Goal: Transaction & Acquisition: Purchase product/service

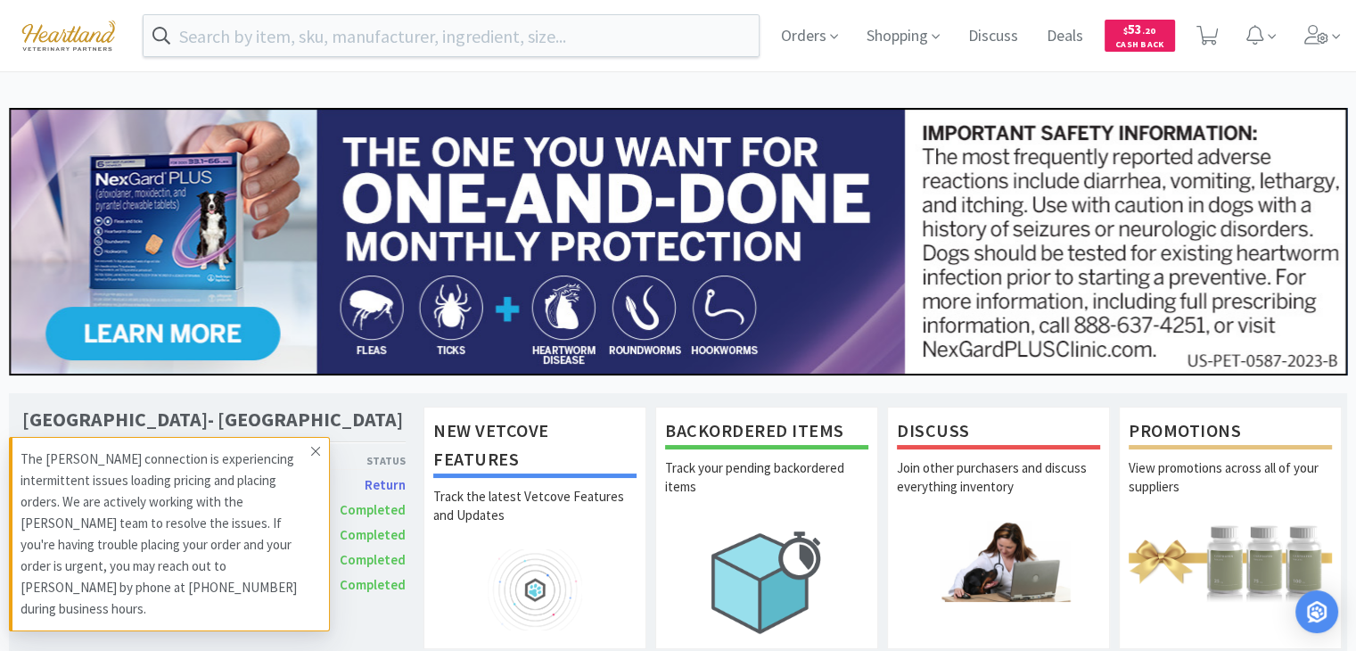
click at [315, 456] on icon at bounding box center [315, 451] width 9 height 9
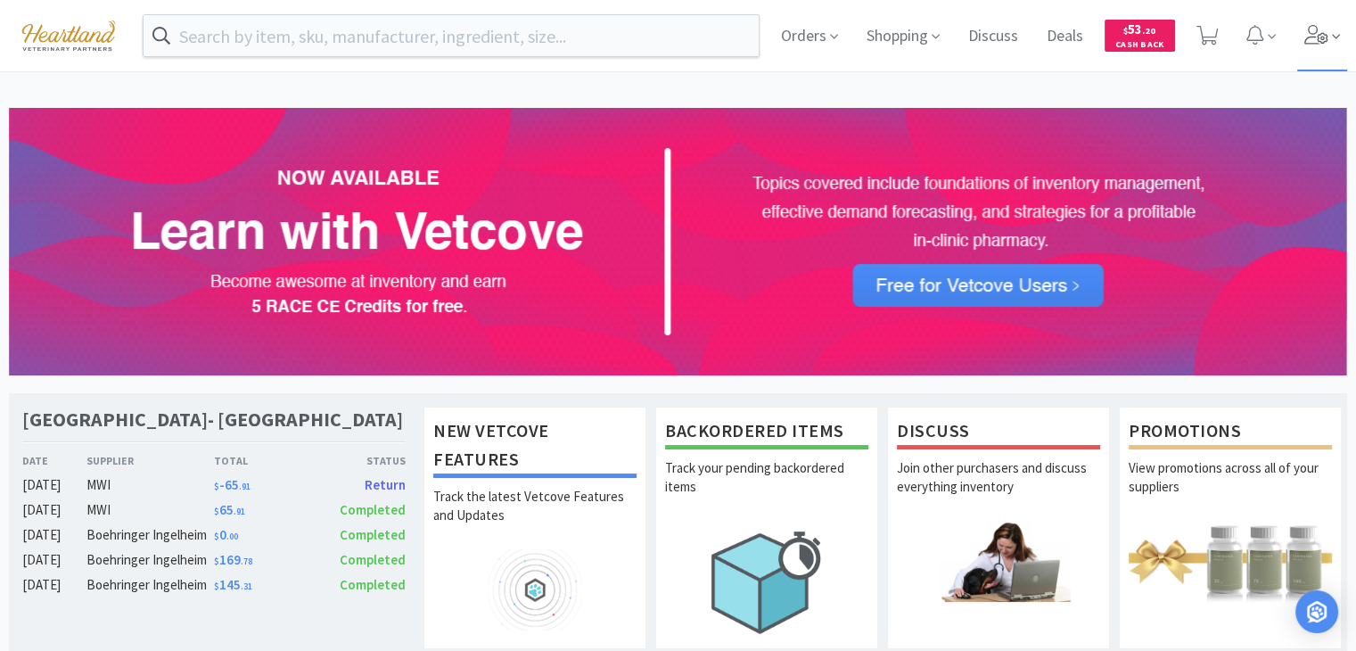
click at [1312, 44] on icon at bounding box center [1316, 35] width 24 height 20
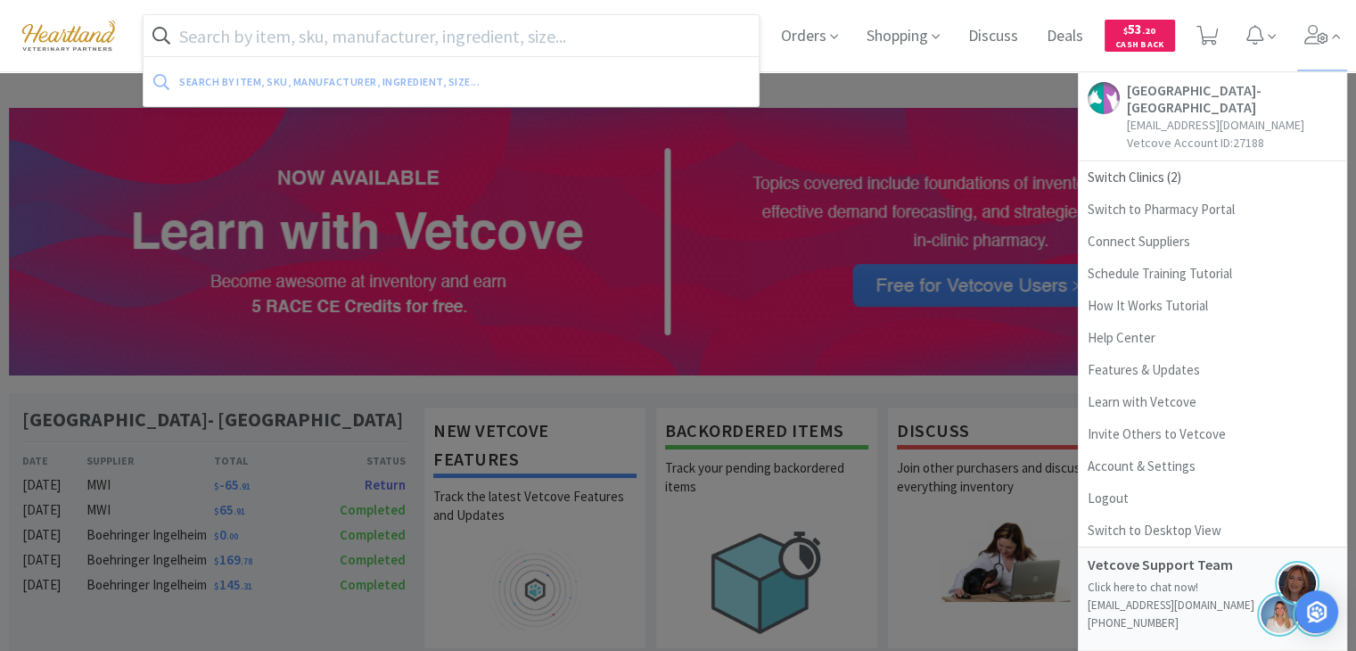
click at [628, 37] on input "text" at bounding box center [451, 35] width 615 height 41
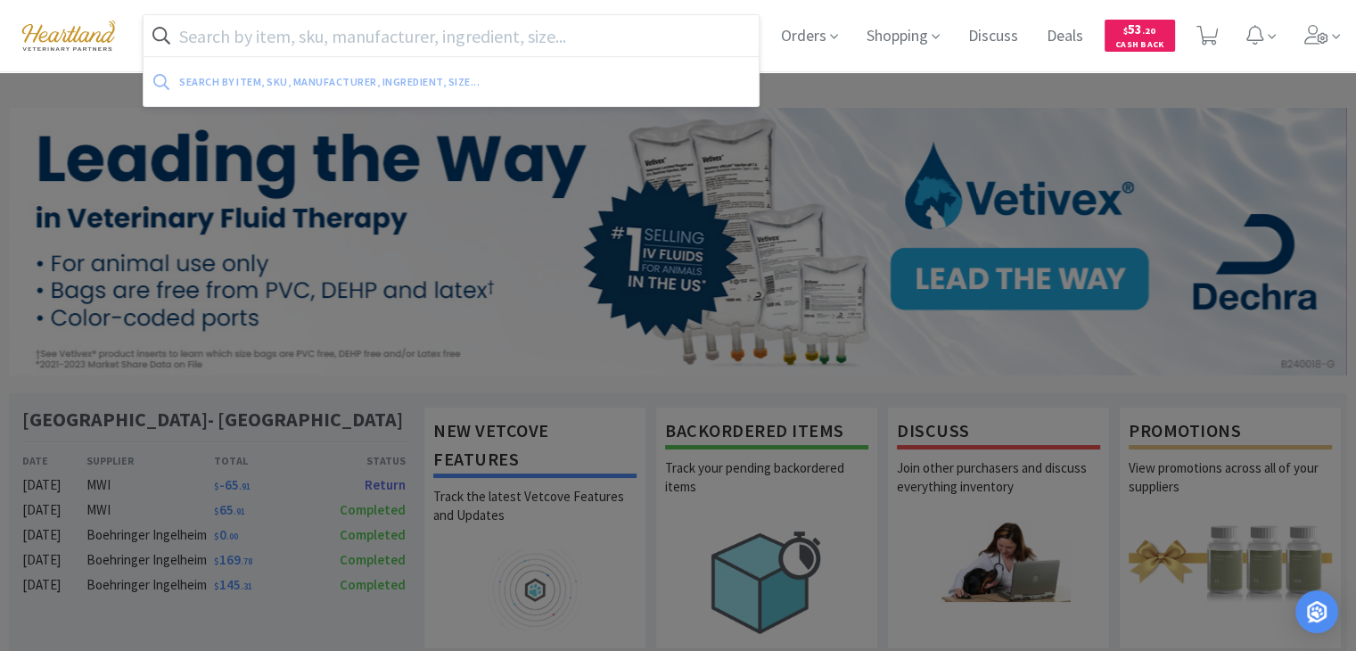
click at [557, 37] on input "text" at bounding box center [451, 35] width 615 height 41
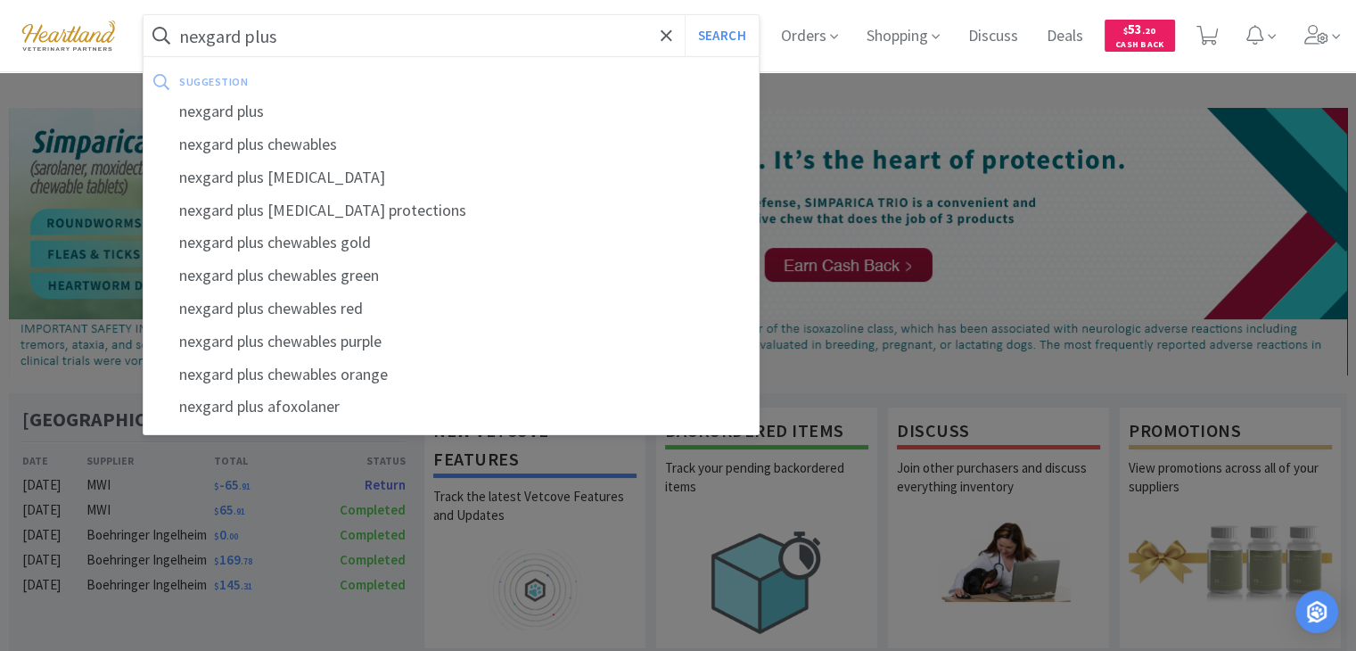
type input "nexgard plus"
click at [685, 15] on button "Search" at bounding box center [722, 35] width 74 height 41
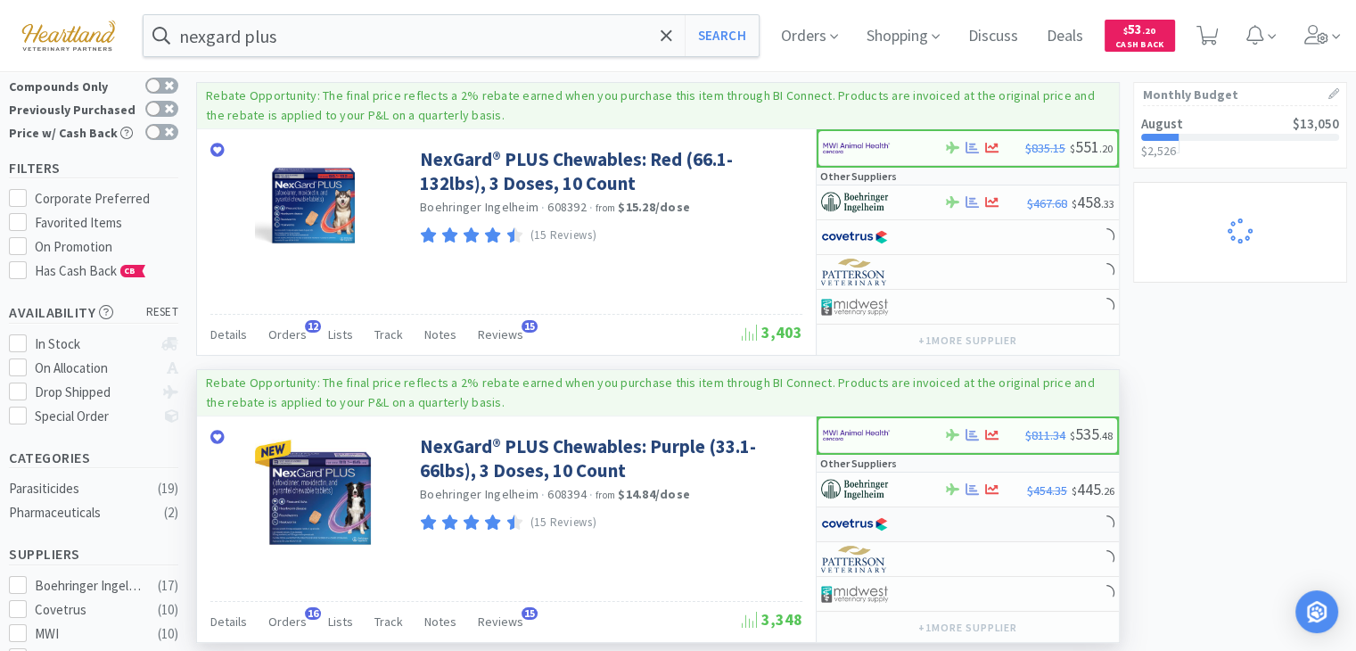
scroll to position [178, 0]
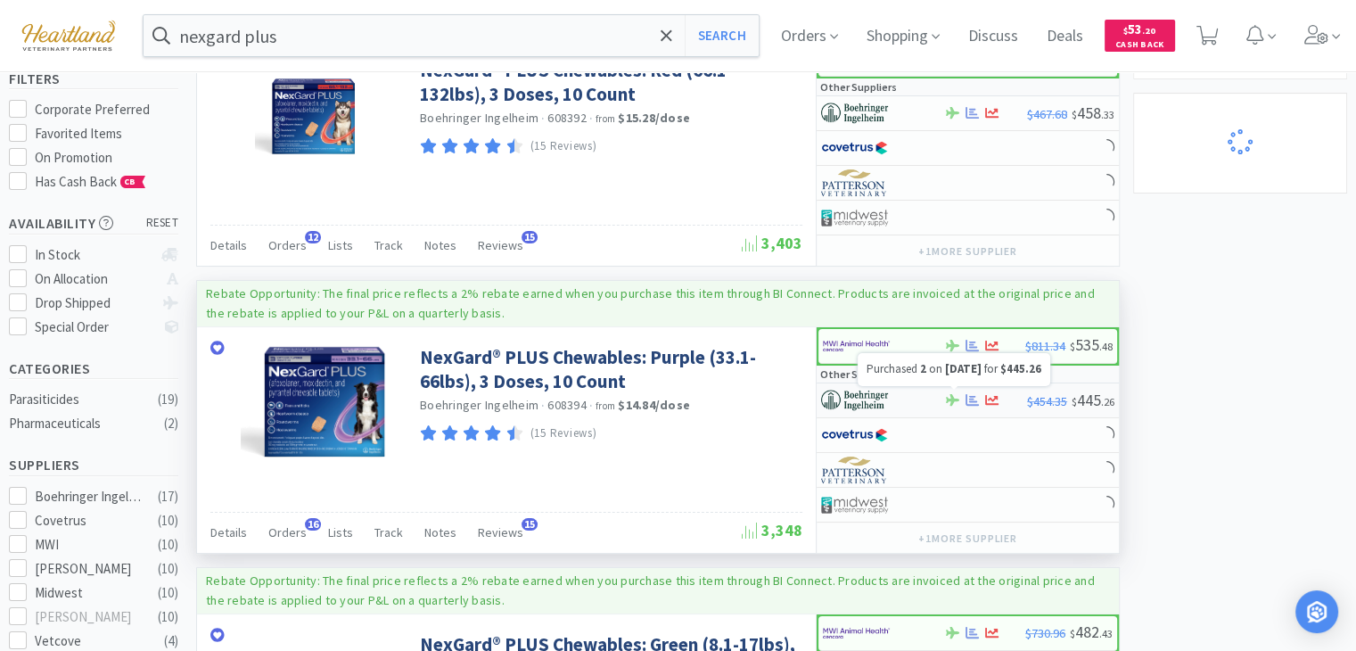
click at [970, 397] on icon at bounding box center [971, 400] width 13 height 12
select select "1"
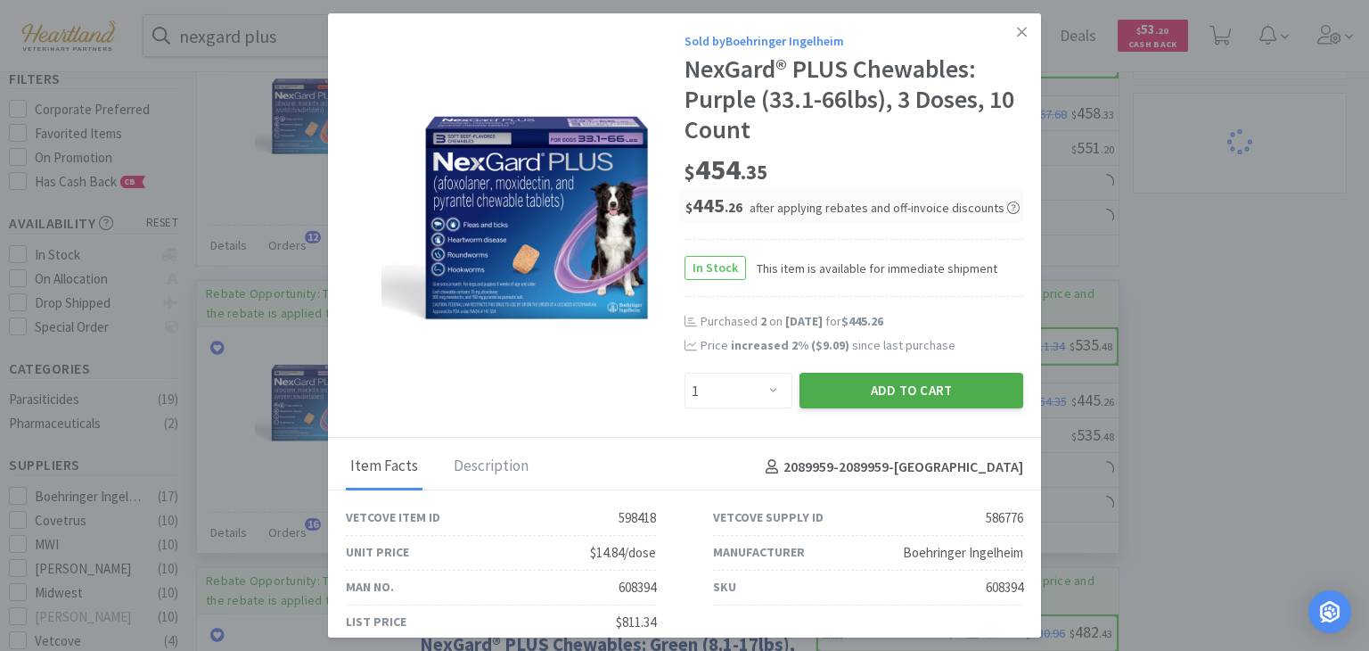
click at [949, 396] on button "Add to Cart" at bounding box center [912, 391] width 224 height 36
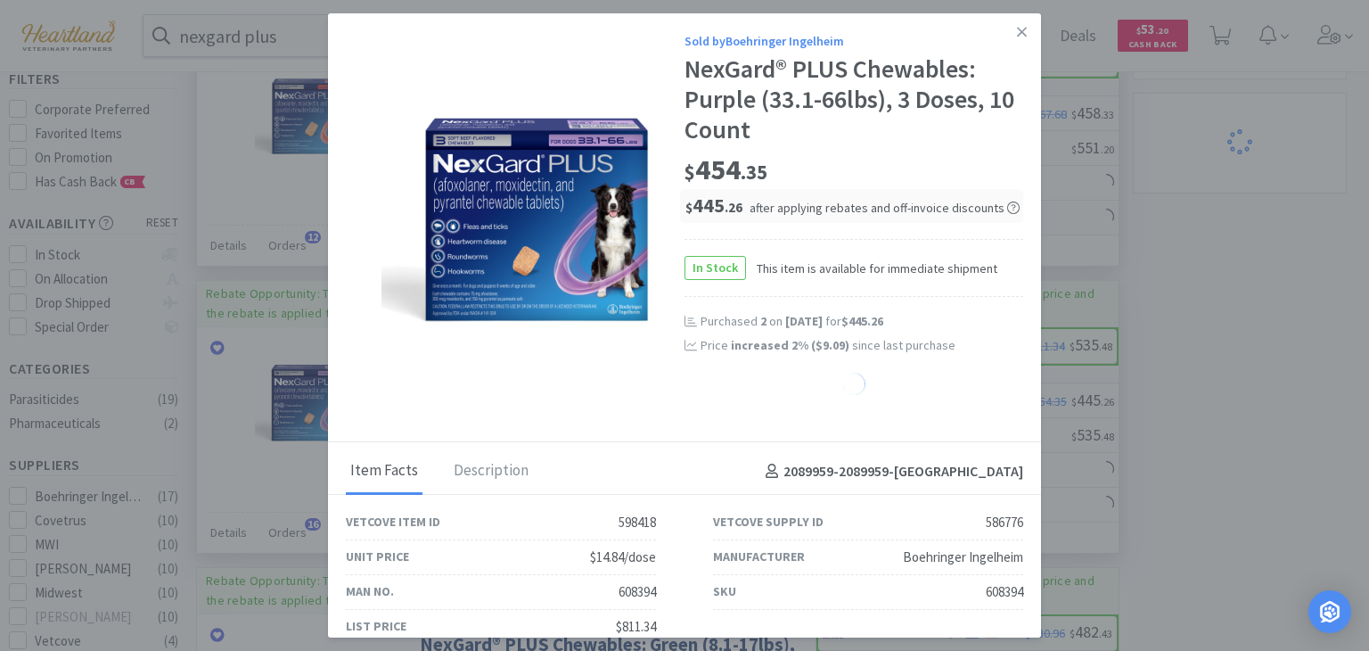
select select "1"
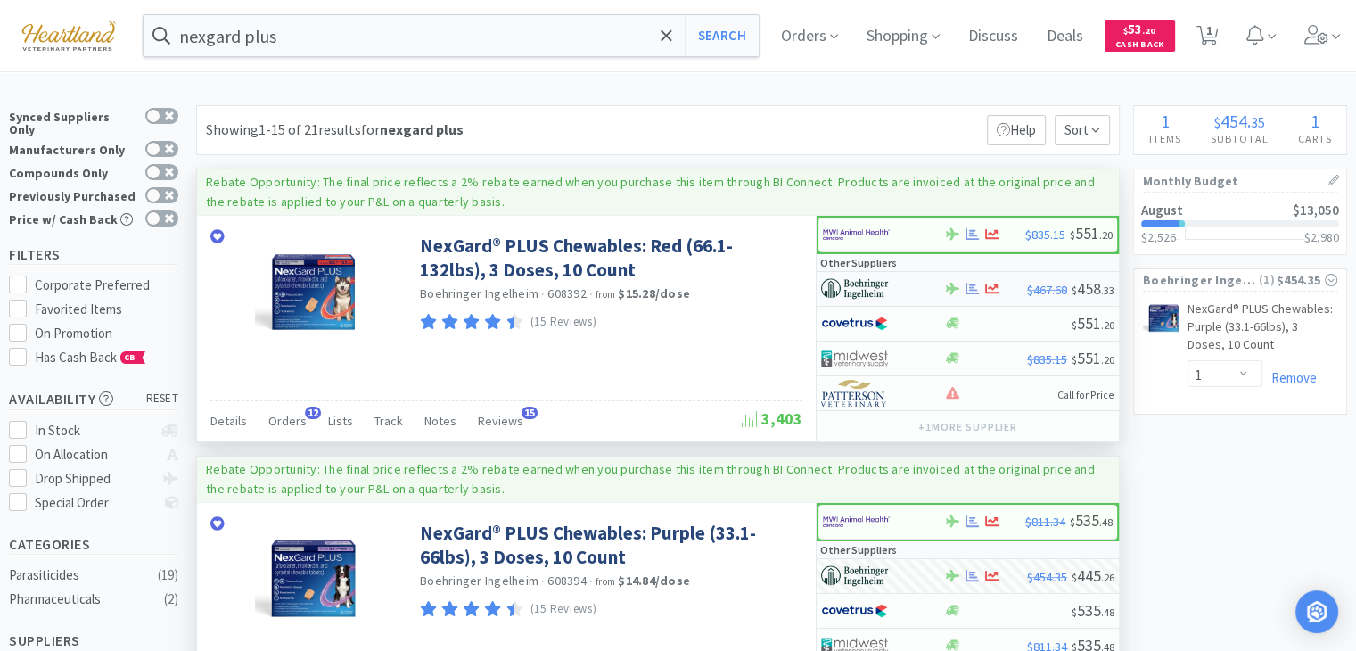
scroll to position [0, 0]
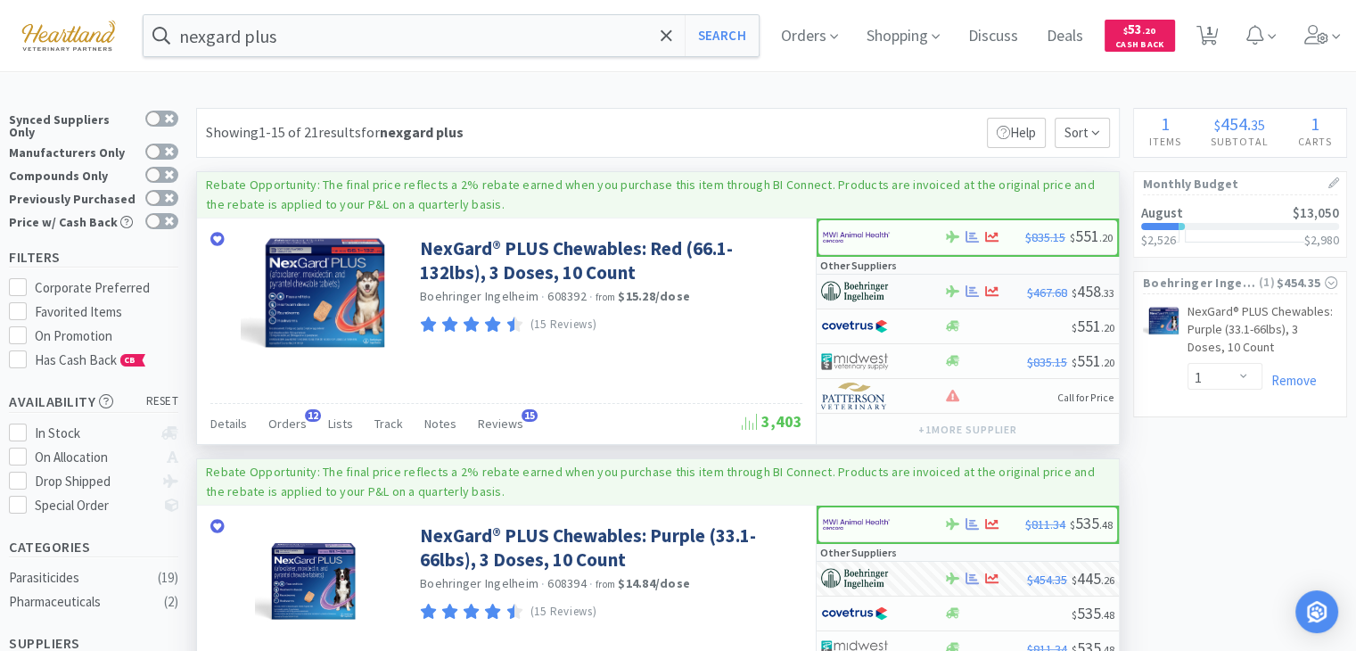
click at [870, 288] on img at bounding box center [854, 291] width 67 height 27
select select "1"
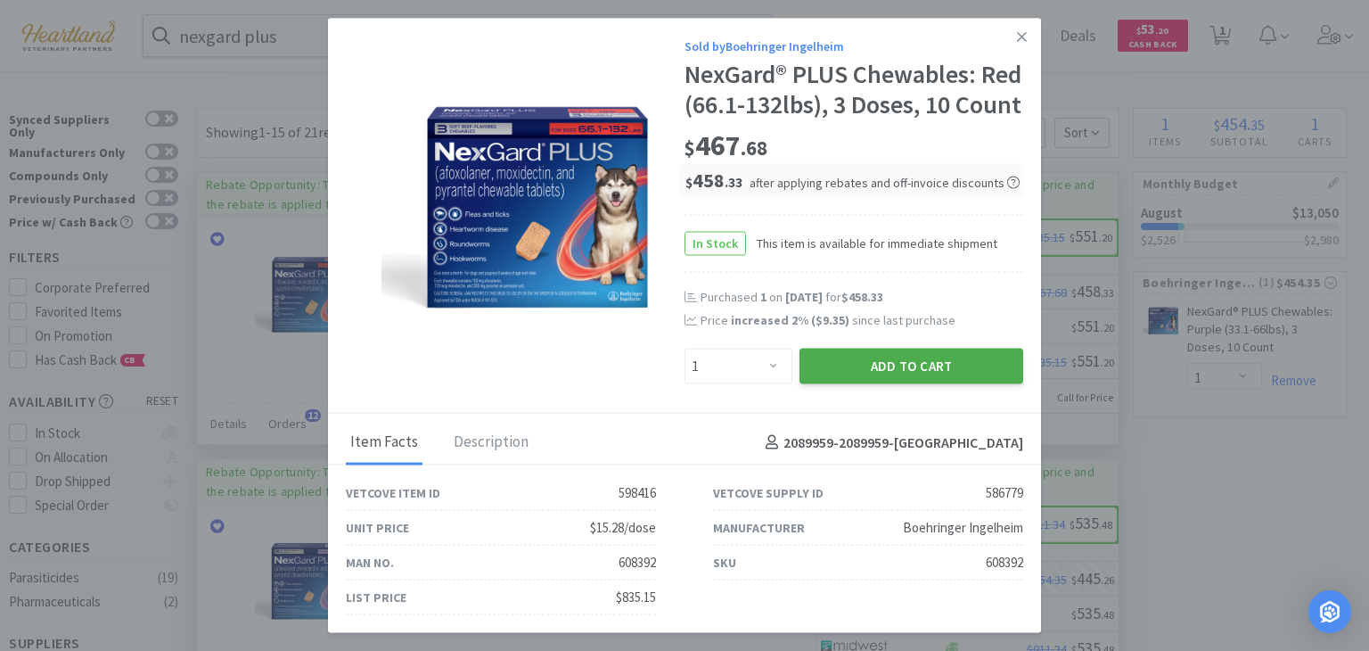
click at [924, 383] on button "Add to Cart" at bounding box center [912, 366] width 224 height 36
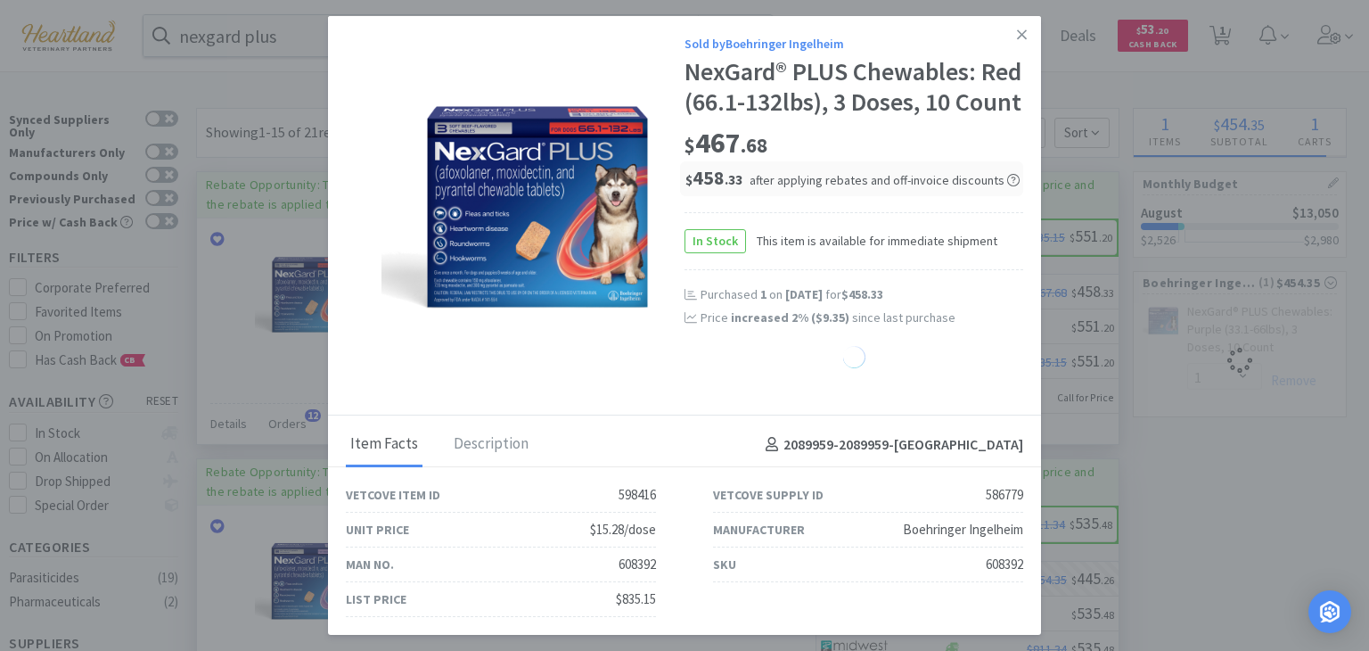
select select "1"
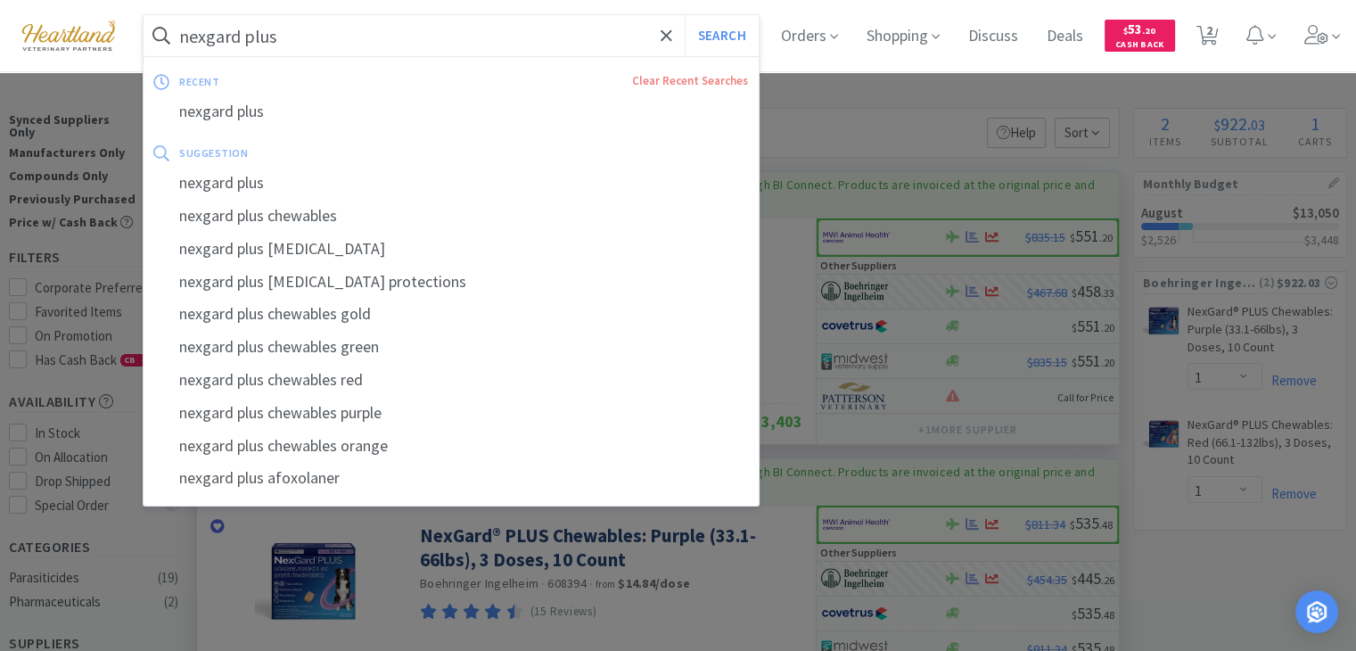
click at [373, 33] on input "nexgard plus" at bounding box center [451, 35] width 615 height 41
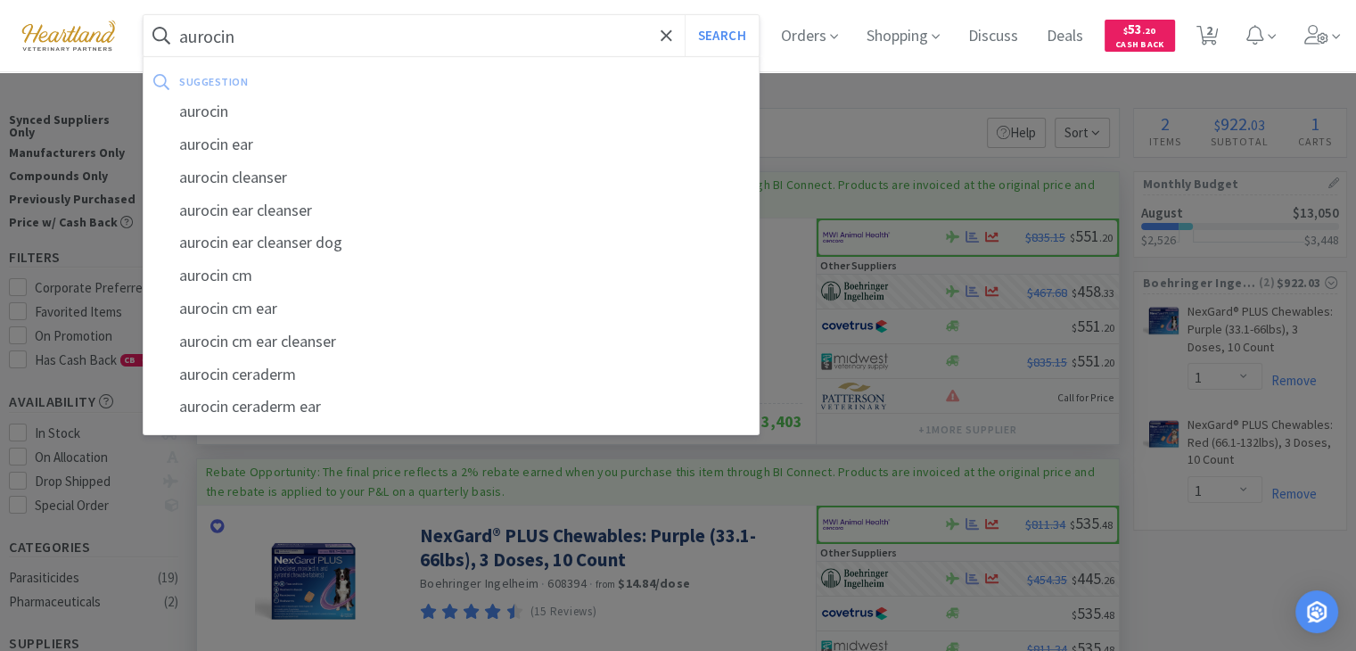
type input "aurocin"
click at [353, 81] on div "suggestion" at bounding box center [338, 82] width 318 height 28
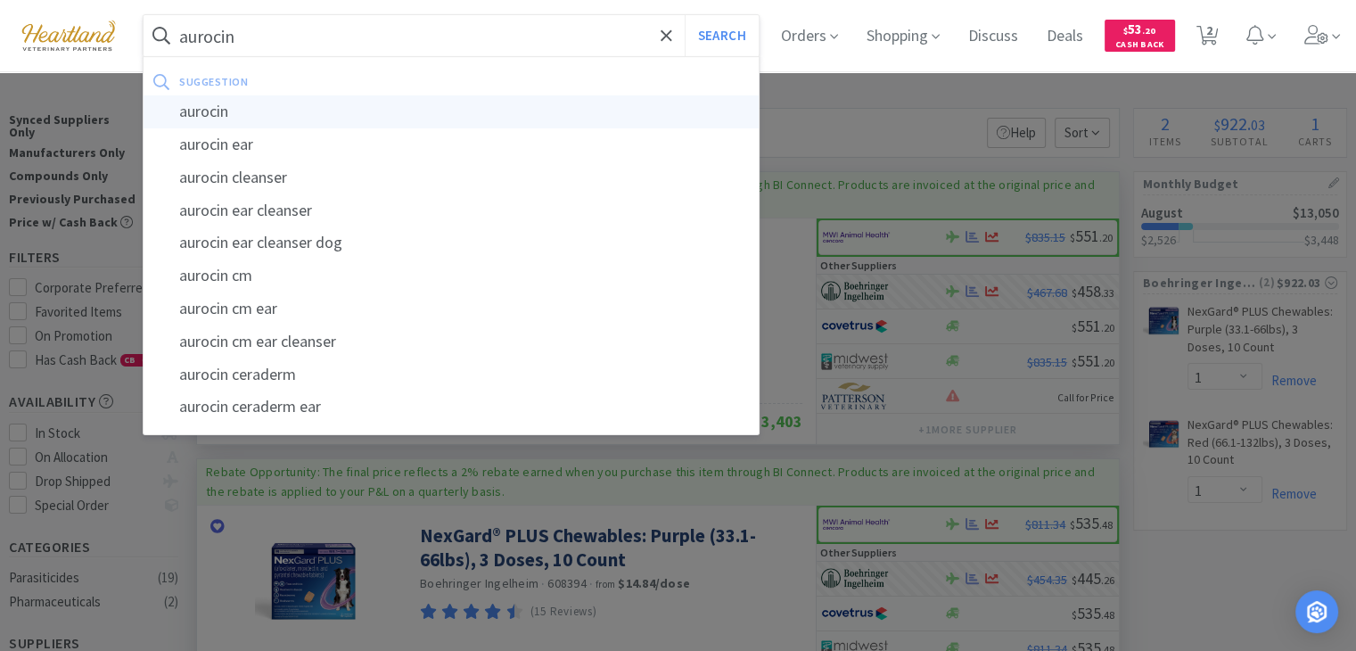
click at [349, 112] on div "aurocin" at bounding box center [451, 111] width 615 height 33
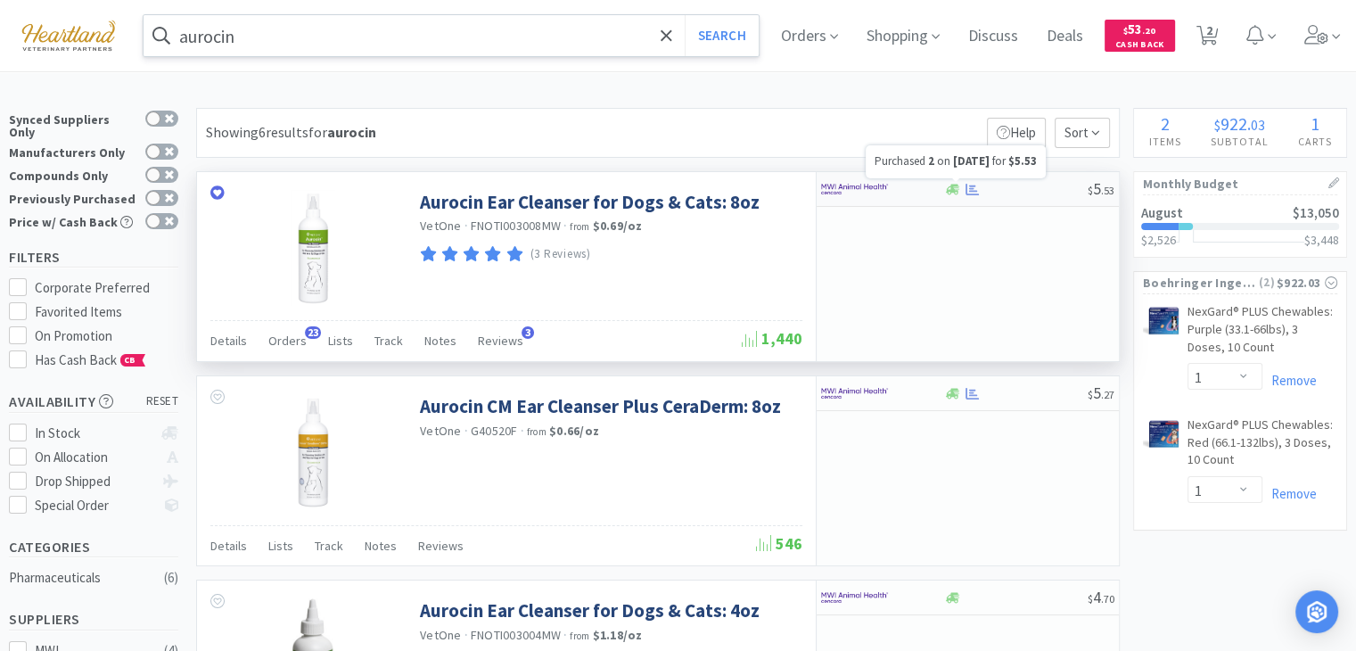
click at [973, 192] on icon at bounding box center [971, 189] width 13 height 13
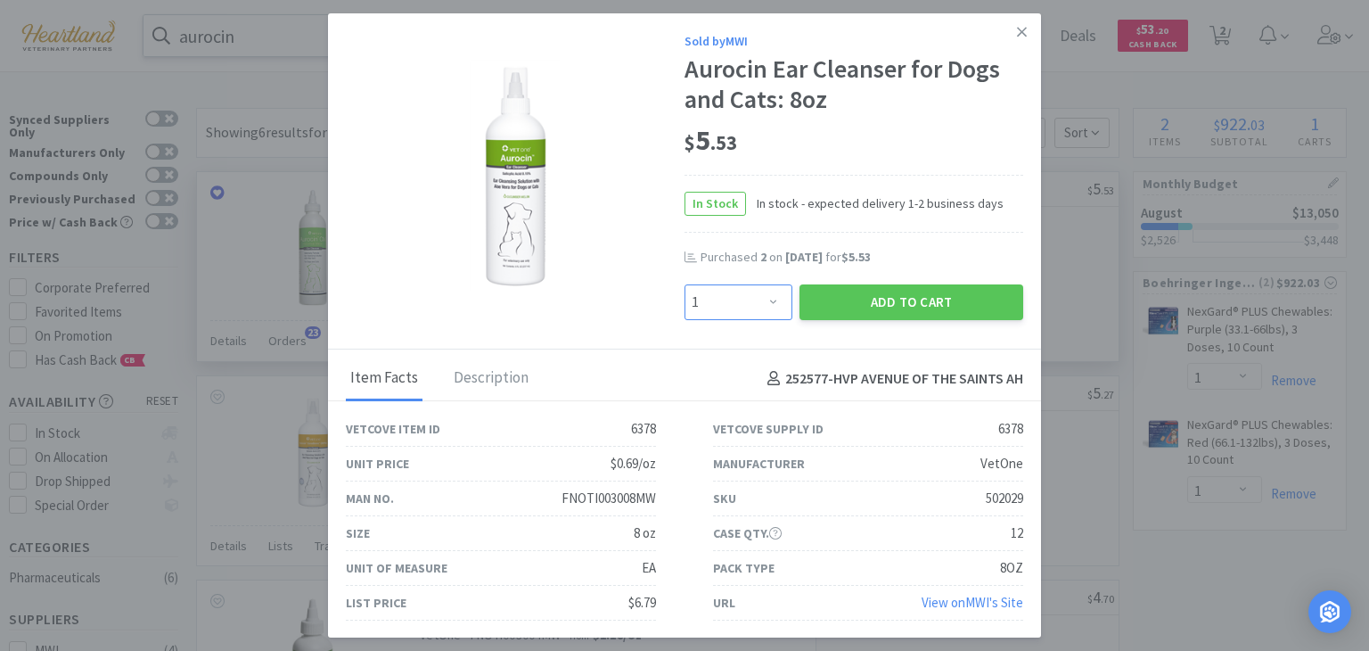
drag, startPoint x: 777, startPoint y: 300, endPoint x: 770, endPoint y: 285, distance: 16.7
click at [777, 300] on select "Enter Quantity 1 2 3 4 5 6 7 8 9 10 11 12 13 14 15 16 17 18 19 20 Enter Quantity" at bounding box center [739, 302] width 108 height 36
click at [685, 284] on select "Enter Quantity 1 2 3 4 5 6 7 8 9 10 11 12 13 14 15 16 17 18 19 20 Enter Quantity" at bounding box center [739, 302] width 108 height 36
click at [776, 304] on select "Enter Quantity 1 2 3 4 5 6 7 8 9 10 11 12 13 14 15 16 17 18 19 20 Enter Quantity" at bounding box center [739, 302] width 108 height 36
select select "3"
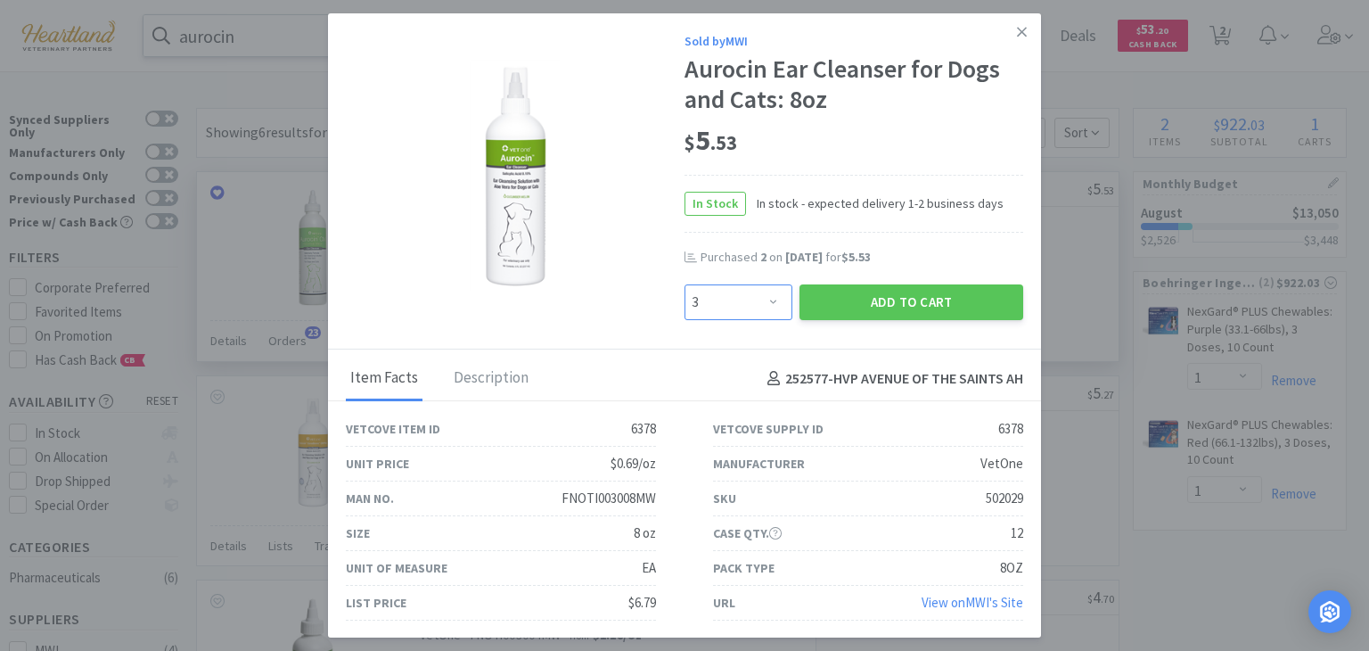
click at [685, 284] on select "Enter Quantity 1 2 3 4 5 6 7 8 9 10 11 12 13 14 15 16 17 18 19 20 Enter Quantity" at bounding box center [739, 302] width 108 height 36
click at [945, 293] on button "Add to Cart" at bounding box center [912, 302] width 224 height 36
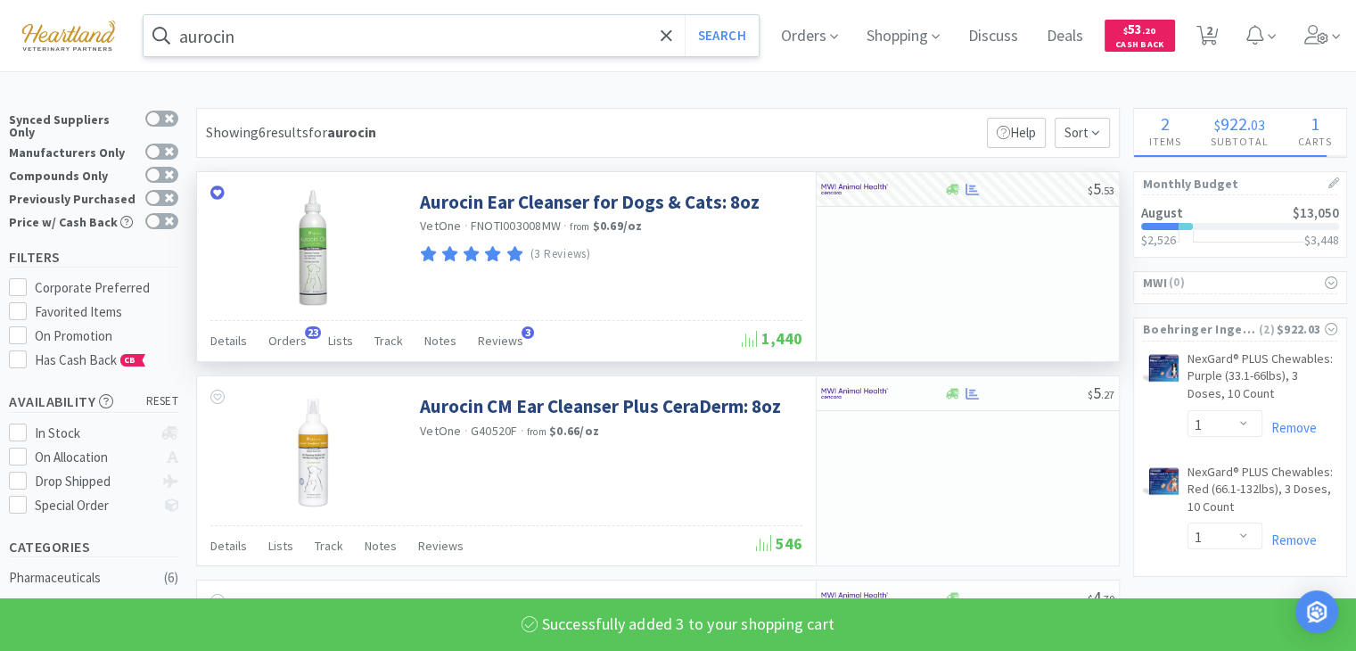
select select "3"
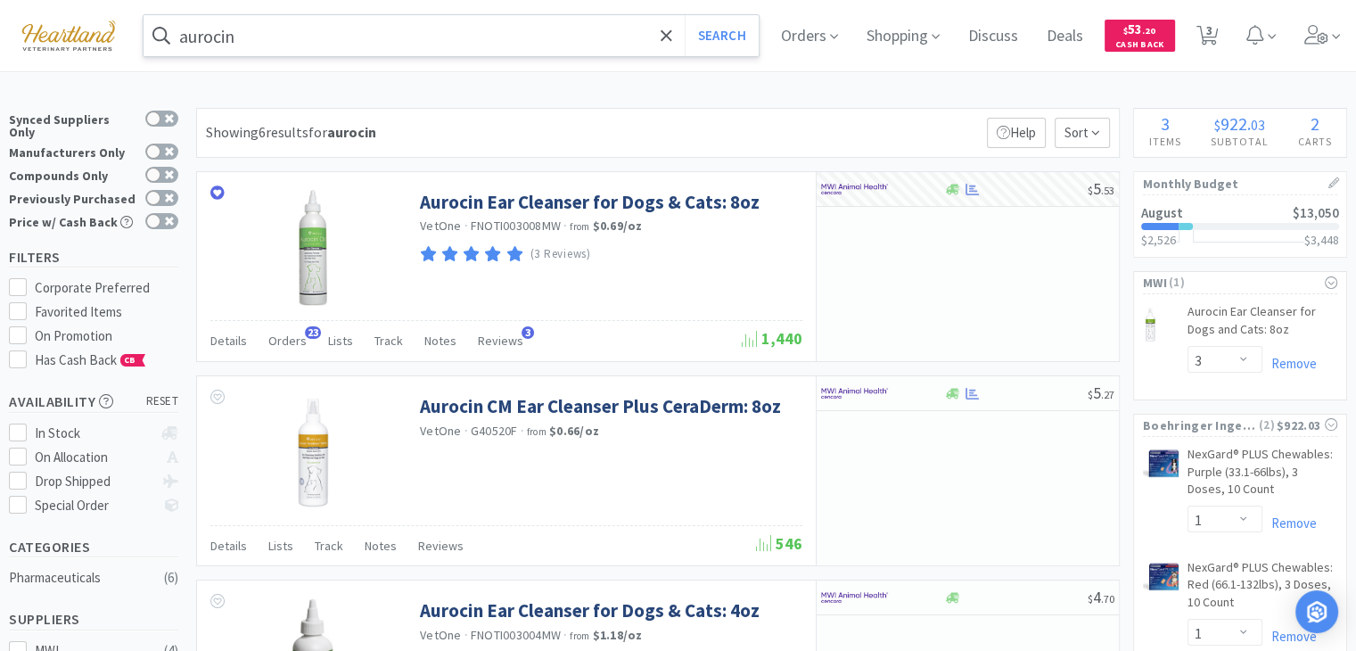
drag, startPoint x: 256, startPoint y: 29, endPoint x: 245, endPoint y: 29, distance: 10.7
click at [253, 29] on input "aurocin" at bounding box center [451, 35] width 615 height 41
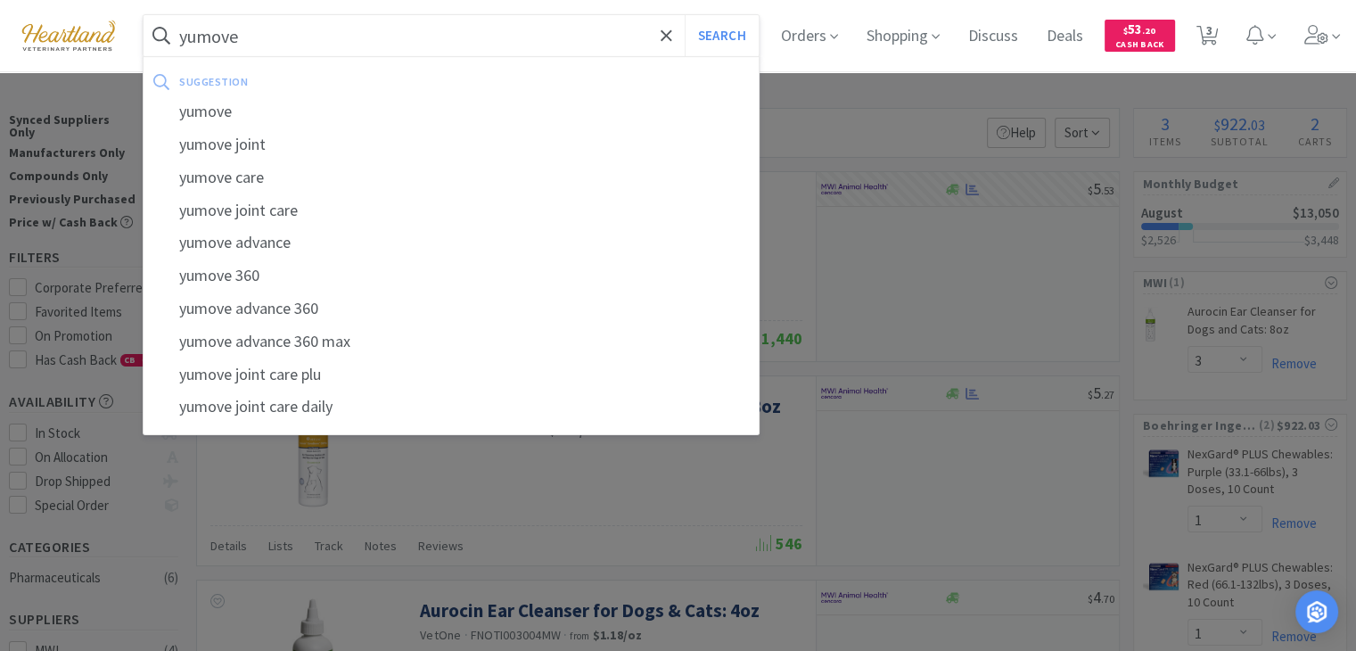
type input "yumove"
click at [685, 15] on button "Search" at bounding box center [722, 35] width 74 height 41
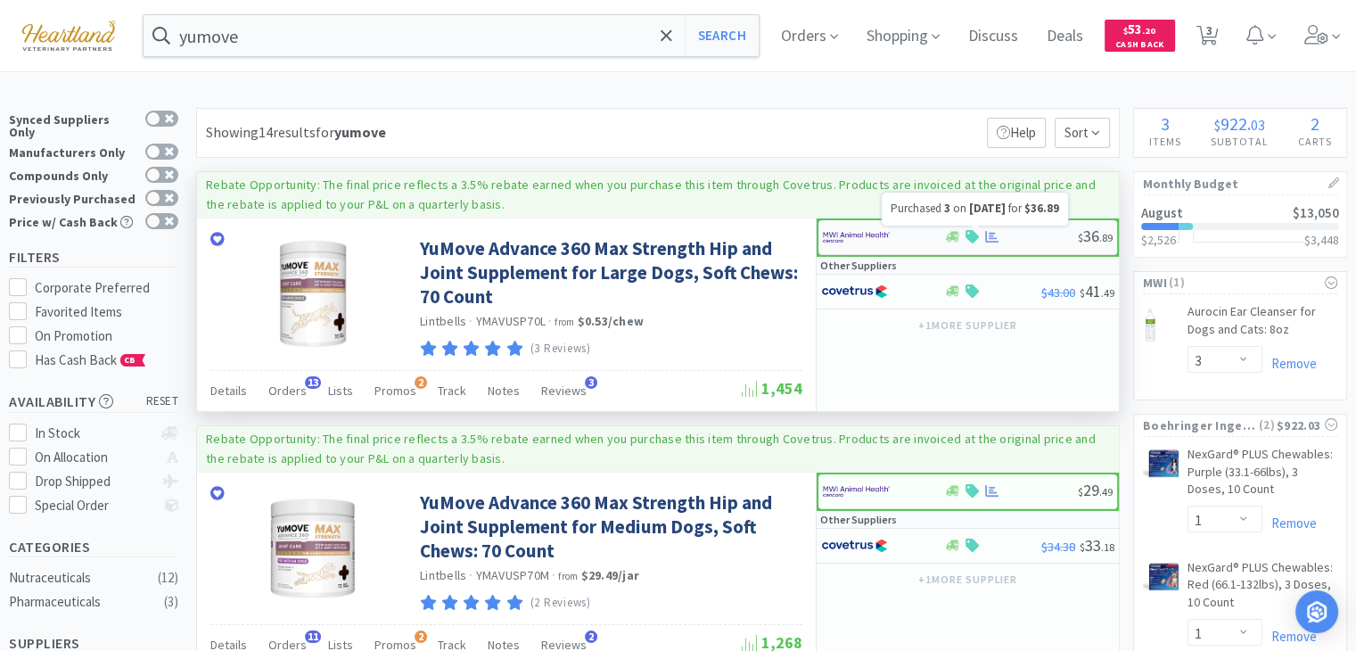
click at [988, 233] on icon at bounding box center [991, 236] width 13 height 13
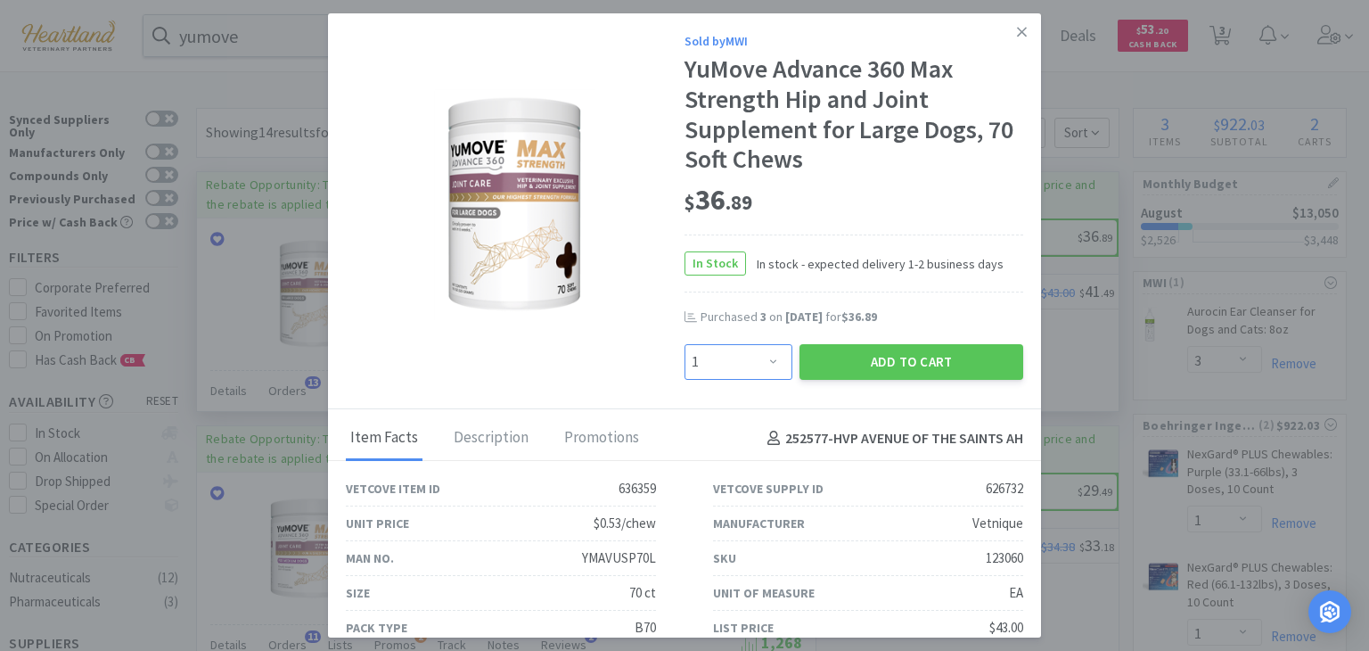
click at [765, 351] on select "Enter Quantity 1 2 3 4 5 6 7 8 9 10 11 12 13 14 15 16 17 18 19 20 Enter Quantity" at bounding box center [739, 362] width 108 height 36
click at [685, 344] on select "Enter Quantity 1 2 3 4 5 6 7 8 9 10 11 12 13 14 15 16 17 18 19 20 Enter Quantity" at bounding box center [739, 362] width 108 height 36
drag, startPoint x: 777, startPoint y: 367, endPoint x: 780, endPoint y: 347, distance: 20.7
click at [777, 367] on select "Enter Quantity 1 2 3 4 5 6 7 8 9 10 11 12 13 14 15 16 17 18 19 20 Enter Quantity" at bounding box center [739, 362] width 108 height 36
select select "3"
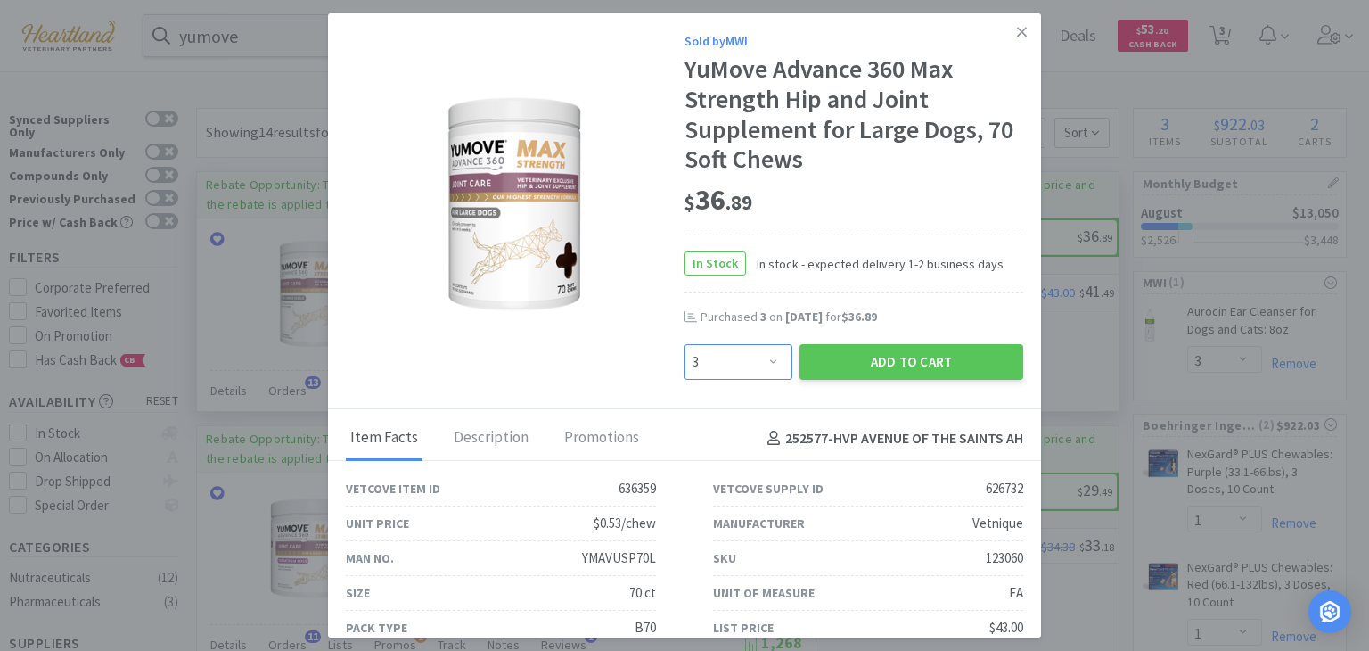
click at [685, 344] on select "Enter Quantity 1 2 3 4 5 6 7 8 9 10 11 12 13 14 15 16 17 18 19 20 Enter Quantity" at bounding box center [739, 362] width 108 height 36
click at [927, 357] on button "Add to Cart" at bounding box center [912, 362] width 224 height 36
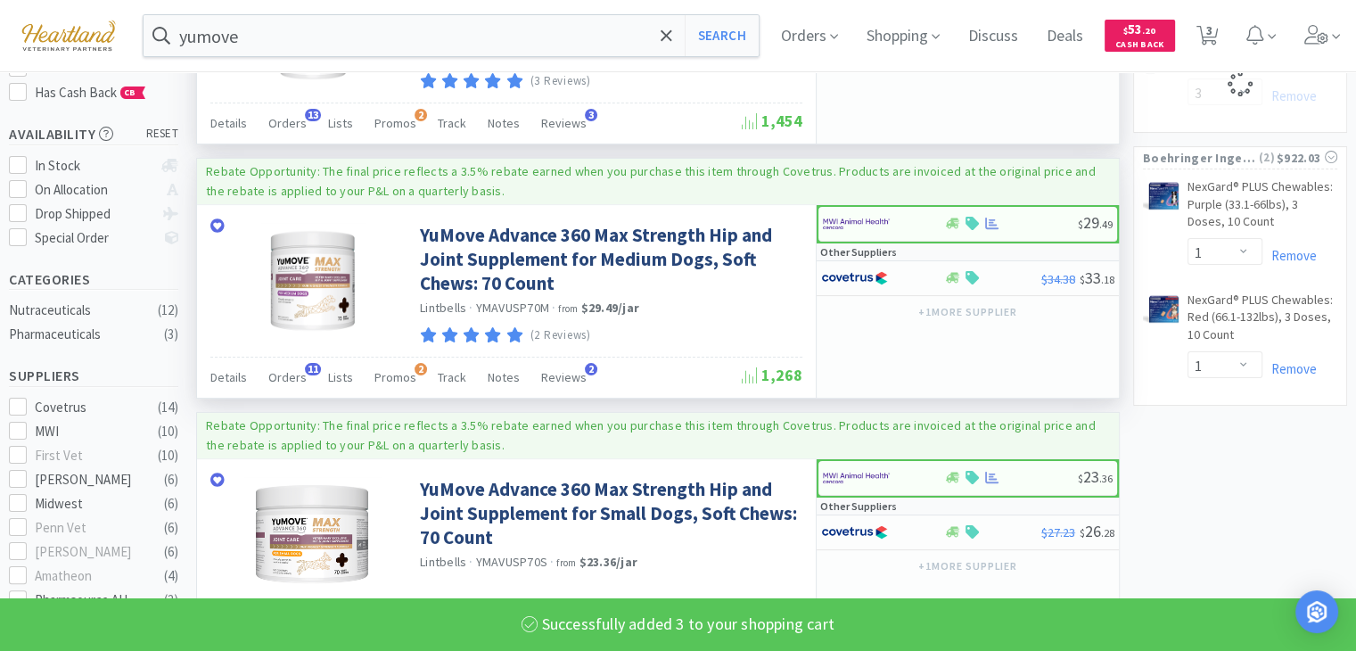
select select "3"
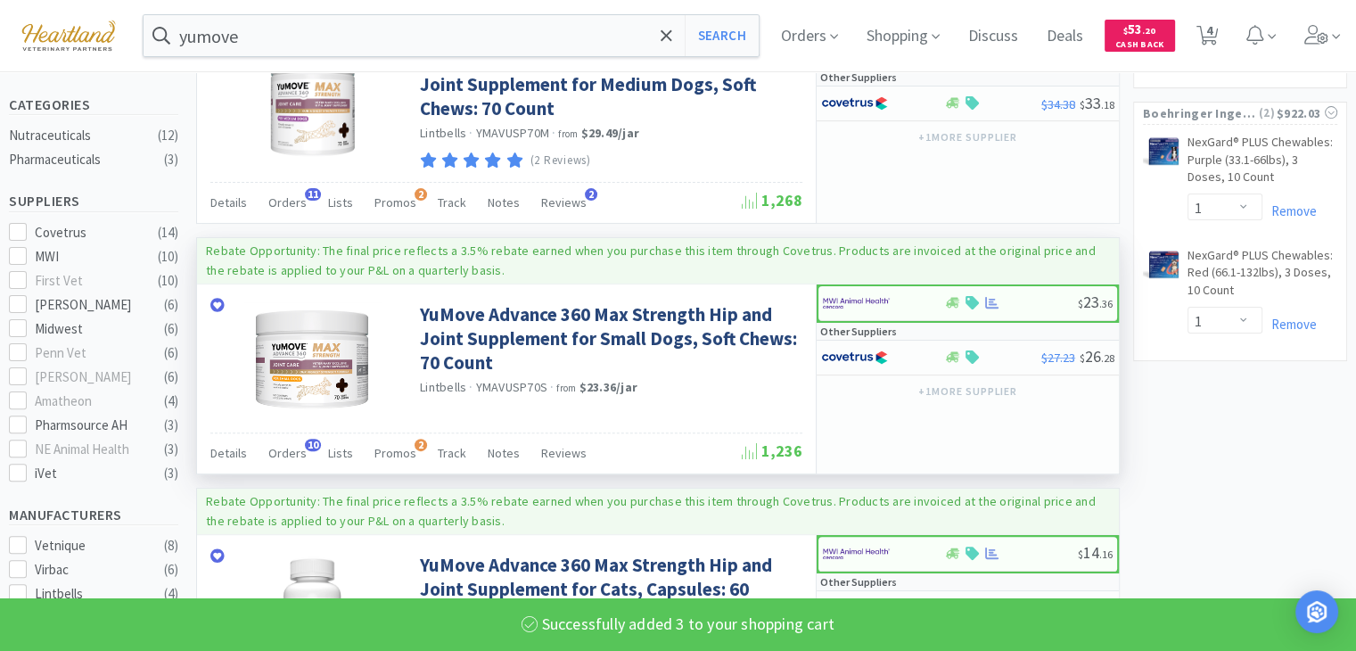
scroll to position [446, 0]
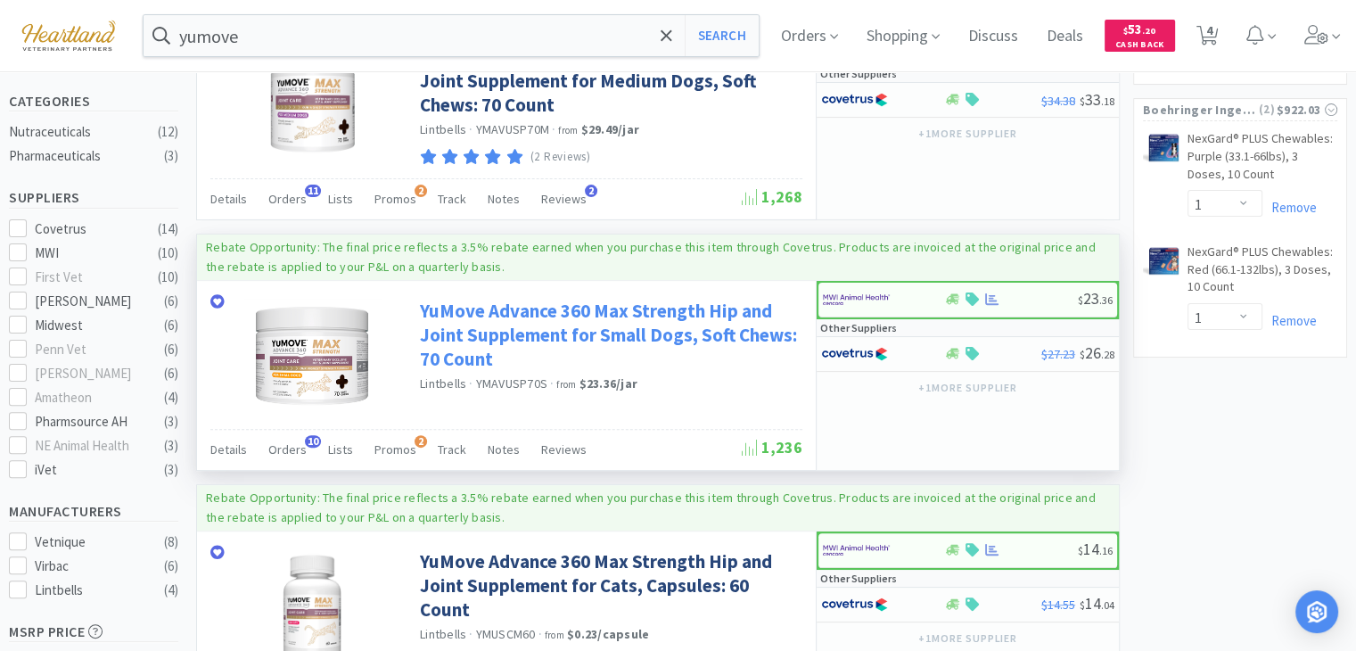
click at [728, 333] on link "YuMove Advance 360 Max Strength Hip and Joint Supplement for Small Dogs, Soft C…" at bounding box center [609, 335] width 378 height 73
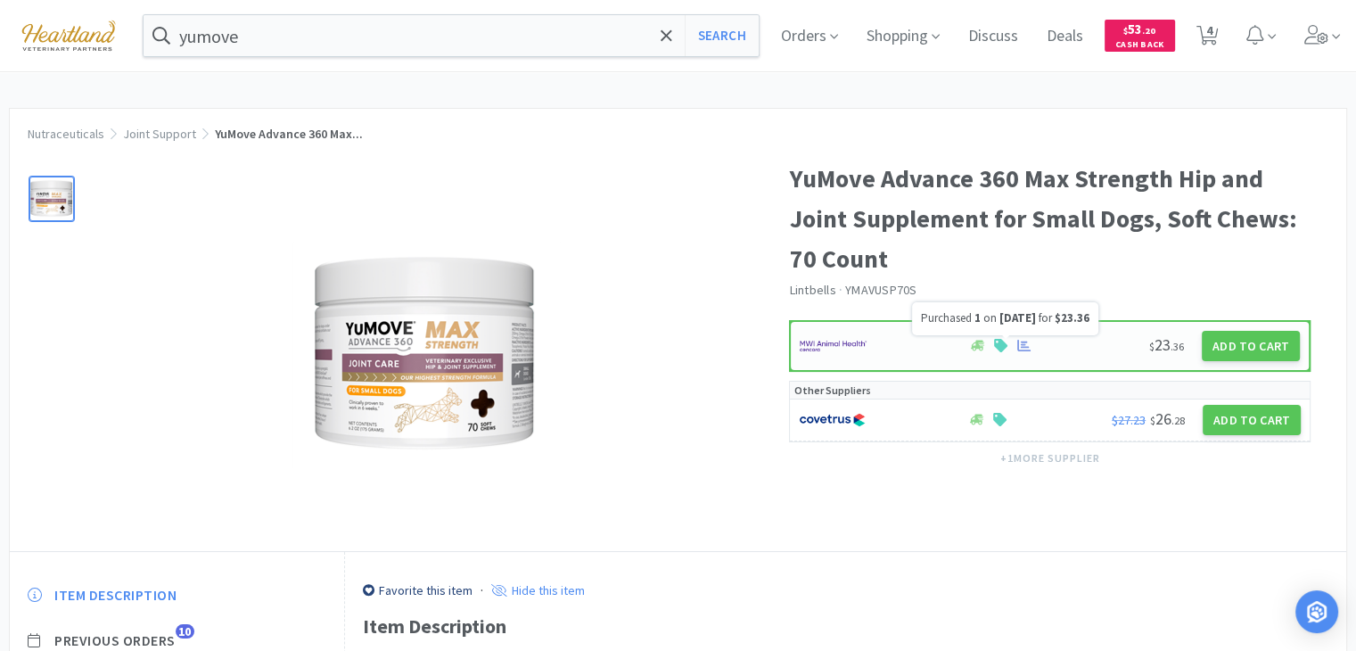
click at [1027, 349] on icon at bounding box center [1023, 345] width 13 height 13
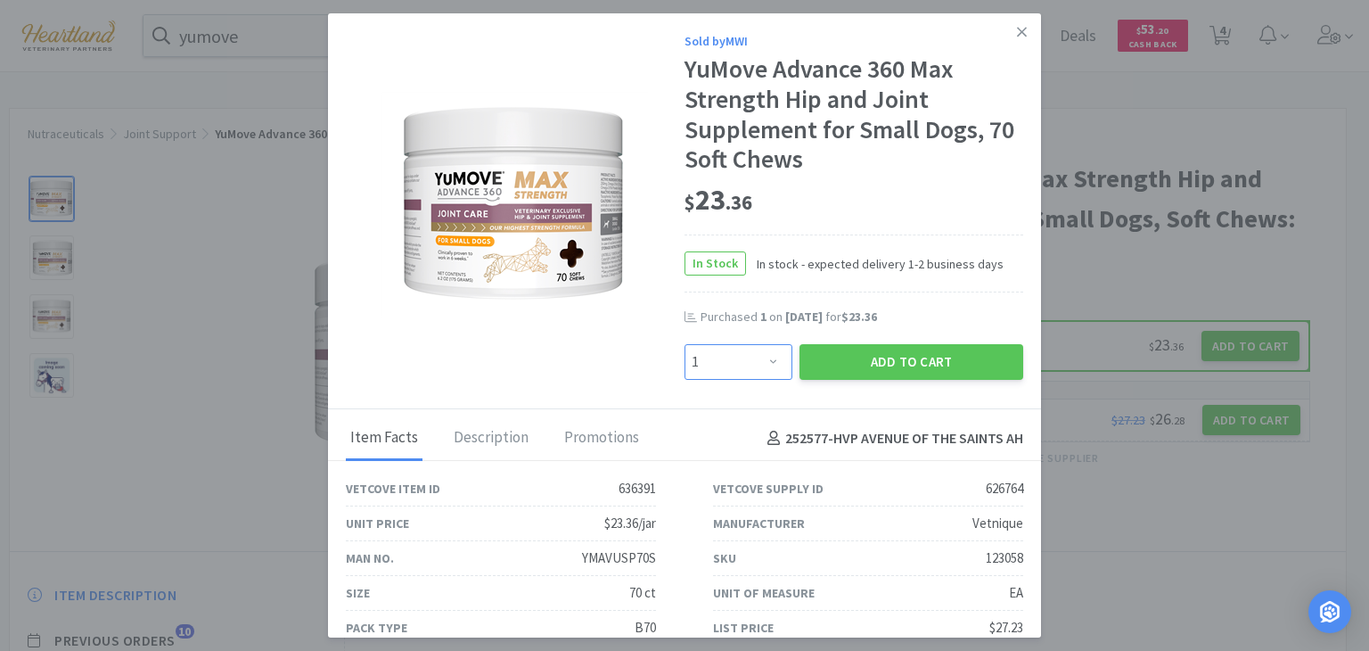
drag, startPoint x: 760, startPoint y: 361, endPoint x: 753, endPoint y: 343, distance: 18.9
click at [760, 359] on select "Enter Quantity 1 2 3 4 5 6 7 8 9 10 11 12 13 14 15 16 17 18 19 20 Enter Quantity" at bounding box center [739, 362] width 108 height 36
select select "2"
click at [685, 344] on select "Enter Quantity 1 2 3 4 5 6 7 8 9 10 11 12 13 14 15 16 17 18 19 20 Enter Quantity" at bounding box center [739, 362] width 108 height 36
click at [915, 357] on button "Add to Cart" at bounding box center [912, 362] width 224 height 36
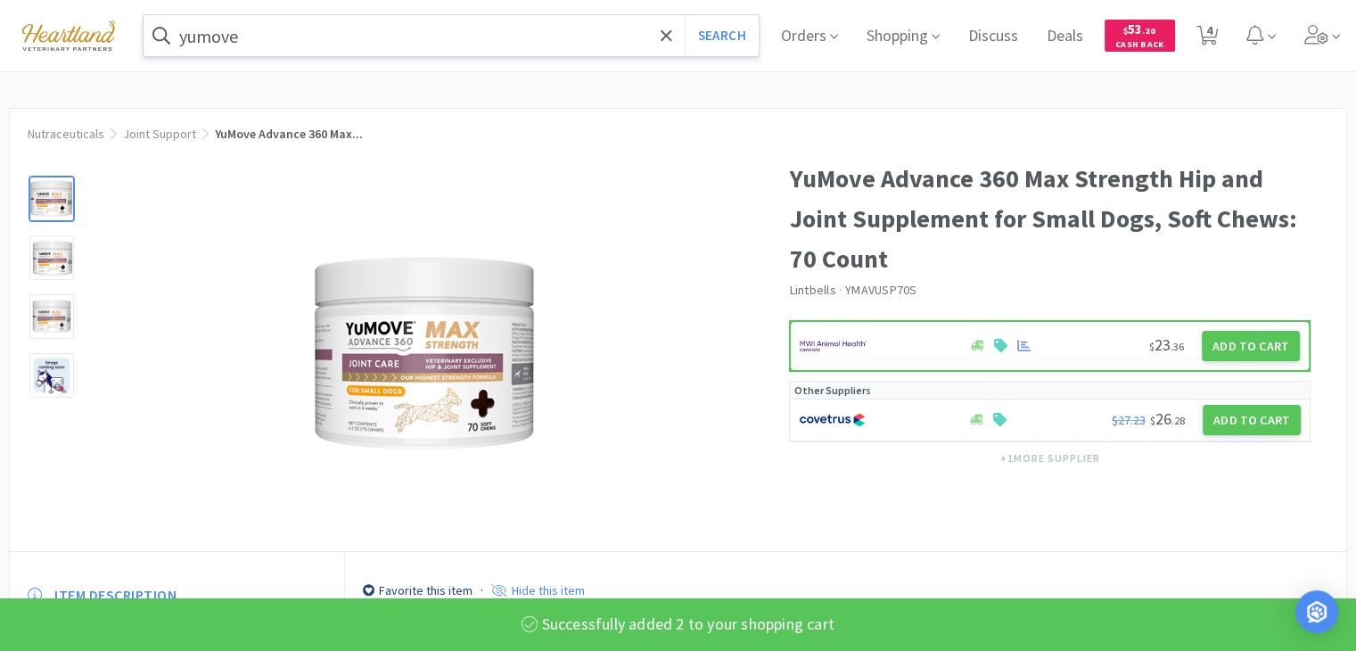
click at [430, 33] on input "yumove" at bounding box center [451, 35] width 615 height 41
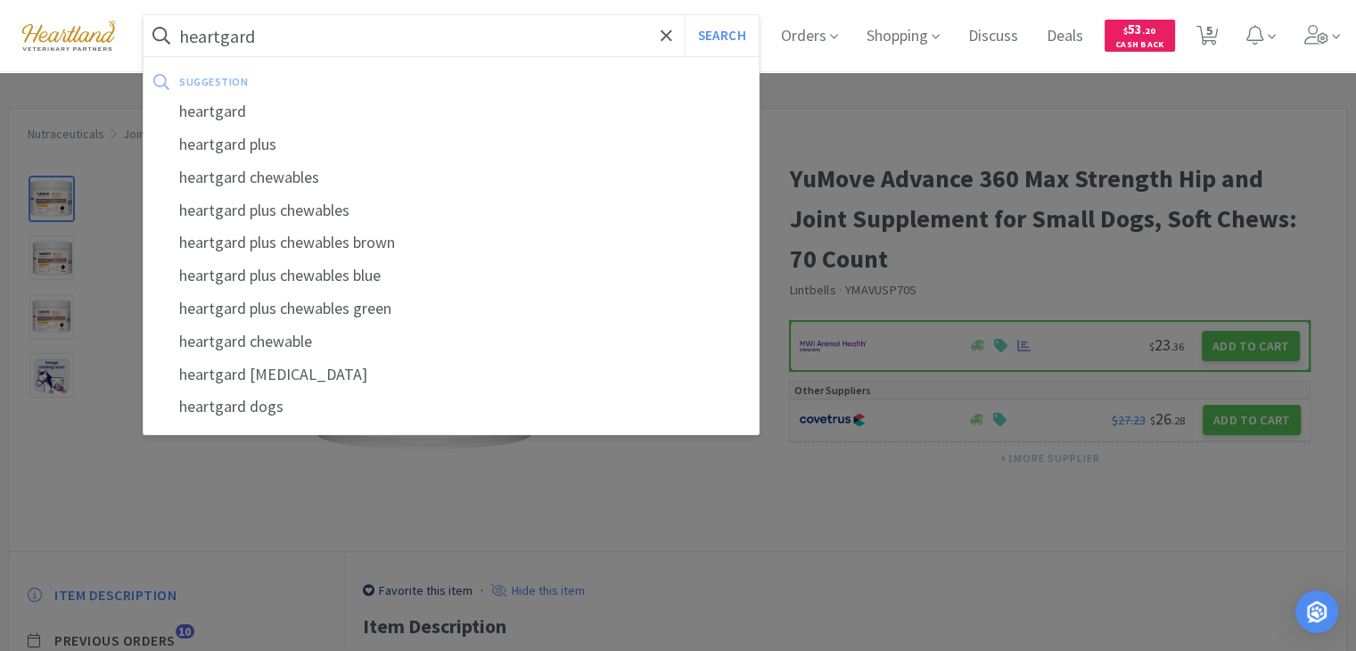
type input "heartgard"
click at [685, 15] on button "Search" at bounding box center [722, 35] width 74 height 41
select select "3"
select select "2"
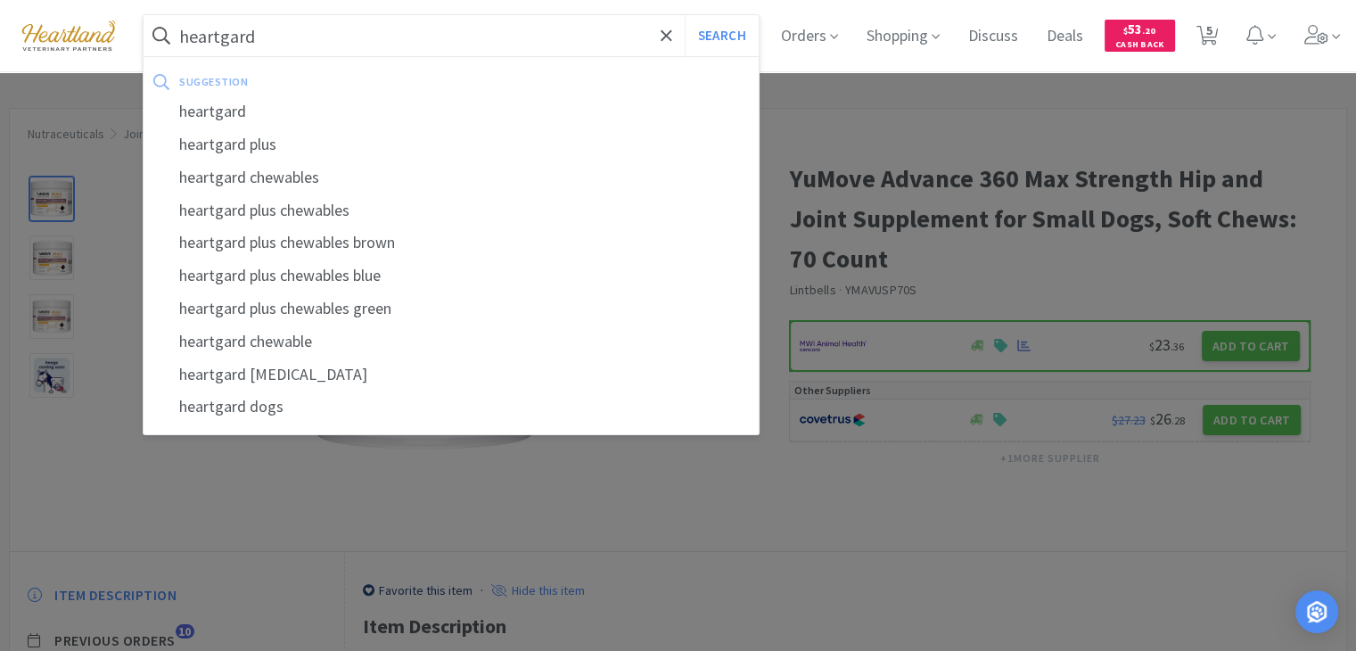
select select "1"
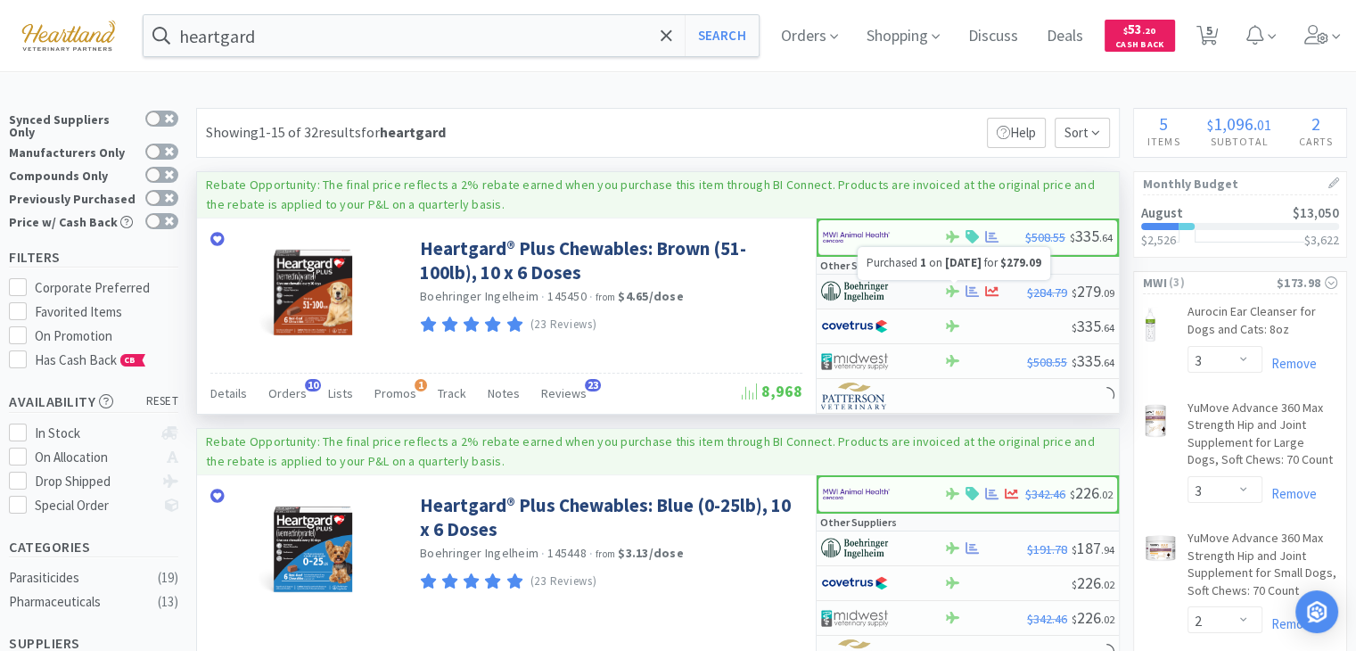
click at [970, 289] on icon at bounding box center [971, 291] width 13 height 12
select select "1"
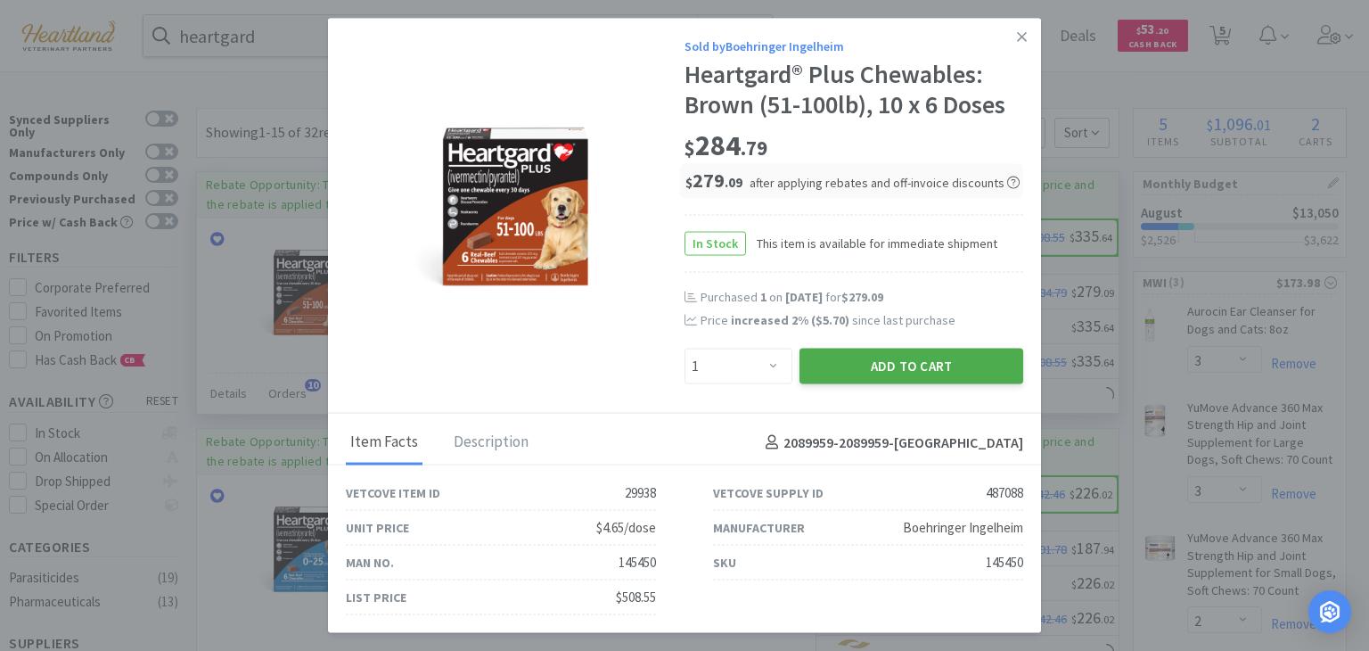
click at [938, 365] on button "Add to Cart" at bounding box center [912, 366] width 224 height 36
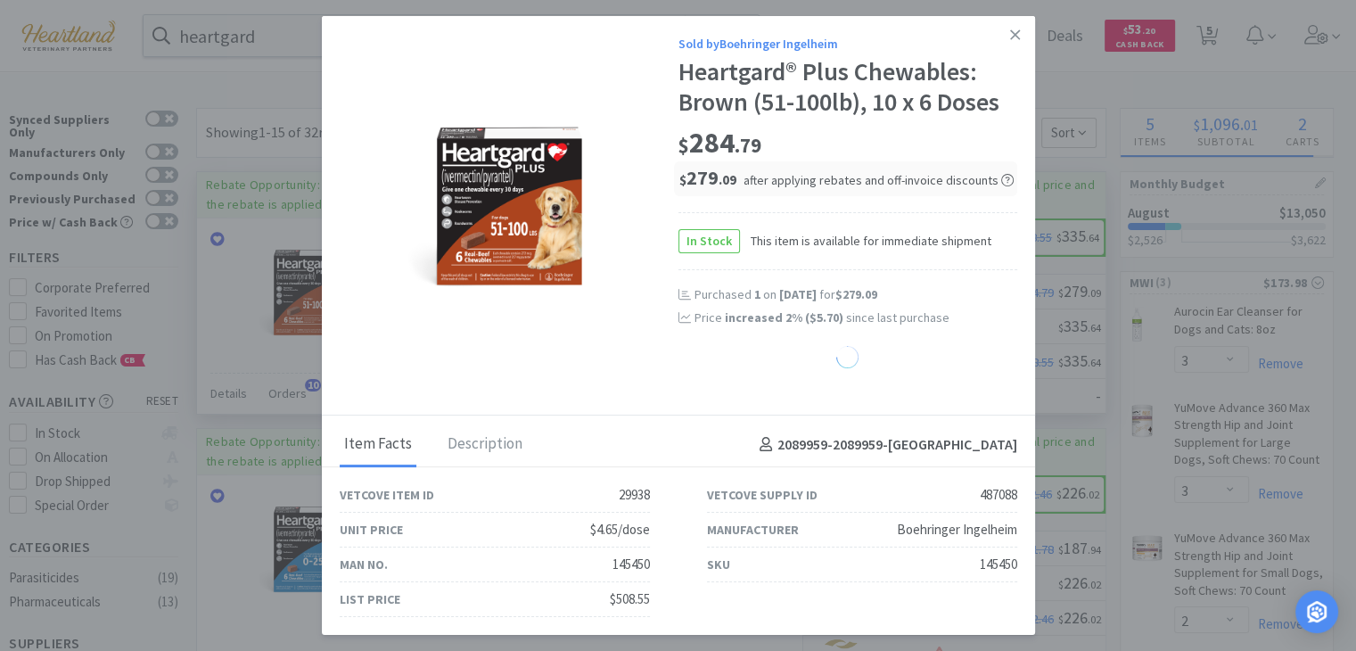
select select "1"
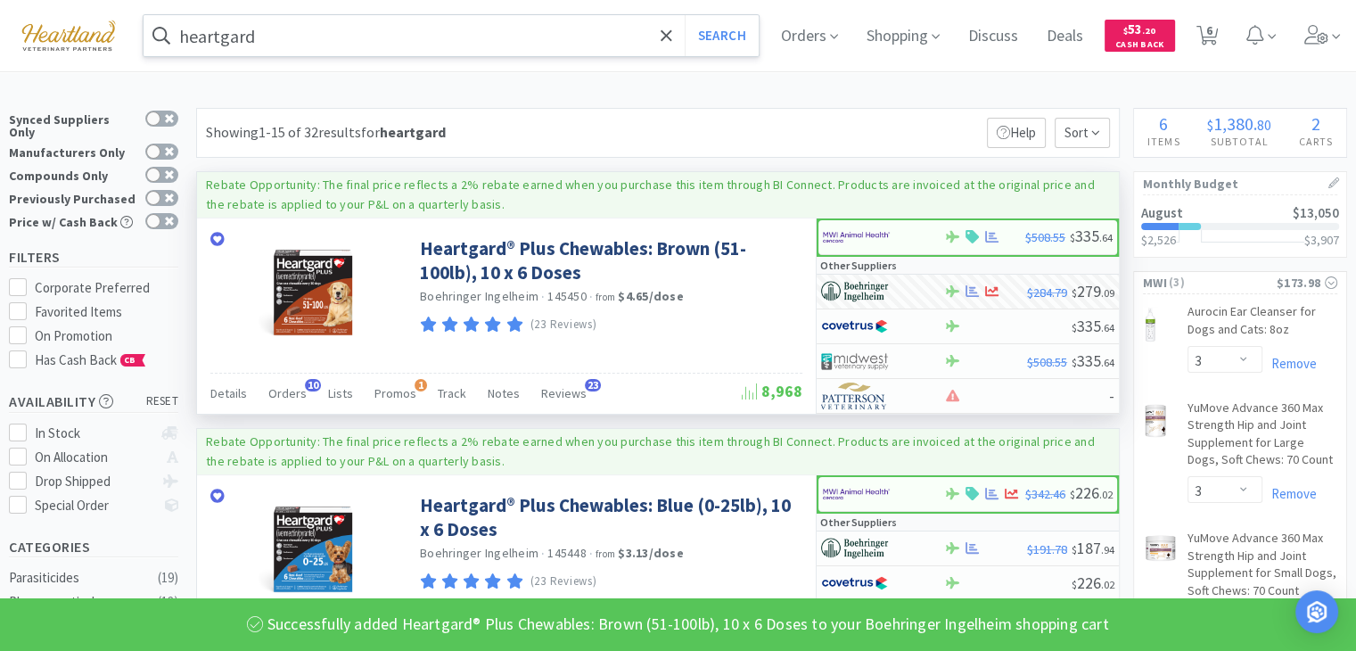
click at [532, 33] on input "heartgard" at bounding box center [451, 35] width 615 height 41
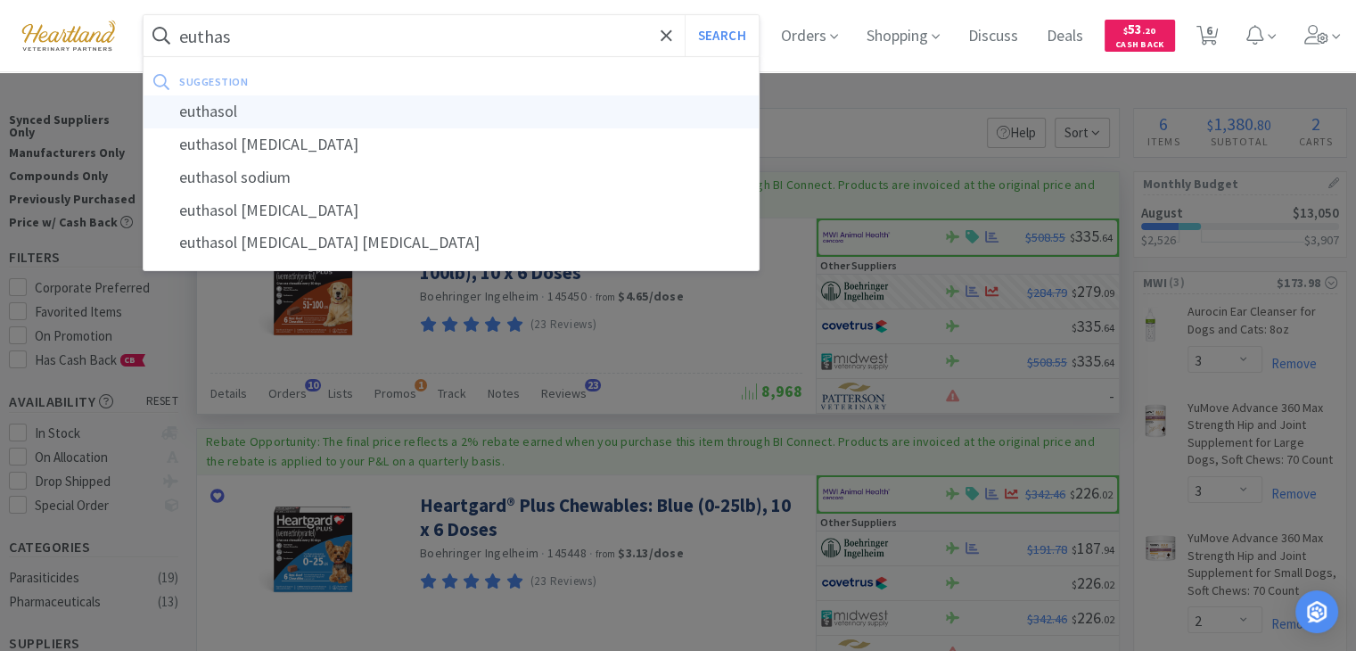
click at [457, 102] on div "euthasol" at bounding box center [451, 111] width 615 height 33
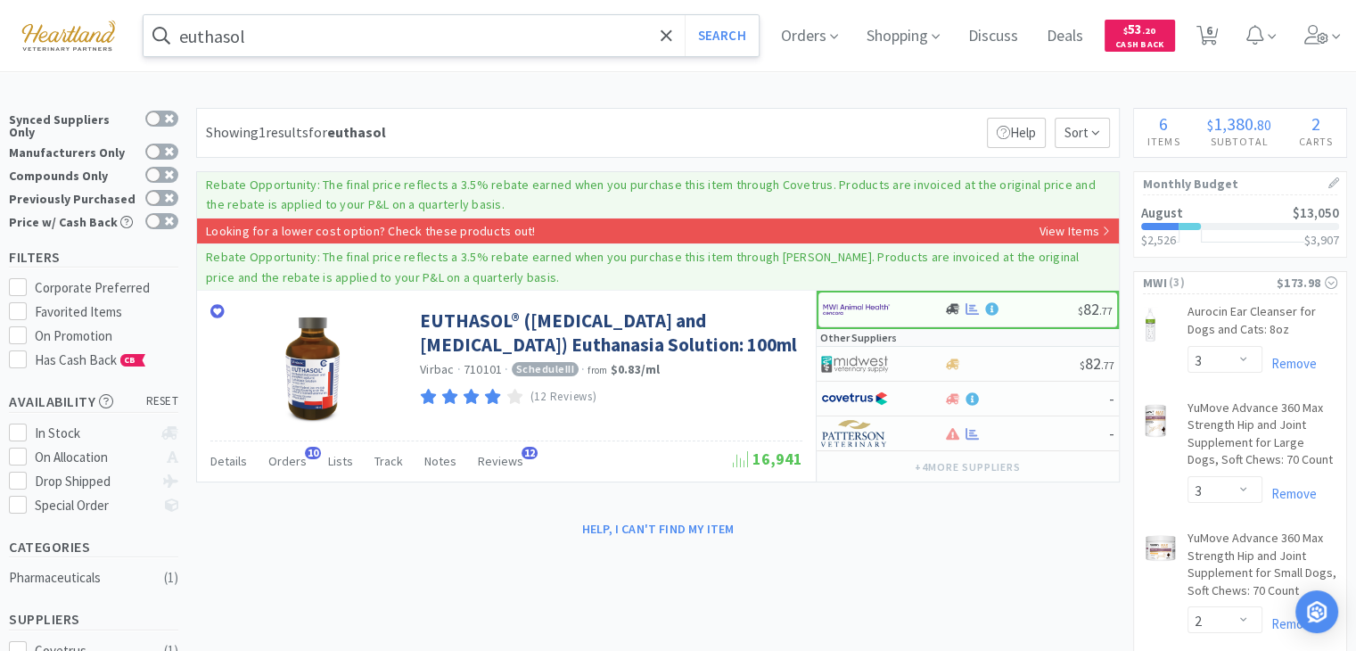
click at [336, 37] on input "euthasol" at bounding box center [451, 35] width 615 height 41
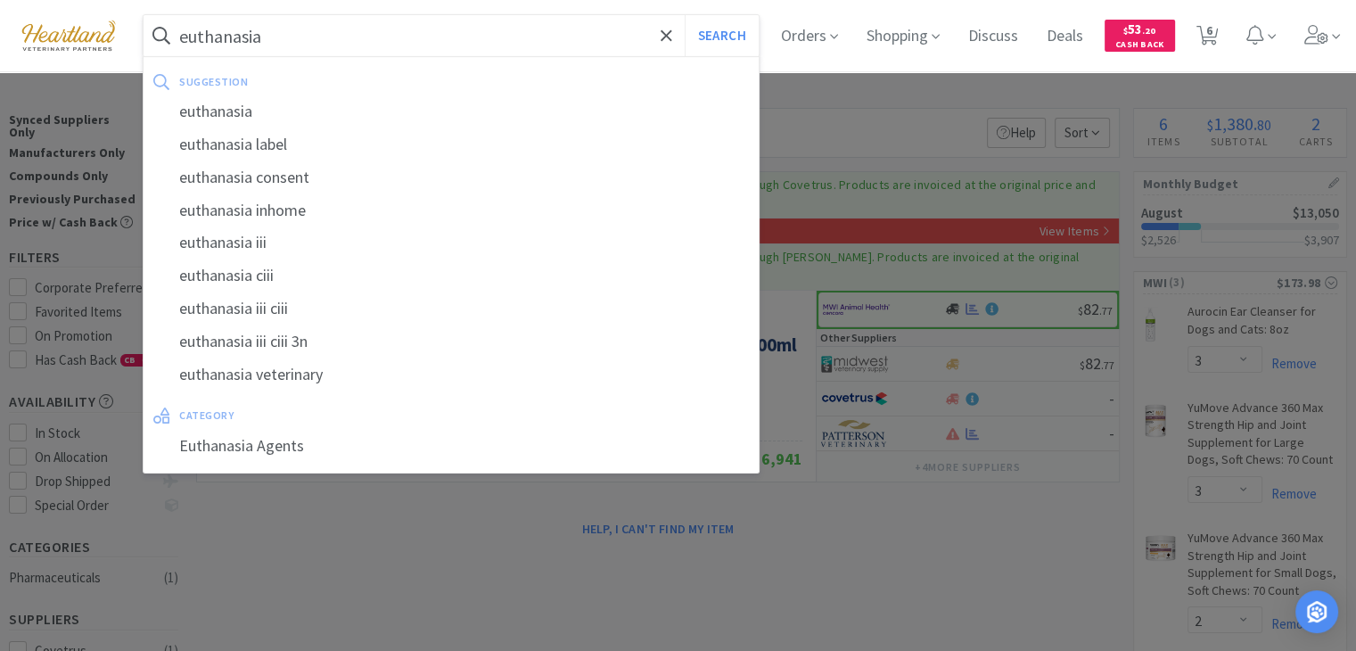
click at [685, 15] on button "Search" at bounding box center [722, 35] width 74 height 41
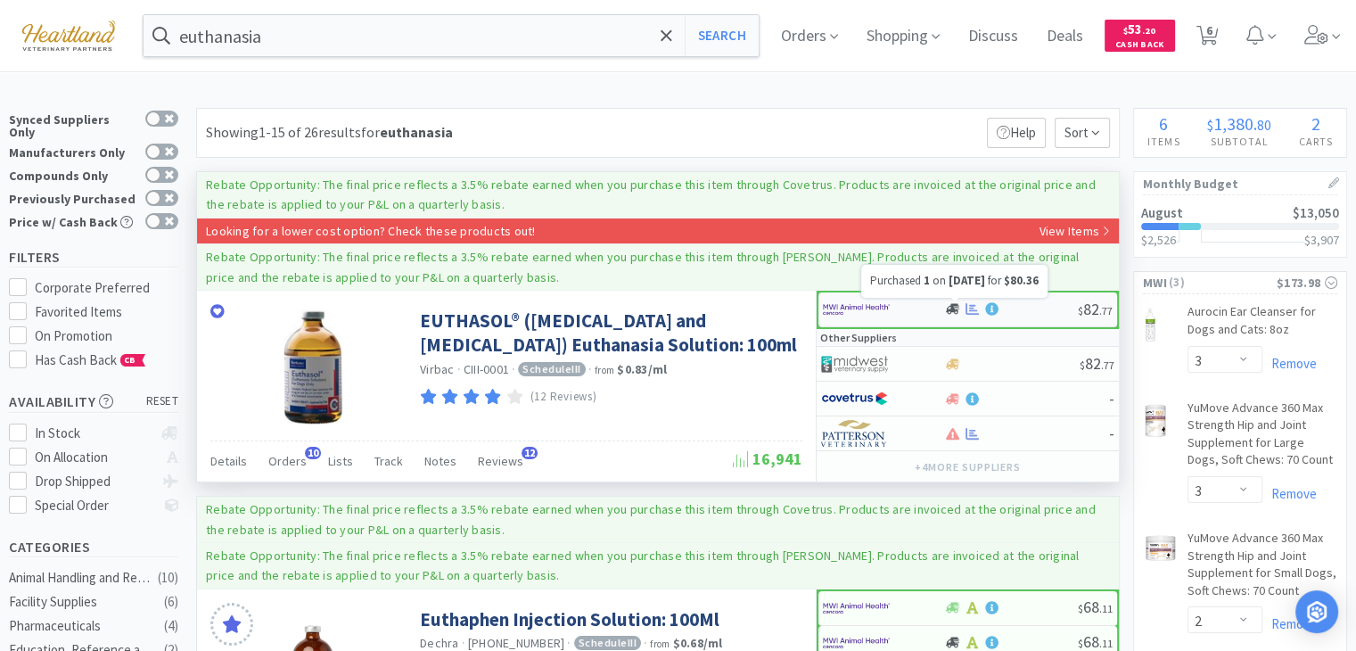
click at [977, 308] on icon at bounding box center [971, 308] width 13 height 13
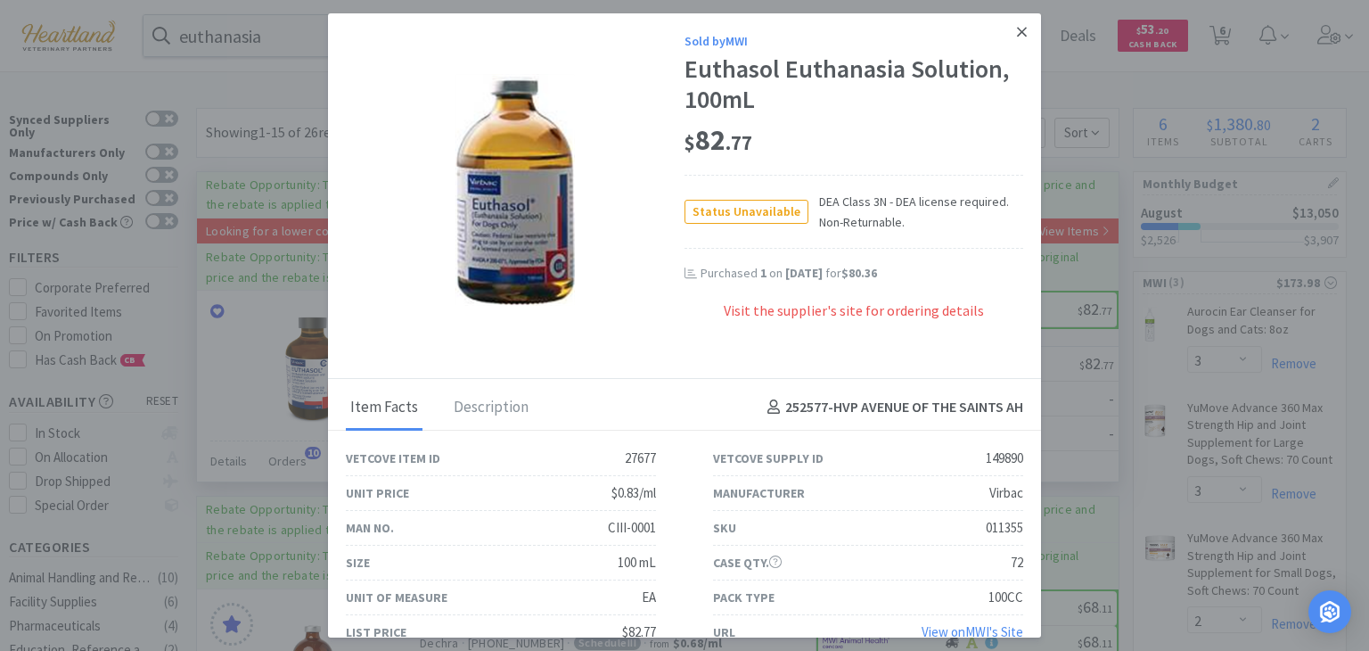
click at [1013, 31] on link at bounding box center [1021, 32] width 31 height 38
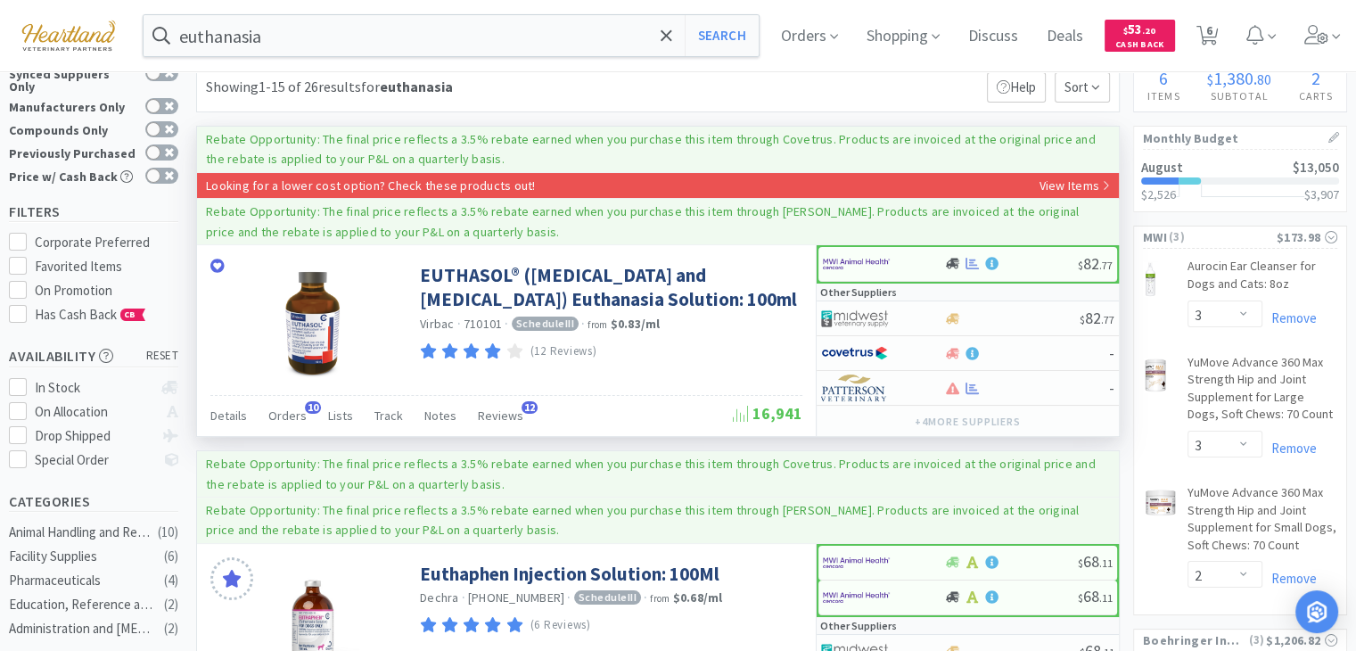
scroll to position [89, 0]
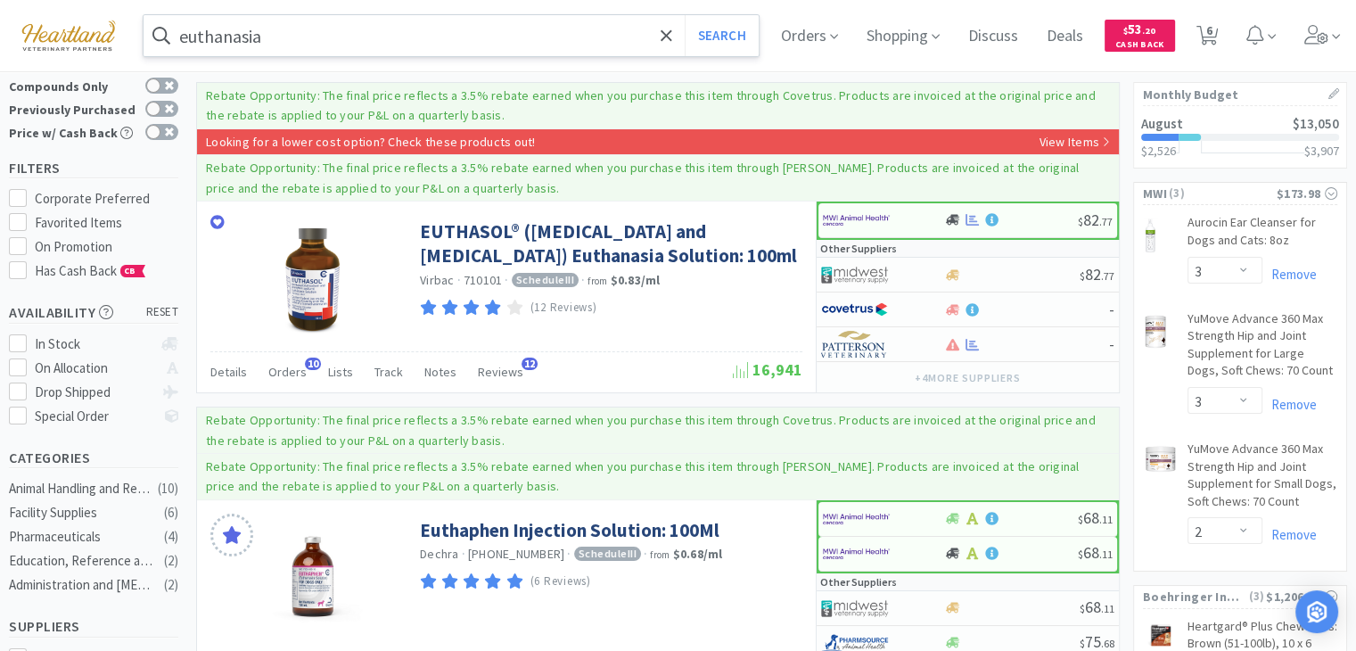
click at [353, 46] on input "euthanasia" at bounding box center [451, 35] width 615 height 41
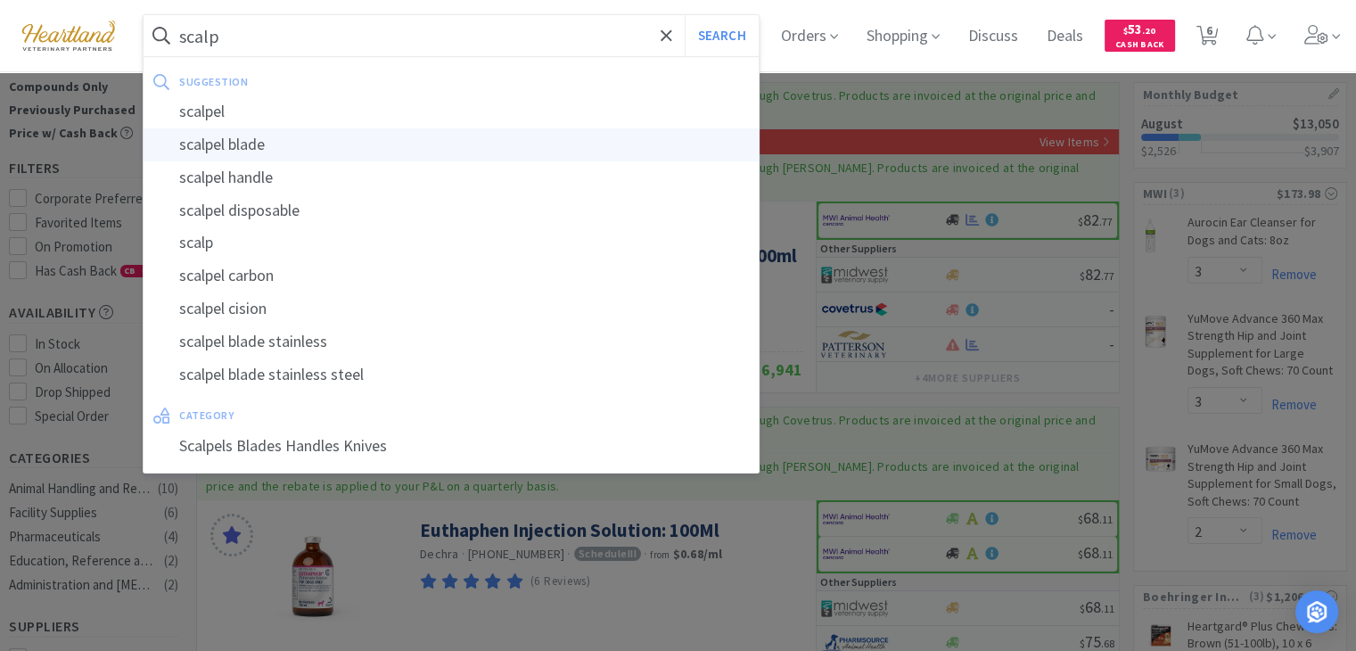
click at [300, 149] on div "scalpel blade" at bounding box center [451, 144] width 615 height 33
type input "scalpel blade"
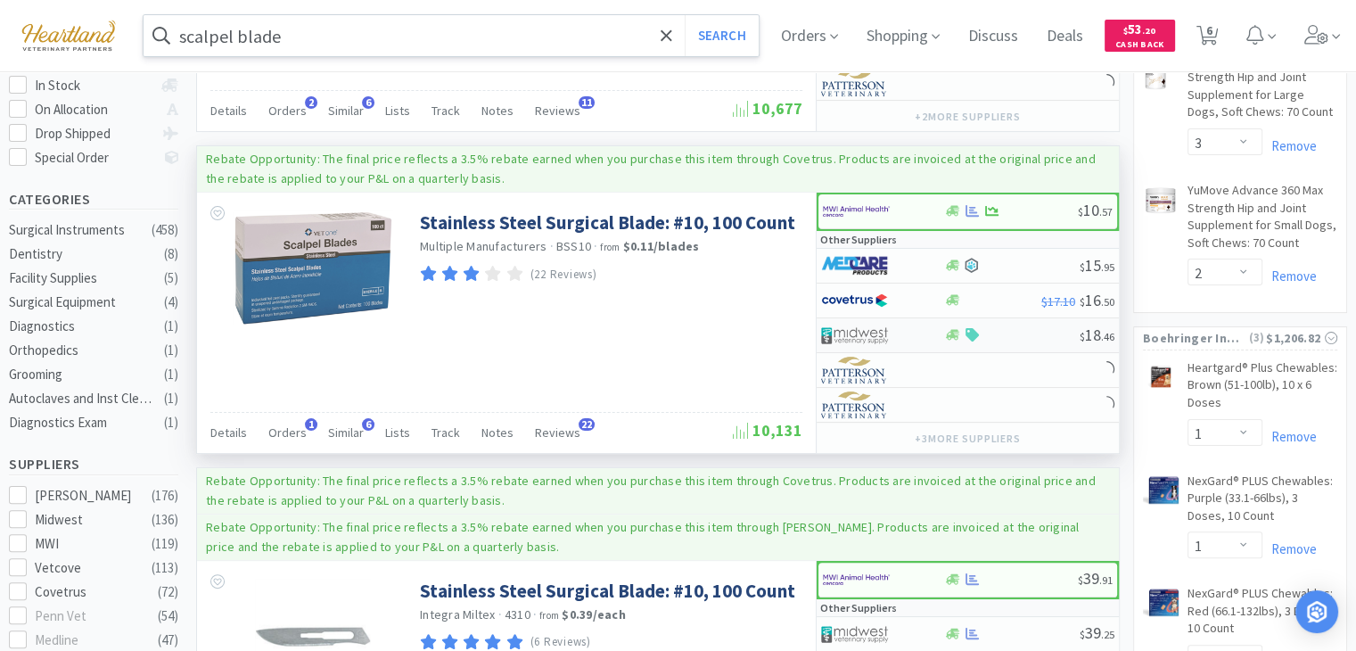
scroll to position [357, 0]
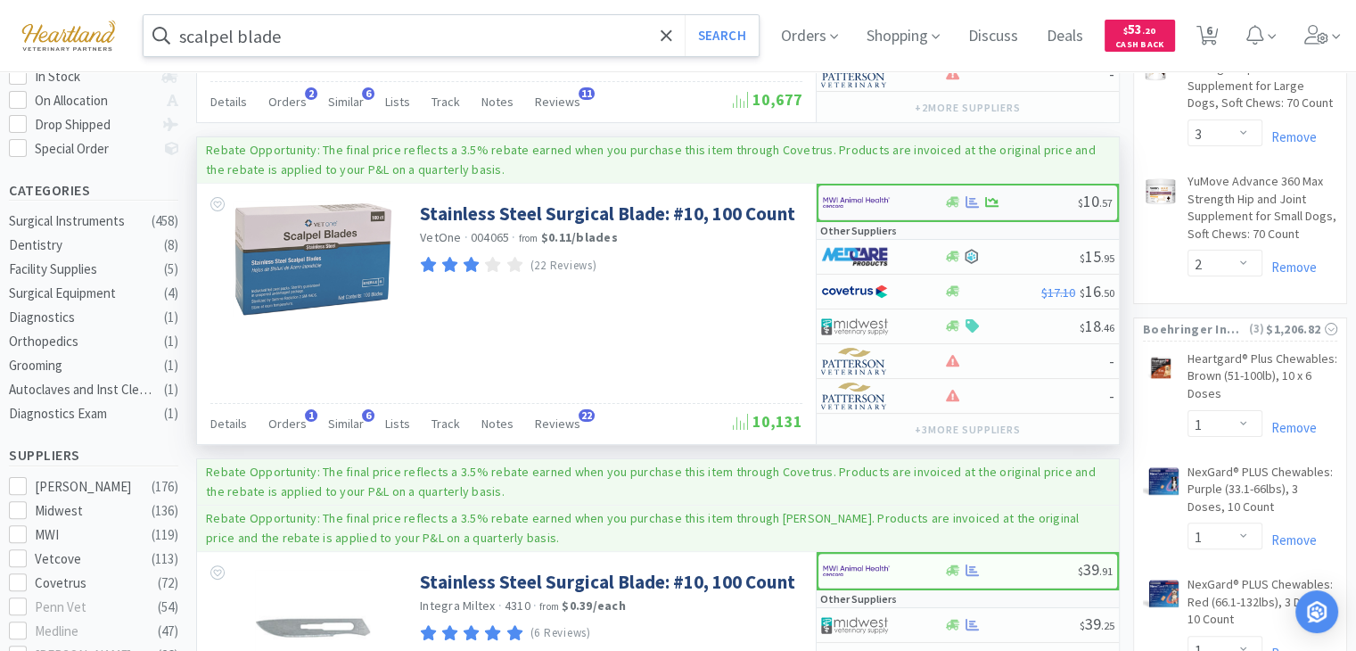
click at [858, 198] on img at bounding box center [856, 202] width 67 height 27
select select "1"
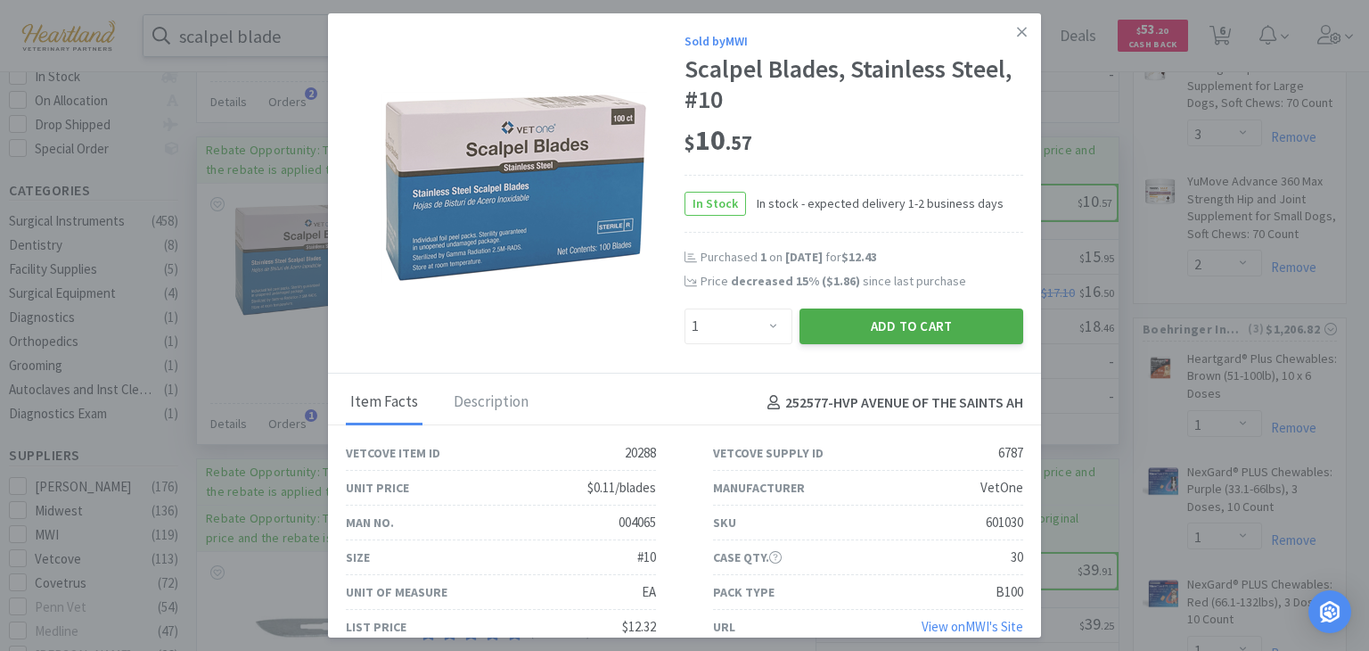
click at [866, 331] on button "Add to Cart" at bounding box center [912, 326] width 224 height 36
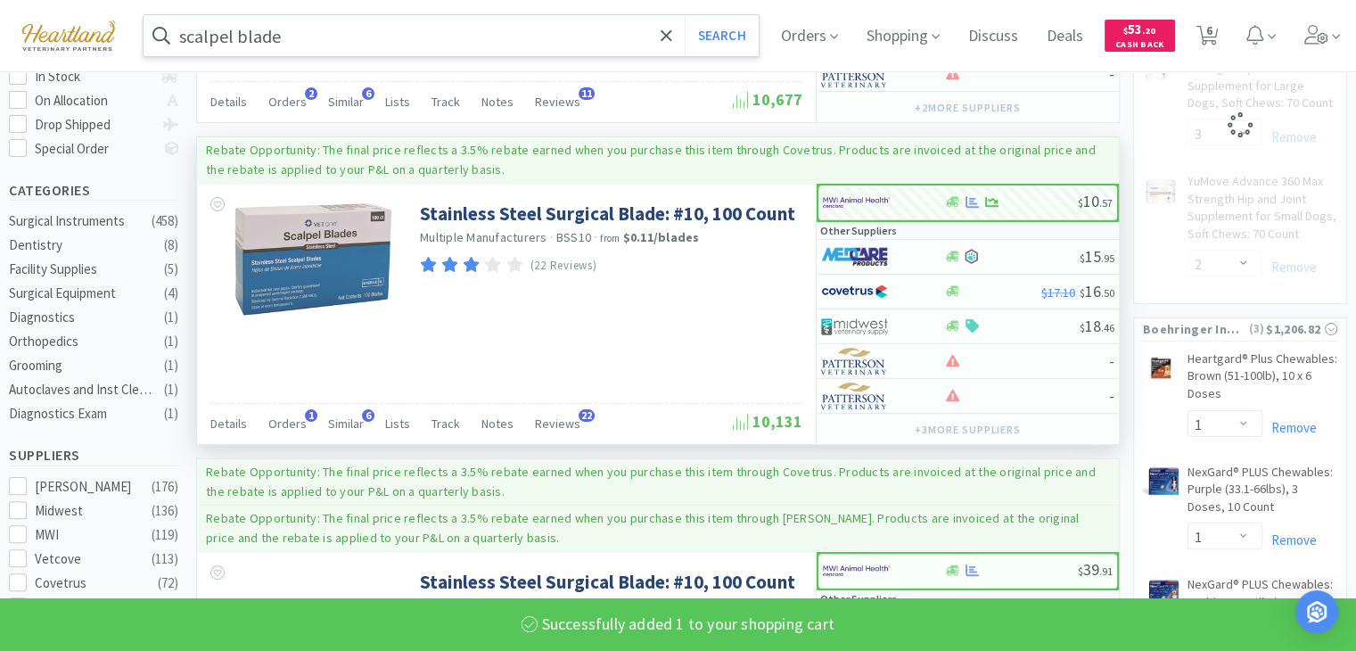
select select "1"
select select "3"
select select "2"
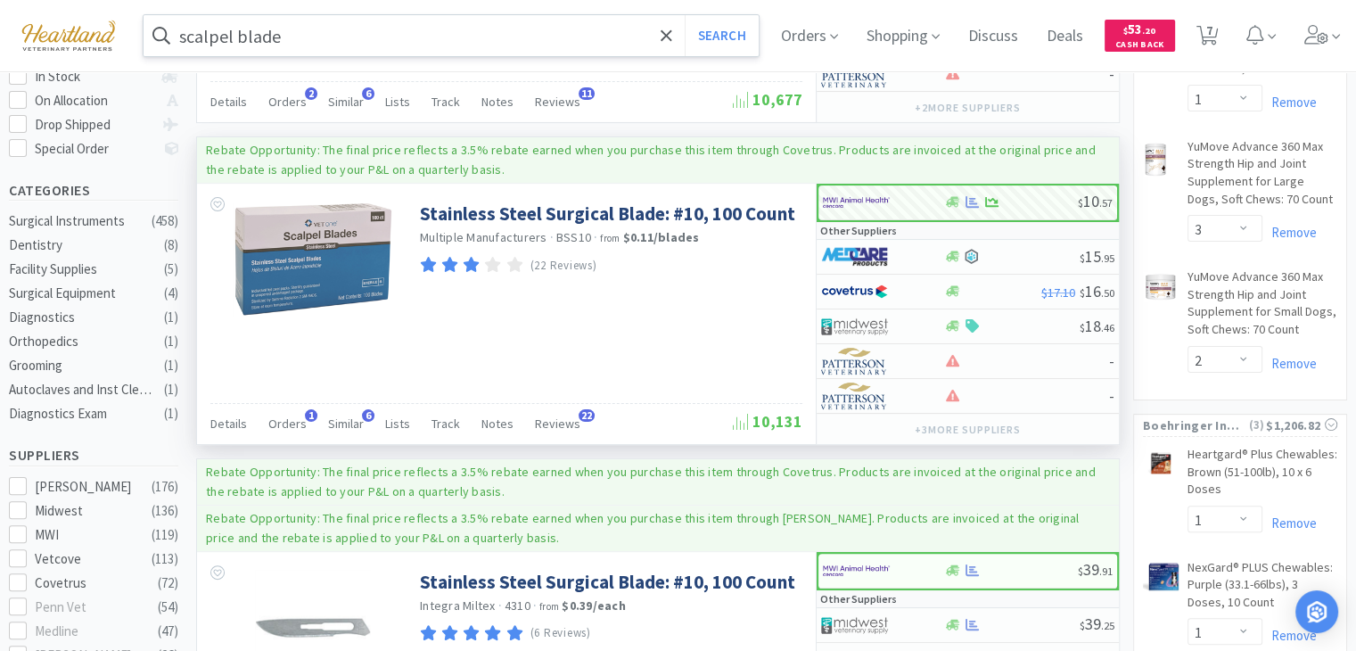
click at [321, 53] on input "scalpel blade" at bounding box center [451, 35] width 615 height 41
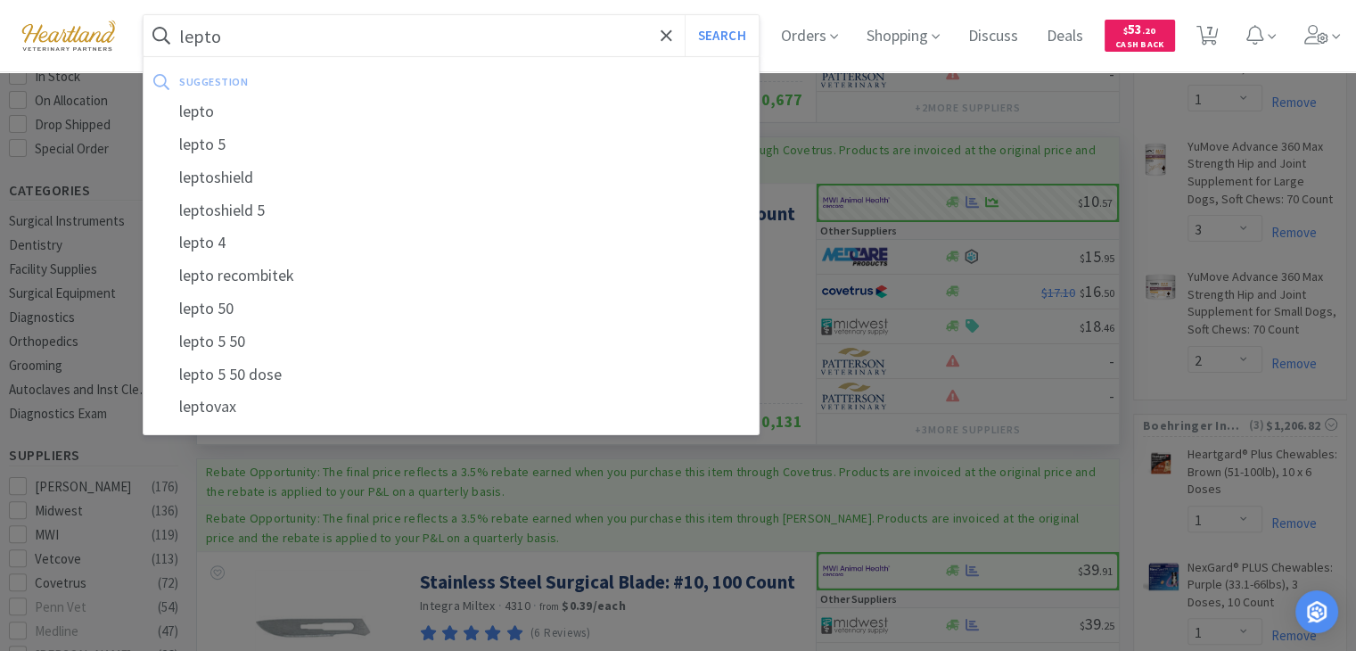
type input "lepto"
click at [685, 15] on button "Search" at bounding box center [722, 35] width 74 height 41
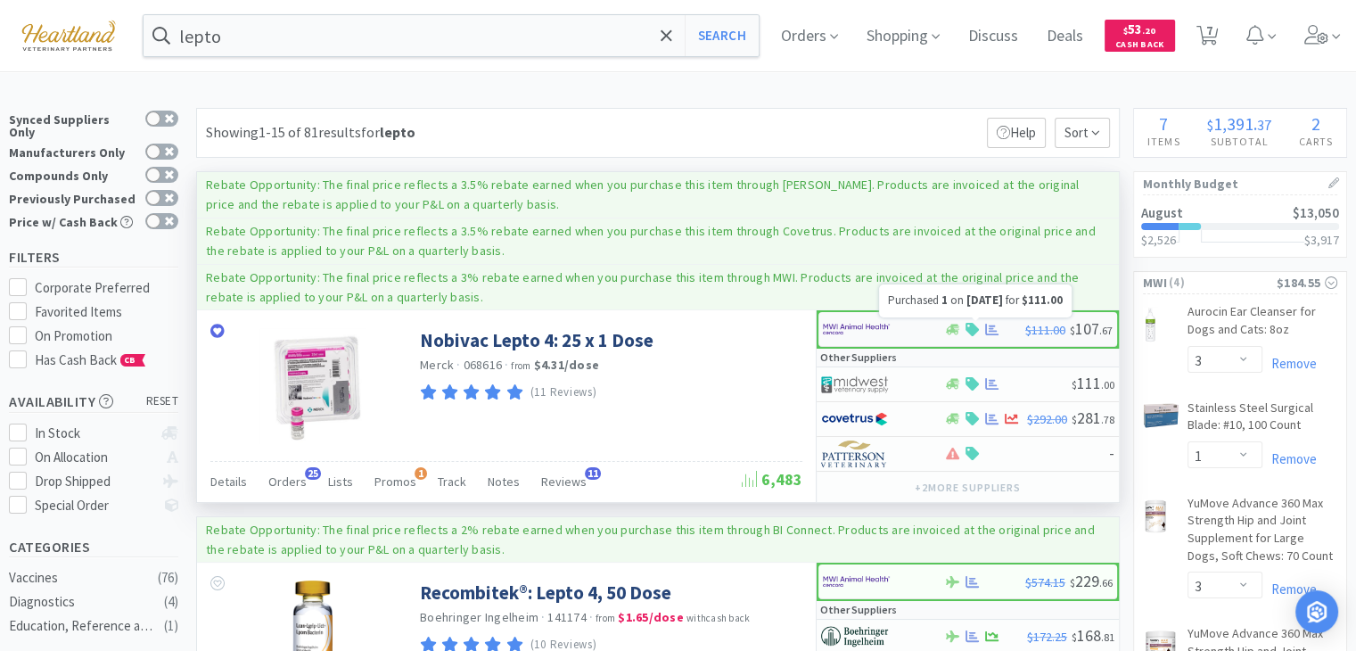
click at [991, 332] on icon at bounding box center [991, 330] width 13 height 12
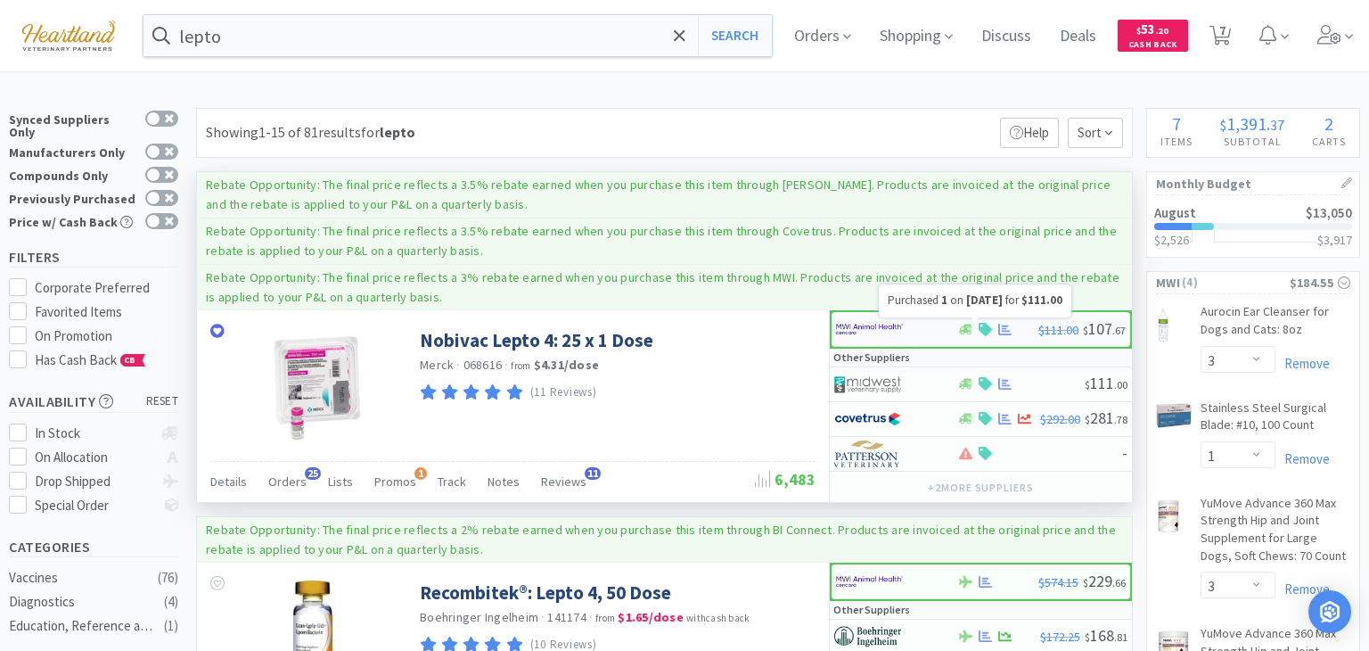
select select "1"
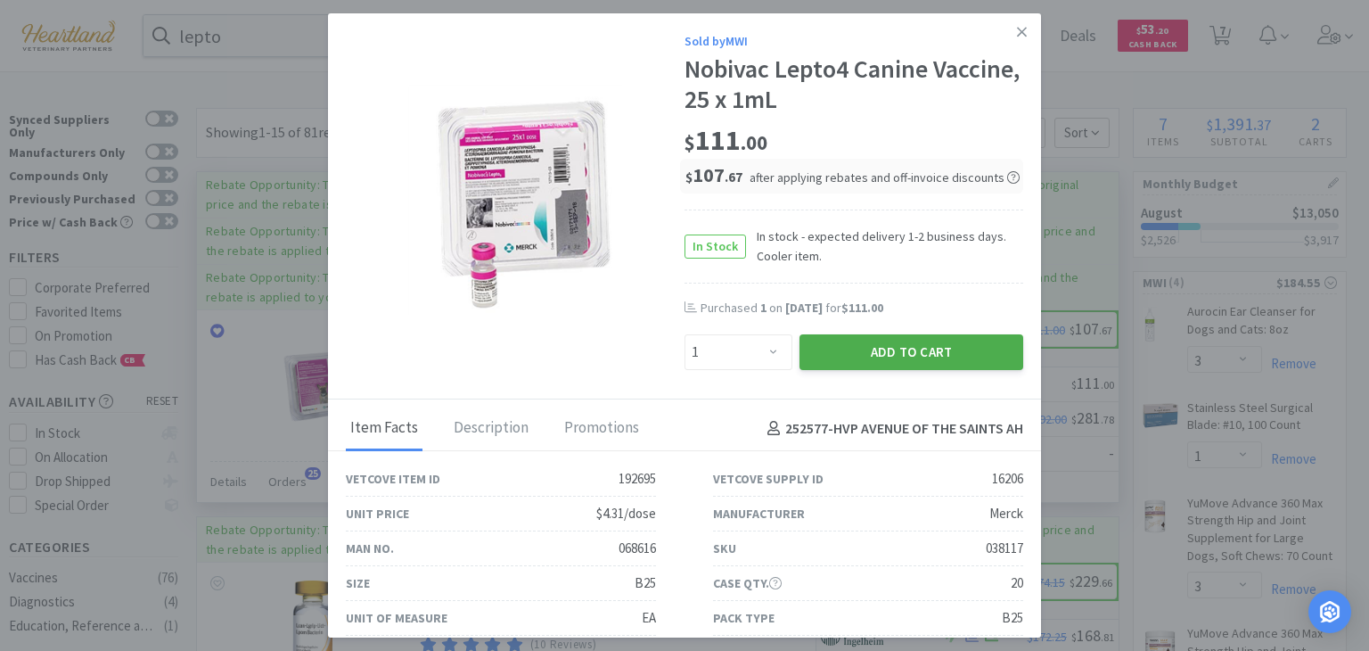
click at [943, 357] on button "Add to Cart" at bounding box center [912, 352] width 224 height 36
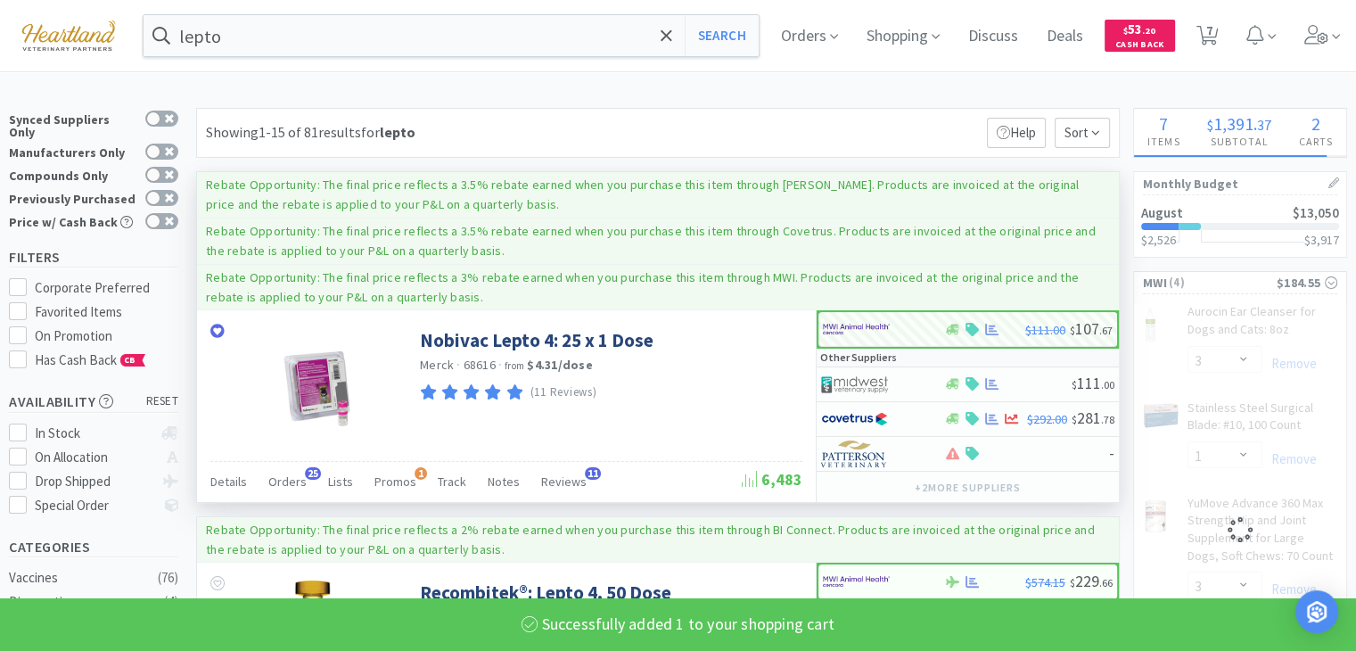
select select "1"
select select "3"
select select "2"
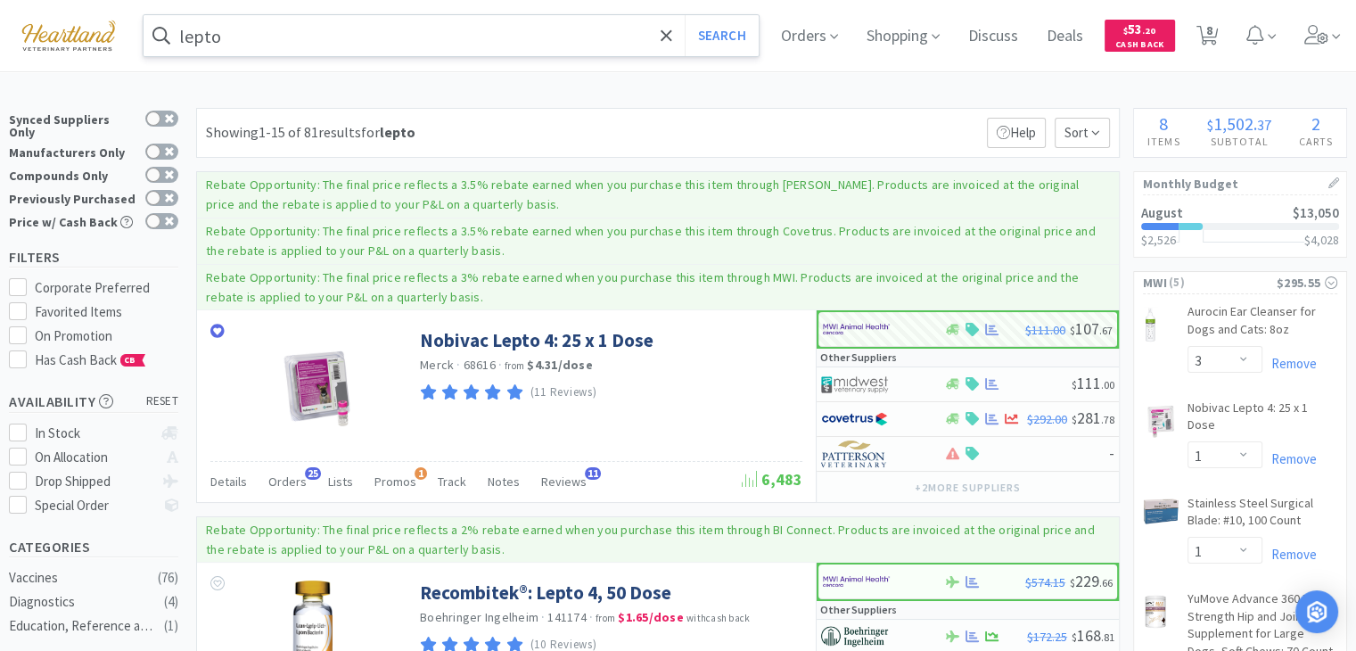
click at [232, 33] on input "lepto" at bounding box center [451, 35] width 615 height 41
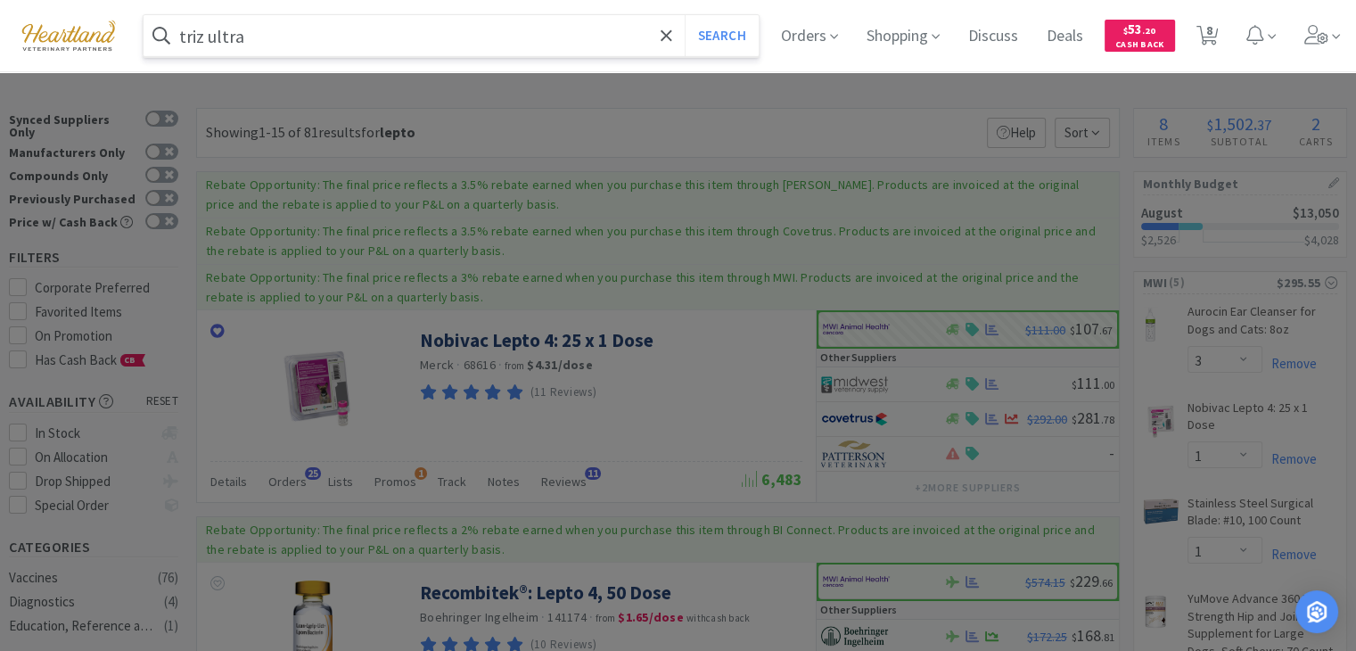
click at [685, 15] on button "Search" at bounding box center [722, 35] width 74 height 41
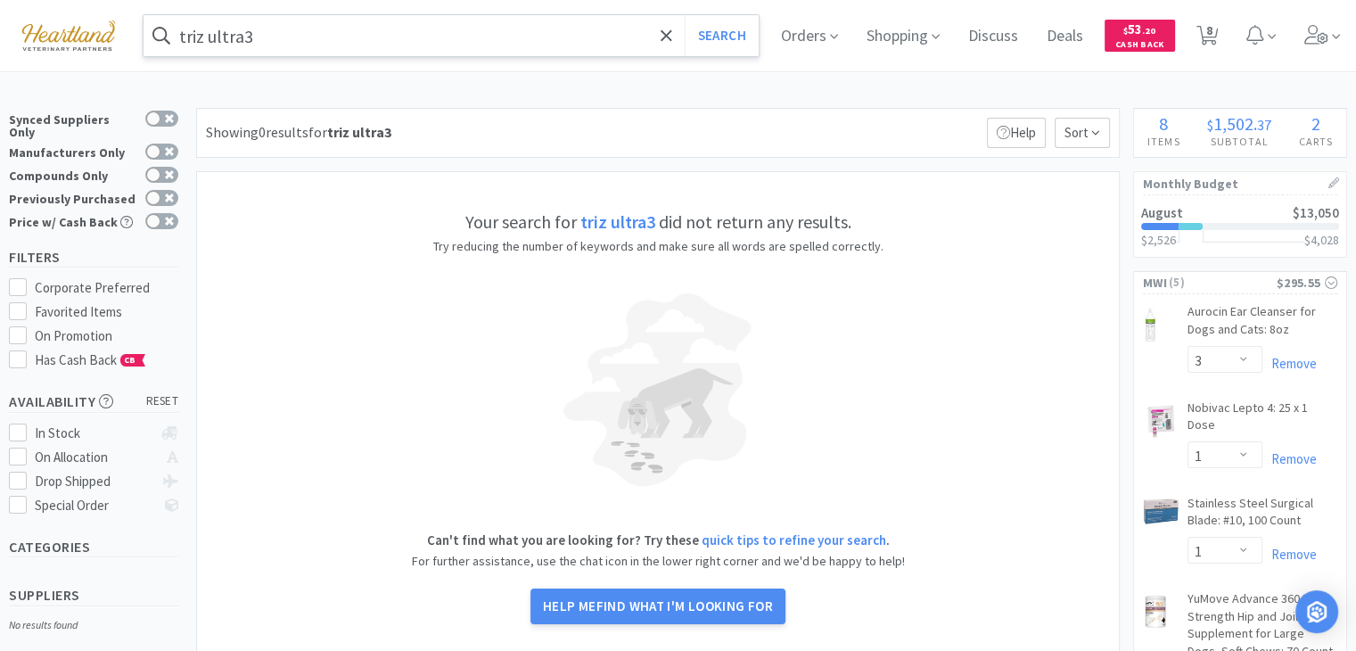
click at [282, 35] on input "triz ultra3" at bounding box center [451, 35] width 615 height 41
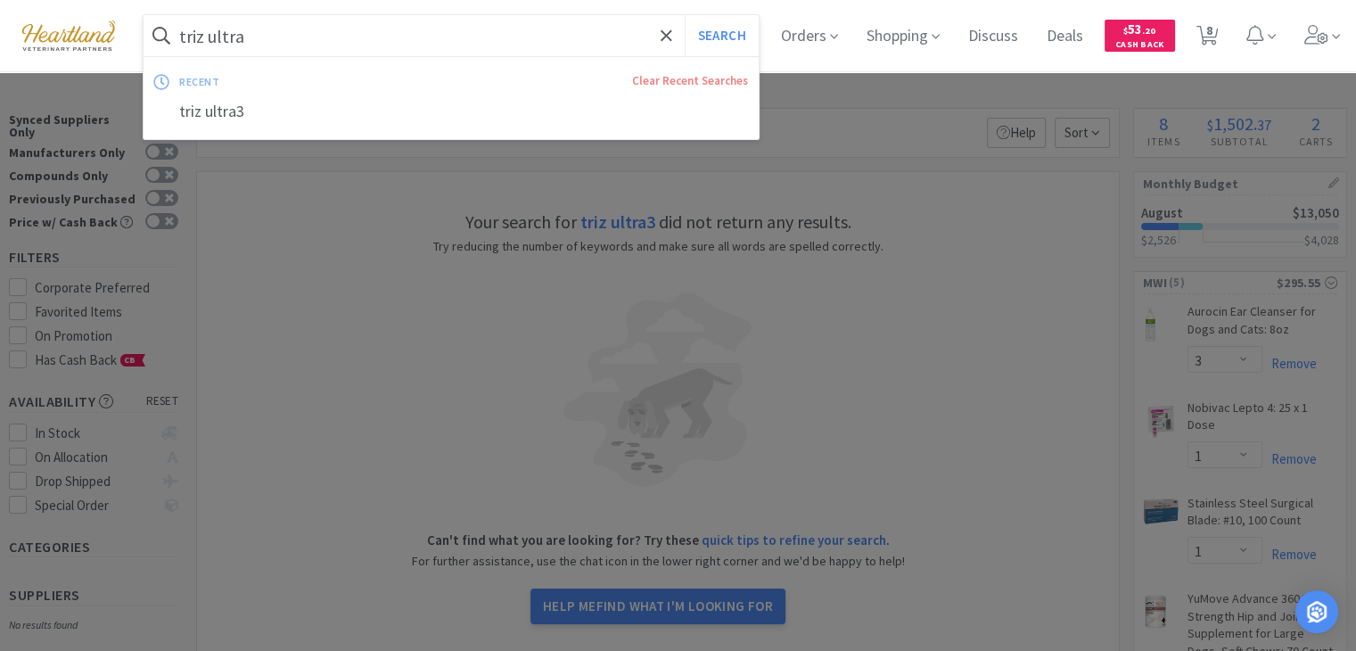
type input "triz ultra"
click at [685, 15] on button "Search" at bounding box center [722, 35] width 74 height 41
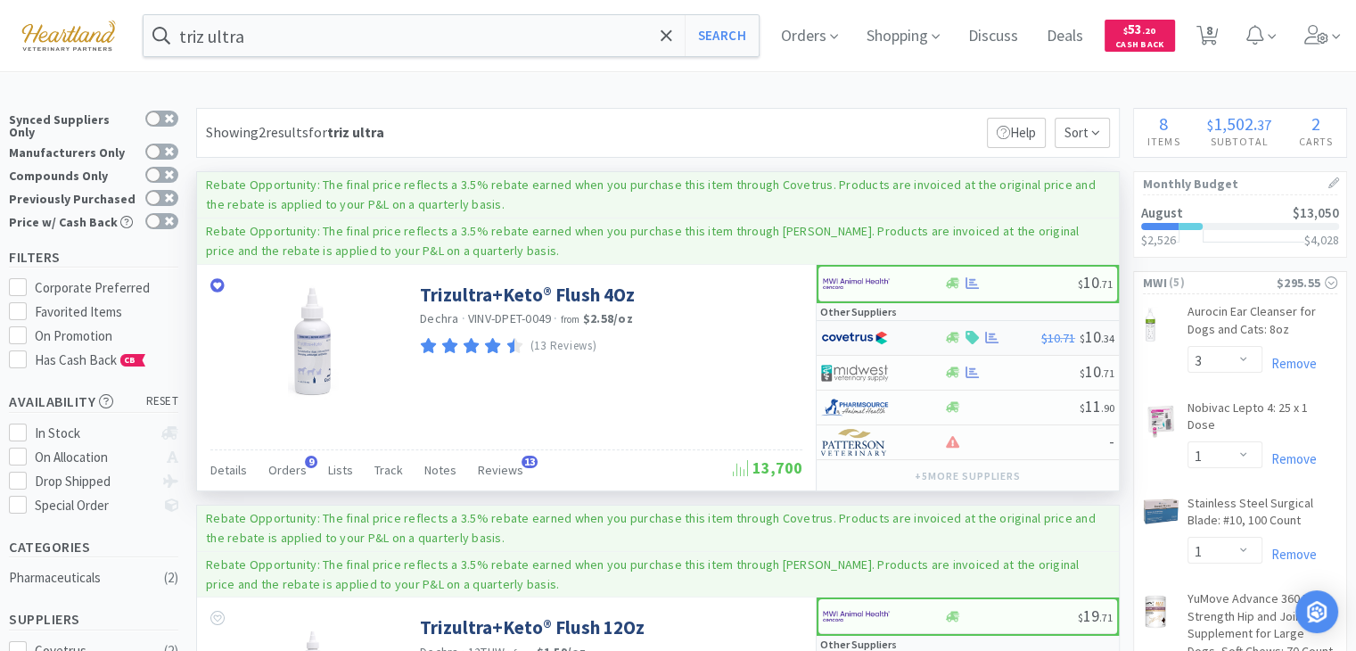
click at [842, 335] on img at bounding box center [854, 337] width 67 height 27
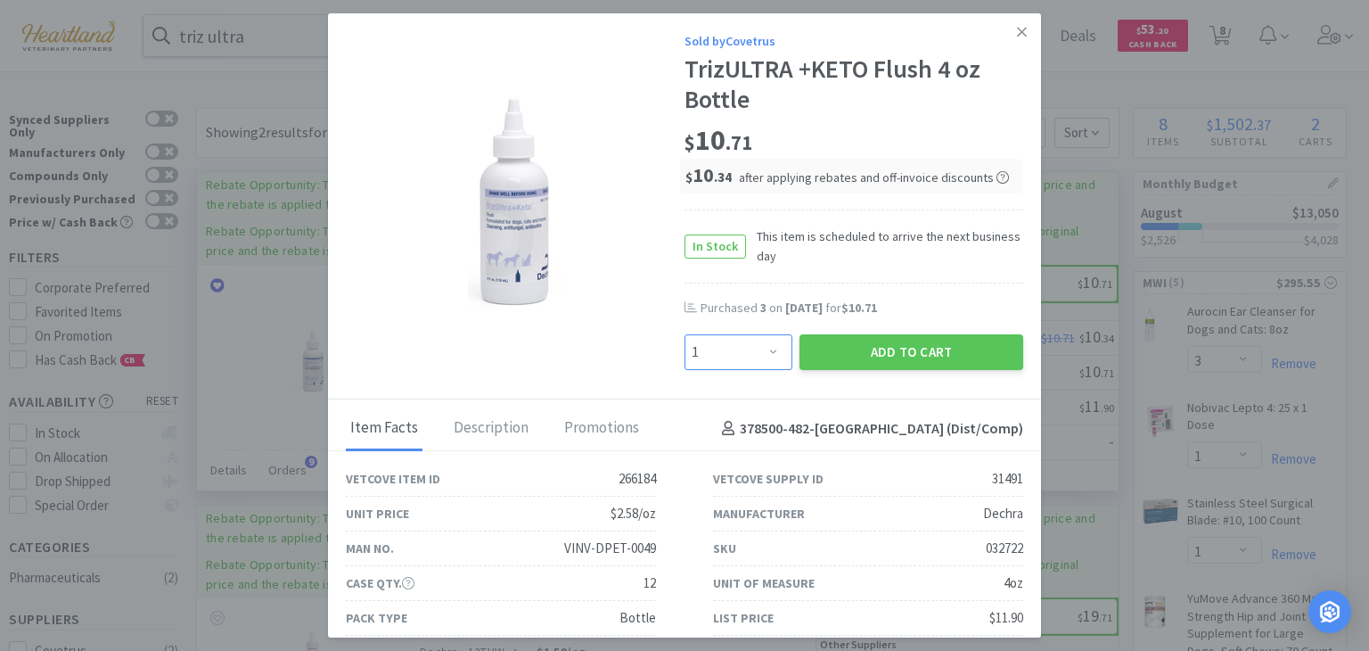
click at [771, 357] on select "Enter Quantity 1 2 3 4 5 6 7 8 9 10 11 12 13 14 15 16 17 18 19 20 Enter Quantity" at bounding box center [739, 352] width 108 height 36
select select "4"
click at [685, 334] on select "Enter Quantity 1 2 3 4 5 6 7 8 9 10 11 12 13 14 15 16 17 18 19 20 Enter Quantity" at bounding box center [739, 352] width 108 height 36
click at [867, 348] on button "Add to Cart" at bounding box center [912, 352] width 224 height 36
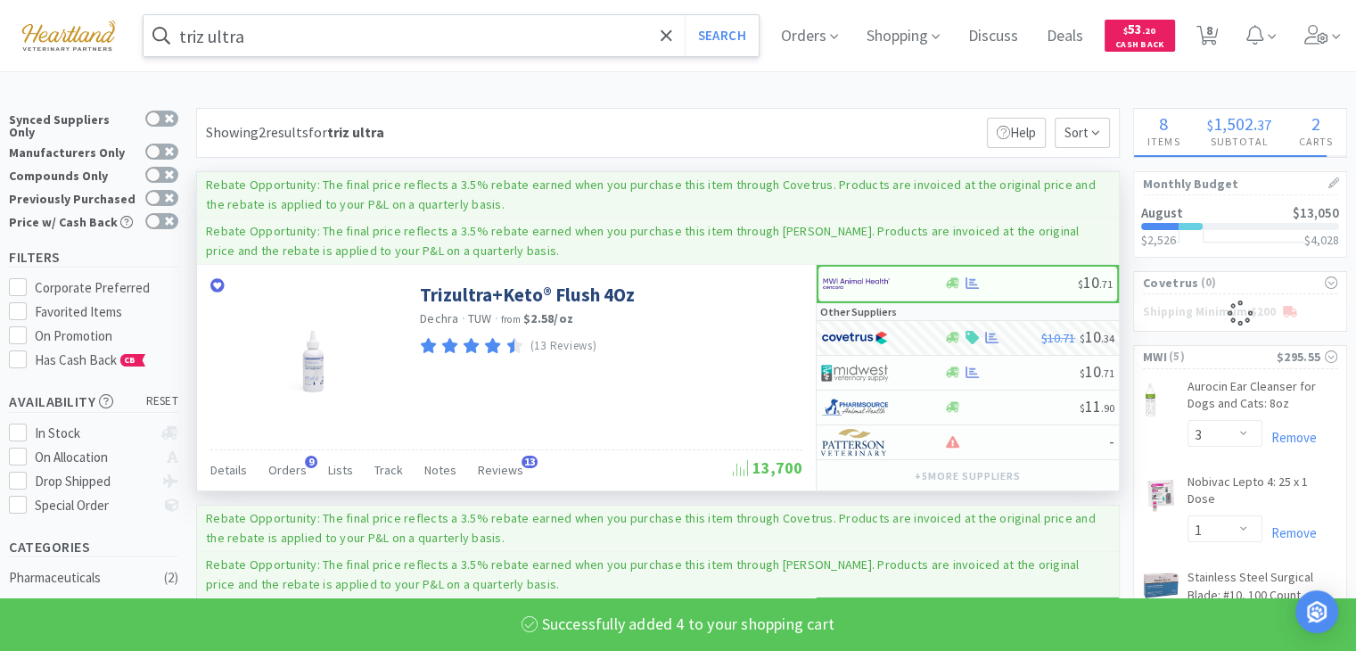
select select "4"
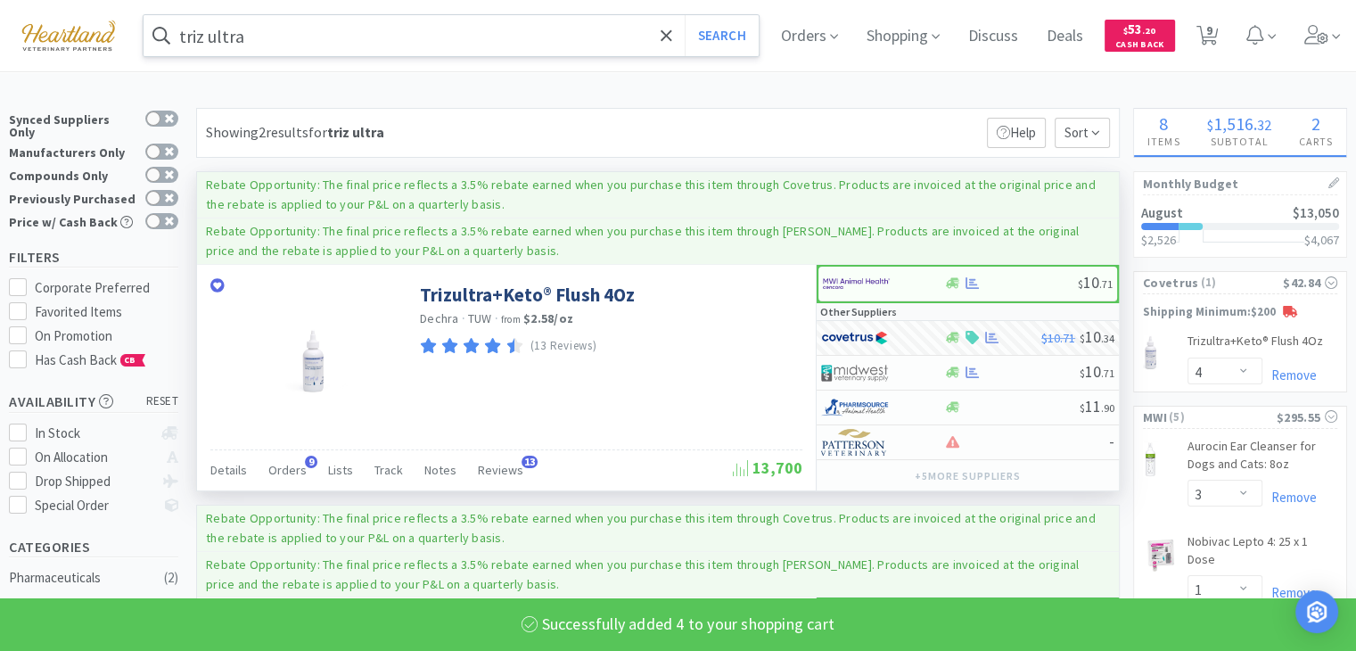
click at [366, 47] on input "triz ultra" at bounding box center [451, 35] width 615 height 41
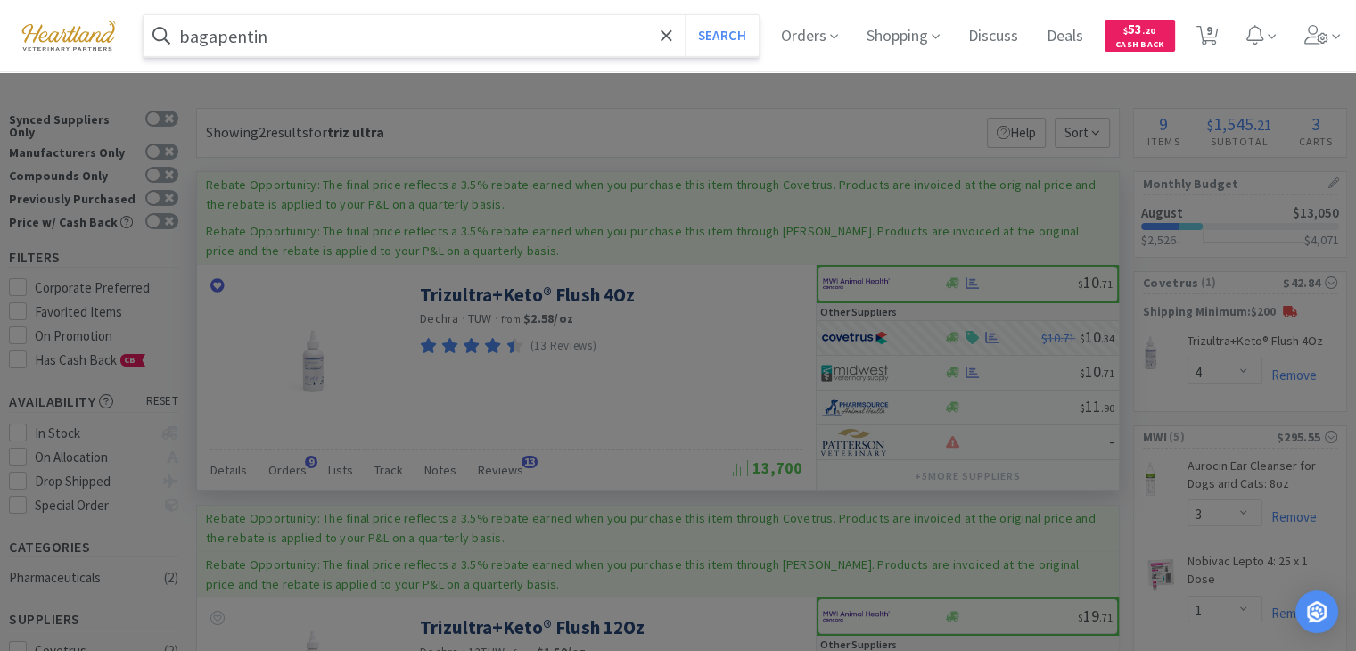
click at [685, 15] on button "Search" at bounding box center [722, 35] width 74 height 41
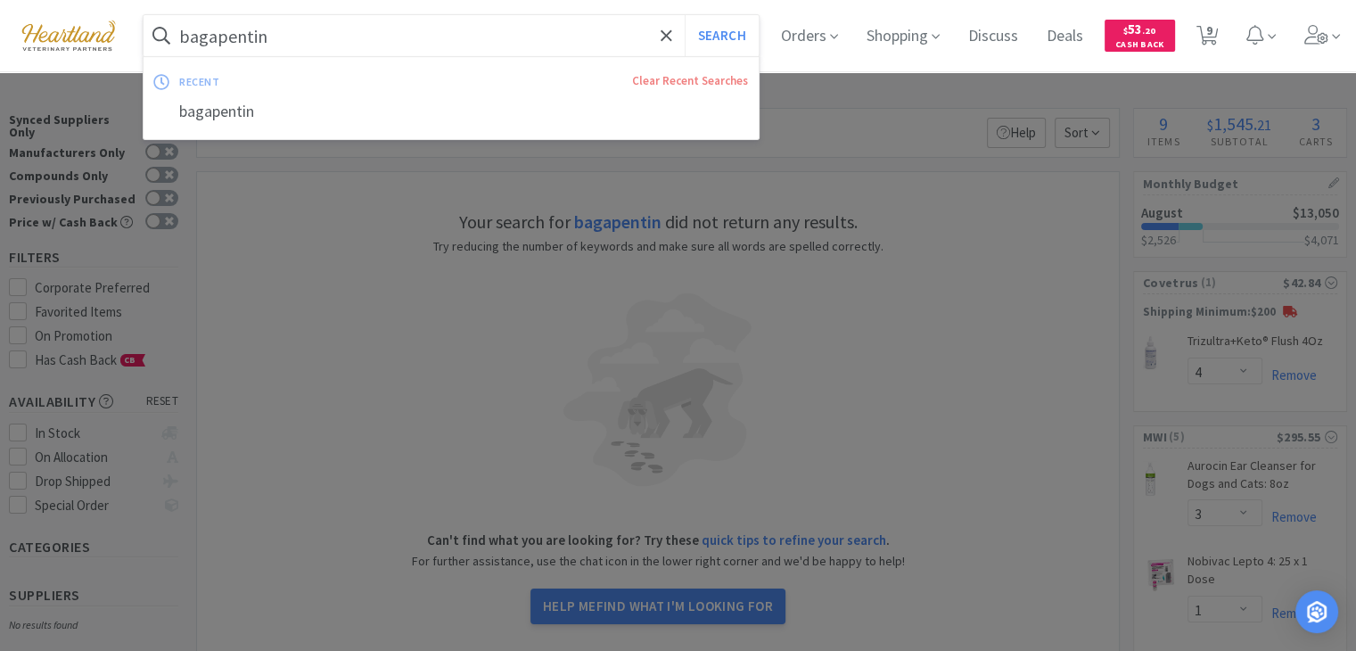
click at [203, 37] on input "bagapentin" at bounding box center [451, 35] width 615 height 41
click at [195, 39] on input "bagapentin" at bounding box center [451, 35] width 615 height 41
click at [200, 37] on input "bagapentin" at bounding box center [451, 35] width 615 height 41
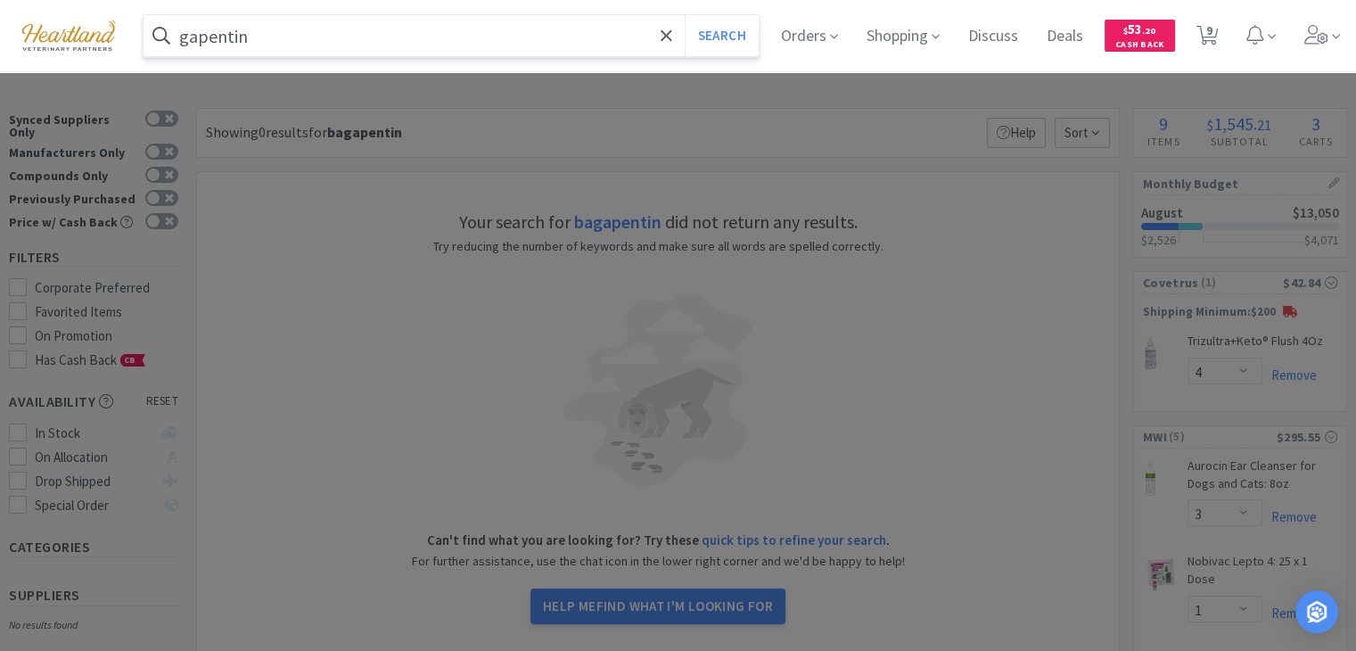
click at [208, 37] on input "gapentin" at bounding box center [451, 35] width 615 height 41
type input "gapapentin"
click at [685, 15] on button "Search" at bounding box center [722, 35] width 74 height 41
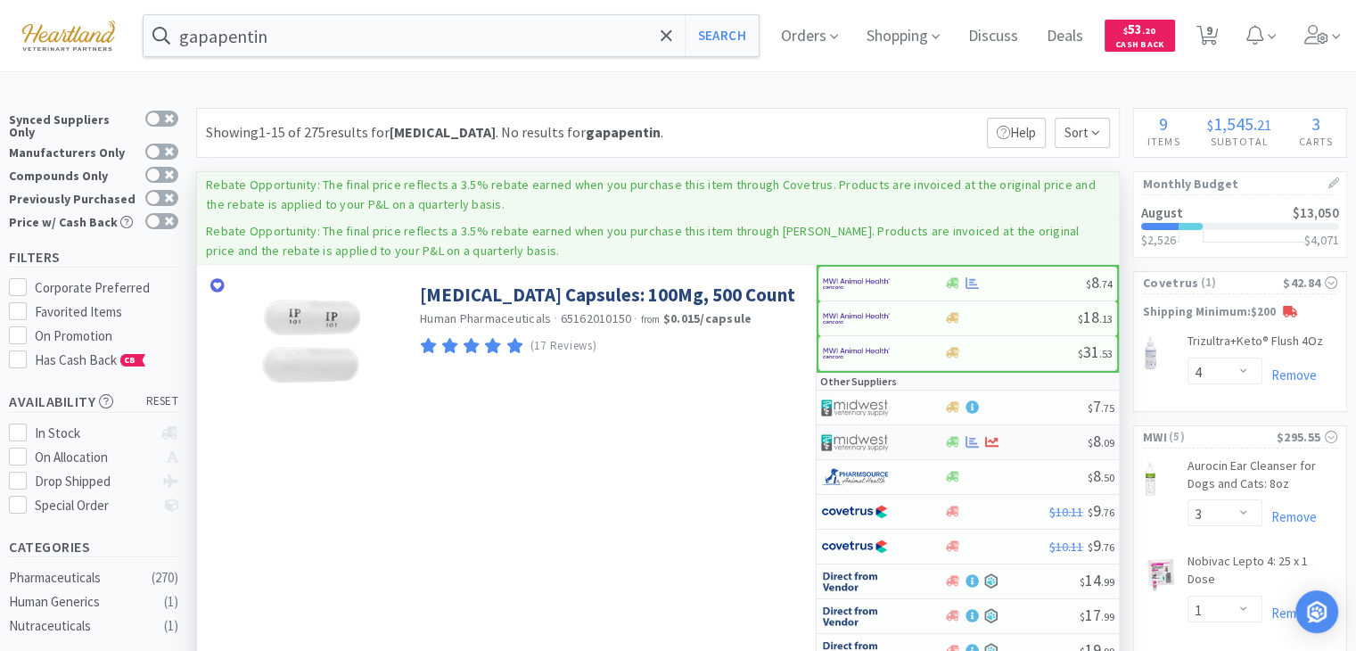
click at [882, 438] on img at bounding box center [854, 442] width 67 height 27
select select "1"
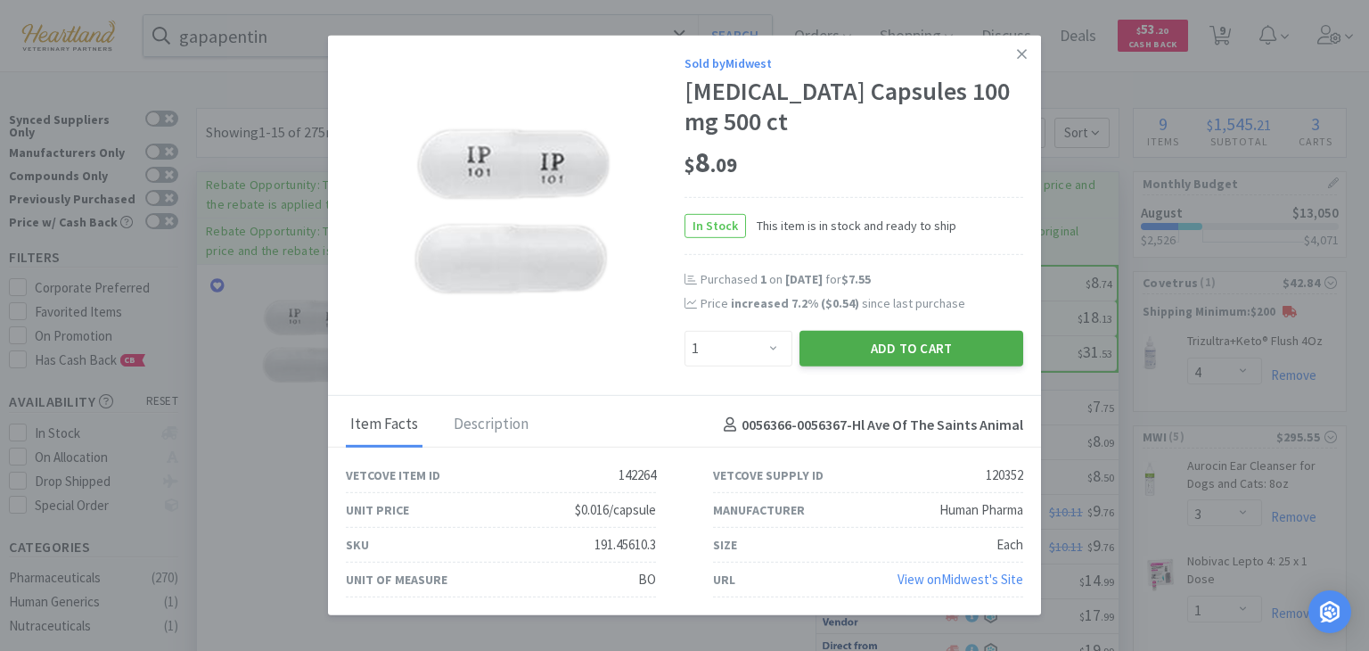
click at [856, 343] on button "Add to Cart" at bounding box center [912, 349] width 224 height 36
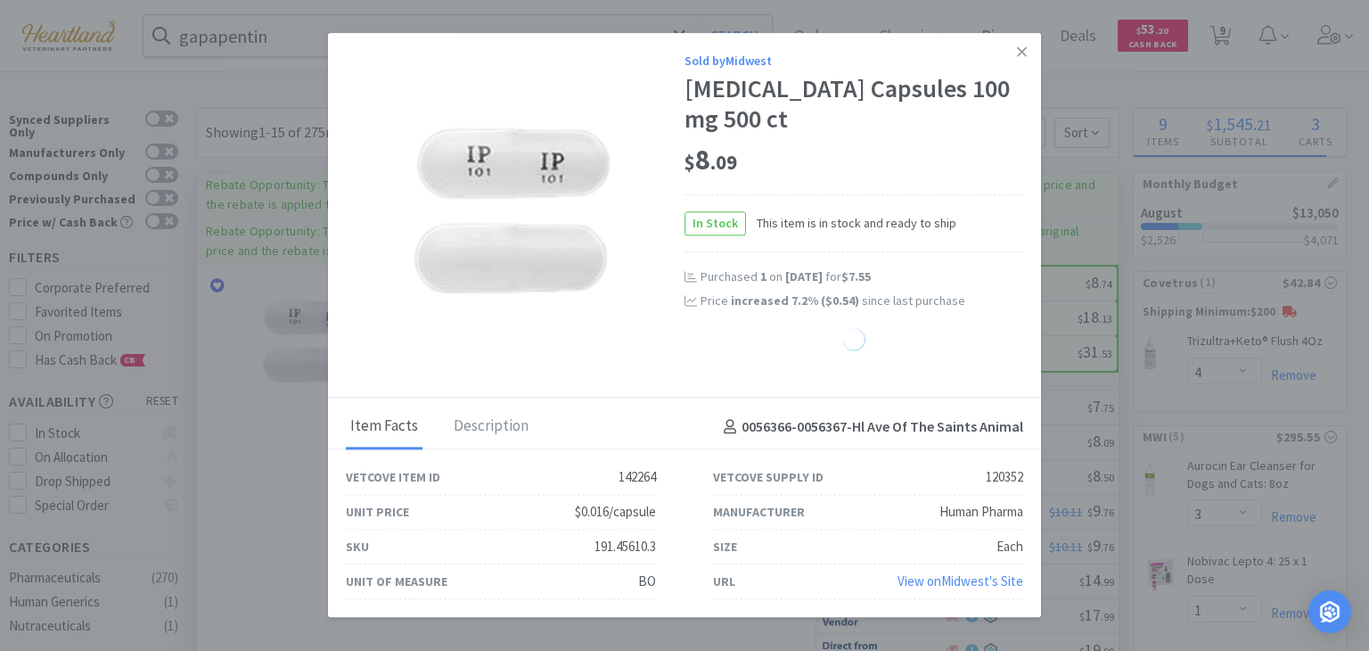
select select "1"
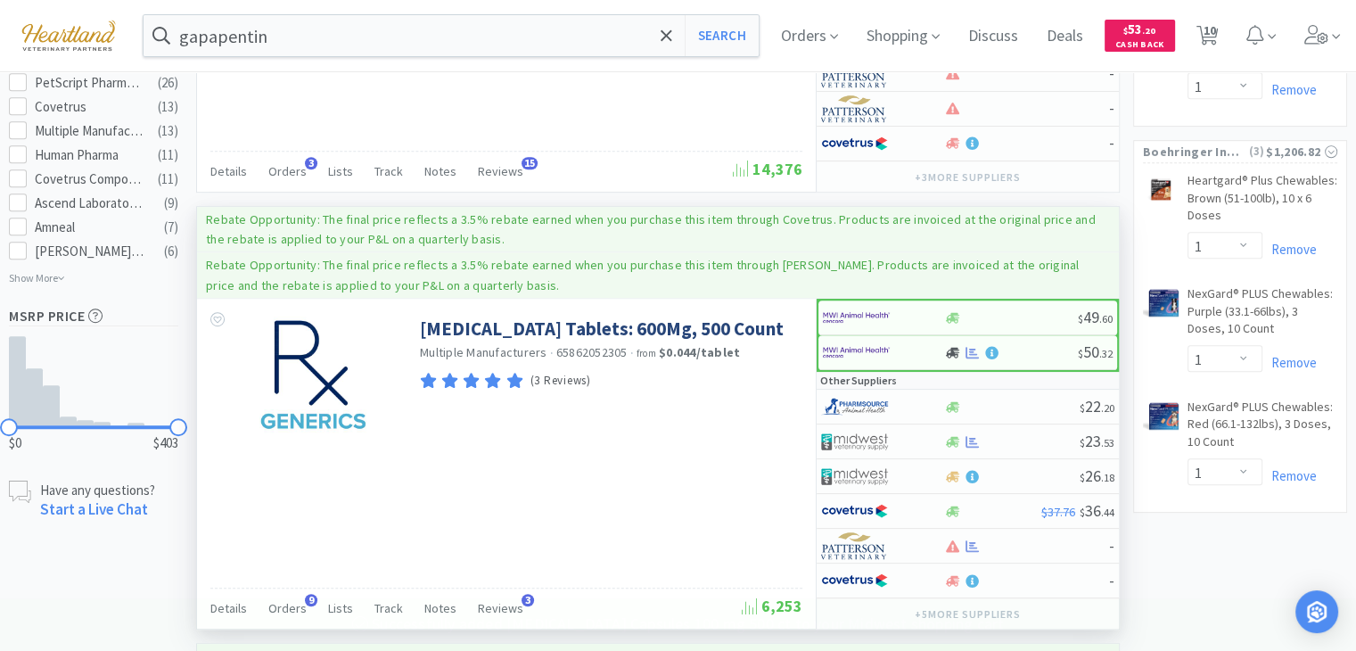
scroll to position [1159, 0]
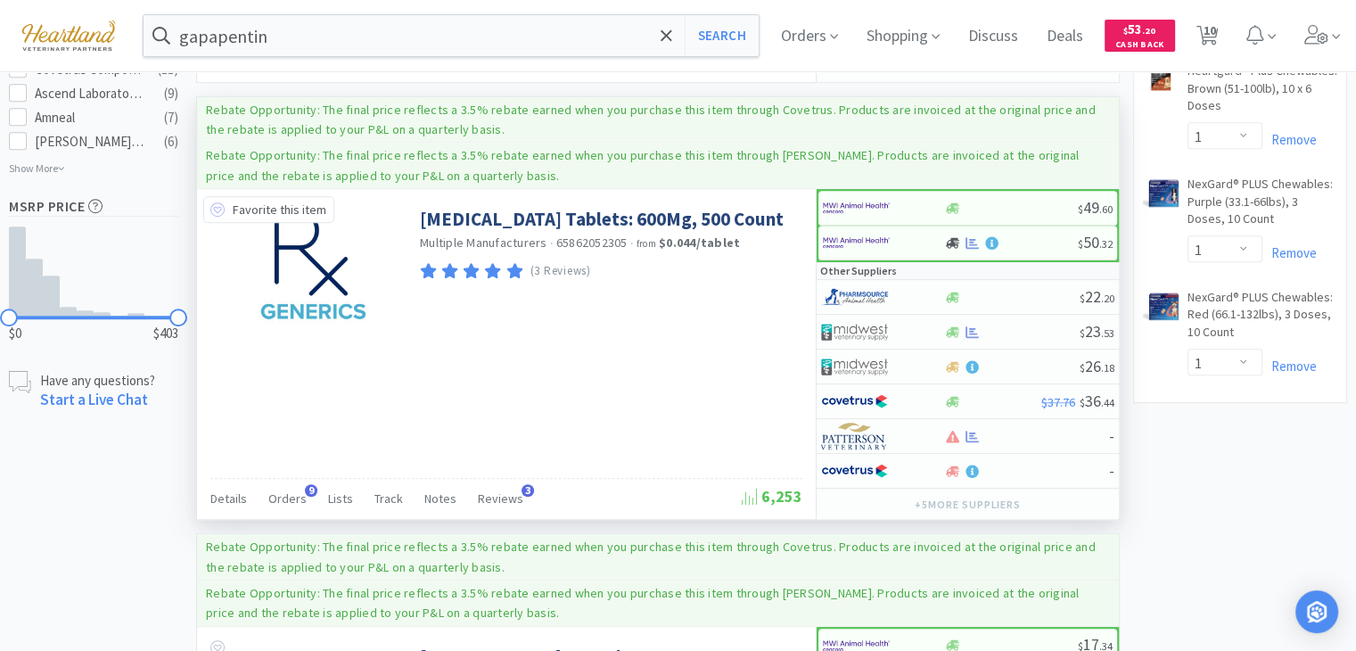
click at [214, 202] on icon at bounding box center [217, 209] width 14 height 14
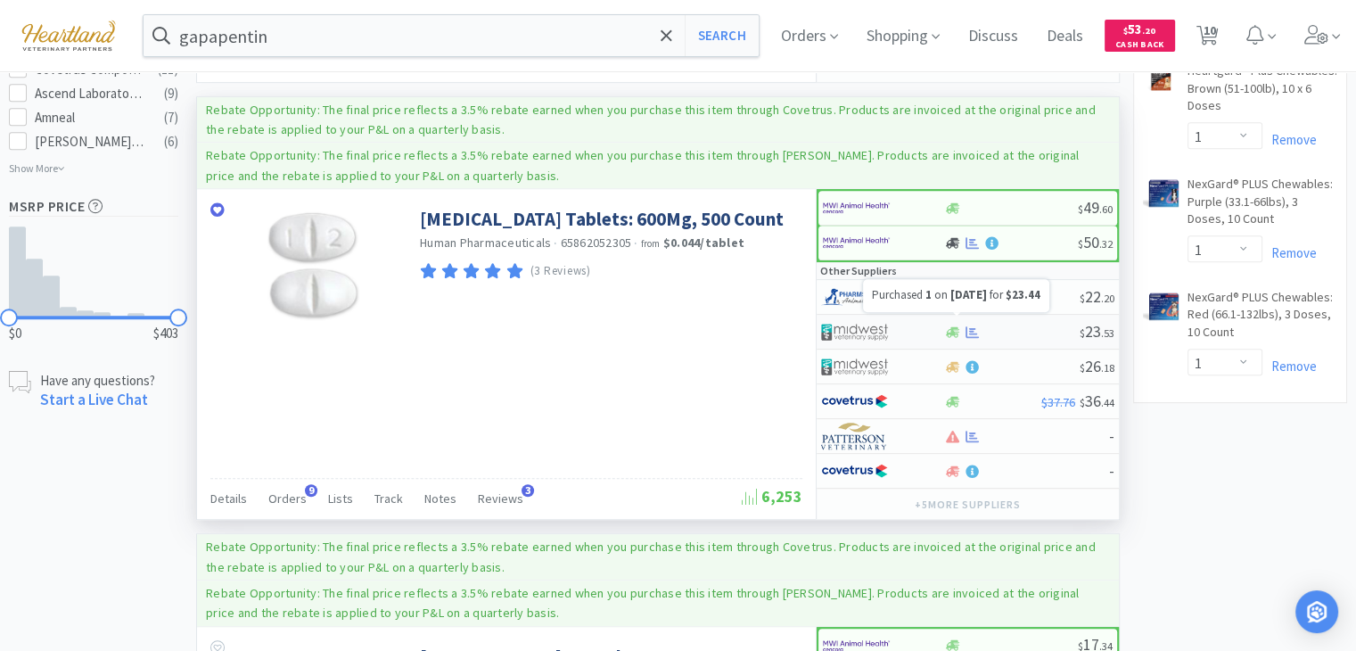
click at [970, 325] on icon at bounding box center [971, 331] width 13 height 13
select select "1"
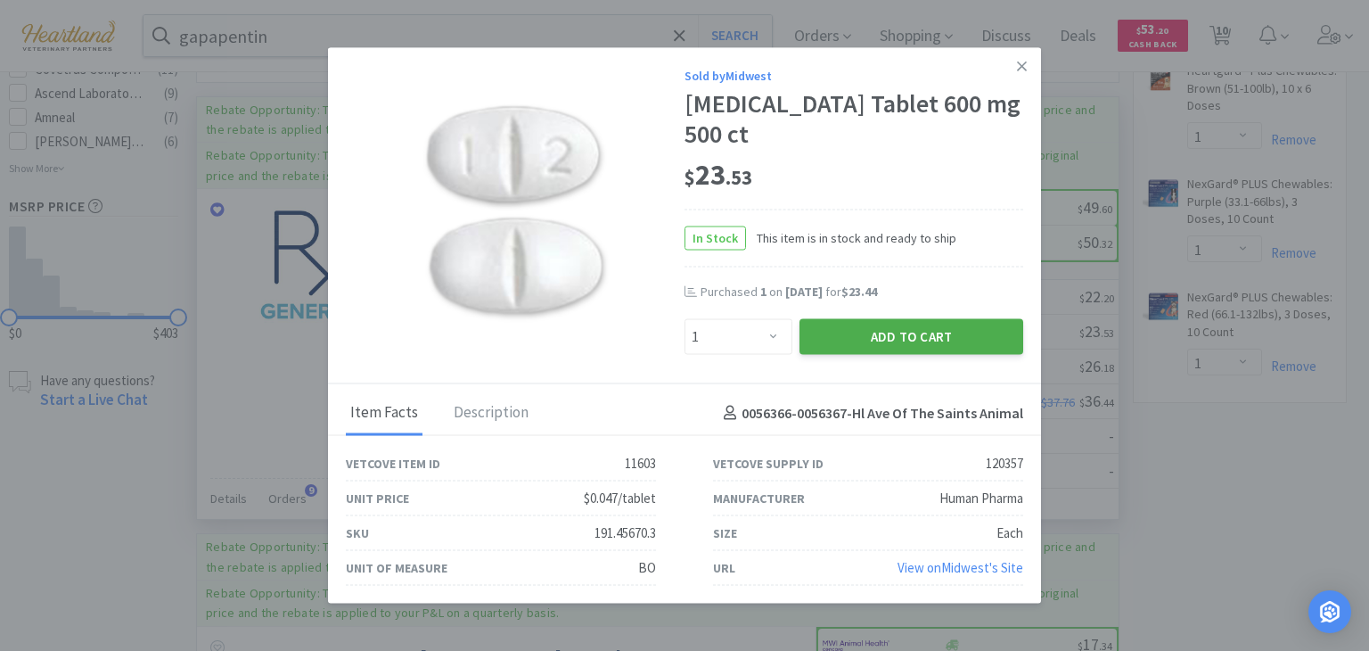
click at [926, 338] on button "Add to Cart" at bounding box center [912, 336] width 224 height 36
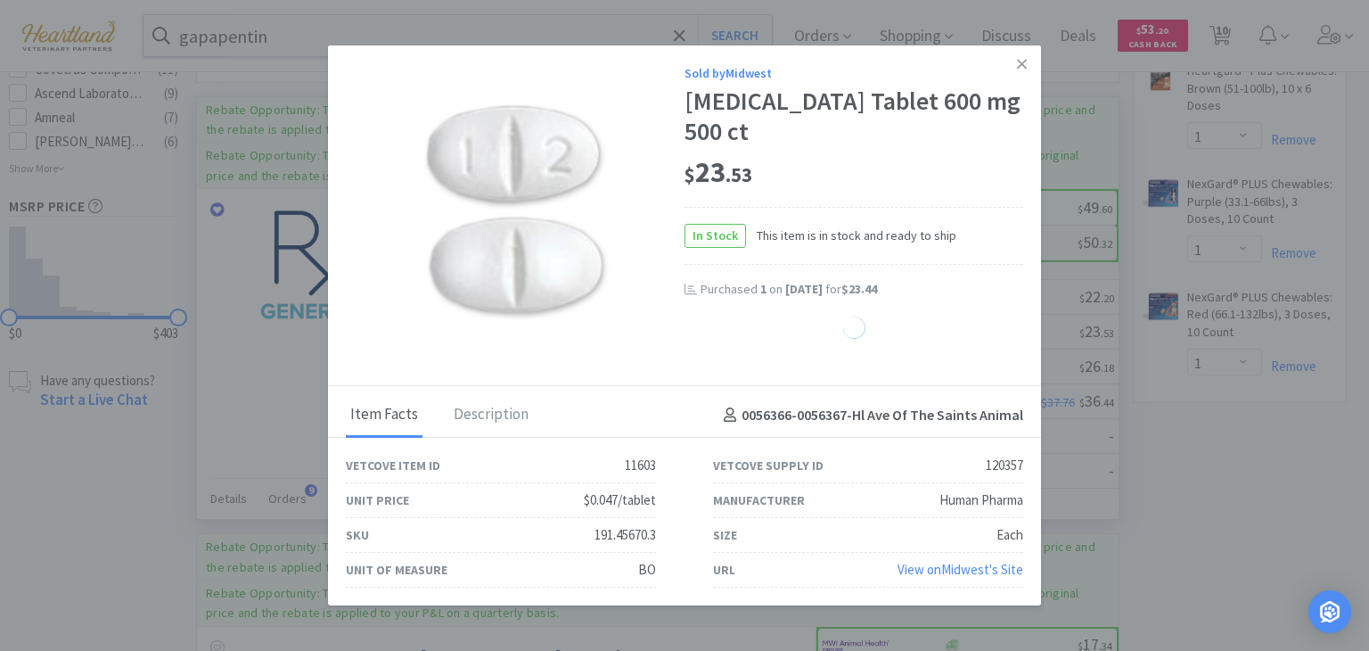
select select "1"
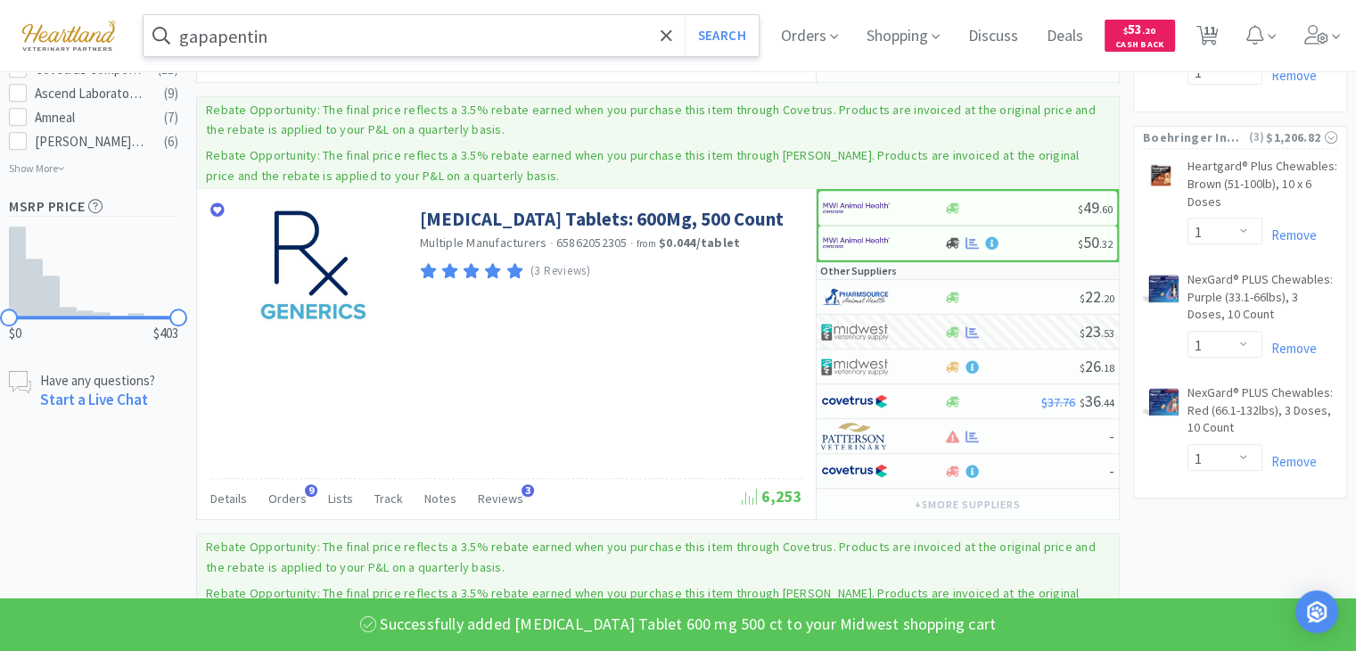
click at [433, 29] on input "gapapentin" at bounding box center [451, 35] width 615 height 41
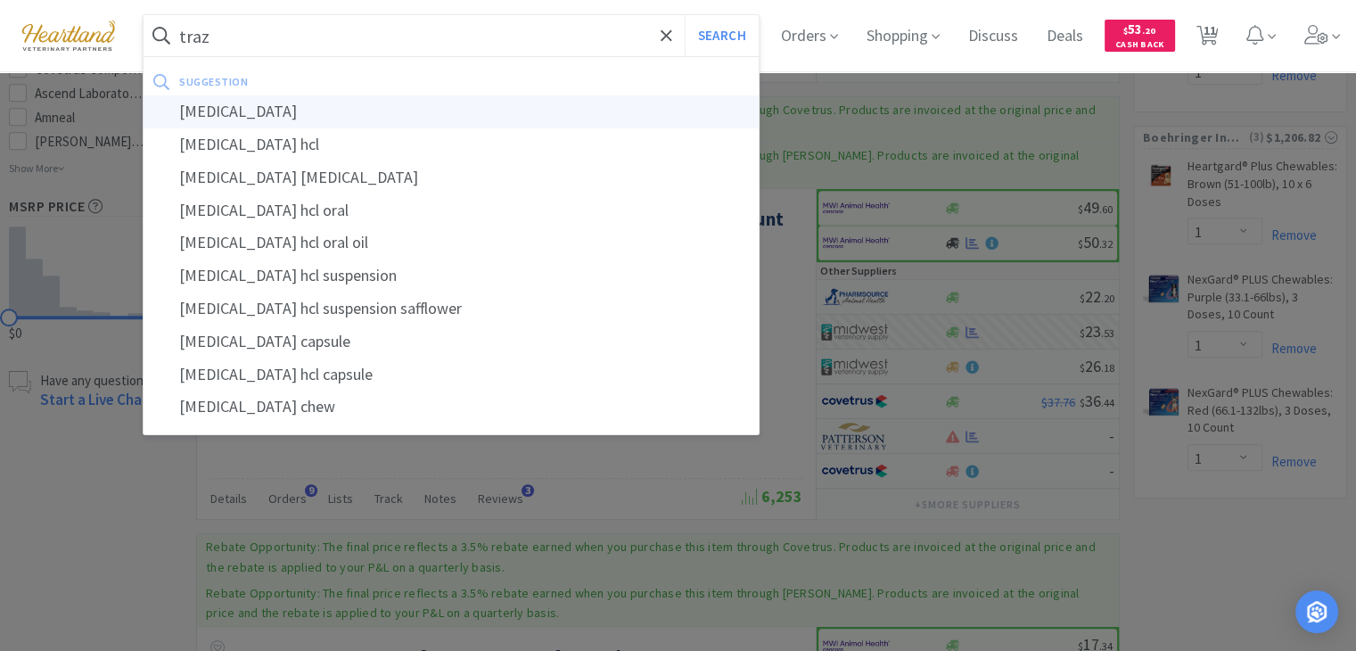
click at [392, 111] on div "[MEDICAL_DATA]" at bounding box center [451, 111] width 615 height 33
type input "[MEDICAL_DATA]"
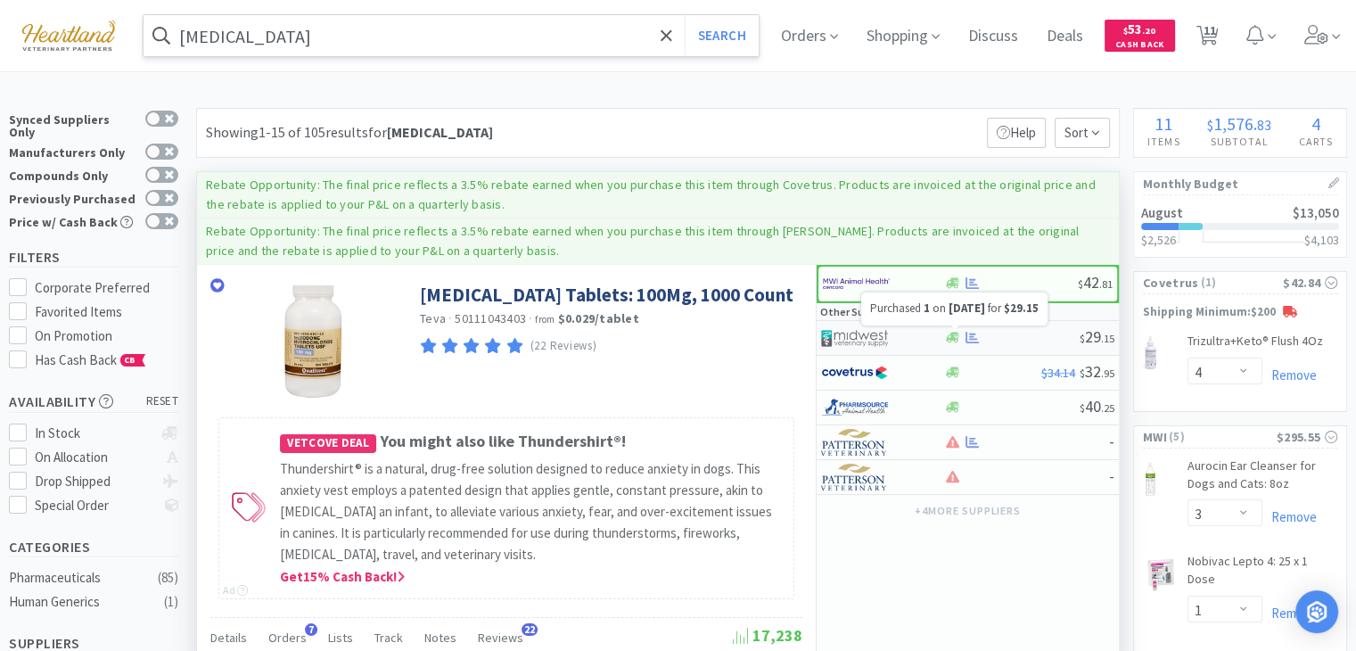
click at [968, 338] on icon at bounding box center [971, 337] width 13 height 13
select select "1"
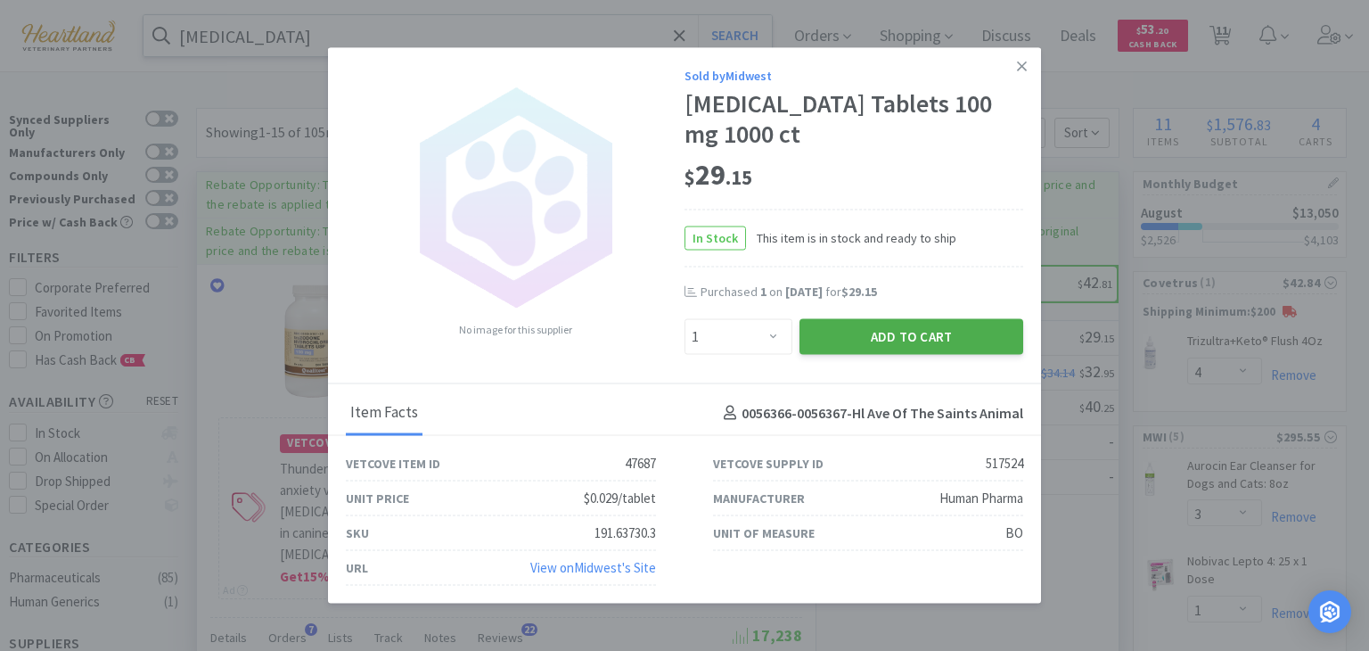
click at [945, 342] on button "Add to Cart" at bounding box center [912, 336] width 224 height 36
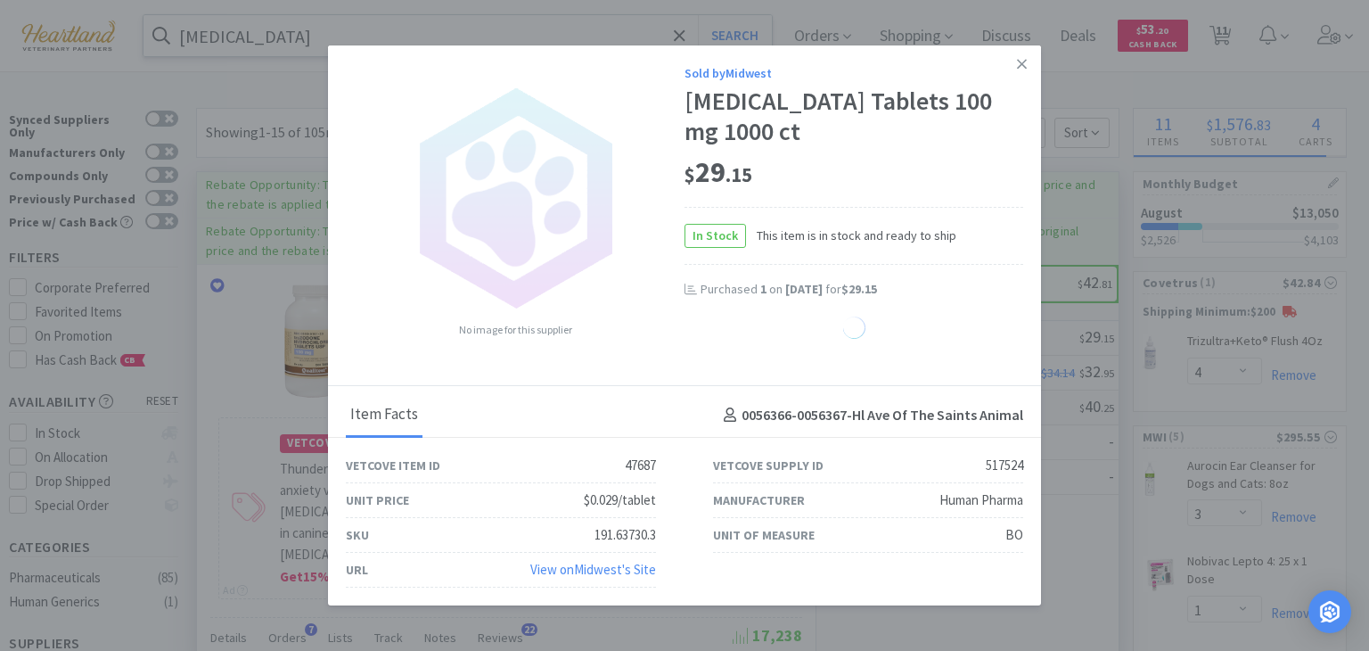
select select "1"
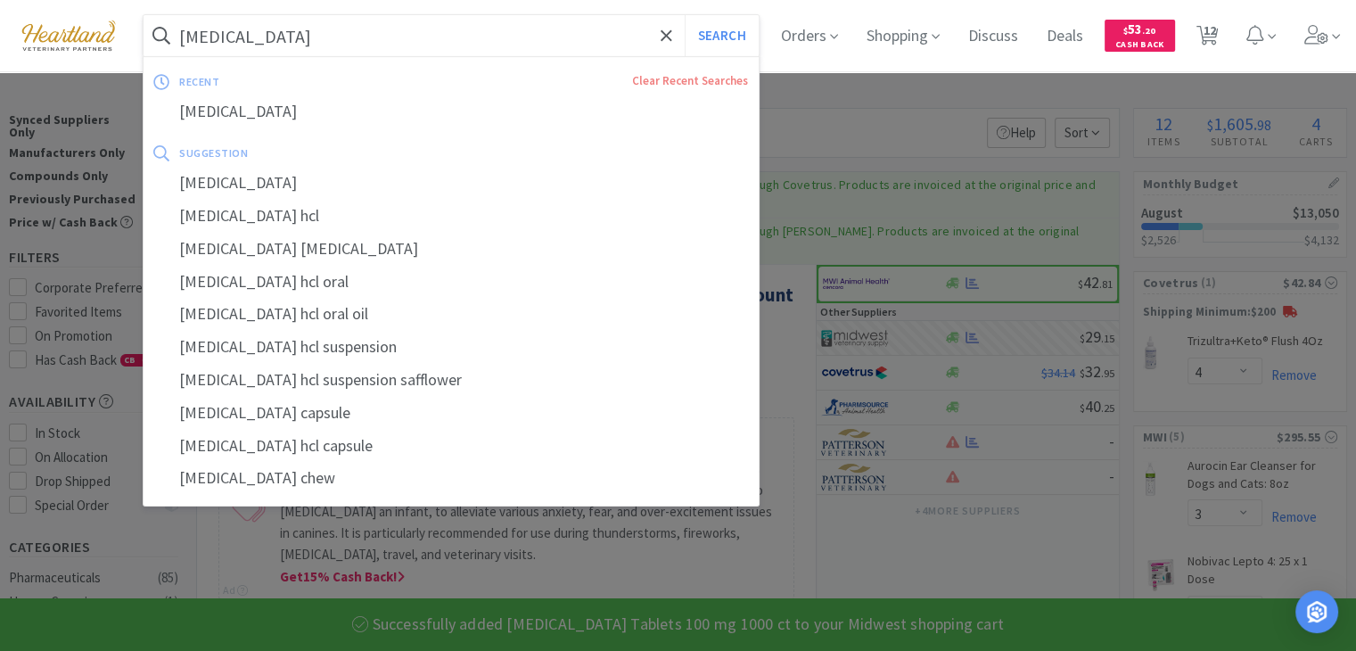
click at [277, 31] on input "[MEDICAL_DATA]" at bounding box center [451, 35] width 615 height 41
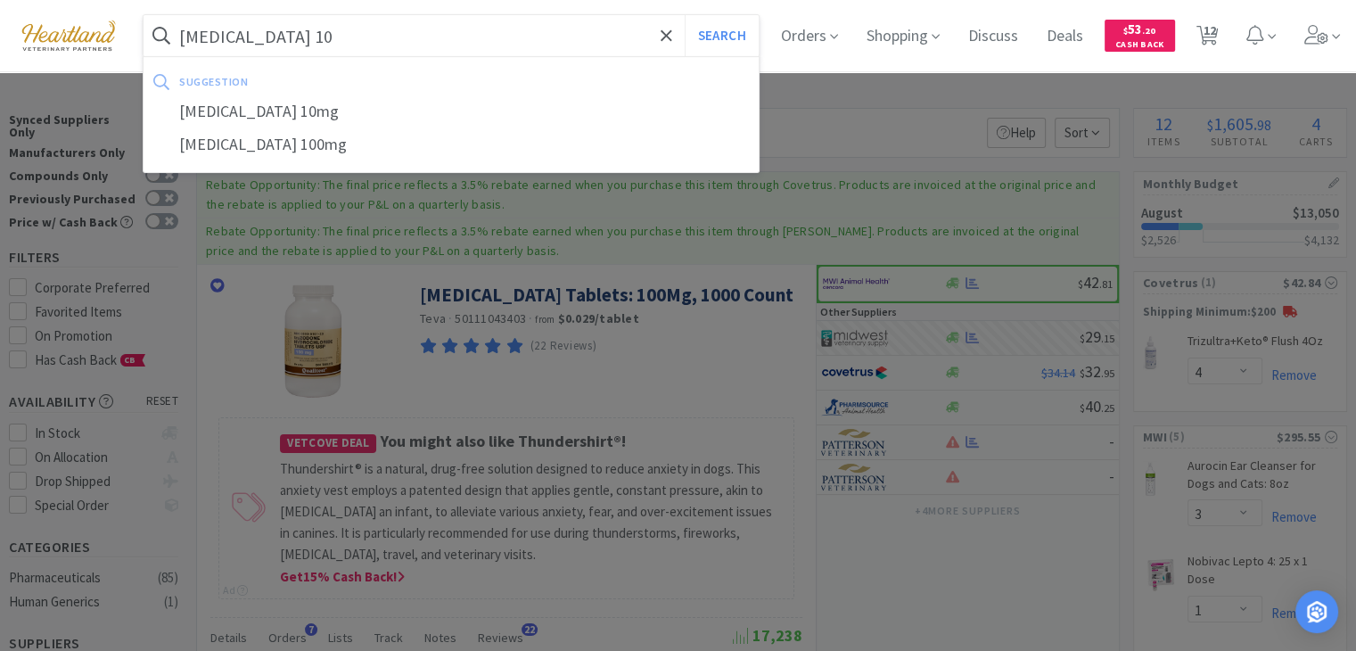
type input "[MEDICAL_DATA] 10"
click at [685, 15] on button "Search" at bounding box center [722, 35] width 74 height 41
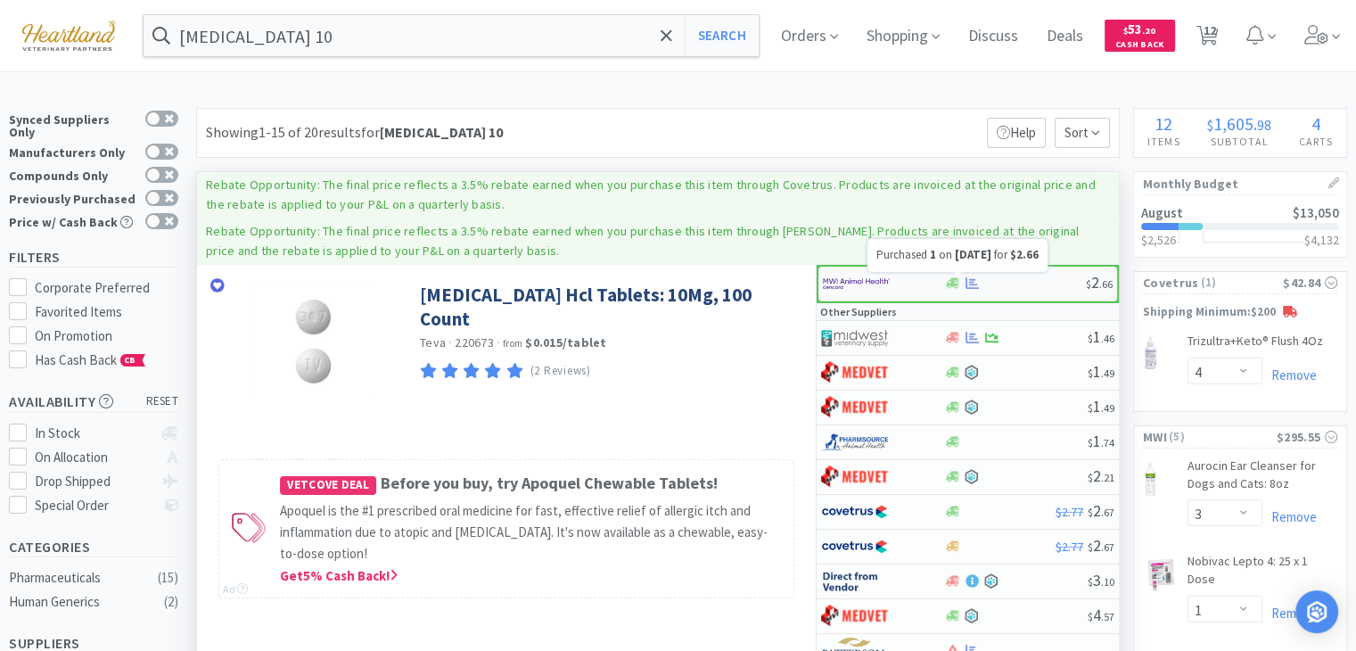
click at [973, 278] on icon at bounding box center [971, 283] width 13 height 12
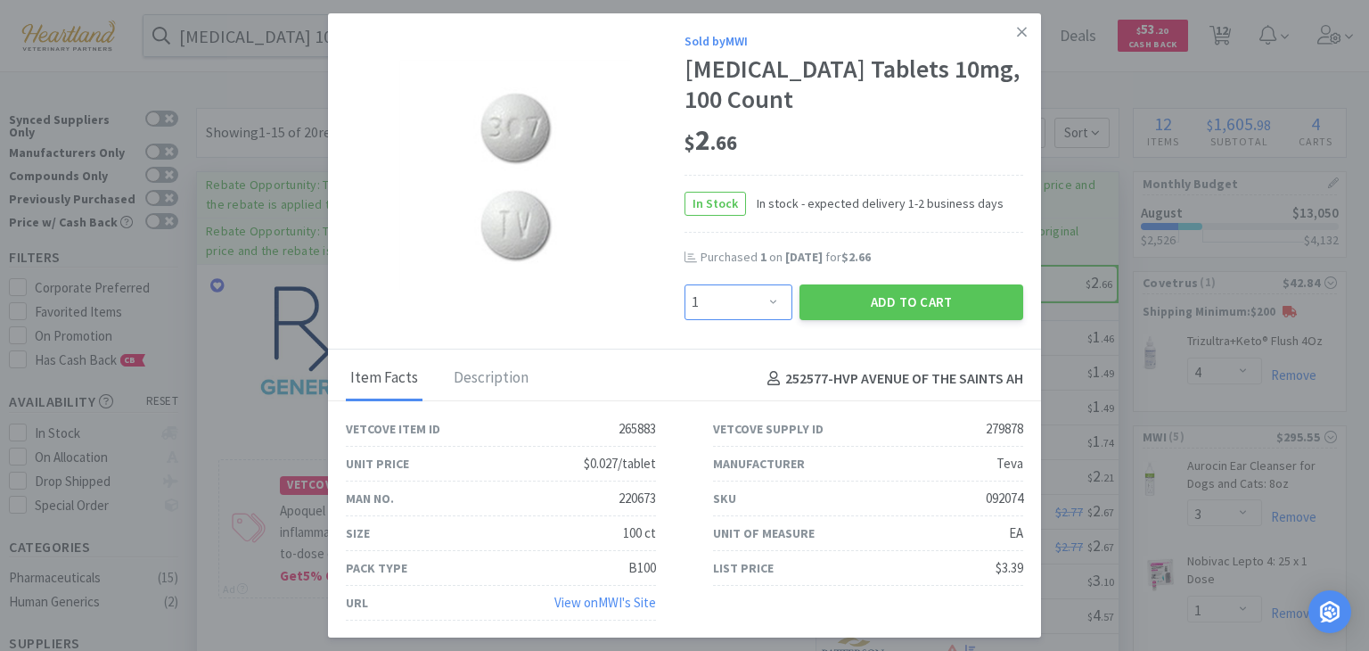
drag, startPoint x: 776, startPoint y: 300, endPoint x: 776, endPoint y: 286, distance: 14.3
click at [776, 300] on select "Enter Quantity 1 2 3 4 5 6 7 8 9 10 11 12 13 14 15 16 17 18 19 20 Enter Quantity" at bounding box center [739, 302] width 108 height 36
select select "2"
click at [685, 284] on select "Enter Quantity 1 2 3 4 5 6 7 8 9 10 11 12 13 14 15 16 17 18 19 20 Enter Quantity" at bounding box center [739, 302] width 108 height 36
click at [926, 300] on button "Add to Cart" at bounding box center [912, 302] width 224 height 36
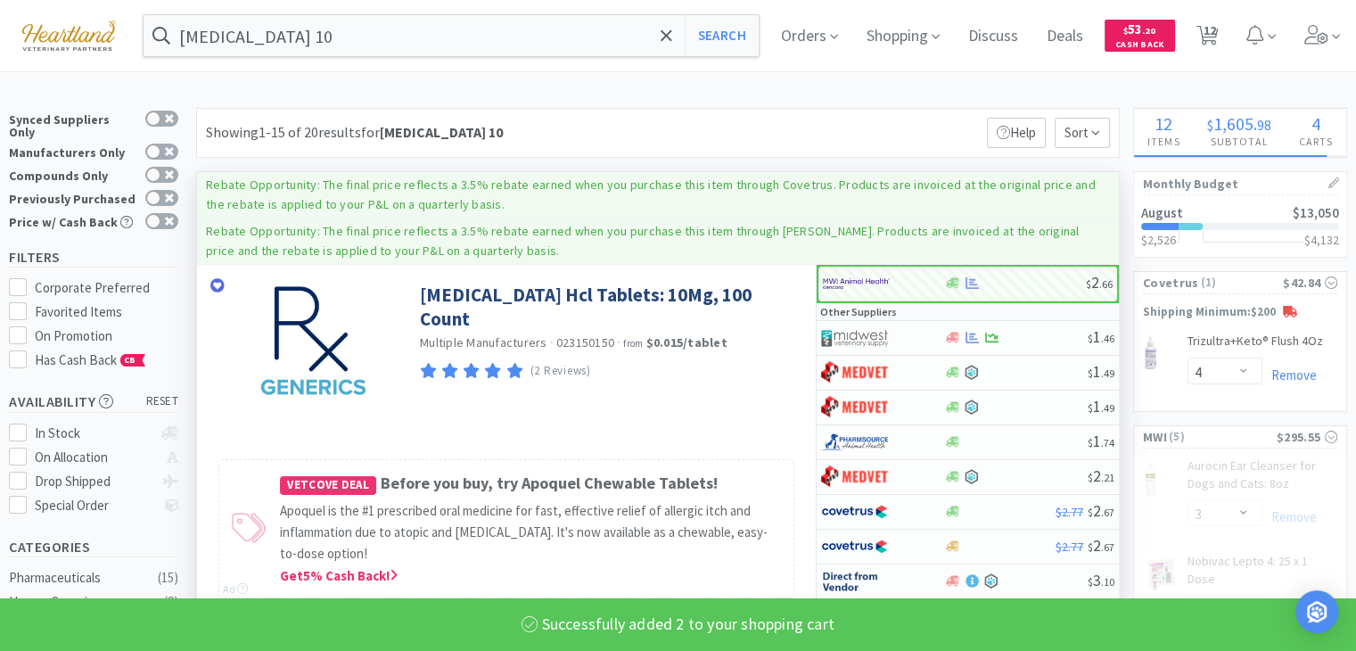
select select "2"
select select "1"
select select "3"
select select "2"
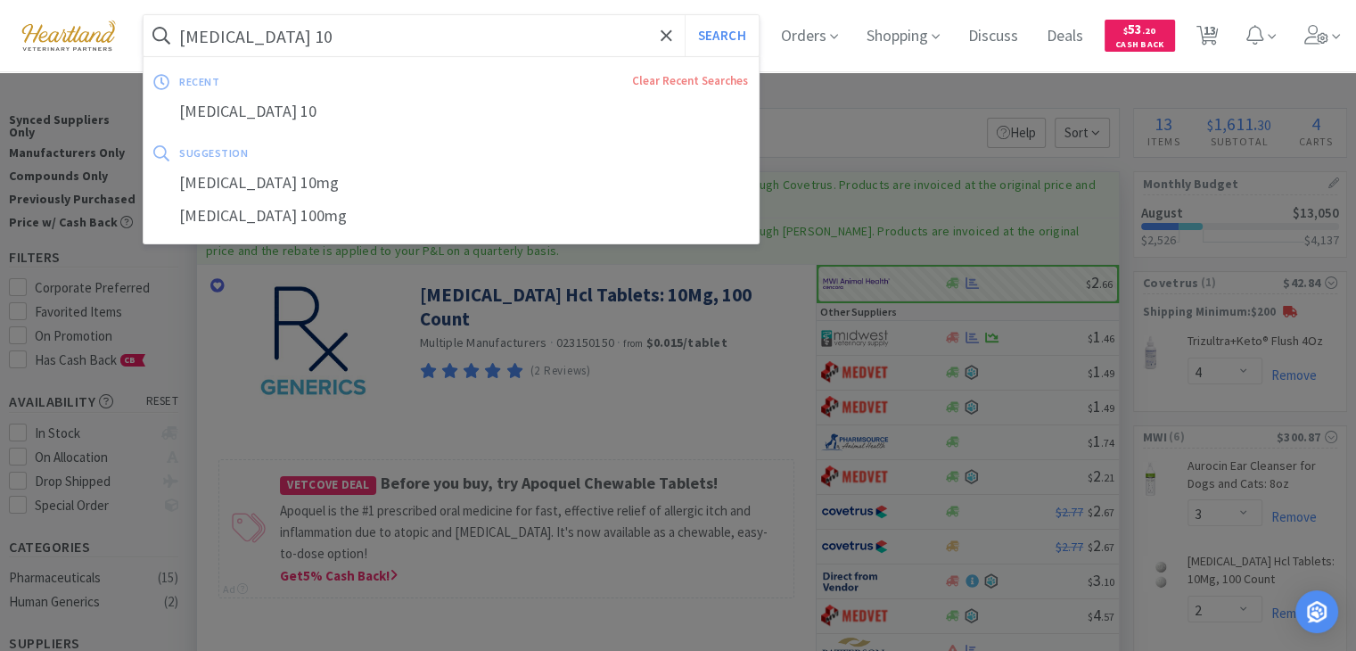
click at [548, 40] on input "[MEDICAL_DATA] 10" at bounding box center [451, 35] width 615 height 41
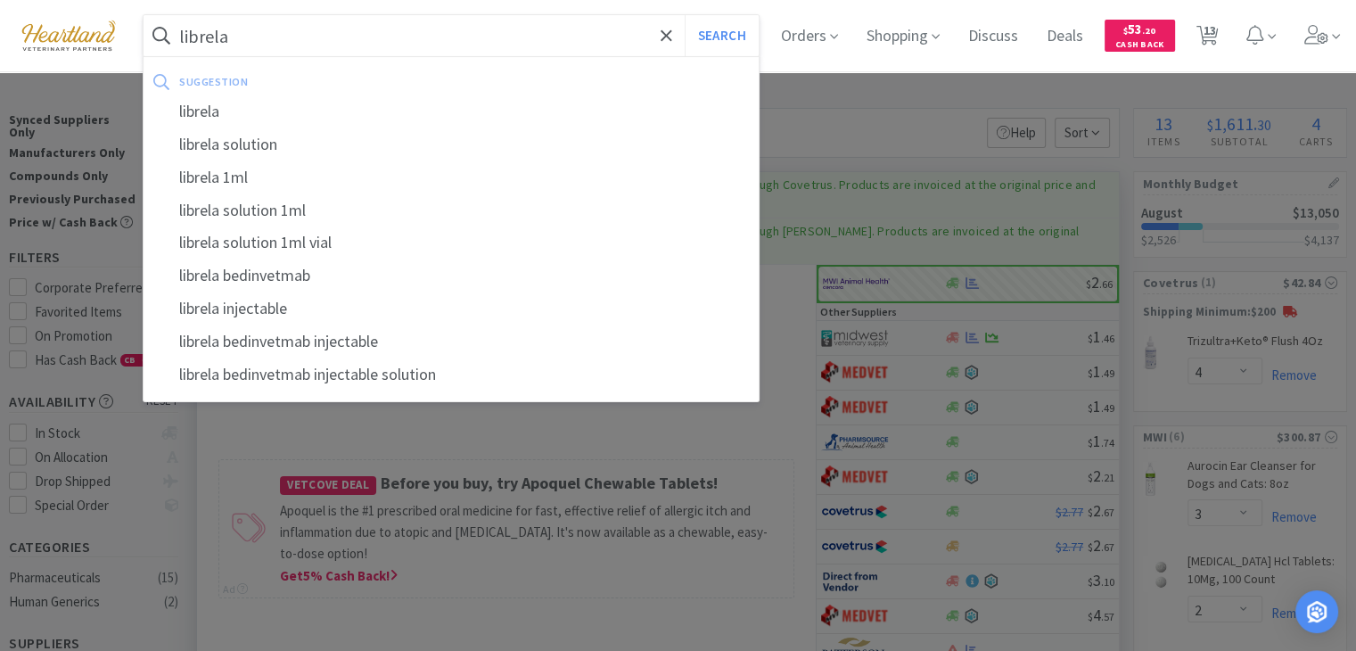
type input "librela"
click at [685, 15] on button "Search" at bounding box center [722, 35] width 74 height 41
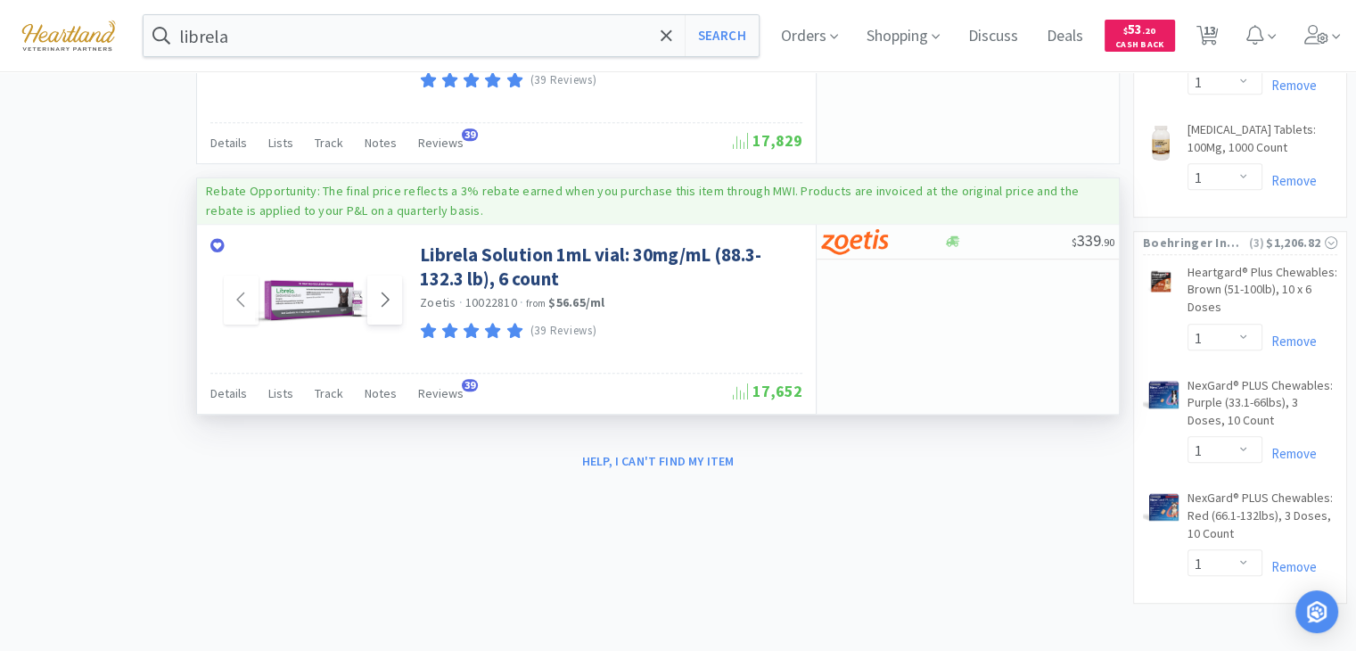
scroll to position [1245, 0]
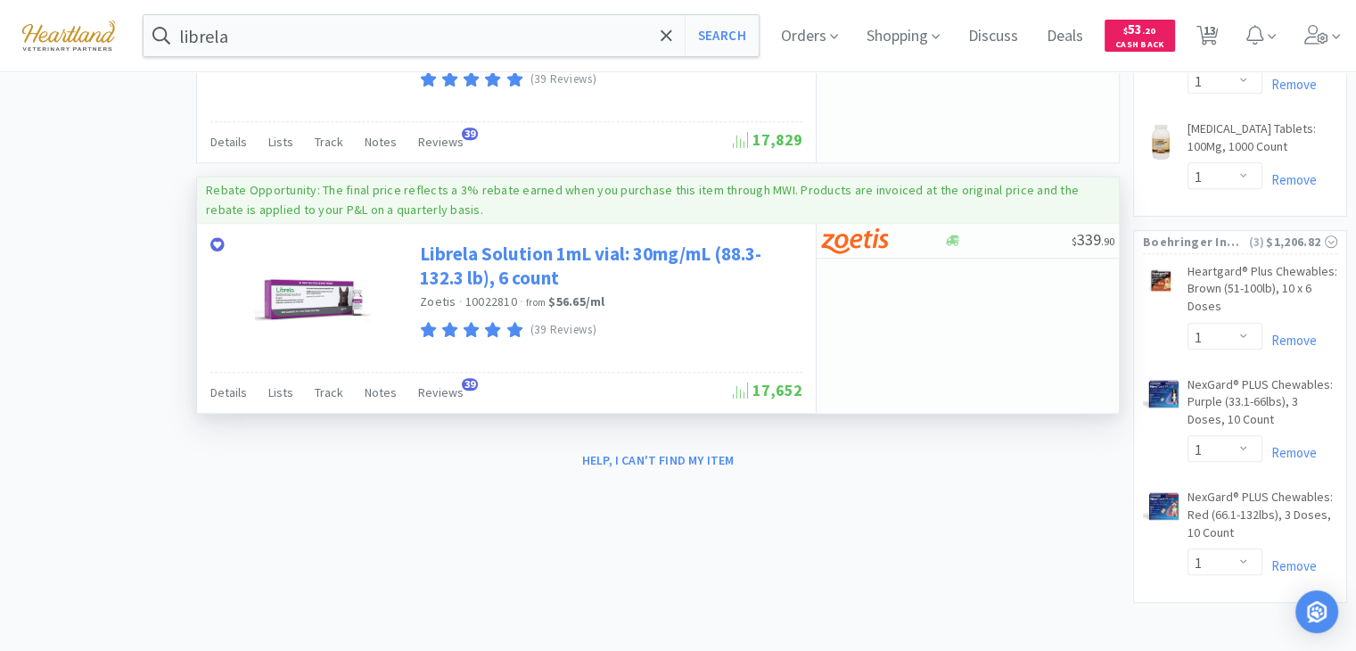
click at [598, 257] on link "Librela Solution 1mL vial: 30mg/mL (88.3-132.3 lb), 6 count" at bounding box center [609, 266] width 378 height 49
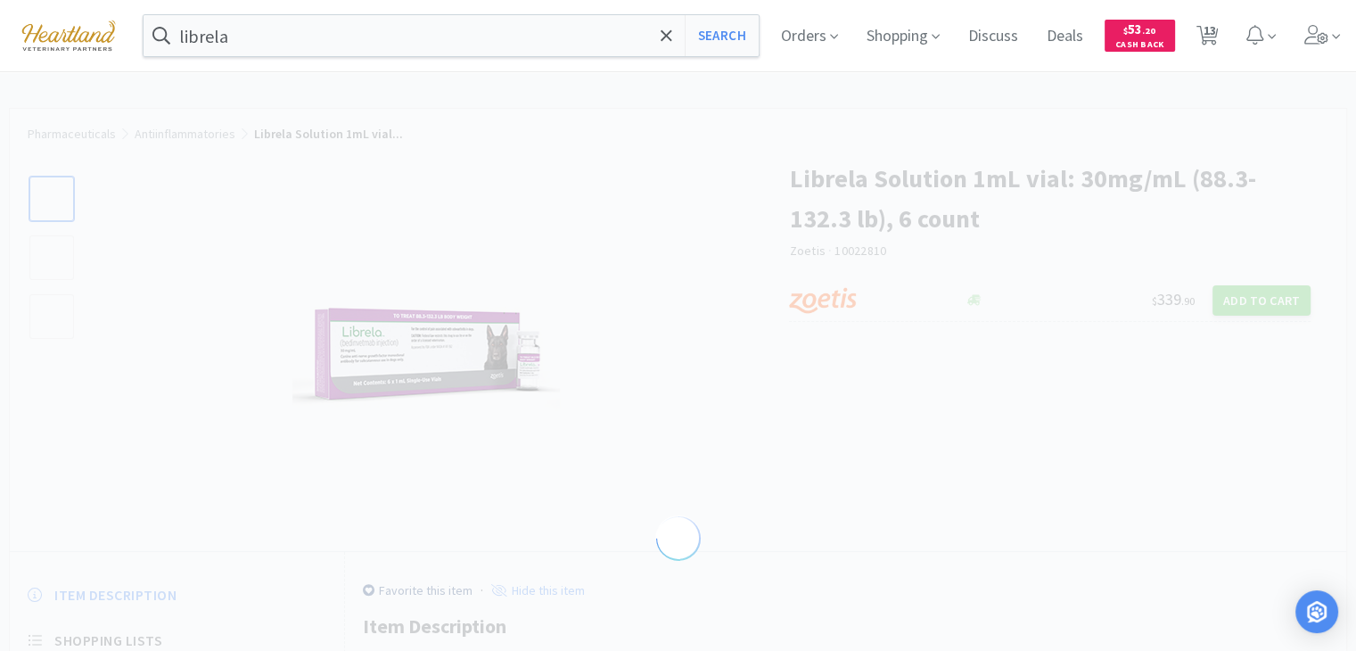
select select "605231"
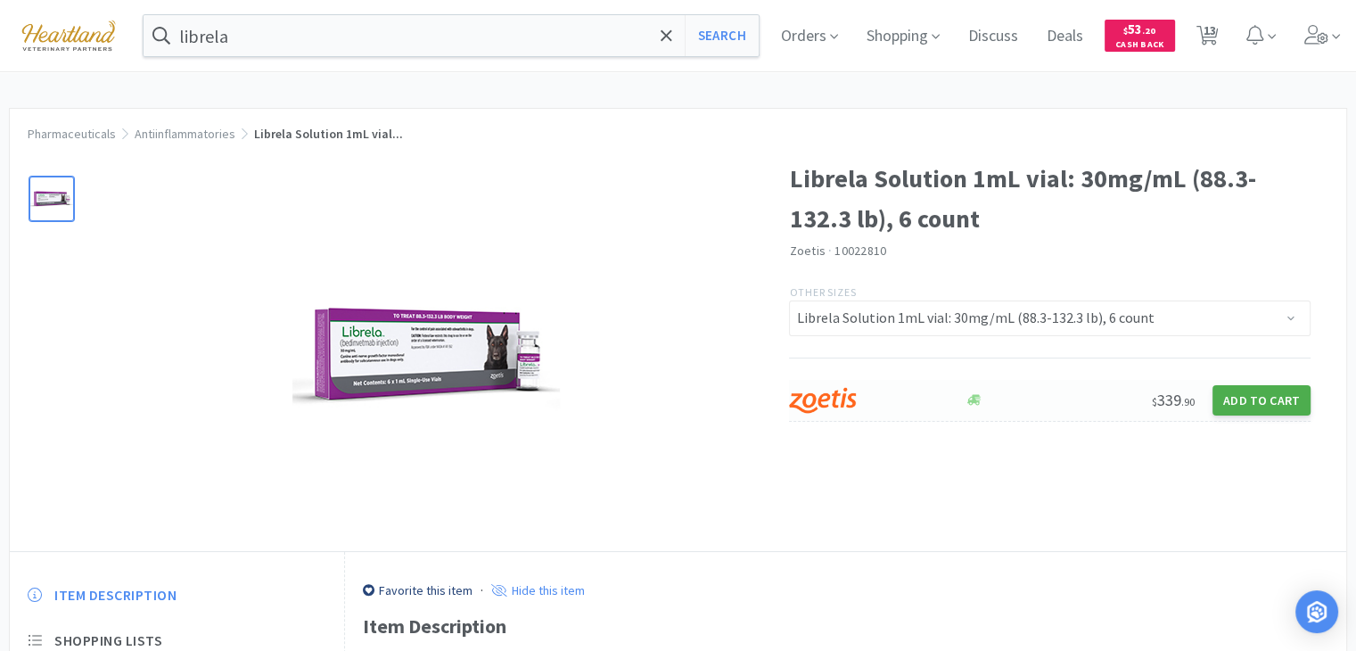
click at [1306, 405] on button "Add to Cart" at bounding box center [1261, 400] width 98 height 30
select select "1"
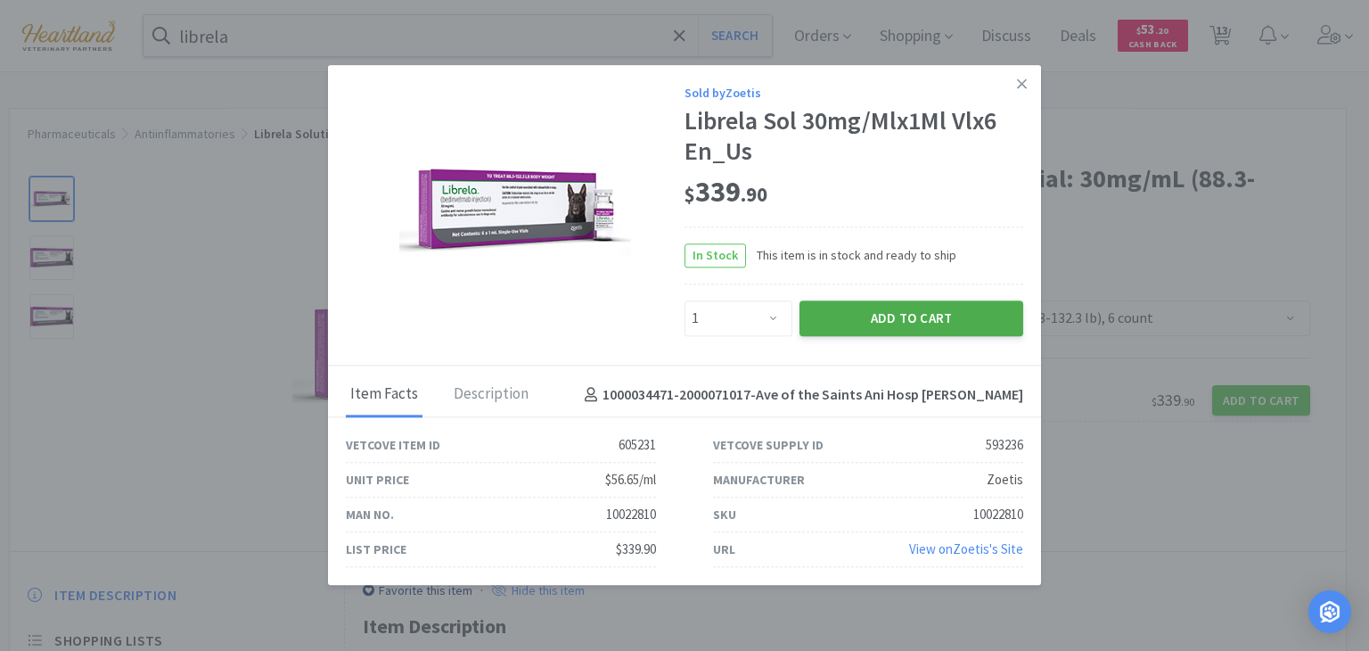
click at [902, 323] on button "Add to Cart" at bounding box center [912, 318] width 224 height 36
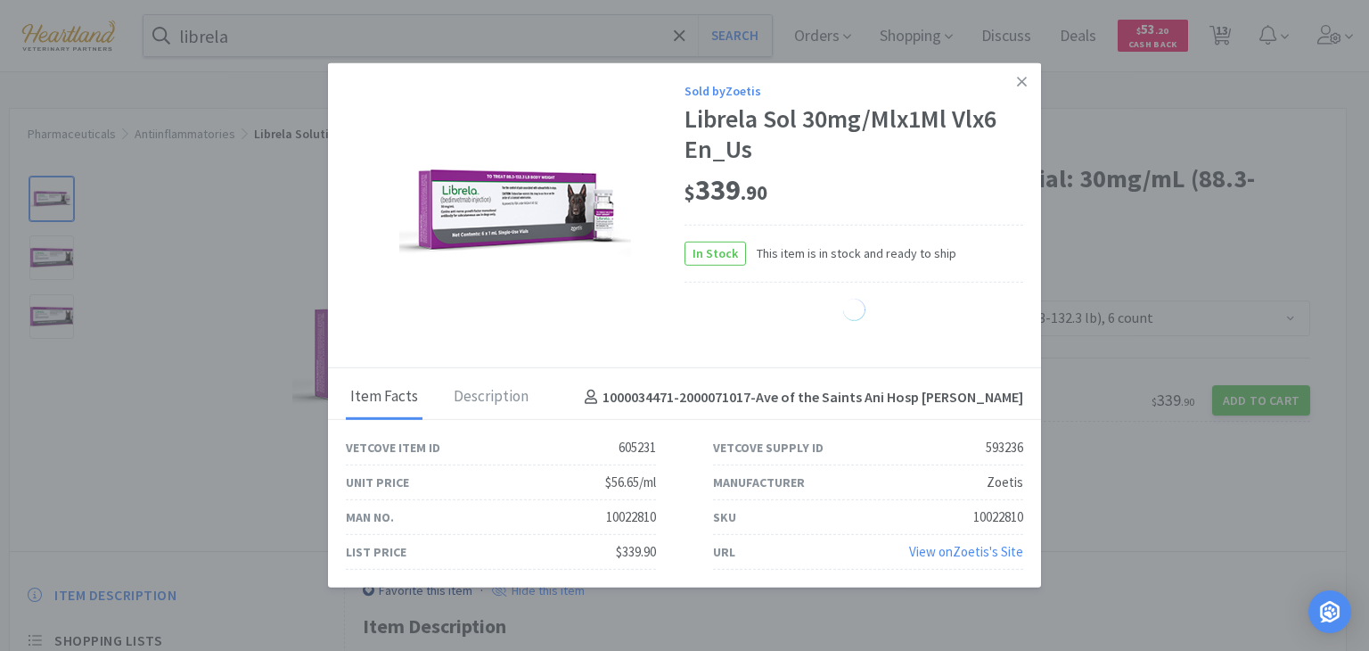
select select "1"
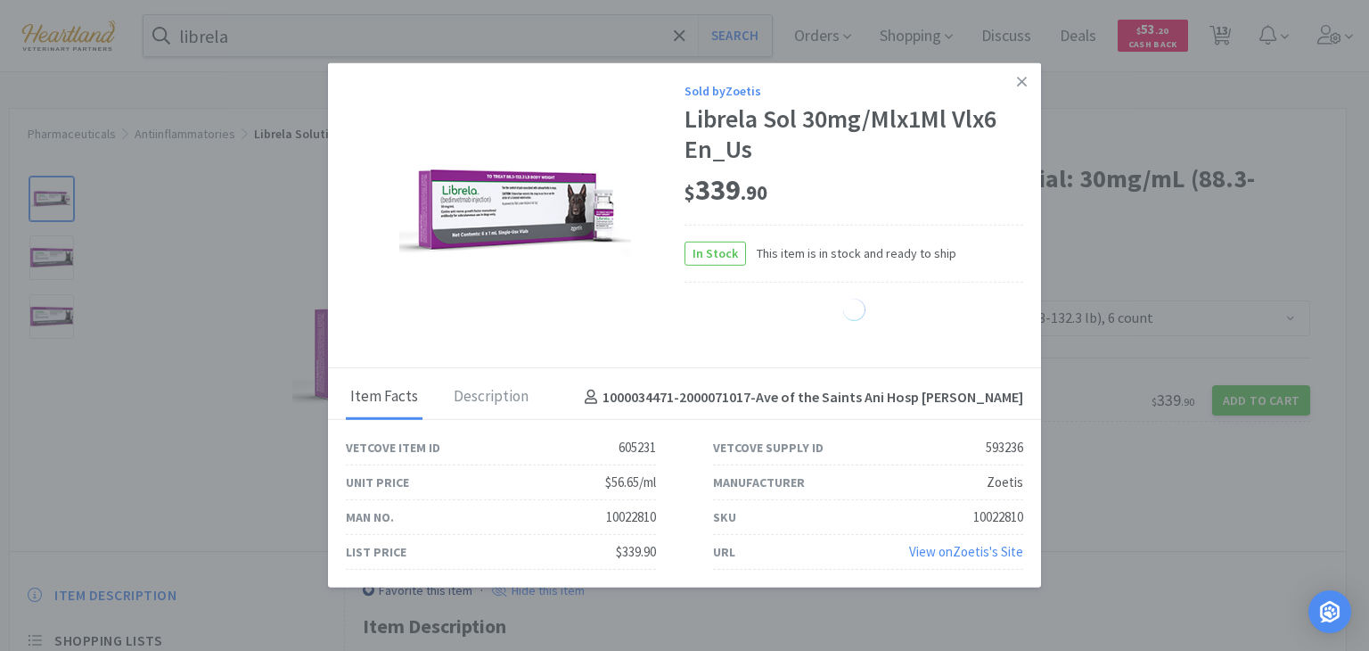
select select "1"
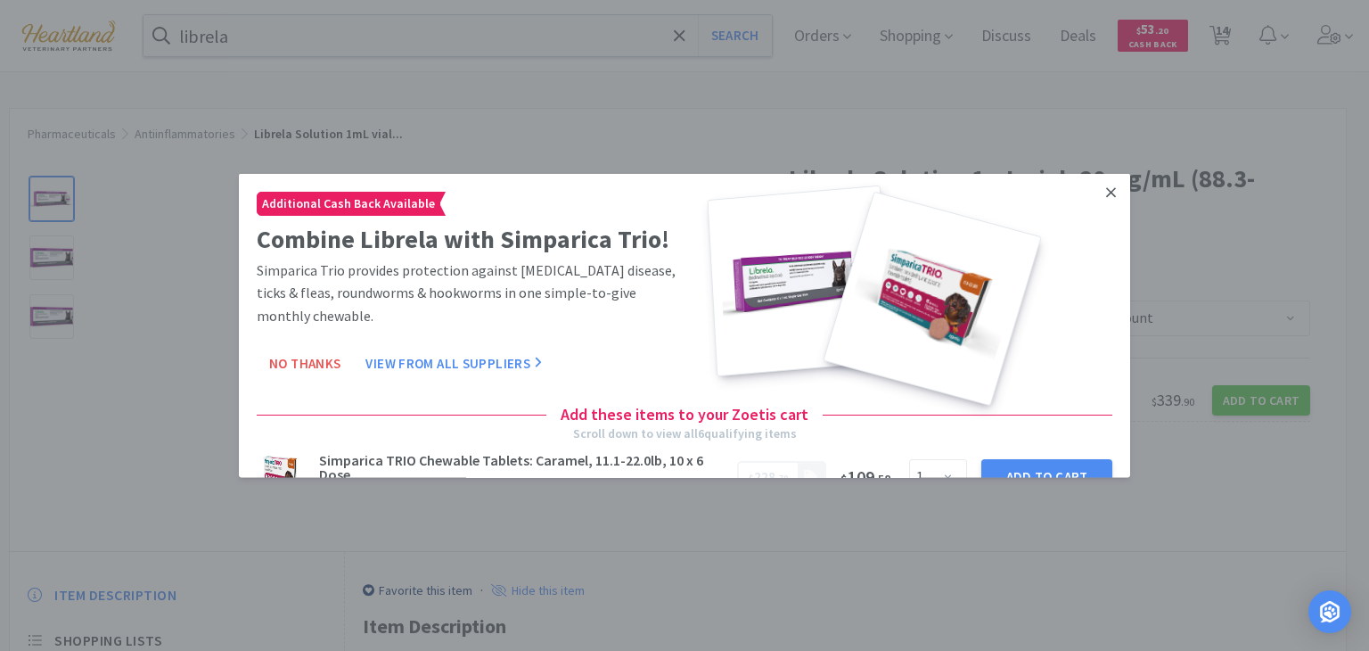
click at [1106, 190] on icon at bounding box center [1111, 193] width 10 height 16
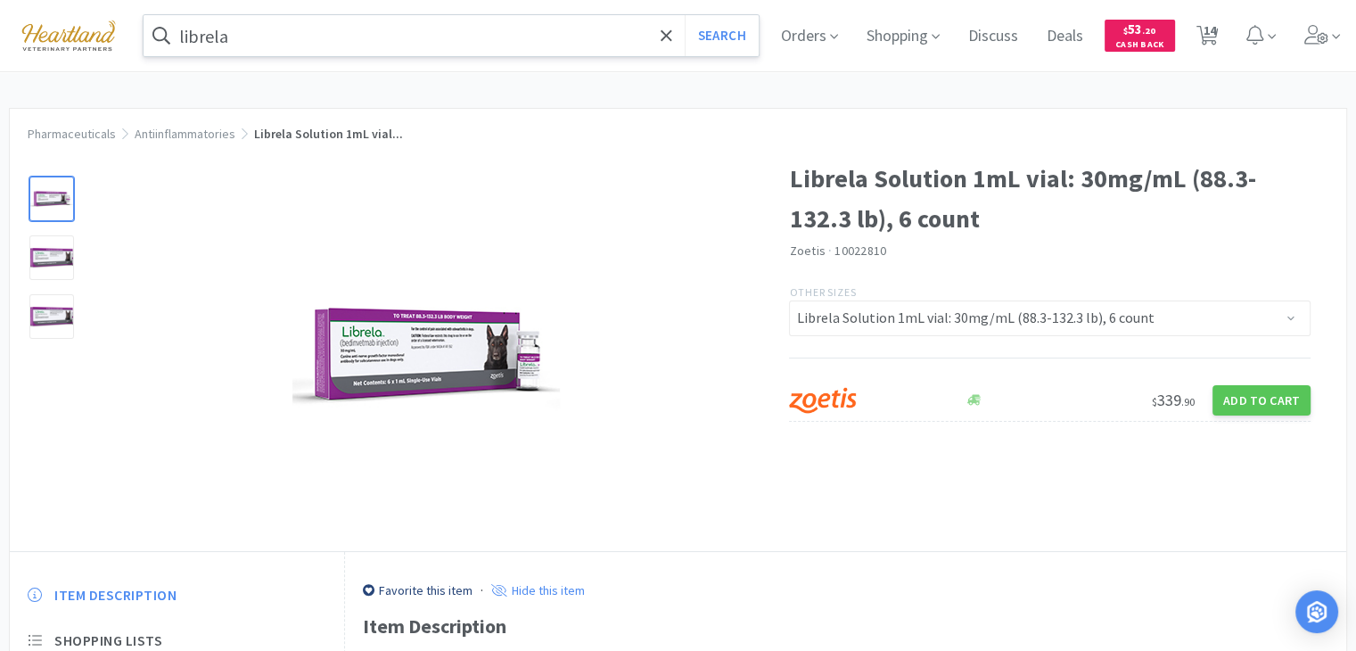
click at [340, 40] on input "librela" at bounding box center [451, 35] width 615 height 41
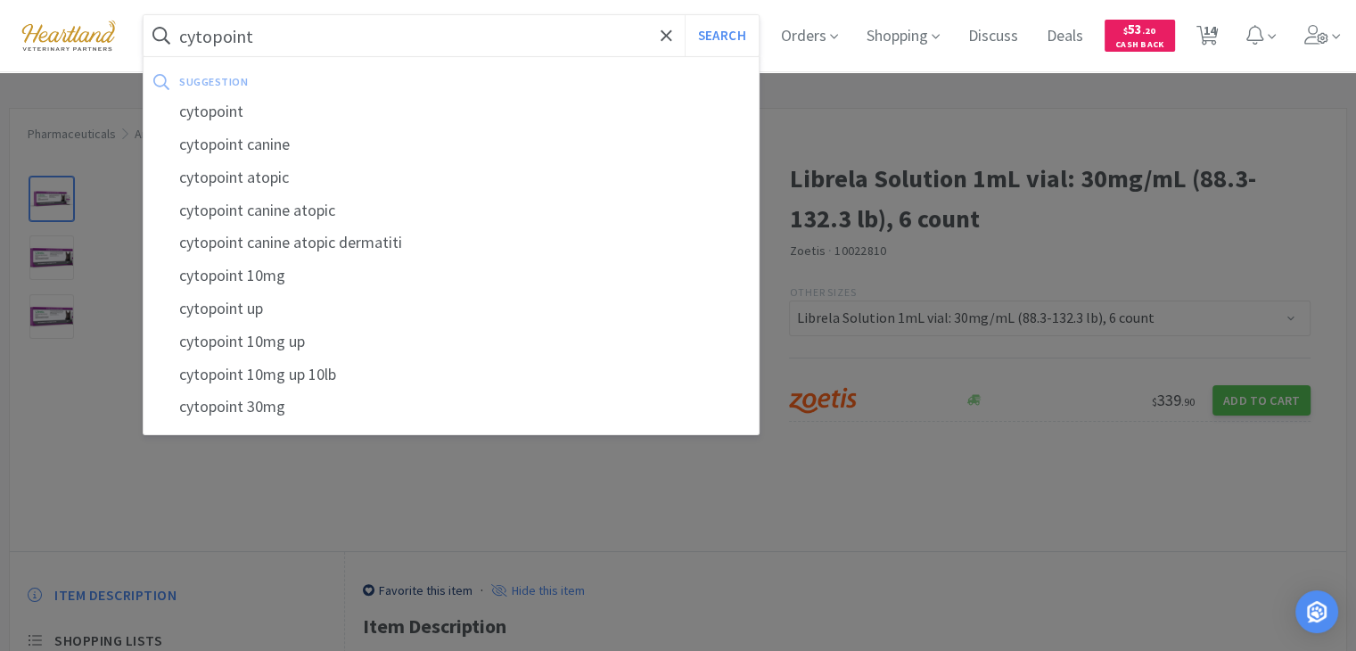
type input "cytopoint"
click at [685, 15] on button "Search" at bounding box center [722, 35] width 74 height 41
select select "4"
select select "3"
select select "2"
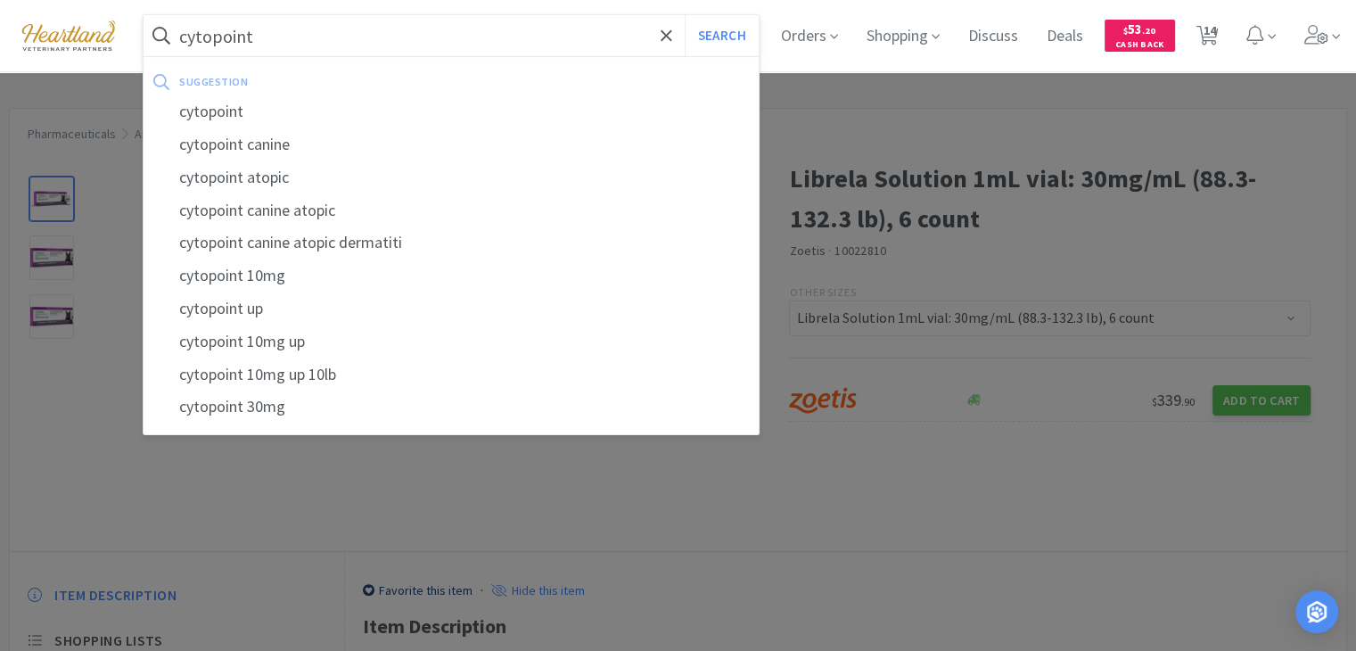
select select "1"
select select "3"
select select "2"
select select "1"
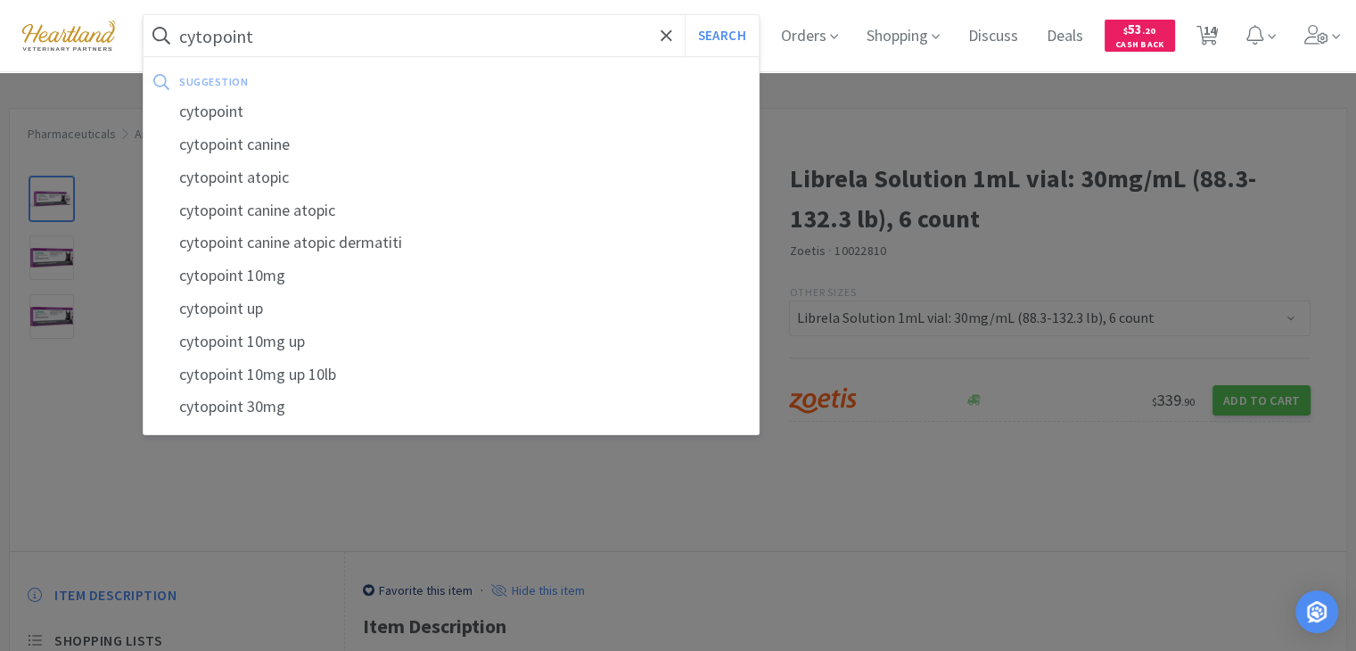
select select "1"
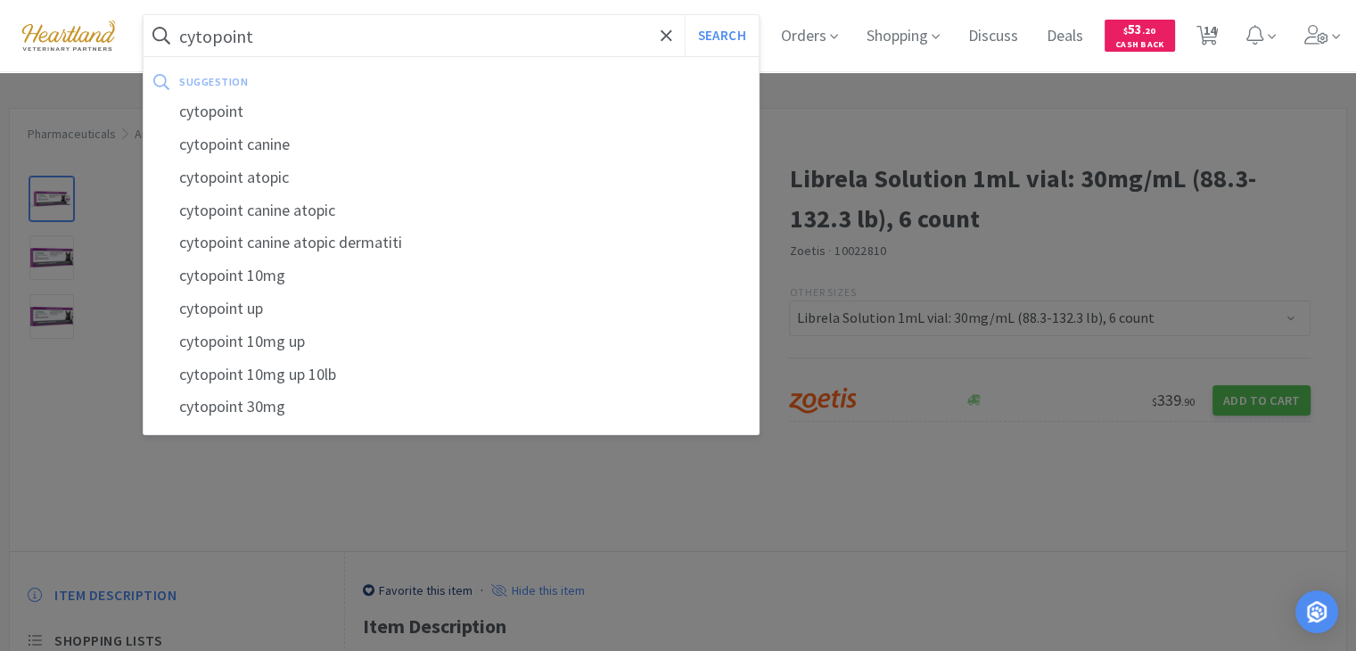
select select "1"
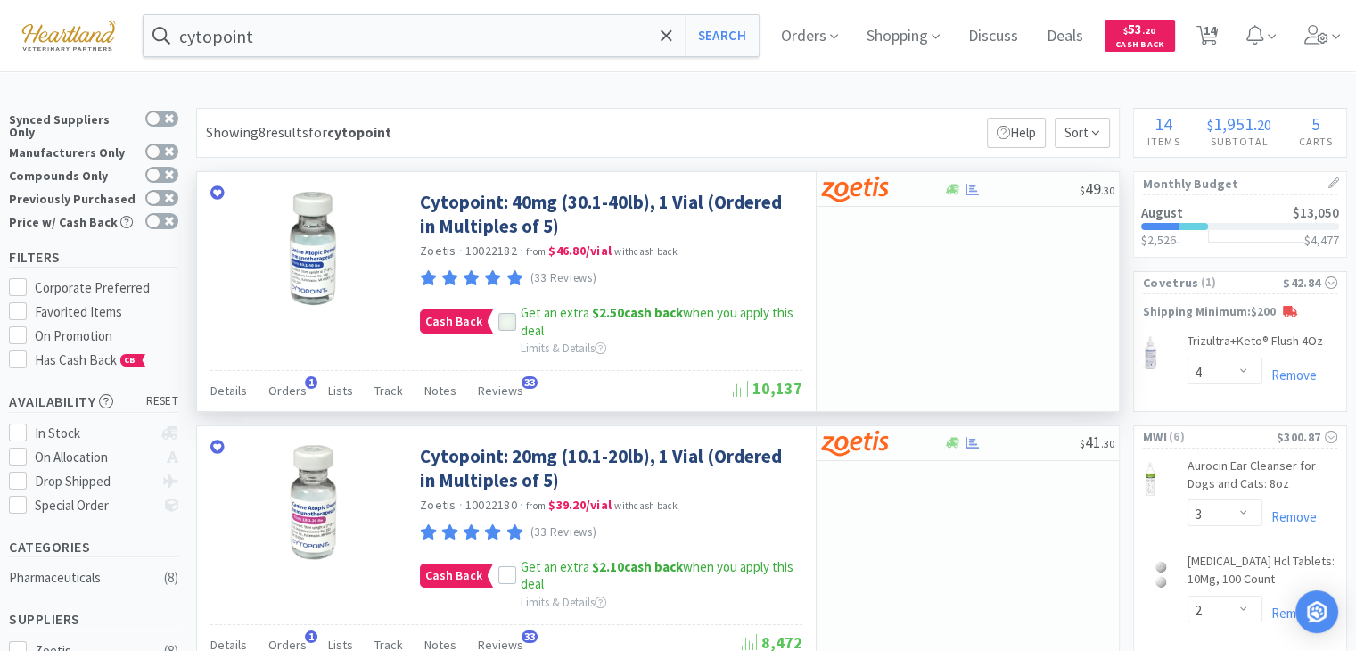
click at [504, 320] on icon at bounding box center [507, 322] width 12 height 12
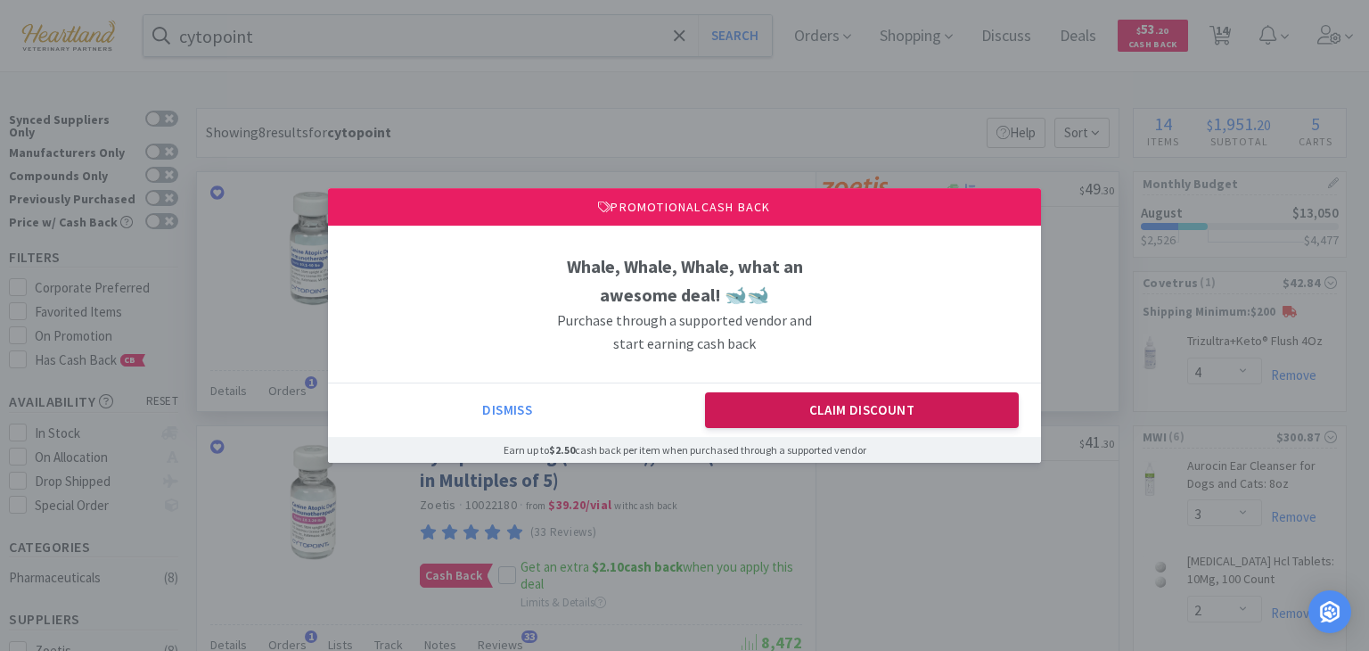
click at [912, 411] on button "Claim Discount" at bounding box center [862, 410] width 315 height 36
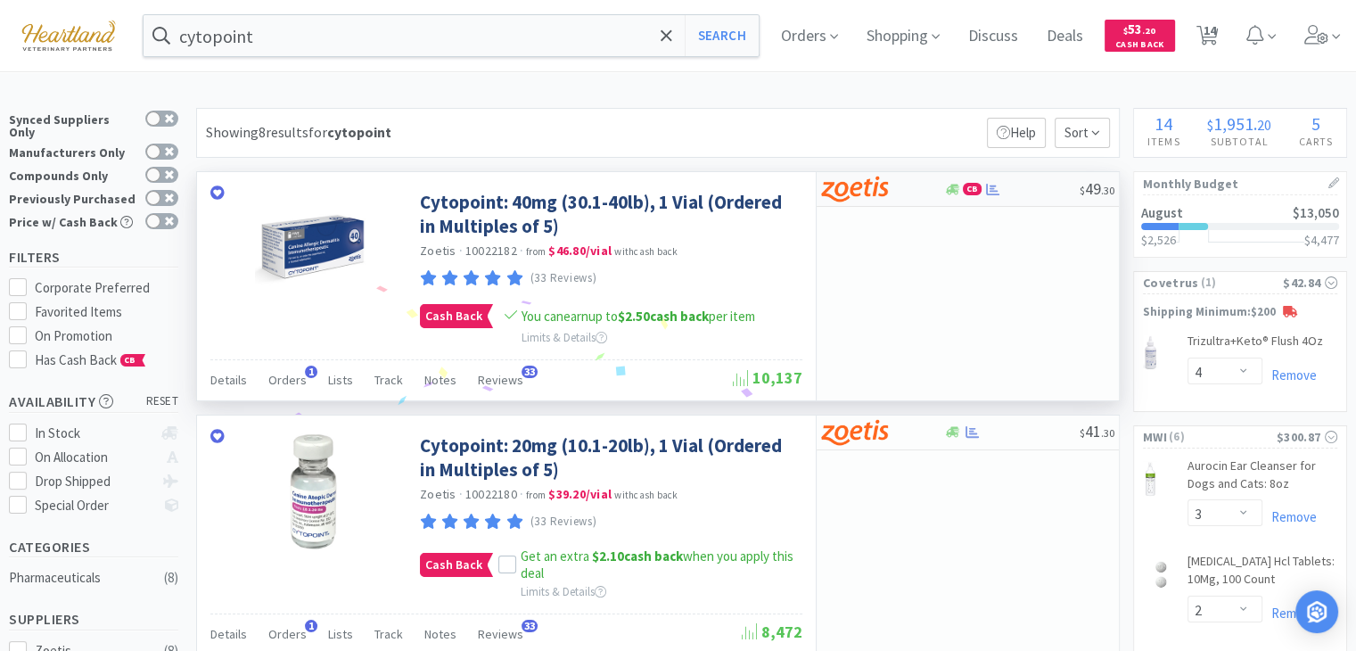
click at [848, 185] on img at bounding box center [854, 189] width 67 height 27
select select "5"
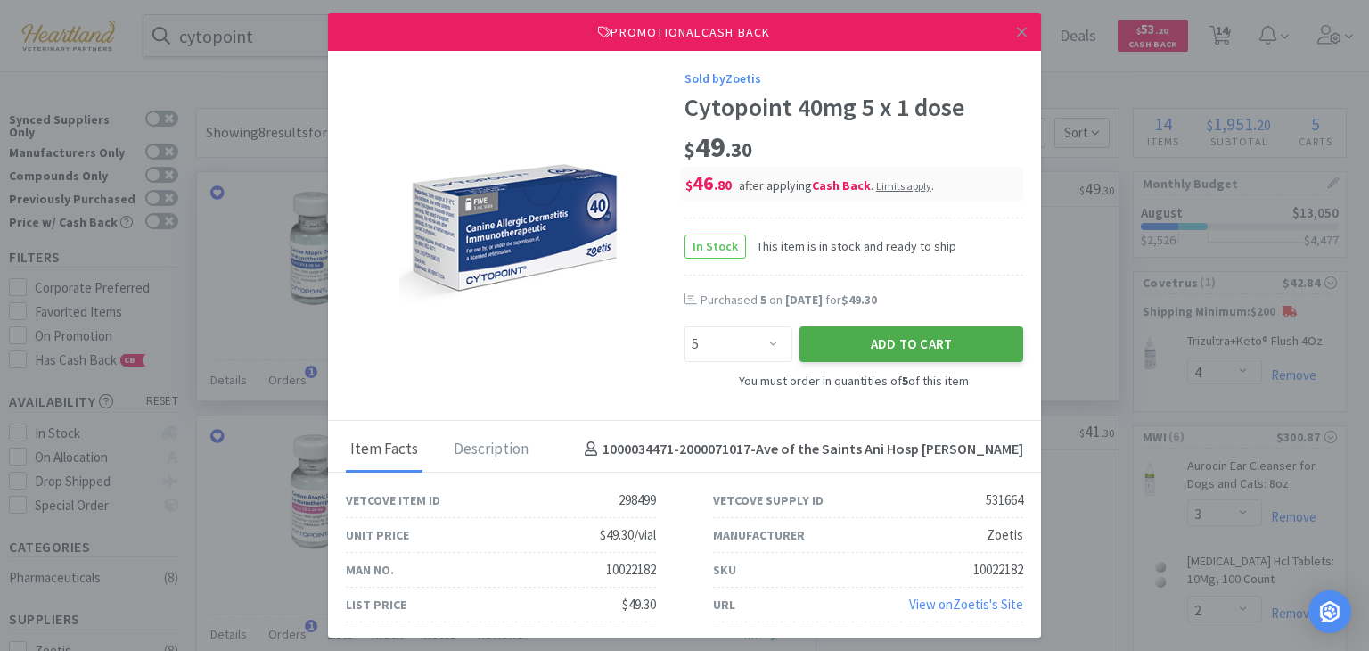
click at [987, 336] on button "Add to Cart" at bounding box center [912, 344] width 224 height 36
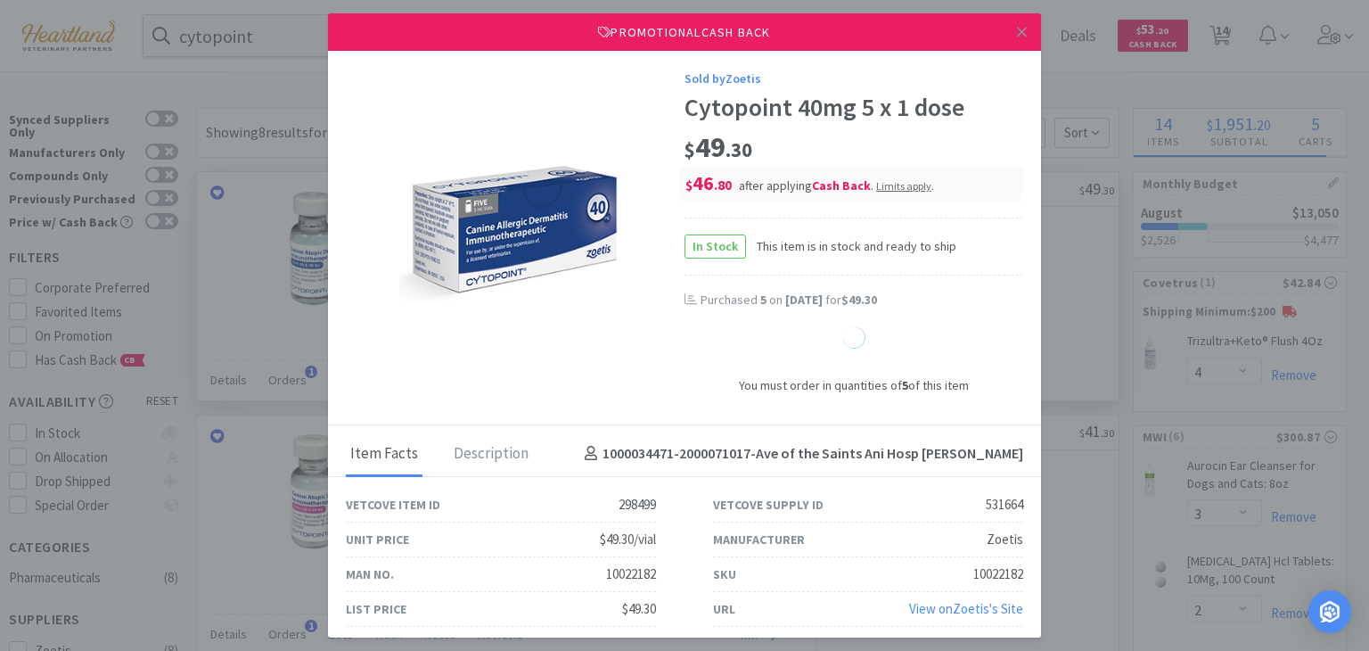
select select "5"
select select "1"
select select "10"
select select "5"
select select "10"
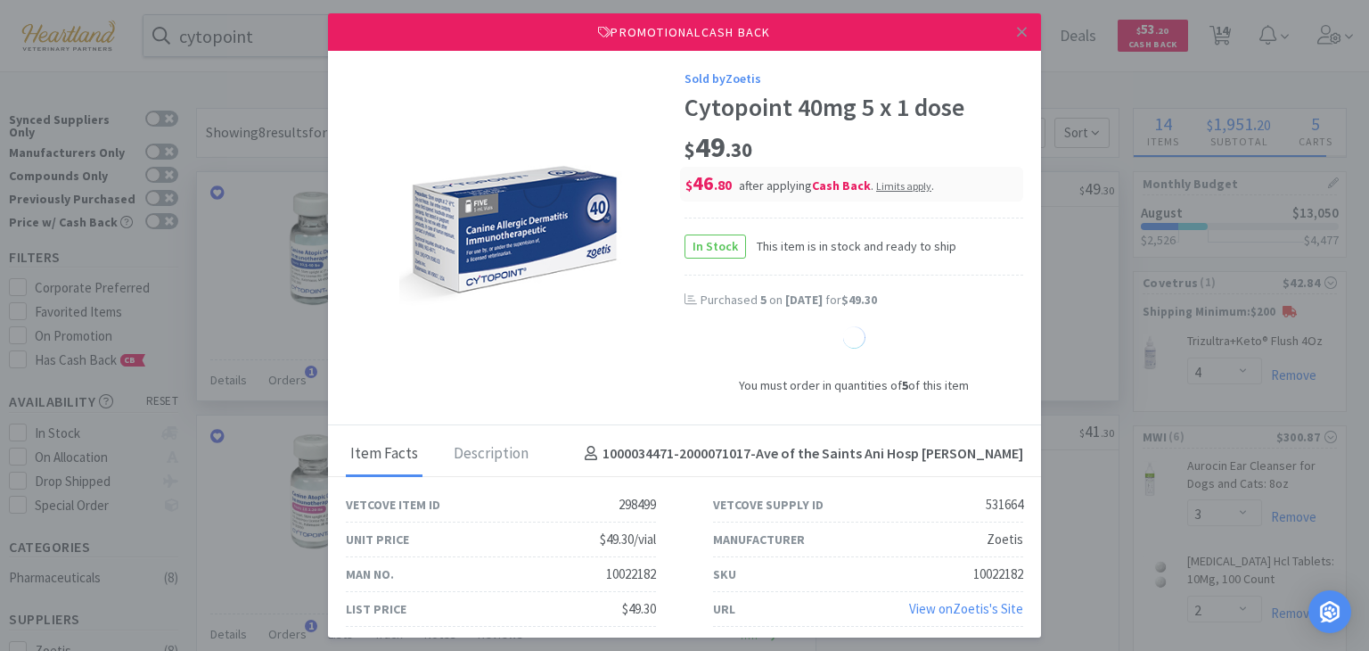
select select "10"
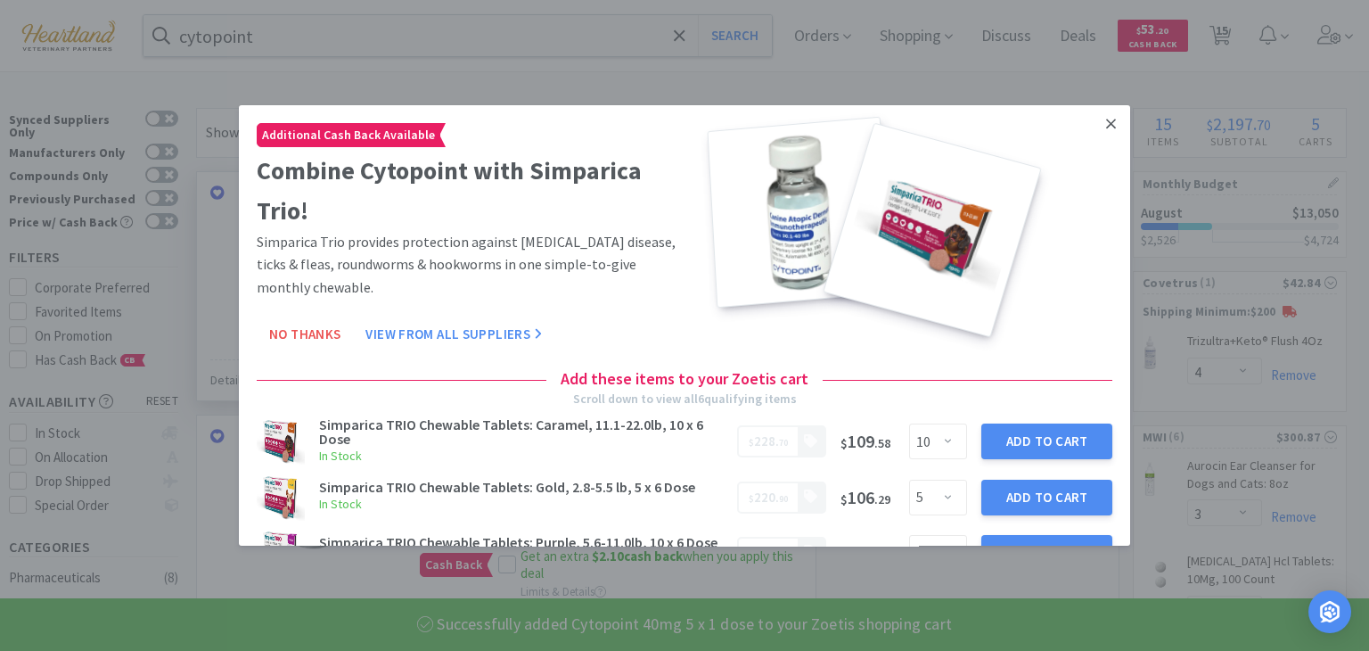
click at [1106, 123] on icon at bounding box center [1111, 124] width 10 height 10
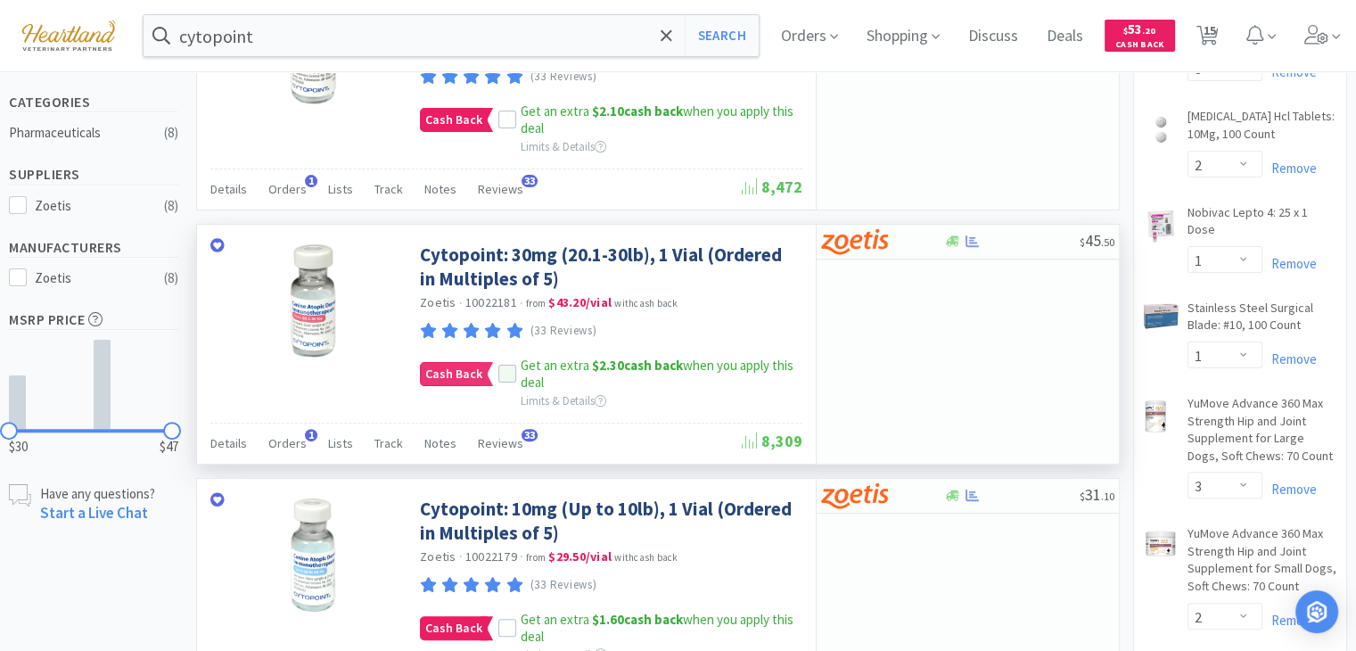
scroll to position [446, 0]
click at [506, 371] on icon at bounding box center [507, 373] width 12 height 12
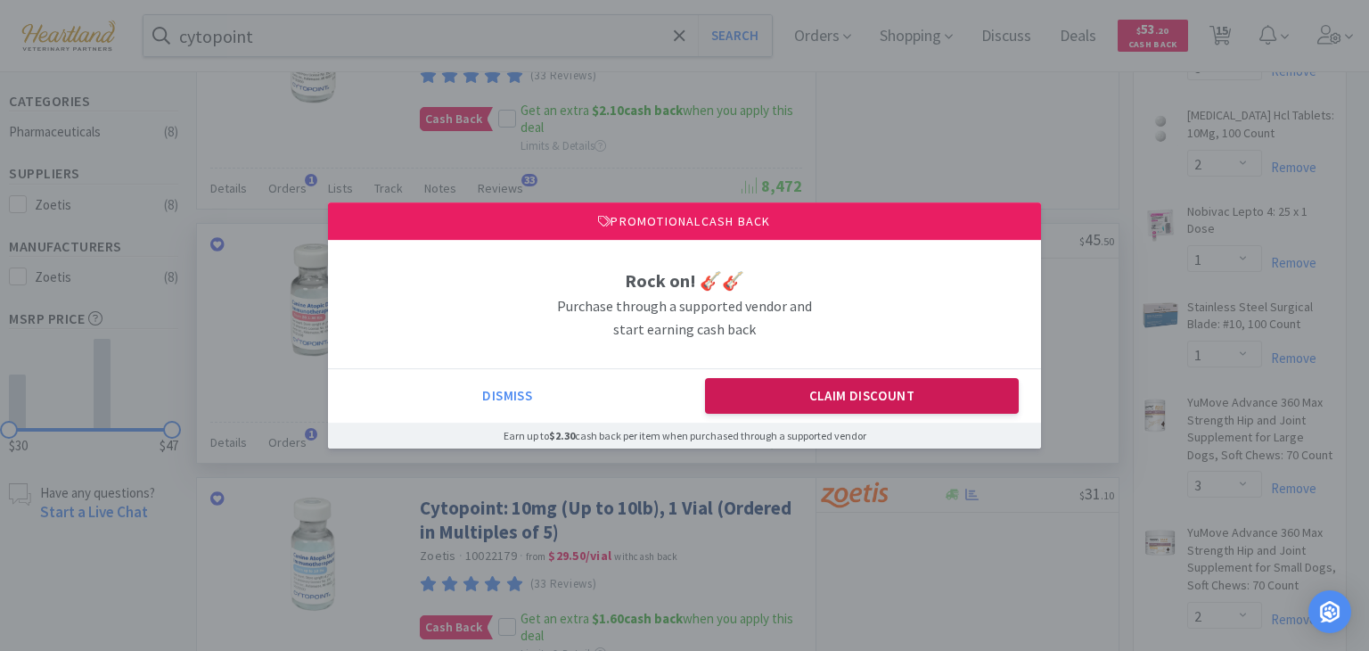
click at [820, 397] on button "Claim Discount" at bounding box center [862, 396] width 315 height 36
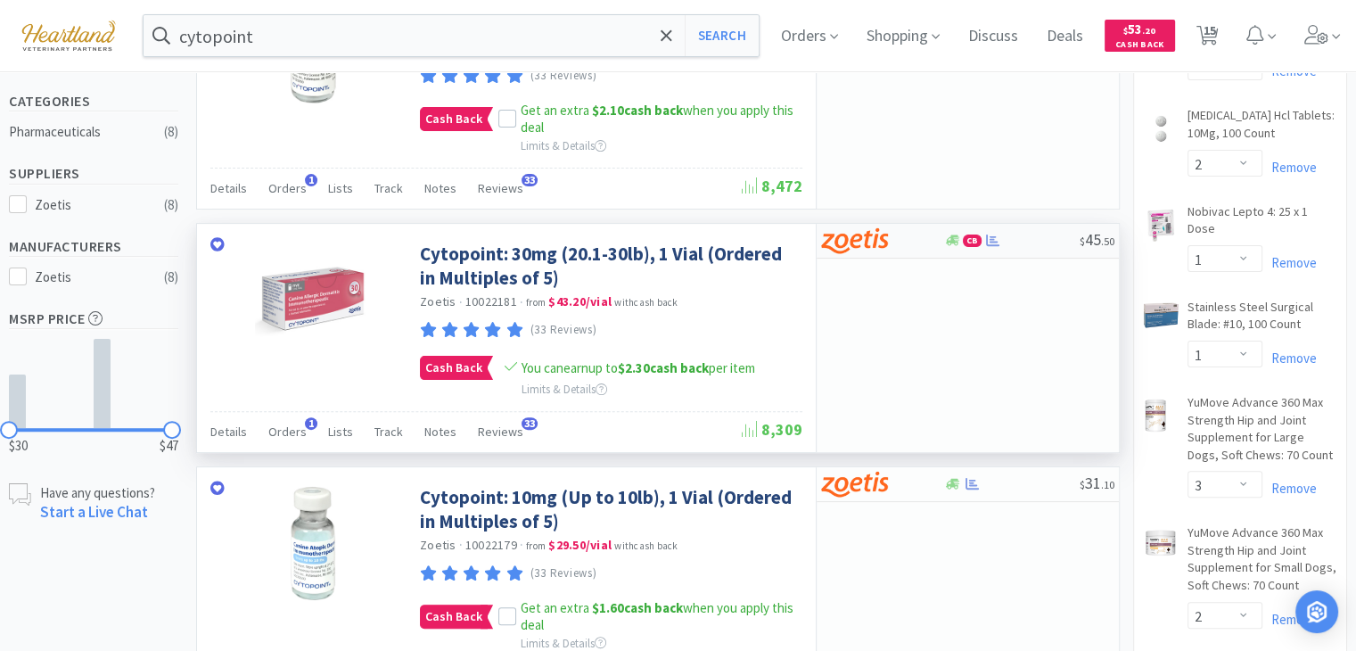
click at [836, 237] on img at bounding box center [854, 240] width 67 height 27
select select "5"
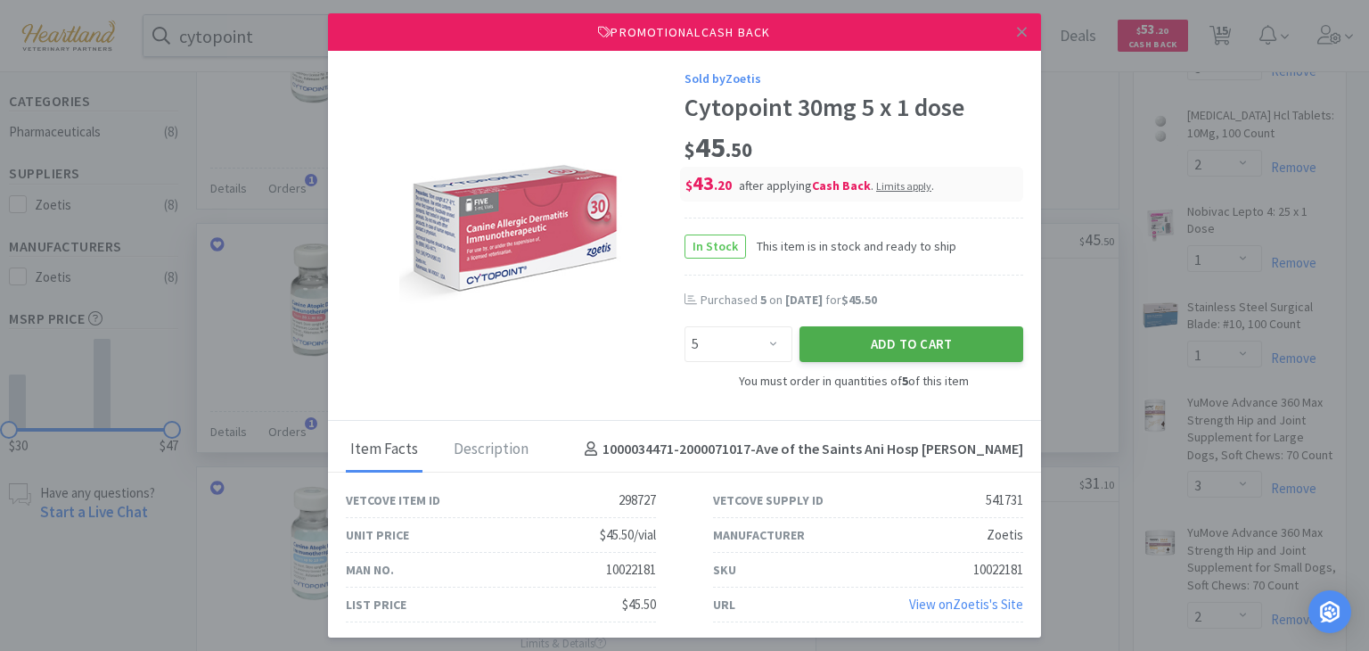
click at [921, 349] on button "Add to Cart" at bounding box center [912, 344] width 224 height 36
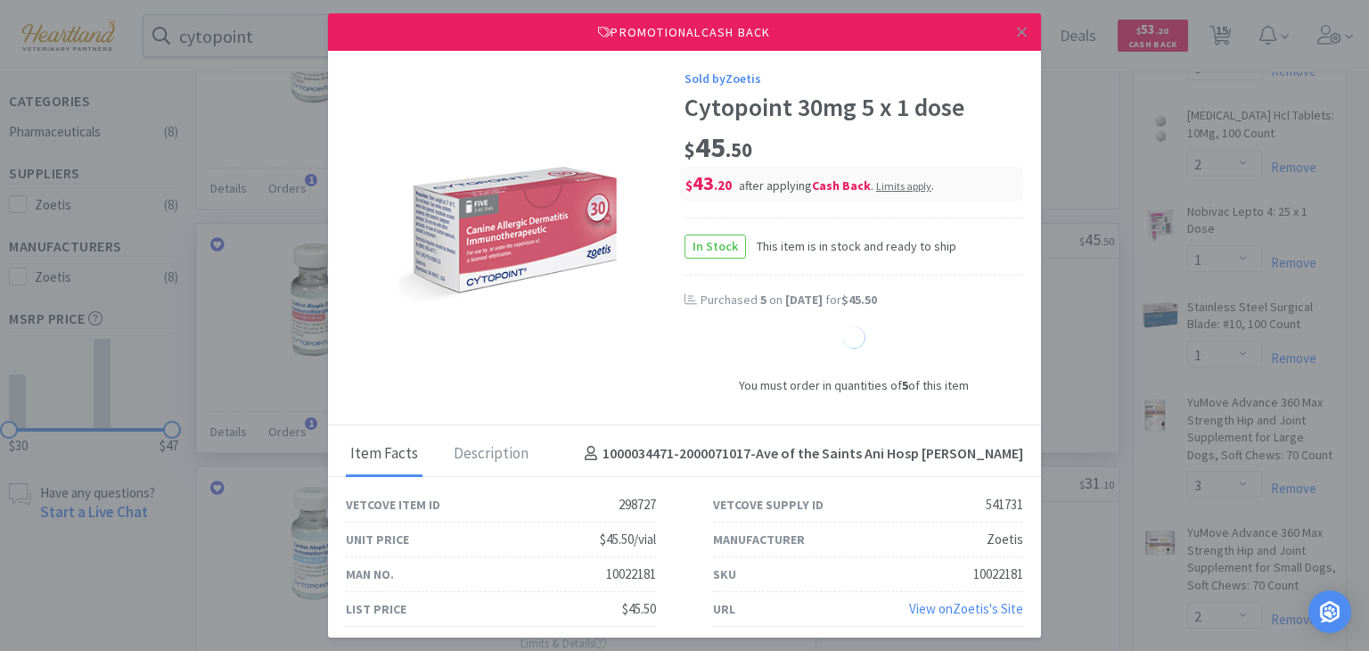
select select "5"
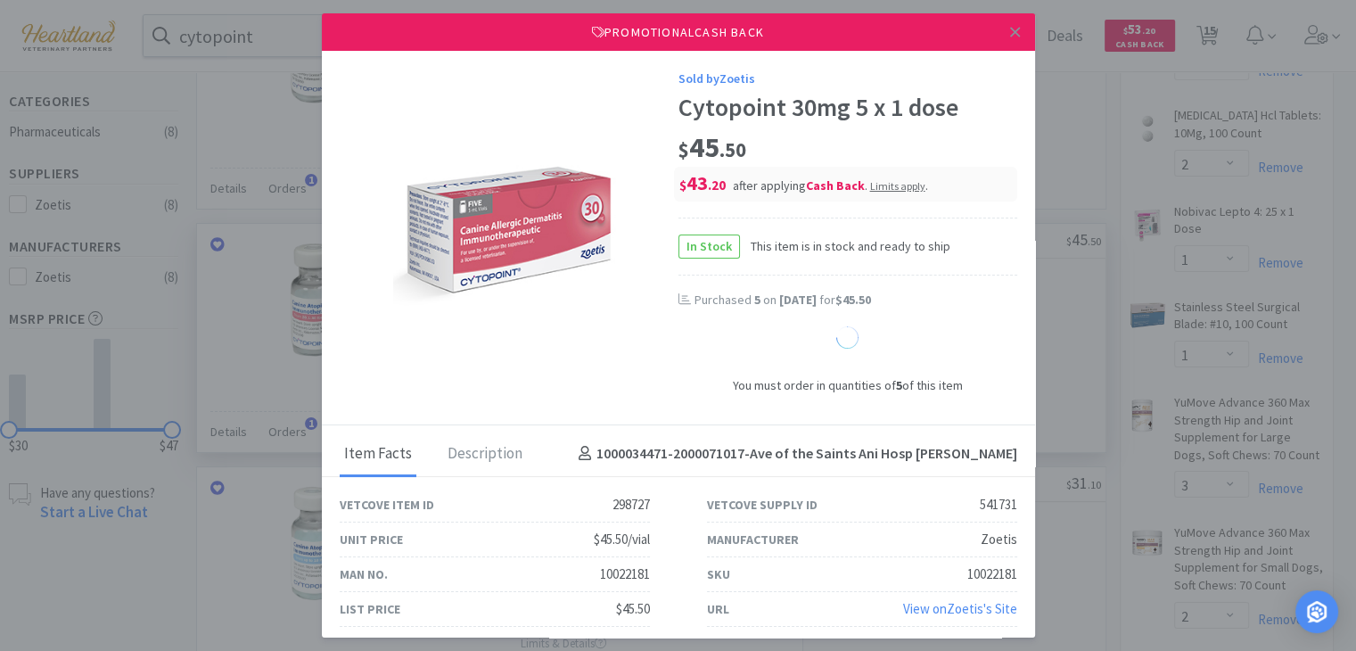
select select "1"
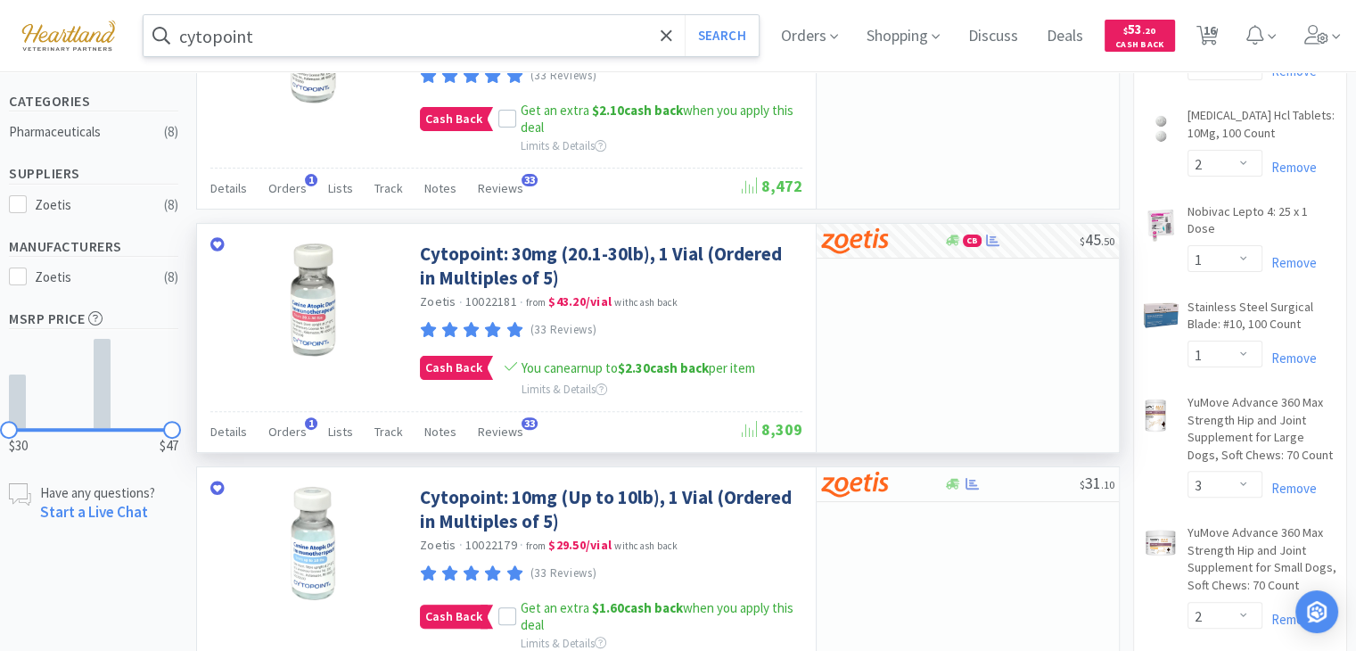
click at [478, 35] on input "cytopoint" at bounding box center [451, 35] width 615 height 41
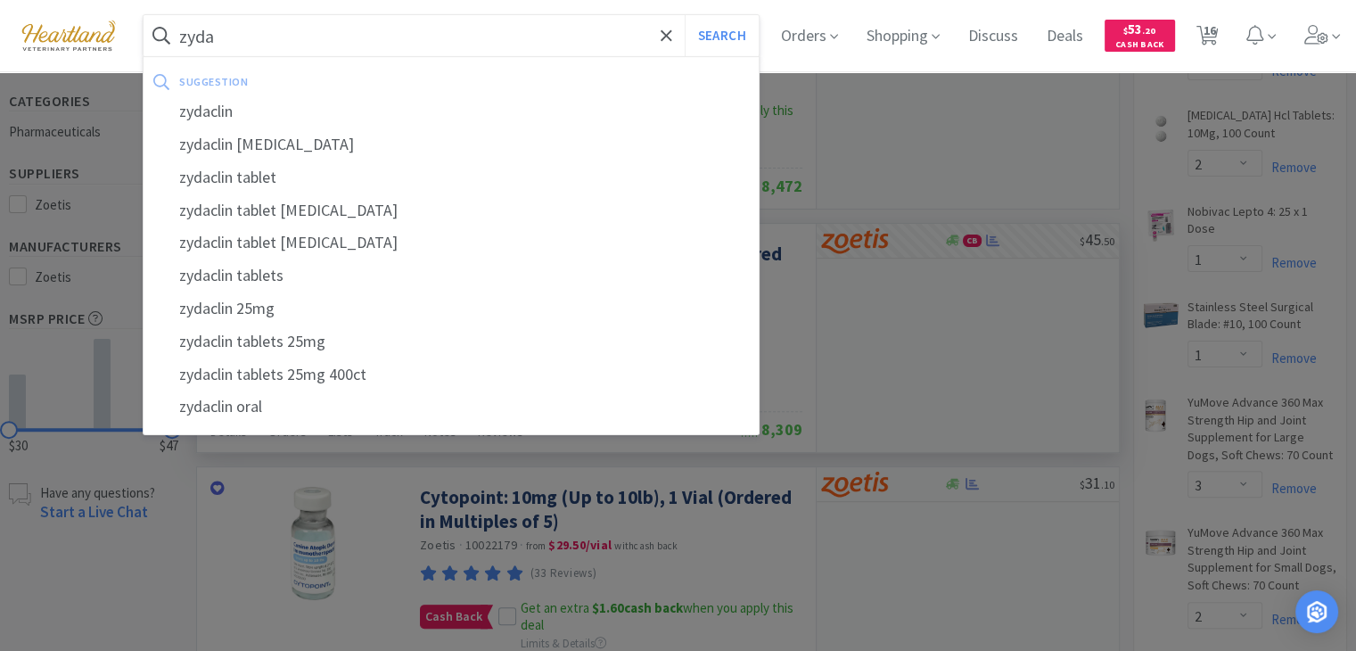
click at [346, 119] on div "zydaclin" at bounding box center [451, 111] width 615 height 33
type input "zydaclin"
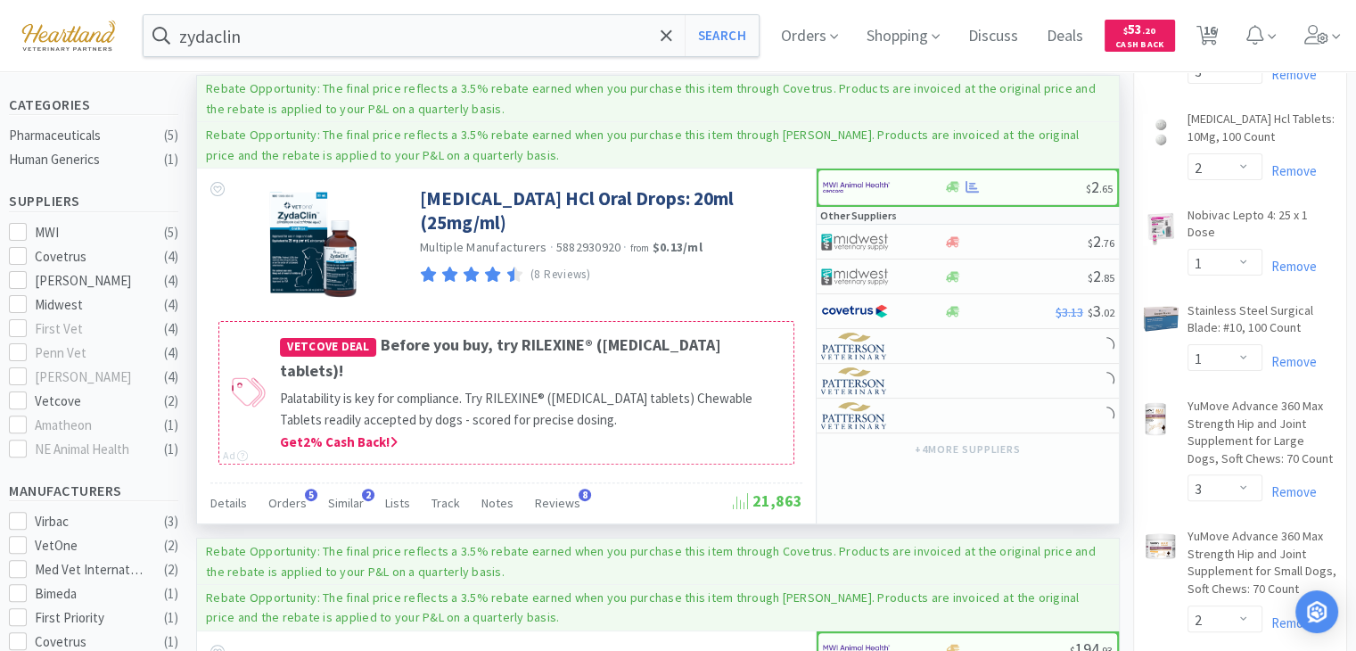
scroll to position [446, 0]
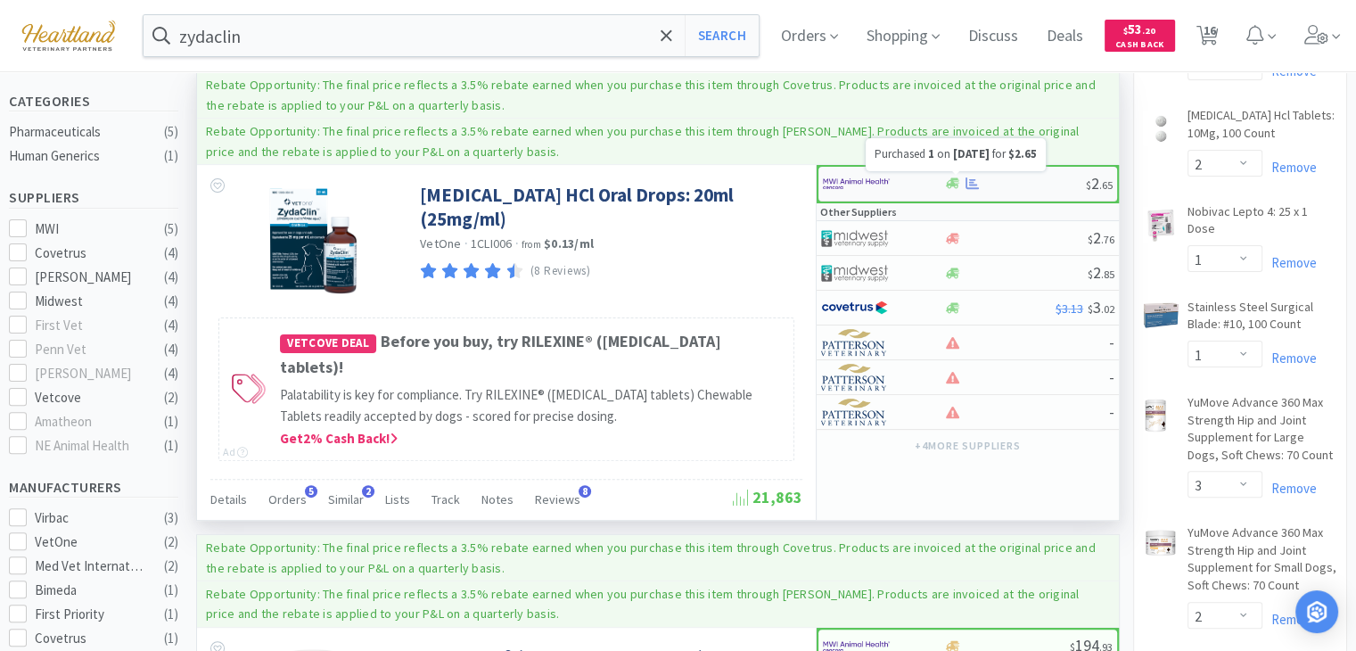
click at [975, 183] on icon at bounding box center [971, 183] width 13 height 12
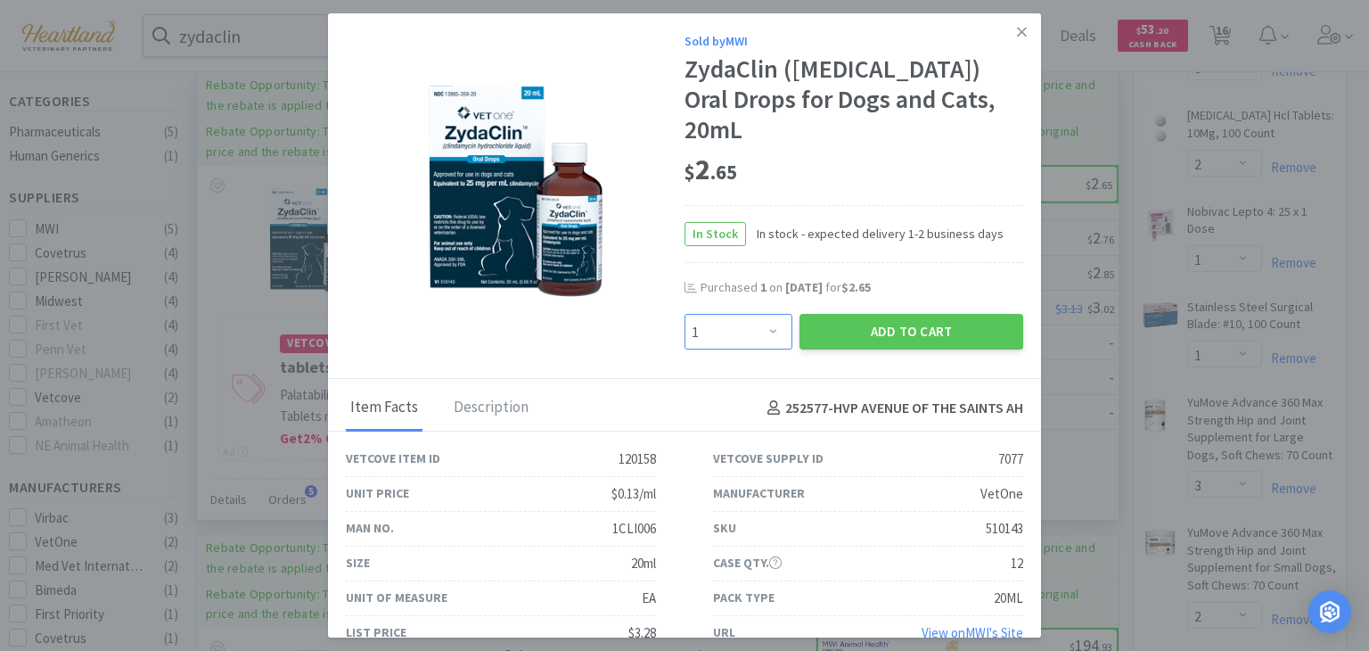
click at [774, 314] on select "Enter Quantity 1 2 3 4 5 6 7 8 9 10 11 12 13 14 15 16 17 18 19 20 Enter Quantity" at bounding box center [739, 332] width 108 height 36
select select "3"
click at [685, 314] on select "Enter Quantity 1 2 3 4 5 6 7 8 9 10 11 12 13 14 15 16 17 18 19 20 Enter Quantity" at bounding box center [739, 332] width 108 height 36
click at [952, 314] on button "Add to Cart" at bounding box center [912, 332] width 224 height 36
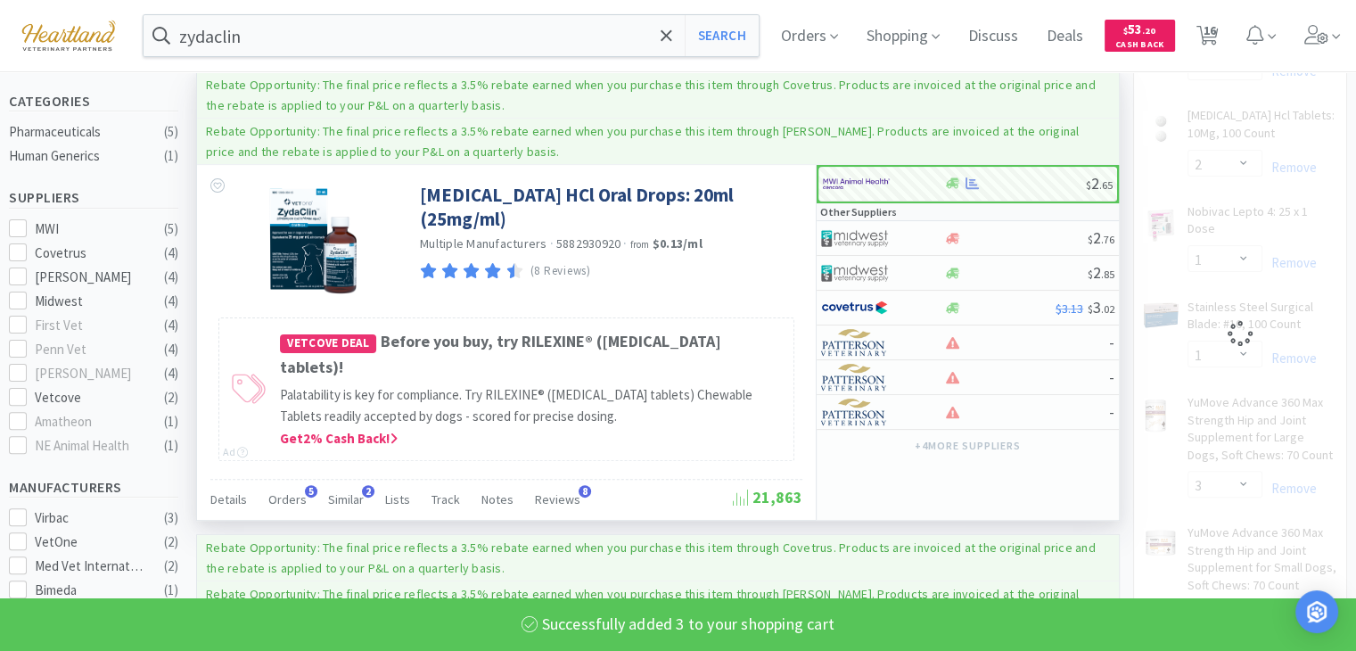
select select "3"
select select "2"
select select "1"
select select "3"
select select "2"
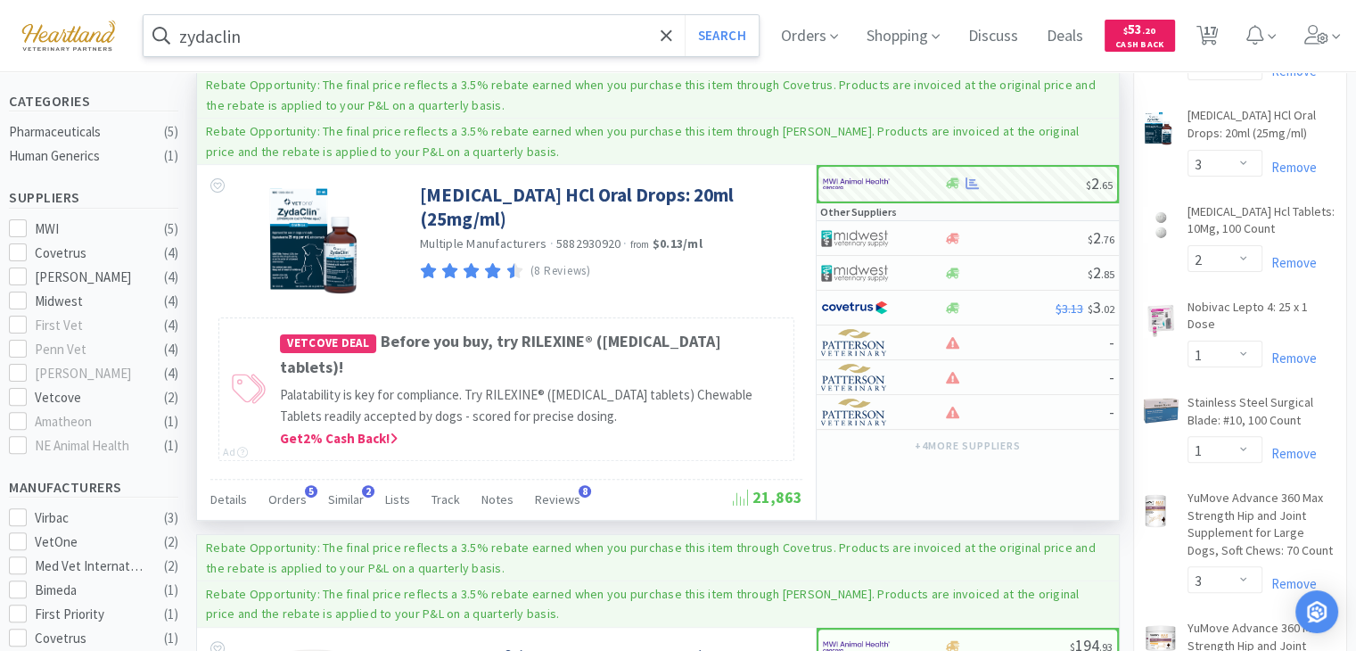
click at [349, 55] on div "zydaclin Search" at bounding box center [451, 35] width 615 height 41
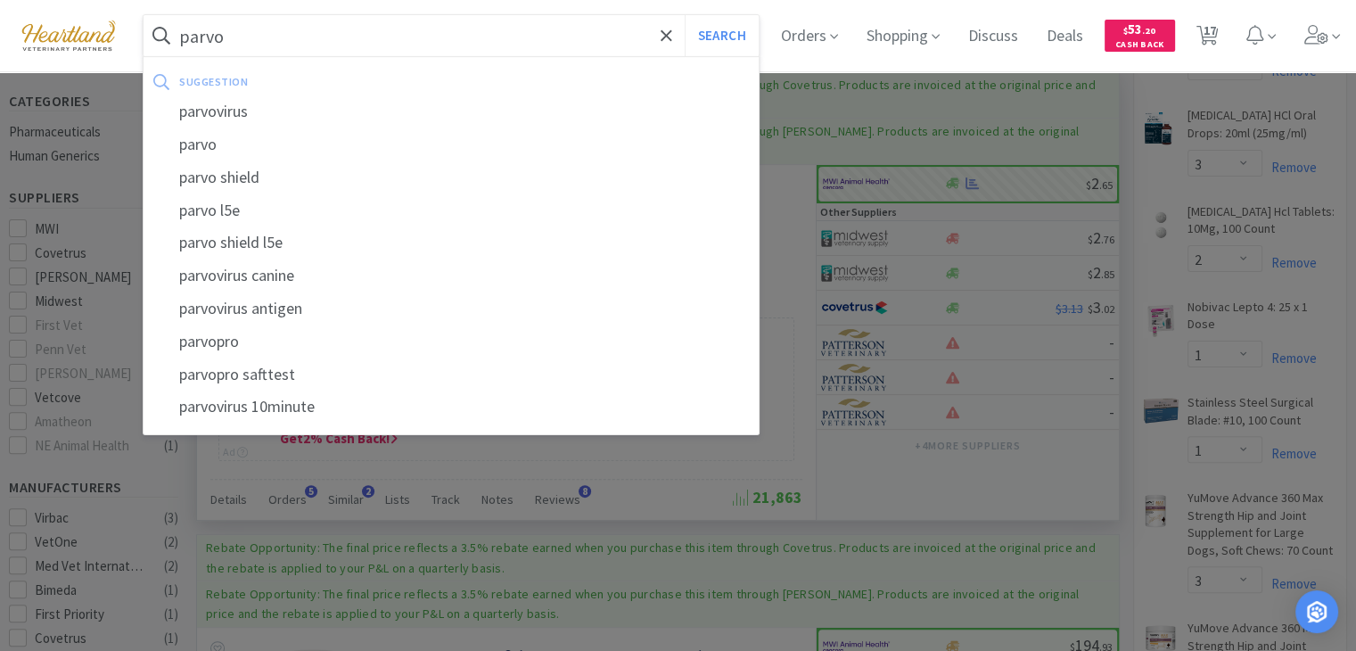
type input "parvo"
click at [685, 15] on button "Search" at bounding box center [722, 35] width 74 height 41
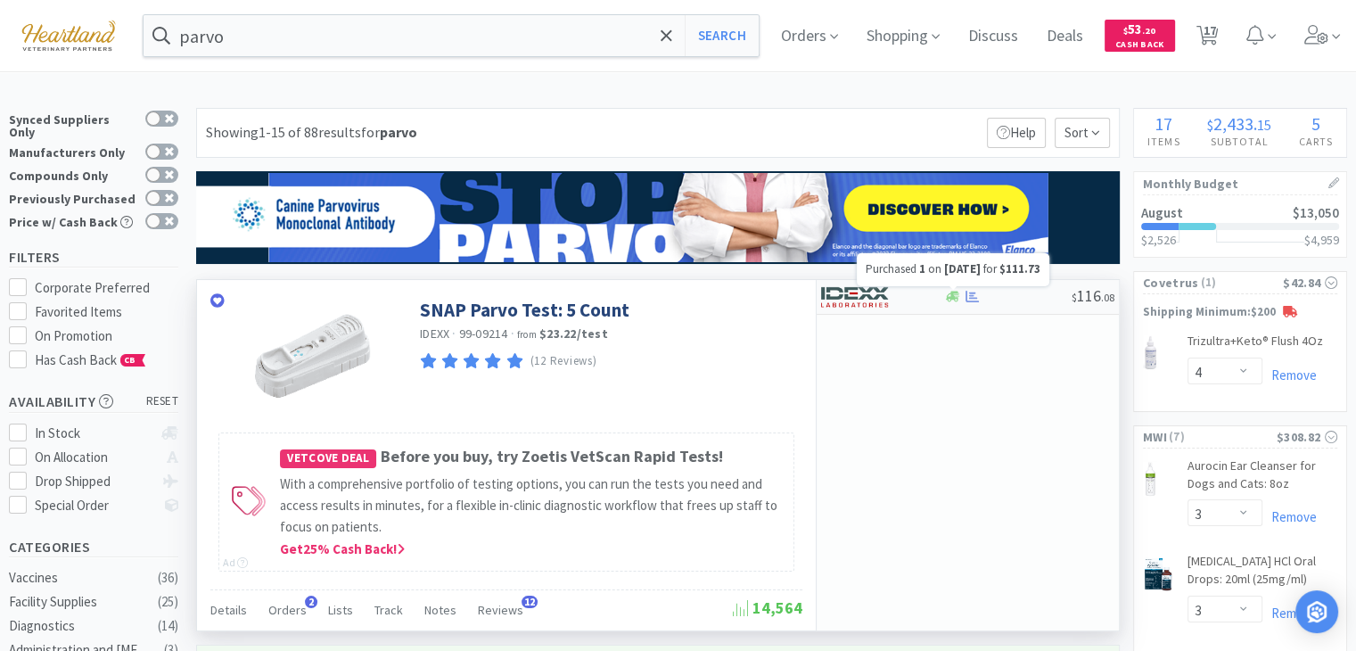
click at [973, 297] on icon at bounding box center [971, 297] width 13 height 12
select select "1"
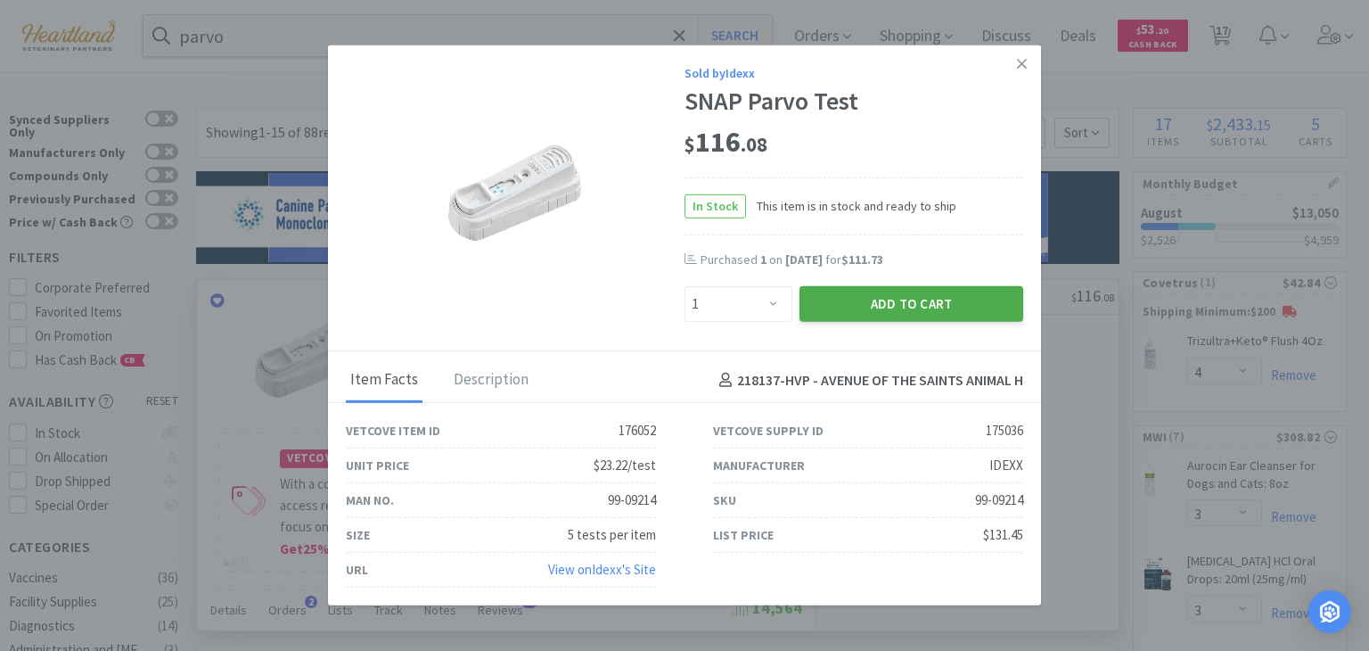
click at [929, 308] on button "Add to Cart" at bounding box center [912, 304] width 224 height 36
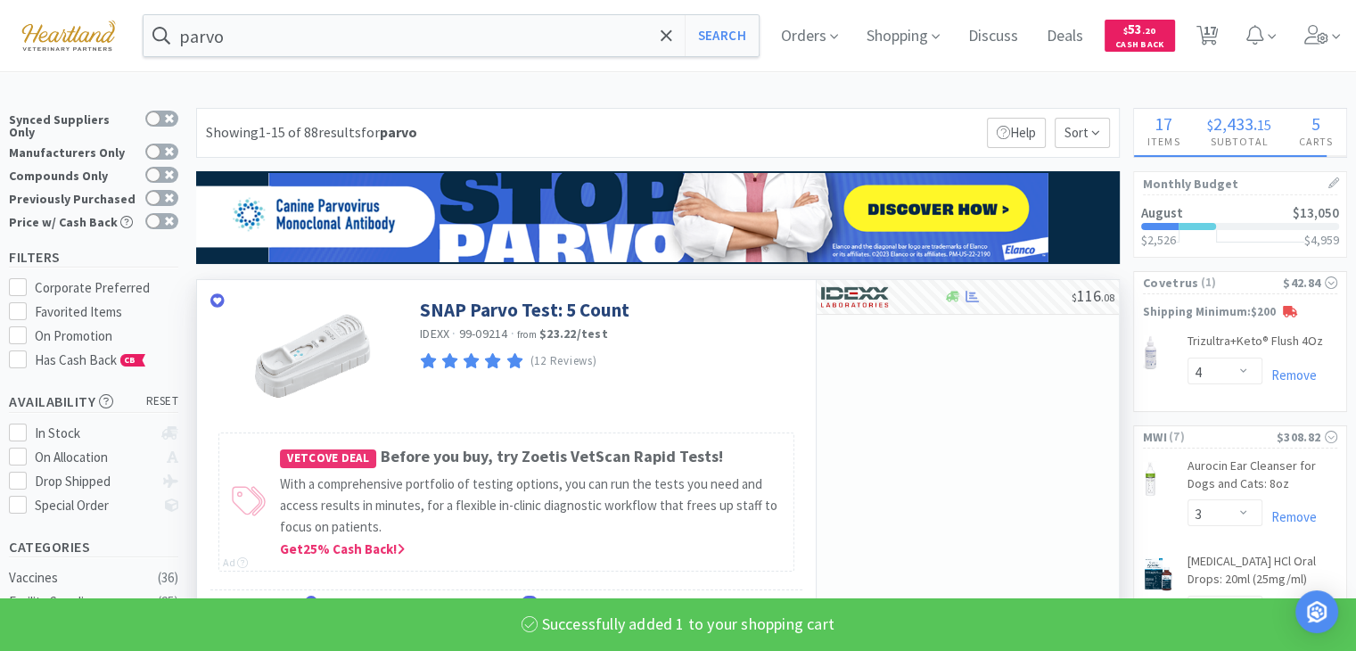
select select "1"
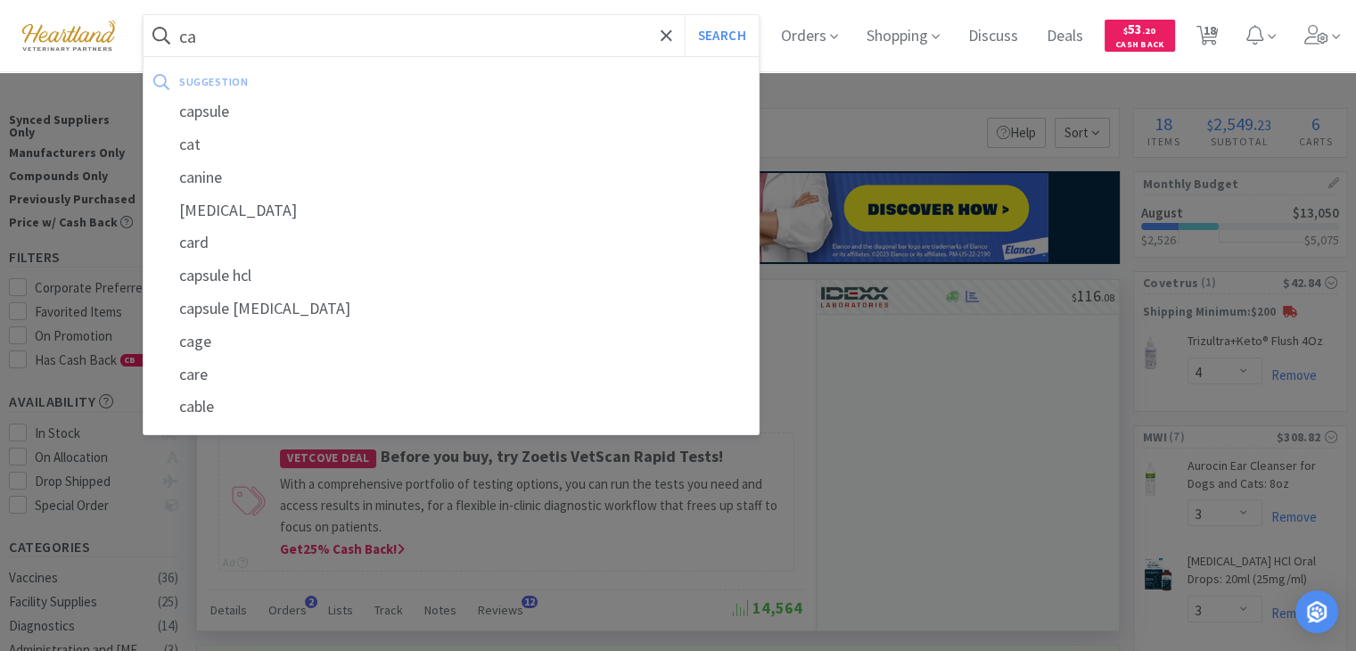
type input "ca"
click at [685, 15] on button "Search" at bounding box center [722, 35] width 74 height 41
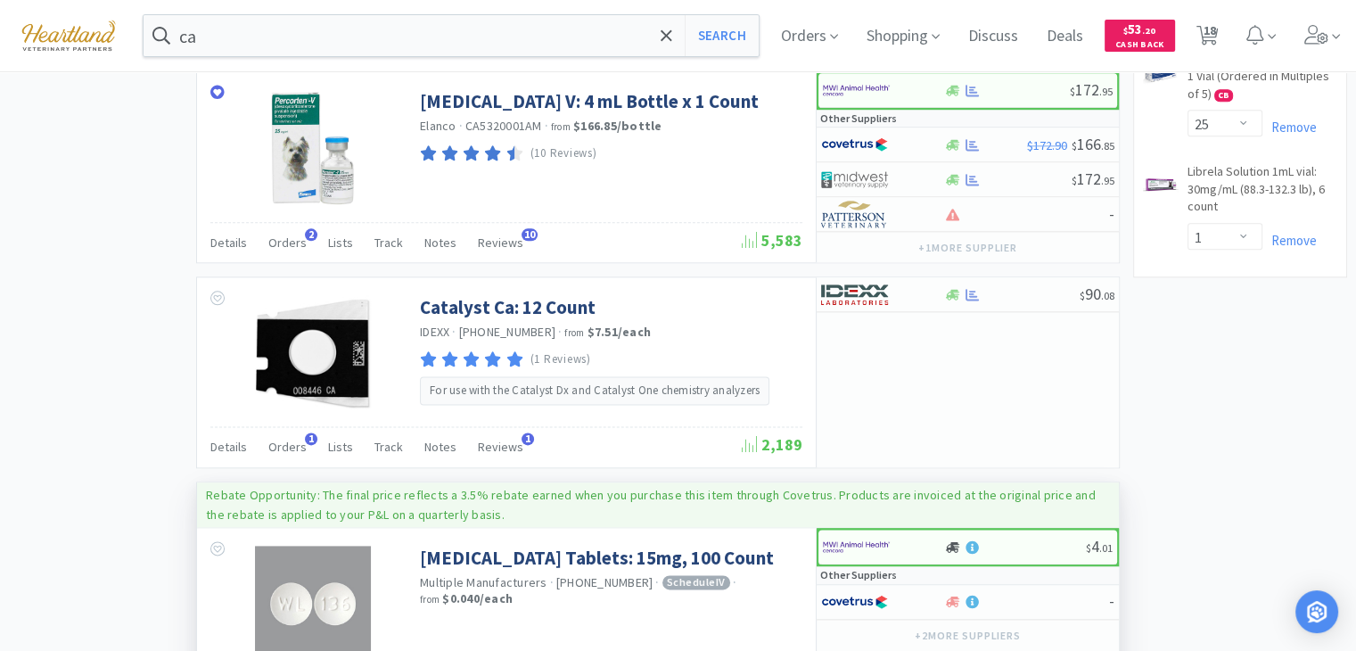
scroll to position [2229, 0]
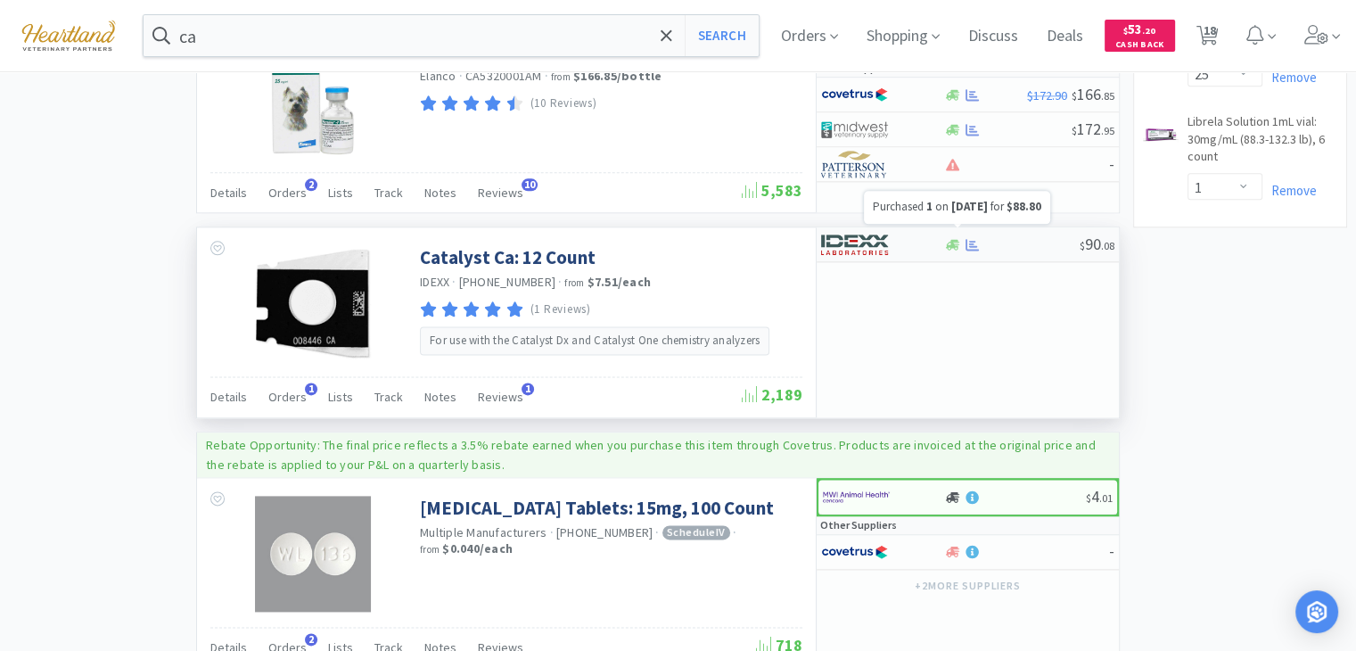
click at [973, 239] on icon at bounding box center [971, 245] width 13 height 12
select select "1"
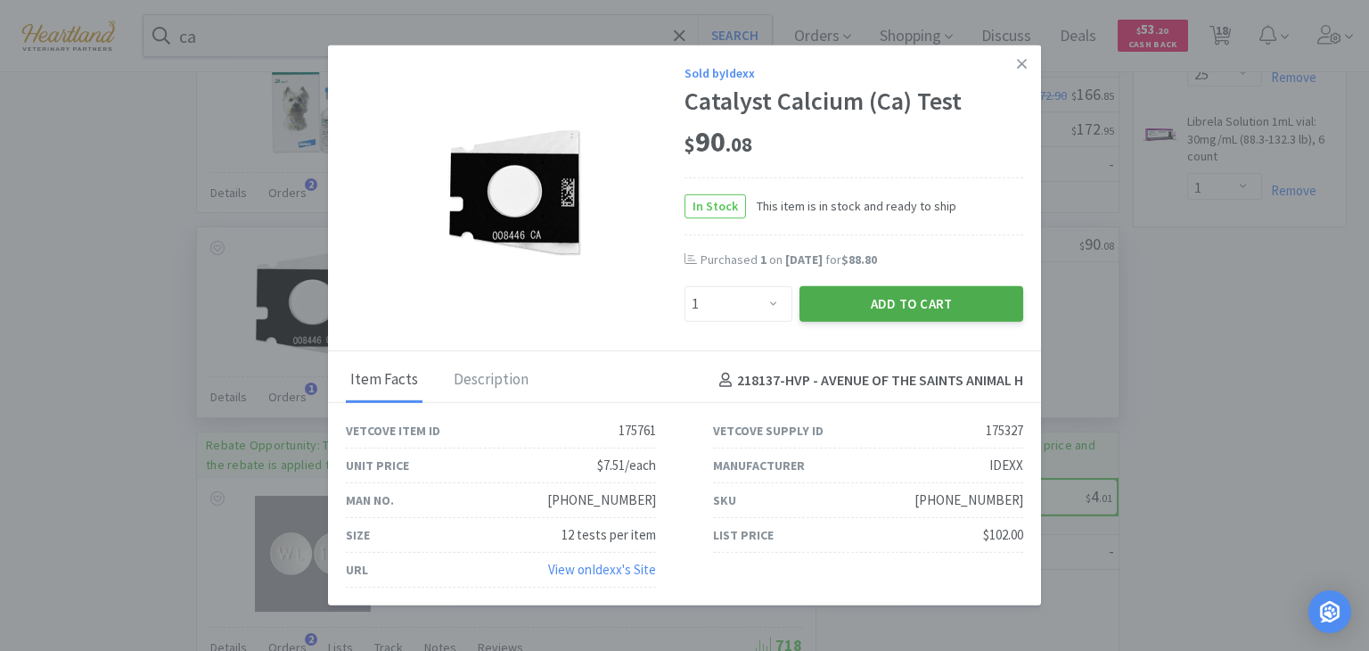
click at [888, 305] on button "Add to Cart" at bounding box center [912, 304] width 224 height 36
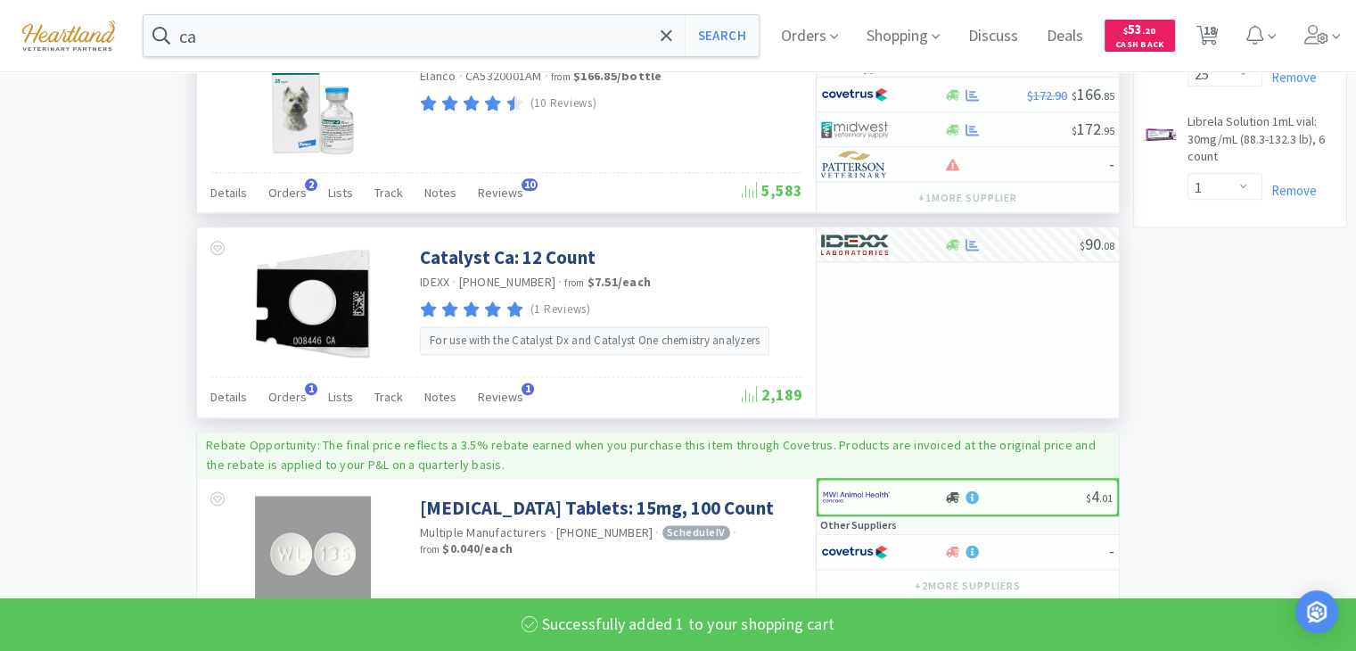
select select "1"
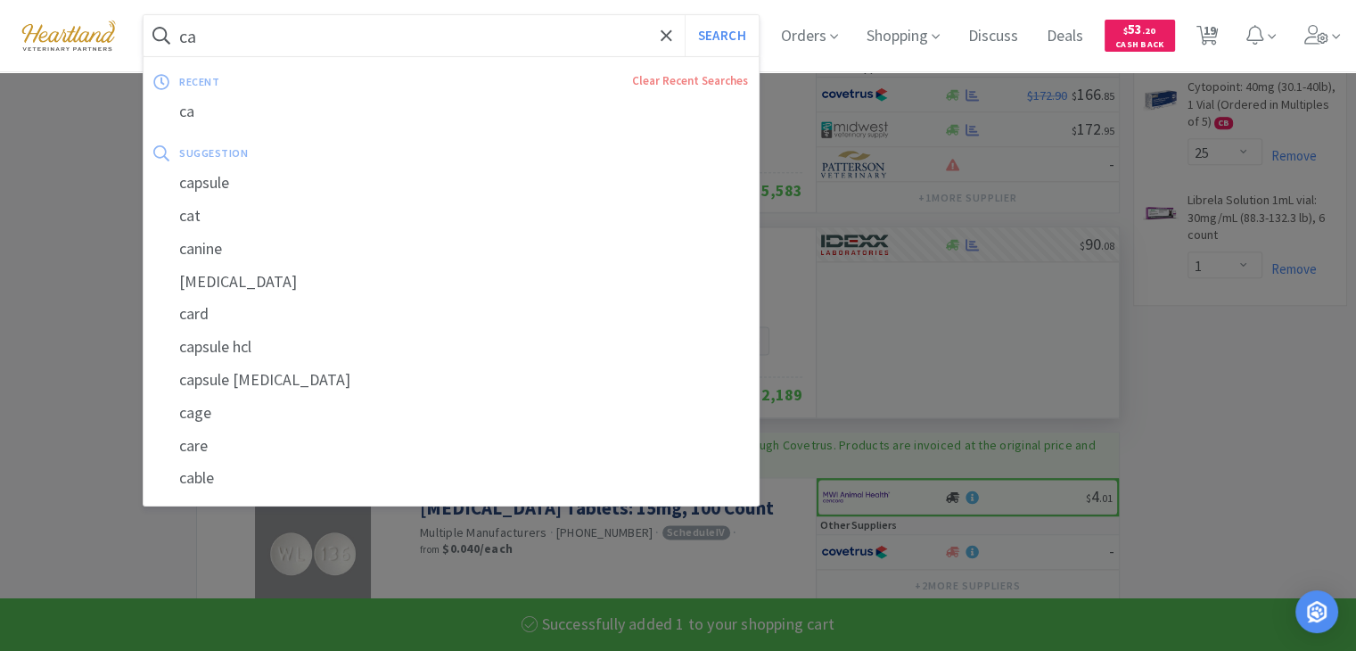
click at [419, 29] on input "ca" at bounding box center [451, 35] width 615 height 41
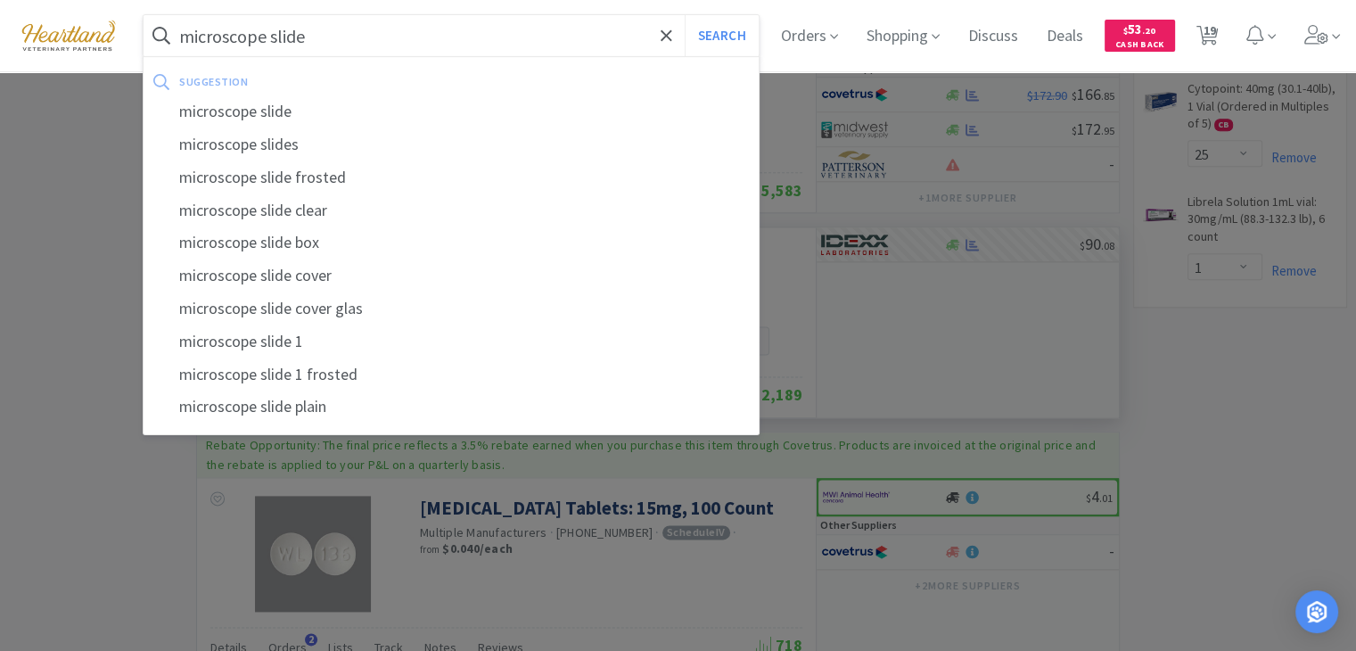
type input "microscope slide"
click at [685, 15] on button "Search" at bounding box center [722, 35] width 74 height 41
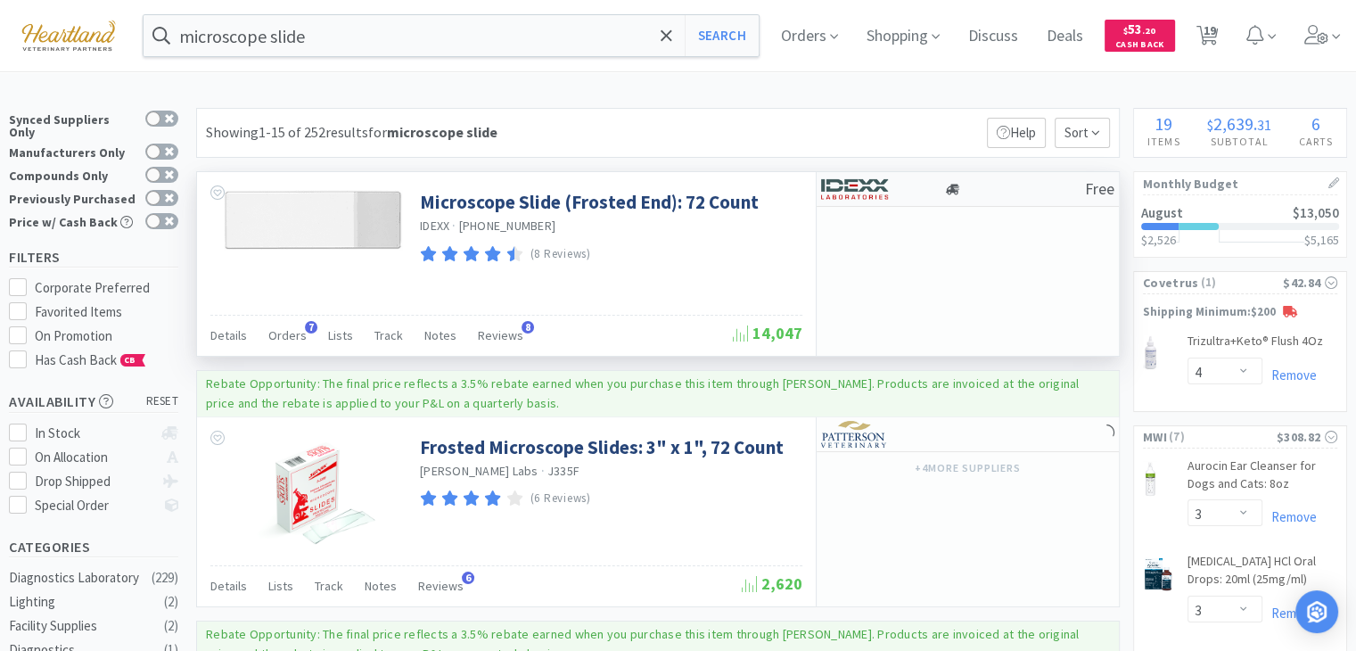
click at [871, 192] on img at bounding box center [854, 189] width 67 height 27
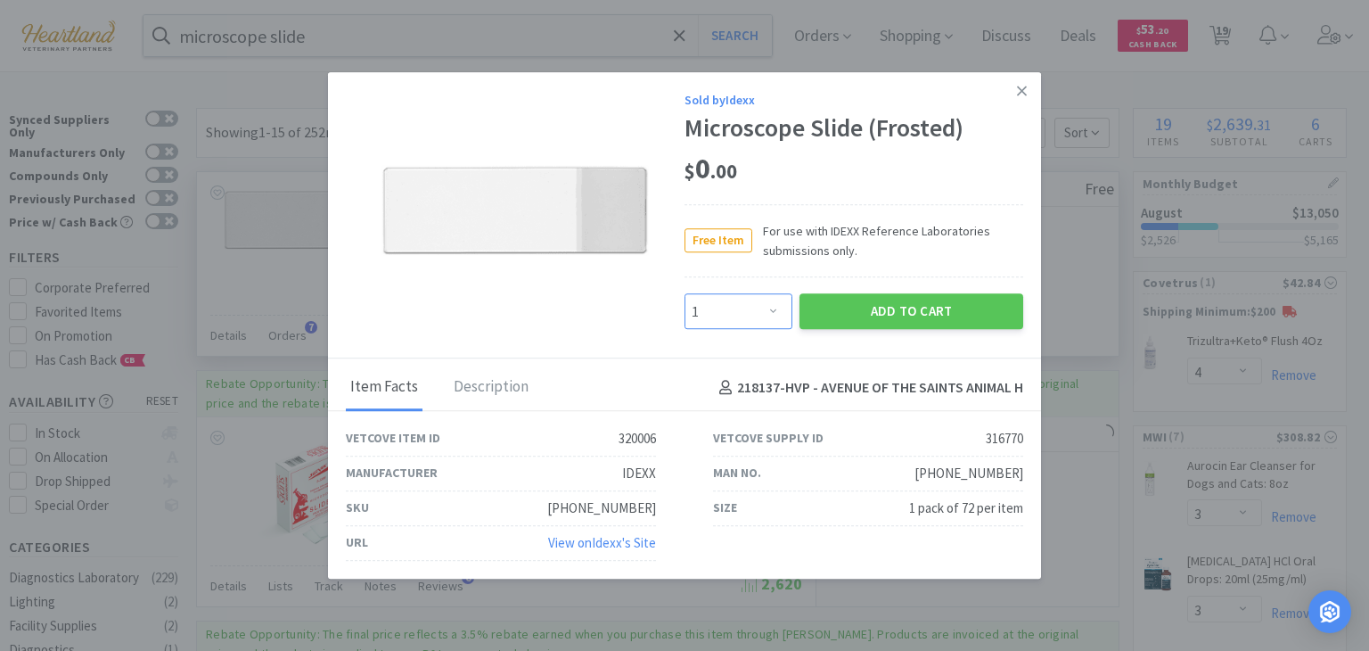
click at [781, 320] on select "Enter Quantity 1 2 3 4 5 6 7 8 9 10 11 12 13 14 15 16 17 18 19 20 Enter Quantity" at bounding box center [739, 312] width 108 height 36
select select "3"
click at [685, 294] on select "Enter Quantity 1 2 3 4 5 6 7 8 9 10 11 12 13 14 15 16 17 18 19 20 Enter Quantity" at bounding box center [739, 312] width 108 height 36
click at [874, 313] on button "Add to Cart" at bounding box center [912, 312] width 224 height 36
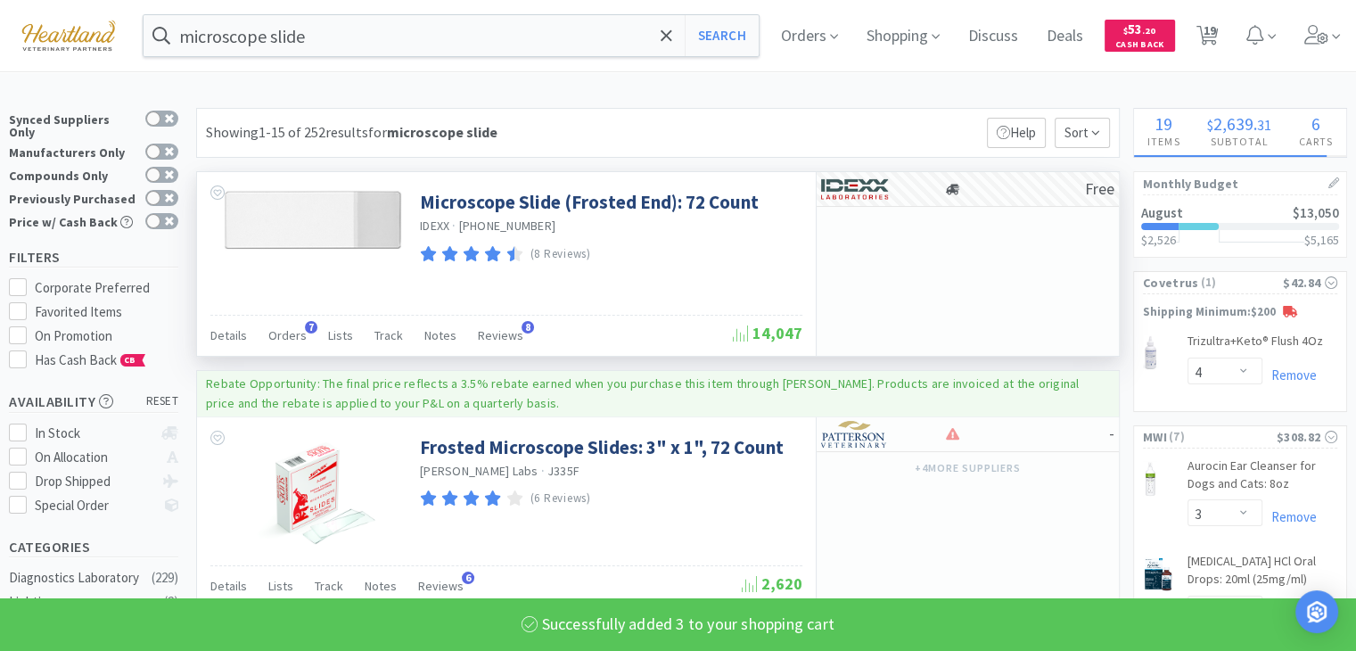
select select "3"
select select "1"
click at [316, 26] on input "microscope slide" at bounding box center [451, 35] width 615 height 41
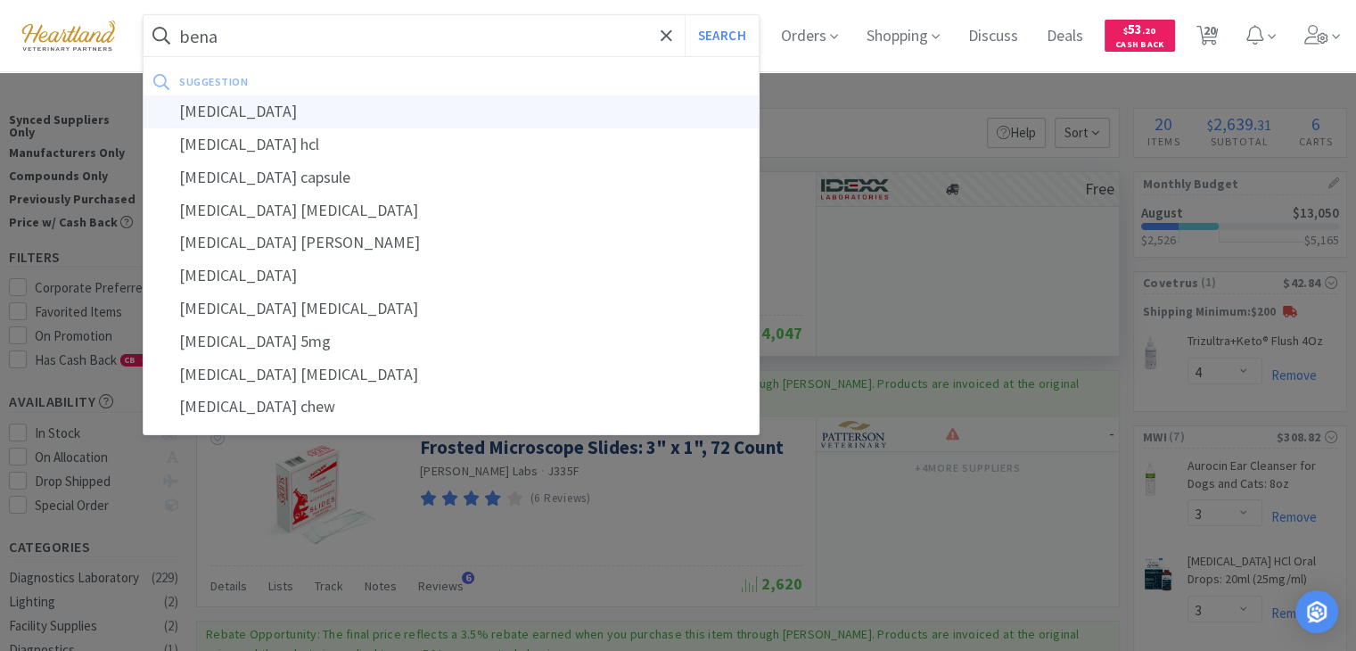
click at [267, 117] on div "[MEDICAL_DATA]" at bounding box center [451, 111] width 615 height 33
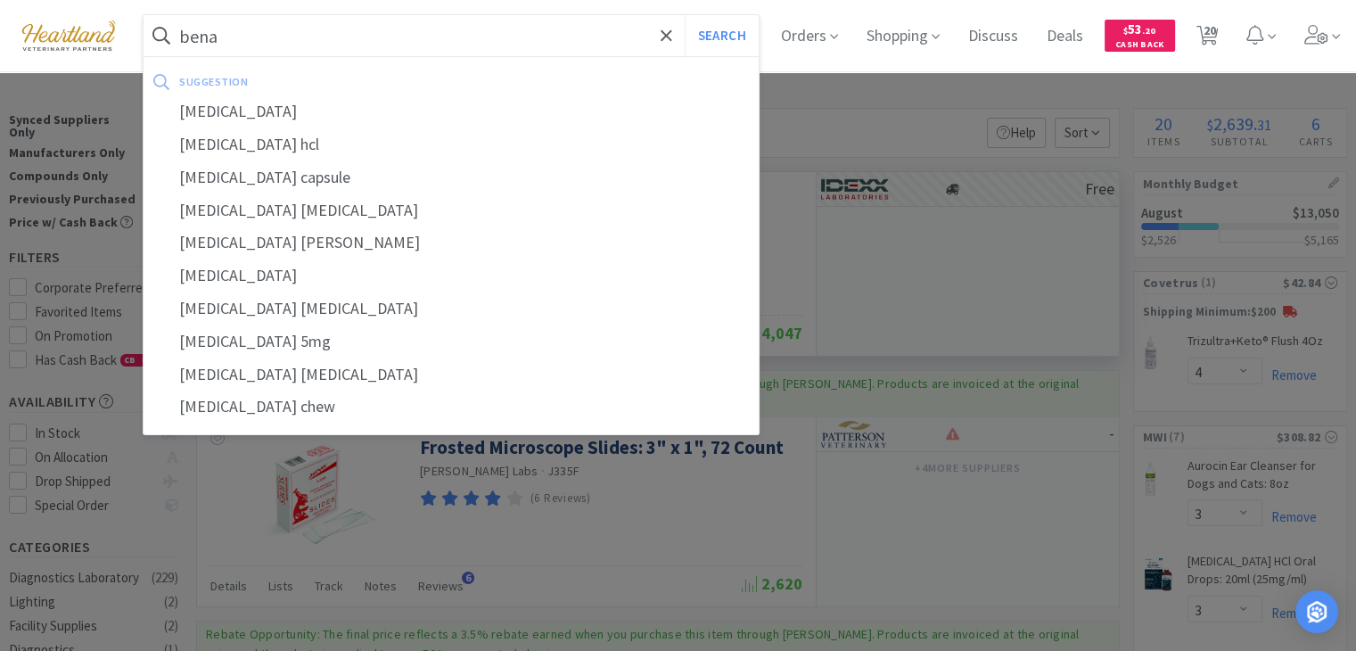
type input "[MEDICAL_DATA]"
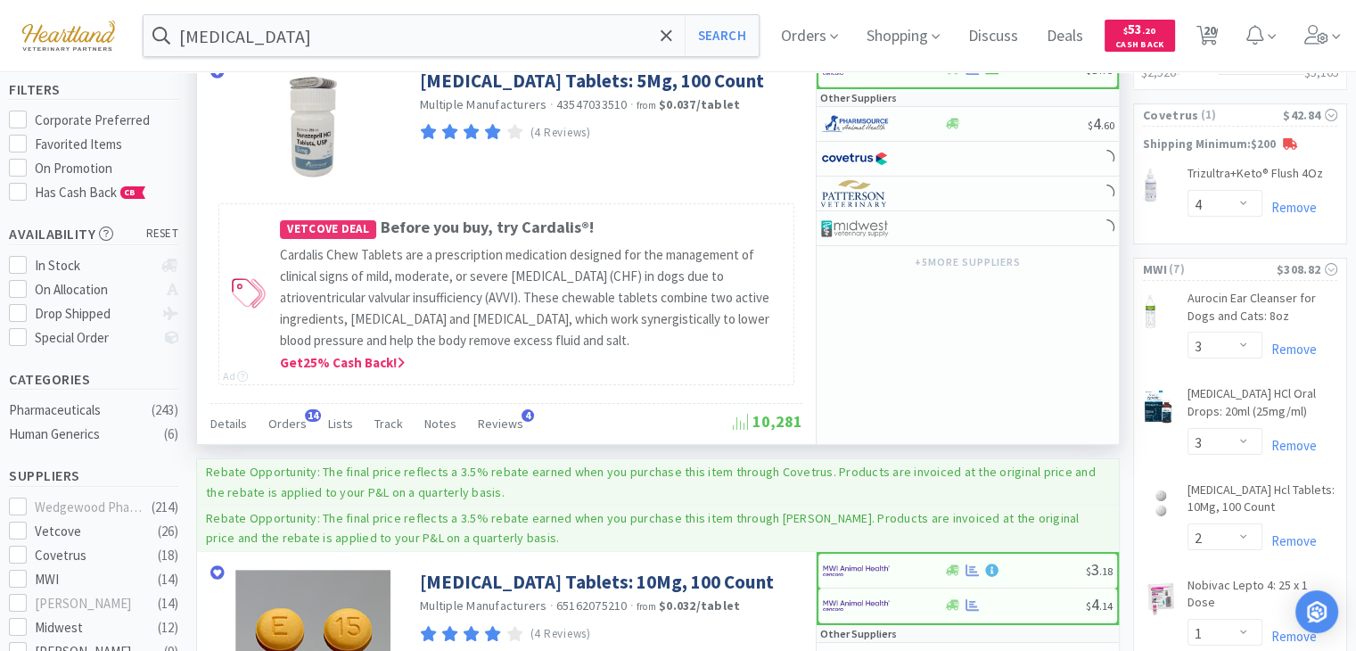
scroll to position [357, 0]
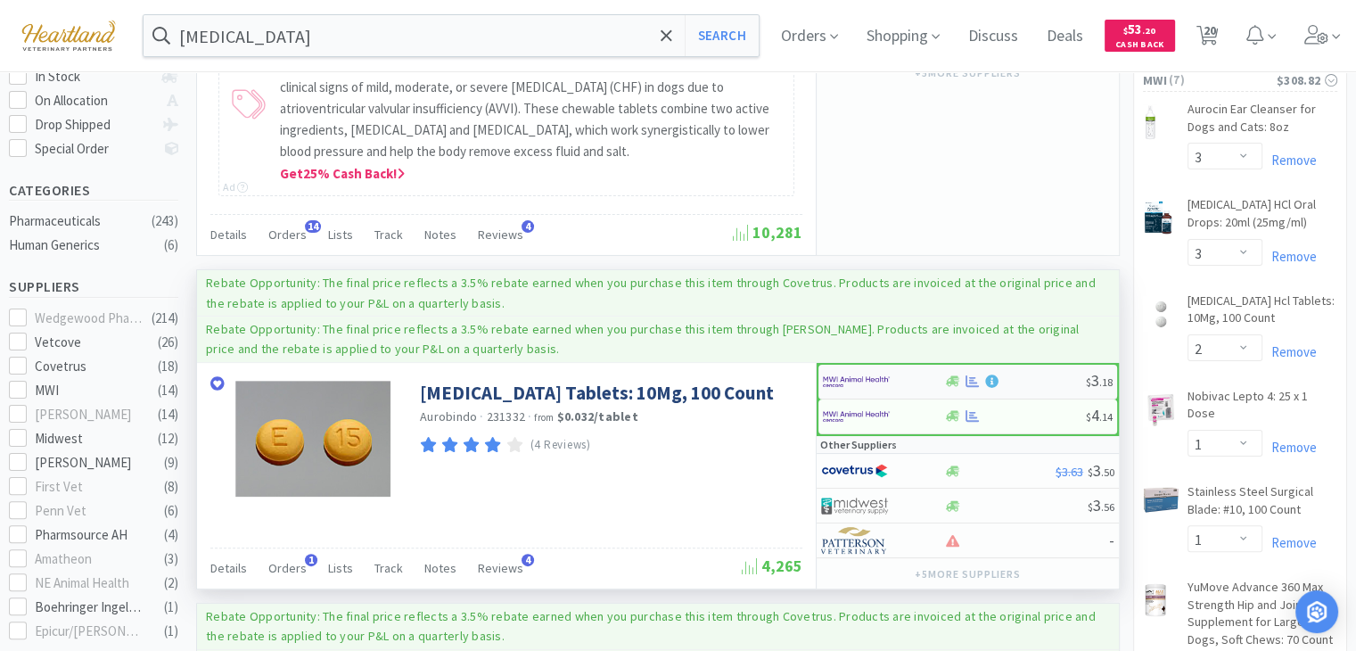
click at [855, 374] on img at bounding box center [856, 381] width 67 height 27
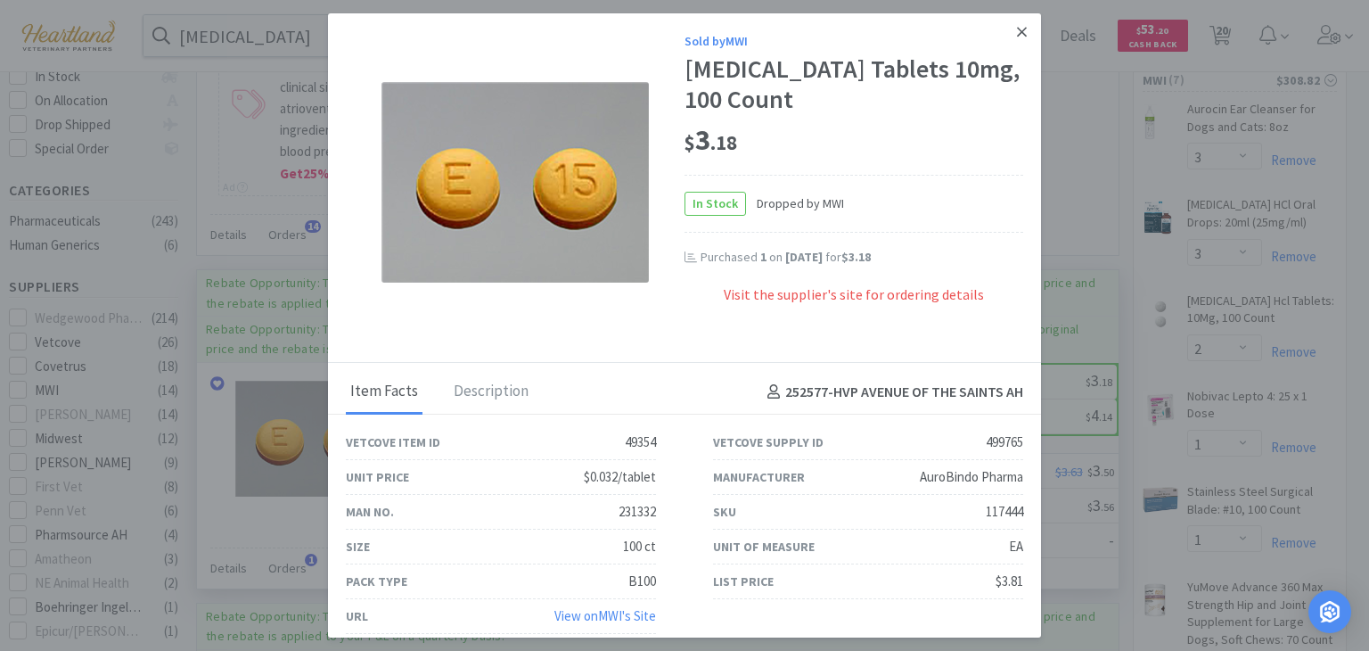
click at [1015, 31] on link at bounding box center [1021, 32] width 31 height 38
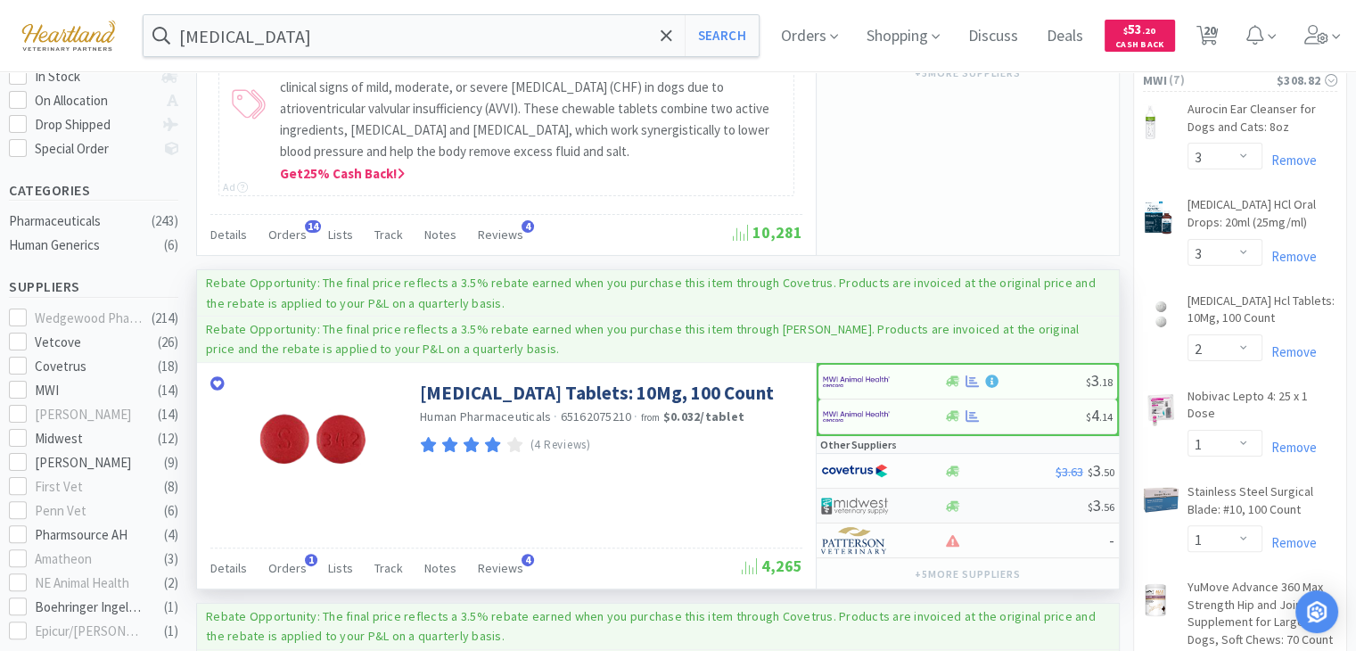
click at [866, 501] on img at bounding box center [854, 505] width 67 height 27
select select "1"
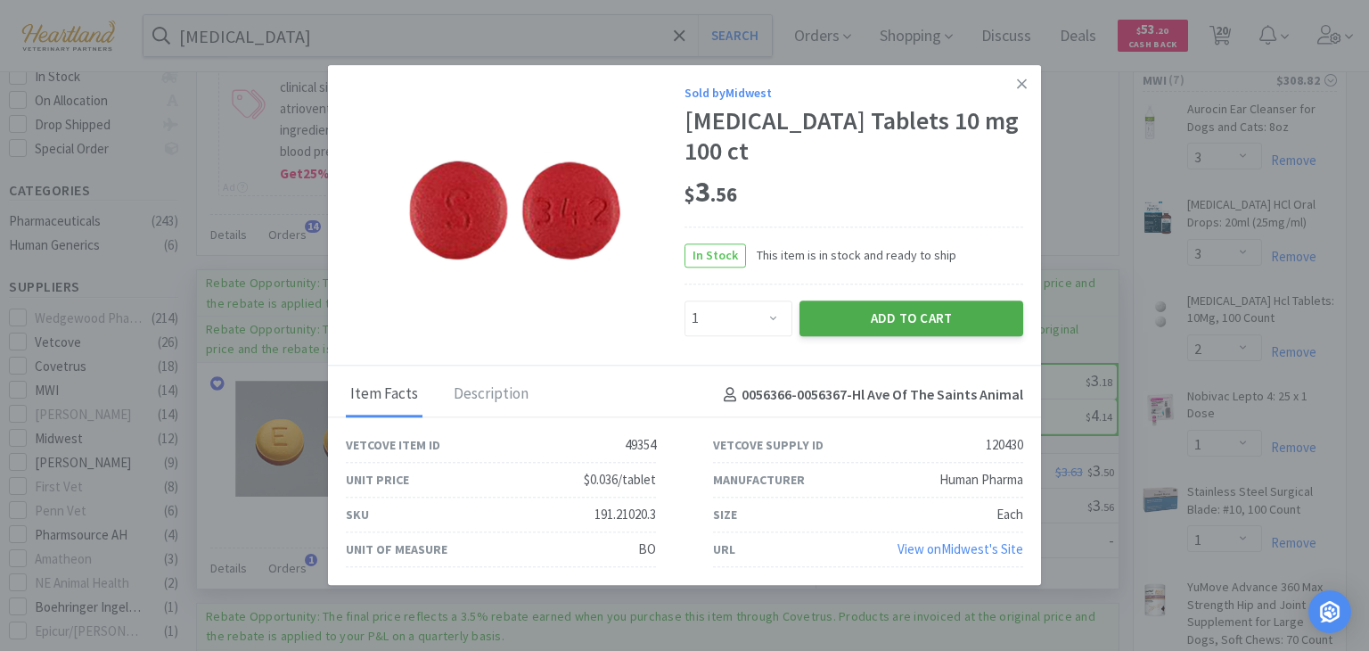
click at [972, 310] on button "Add to Cart" at bounding box center [912, 318] width 224 height 36
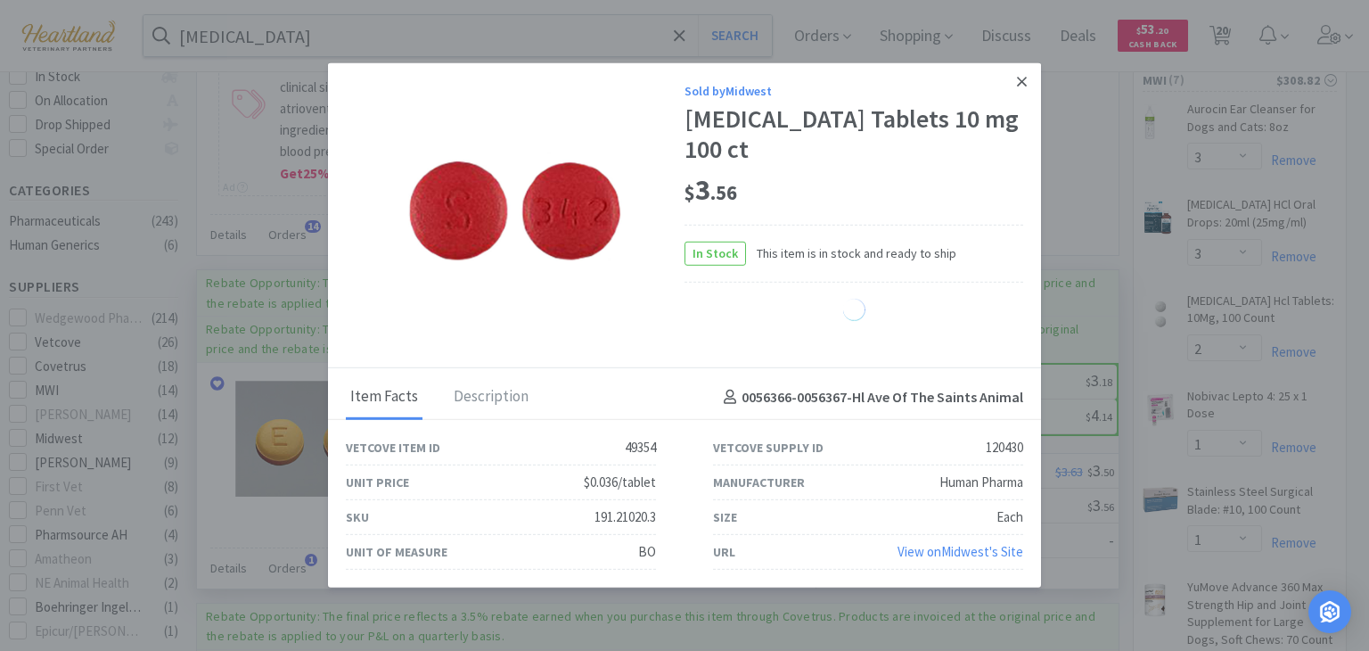
select select "1"
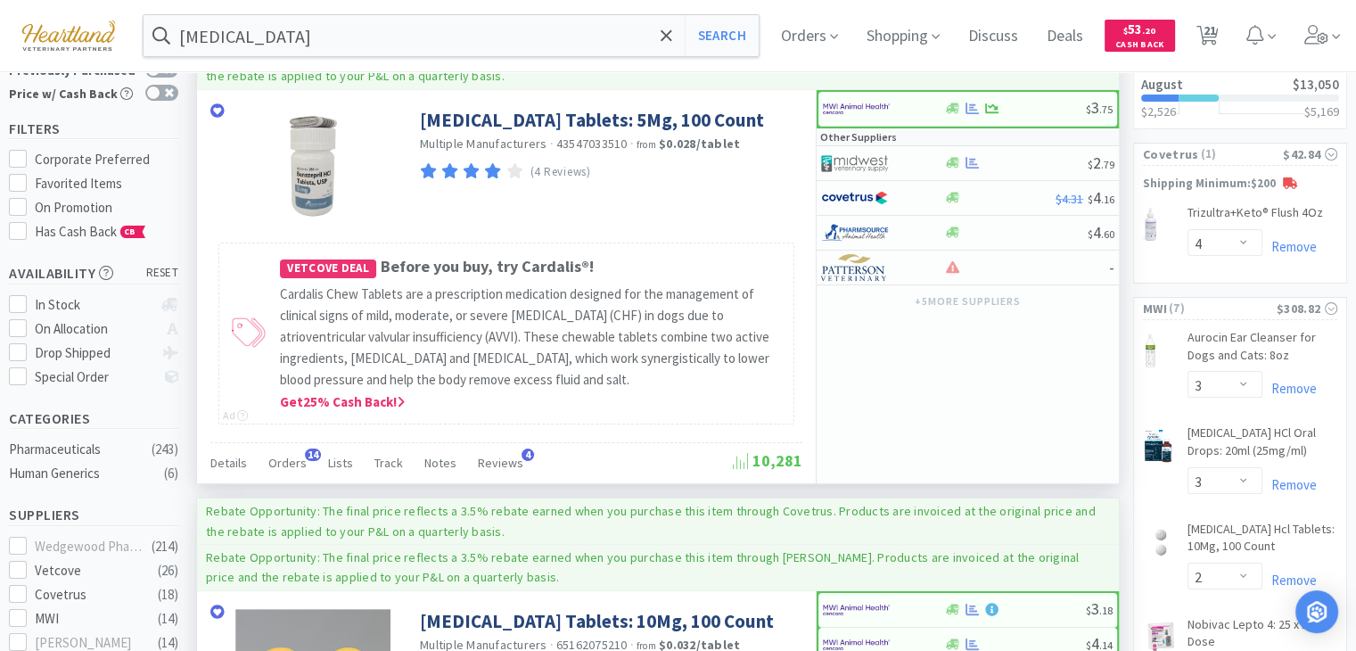
scroll to position [0, 0]
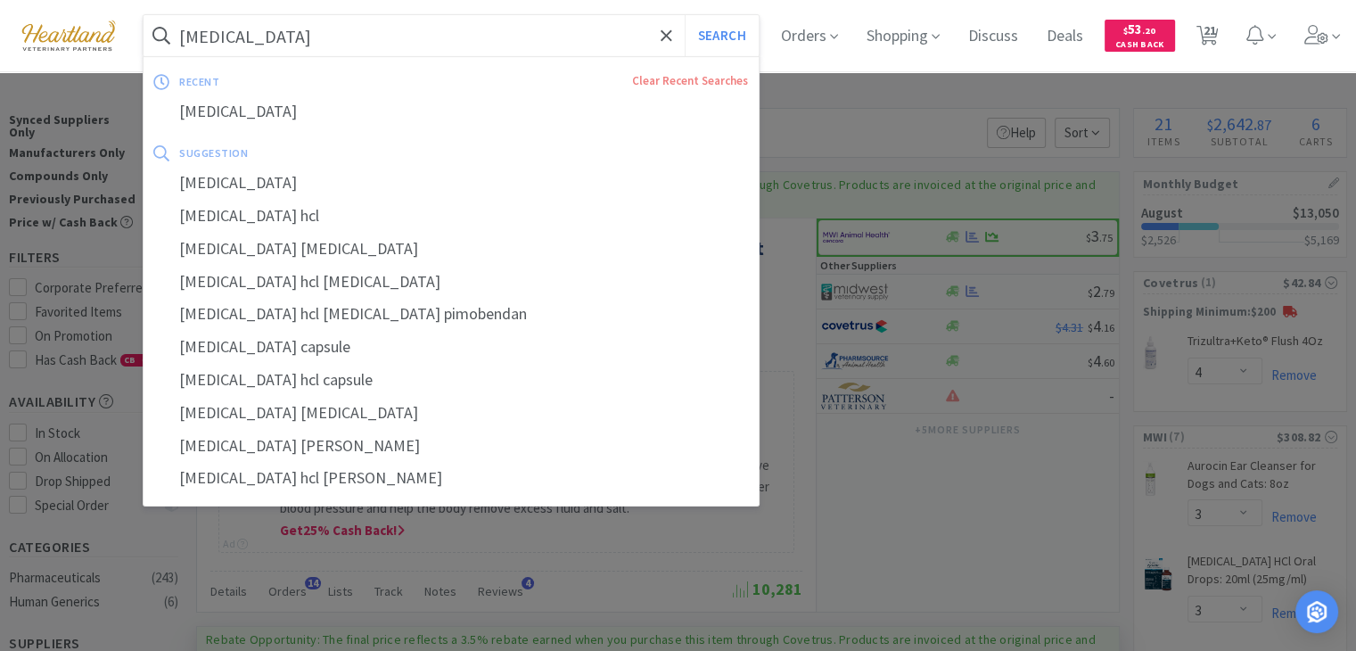
click at [464, 21] on input "[MEDICAL_DATA]" at bounding box center [451, 35] width 615 height 41
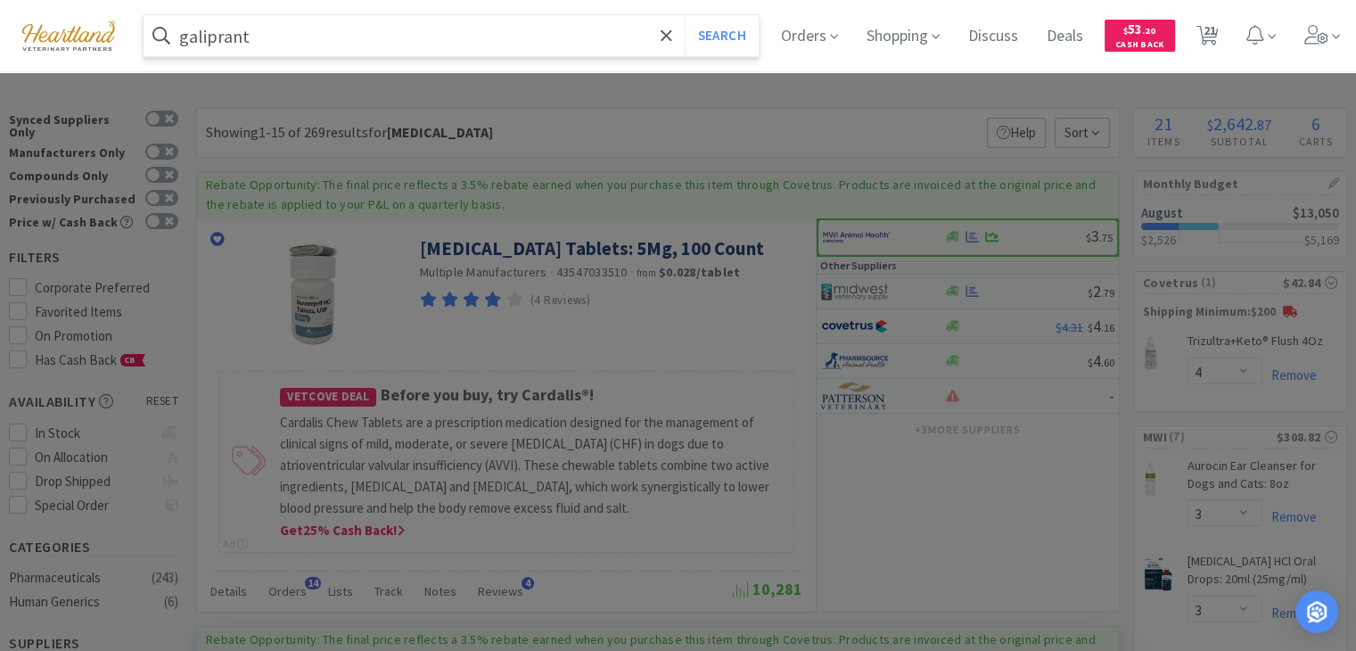
type input "galiprant"
click at [685, 15] on button "Search" at bounding box center [722, 35] width 74 height 41
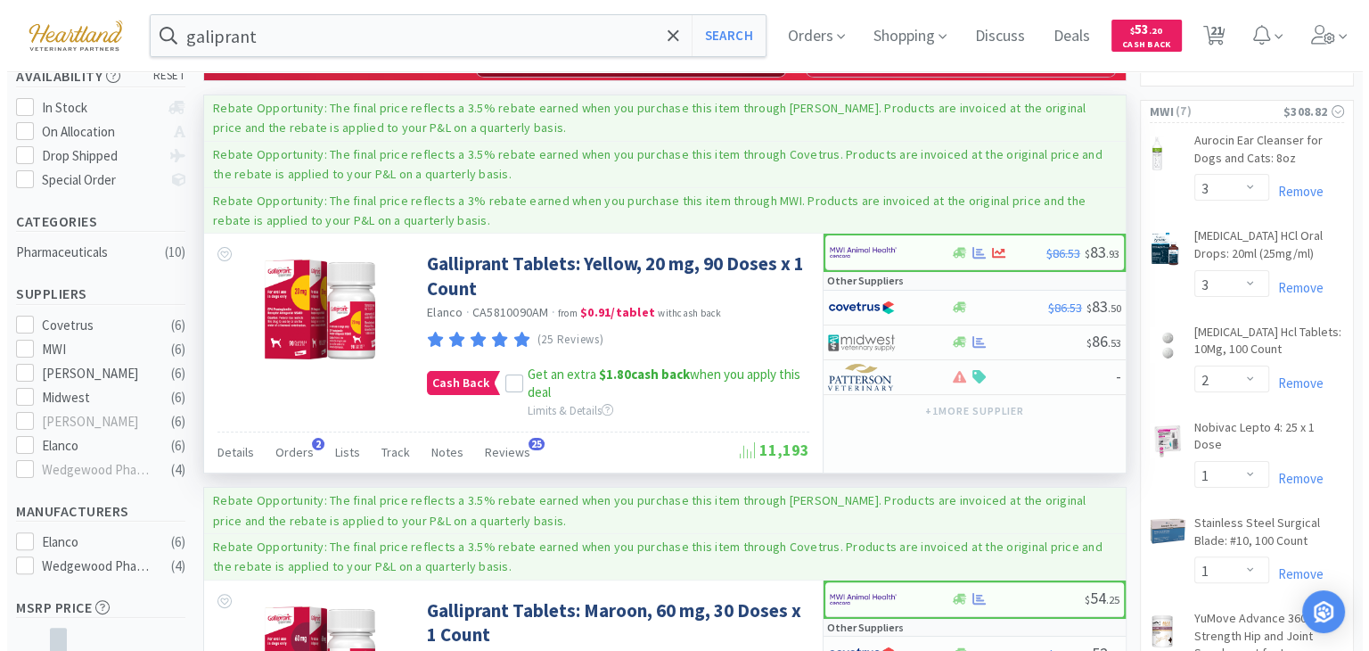
scroll to position [357, 0]
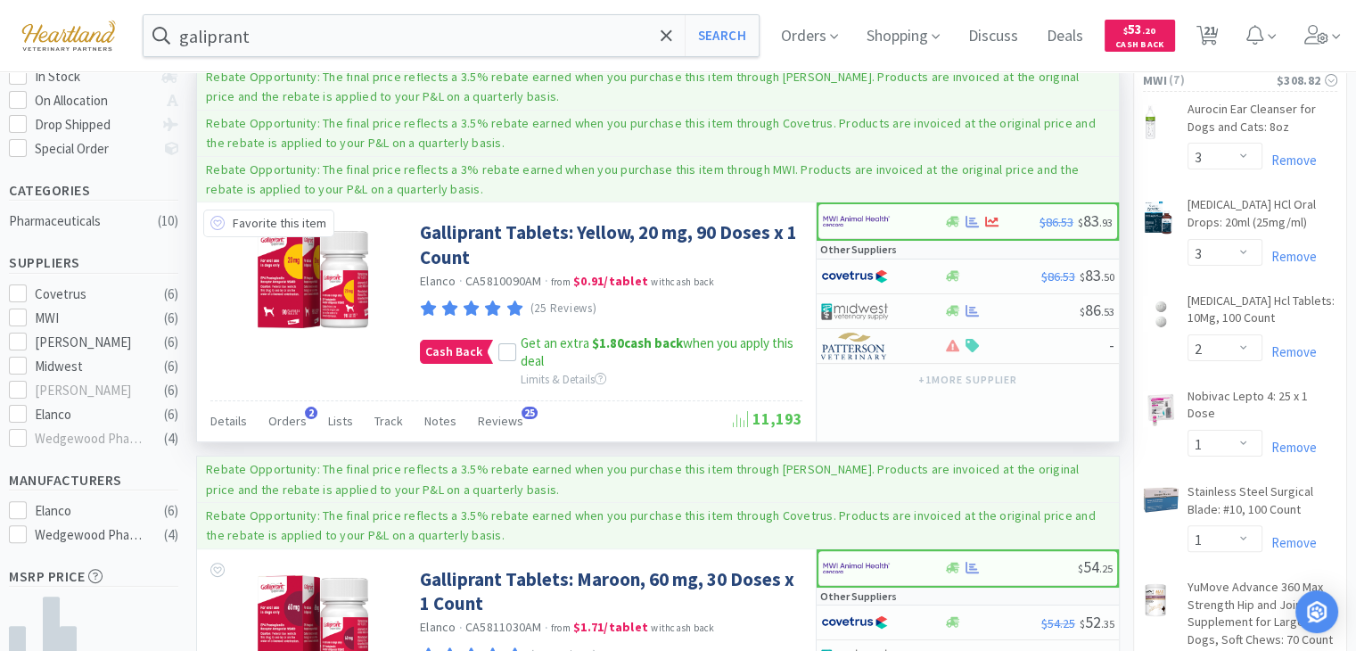
click at [218, 224] on icon at bounding box center [217, 223] width 14 height 14
click at [503, 352] on icon at bounding box center [508, 353] width 12 height 9
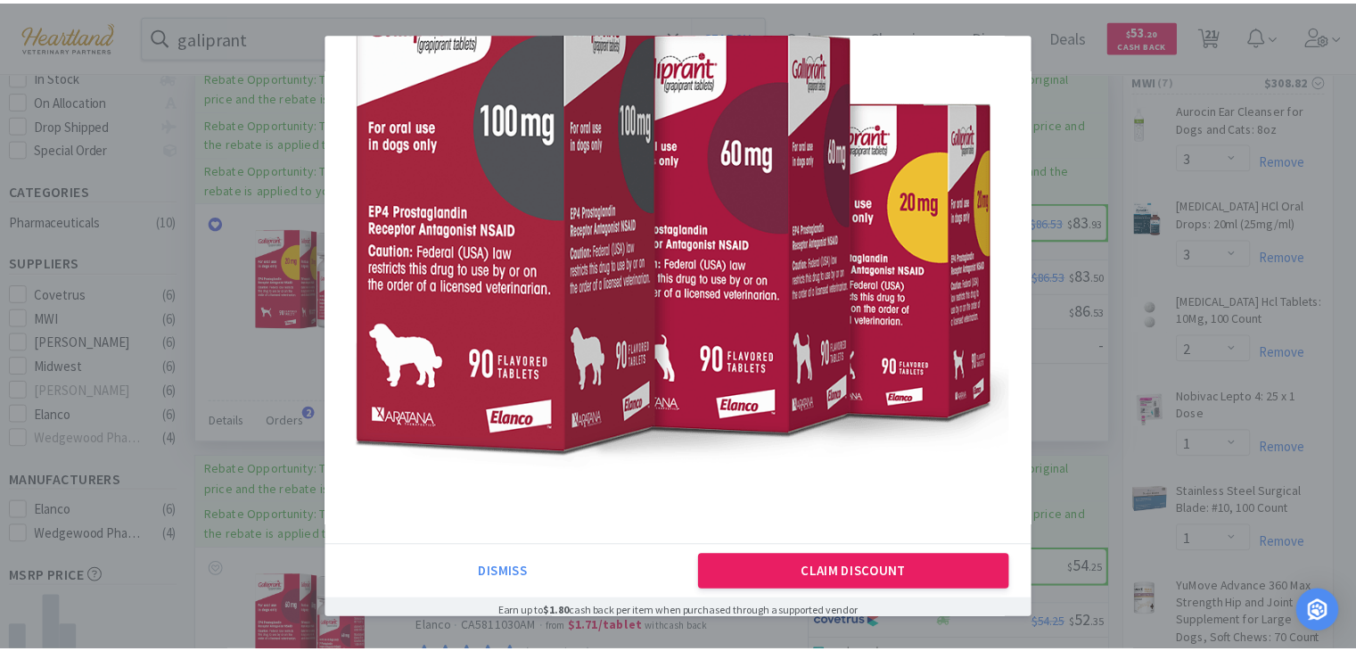
scroll to position [201, 0]
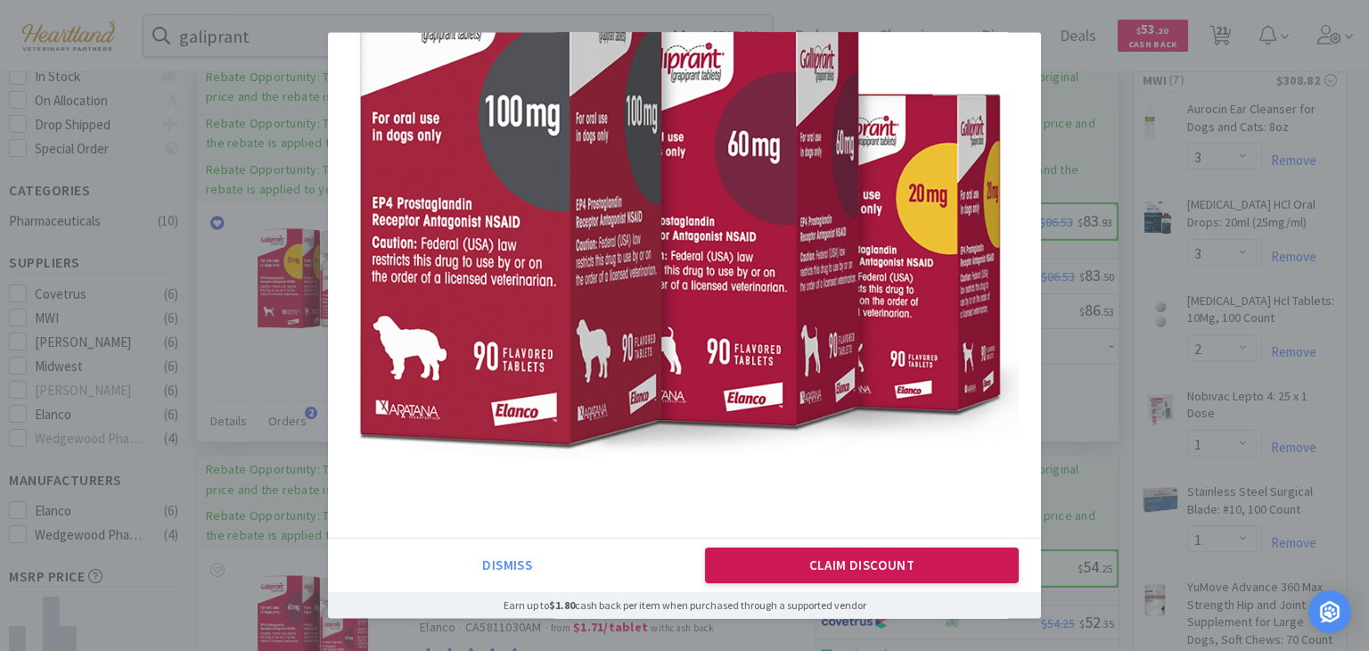
click at [797, 561] on button "Claim Discount" at bounding box center [862, 566] width 315 height 36
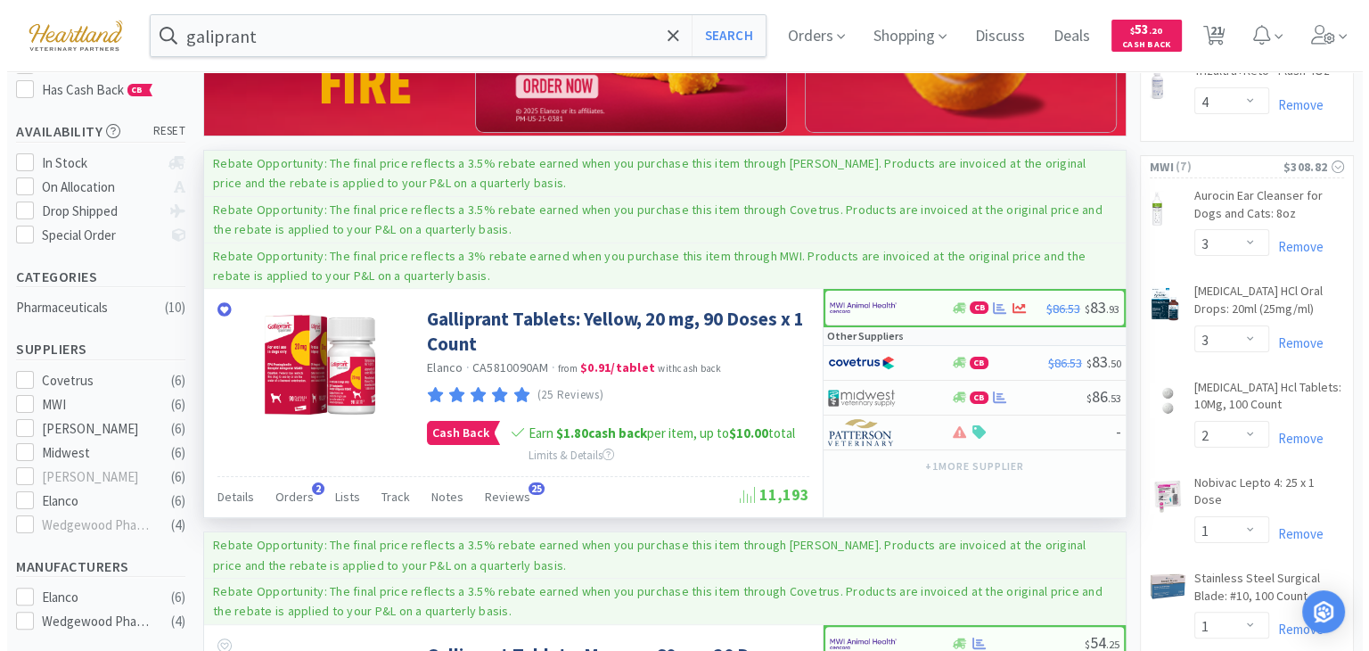
scroll to position [267, 0]
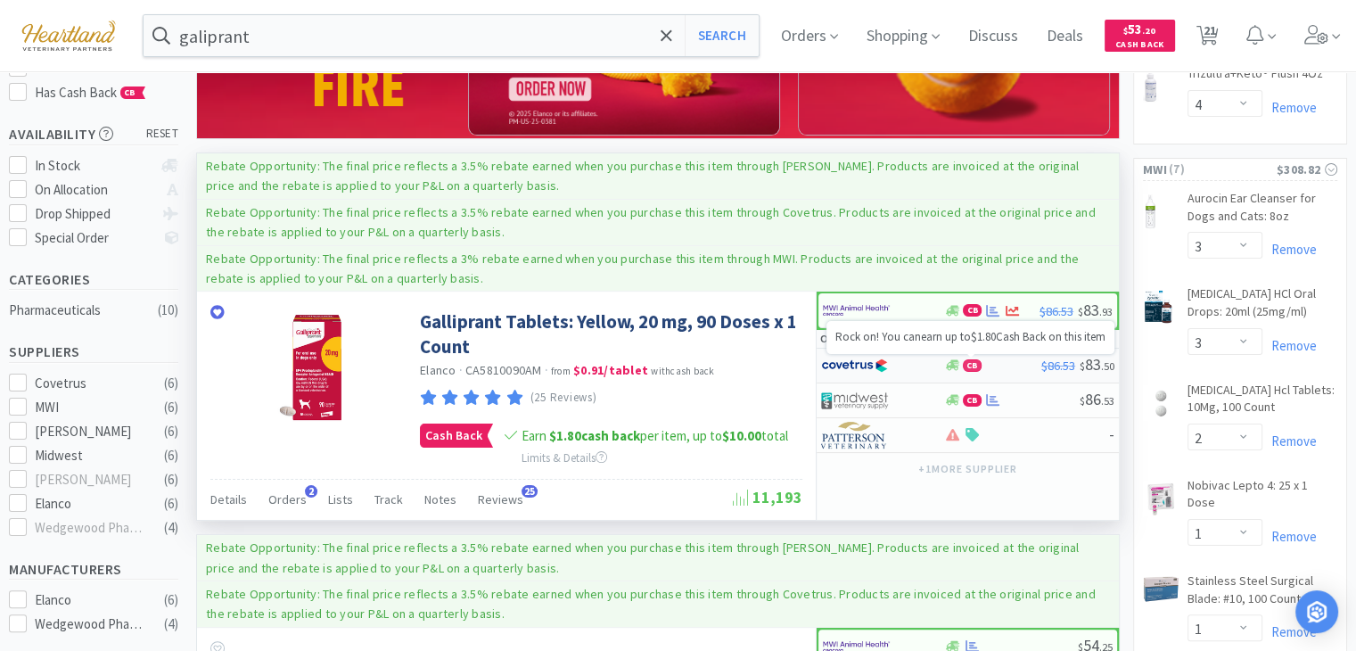
click at [978, 366] on span "CB" at bounding box center [972, 365] width 17 height 11
select select "1"
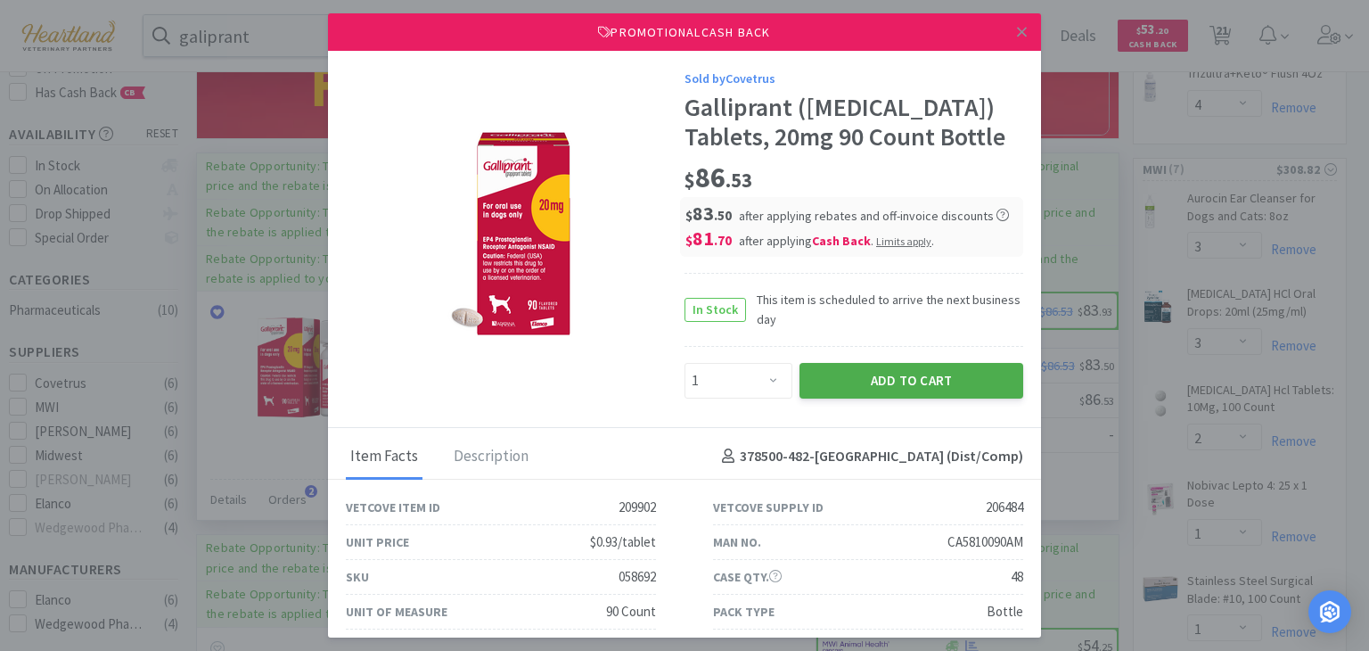
click at [957, 374] on button "Add to Cart" at bounding box center [912, 381] width 224 height 36
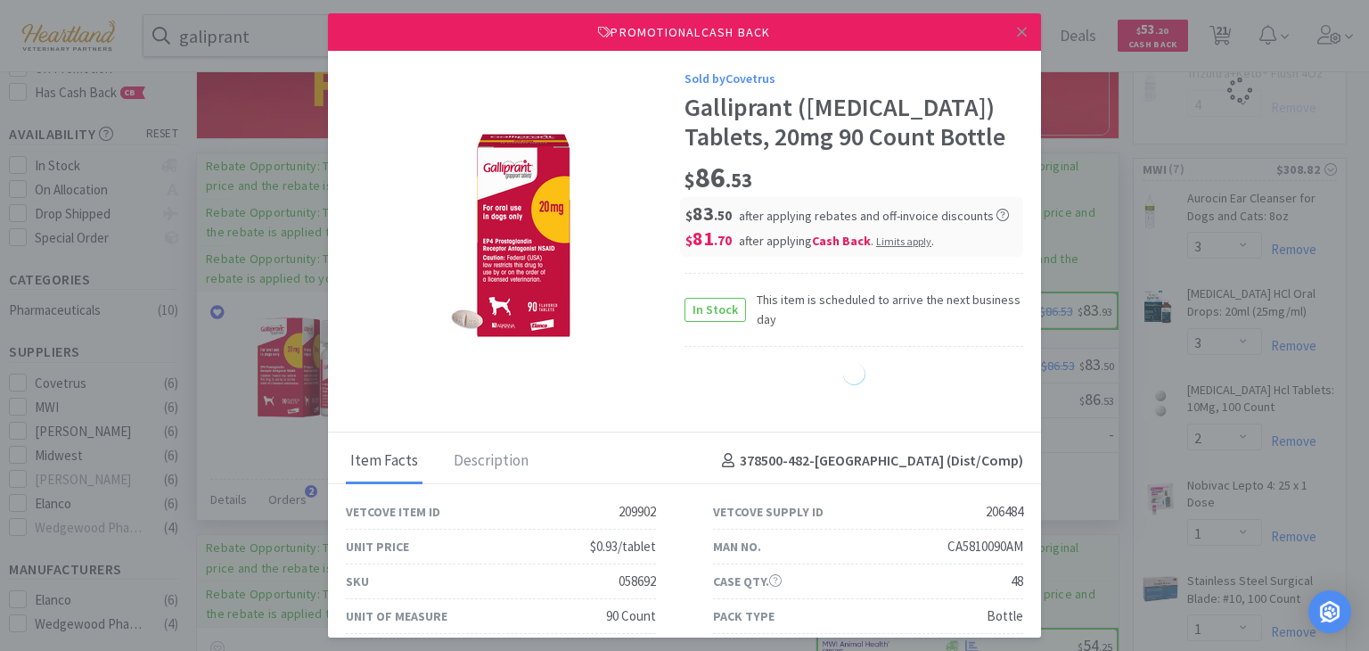
select select "1"
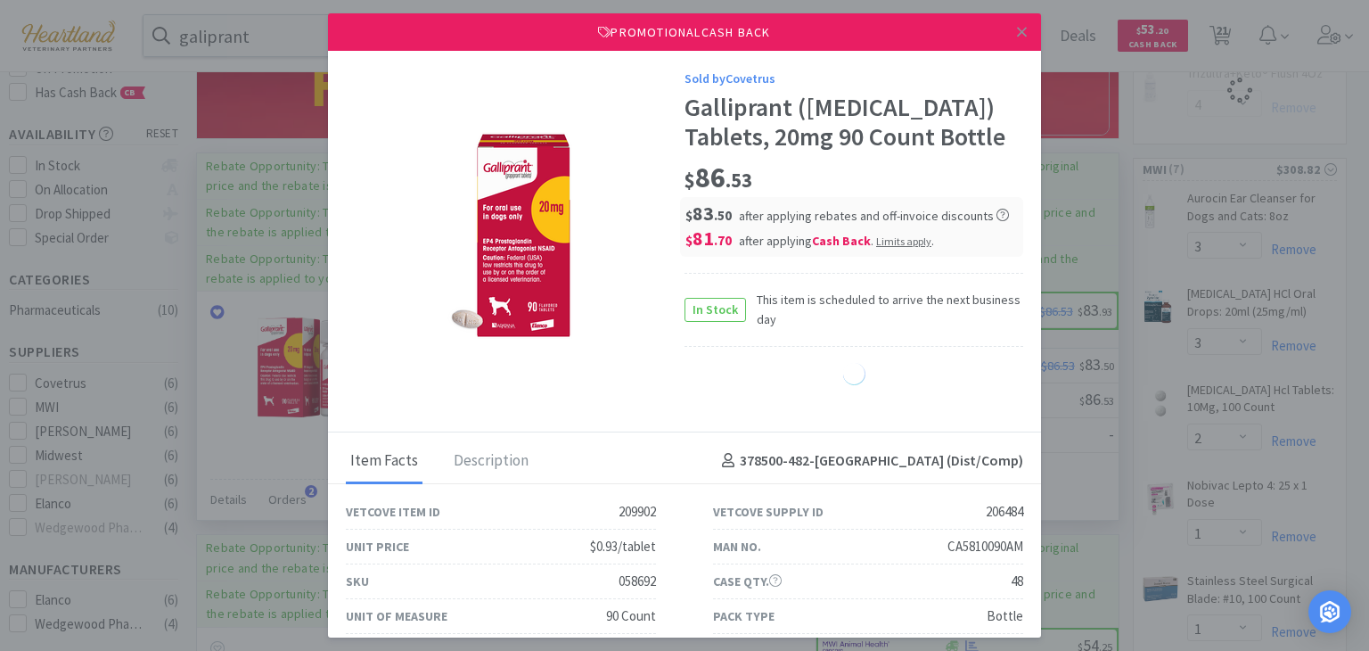
select select "1"
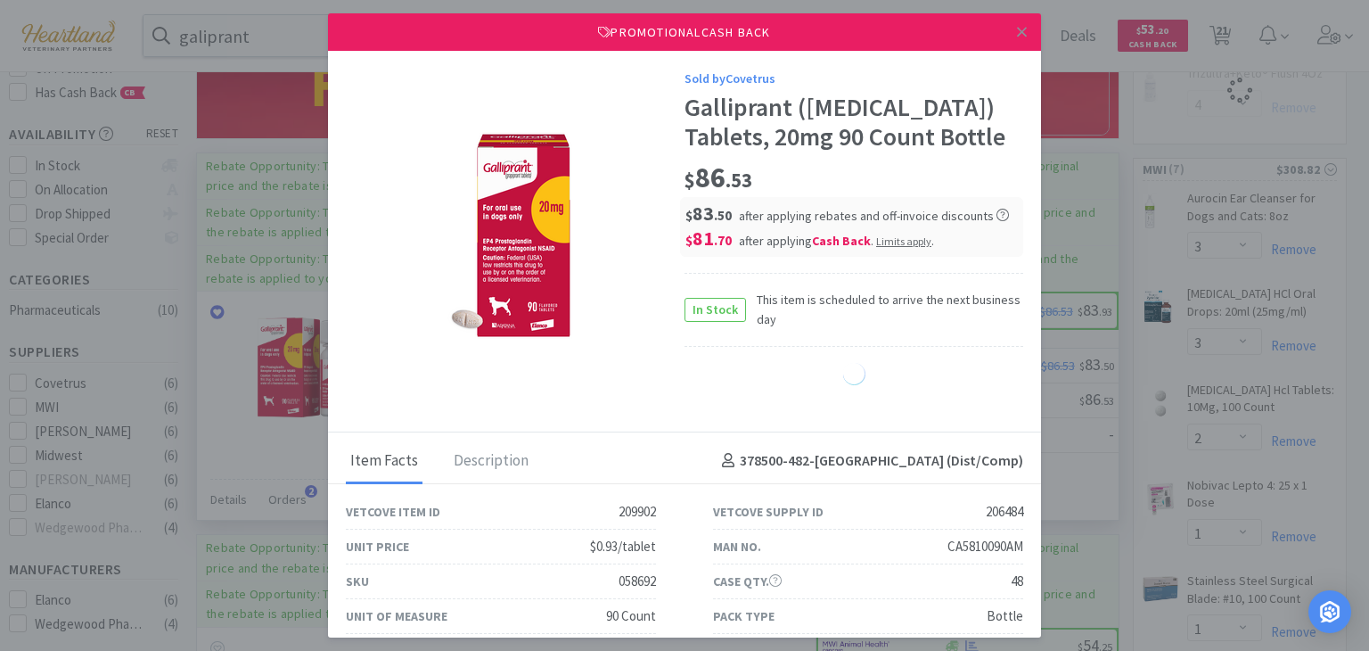
select select "1"
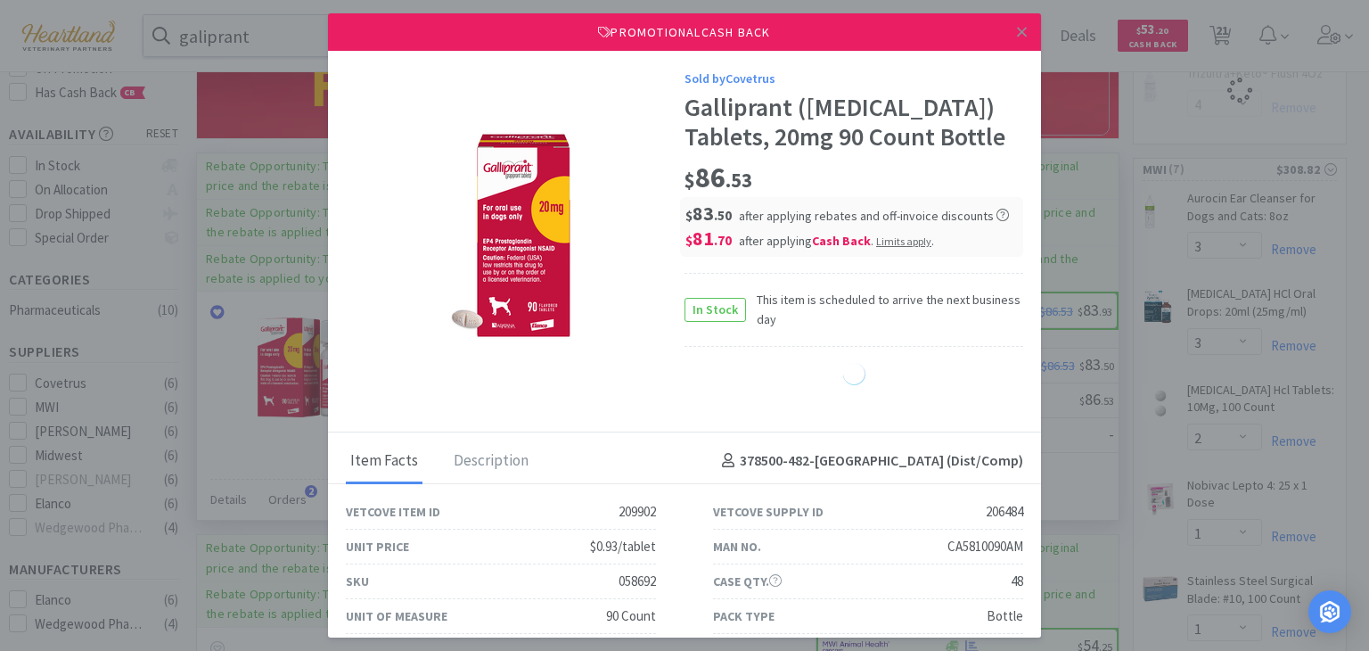
select select "1"
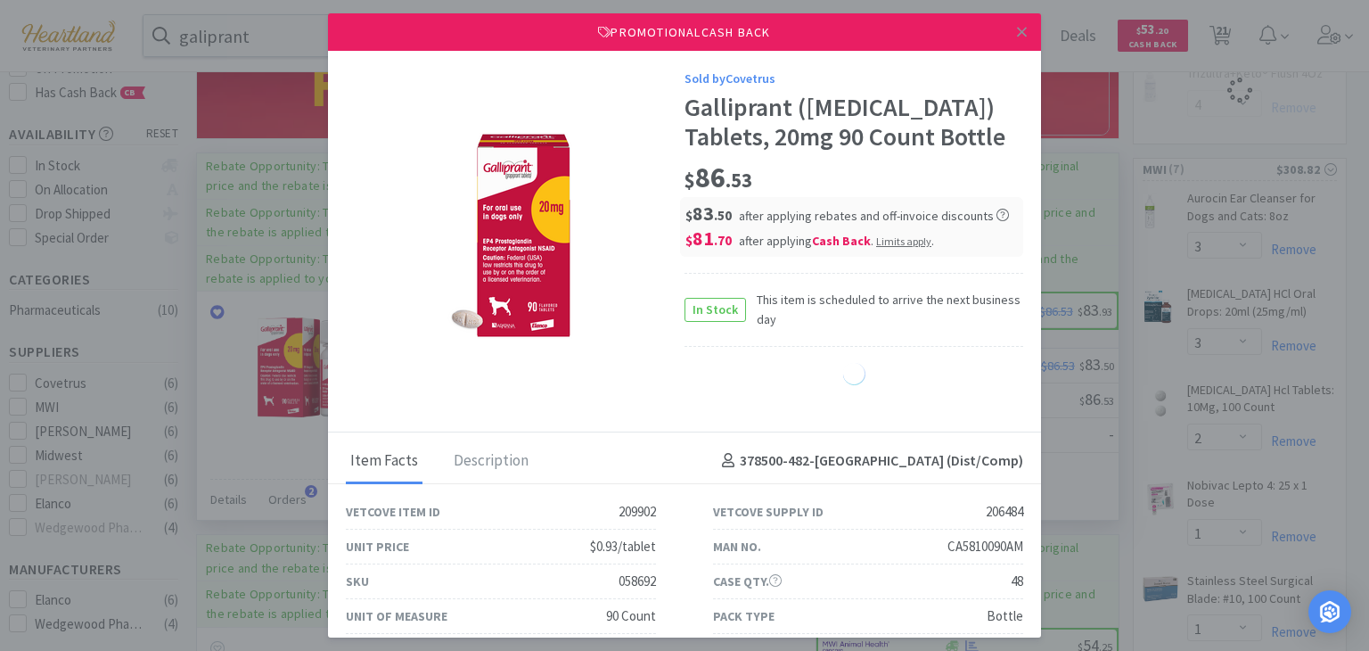
select select "1"
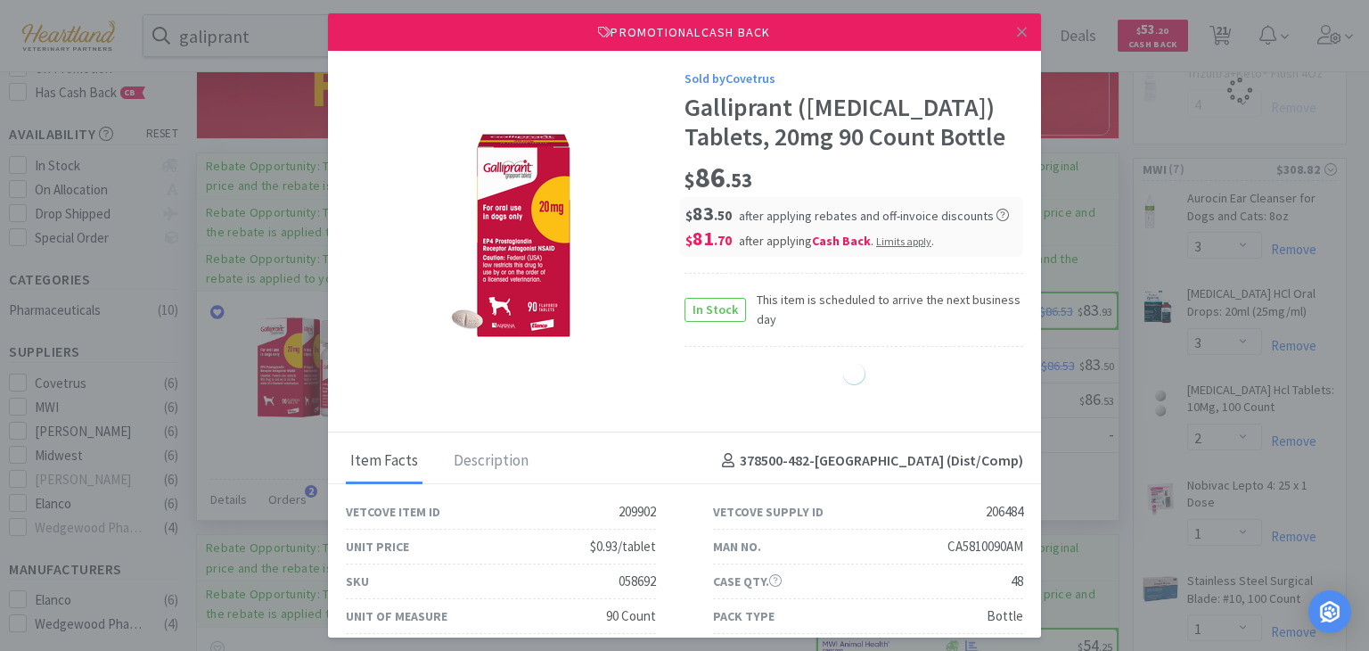
select select "1"
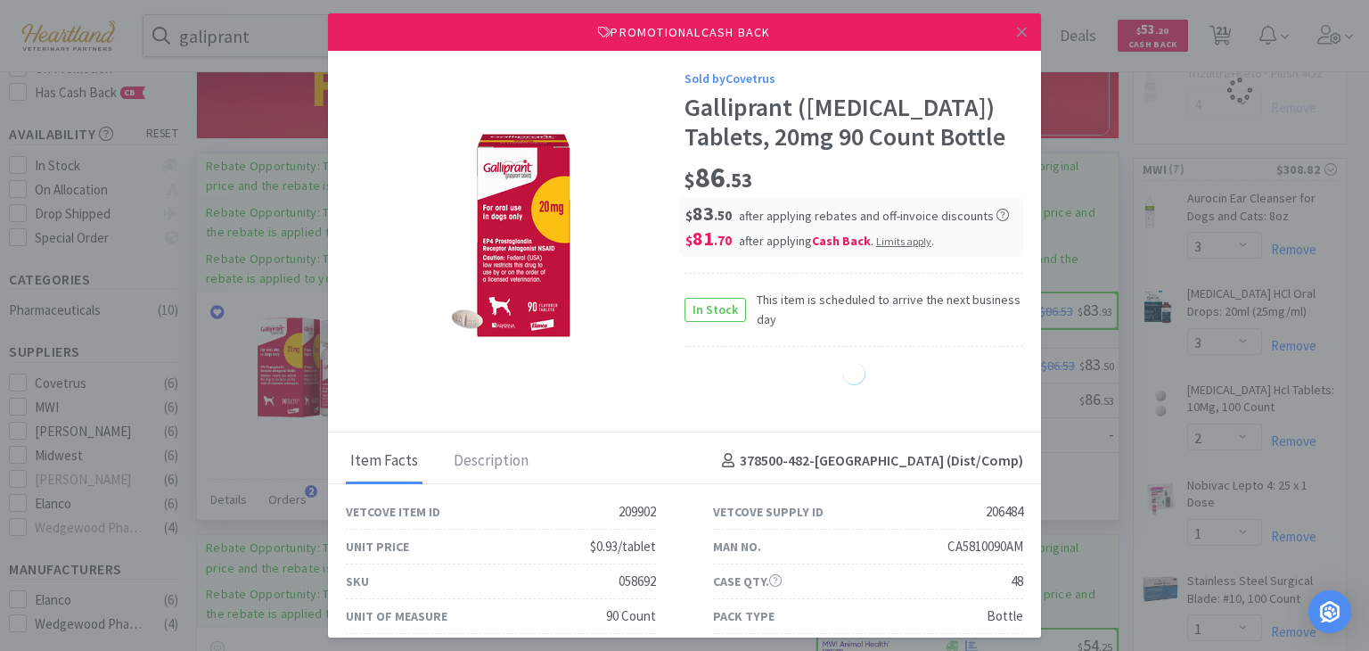
select select "1"
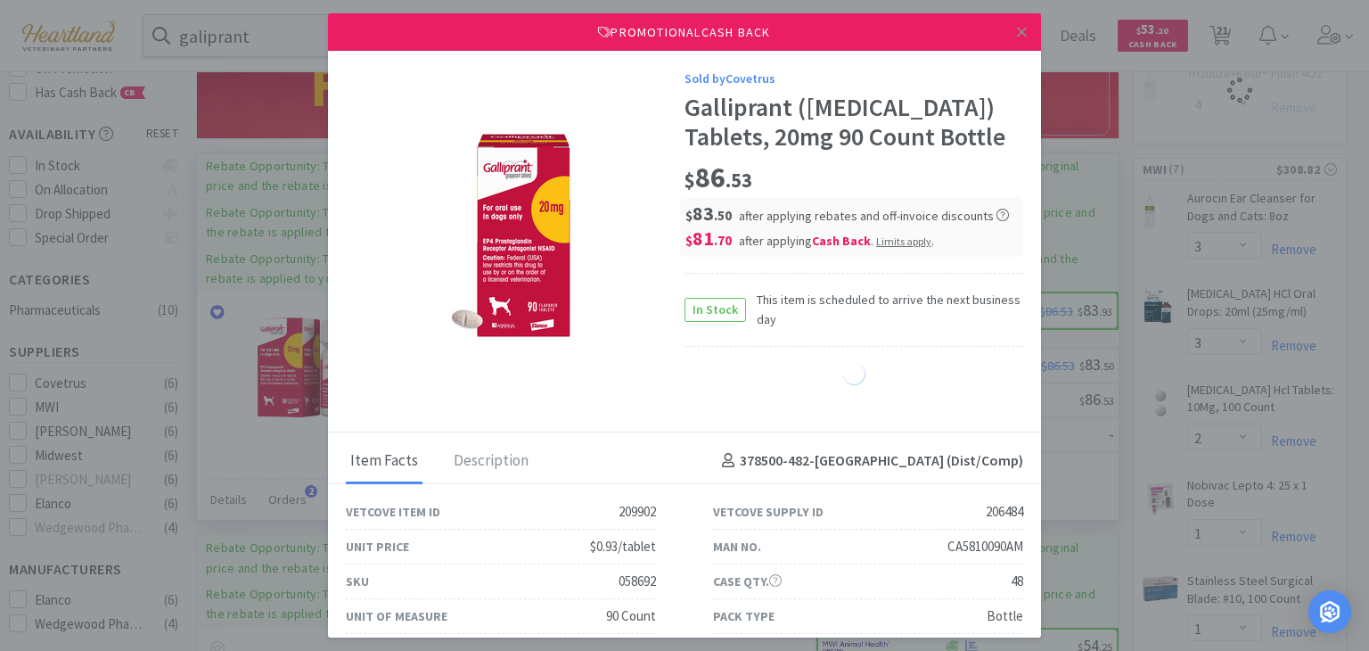
select select "1"
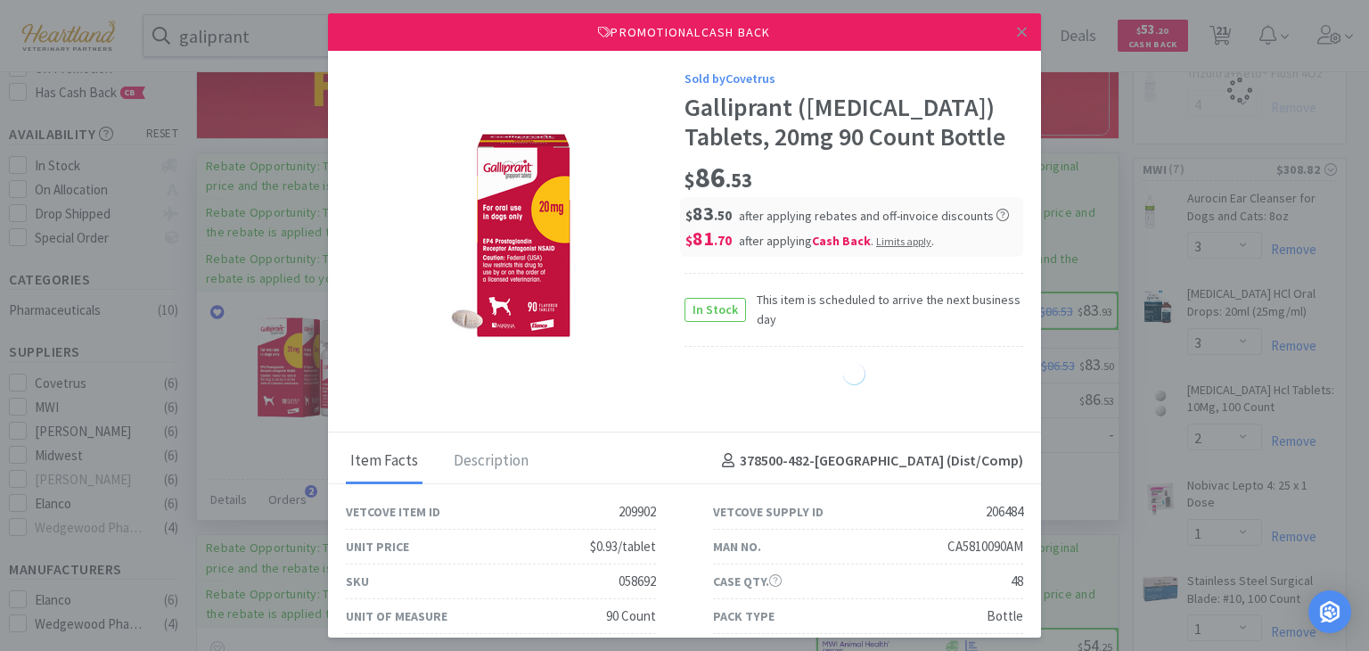
select select "1"
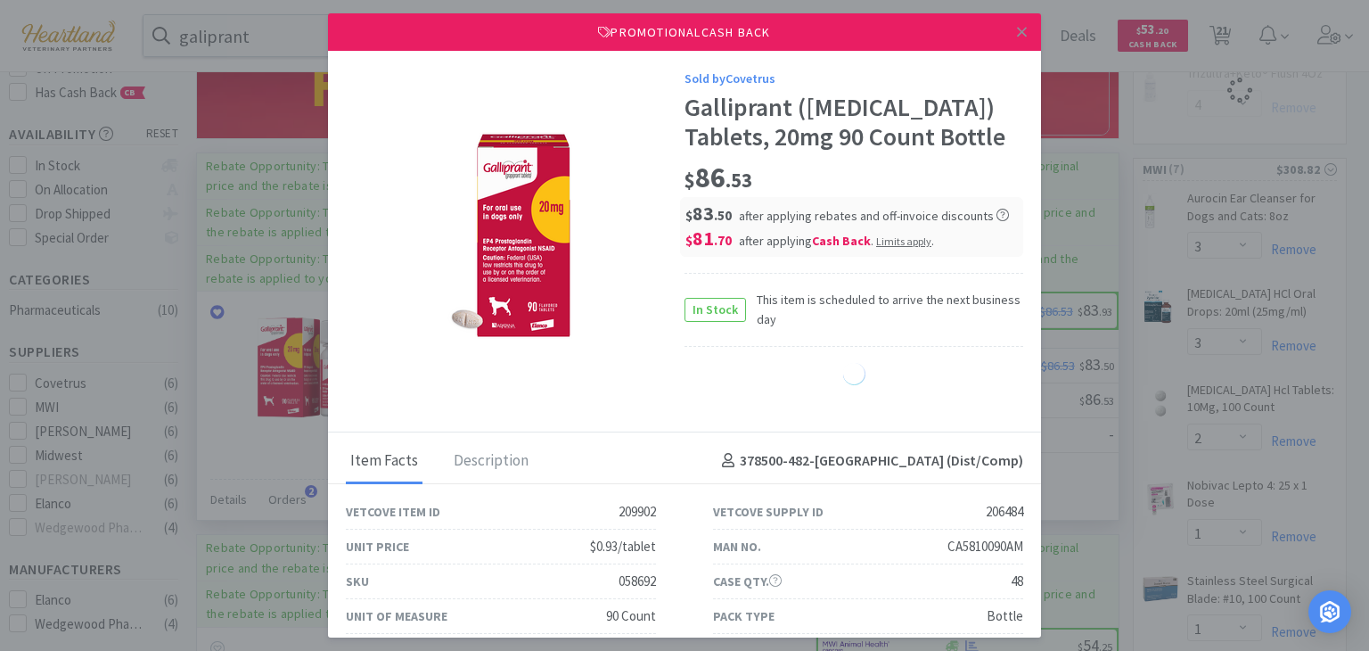
select select "1"
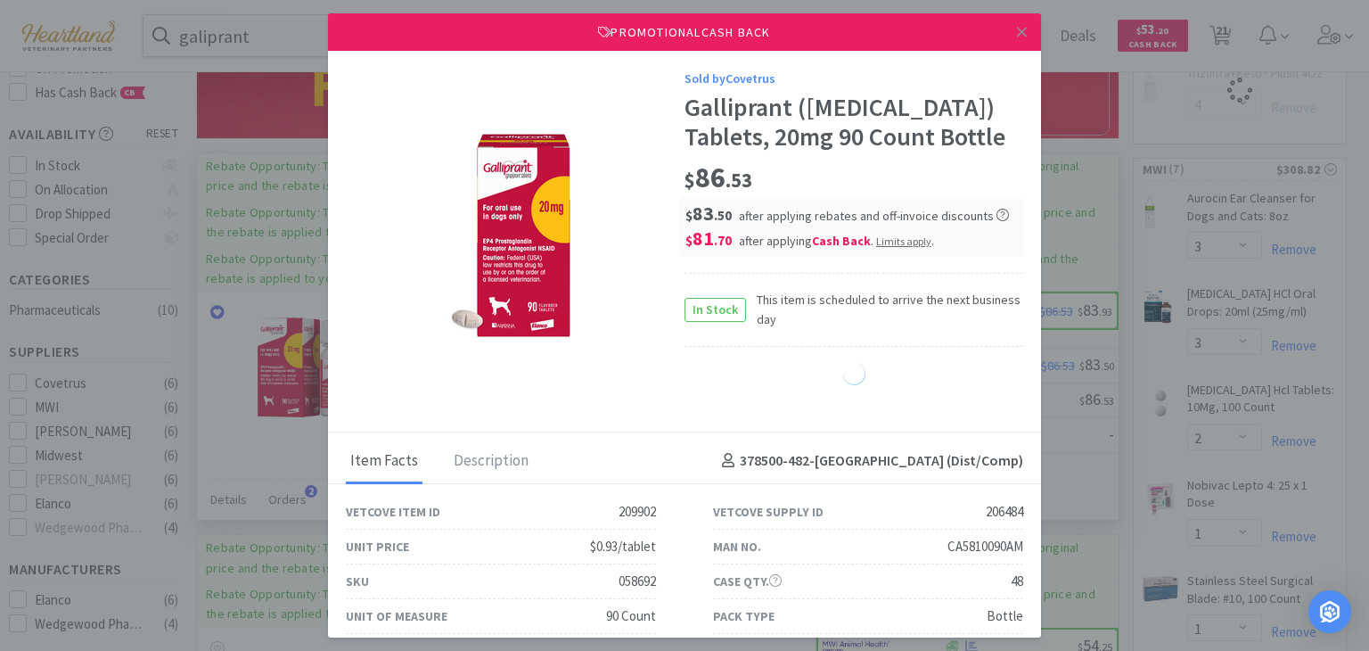
select select "1"
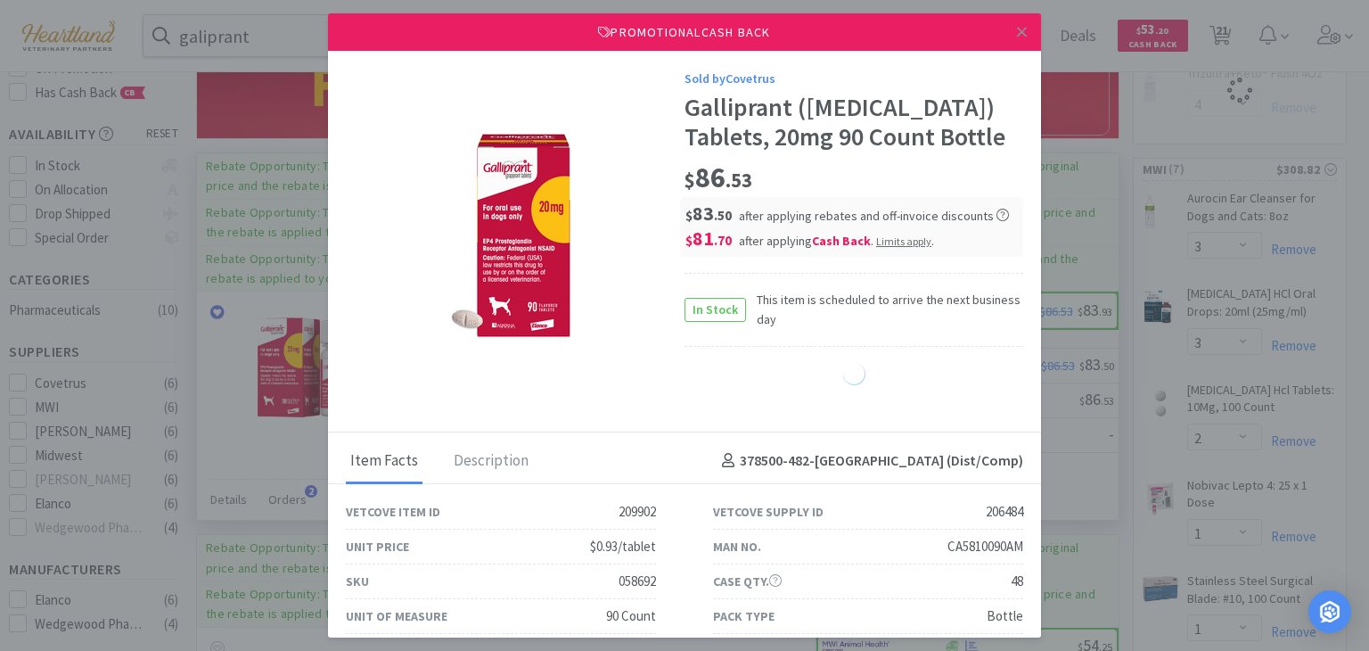
select select "1"
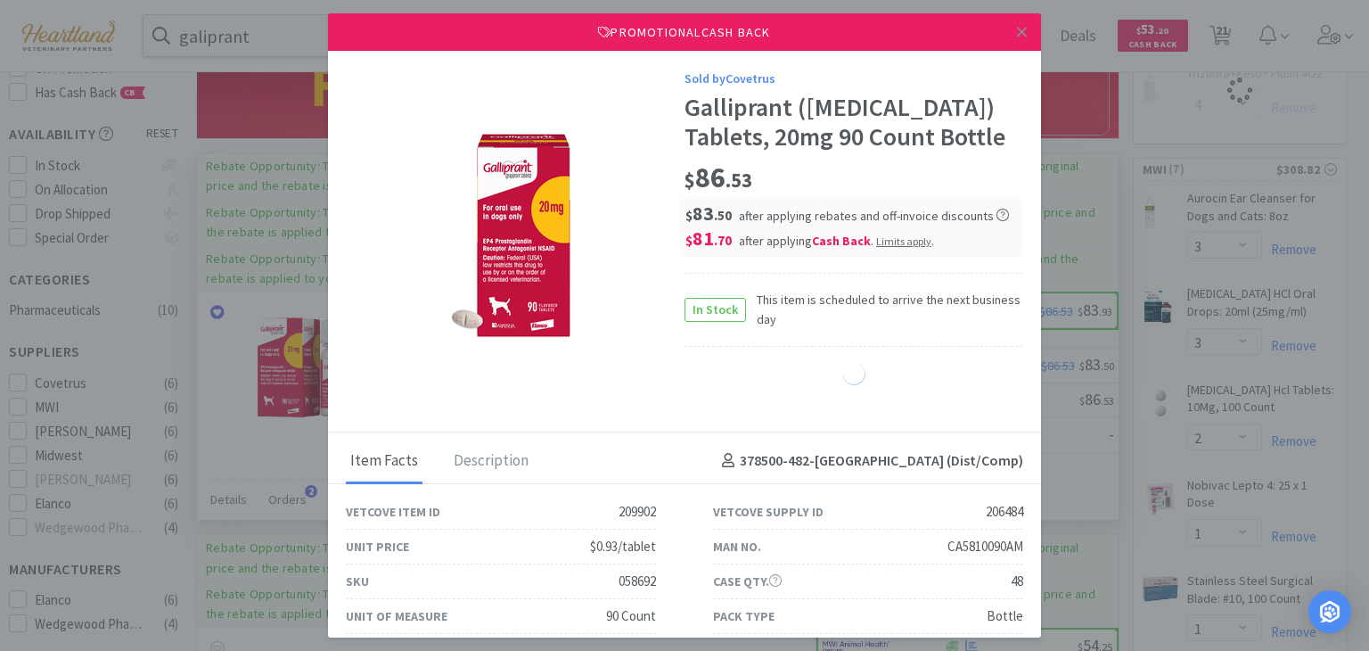
select select "1"
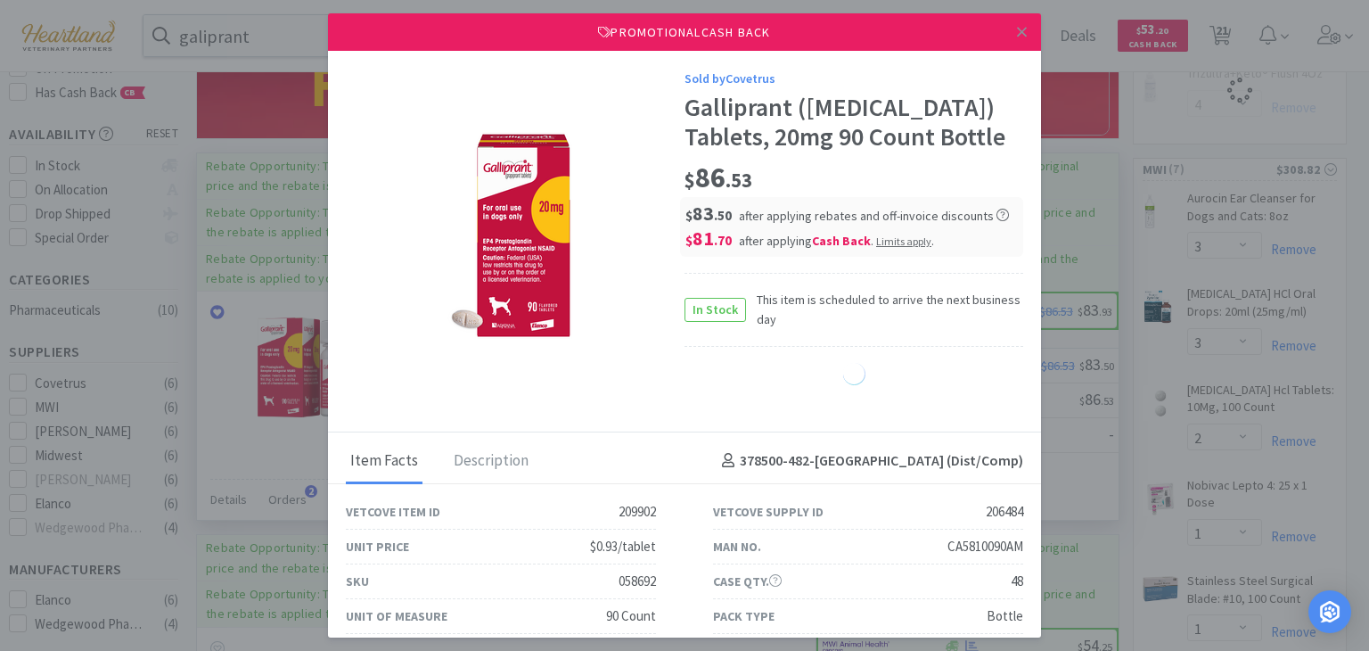
select select "1"
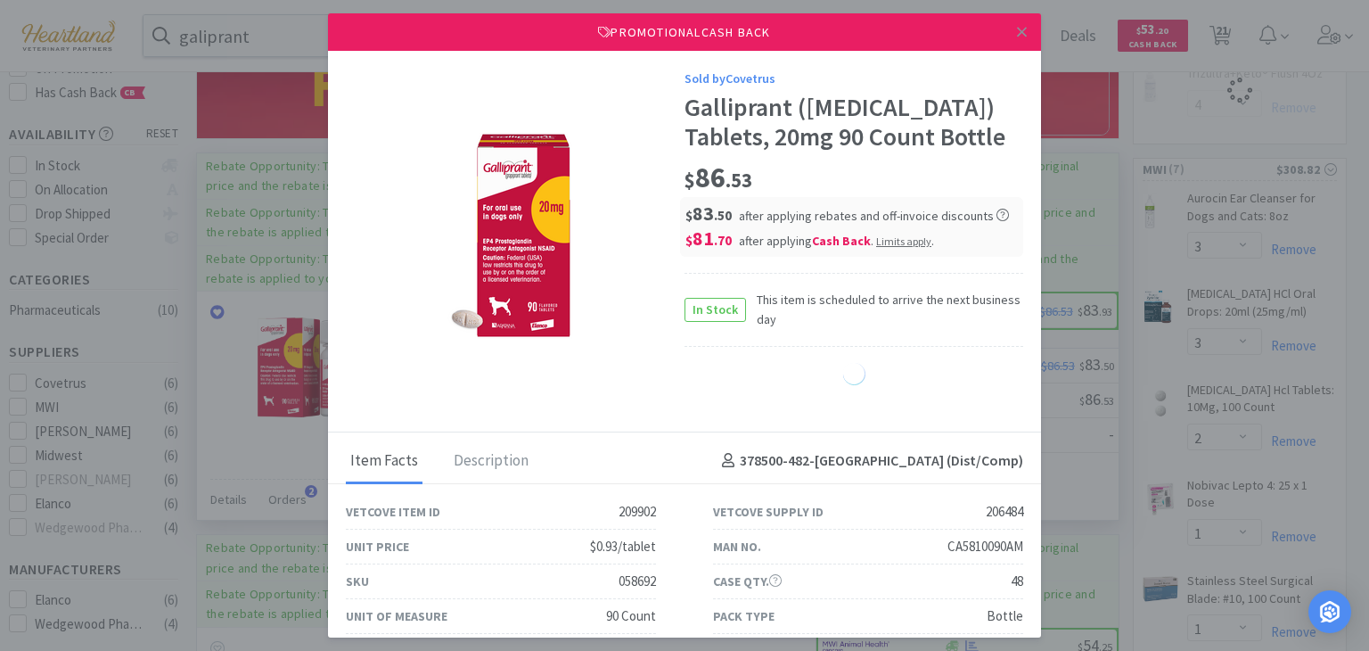
select select "1"
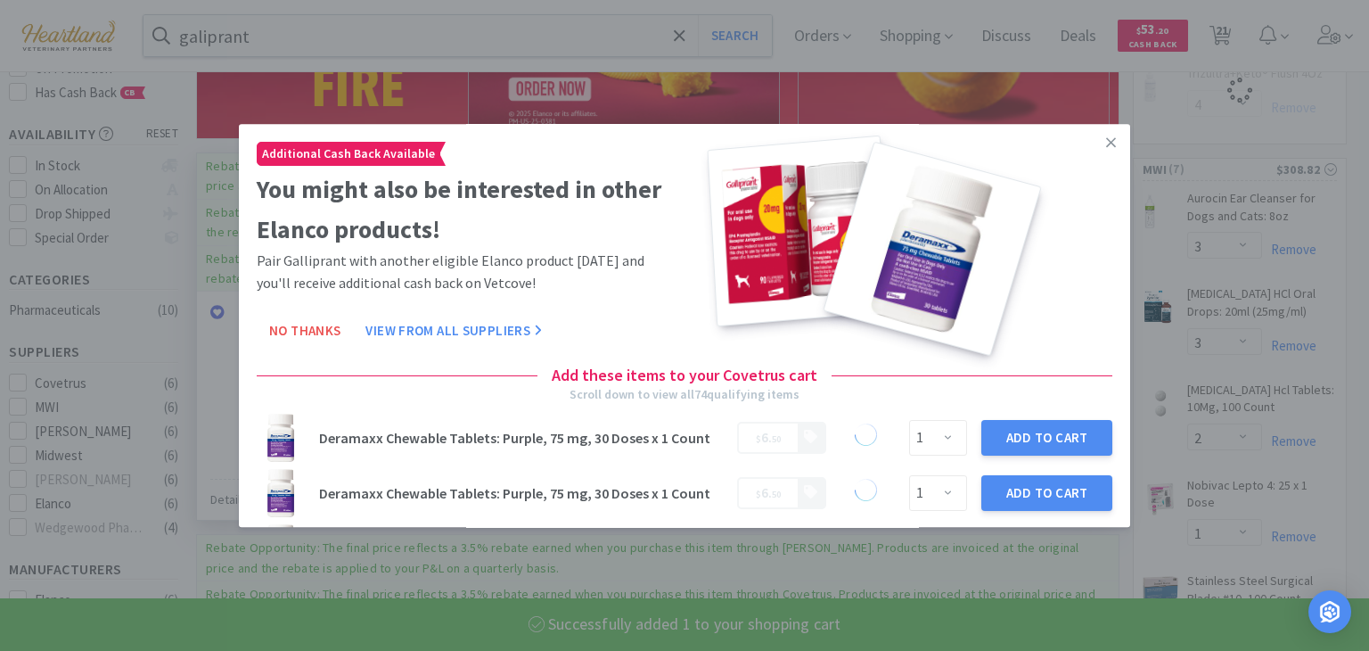
select select "1"
select select "4"
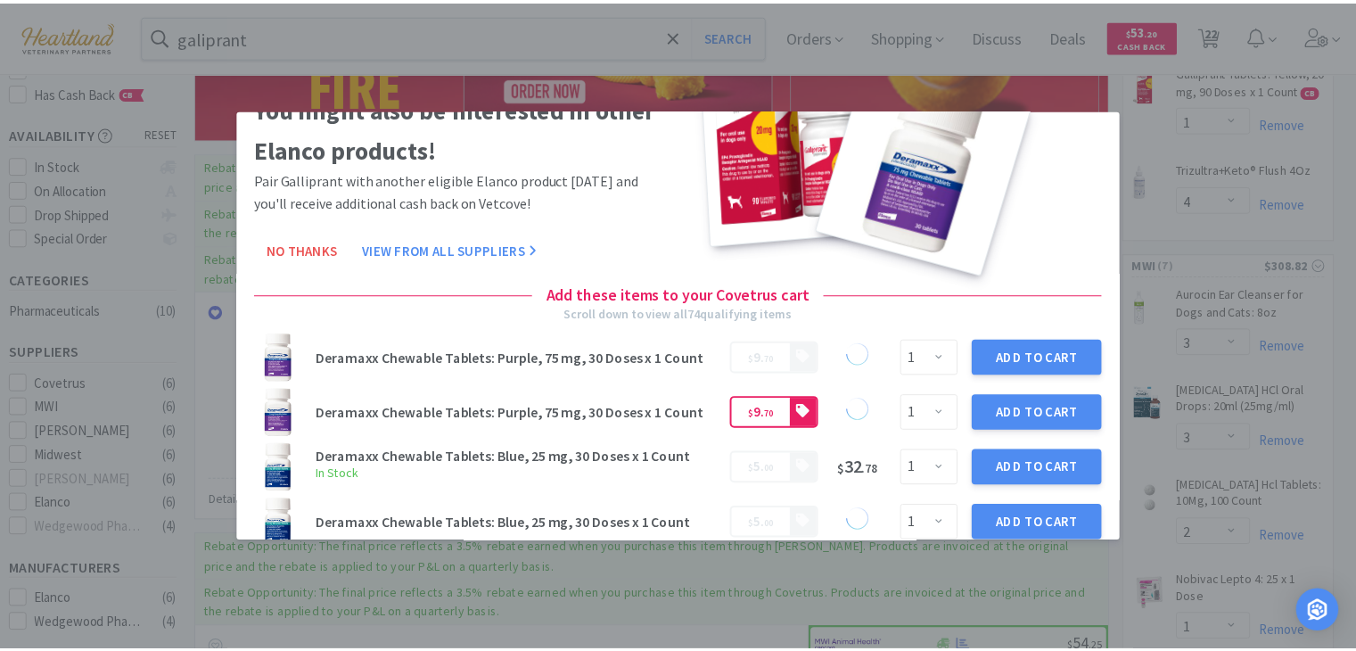
scroll to position [0, 0]
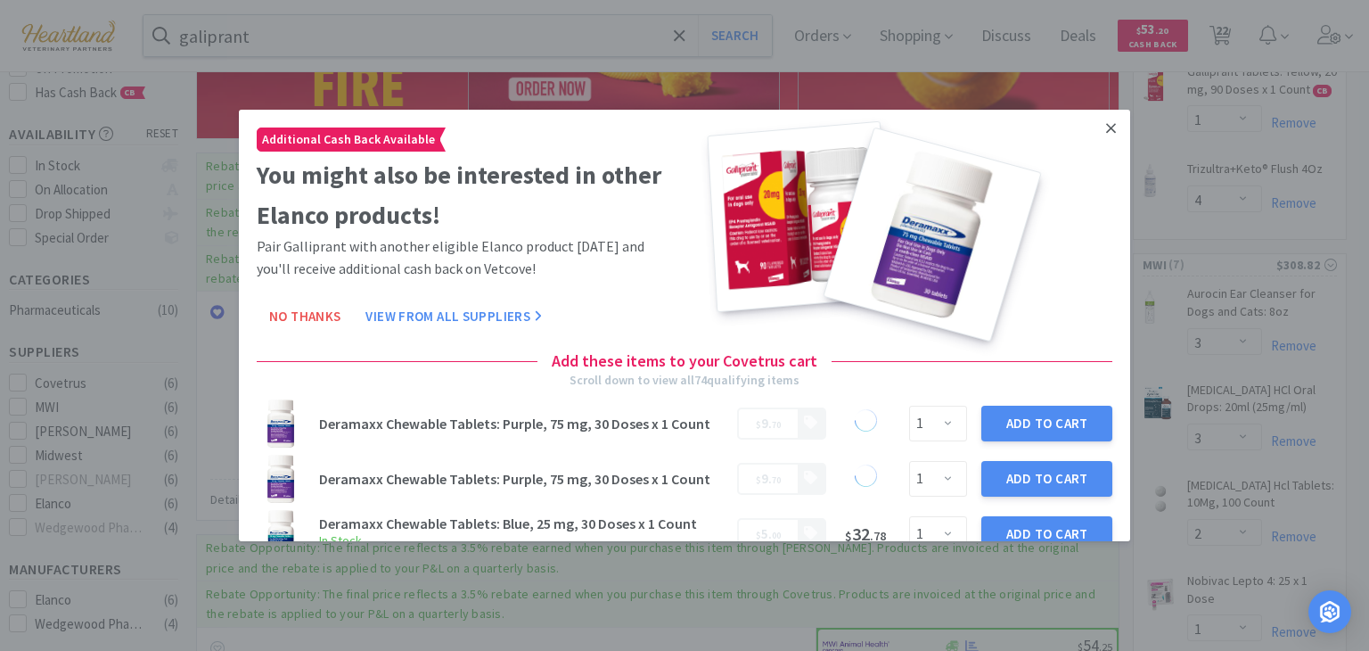
click at [1106, 126] on icon at bounding box center [1111, 128] width 10 height 16
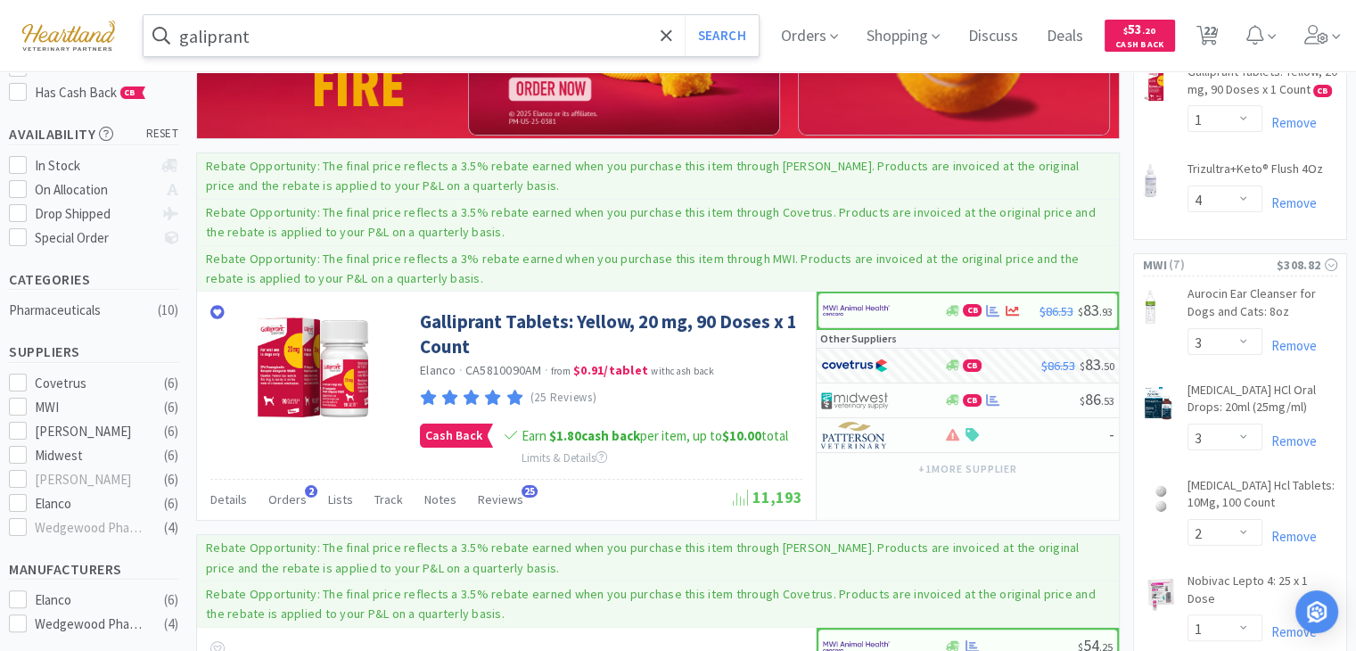
click at [431, 21] on input "galiprant" at bounding box center [451, 35] width 615 height 41
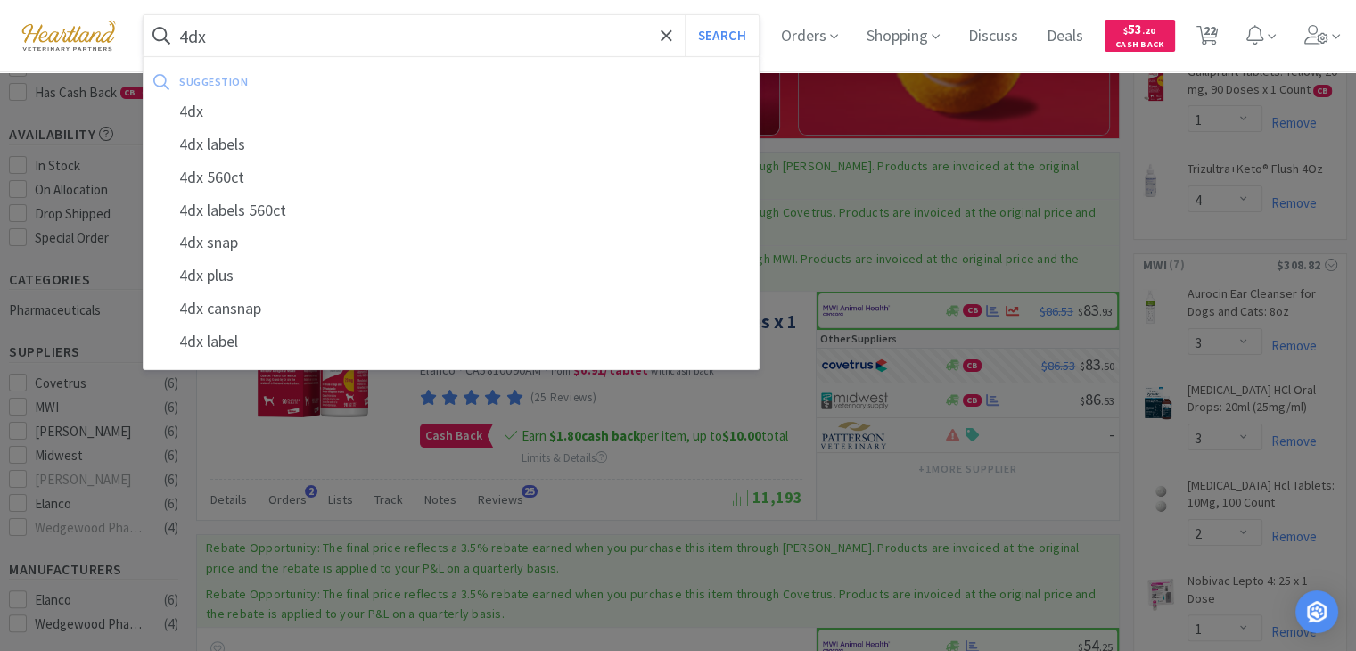
type input "4dx"
click at [685, 15] on button "Search" at bounding box center [722, 35] width 74 height 41
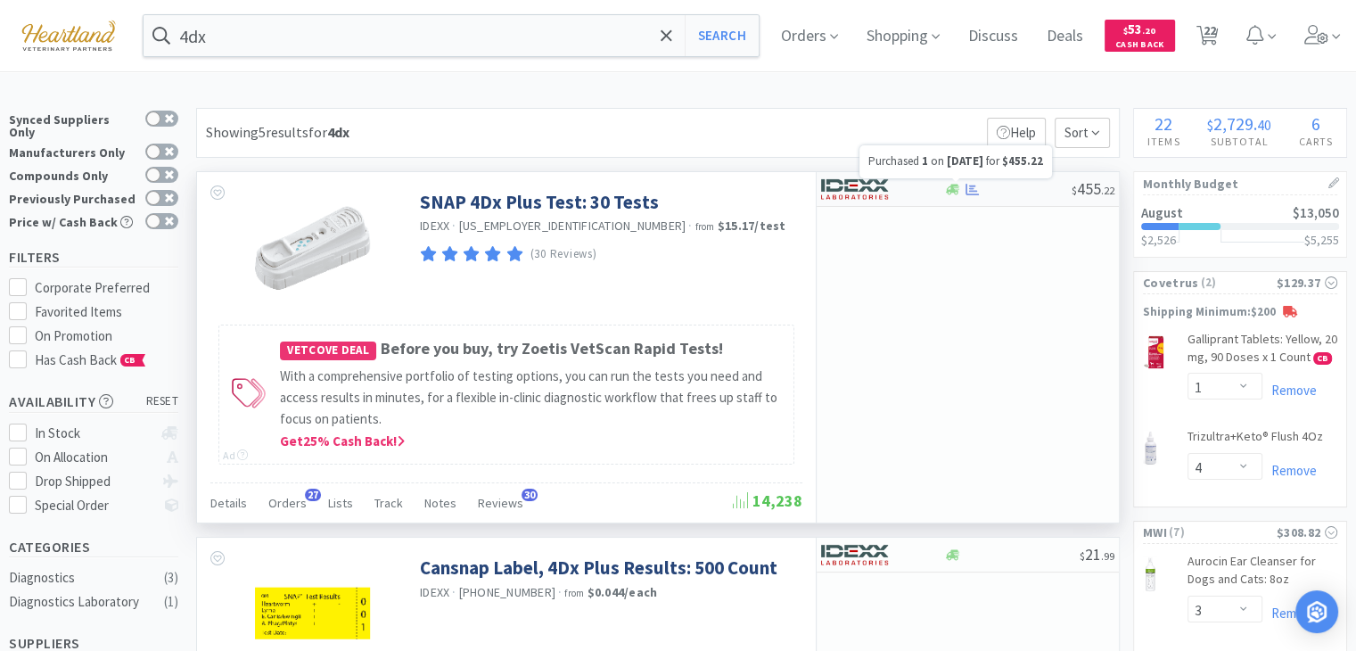
click at [972, 189] on icon at bounding box center [971, 189] width 13 height 12
select select "1"
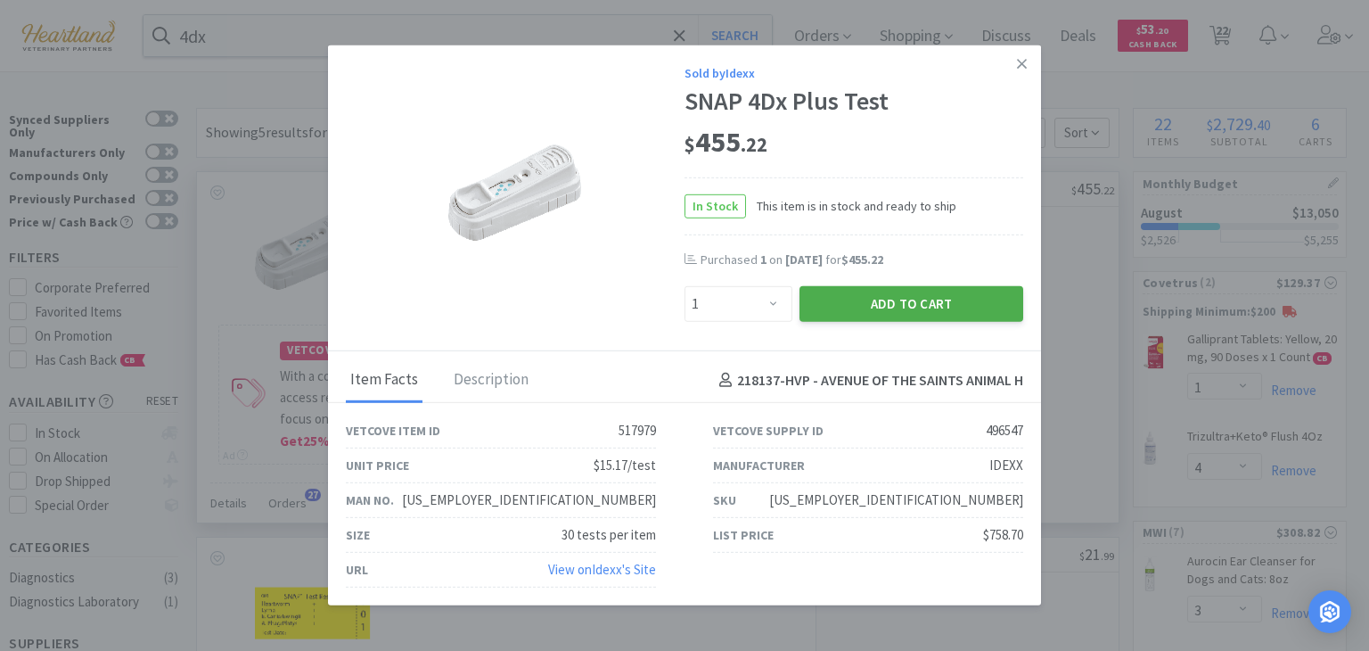
click at [911, 306] on button "Add to Cart" at bounding box center [912, 304] width 224 height 36
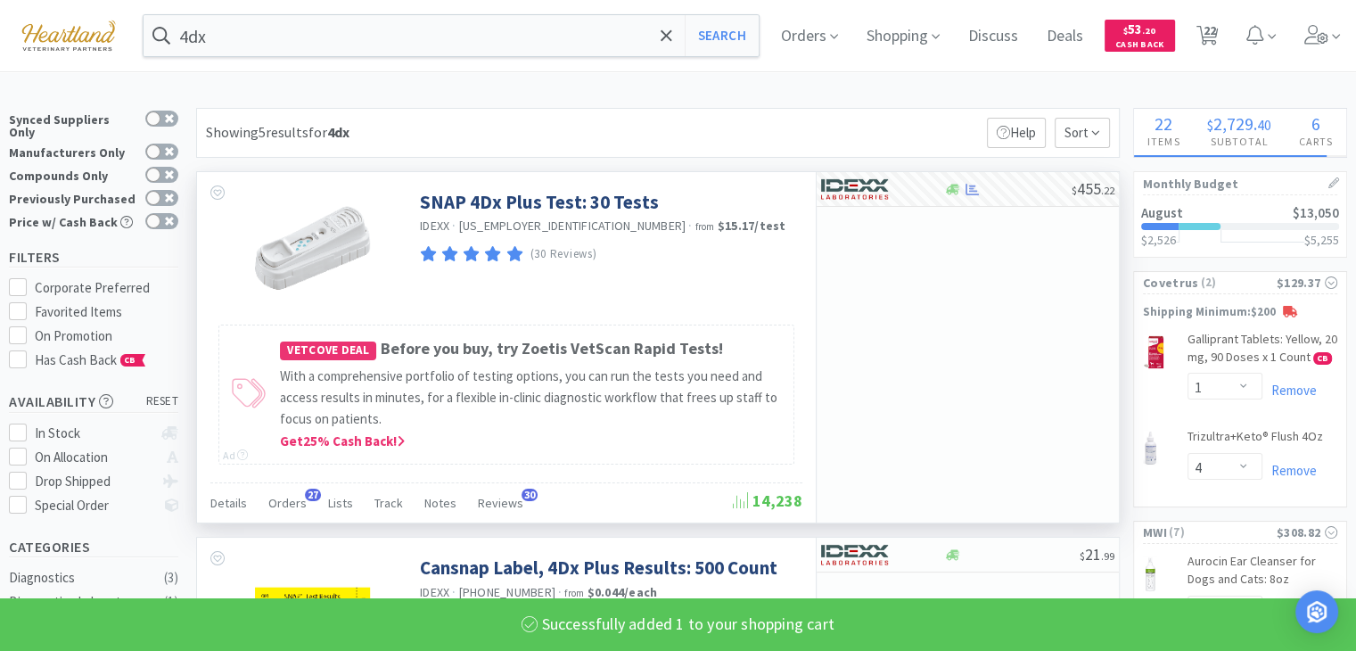
select select "1"
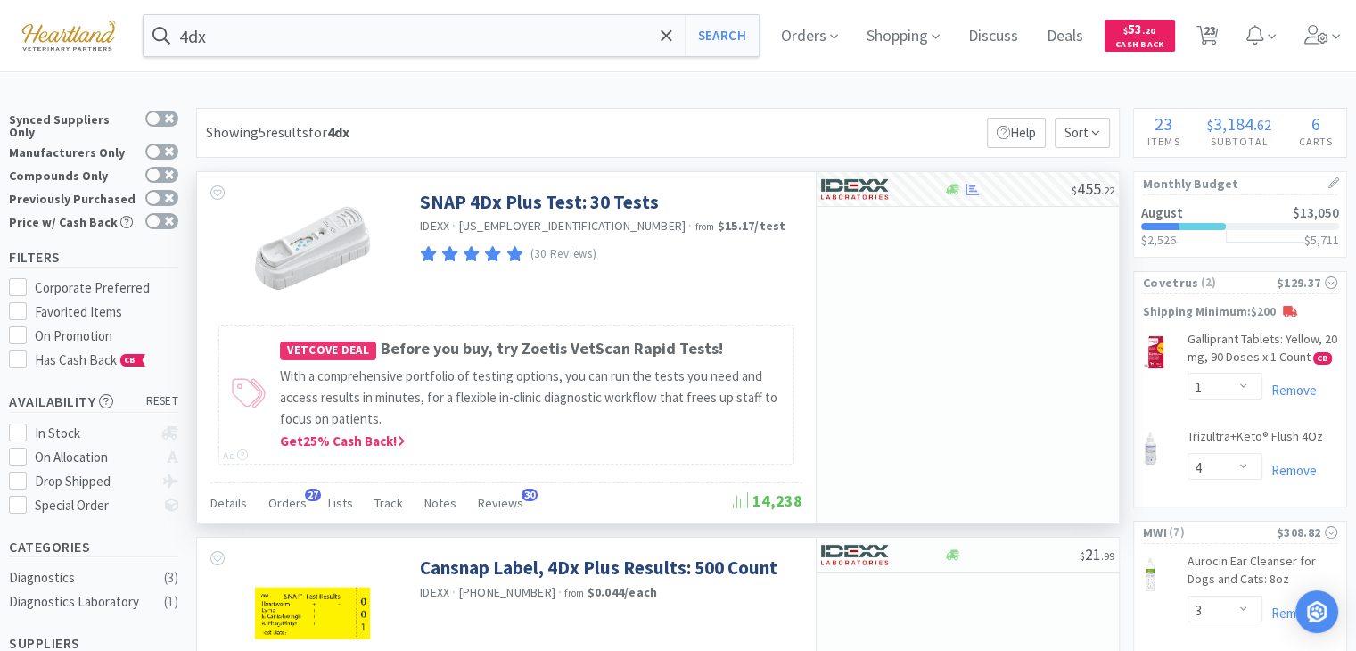
click at [321, 11] on div "4dx Search Orders Shopping Discuss Discuss Deals Deals $ 53 . 20 Cash Back 23 23" at bounding box center [678, 35] width 1338 height 71
click at [323, 29] on input "4dx" at bounding box center [451, 35] width 615 height 41
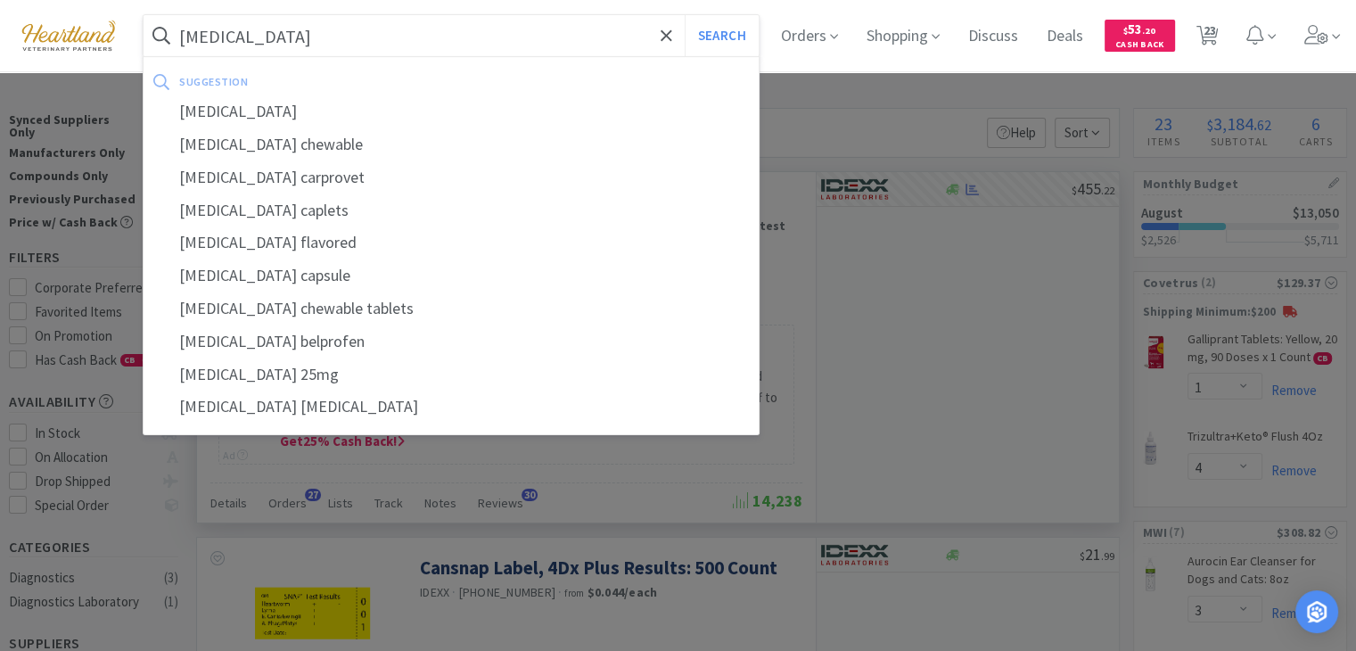
type input "[MEDICAL_DATA]"
click at [685, 15] on button "Search" at bounding box center [722, 35] width 74 height 41
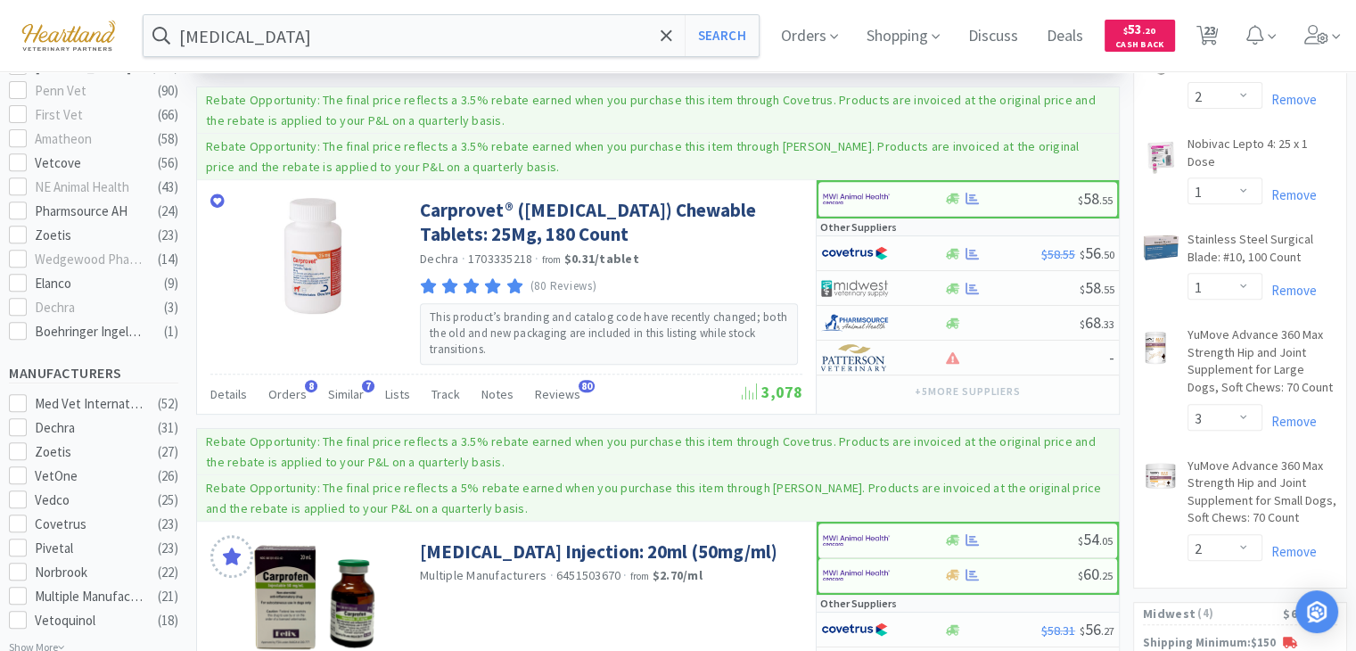
scroll to position [713, 0]
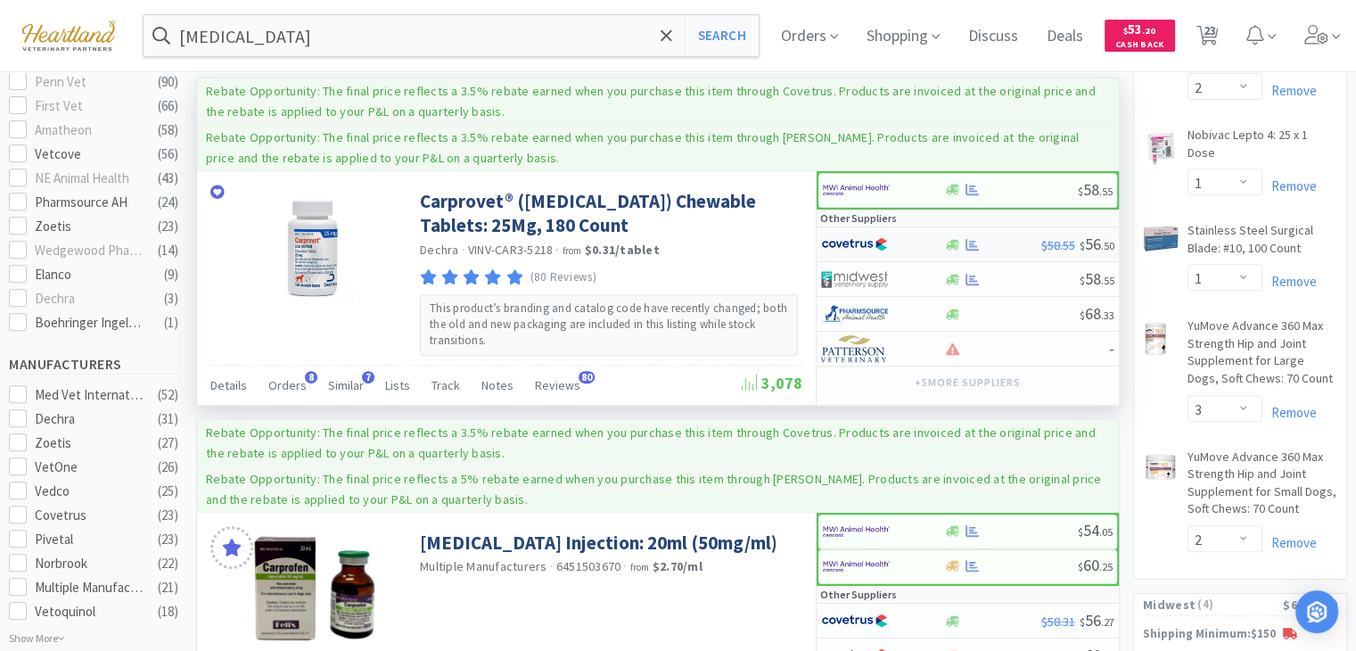
click at [851, 250] on img at bounding box center [854, 244] width 67 height 27
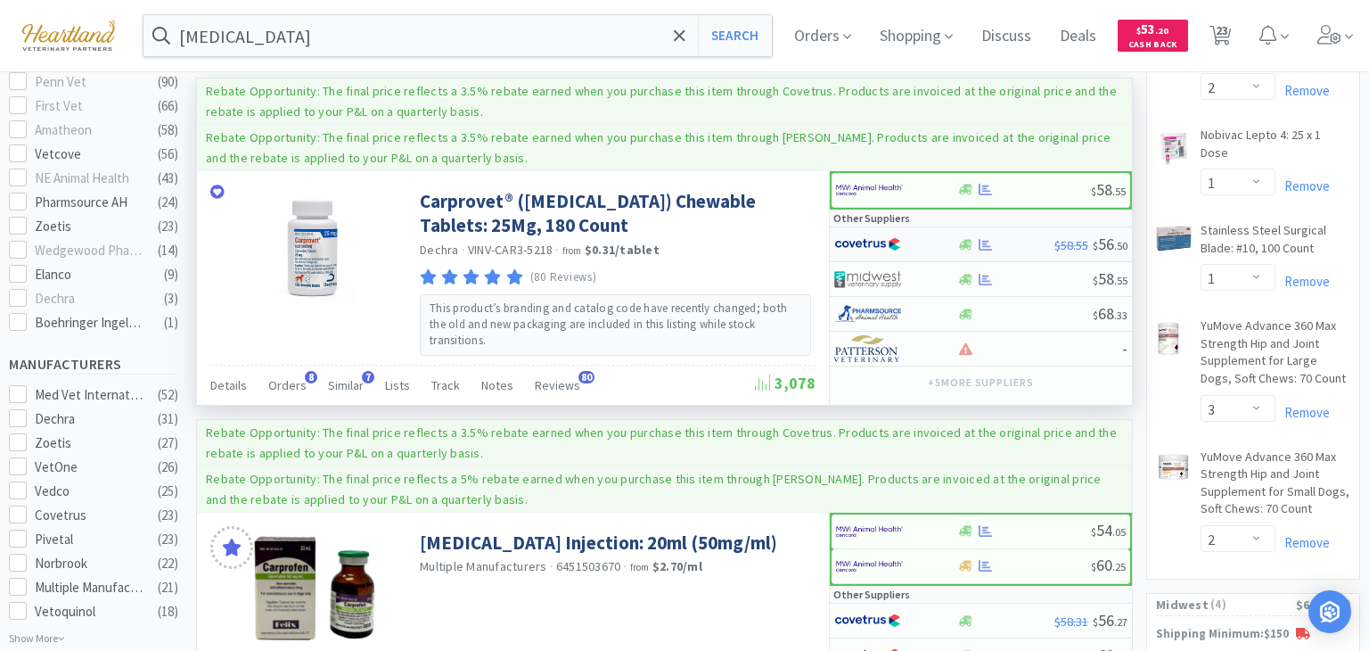
select select "1"
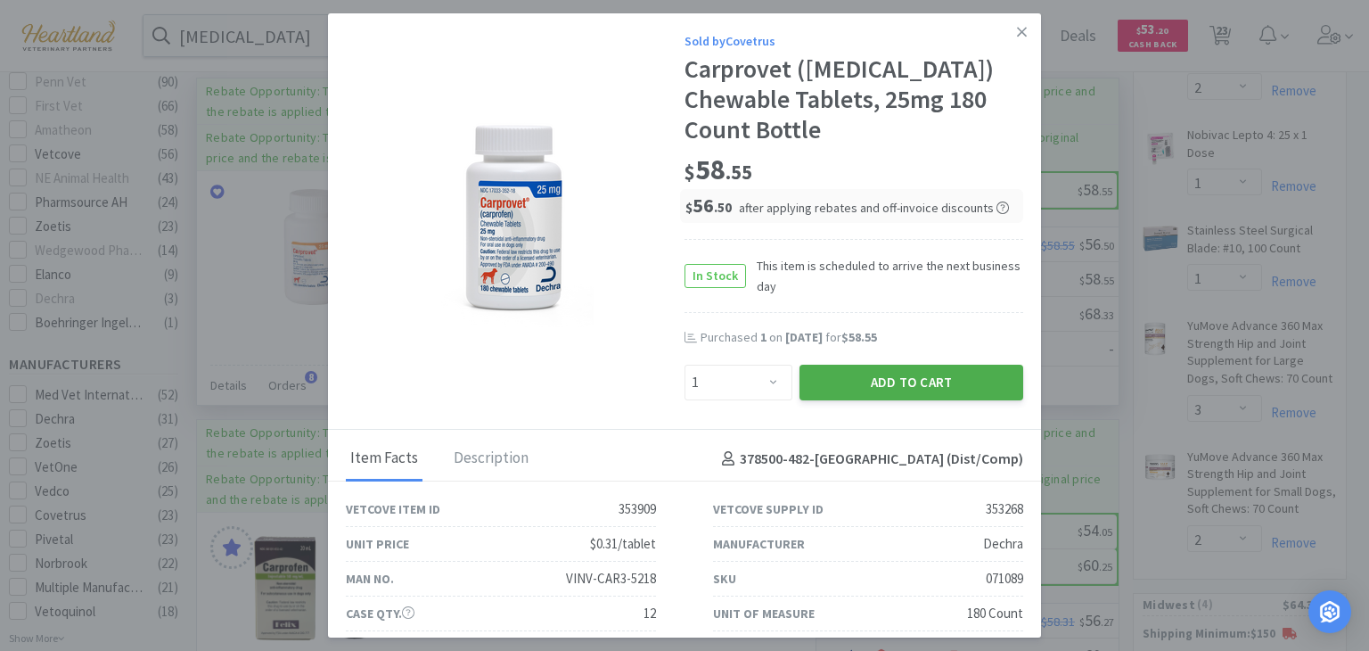
click at [914, 392] on button "Add to Cart" at bounding box center [912, 383] width 224 height 36
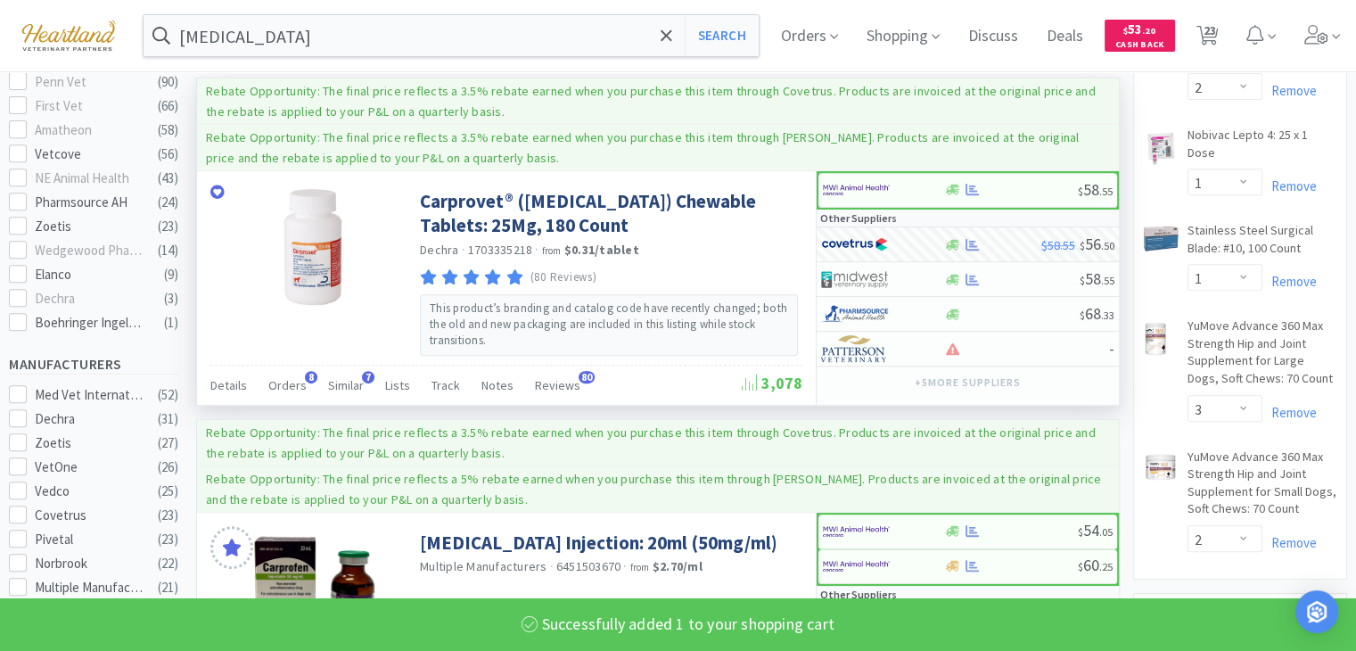
select select "1"
select select "4"
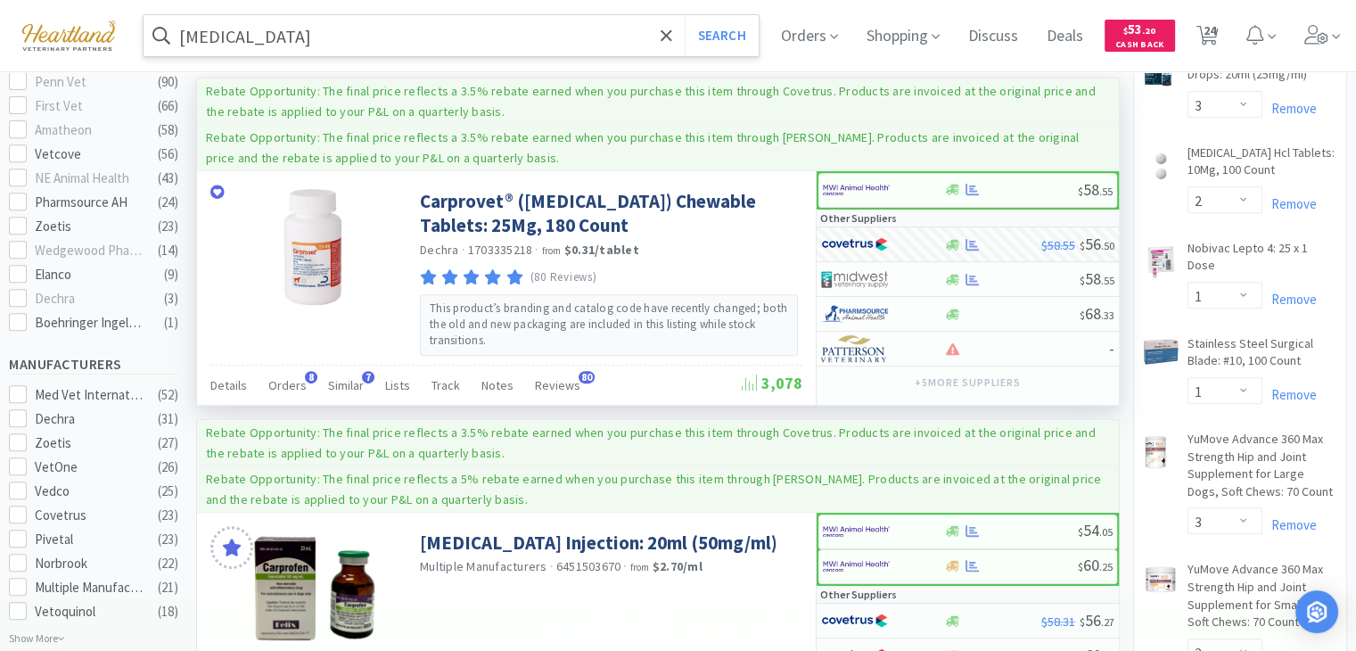
click at [272, 20] on input "[MEDICAL_DATA]" at bounding box center [451, 35] width 615 height 41
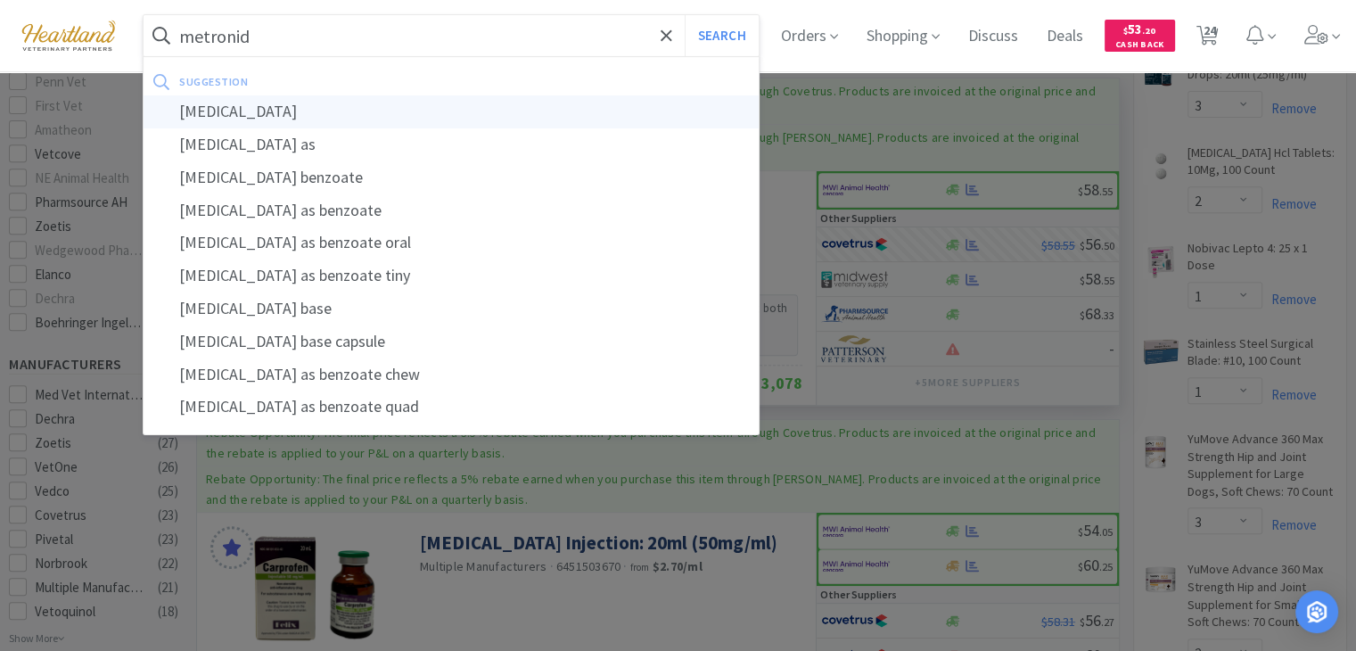
click at [256, 111] on div "[MEDICAL_DATA]" at bounding box center [451, 111] width 615 height 33
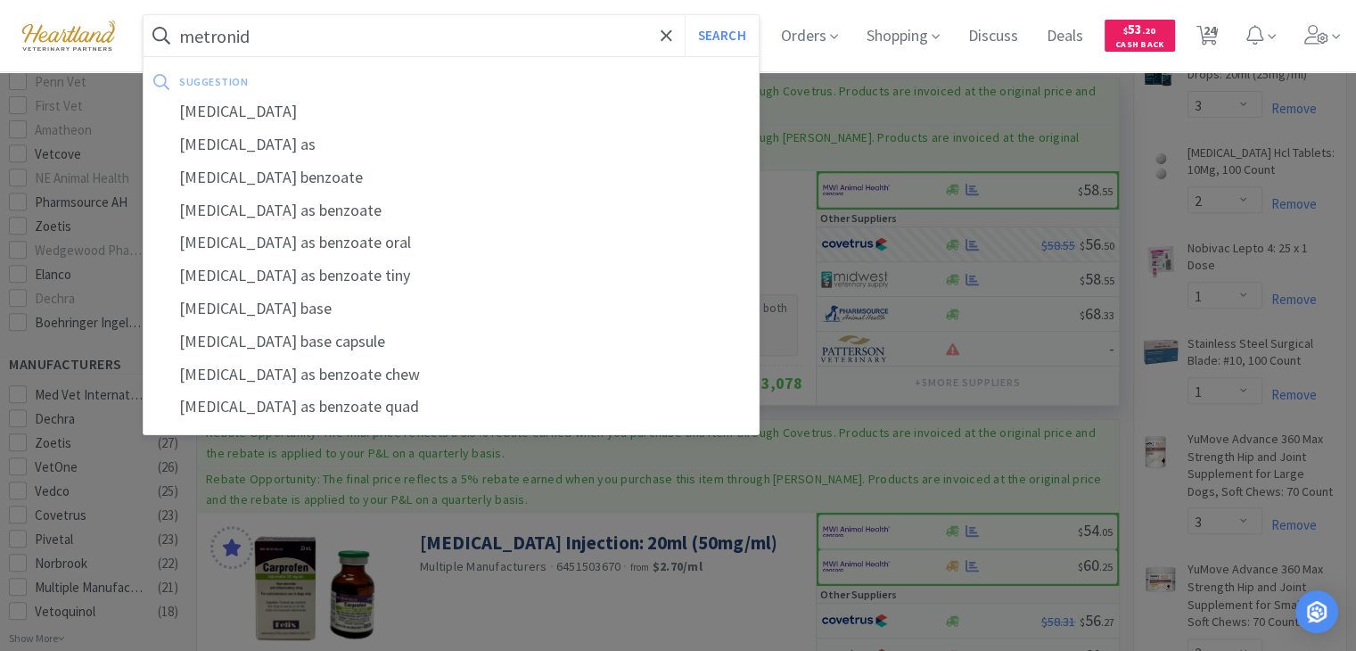
type input "[MEDICAL_DATA]"
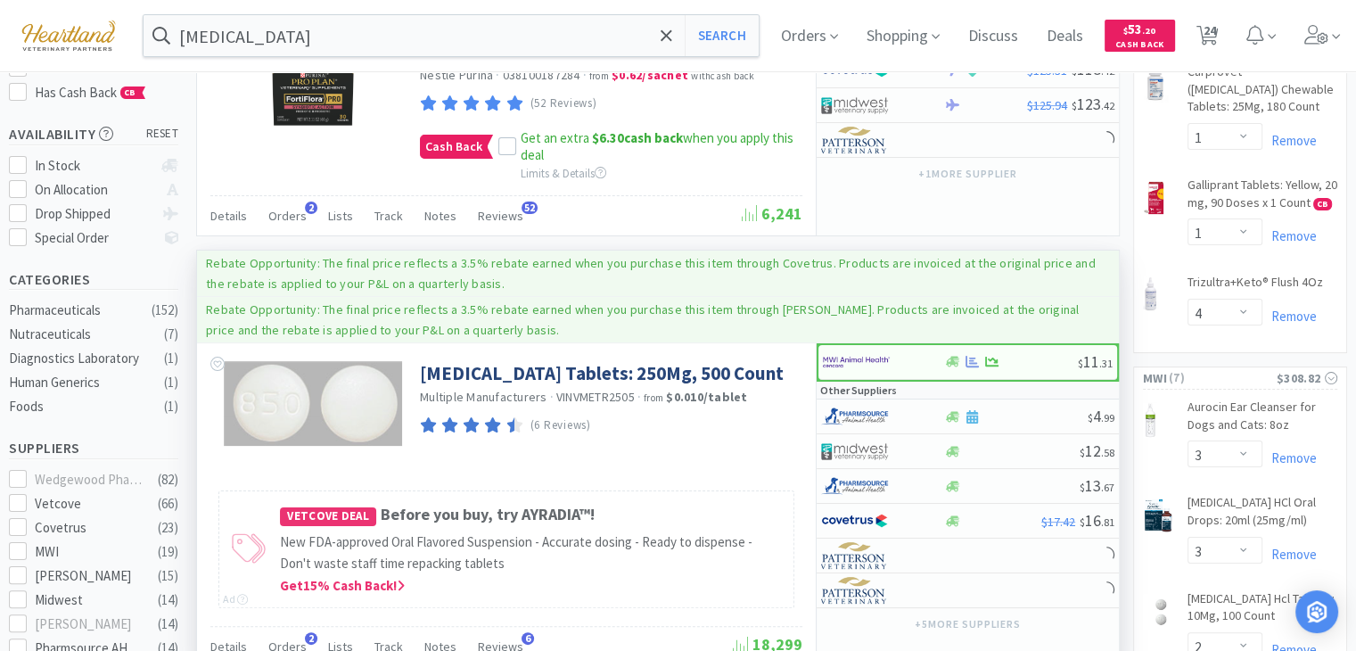
scroll to position [446, 0]
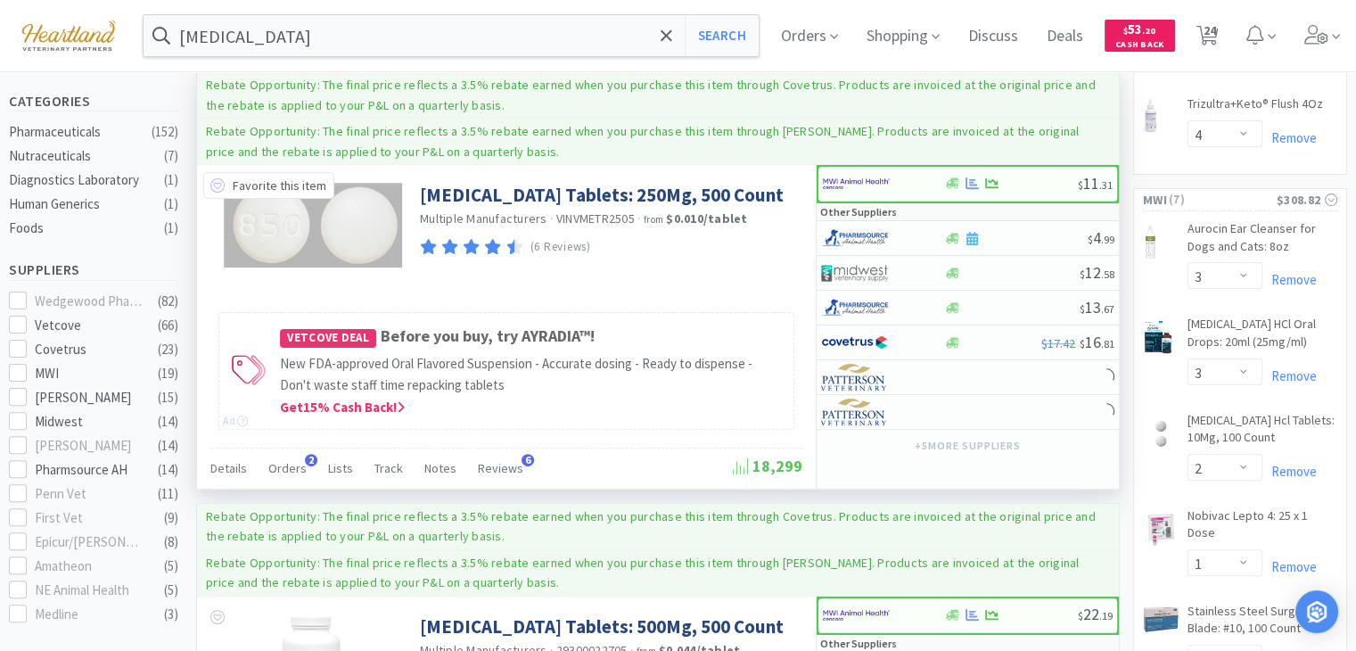
click at [217, 186] on icon at bounding box center [217, 185] width 14 height 14
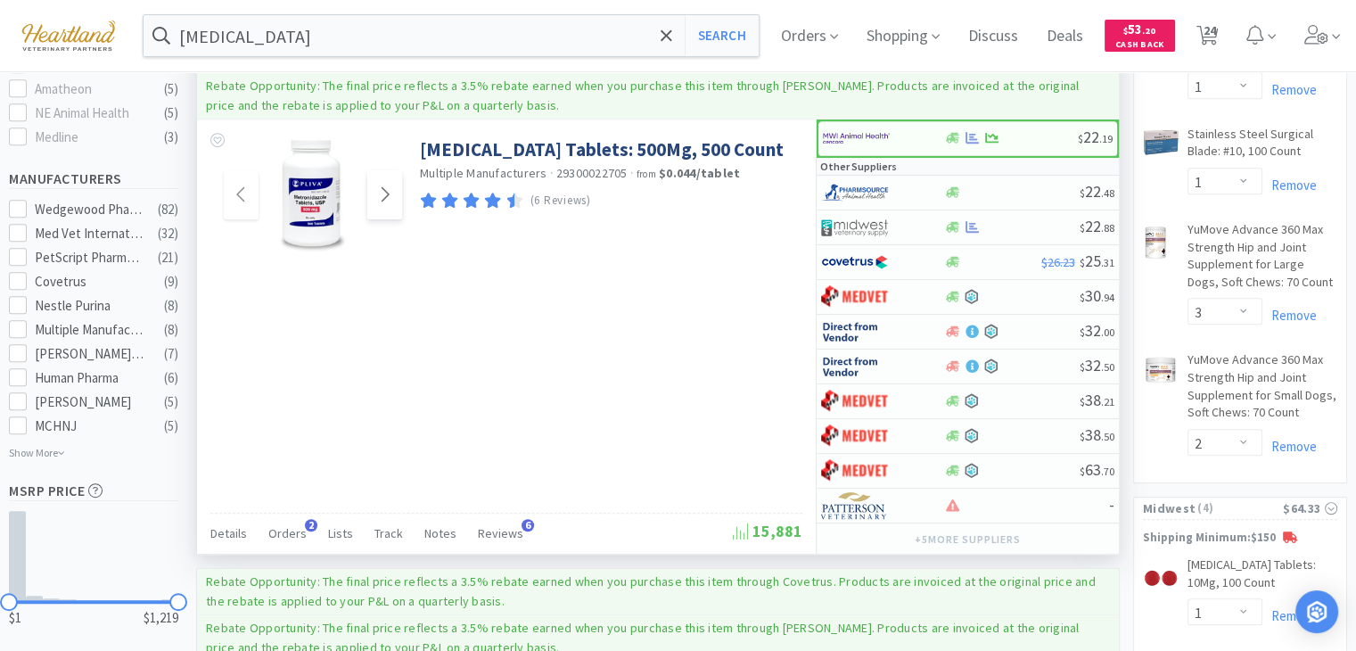
scroll to position [981, 0]
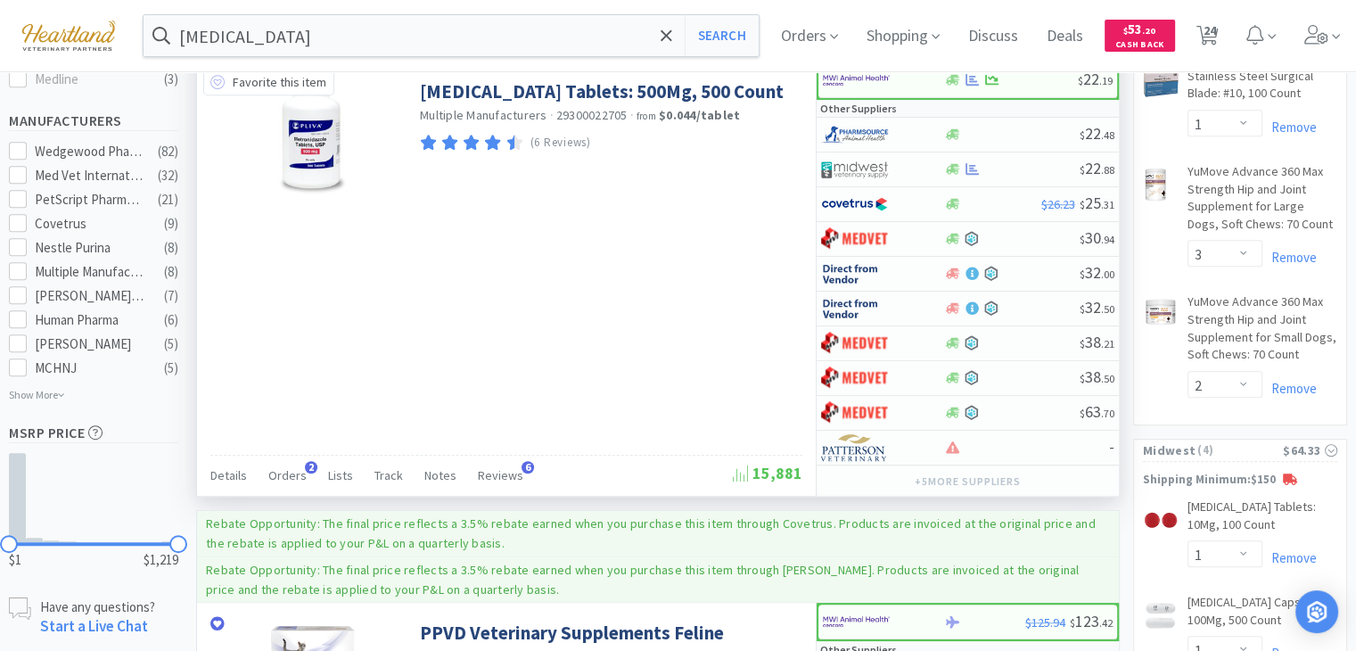
click at [218, 79] on icon at bounding box center [217, 82] width 14 height 14
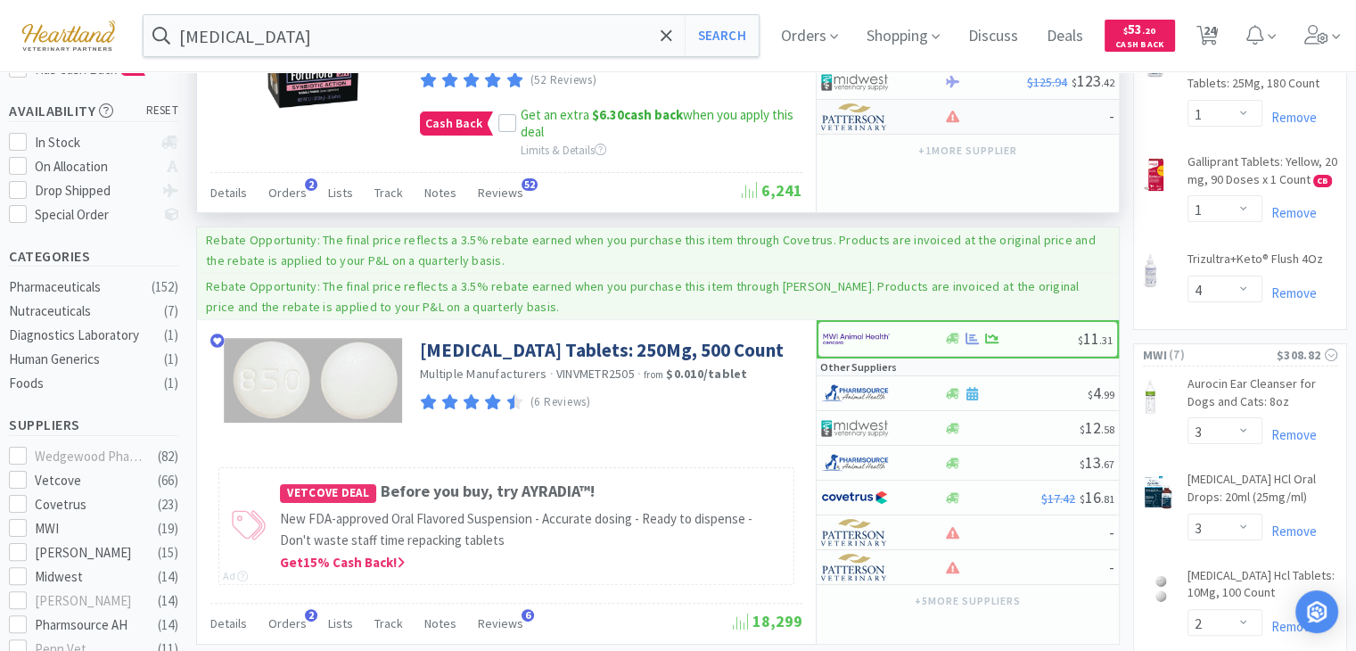
scroll to position [357, 0]
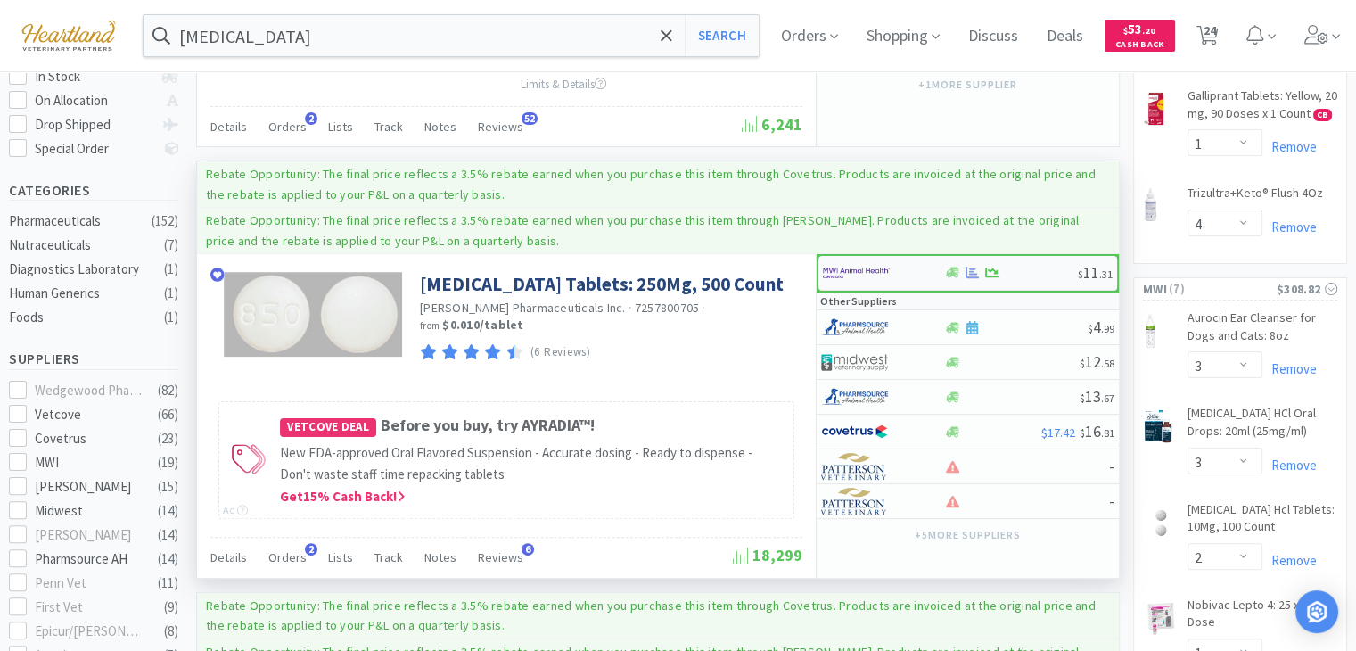
click at [860, 271] on img at bounding box center [856, 272] width 67 height 27
select select "1"
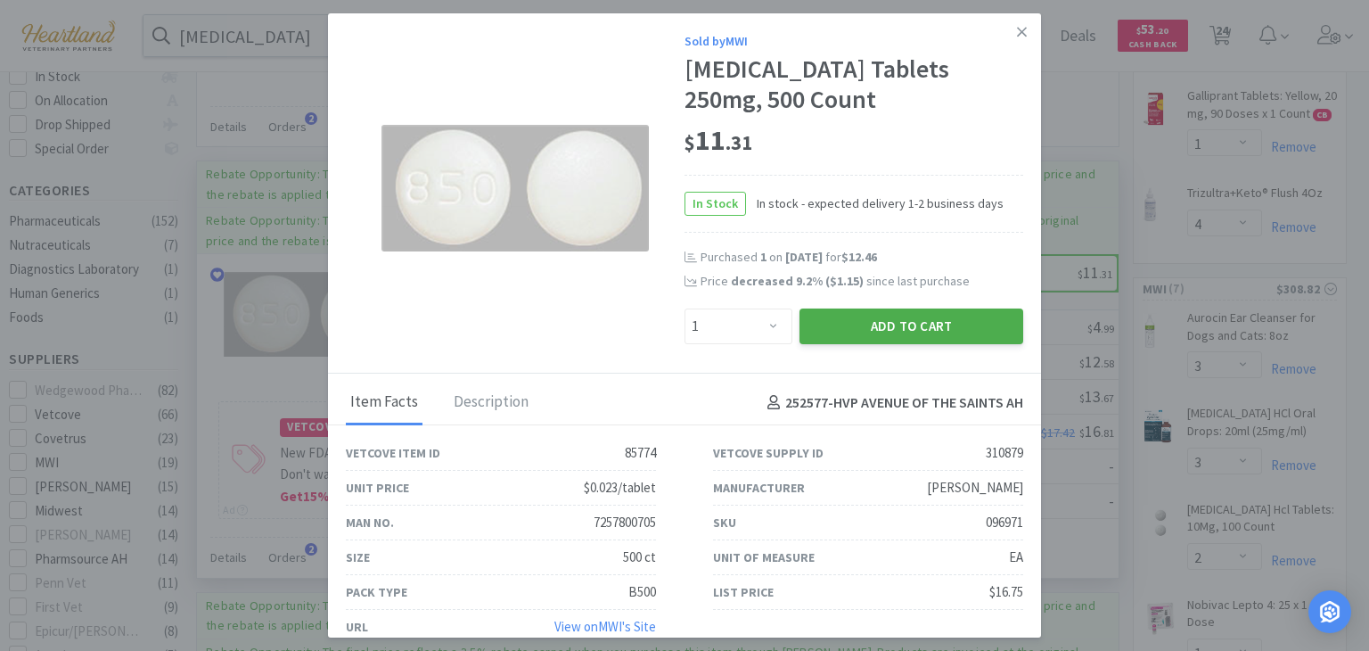
click at [916, 322] on button "Add to Cart" at bounding box center [912, 326] width 224 height 36
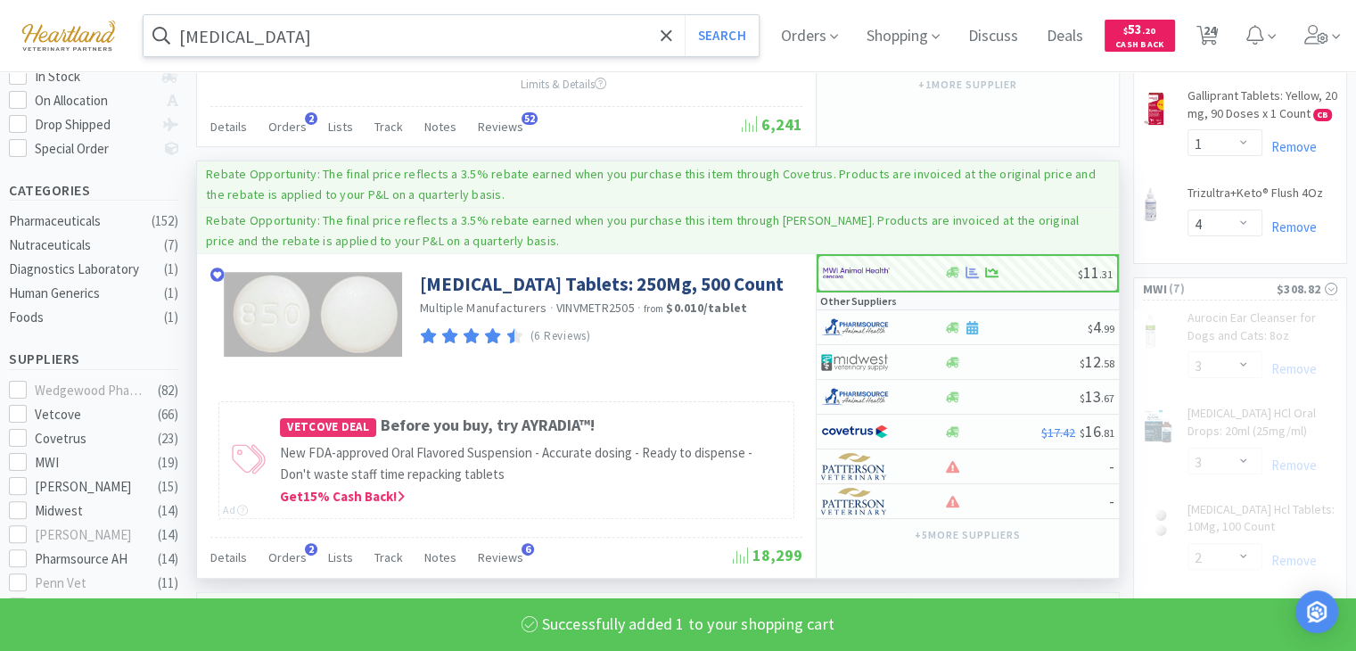
click at [605, 34] on input "[MEDICAL_DATA]" at bounding box center [451, 35] width 615 height 41
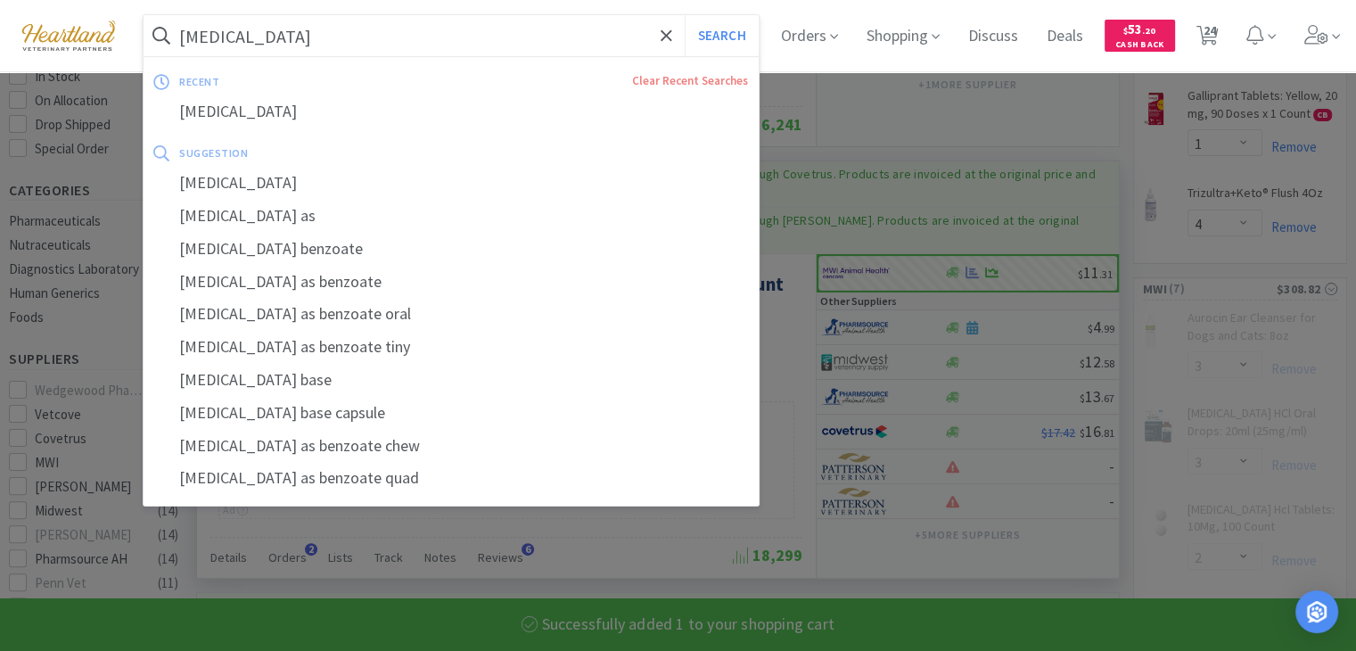
select select "1"
select select "3"
type input "d"
select select "2"
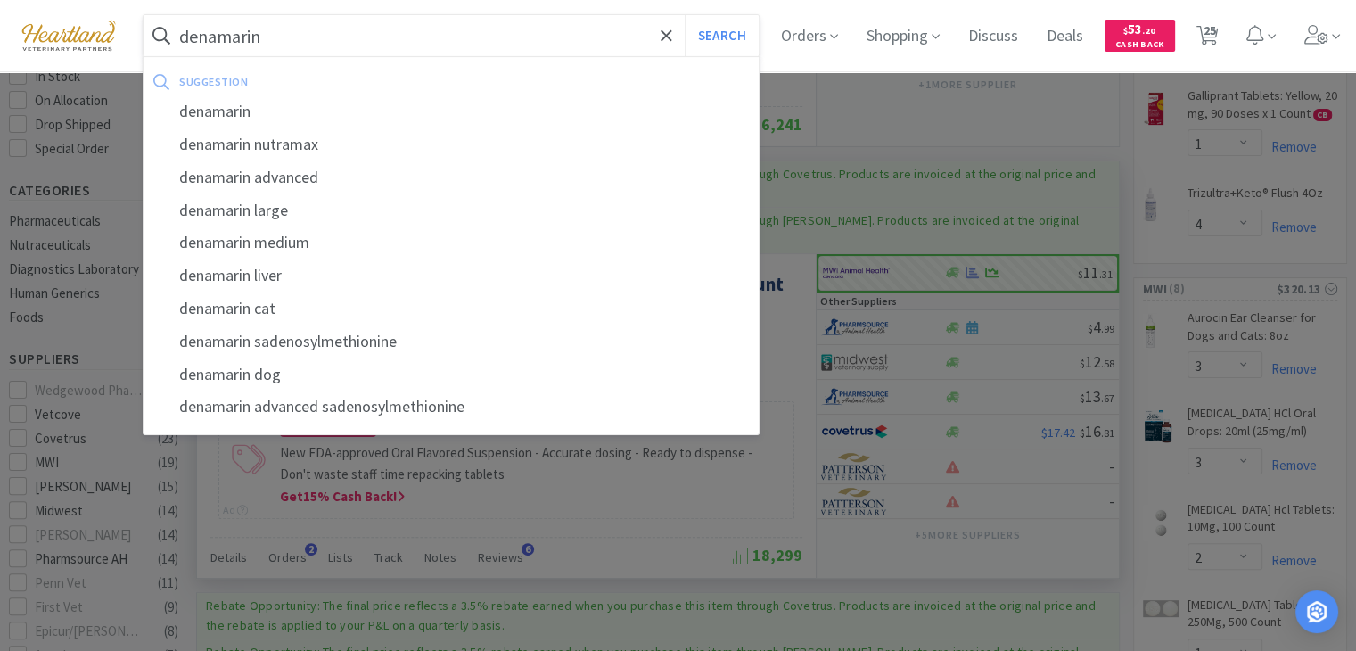
type input "denamarin"
click at [685, 15] on button "Search" at bounding box center [722, 35] width 74 height 41
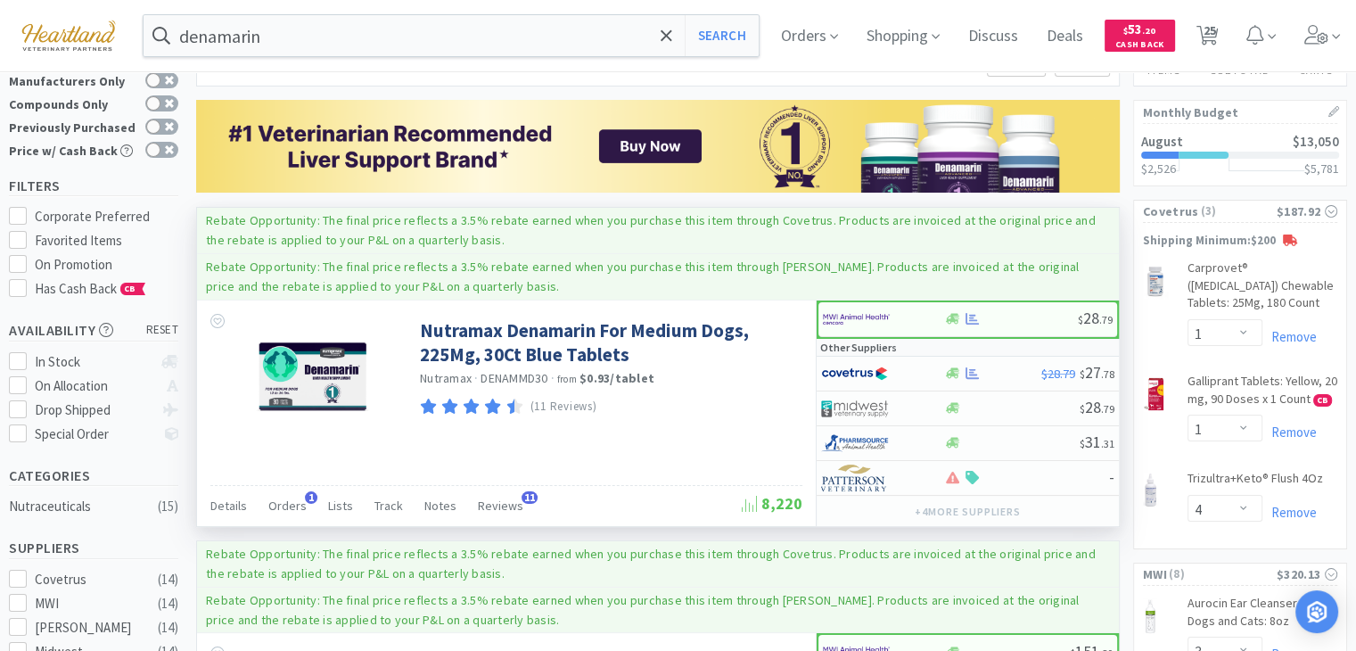
scroll to position [357, 0]
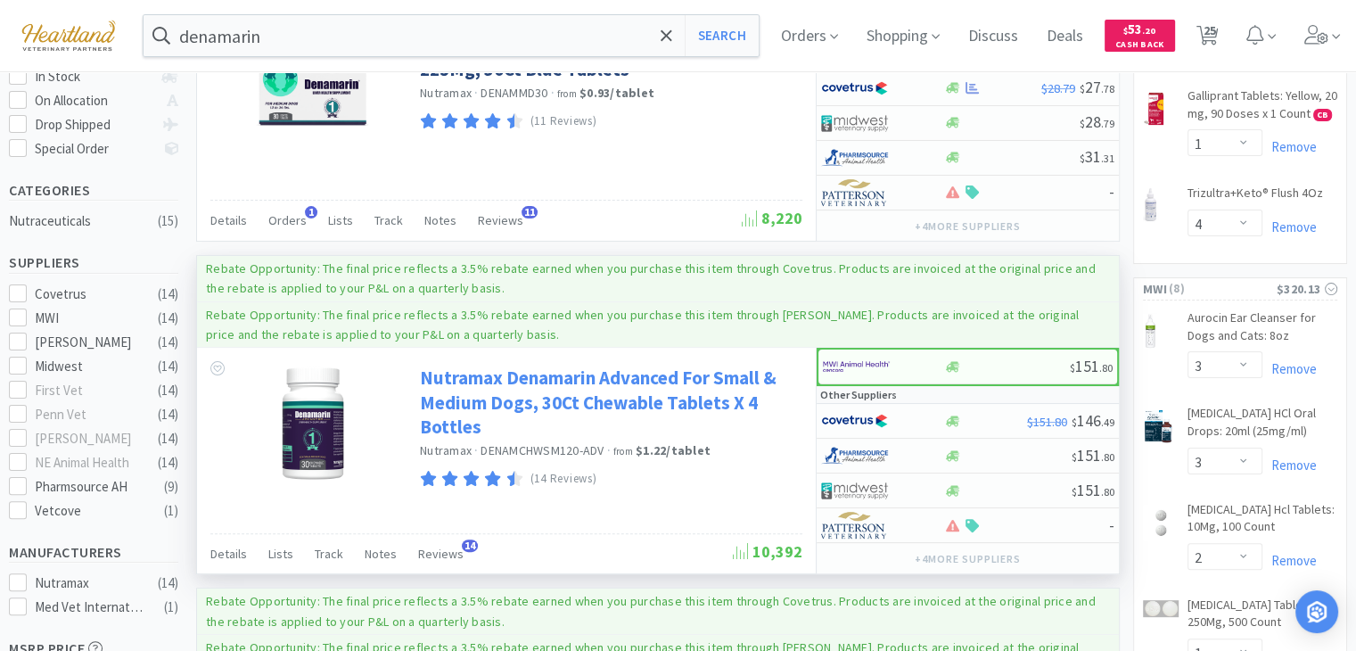
click at [472, 376] on link "Nutramax Denamarin Advanced For Small & Medium Dogs, 30Ct Chewable Tablets X 4 …" at bounding box center [609, 401] width 378 height 73
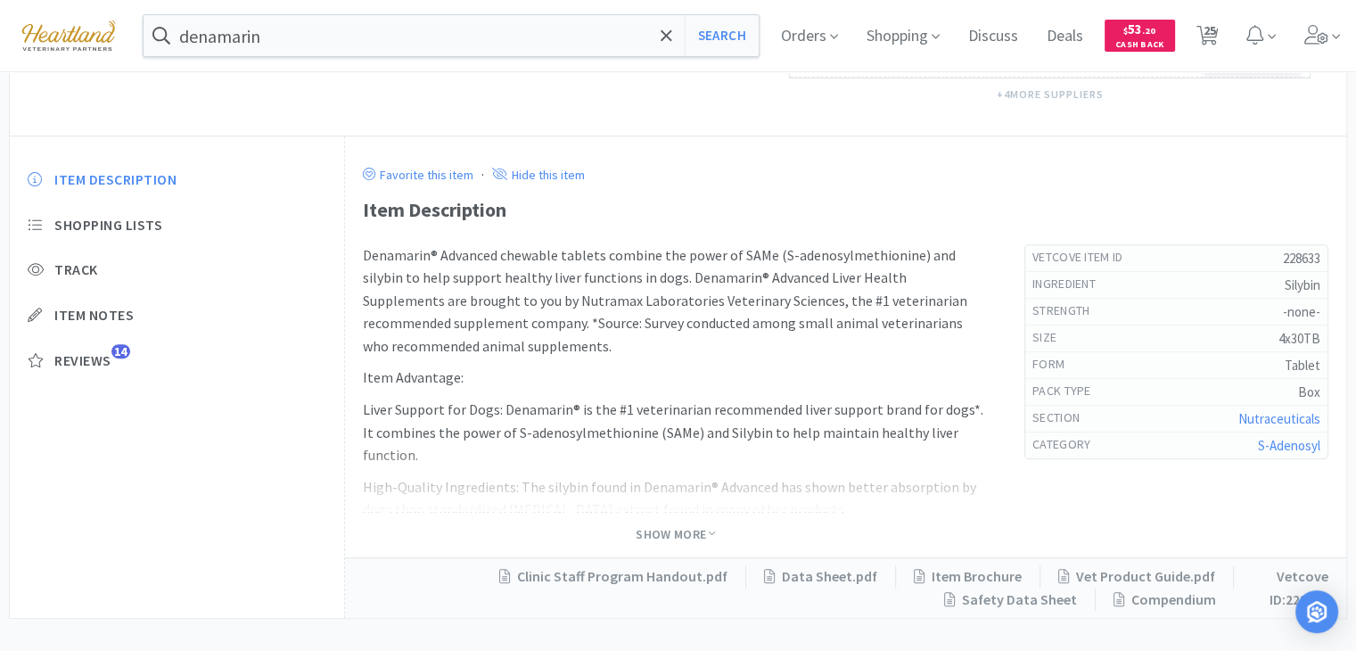
scroll to position [675, 0]
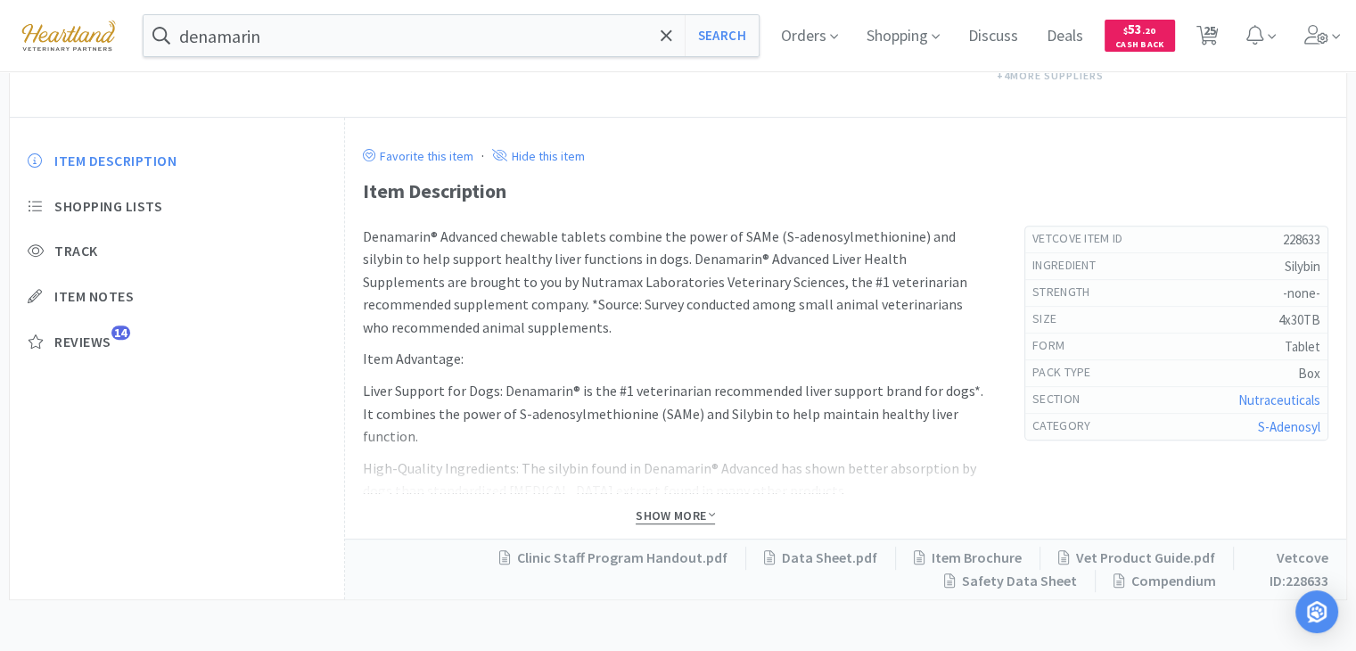
click at [674, 511] on span "Show More" at bounding box center [675, 515] width 79 height 17
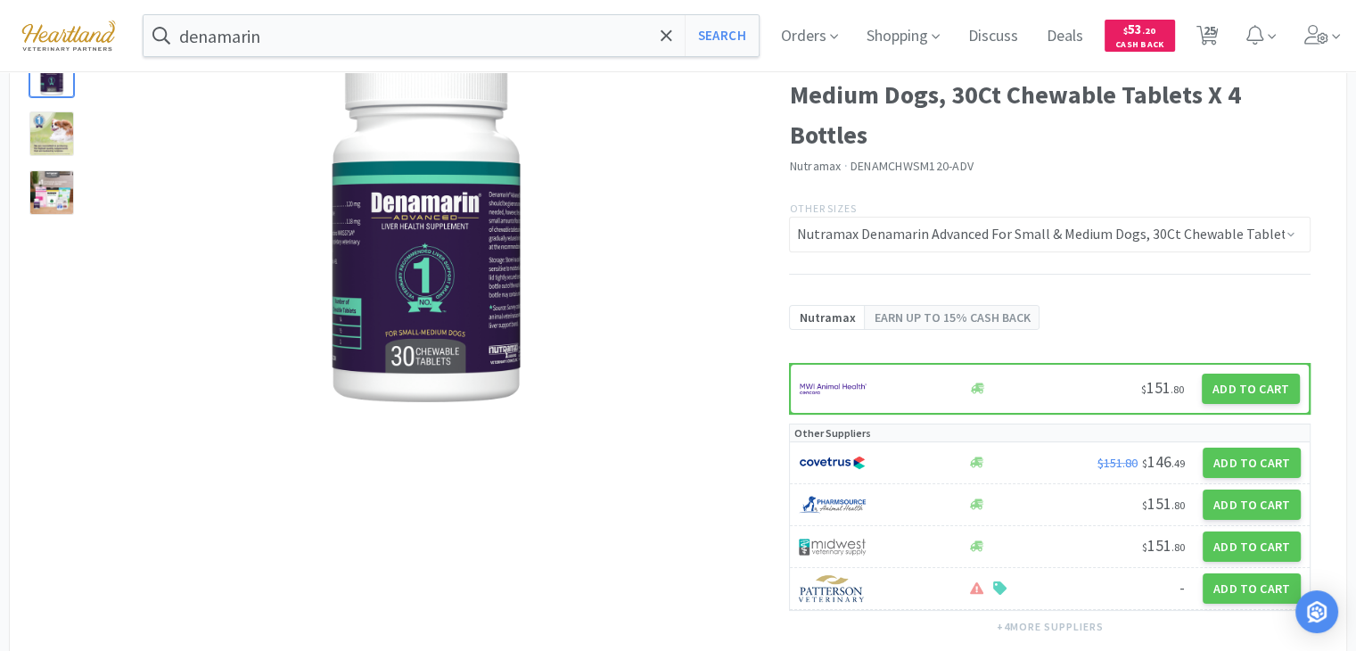
scroll to position [0, 0]
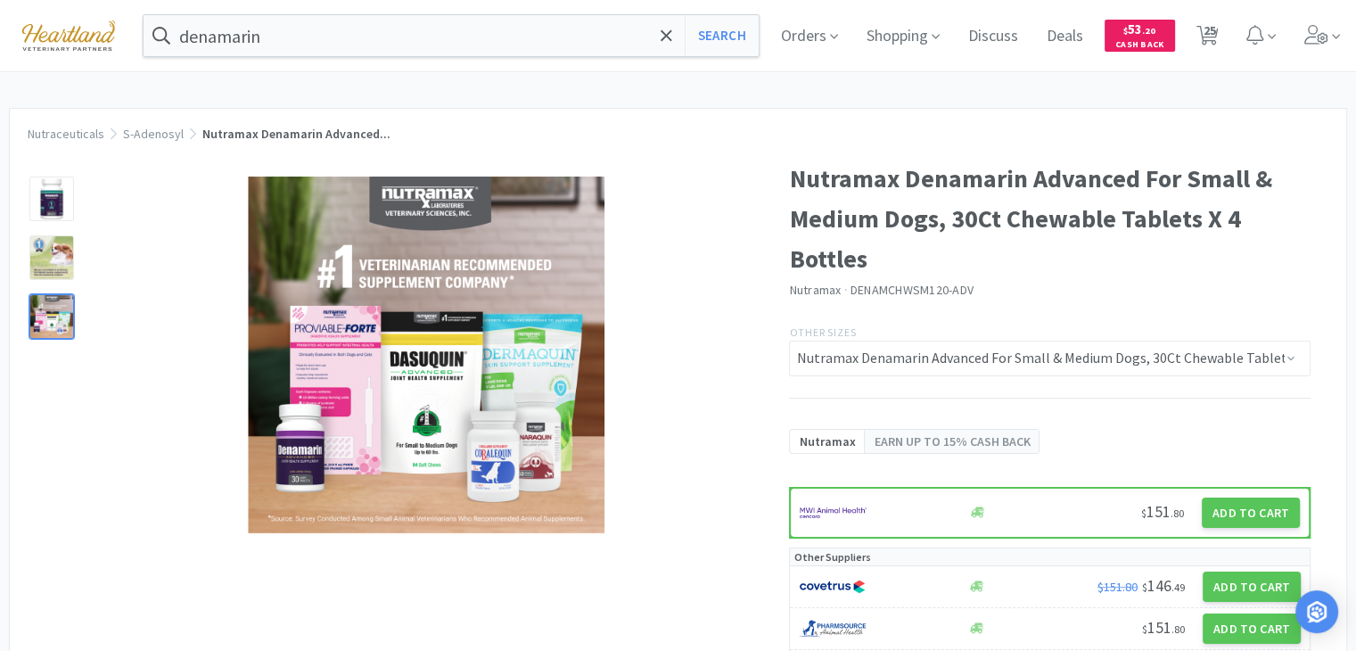
click at [41, 317] on div at bounding box center [51, 316] width 45 height 45
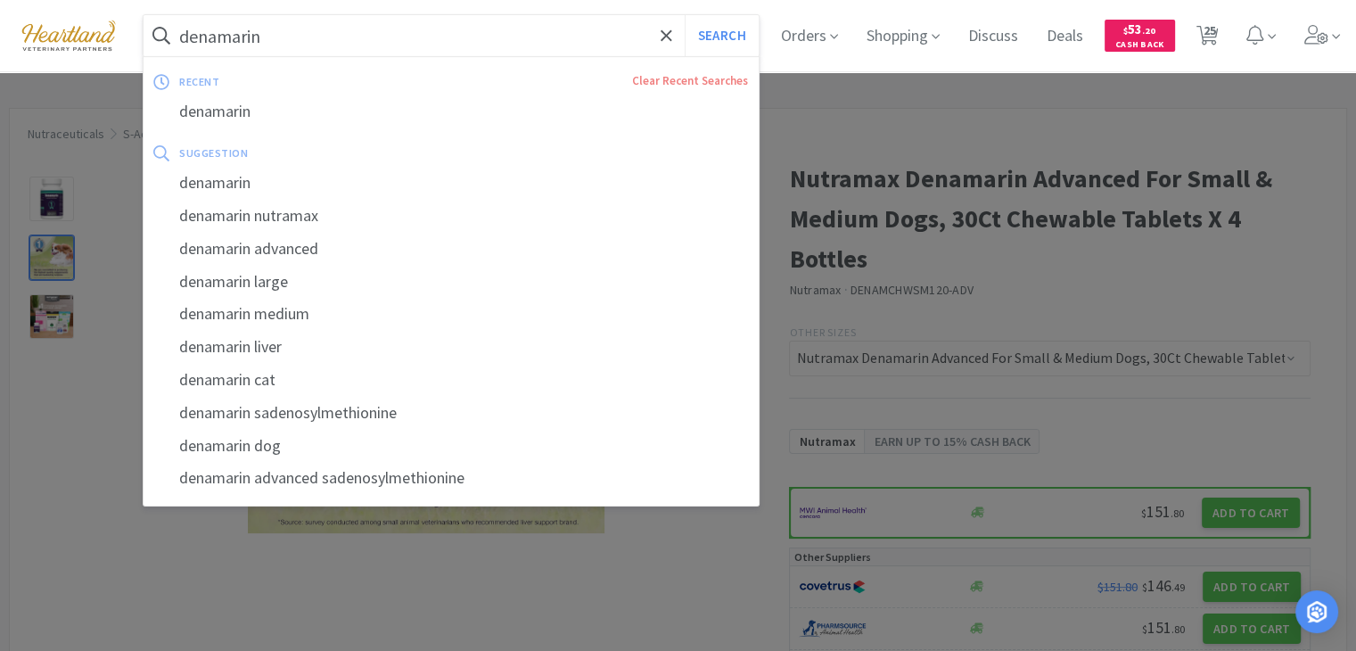
click at [314, 37] on input "denamarin" at bounding box center [451, 35] width 615 height 41
click at [685, 15] on button "Search" at bounding box center [722, 35] width 74 height 41
select select "1"
select select "4"
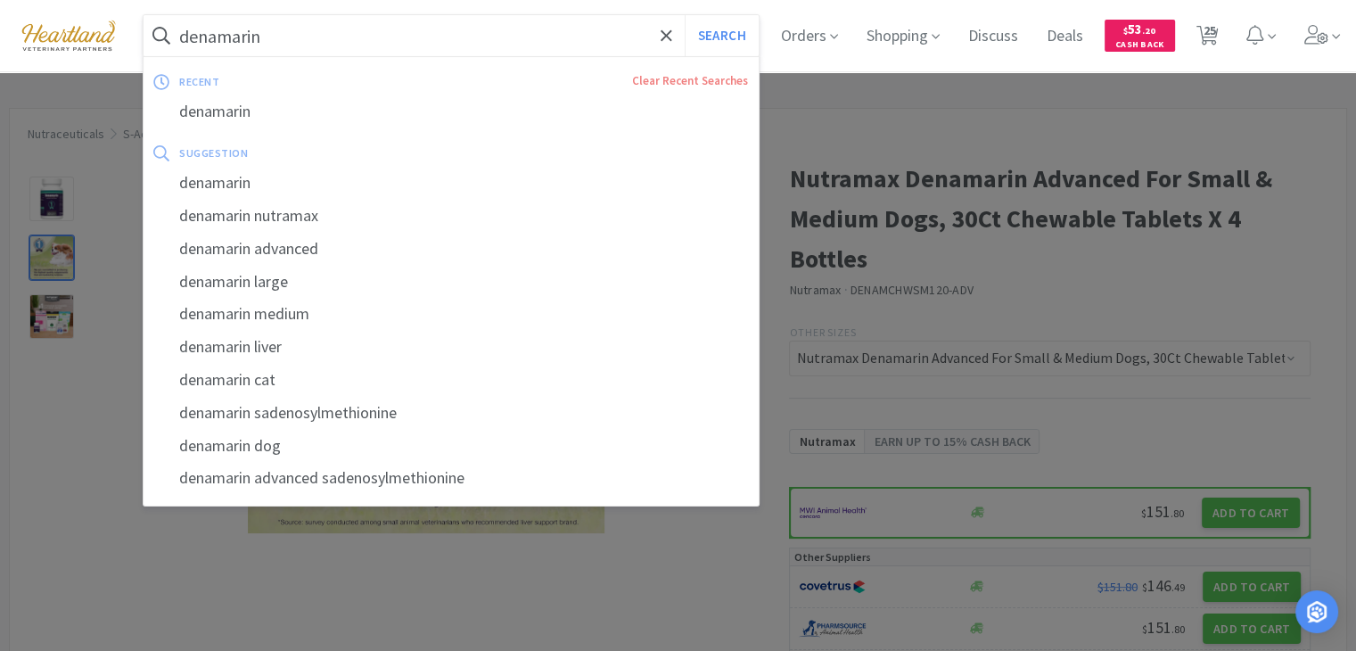
select select "3"
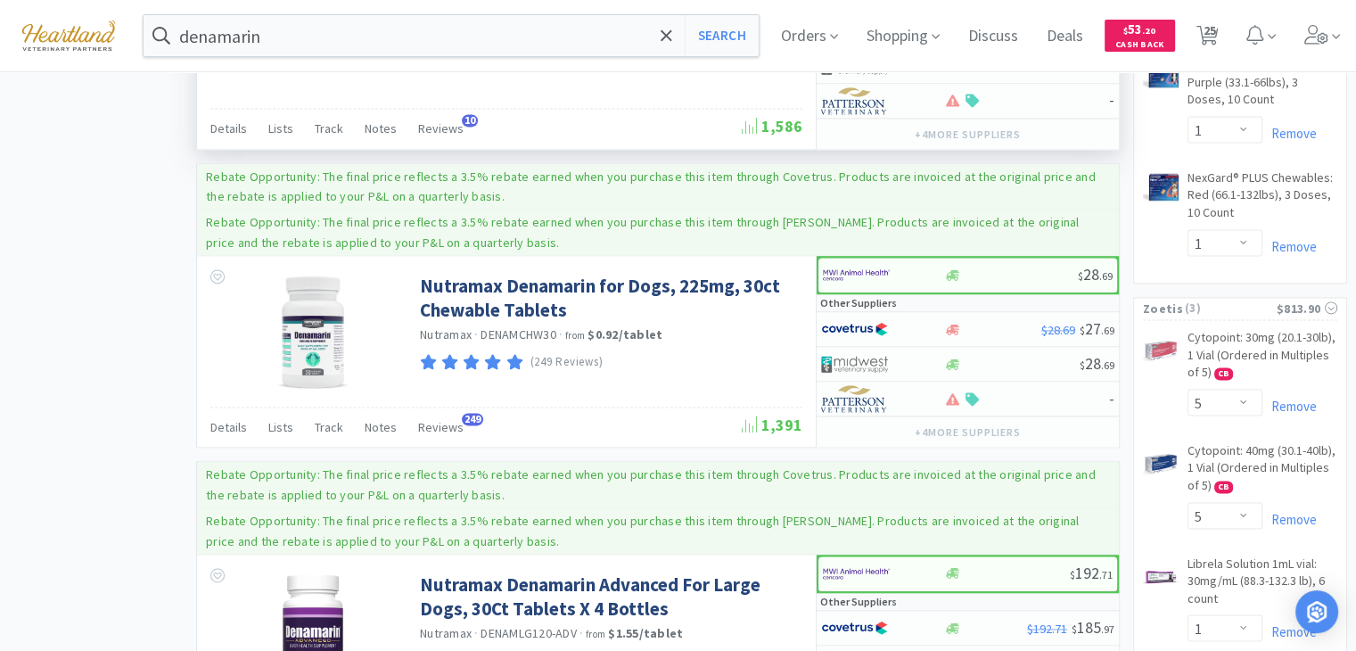
scroll to position [2496, 0]
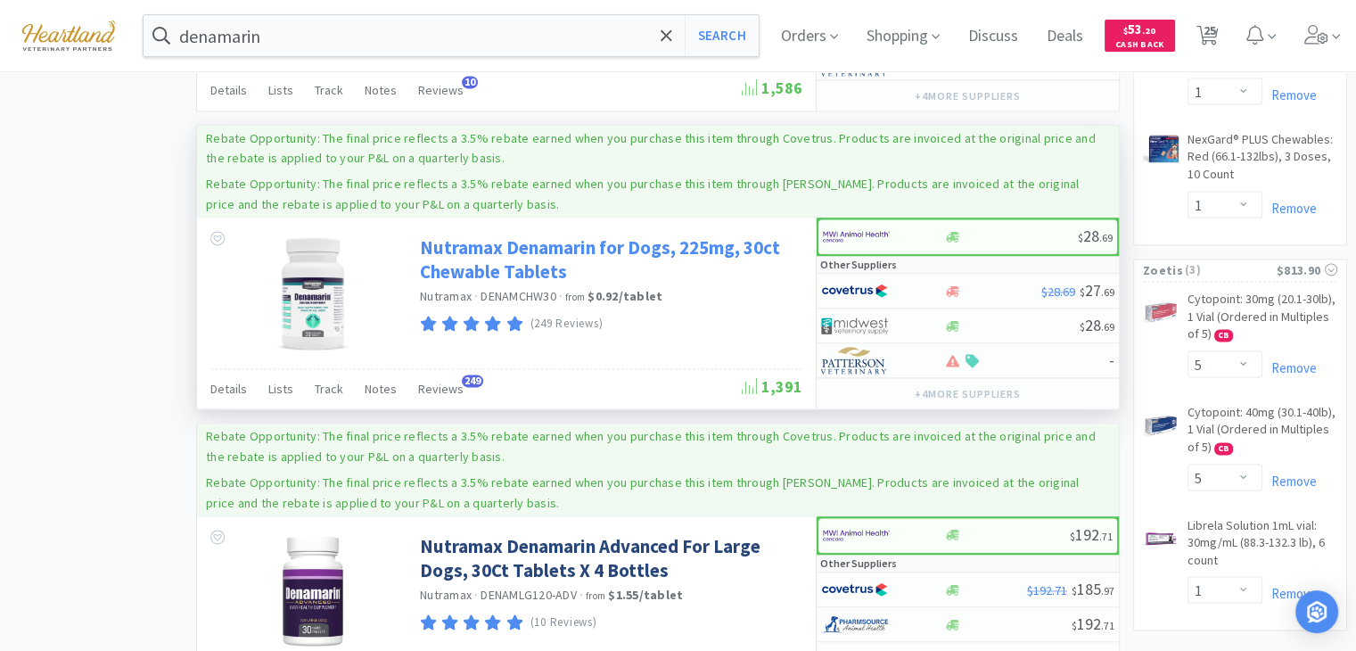
click at [623, 236] on link "Nutramax Denamarin for Dogs, 225mg, 30ct Chewable Tablets" at bounding box center [609, 259] width 378 height 49
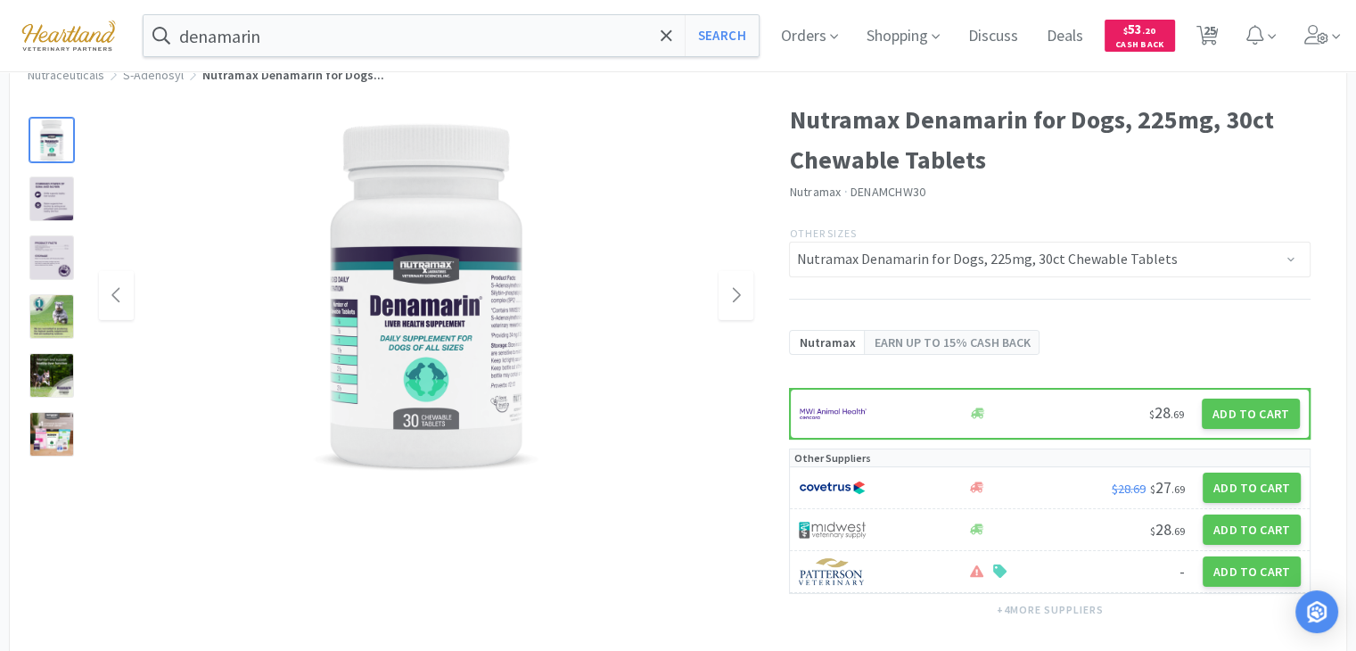
scroll to position [178, 0]
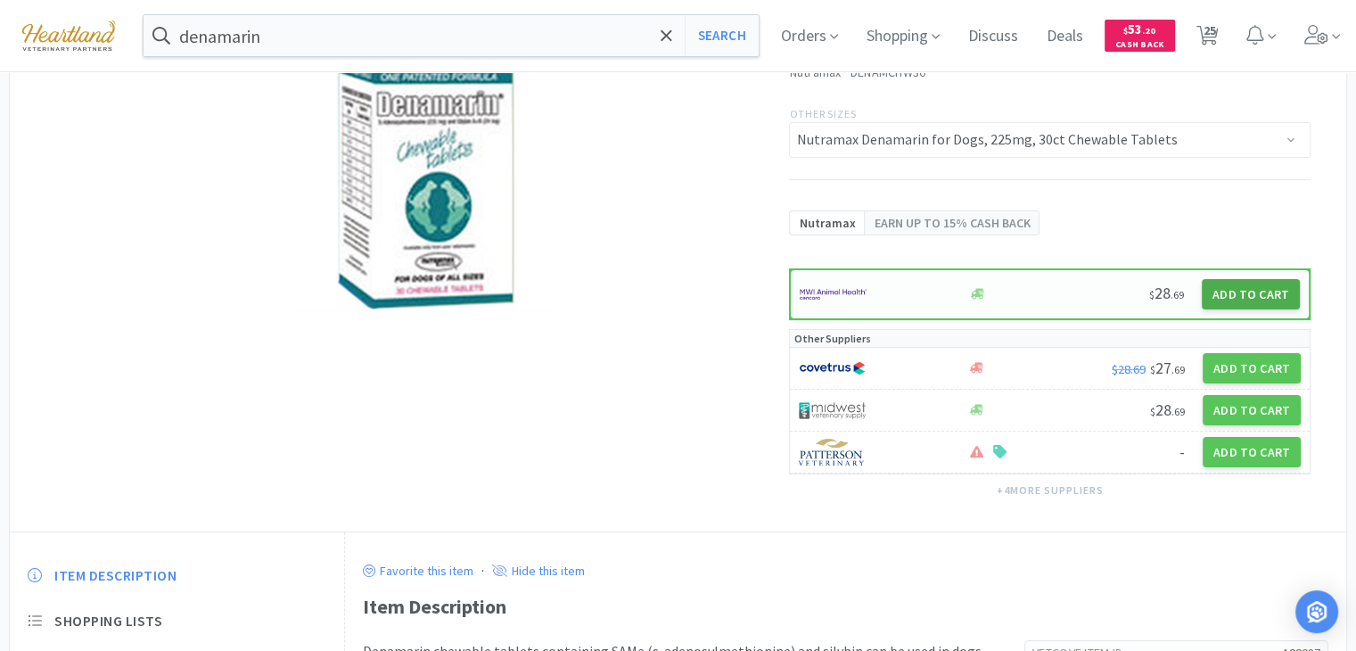
click at [1244, 293] on button "Add to Cart" at bounding box center [1251, 294] width 98 height 30
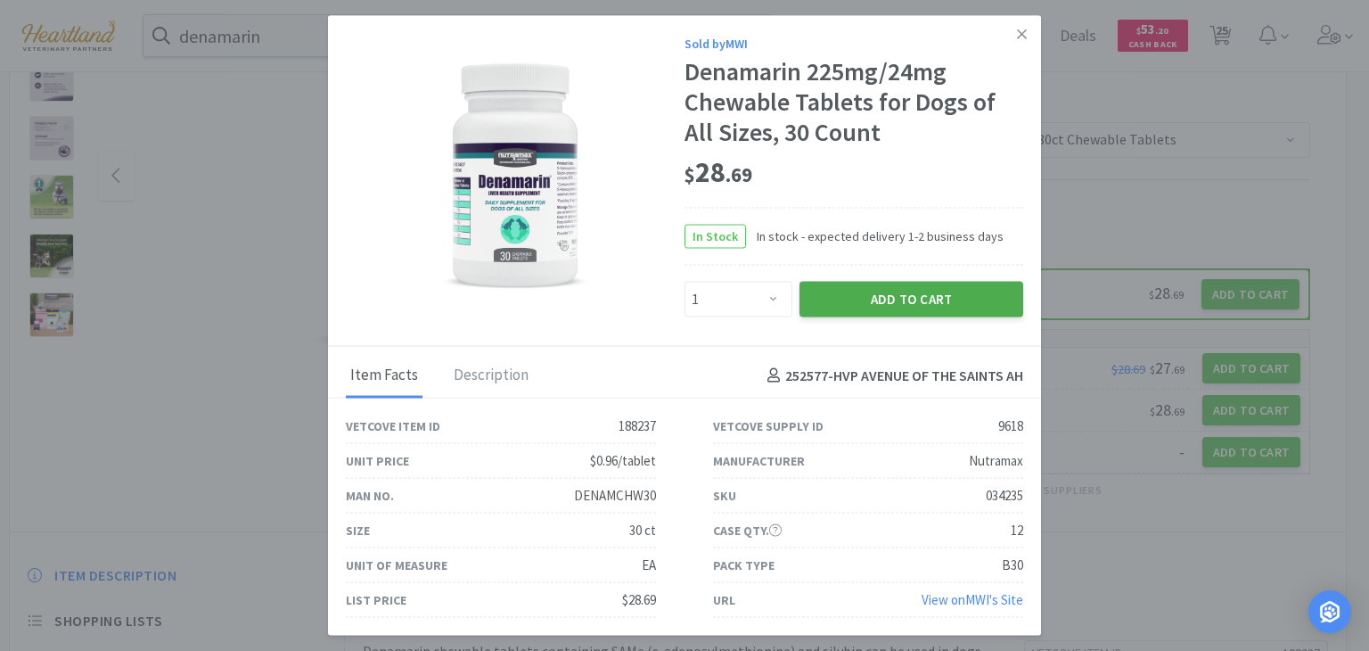
click at [980, 304] on button "Add to Cart" at bounding box center [912, 299] width 224 height 36
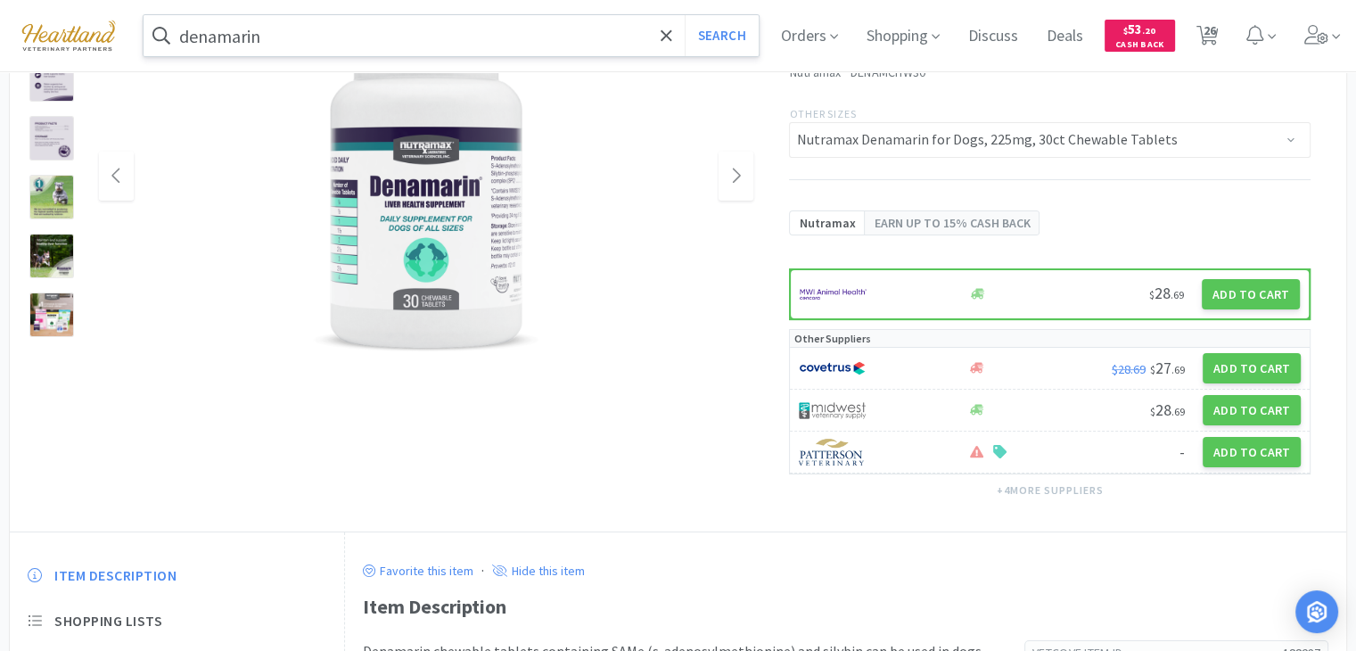
click at [297, 29] on input "denamarin" at bounding box center [451, 35] width 615 height 41
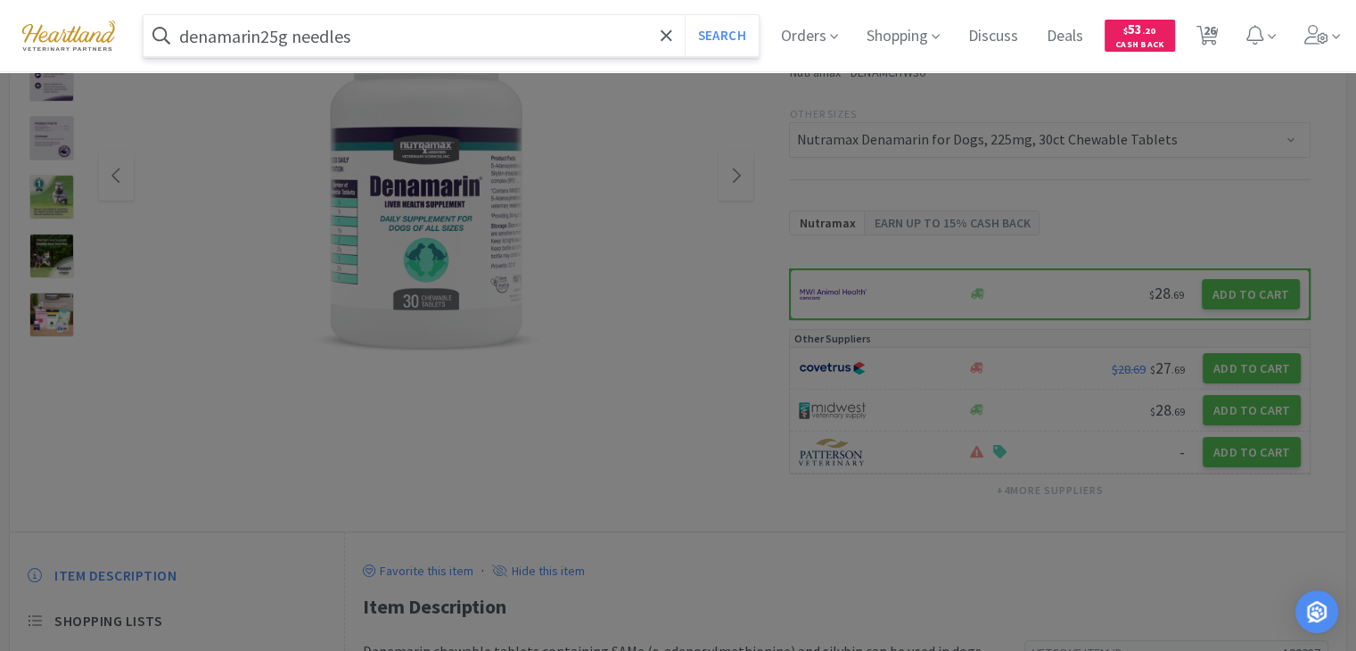
click at [685, 15] on button "Search" at bounding box center [722, 35] width 74 height 41
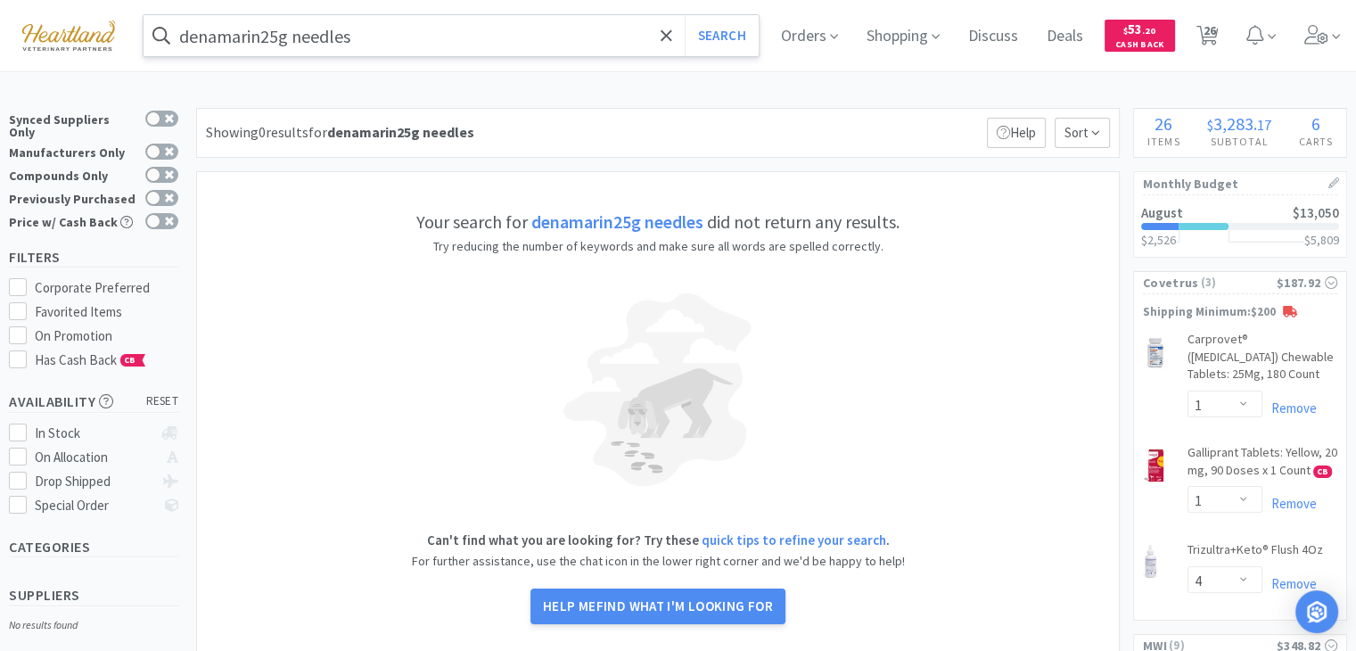
click at [255, 42] on input "denamarin25g needles" at bounding box center [451, 35] width 615 height 41
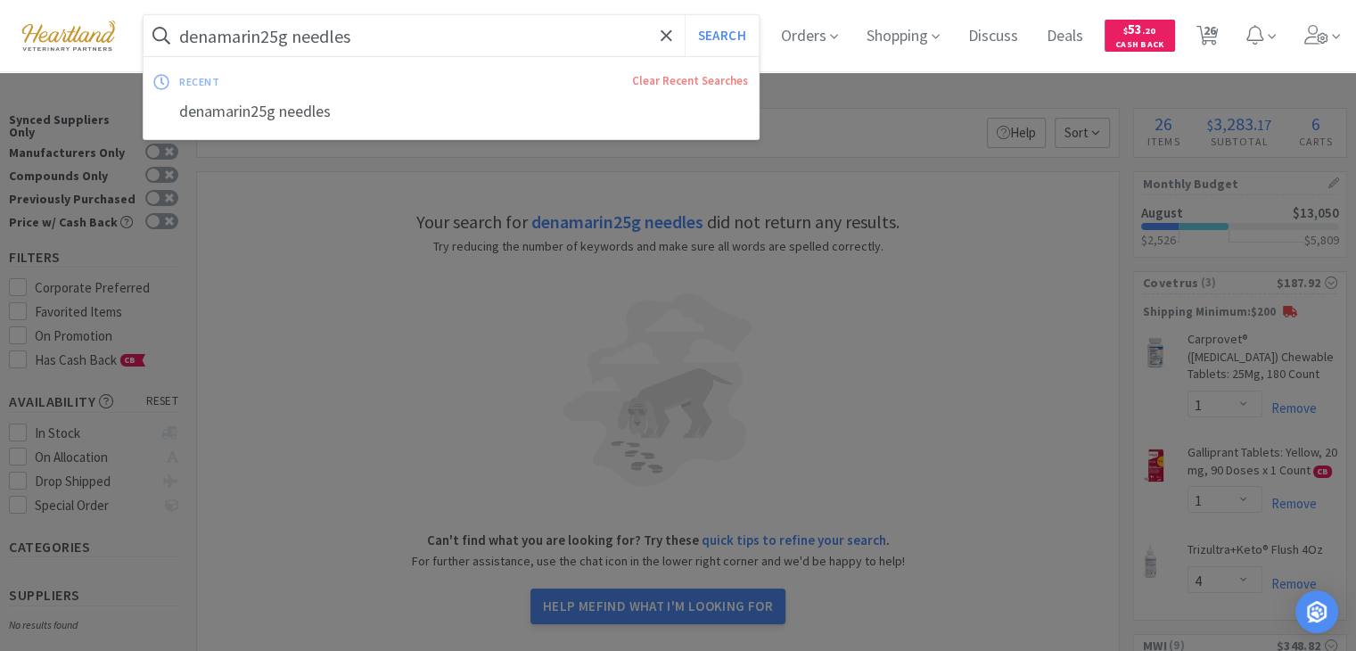
click at [259, 35] on input "denamarin25g needles" at bounding box center [451, 35] width 615 height 41
drag, startPoint x: 260, startPoint y: 35, endPoint x: 74, endPoint y: 47, distance: 186.7
click at [121, 45] on div "denamarin25g needles Search recent Clear Recent Searches denamarin25g needles O…" at bounding box center [678, 35] width 1338 height 71
click at [685, 15] on button "Search" at bounding box center [722, 35] width 74 height 41
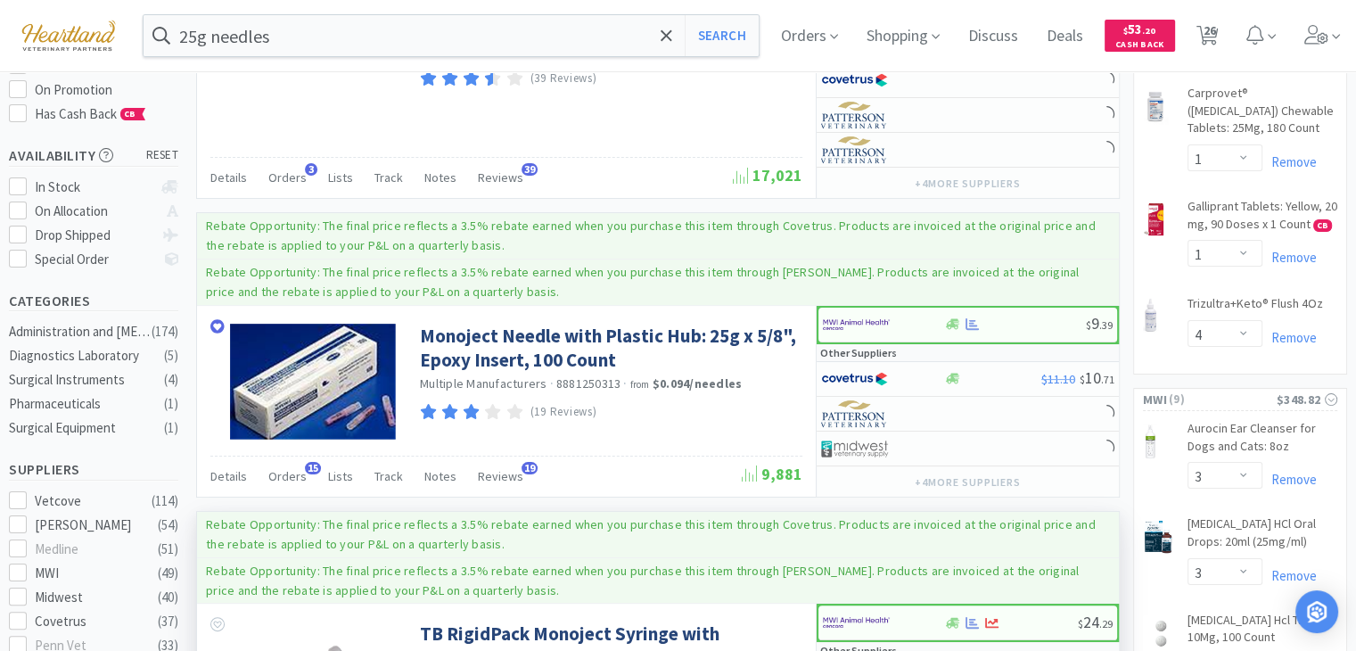
scroll to position [267, 0]
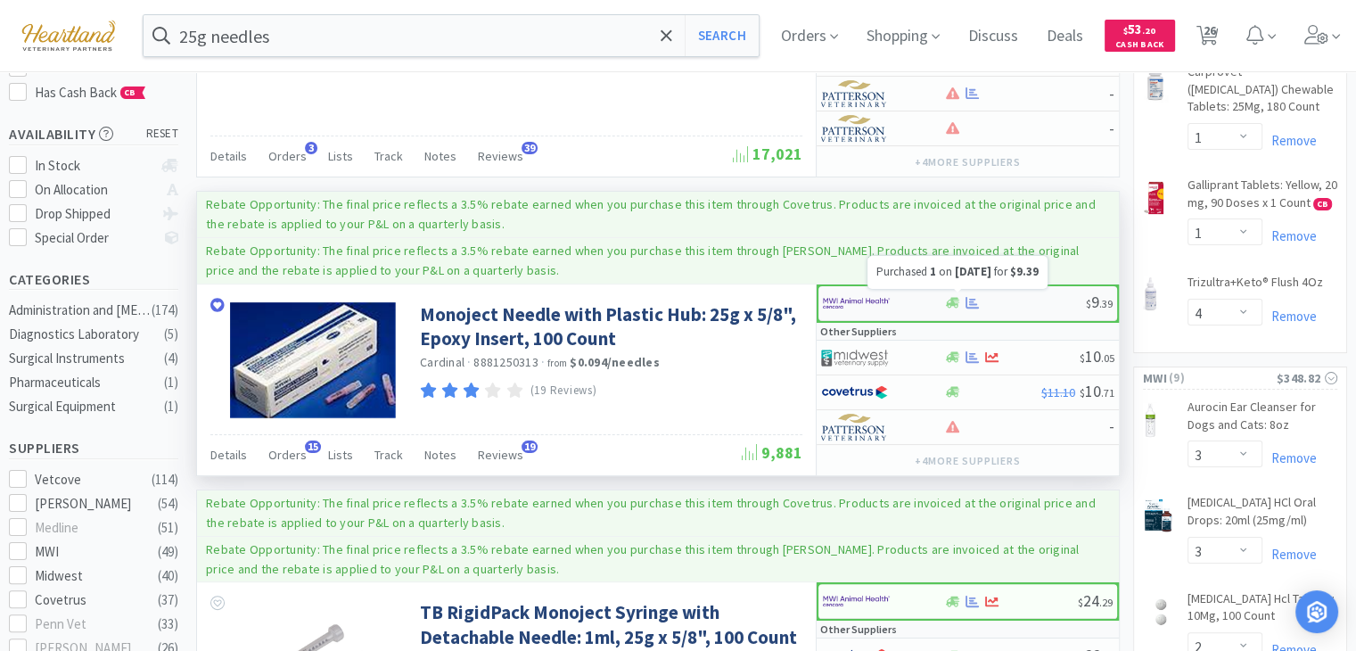
click at [971, 303] on icon at bounding box center [971, 303] width 13 height 12
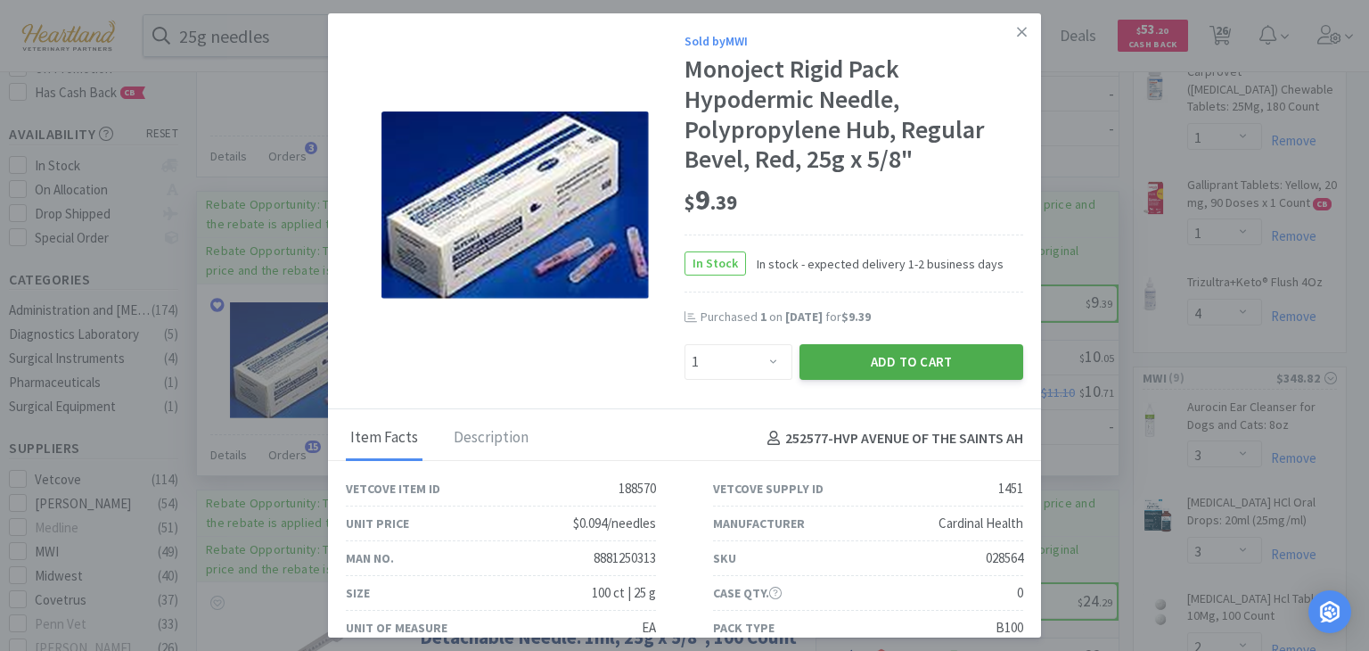
click at [913, 354] on button "Add to Cart" at bounding box center [912, 362] width 224 height 36
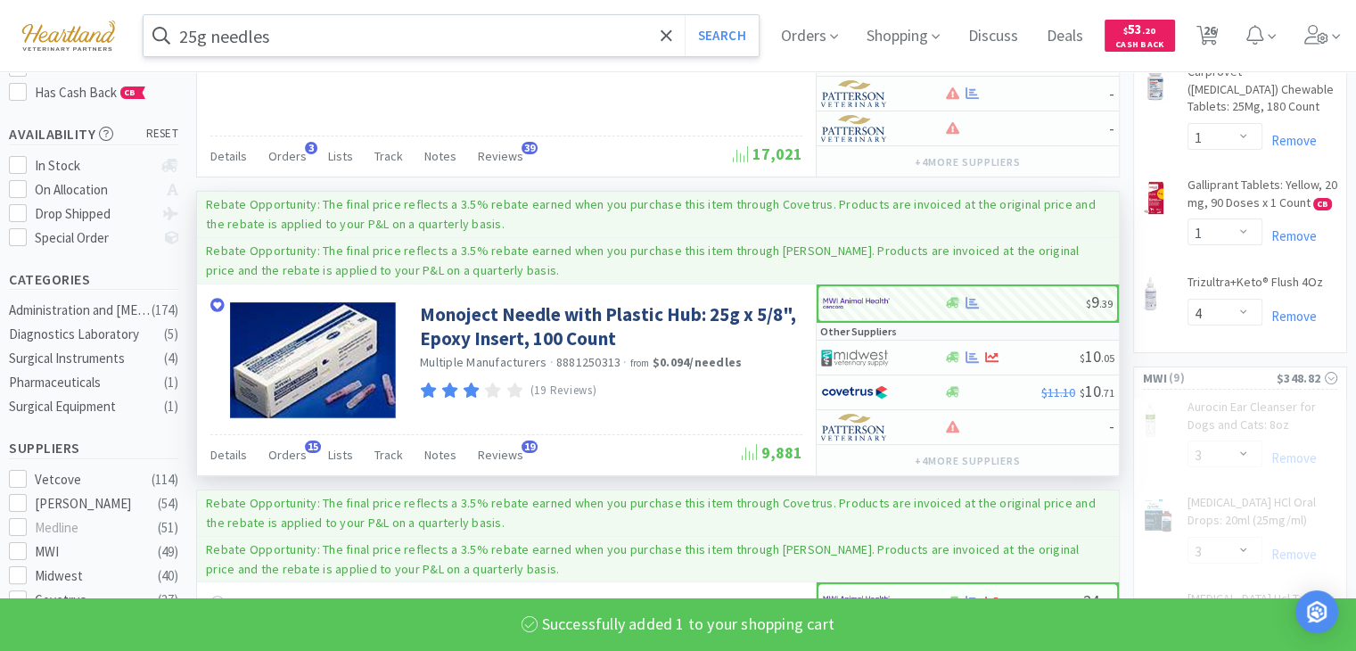
click at [201, 34] on input "25g needles" at bounding box center [451, 35] width 615 height 41
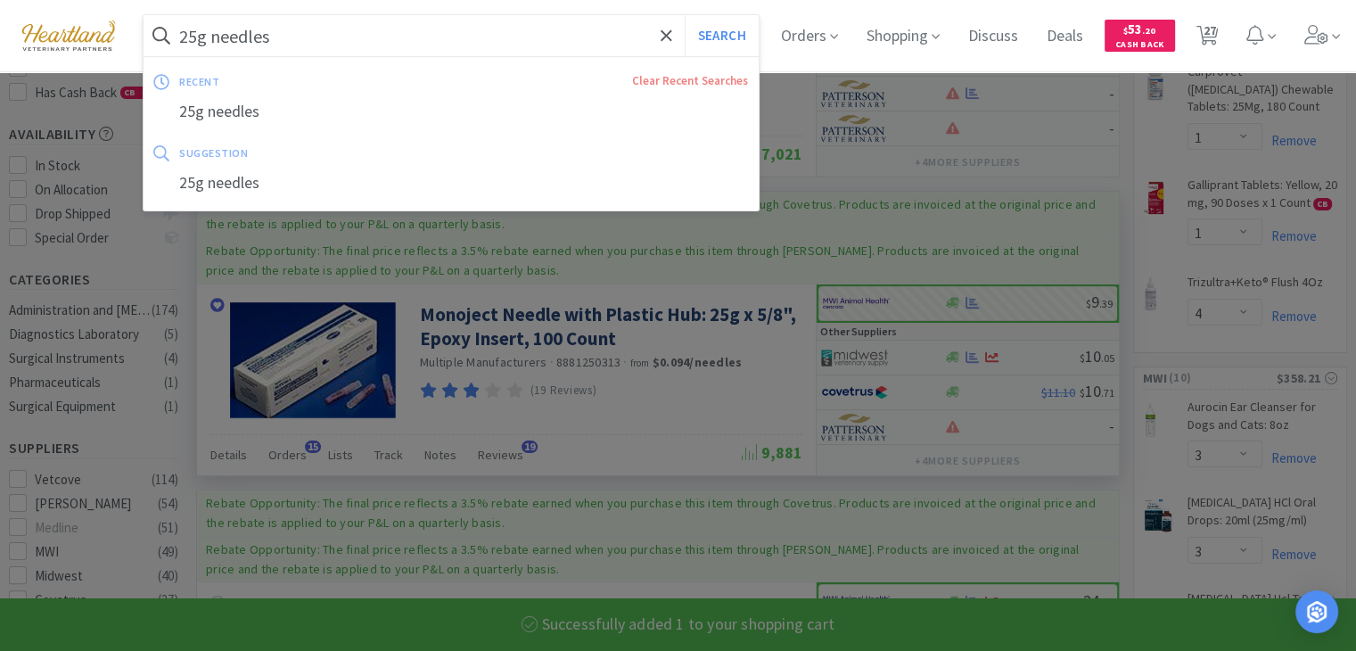
click at [197, 33] on input "25g needles" at bounding box center [451, 35] width 615 height 41
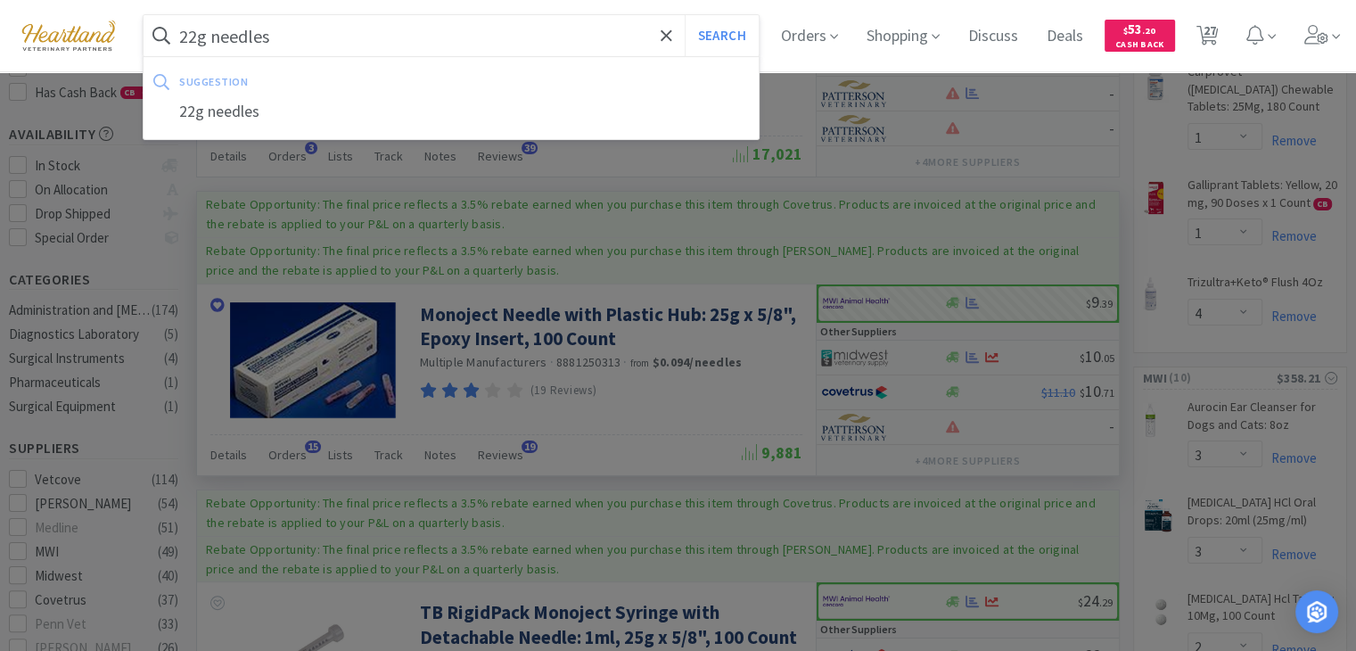
click at [685, 15] on button "Search" at bounding box center [722, 35] width 74 height 41
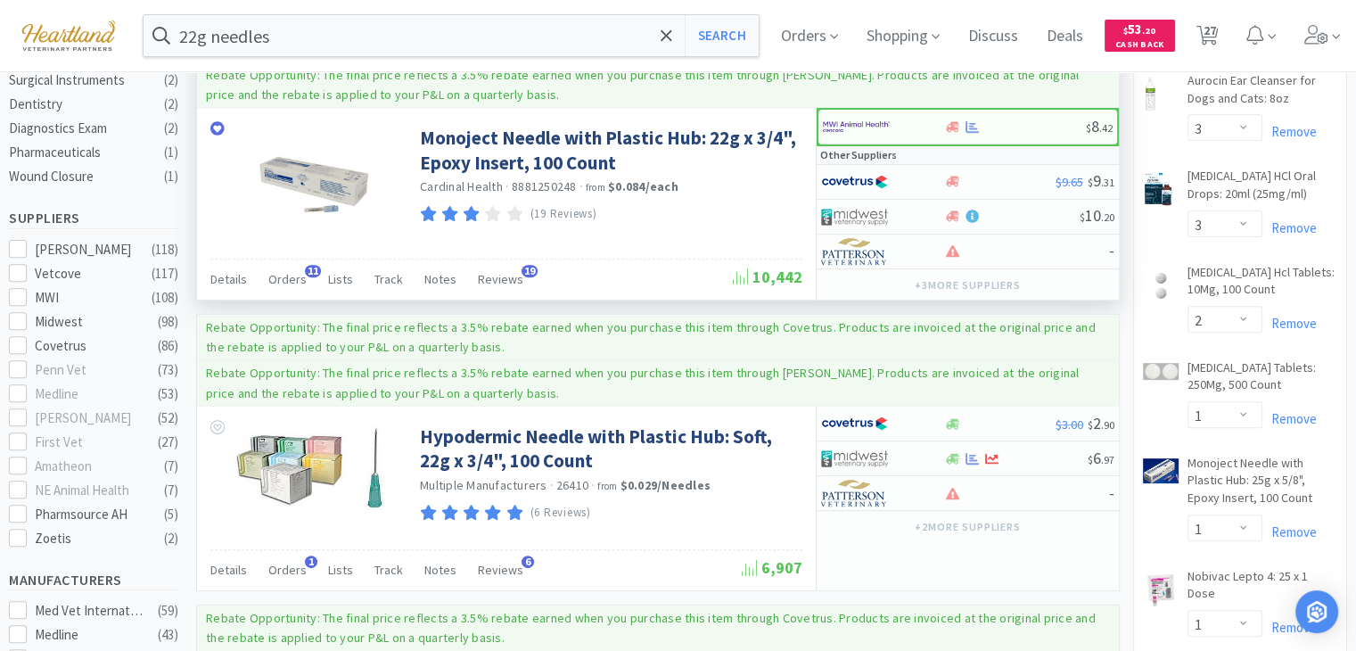
scroll to position [624, 0]
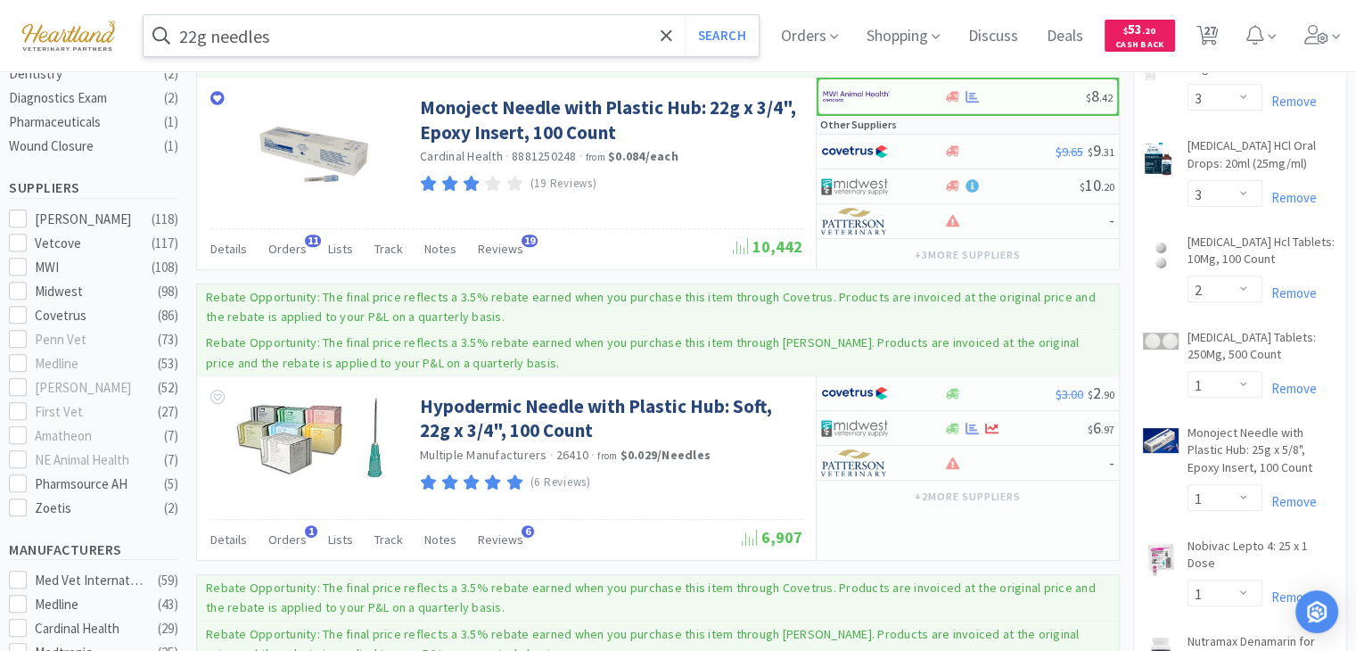
click at [358, 29] on input "22g needles" at bounding box center [451, 35] width 615 height 41
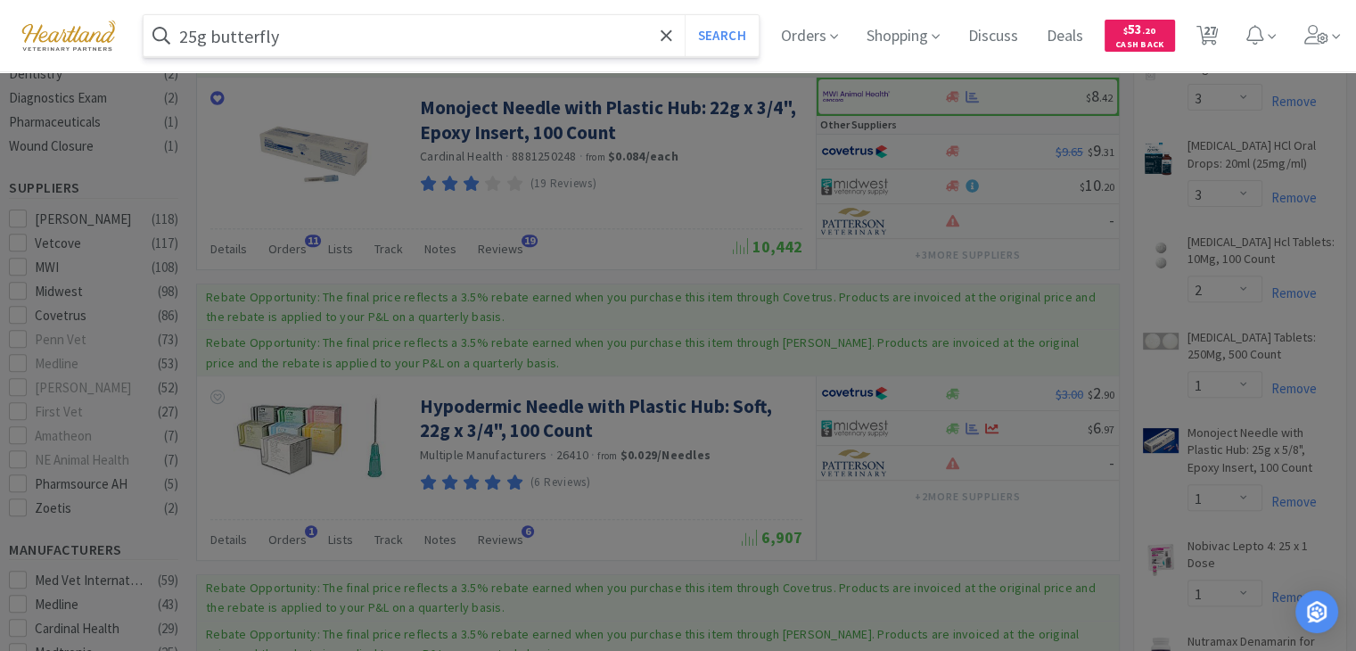
click at [685, 15] on button "Search" at bounding box center [722, 35] width 74 height 41
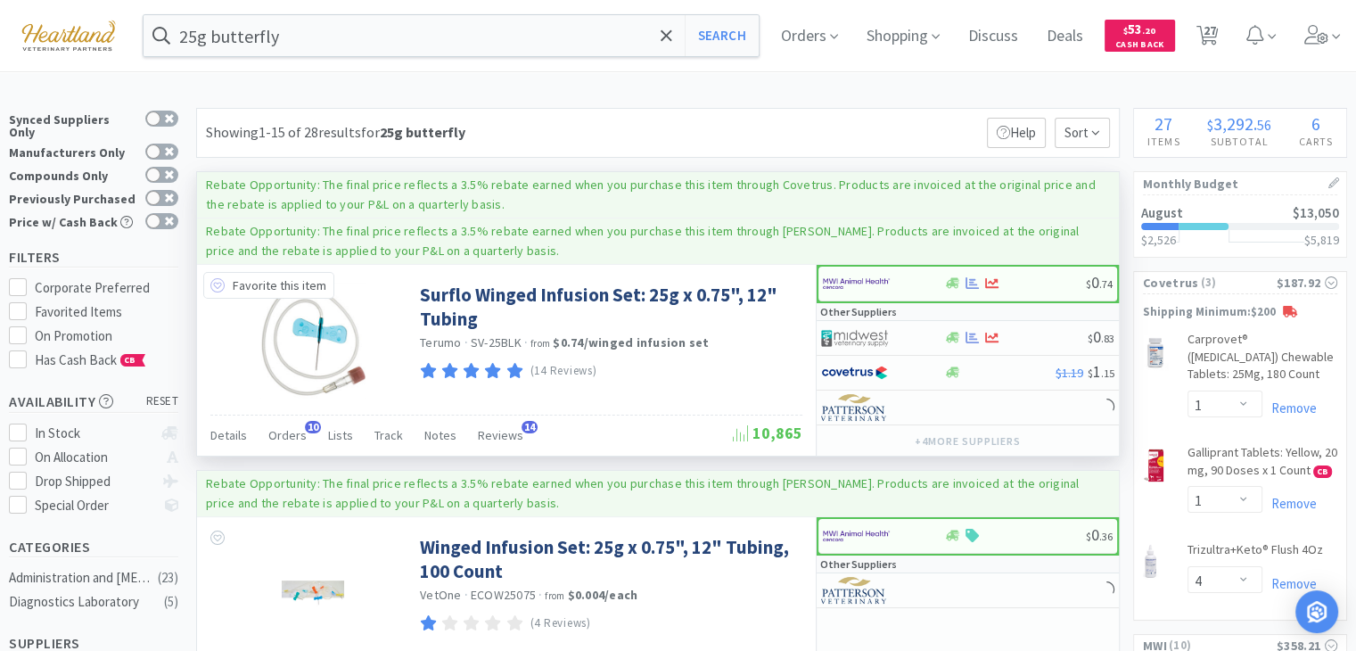
click at [217, 282] on icon at bounding box center [217, 285] width 14 height 14
click at [862, 283] on img at bounding box center [856, 283] width 67 height 27
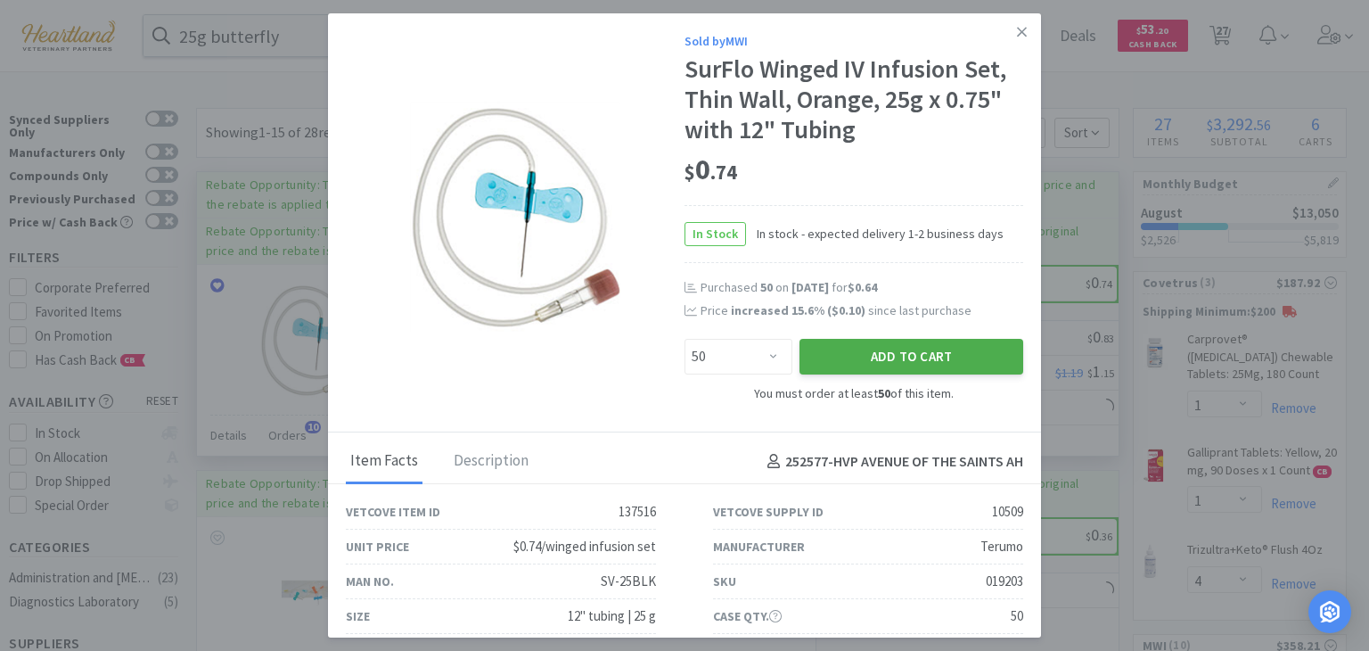
click at [850, 357] on button "Add to Cart" at bounding box center [912, 357] width 224 height 36
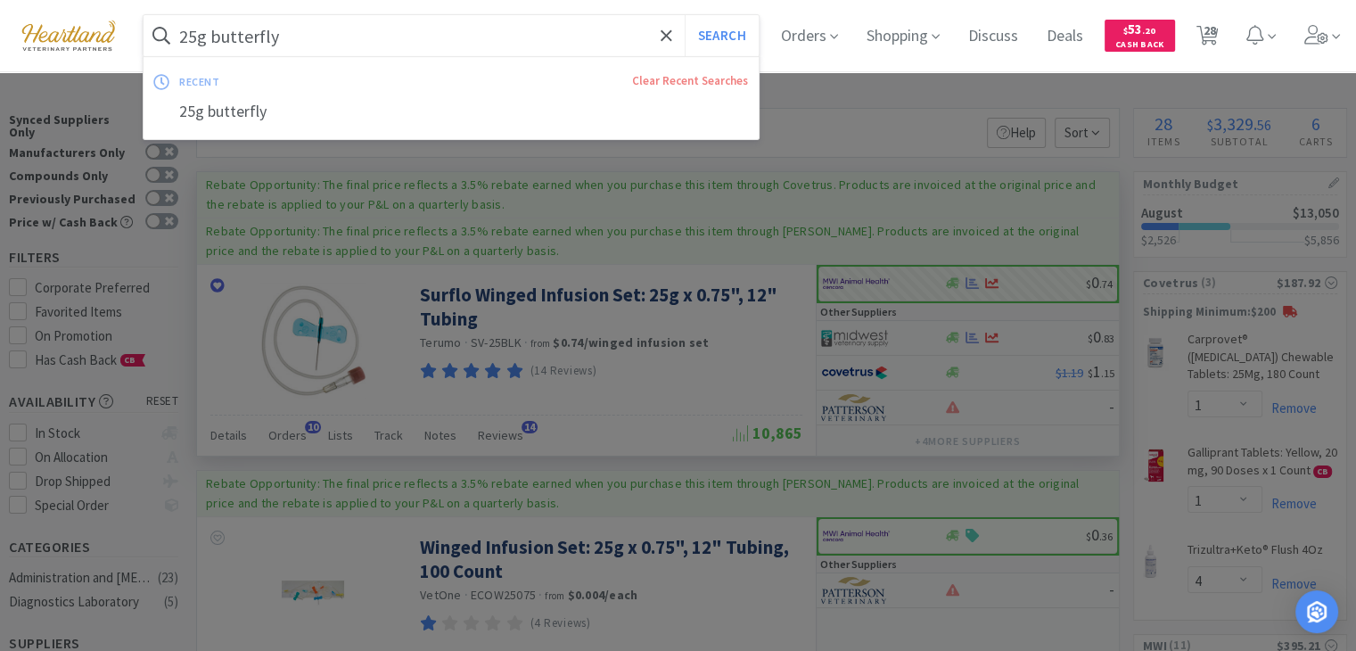
click at [307, 23] on input "25g butterfly" at bounding box center [451, 35] width 615 height 41
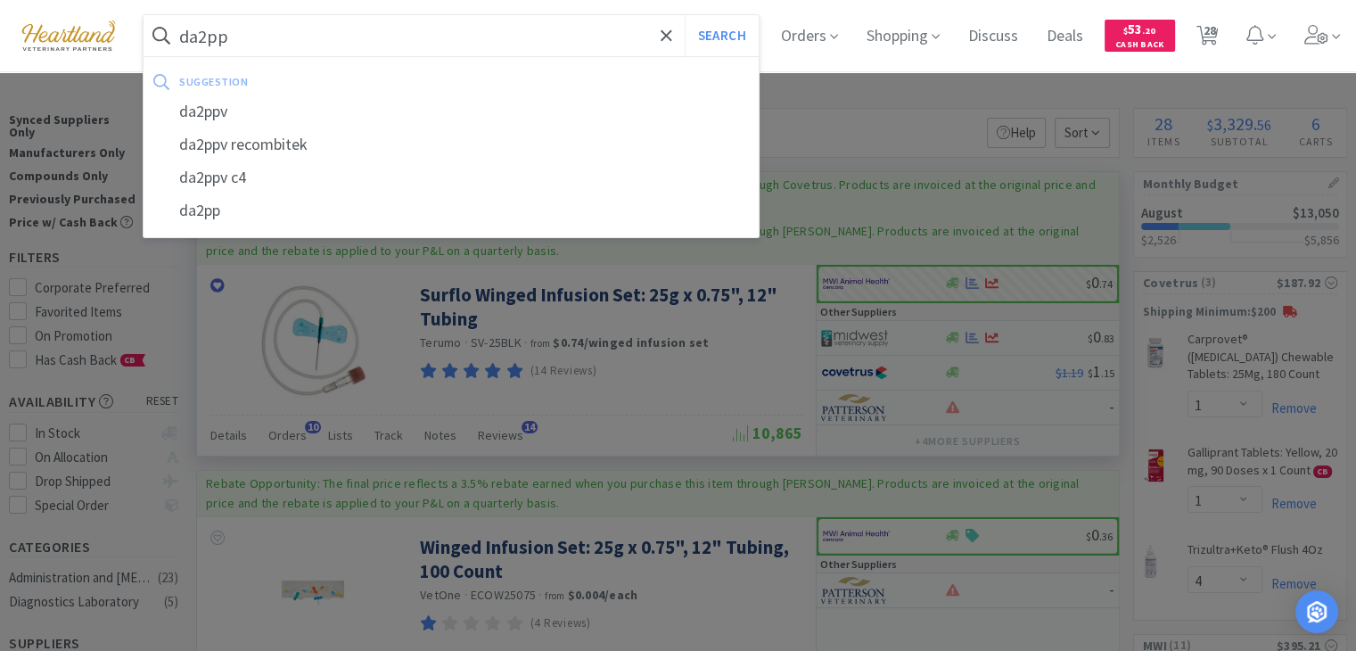
click at [685, 15] on button "Search" at bounding box center [722, 35] width 74 height 41
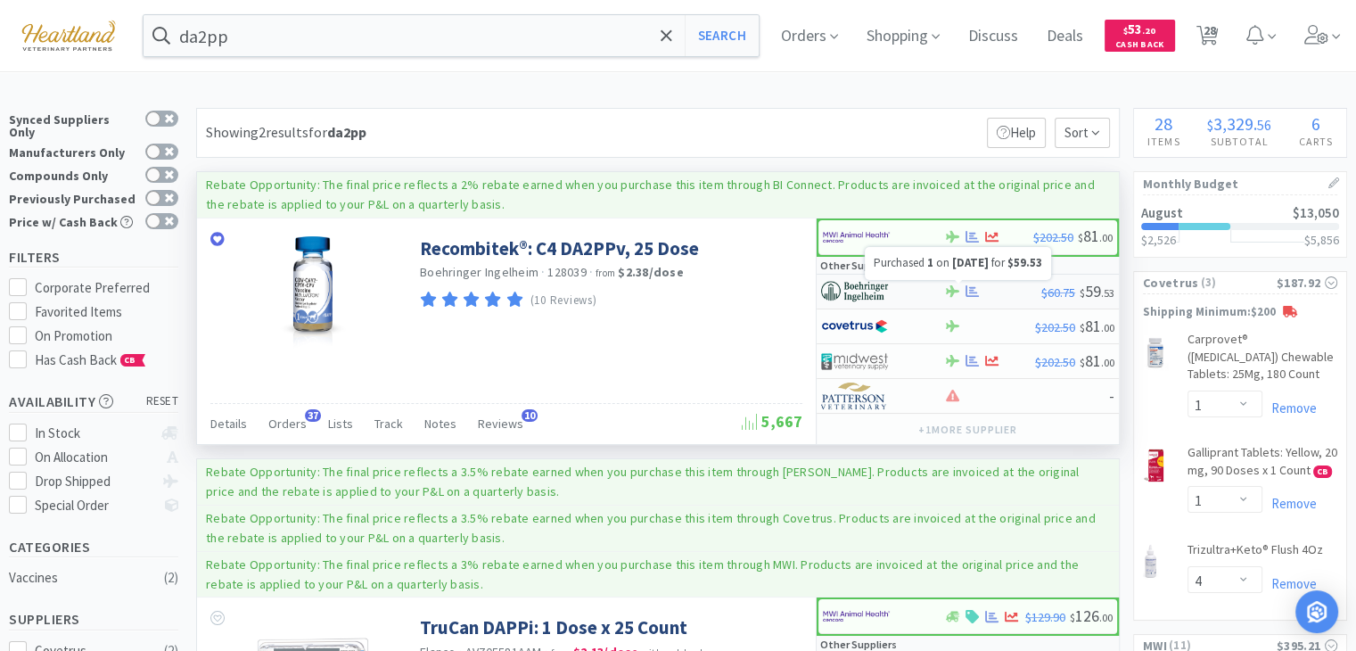
click at [972, 291] on icon at bounding box center [971, 291] width 13 height 12
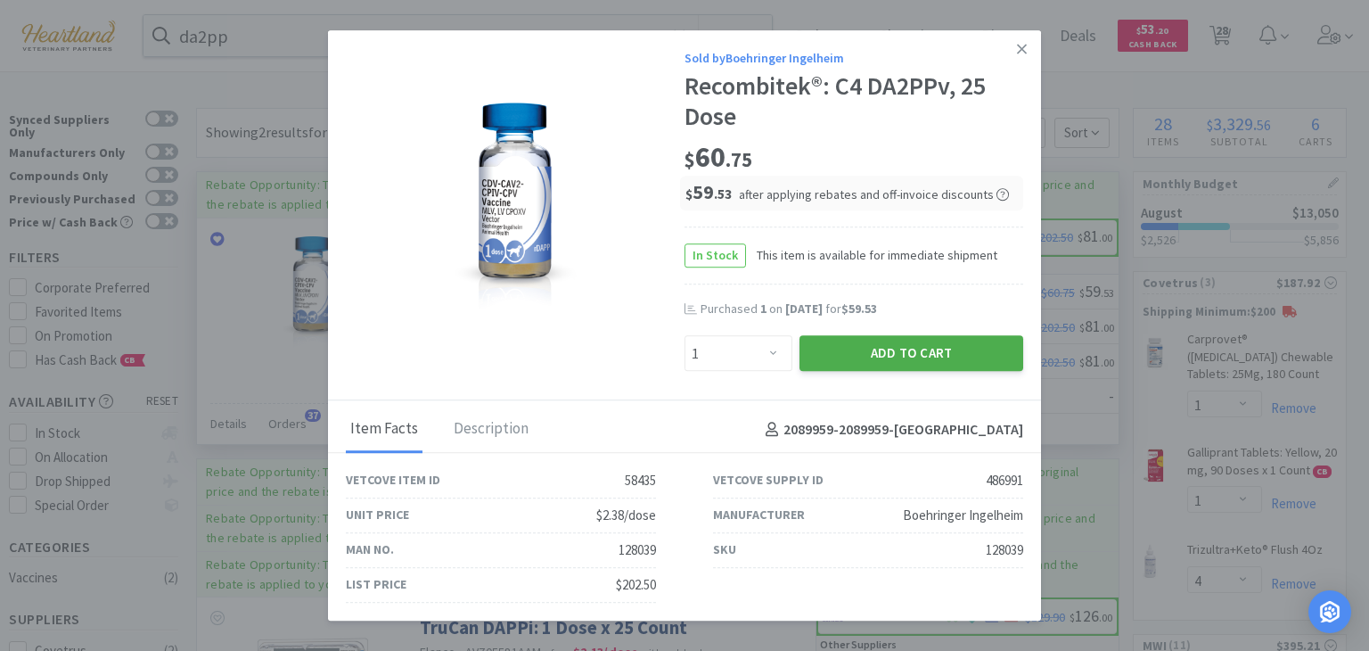
click at [942, 362] on button "Add to Cart" at bounding box center [912, 354] width 224 height 36
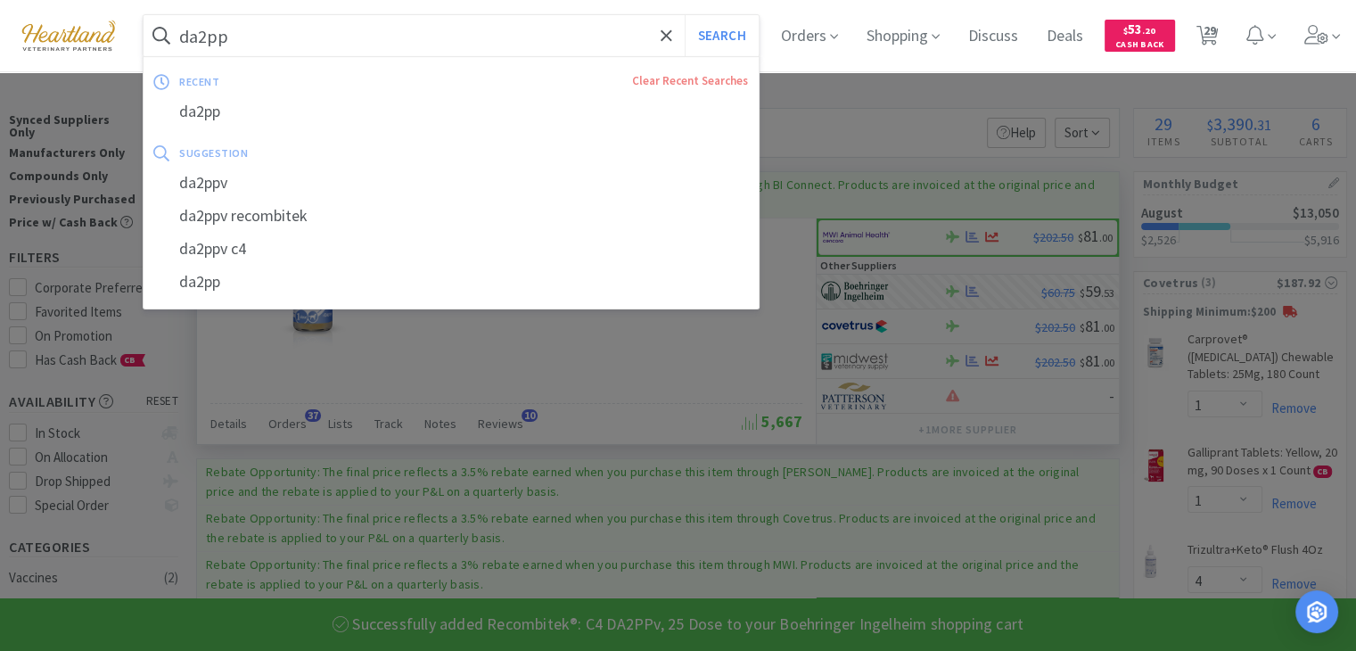
click at [547, 40] on input "da2pp" at bounding box center [451, 35] width 615 height 41
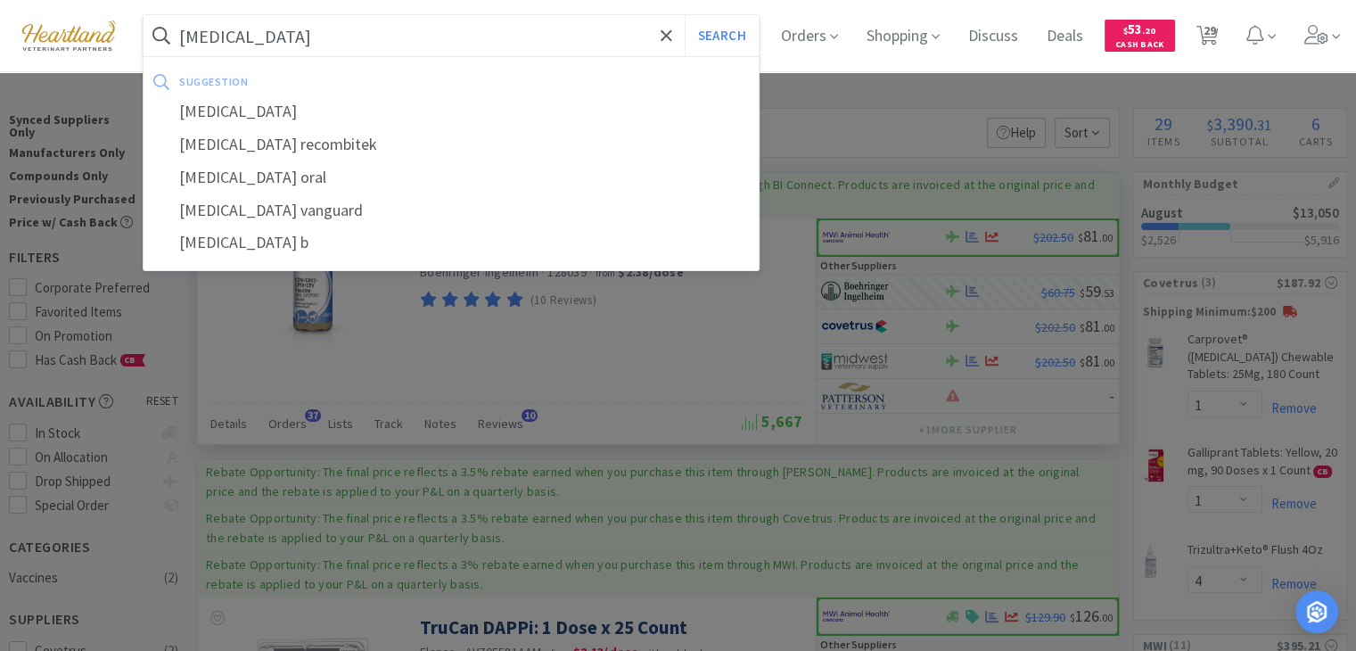
click at [685, 15] on button "Search" at bounding box center [722, 35] width 74 height 41
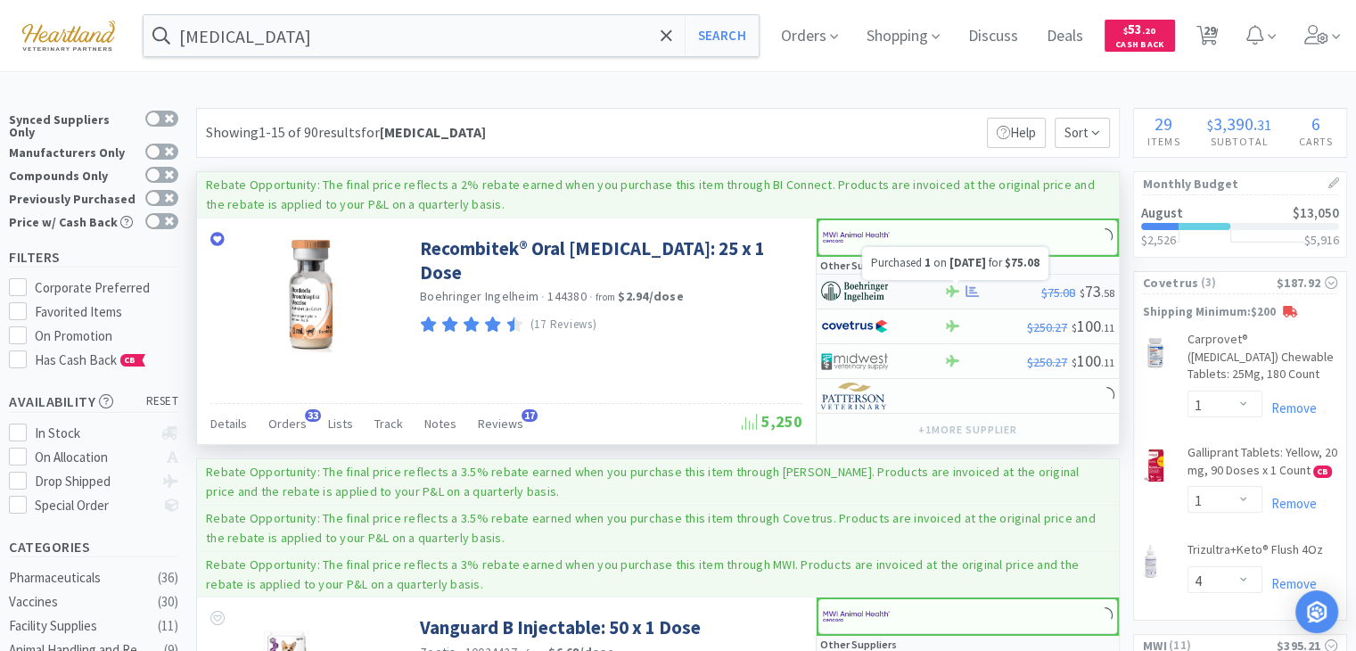
click at [972, 290] on icon at bounding box center [971, 290] width 13 height 13
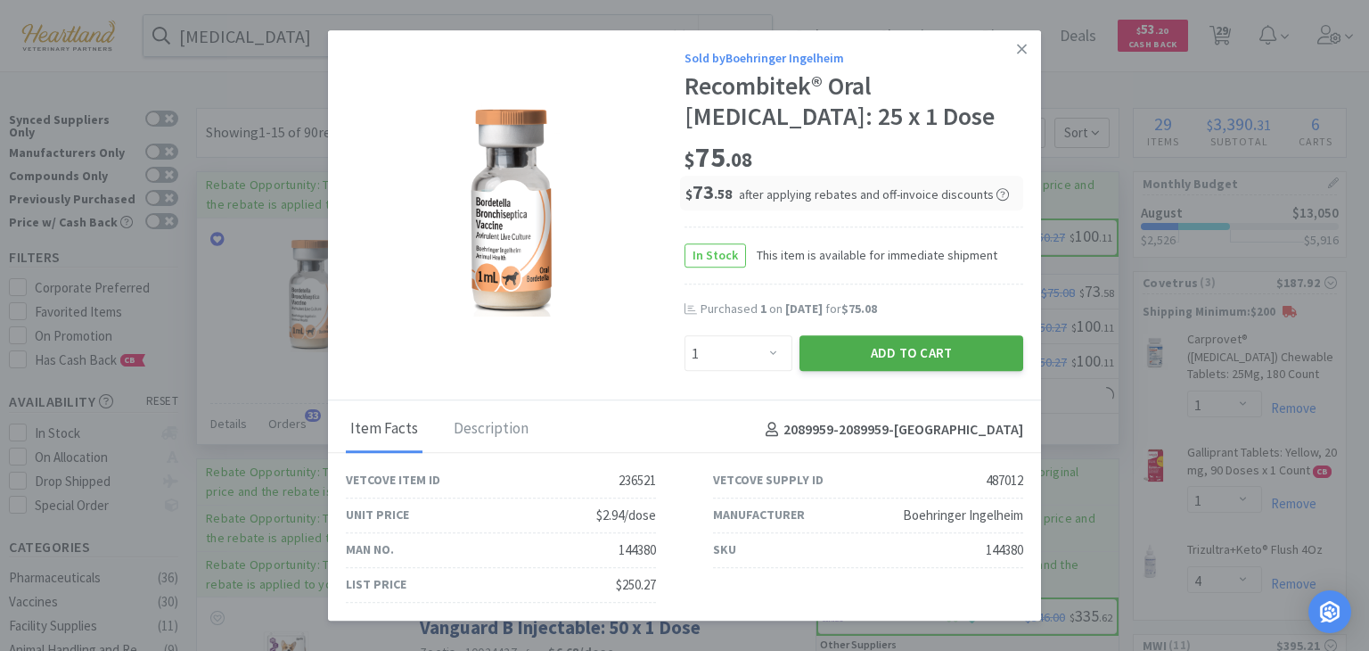
click at [945, 353] on button "Add to Cart" at bounding box center [912, 354] width 224 height 36
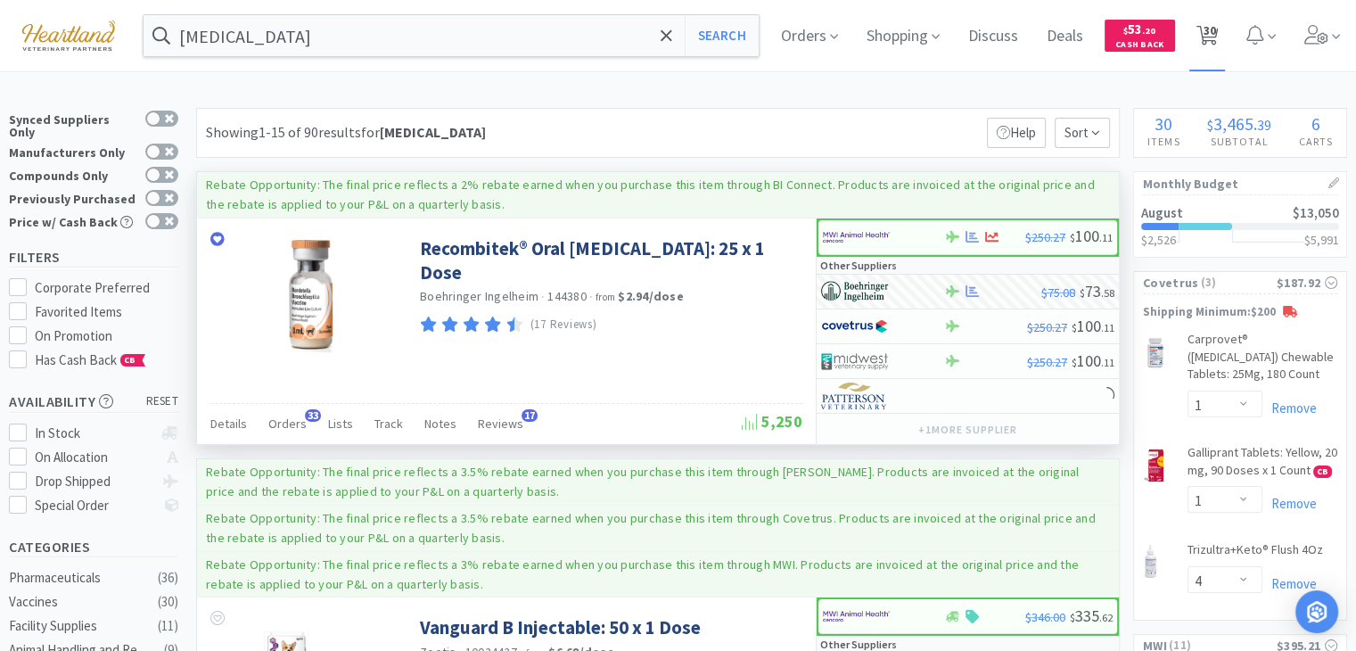
click at [1215, 34] on span "30" at bounding box center [1209, 30] width 12 height 71
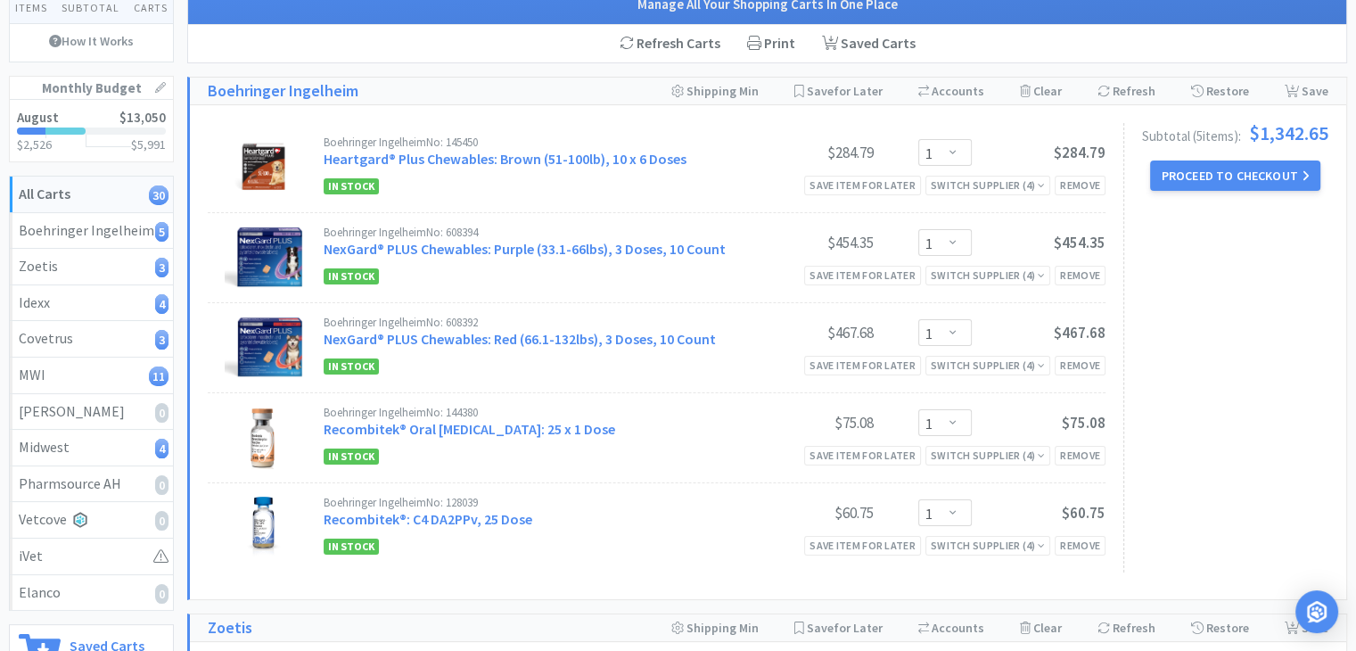
scroll to position [178, 0]
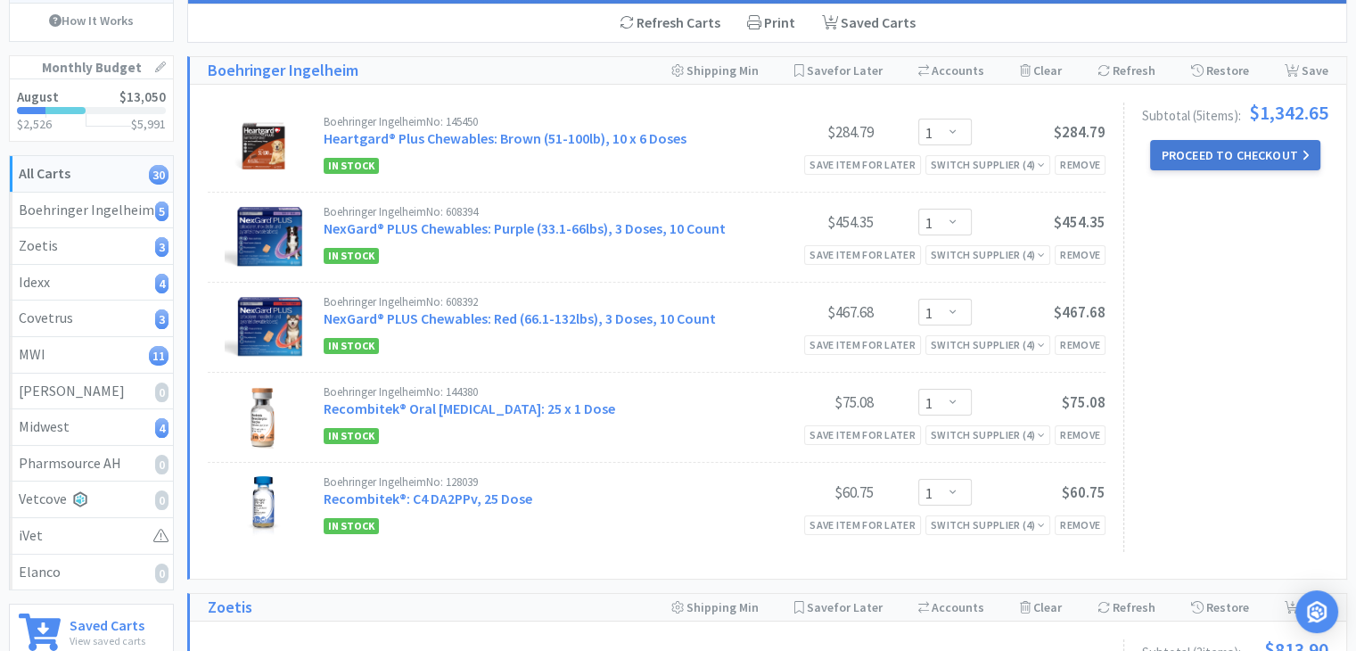
click at [1230, 156] on button "Proceed to Checkout" at bounding box center [1234, 155] width 169 height 30
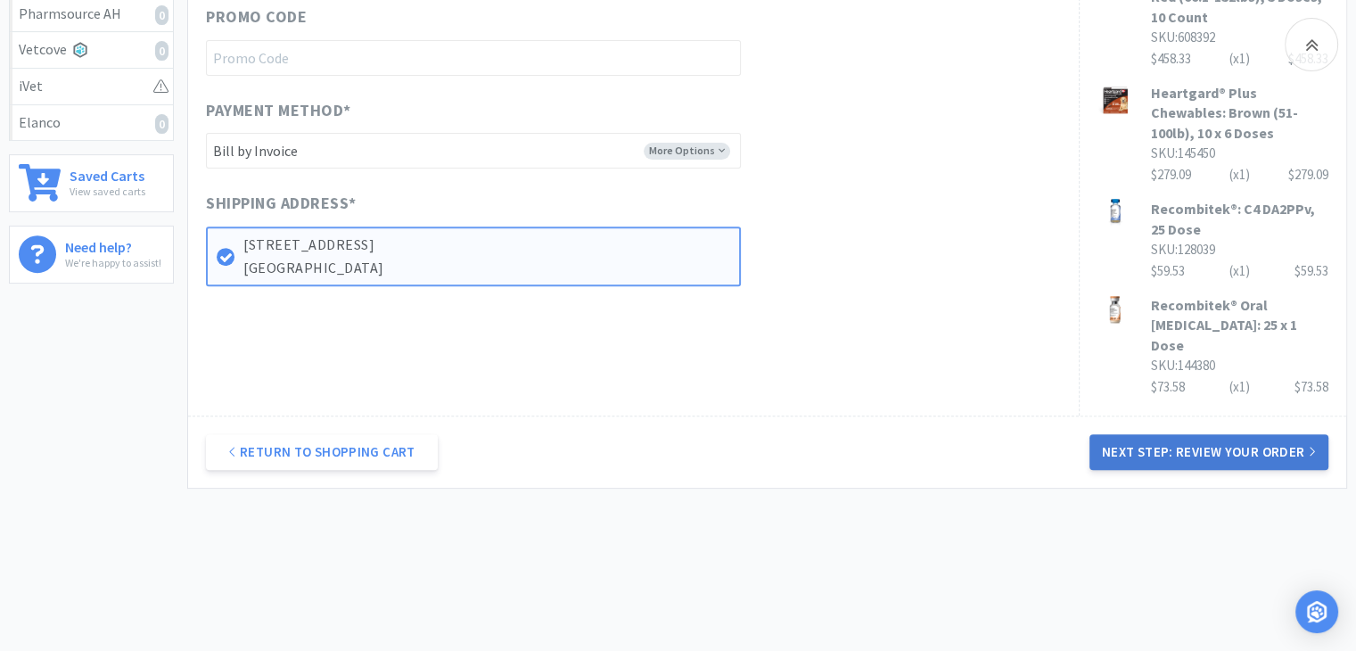
click at [1190, 434] on button "Next Step: Review Your Order" at bounding box center [1208, 452] width 239 height 36
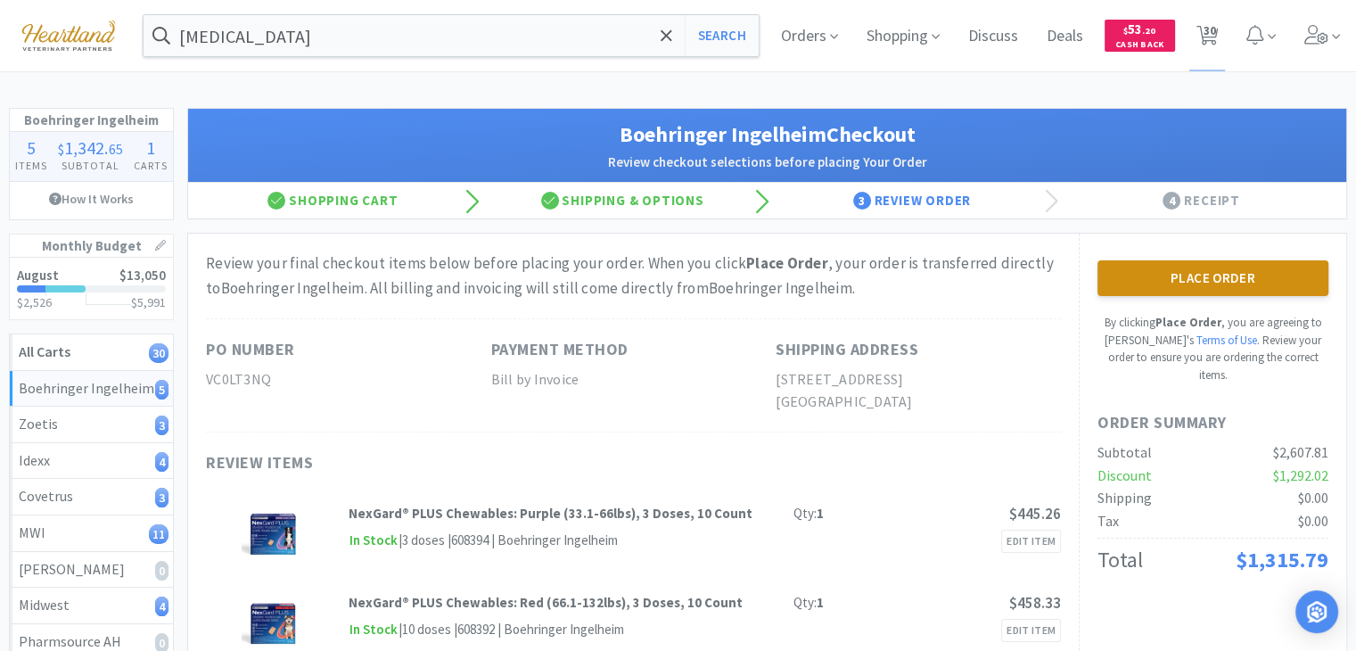
click at [1223, 265] on button "Place Order" at bounding box center [1212, 278] width 231 height 36
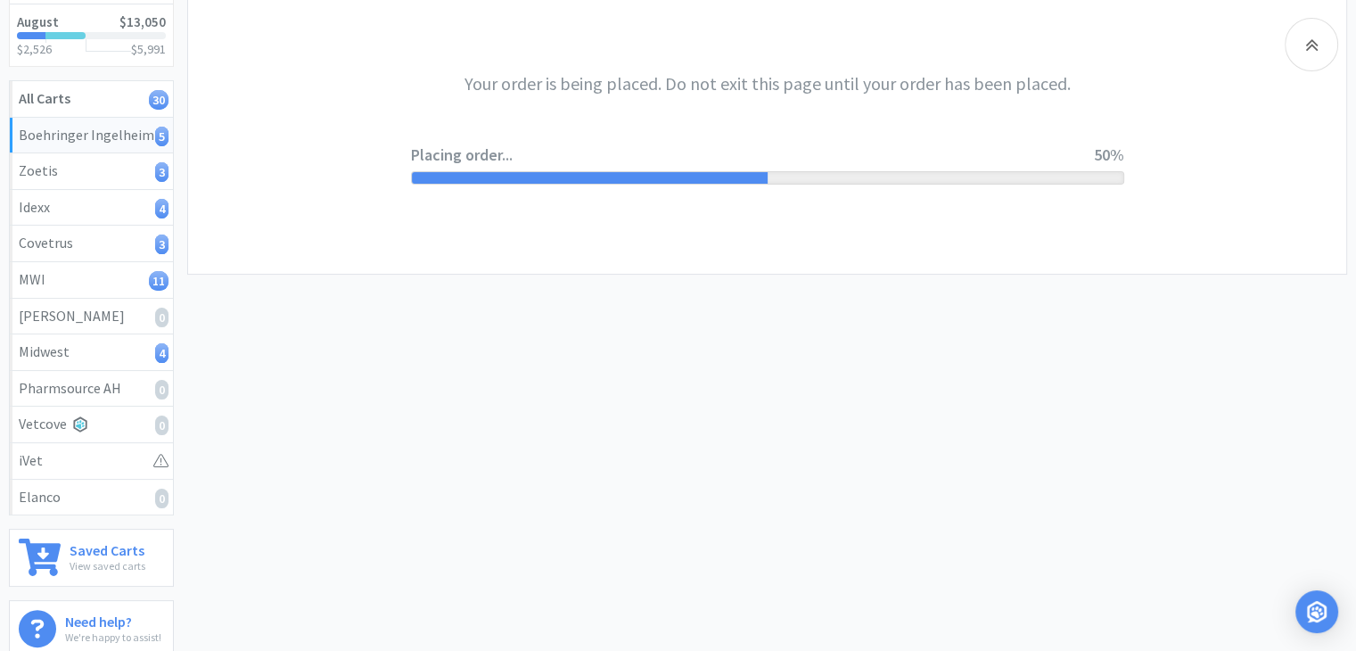
scroll to position [267, 0]
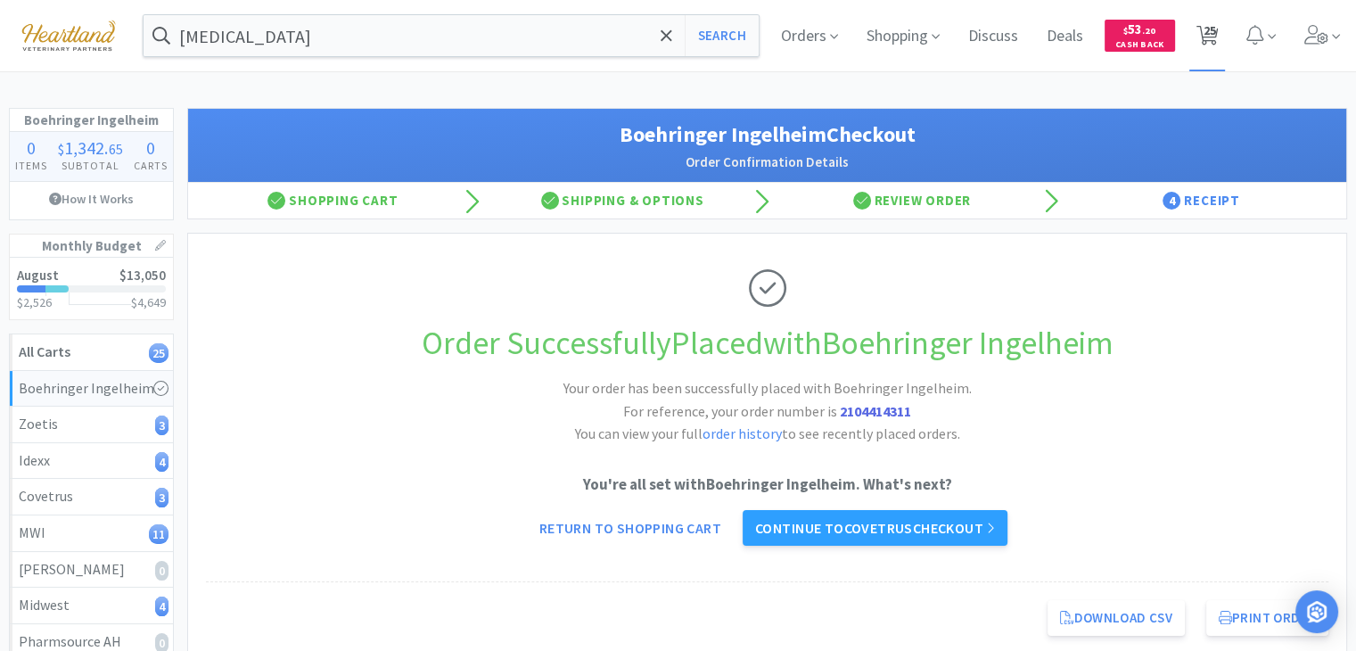
click at [1203, 40] on span "25" at bounding box center [1209, 30] width 12 height 71
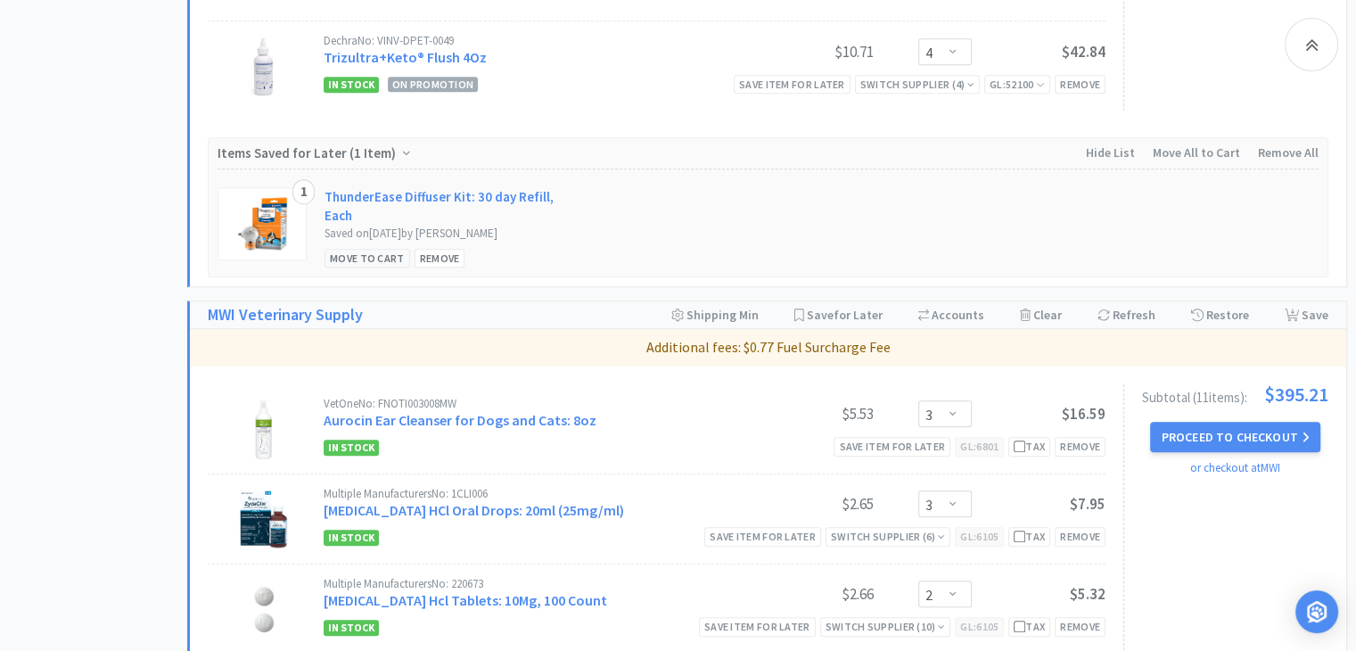
scroll to position [1783, 0]
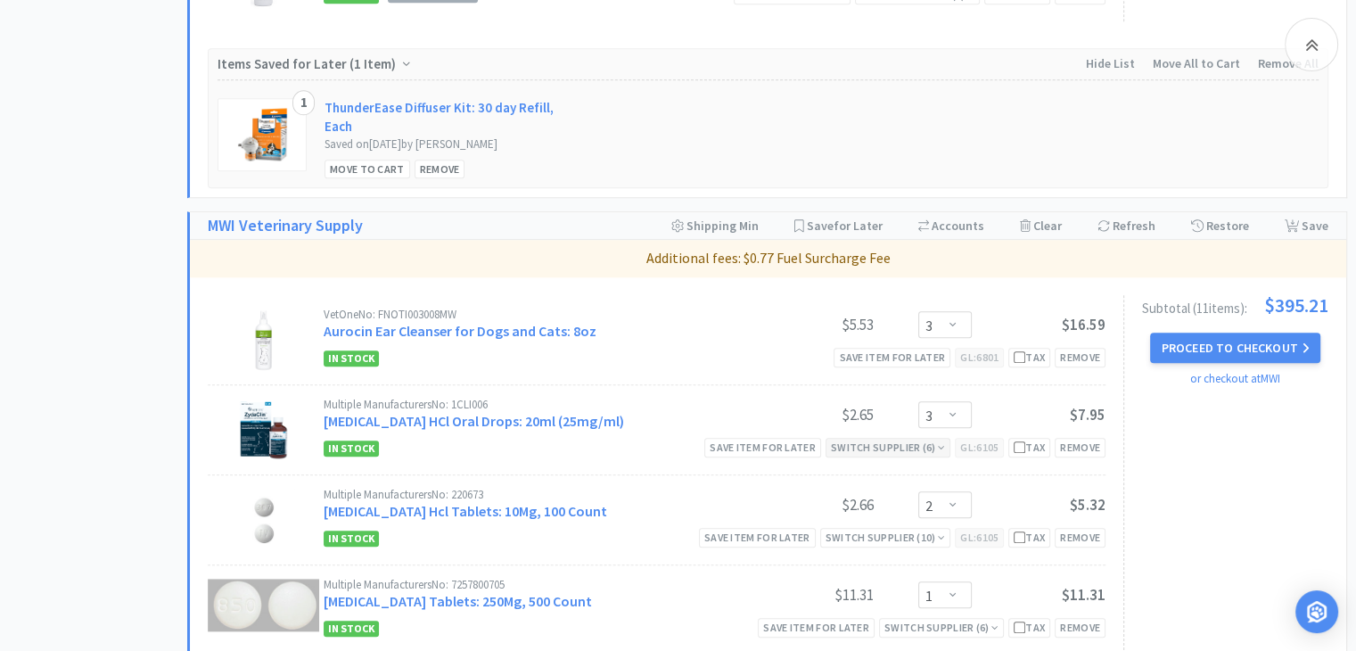
click at [883, 441] on div "Switch Supplier ( 6 )" at bounding box center [888, 447] width 114 height 17
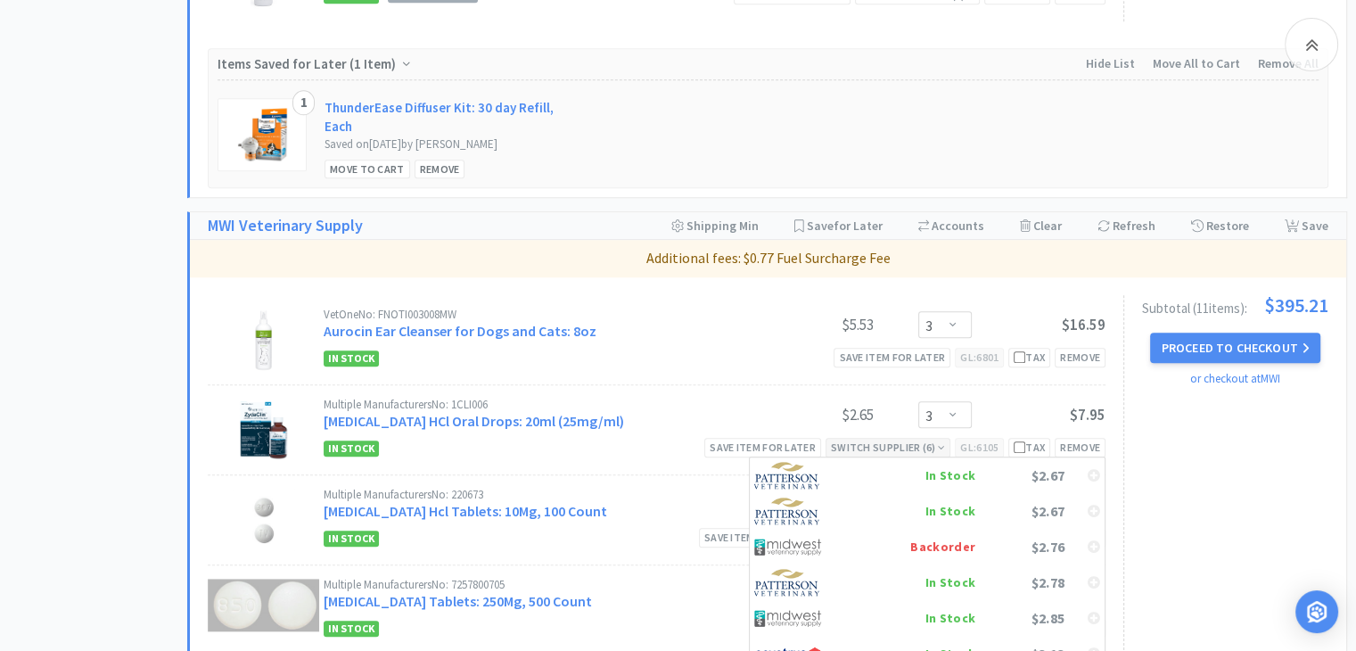
click at [883, 441] on div "Switch Supplier ( 6 )" at bounding box center [888, 447] width 114 height 17
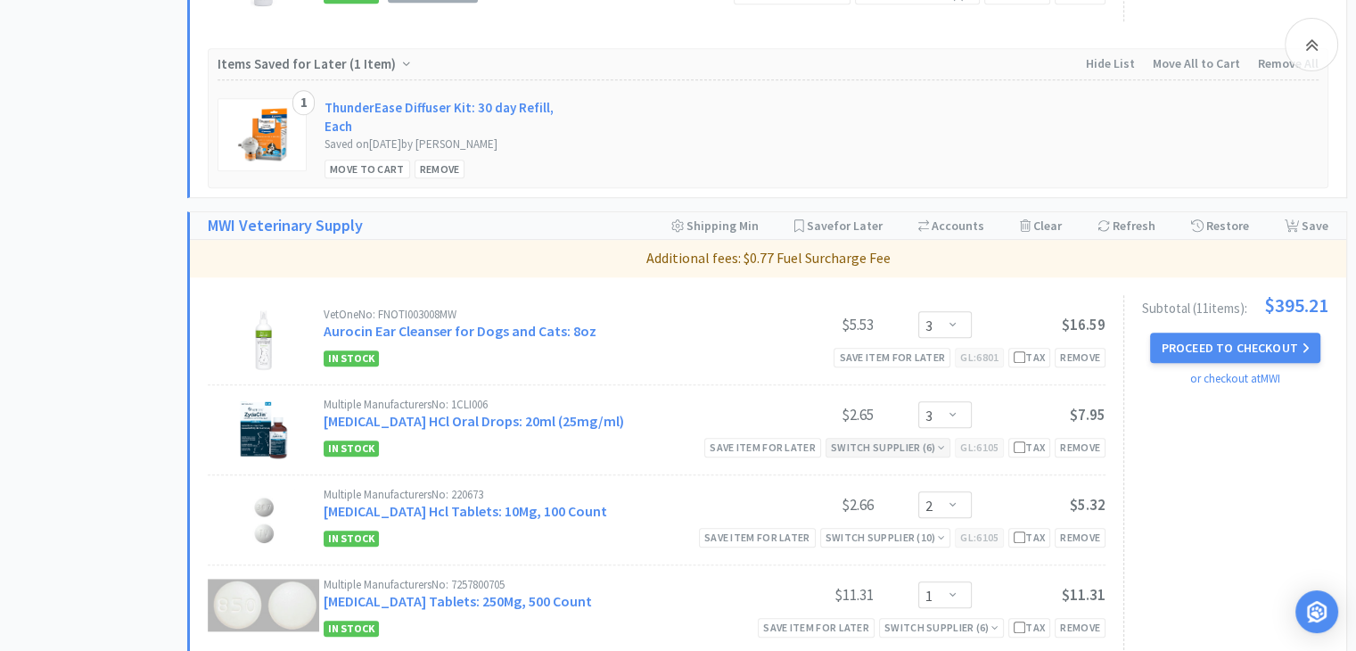
scroll to position [1872, 0]
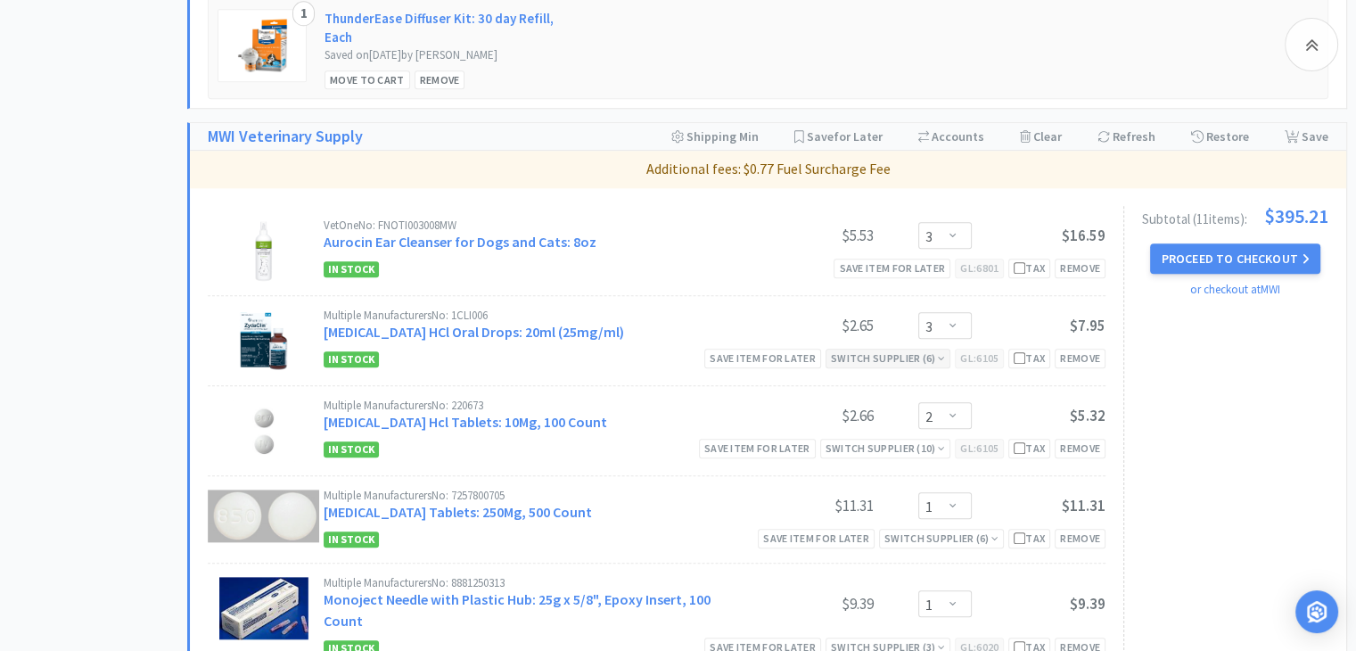
click at [883, 441] on div "Switch Supplier ( 10 )" at bounding box center [885, 447] width 120 height 17
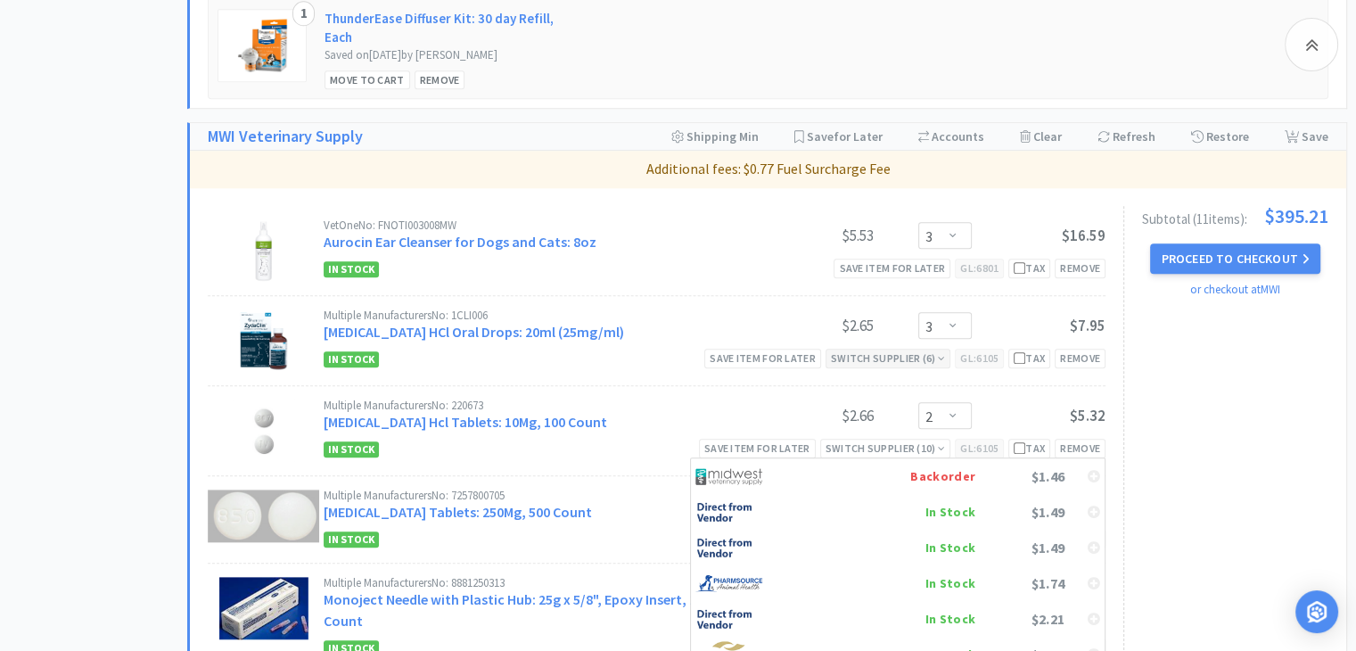
click at [883, 441] on div "Switch Supplier ( 10 )" at bounding box center [885, 447] width 120 height 17
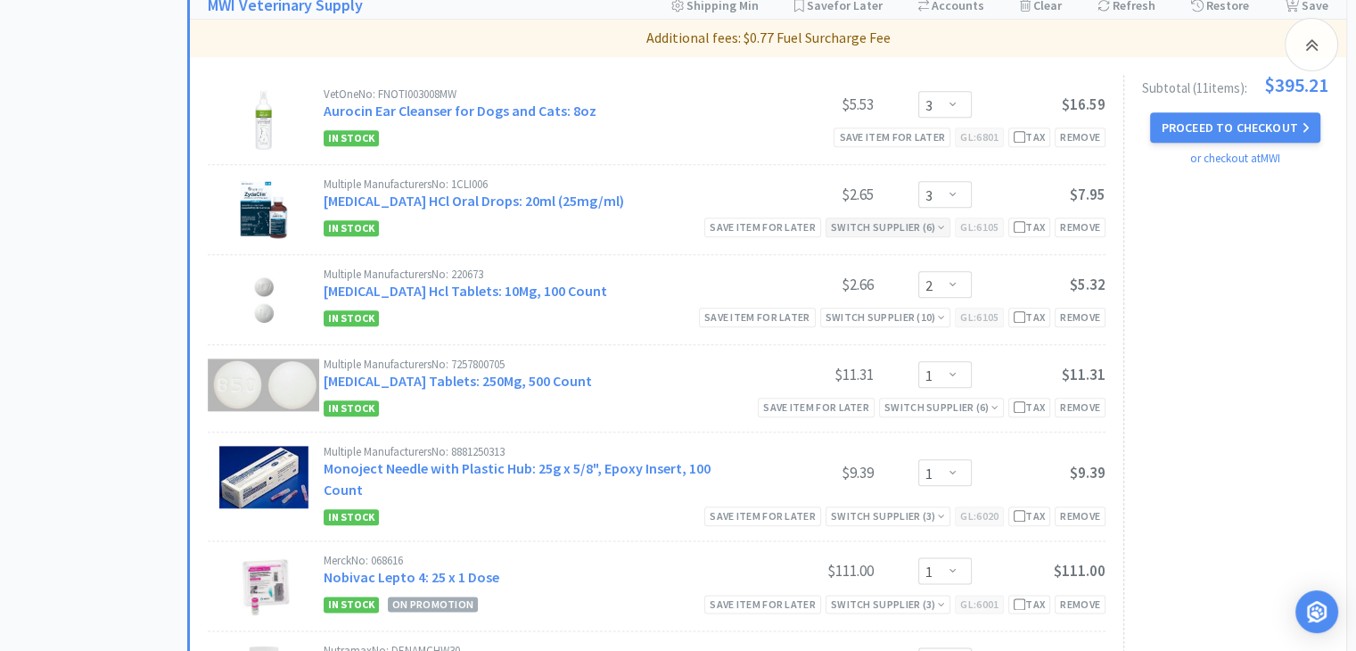
scroll to position [2050, 0]
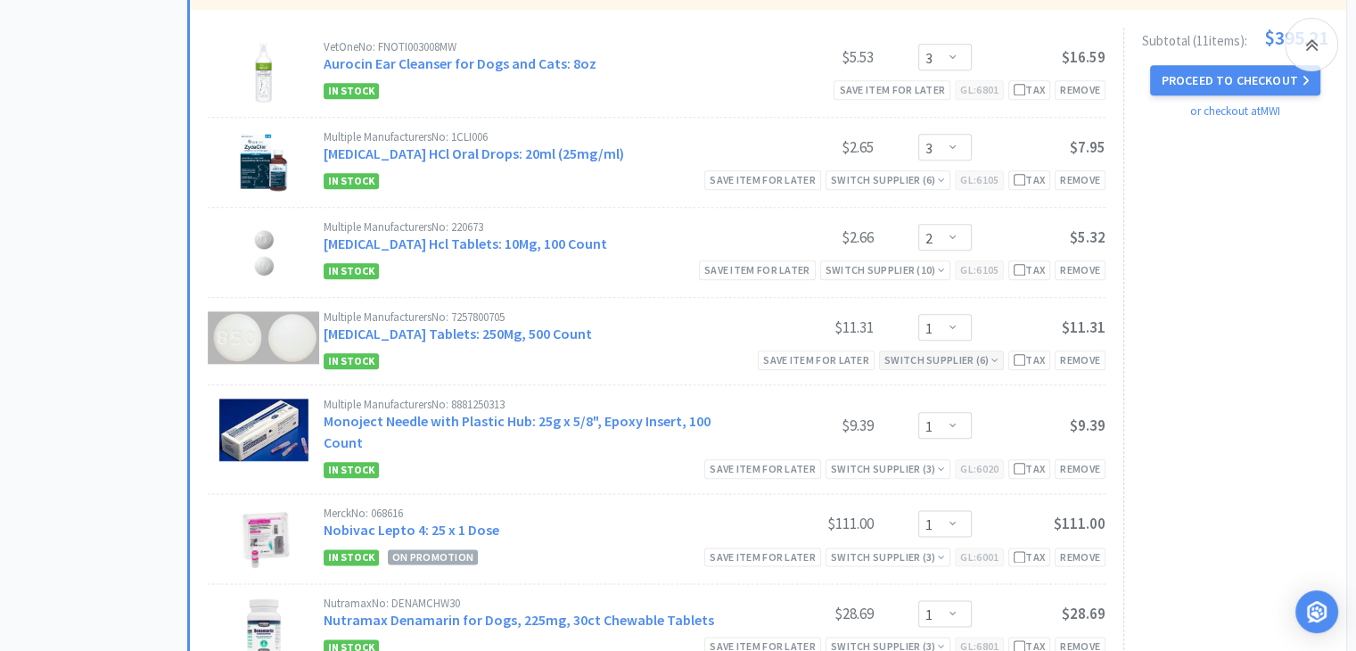
click at [925, 355] on div "Switch Supplier ( 6 )" at bounding box center [941, 359] width 114 height 17
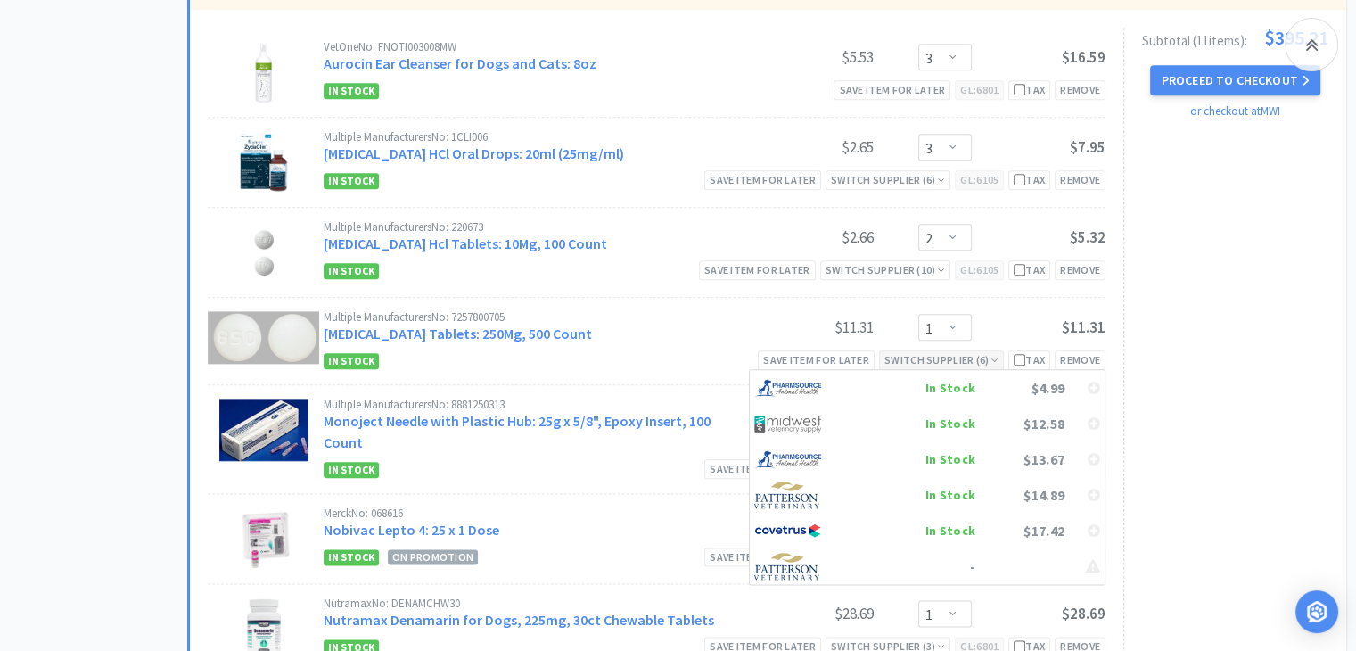
click at [925, 355] on div "Switch Supplier ( 6 )" at bounding box center [941, 359] width 114 height 17
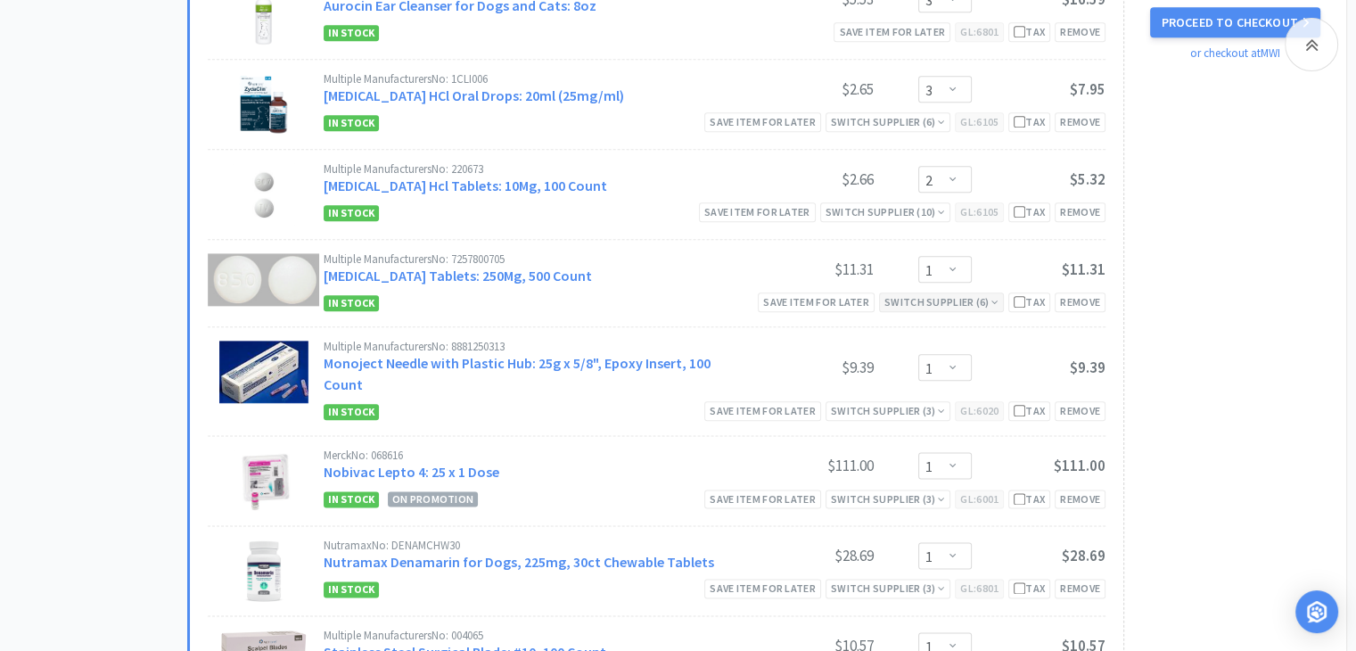
scroll to position [2140, 0]
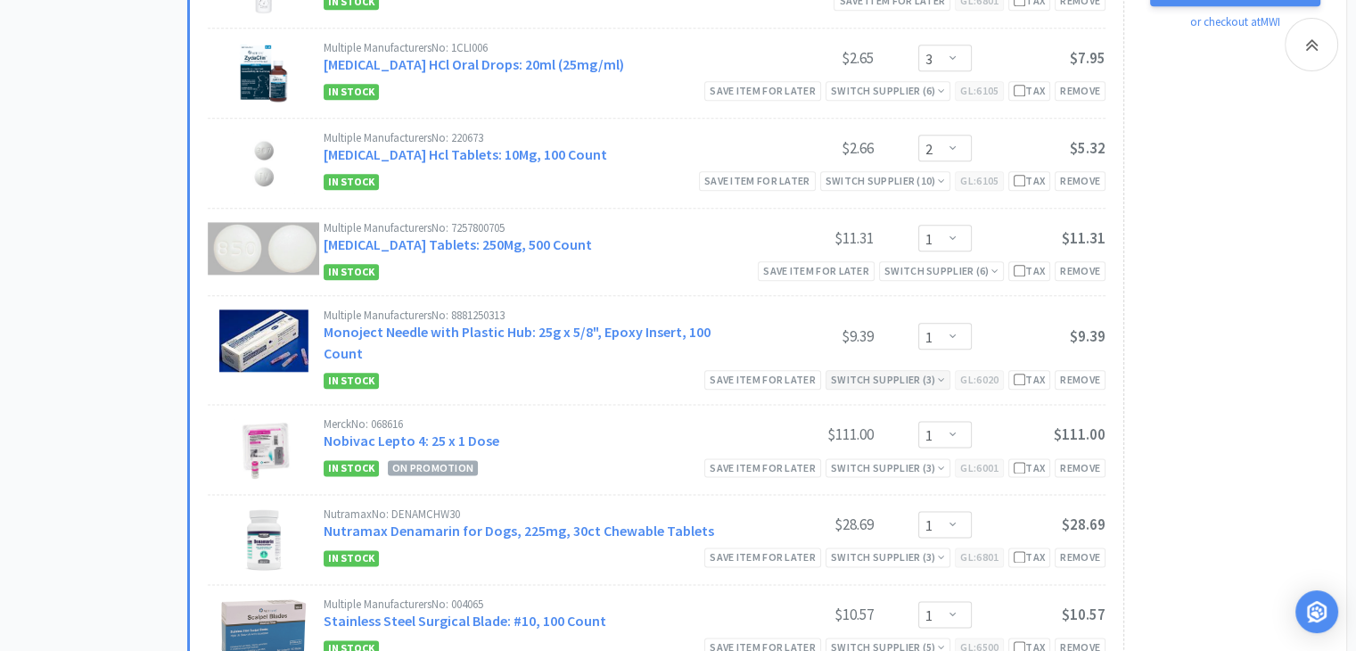
click at [908, 371] on div "Switch Supplier ( 3 )" at bounding box center [888, 379] width 114 height 17
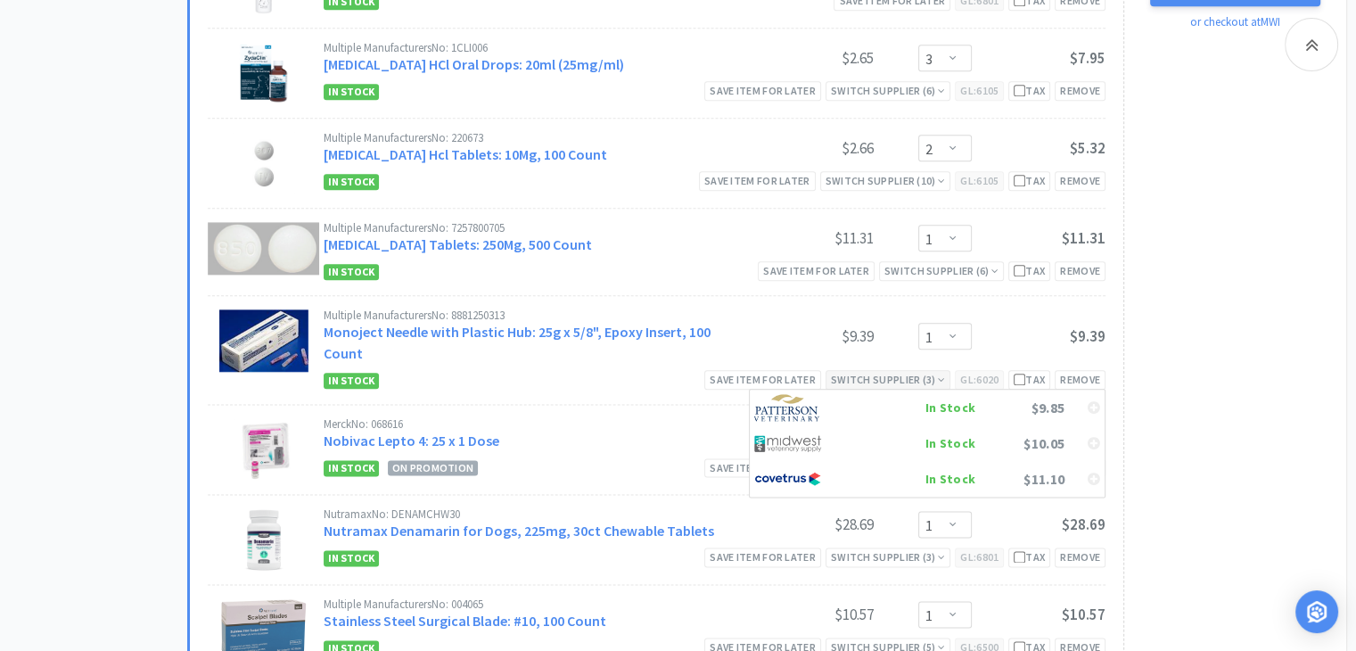
click at [901, 371] on div "Switch Supplier ( 3 )" at bounding box center [888, 379] width 114 height 17
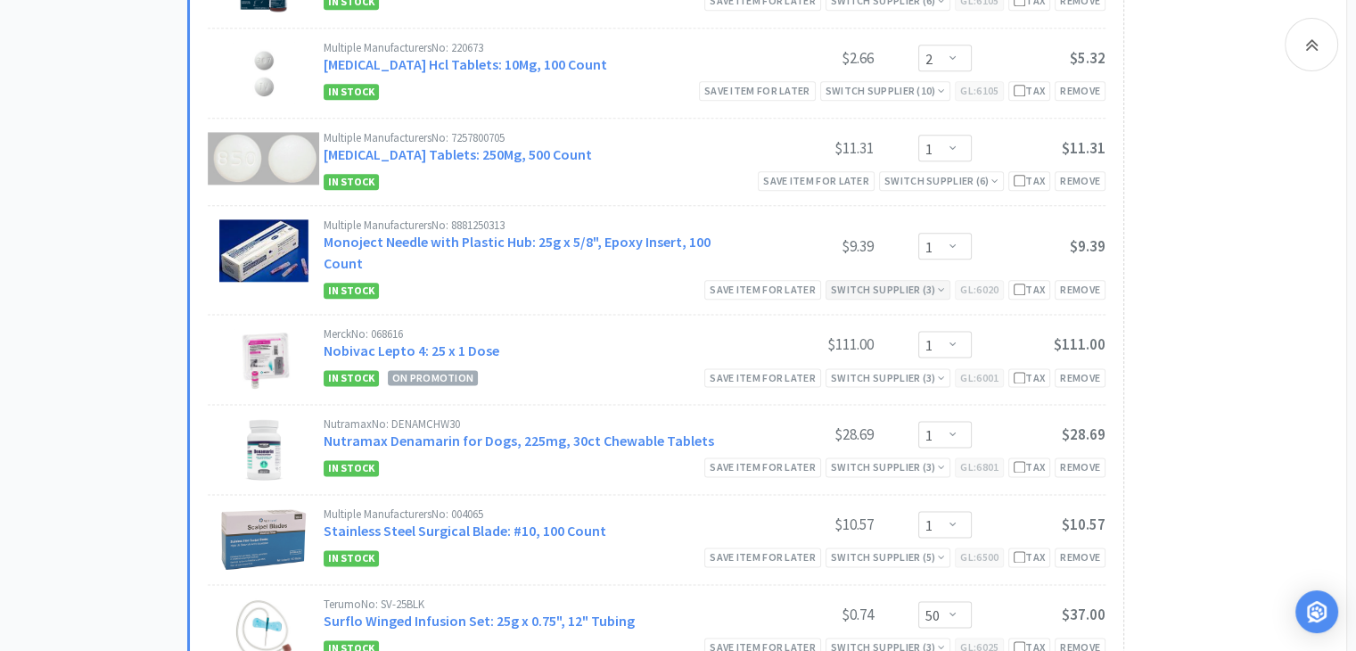
scroll to position [2318, 0]
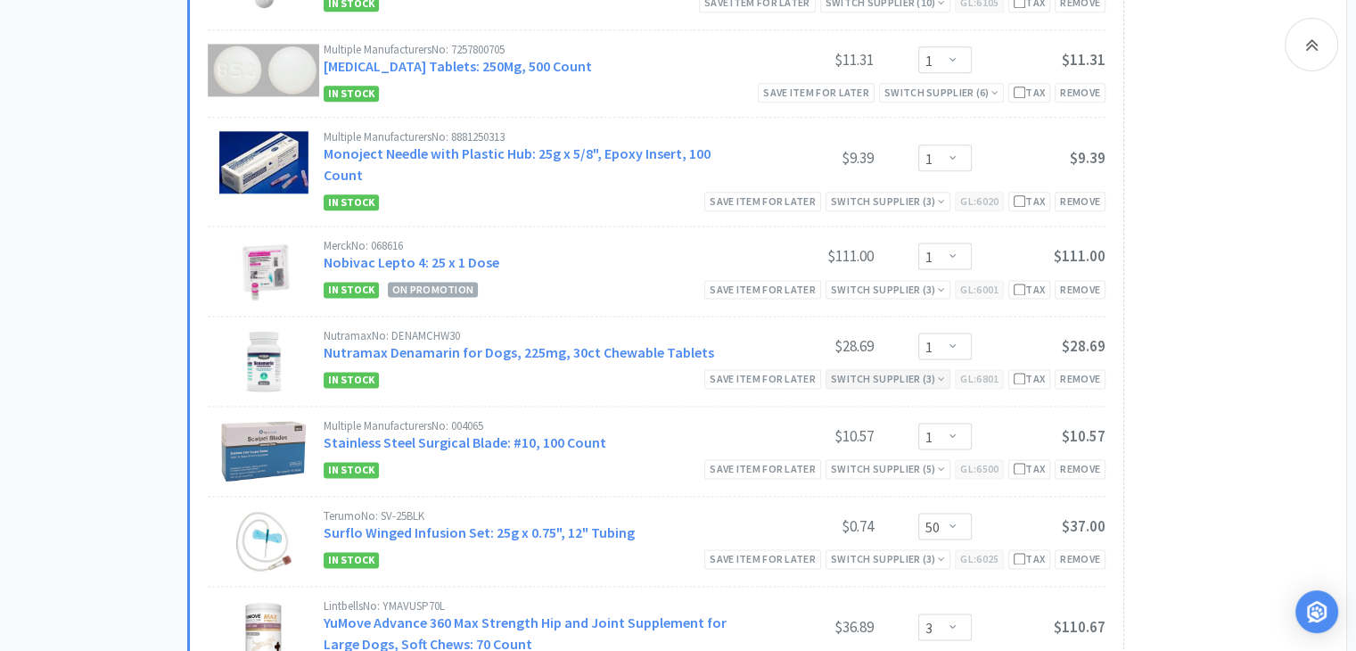
click at [870, 370] on div "Switch Supplier ( 3 )" at bounding box center [888, 378] width 114 height 17
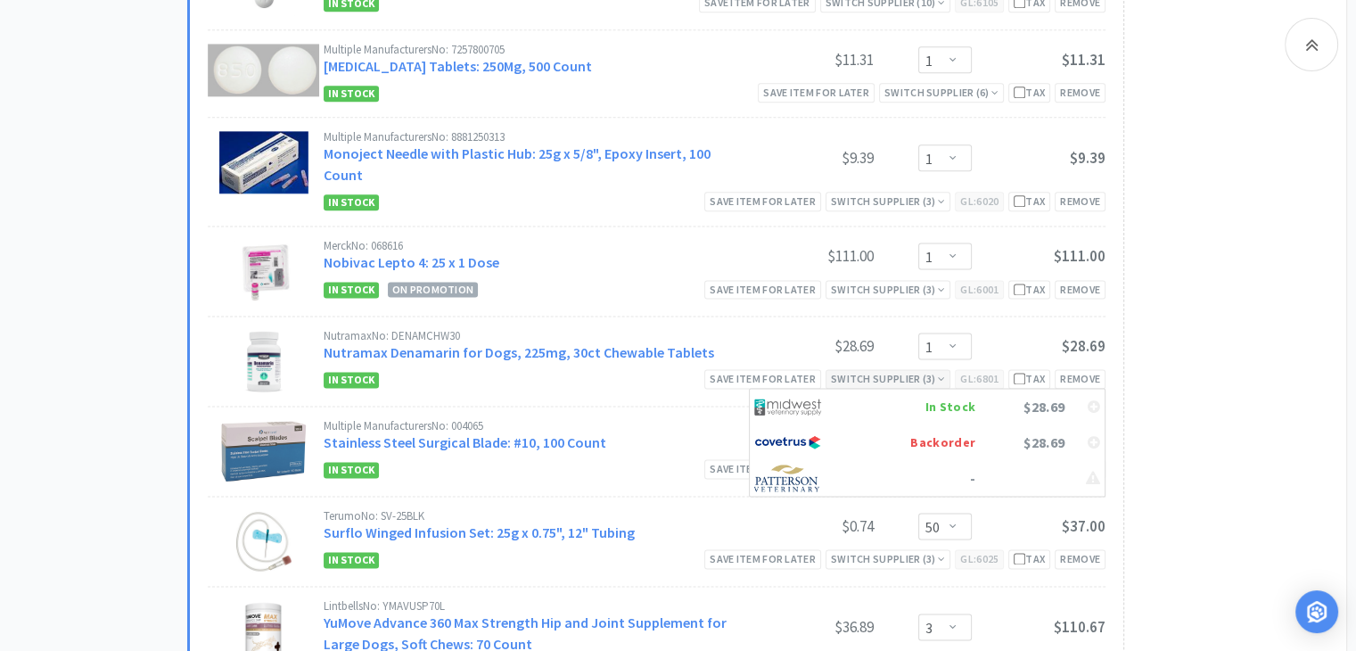
click at [870, 370] on div "Switch Supplier ( 3 )" at bounding box center [888, 378] width 114 height 17
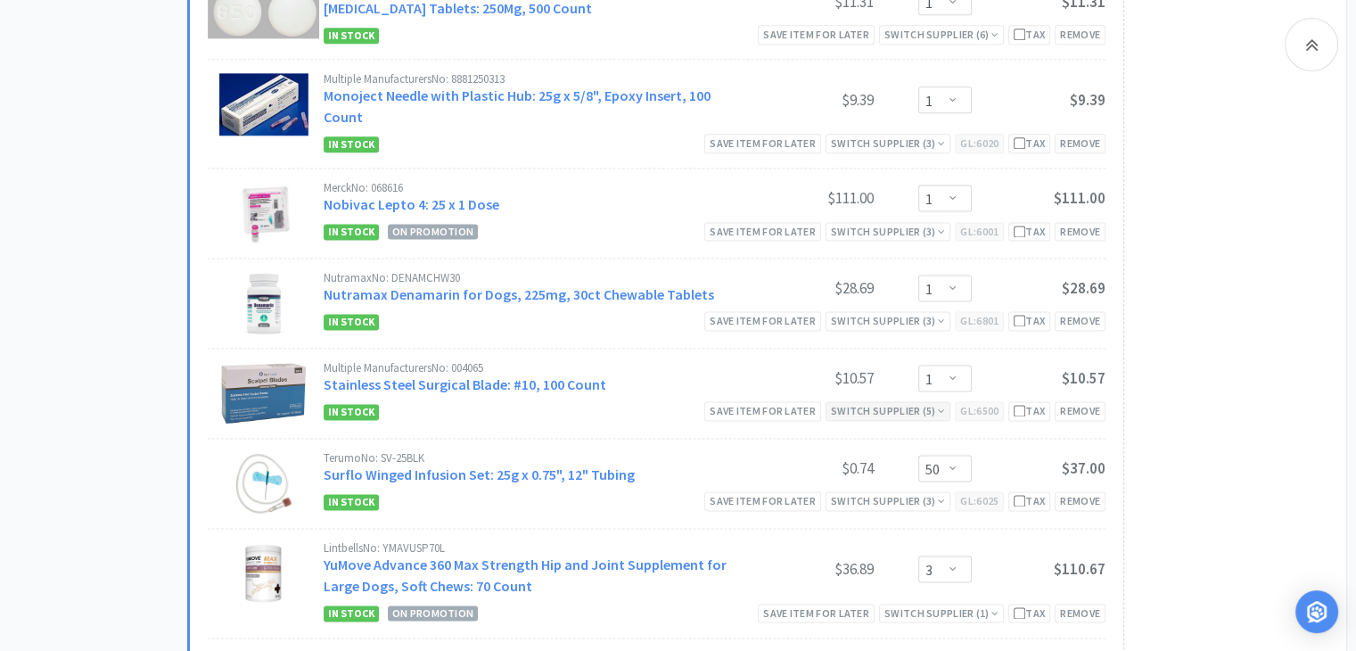
scroll to position [2407, 0]
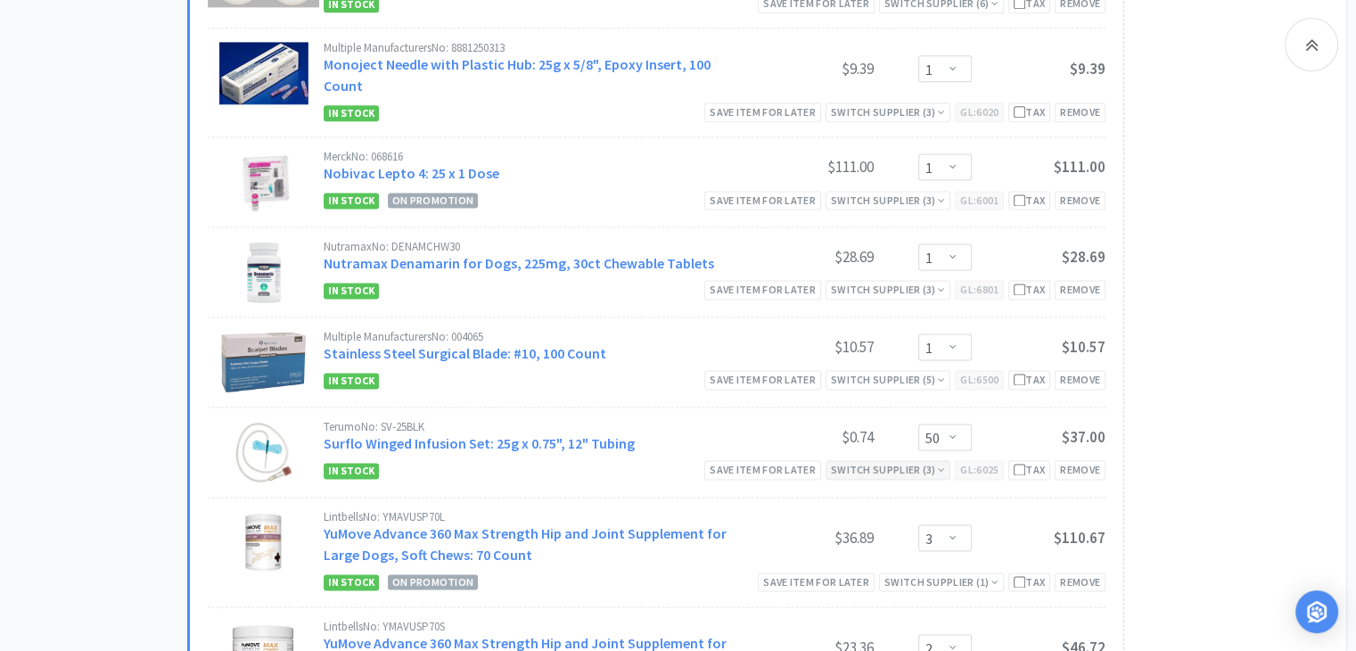
click at [893, 461] on div "Switch Supplier ( 3 )" at bounding box center [888, 469] width 114 height 17
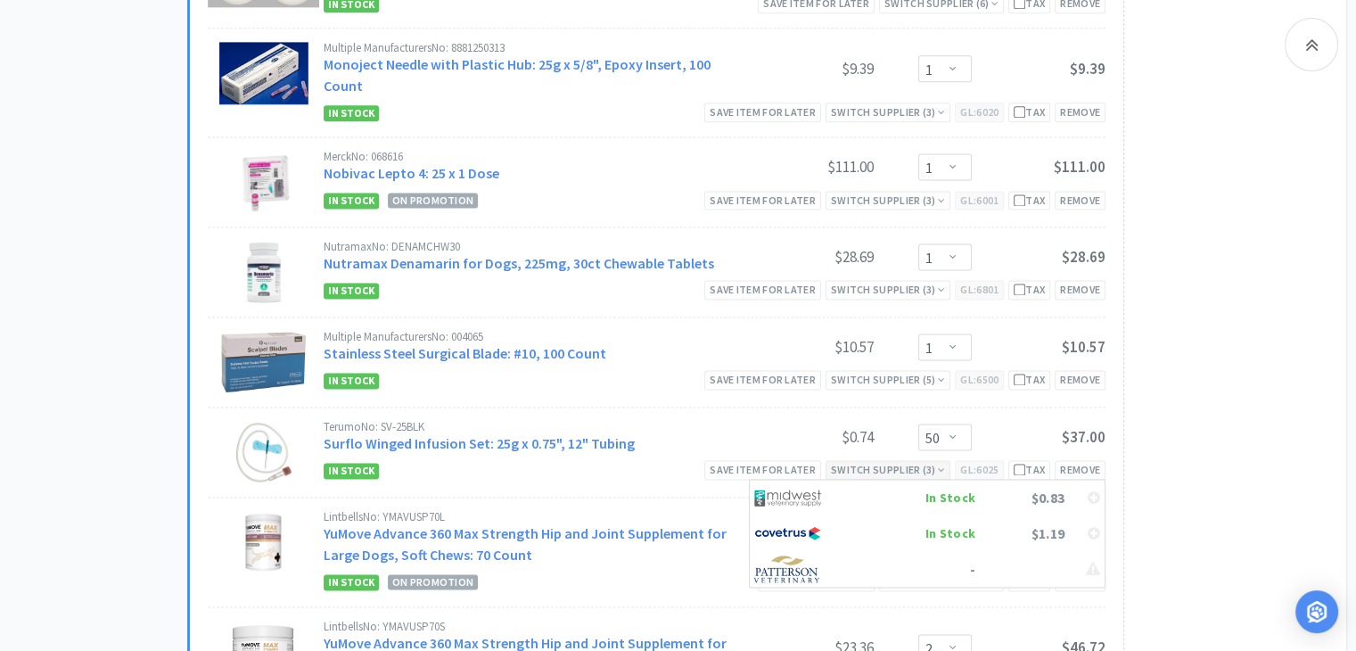
click at [893, 461] on div "Switch Supplier ( 3 )" at bounding box center [888, 469] width 114 height 17
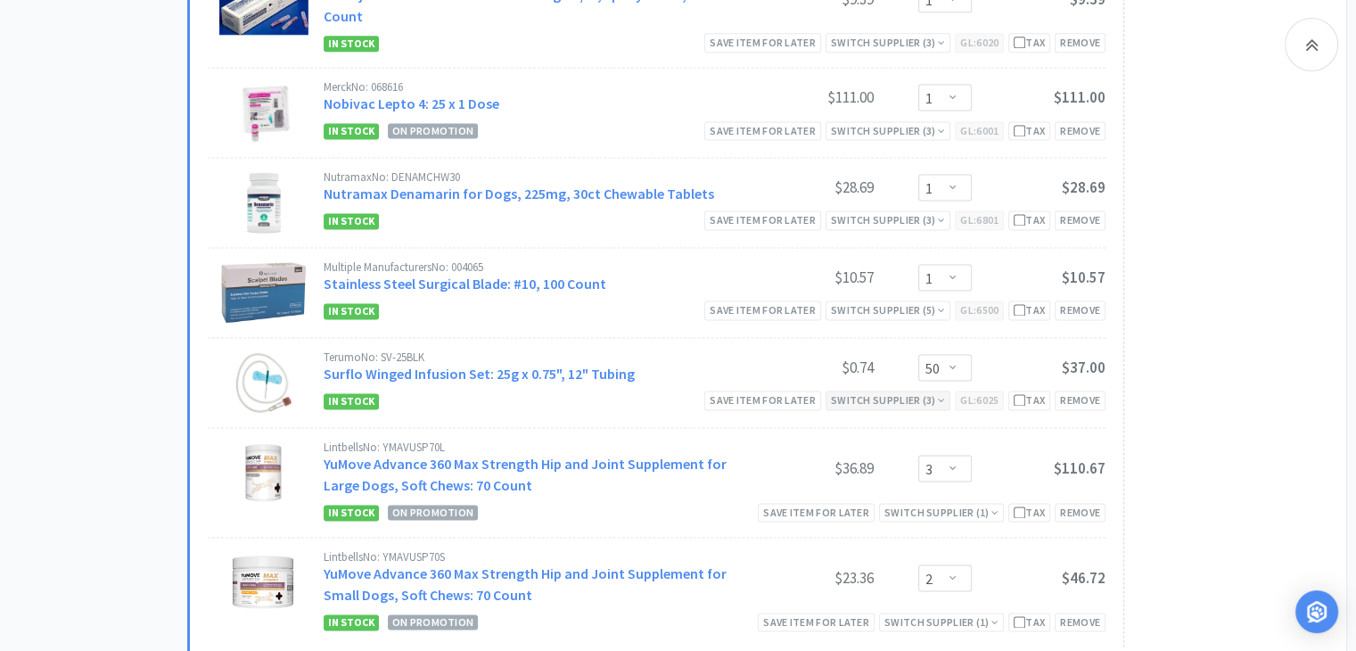
scroll to position [2496, 0]
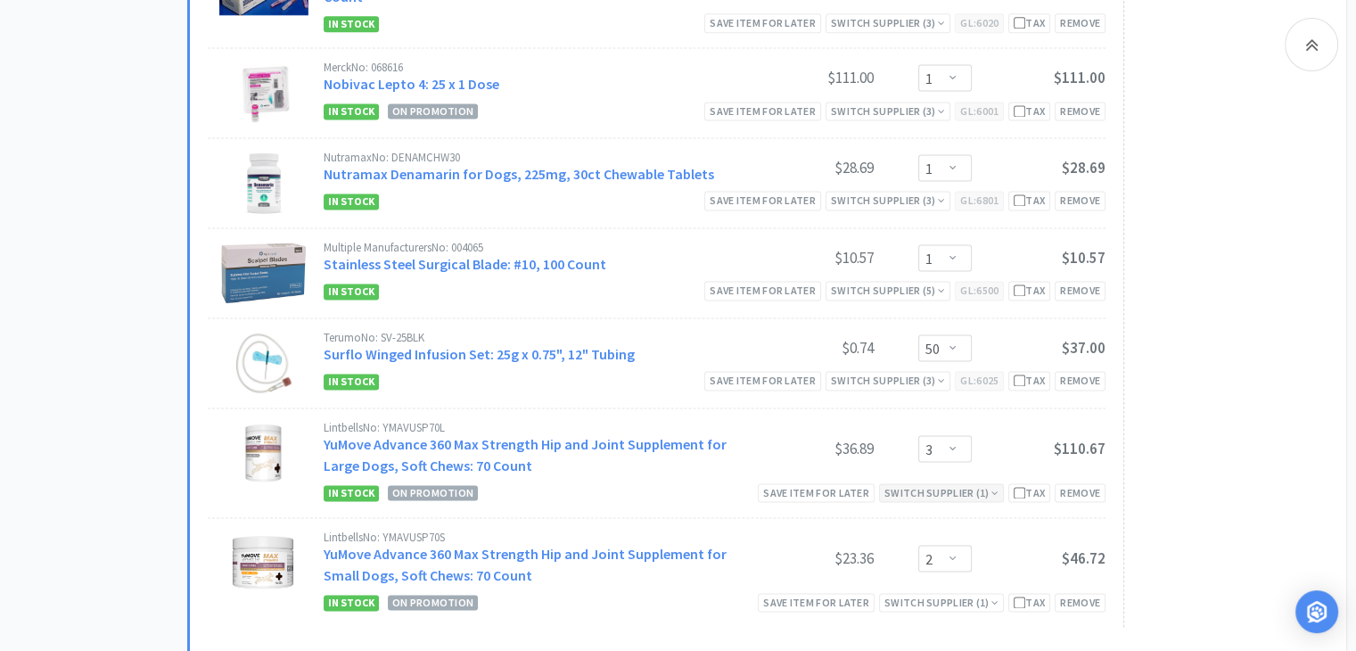
click at [954, 486] on div "Switch Supplier ( 1 )" at bounding box center [941, 492] width 114 height 17
click at [963, 554] on select "Enter Quantity 1 2 3 4 5 6 7 8 9 10 11 12 13 14 15 16 17 18 19 20 Enter Quantity" at bounding box center [944, 558] width 53 height 27
click at [918, 545] on select "Enter Quantity 1 2 3 4 5 6 7 8 9 10 11 12 13 14 15 16 17 18 19 20 Enter Quantity" at bounding box center [944, 558] width 53 height 27
click at [955, 548] on select "Enter Quantity 1 2 3 4 5 6 7 8 9 10 11 12 13 14 15 16 17 18 19 20 Enter Quantity" at bounding box center [944, 558] width 53 height 27
click at [918, 545] on select "Enter Quantity 1 2 3 4 5 6 7 8 9 10 11 12 13 14 15 16 17 18 19 20 Enter Quantity" at bounding box center [944, 558] width 53 height 27
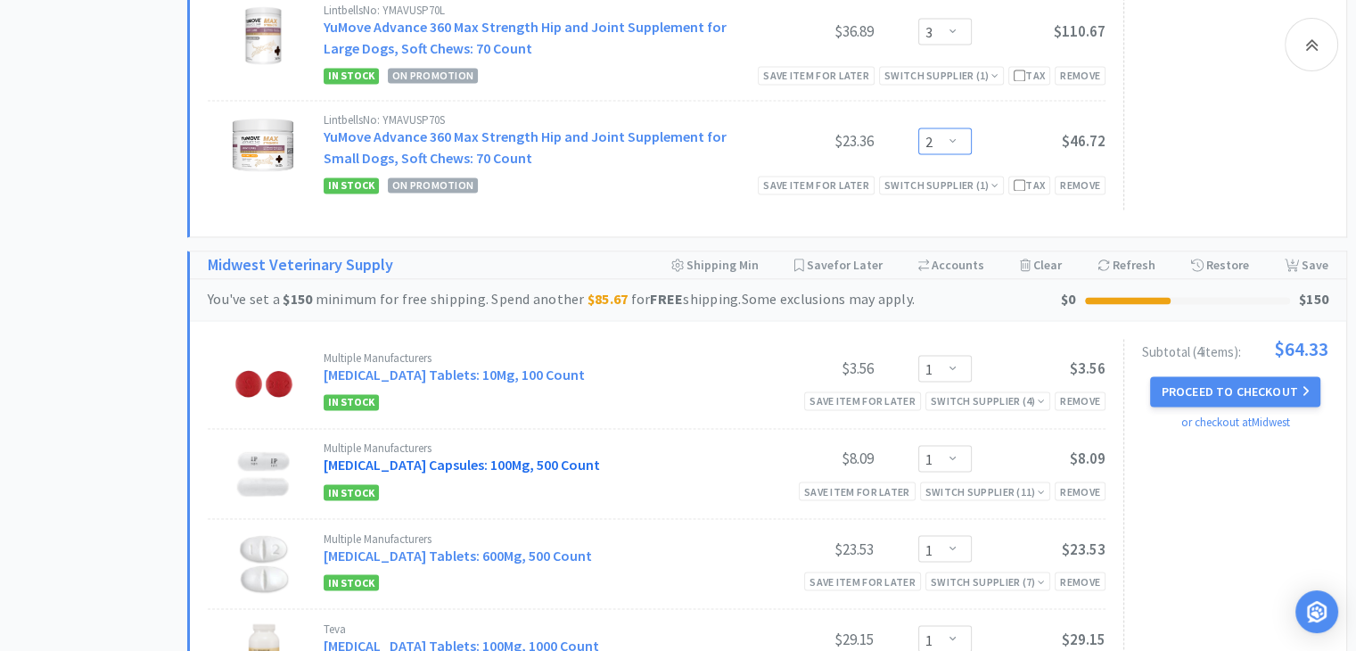
scroll to position [2942, 0]
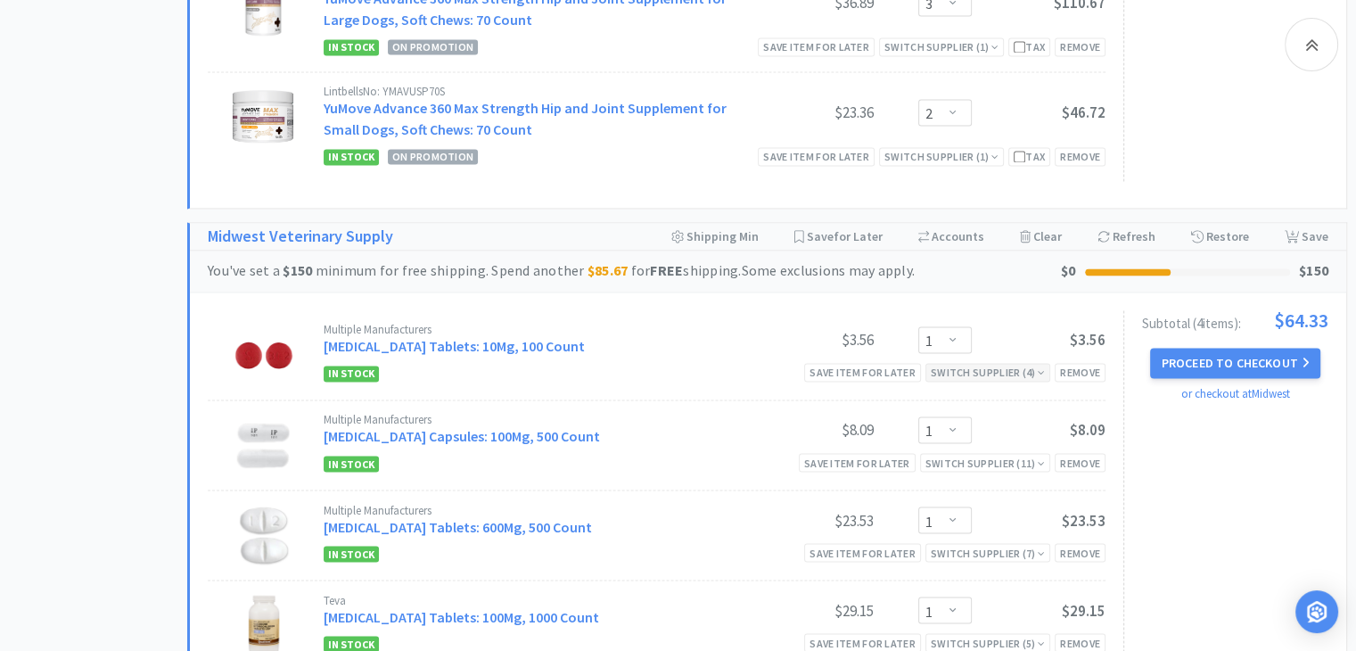
click at [1010, 364] on div "Switch Supplier ( 4 )" at bounding box center [988, 372] width 114 height 17
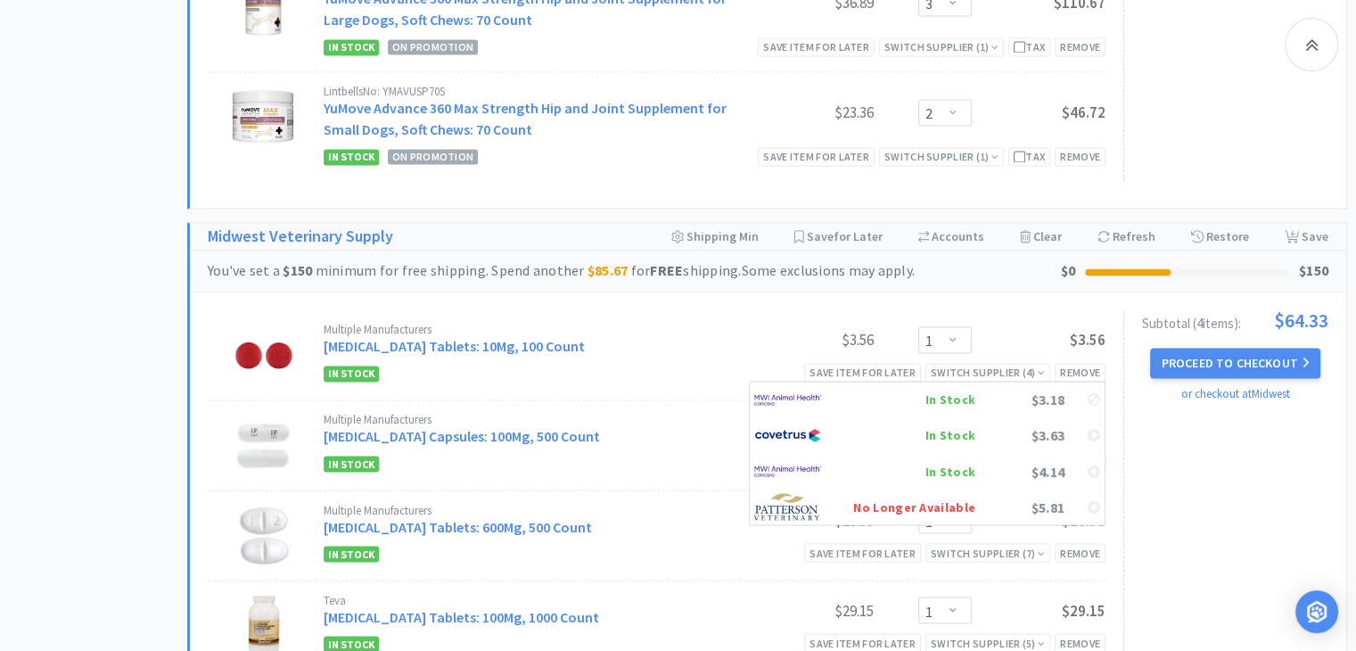
click at [650, 420] on div "Multiple Manufacturers [MEDICAL_DATA] Capsules: 100Mg, 500 Count" at bounding box center [532, 430] width 416 height 33
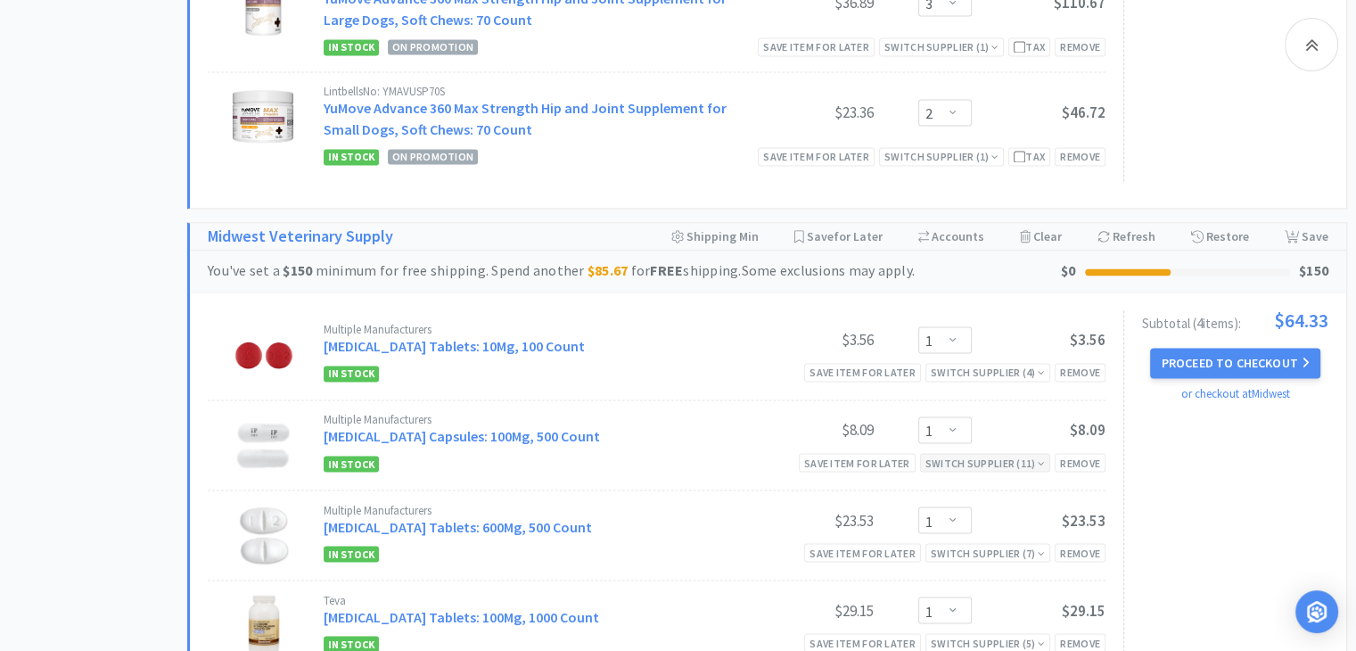
click at [992, 454] on div "Switch Supplier ( 11 )" at bounding box center [985, 462] width 120 height 17
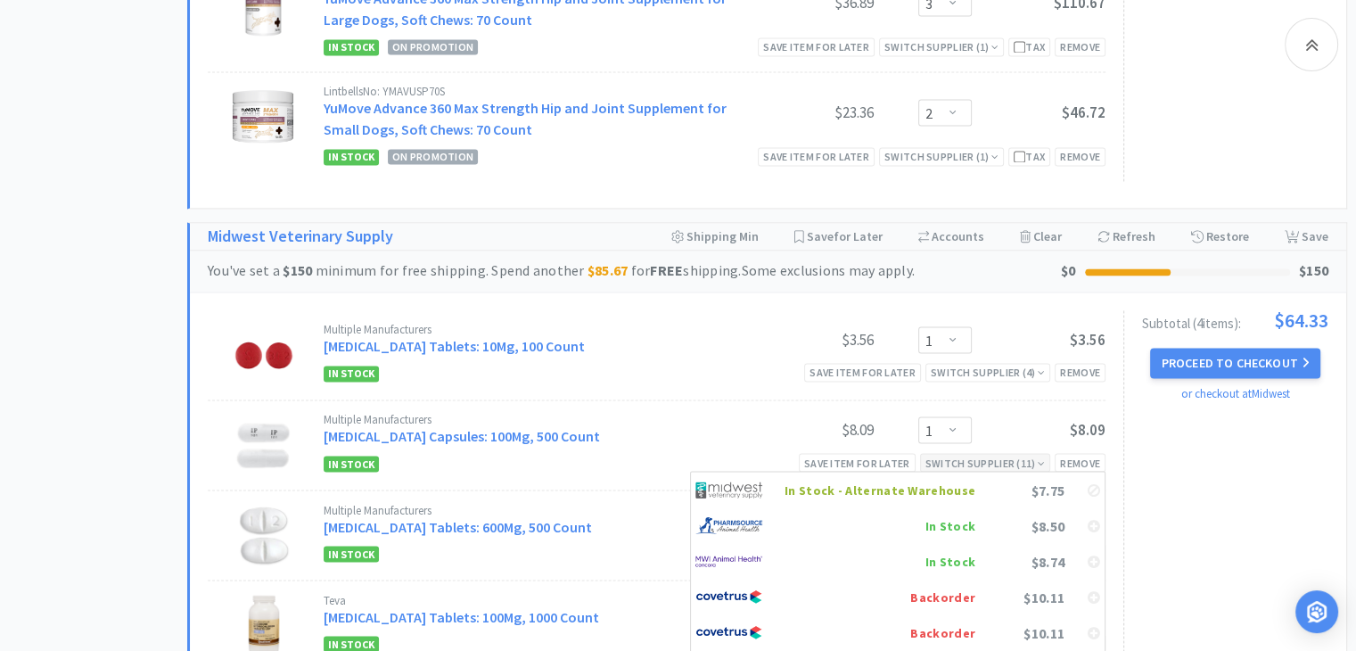
click at [965, 454] on div "Switch Supplier ( 11 )" at bounding box center [985, 462] width 120 height 17
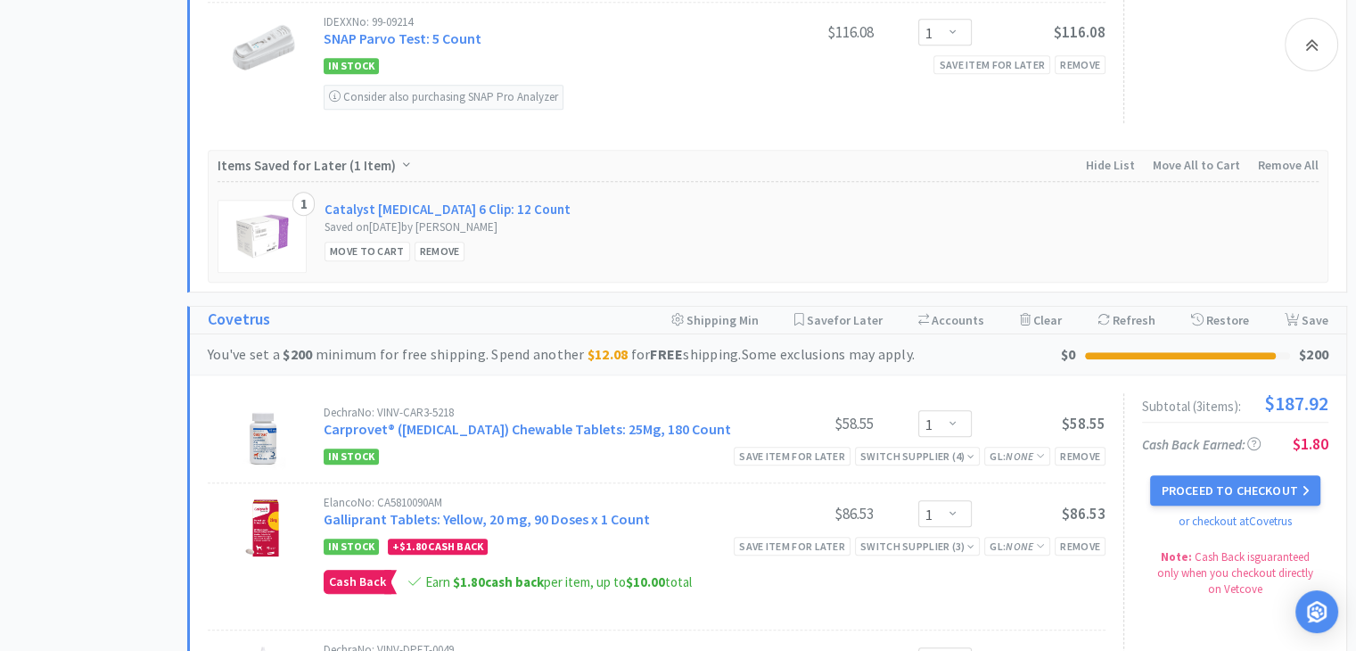
scroll to position [1070, 0]
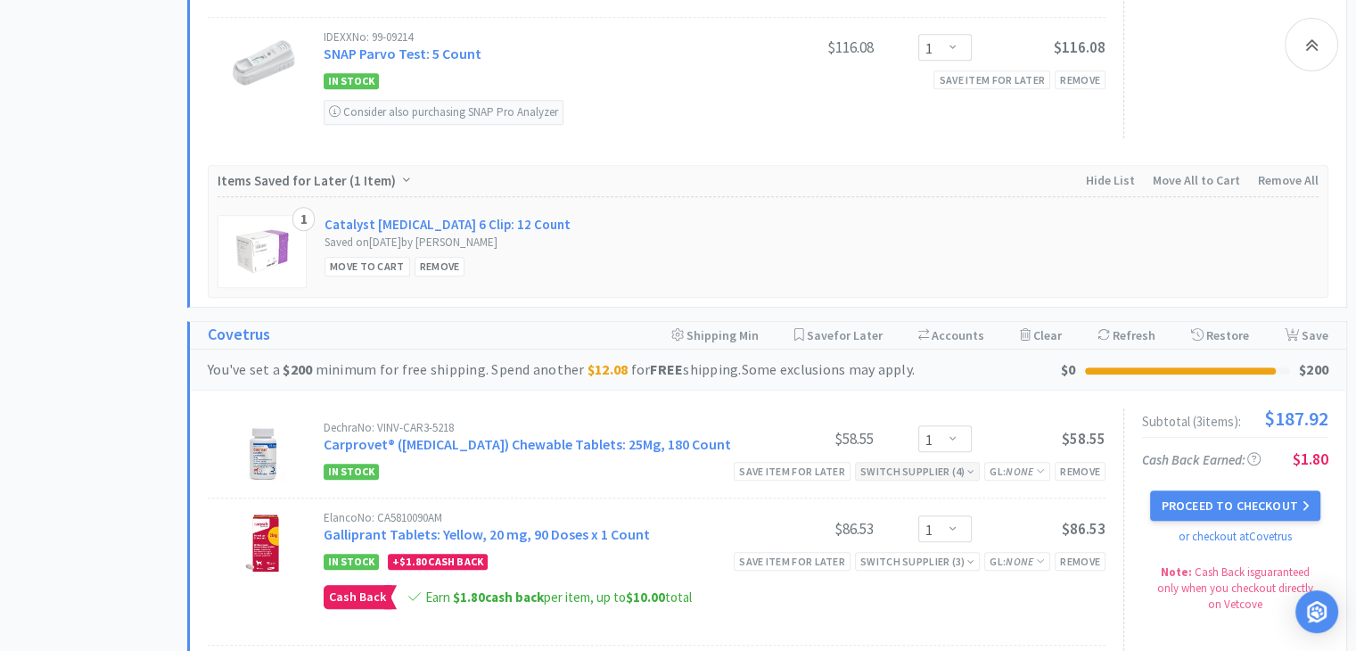
click at [918, 463] on div "Switch Supplier ( 4 )" at bounding box center [917, 471] width 114 height 17
click at [795, 428] on div "$58.55" at bounding box center [807, 438] width 134 height 21
click at [931, 555] on div "Switch Supplier ( 3 )" at bounding box center [917, 561] width 114 height 17
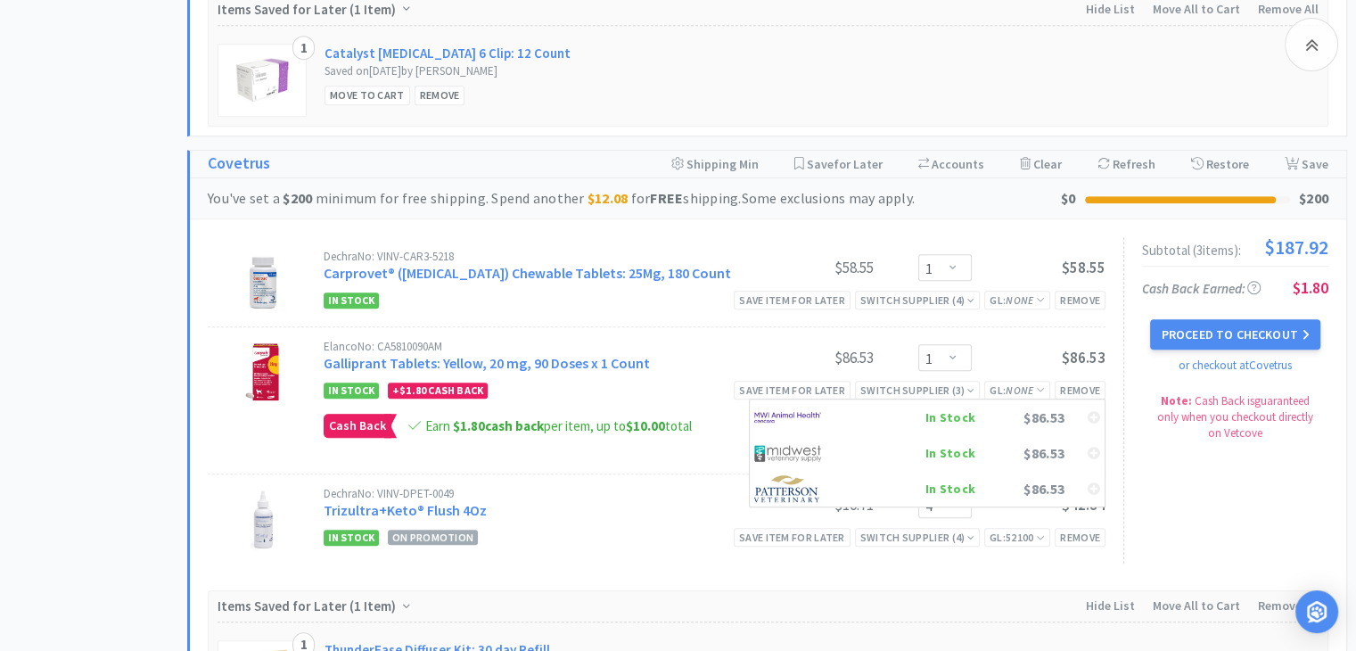
scroll to position [1337, 0]
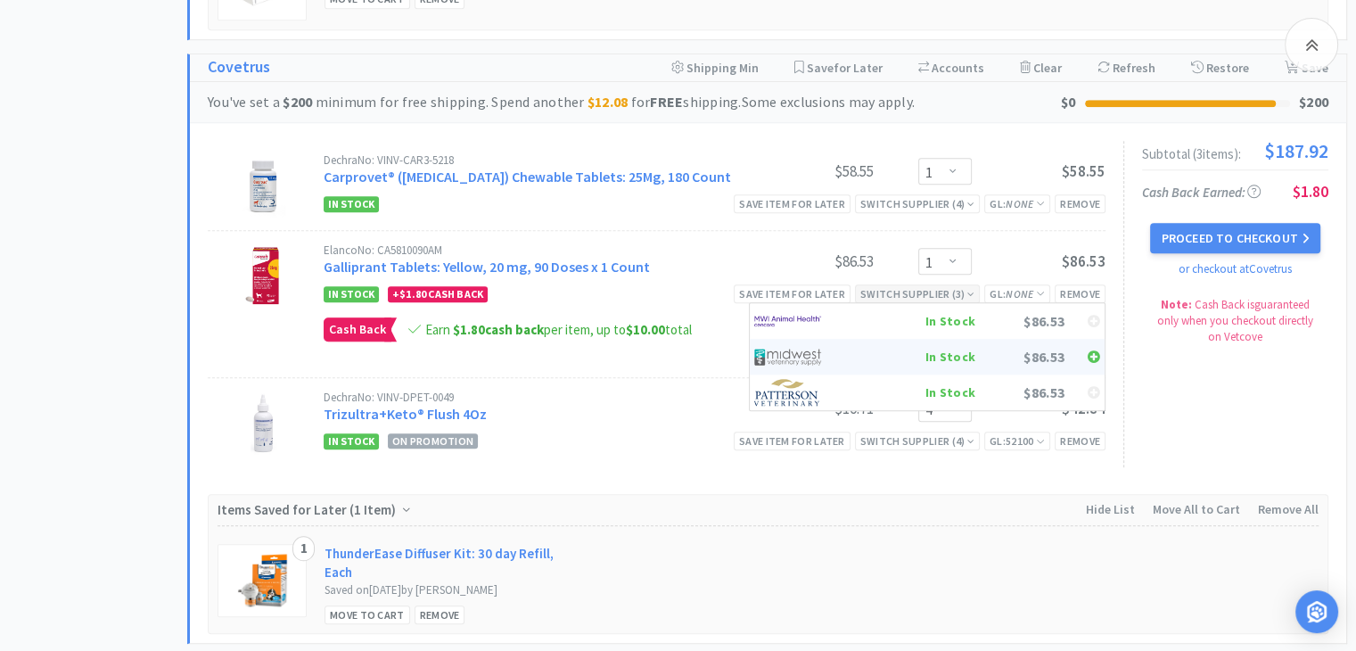
click at [826, 350] on div at bounding box center [798, 356] width 89 height 27
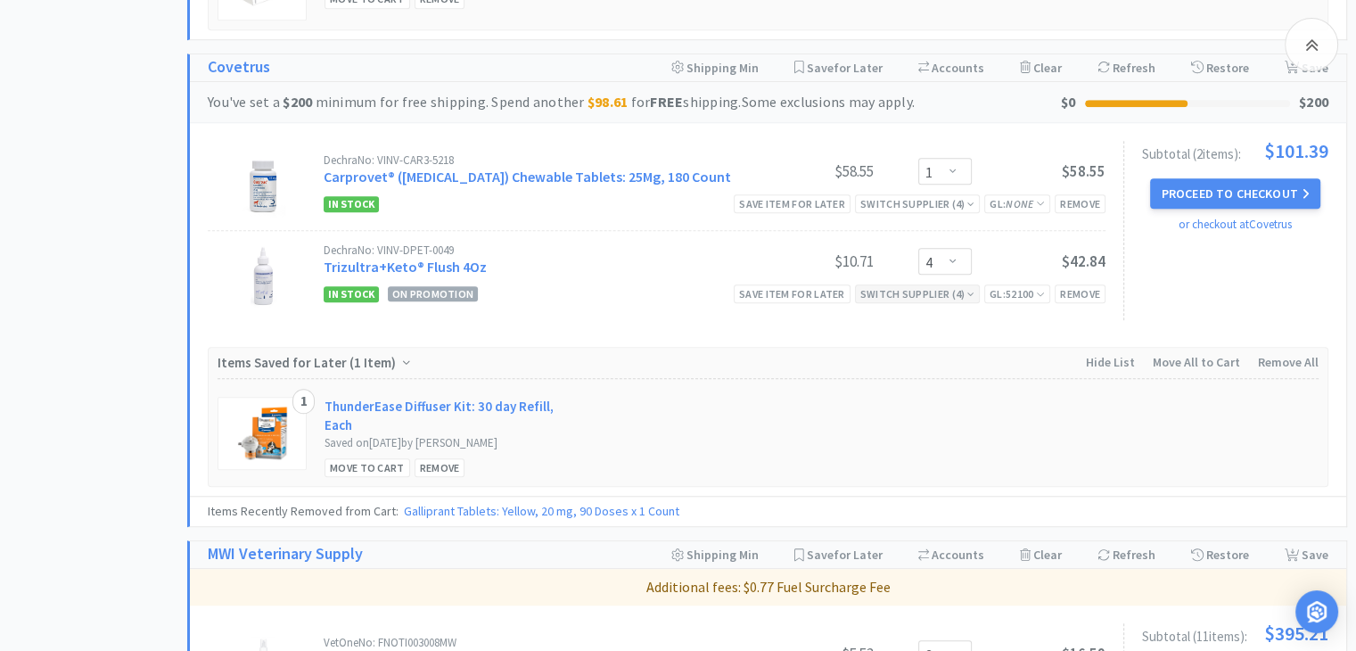
click at [939, 291] on div "Switch Supplier ( 4 )" at bounding box center [917, 293] width 114 height 17
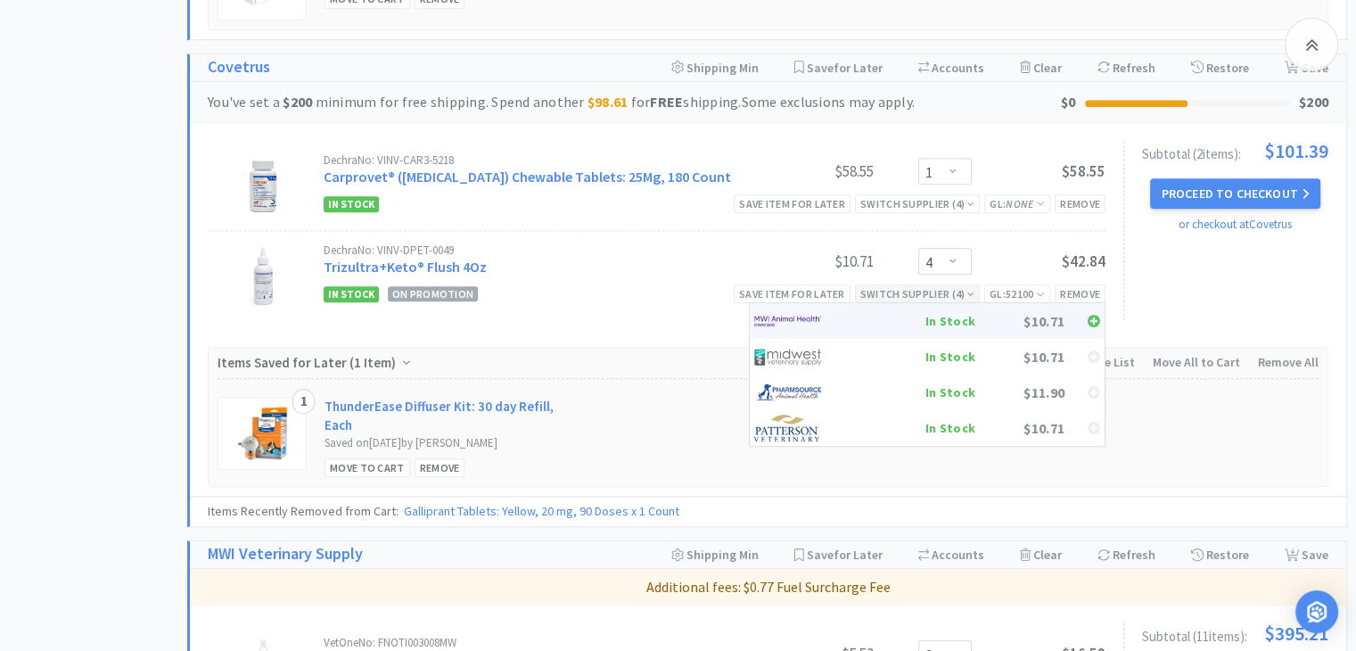
click at [809, 326] on img at bounding box center [787, 321] width 67 height 27
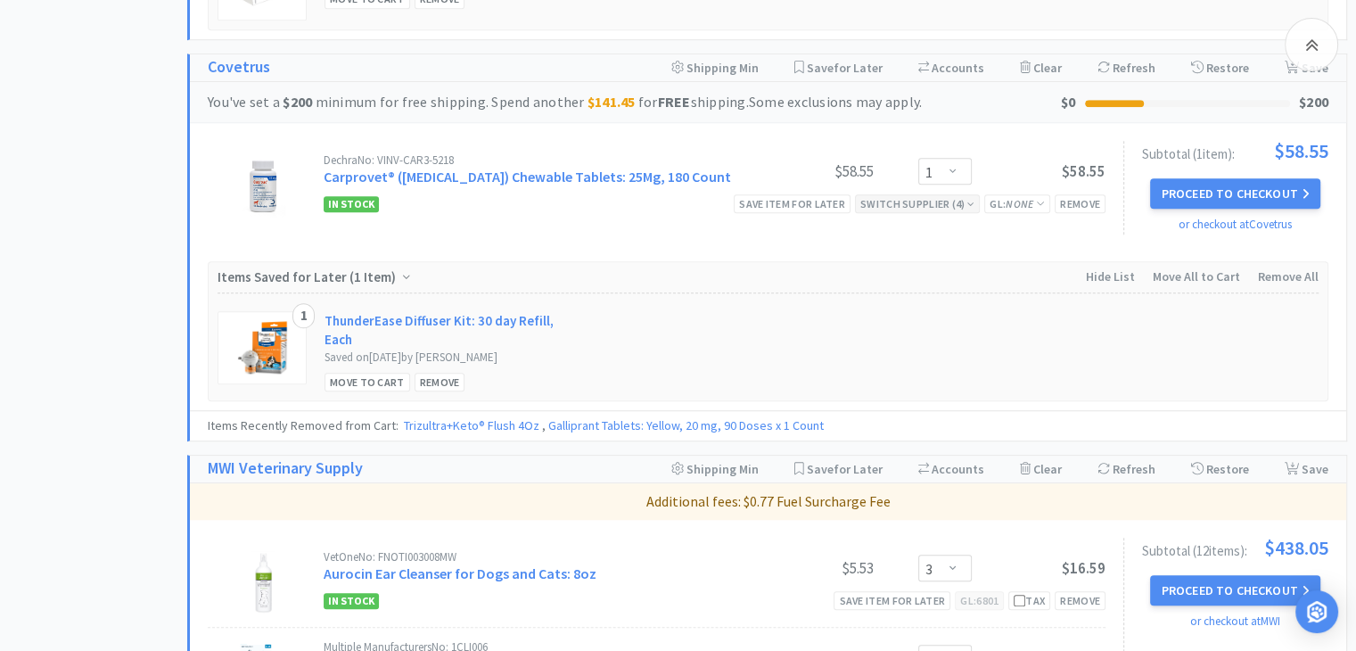
click at [931, 197] on div "Switch Supplier ( 4 )" at bounding box center [917, 203] width 114 height 17
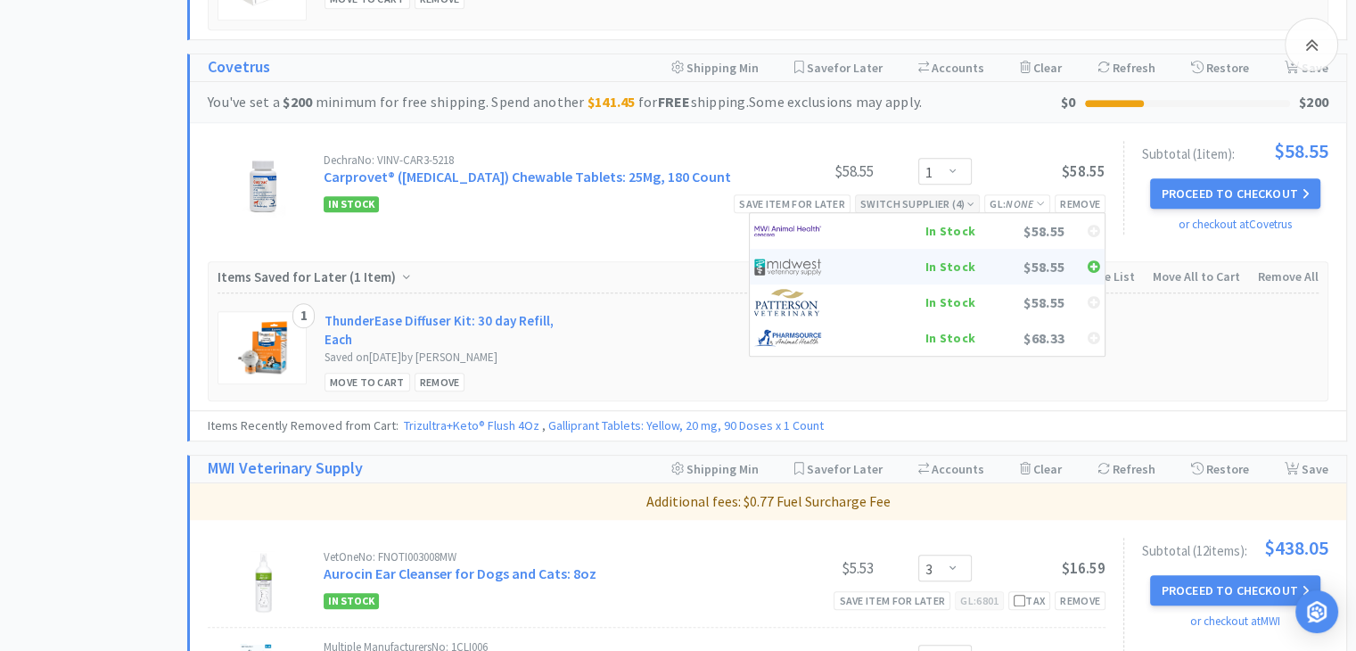
click at [804, 257] on img at bounding box center [787, 266] width 67 height 27
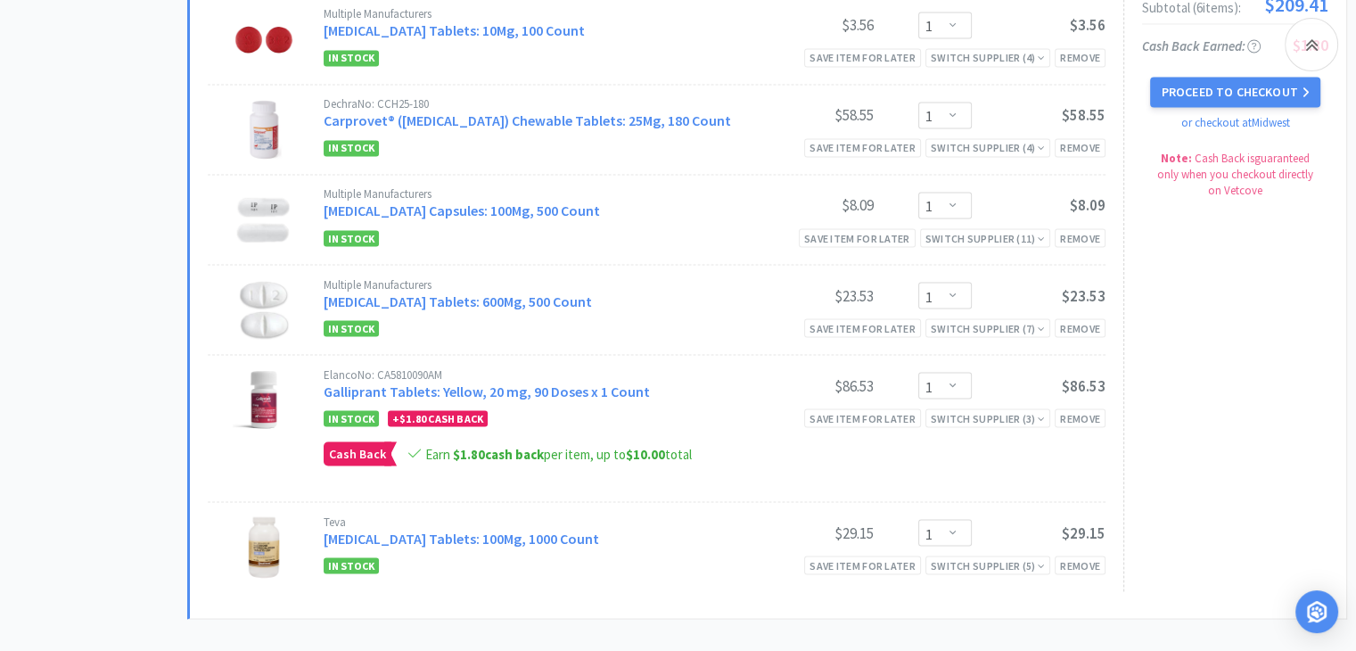
scroll to position [3120, 0]
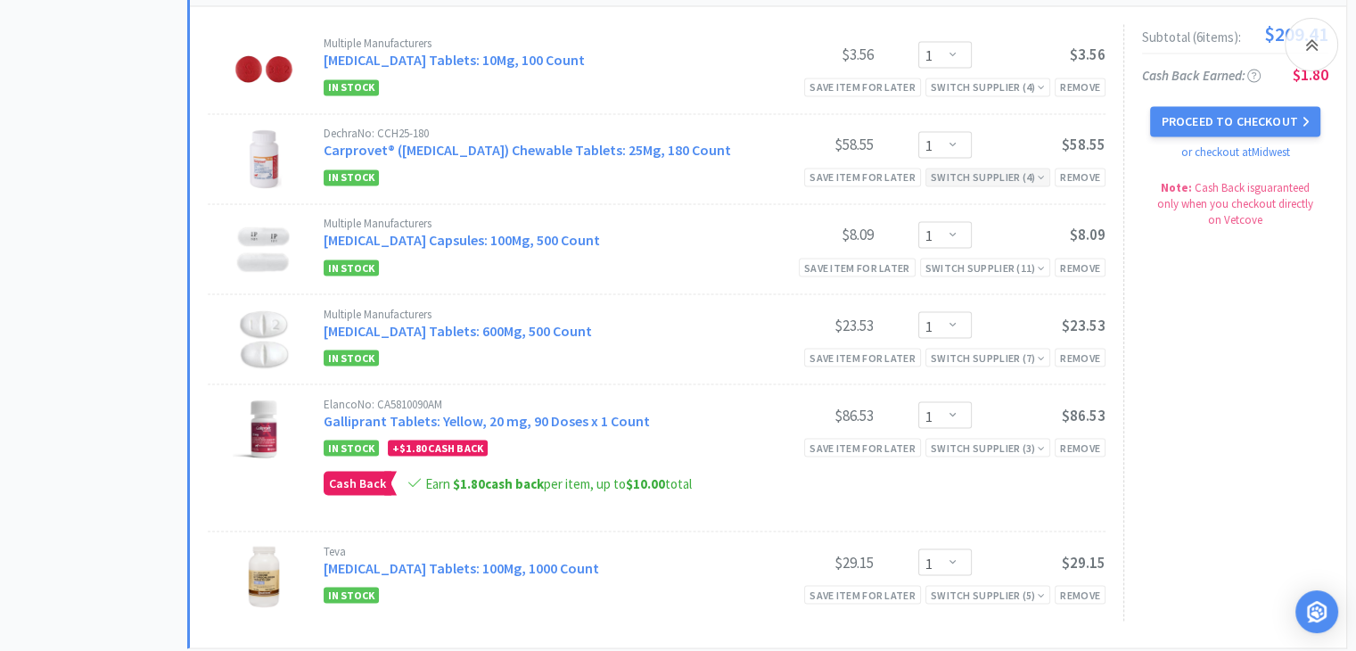
click at [1016, 168] on div "Switch Supplier ( 4 )" at bounding box center [988, 176] width 114 height 17
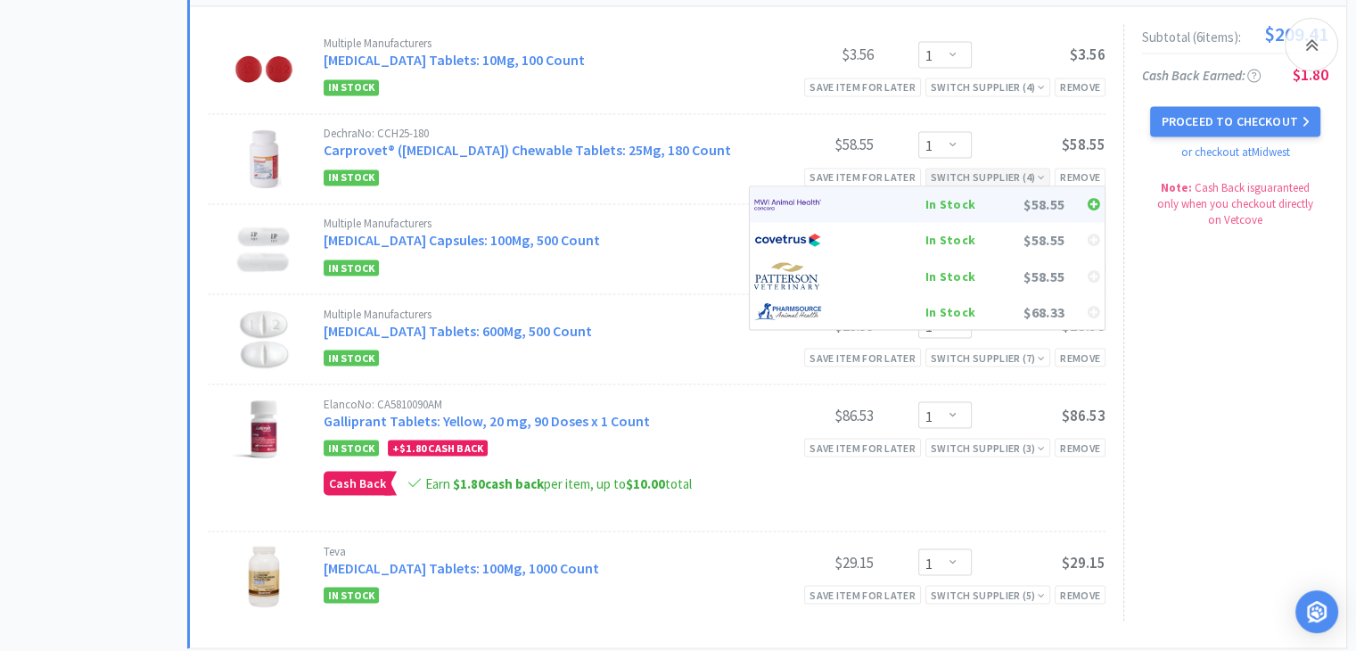
click at [959, 199] on div "In Stock" at bounding box center [909, 204] width 132 height 27
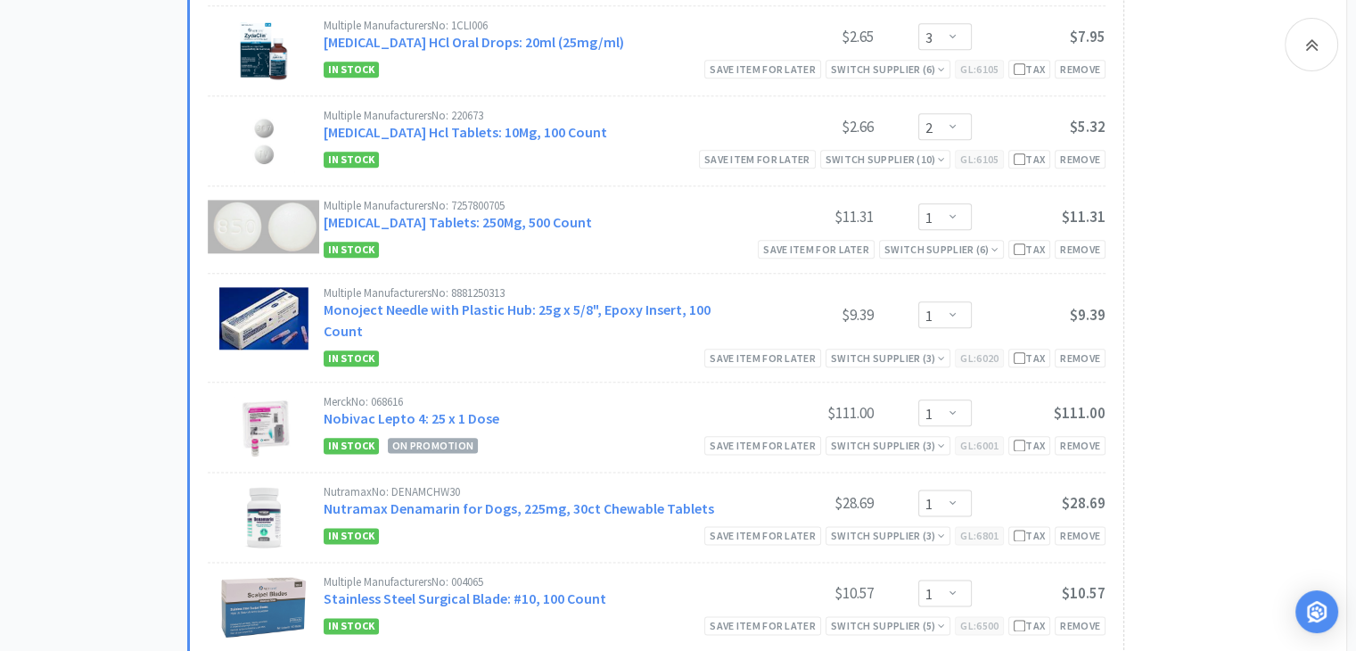
scroll to position [2140, 0]
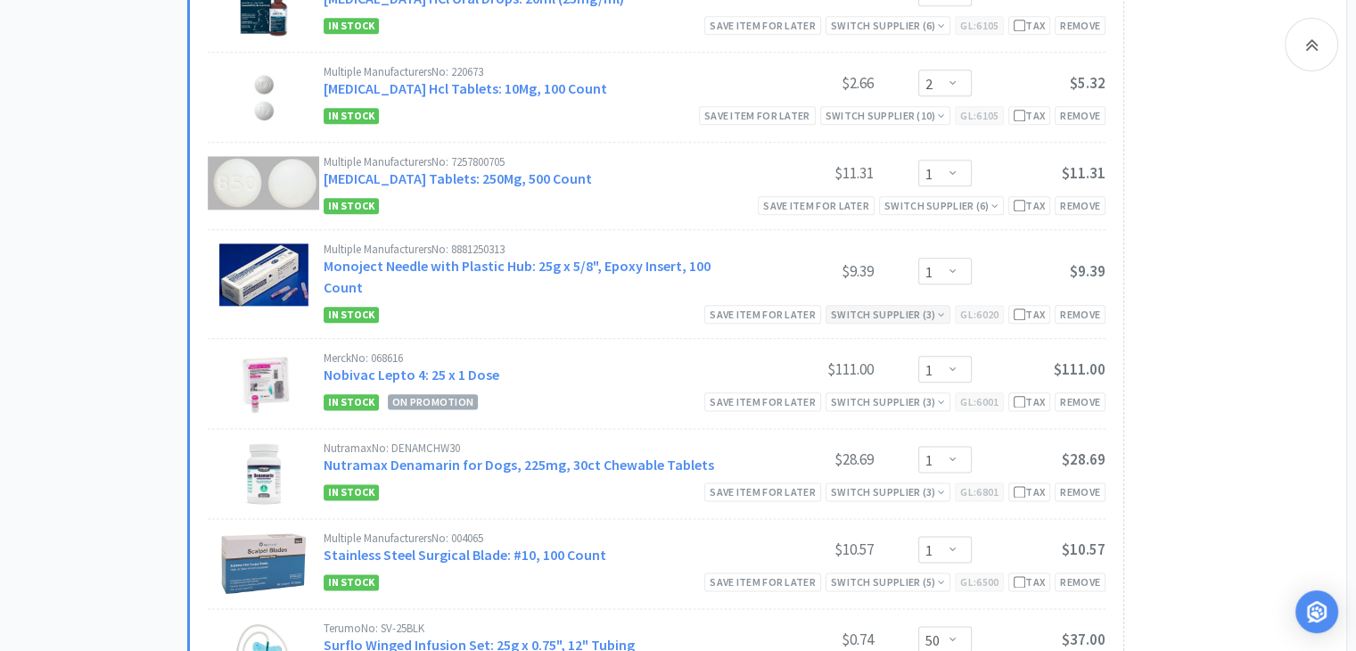
click at [851, 308] on div "Switch Supplier ( 3 )" at bounding box center [888, 314] width 114 height 17
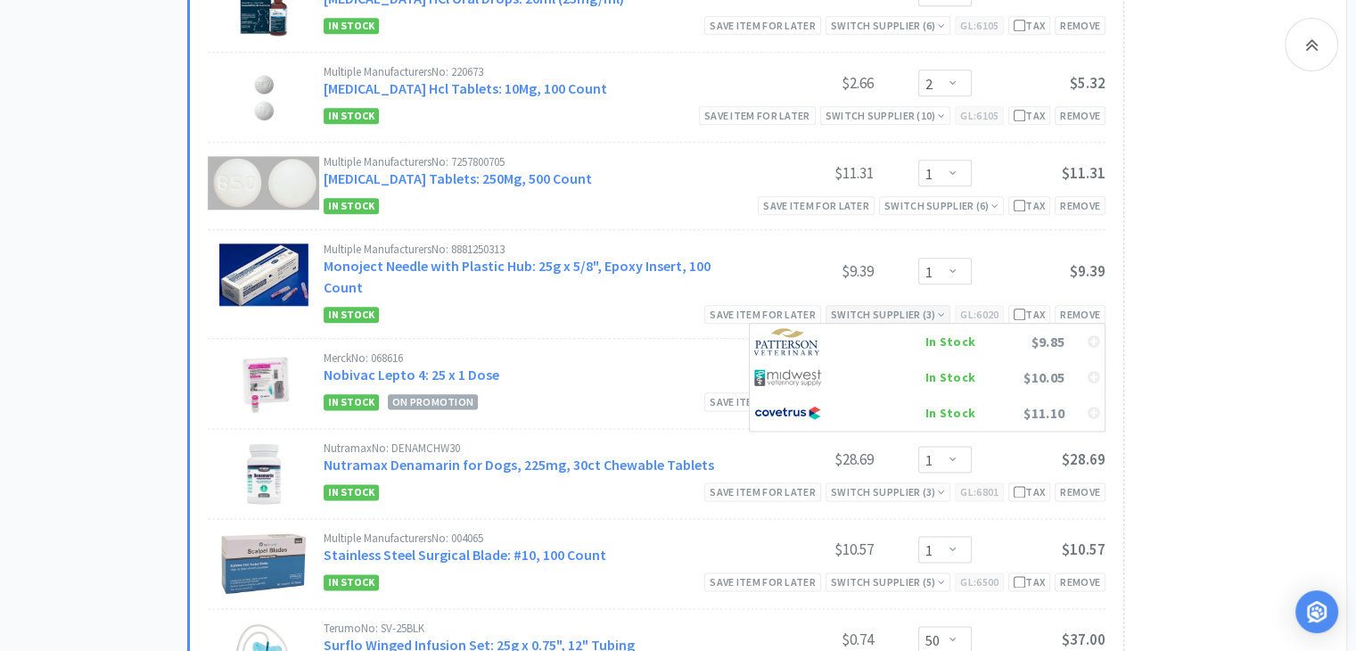
click at [851, 309] on div "Switch Supplier ( 3 )" at bounding box center [888, 314] width 114 height 17
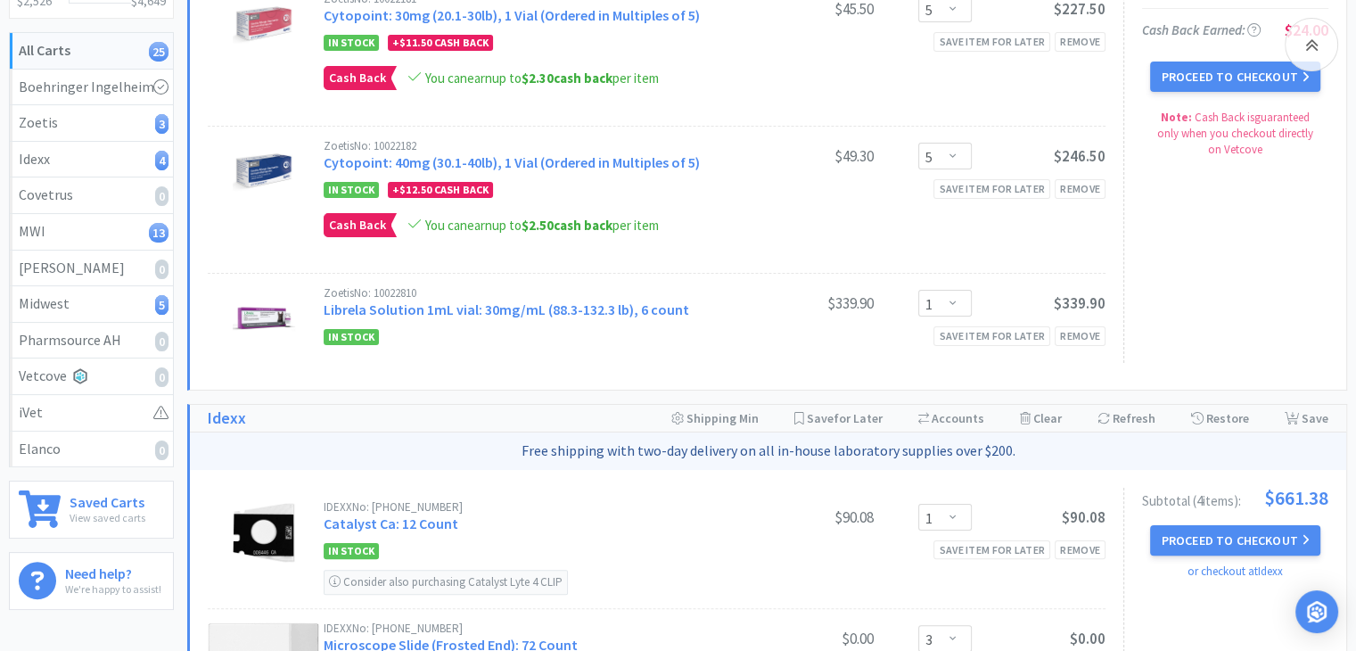
scroll to position [0, 0]
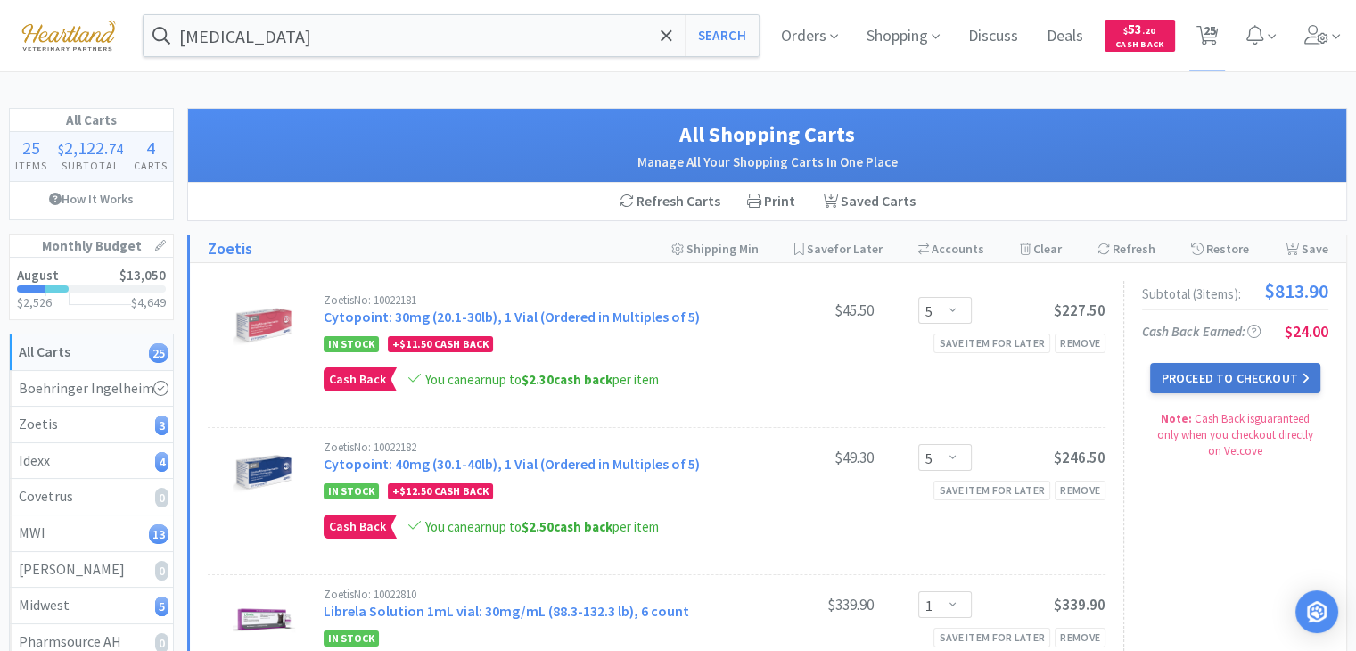
click at [1261, 376] on button "Proceed to Checkout" at bounding box center [1234, 378] width 169 height 30
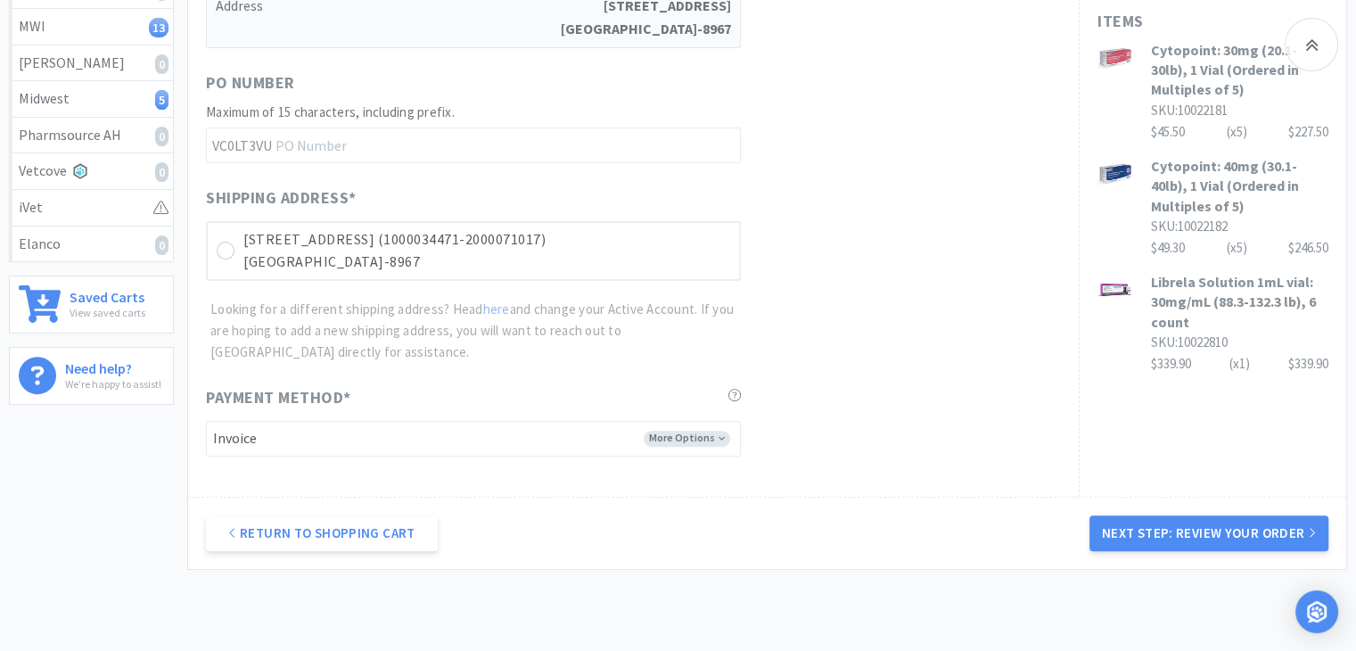
scroll to position [535, 0]
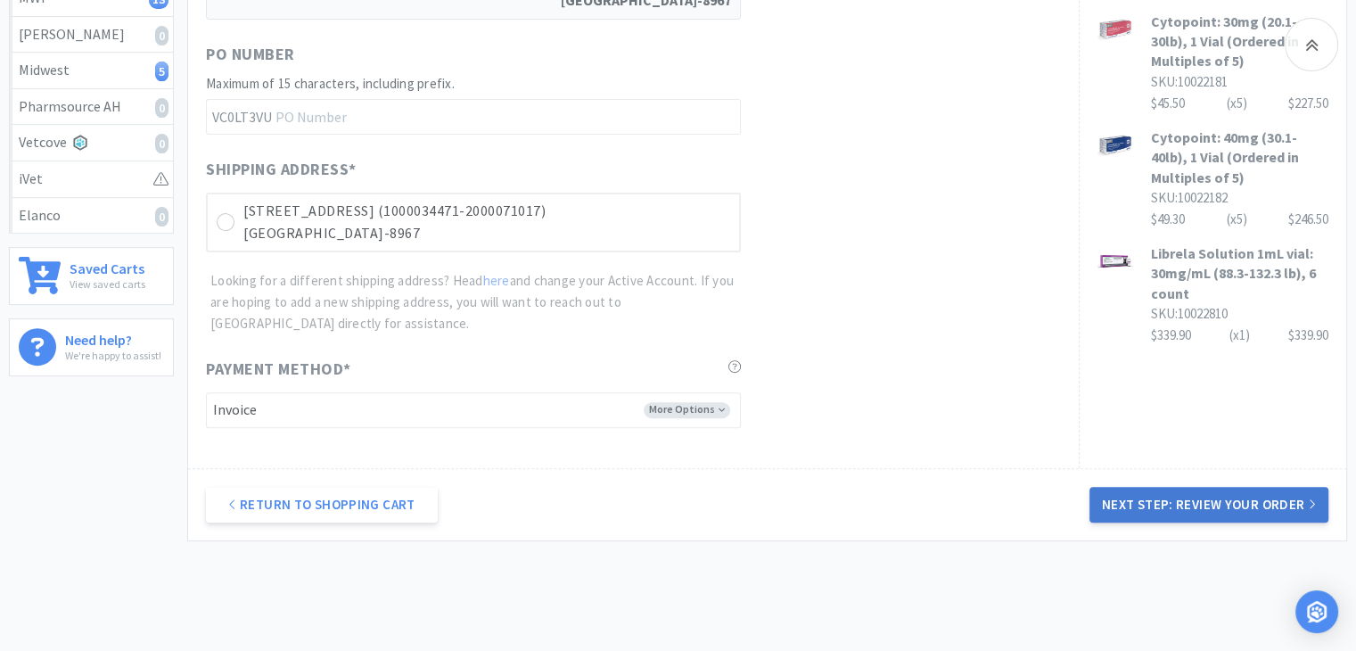
click at [1220, 497] on button "Next Step: Review Your Order" at bounding box center [1208, 505] width 239 height 36
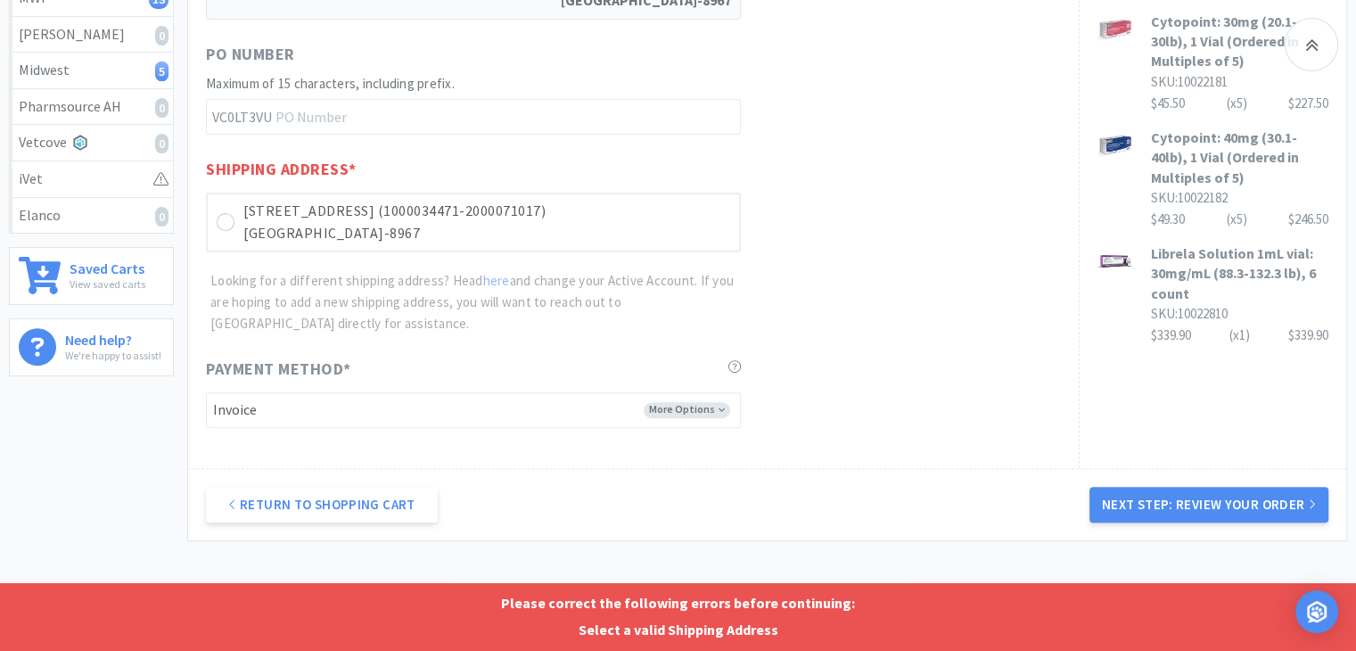
drag, startPoint x: 225, startPoint y: 222, endPoint x: 361, endPoint y: 321, distance: 168.5
click at [225, 223] on icon at bounding box center [225, 222] width 13 height 13
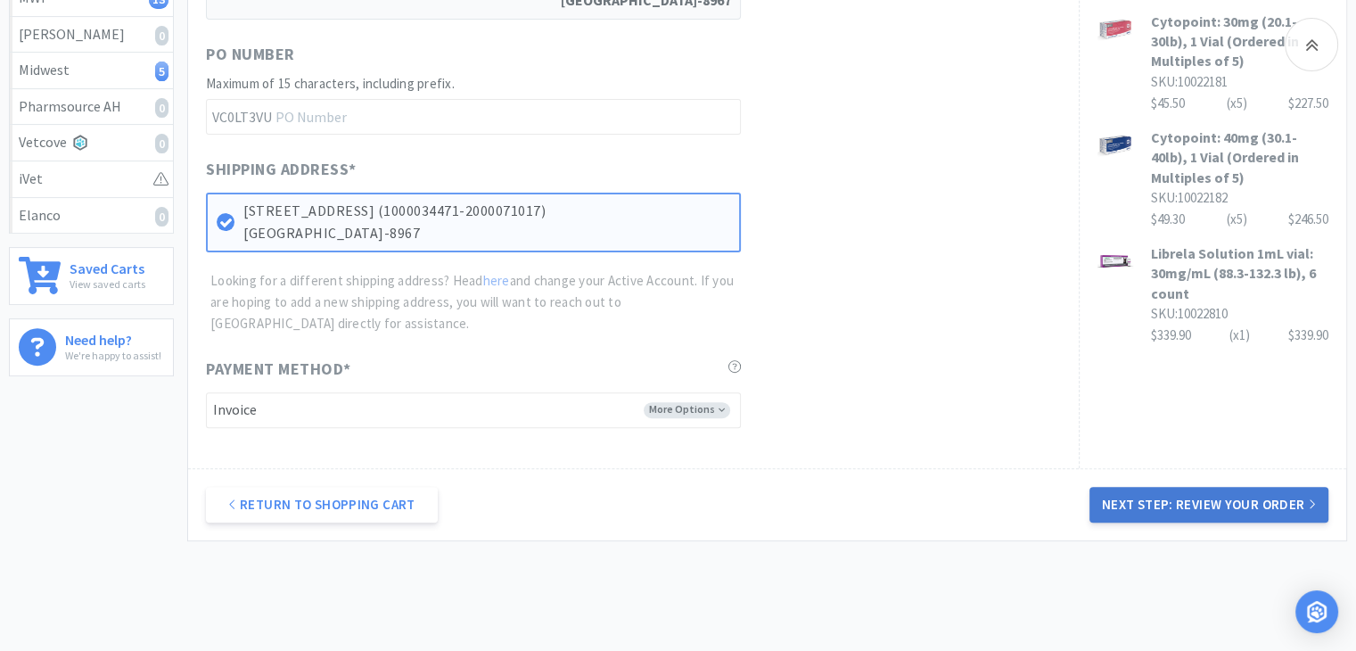
click at [1179, 500] on button "Next Step: Review Your Order" at bounding box center [1208, 505] width 239 height 36
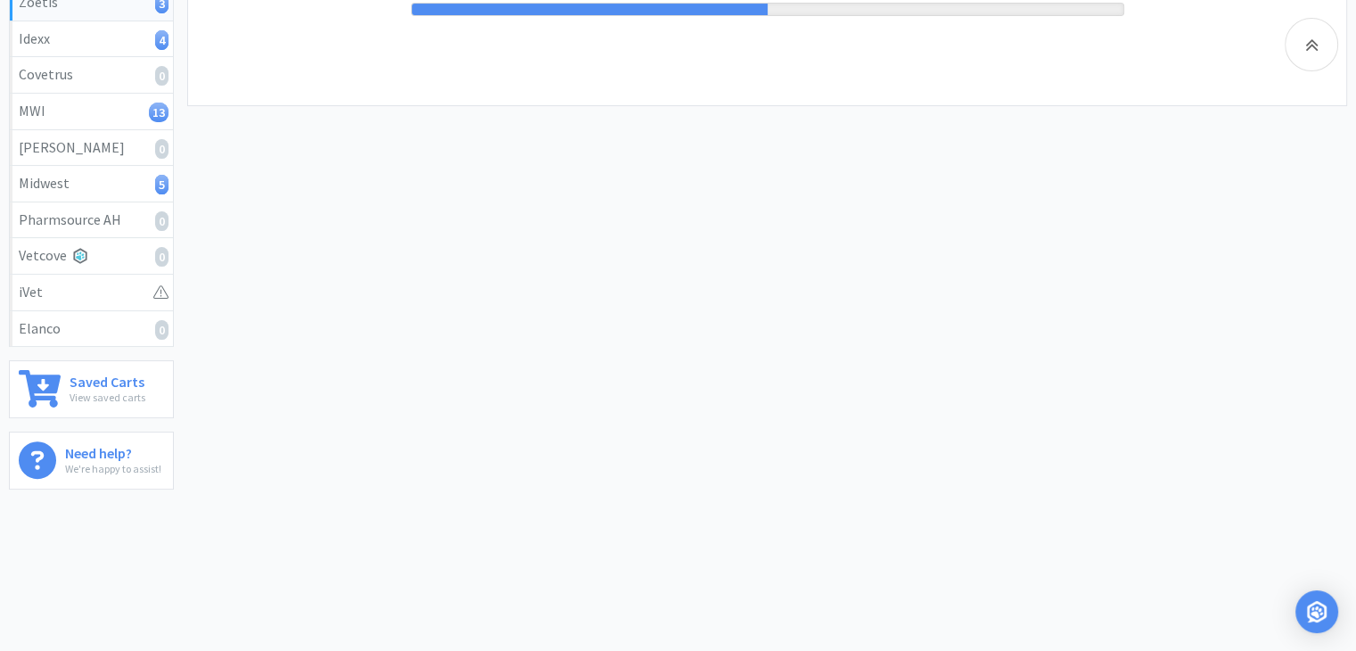
scroll to position [0, 0]
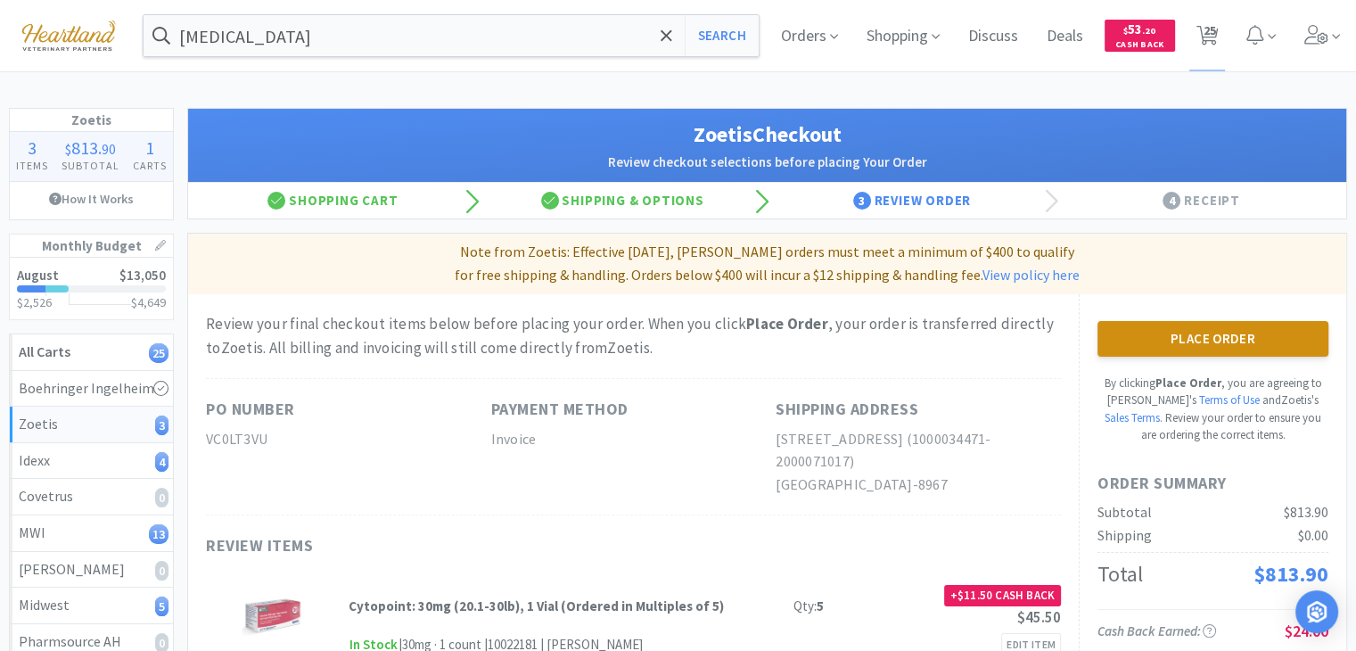
click at [1248, 334] on button "Place Order" at bounding box center [1212, 339] width 231 height 36
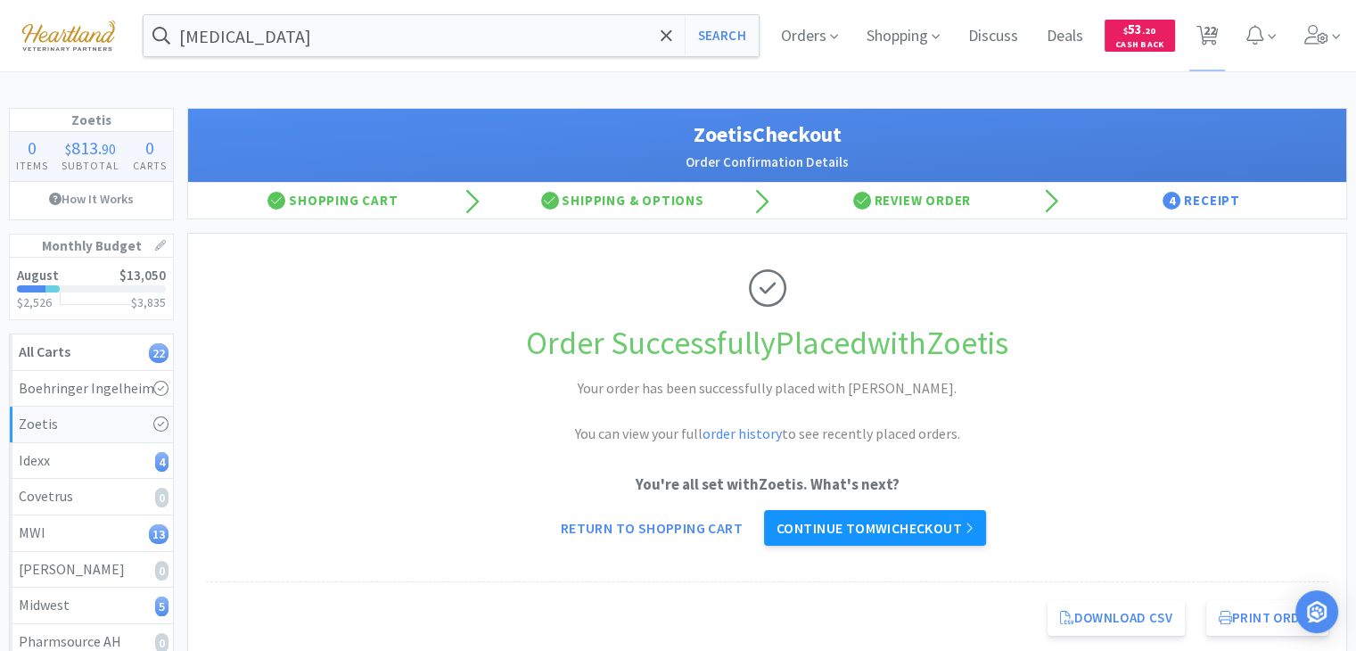
click at [908, 535] on link "Continue to MWI checkout" at bounding box center [875, 528] width 222 height 36
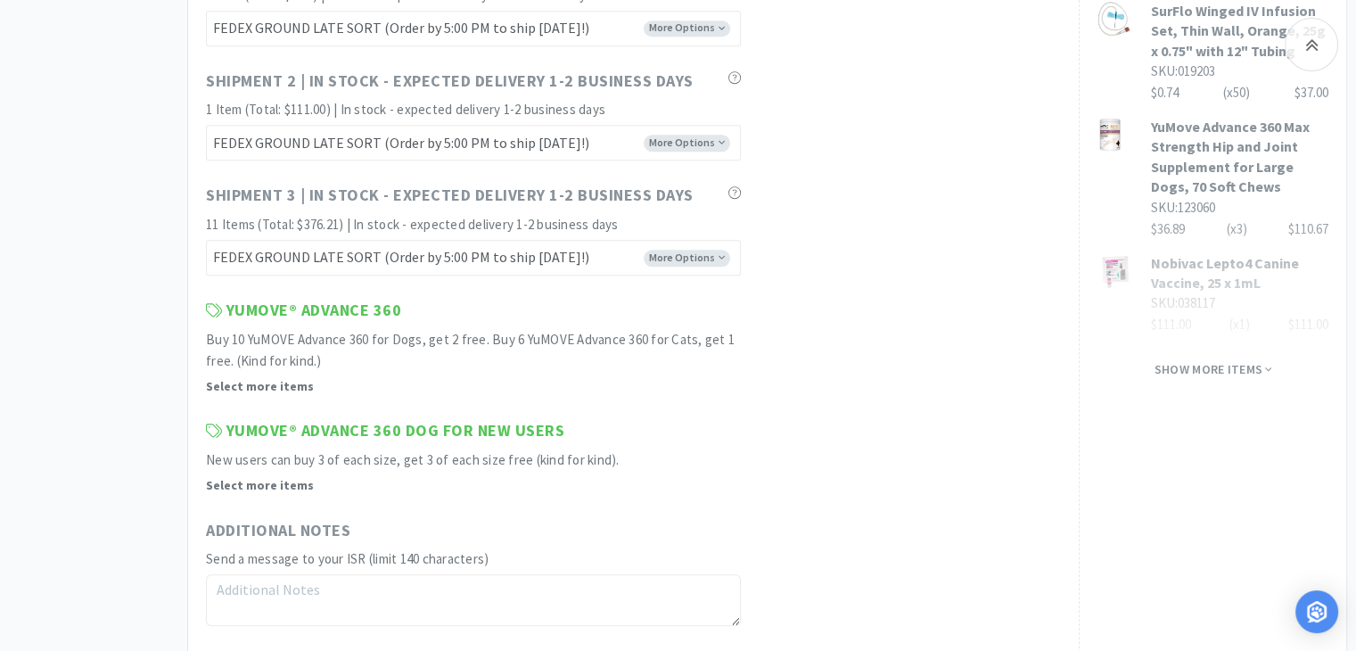
scroll to position [1337, 0]
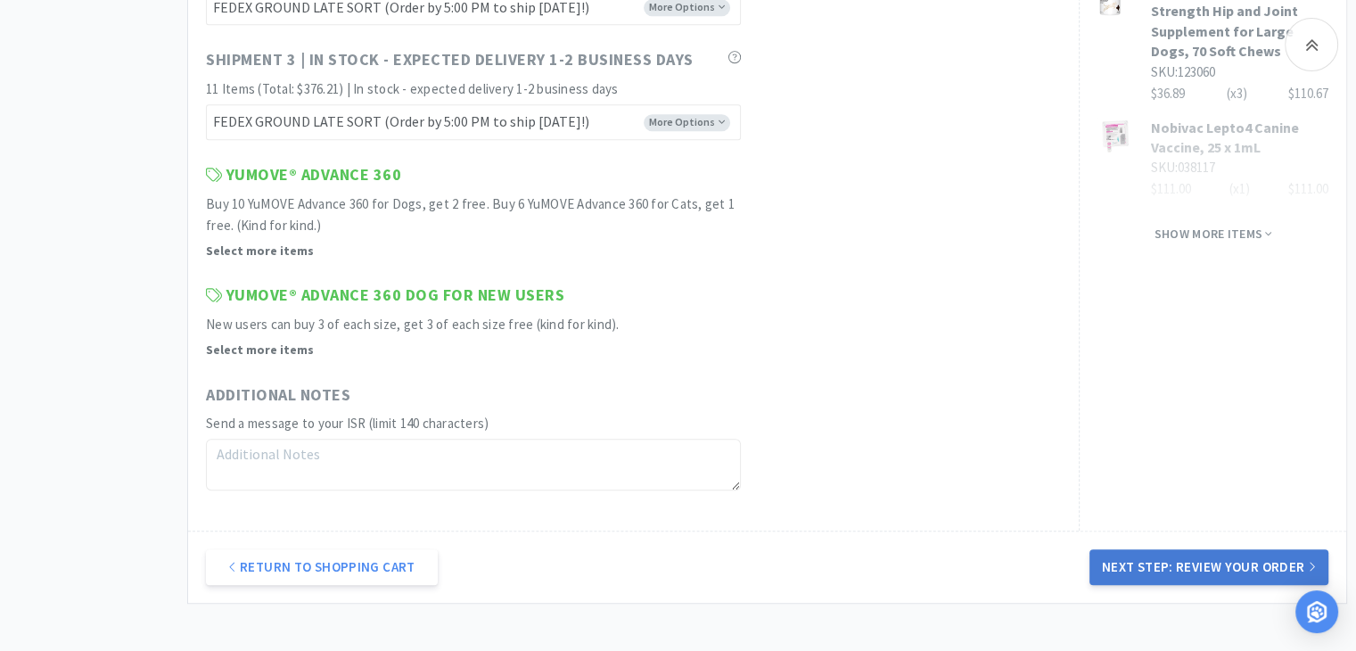
click at [1202, 554] on button "Next Step: Review Your Order" at bounding box center [1208, 567] width 239 height 36
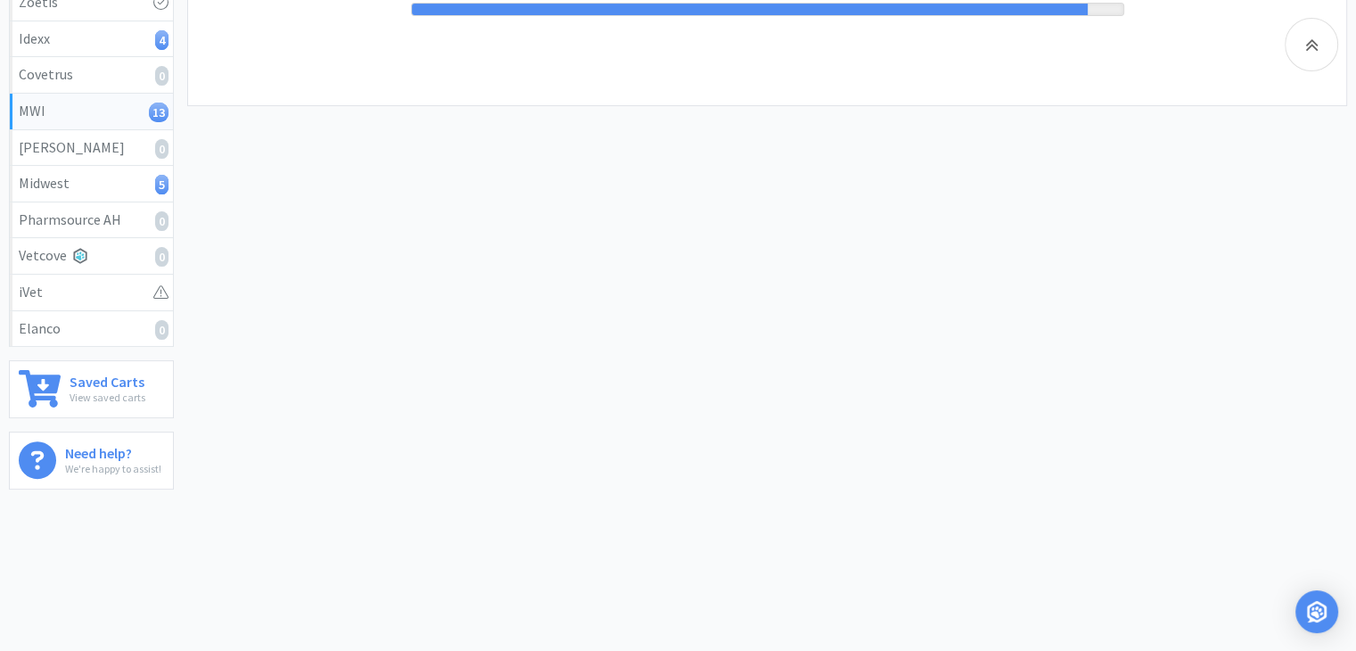
scroll to position [0, 0]
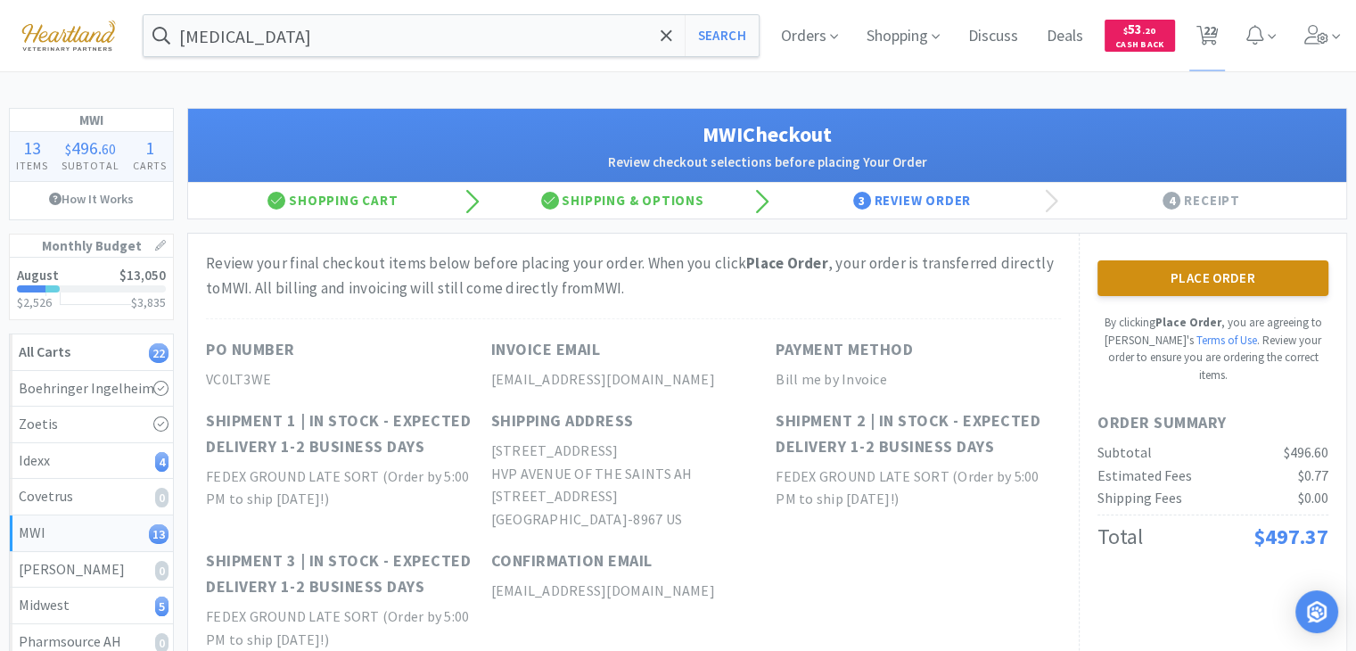
click at [1265, 283] on button "Place Order" at bounding box center [1212, 278] width 231 height 36
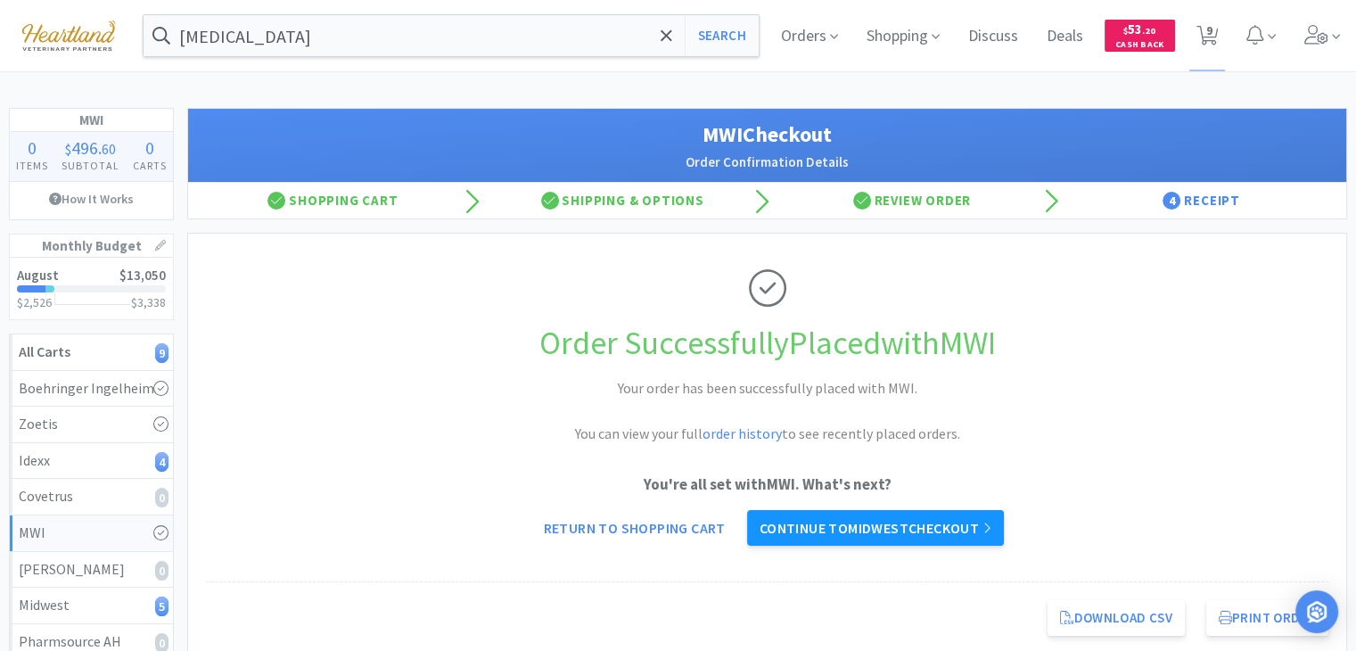
click at [920, 534] on link "Continue to Midwest checkout" at bounding box center [875, 528] width 257 height 36
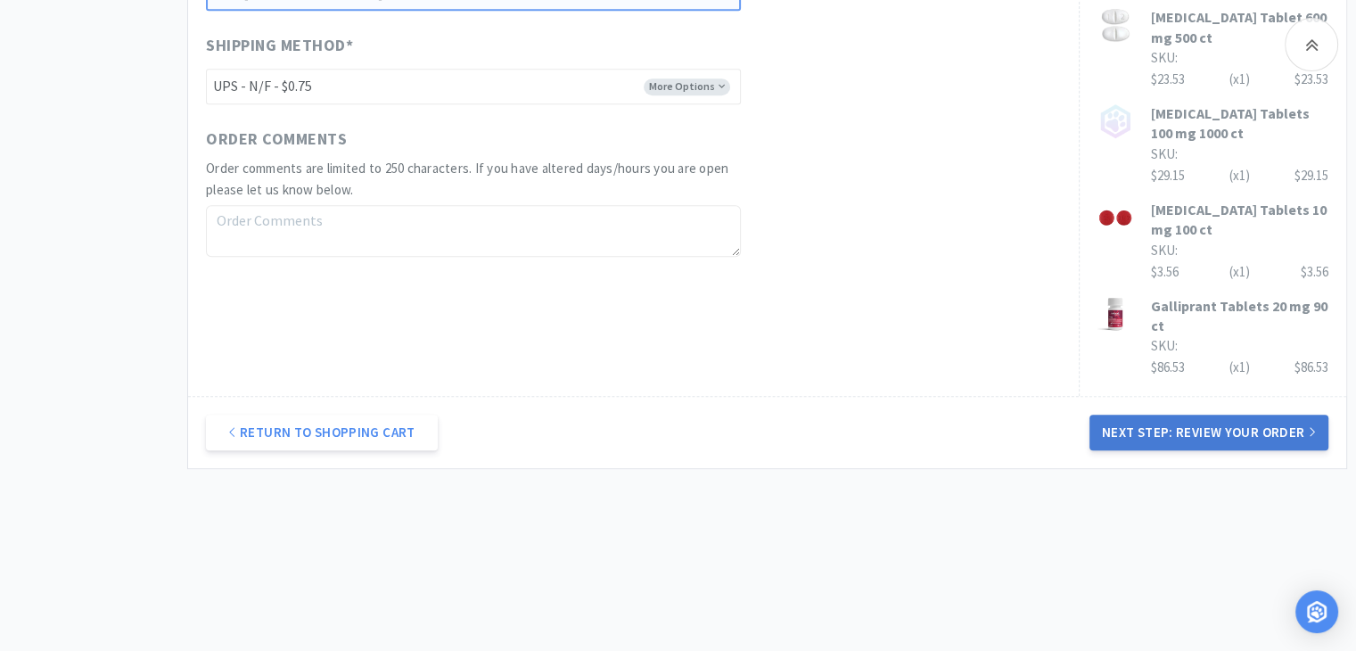
click at [1250, 432] on button "Next Step: Review Your Order" at bounding box center [1208, 433] width 239 height 36
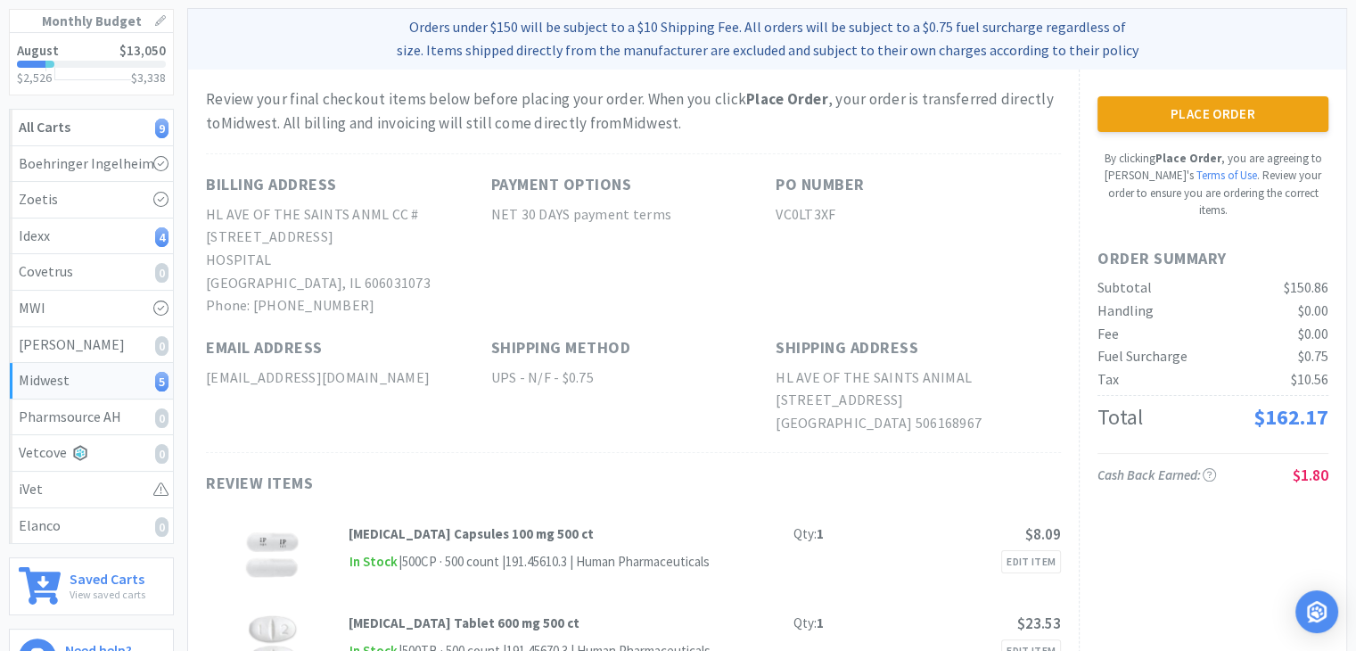
scroll to position [267, 0]
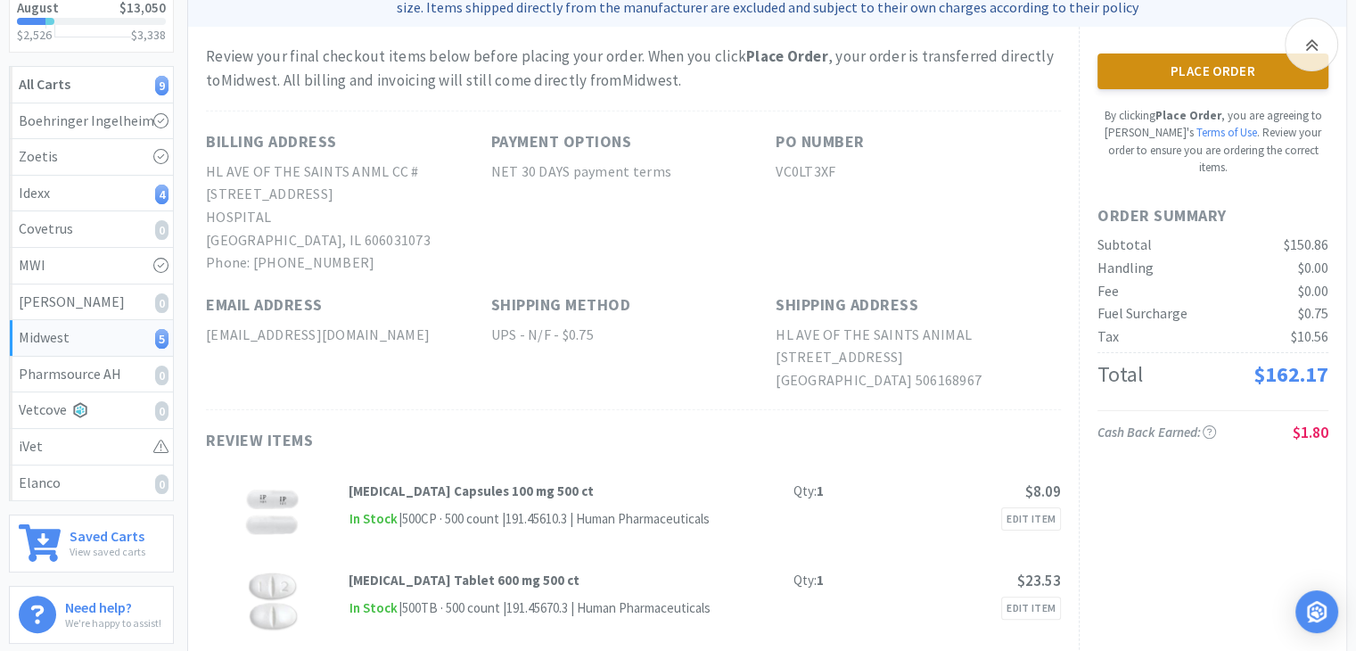
click at [1175, 76] on button "Place Order" at bounding box center [1212, 71] width 231 height 36
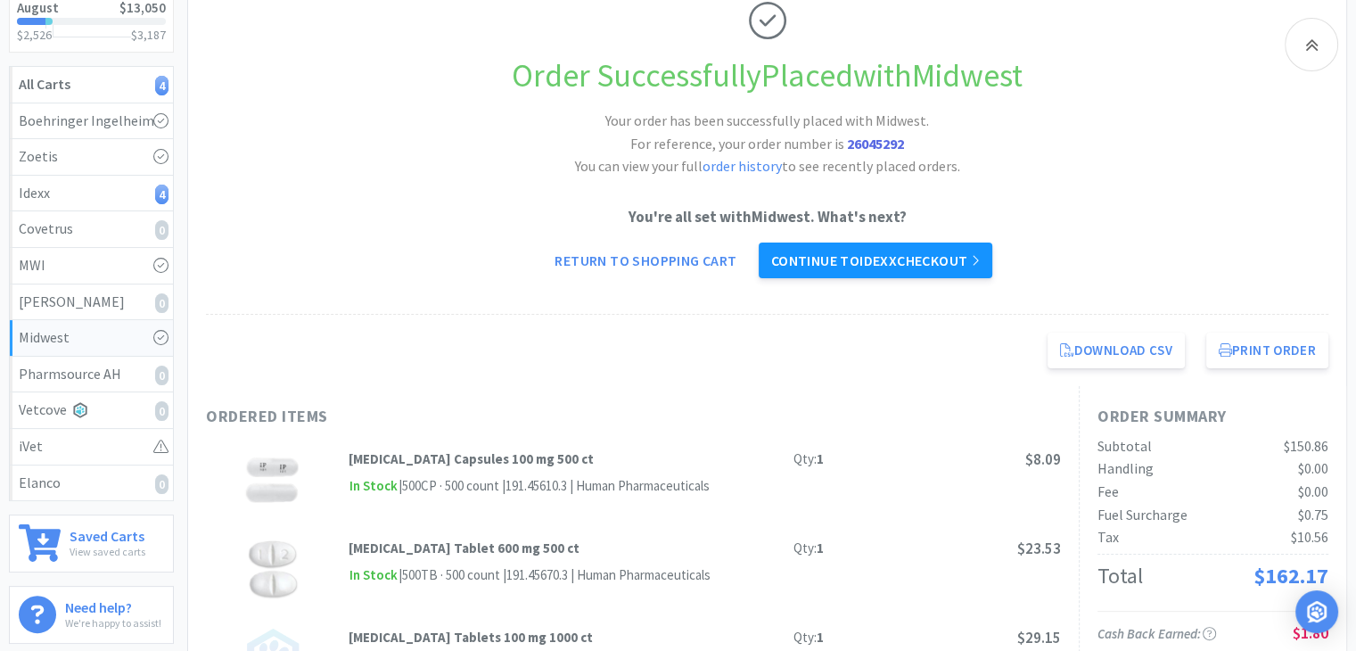
click at [891, 259] on link "Continue to Idexx checkout" at bounding box center [876, 260] width 234 height 36
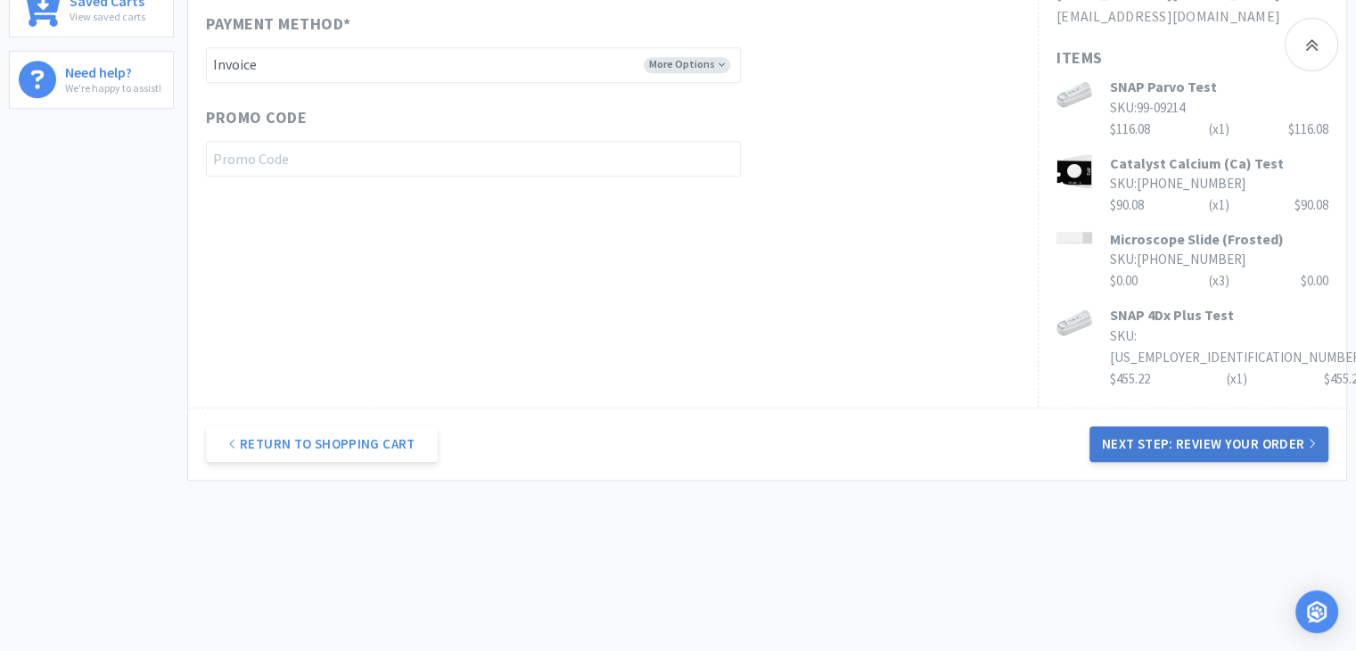
click at [1195, 455] on button "Next Step: Review Your Order" at bounding box center [1208, 444] width 239 height 36
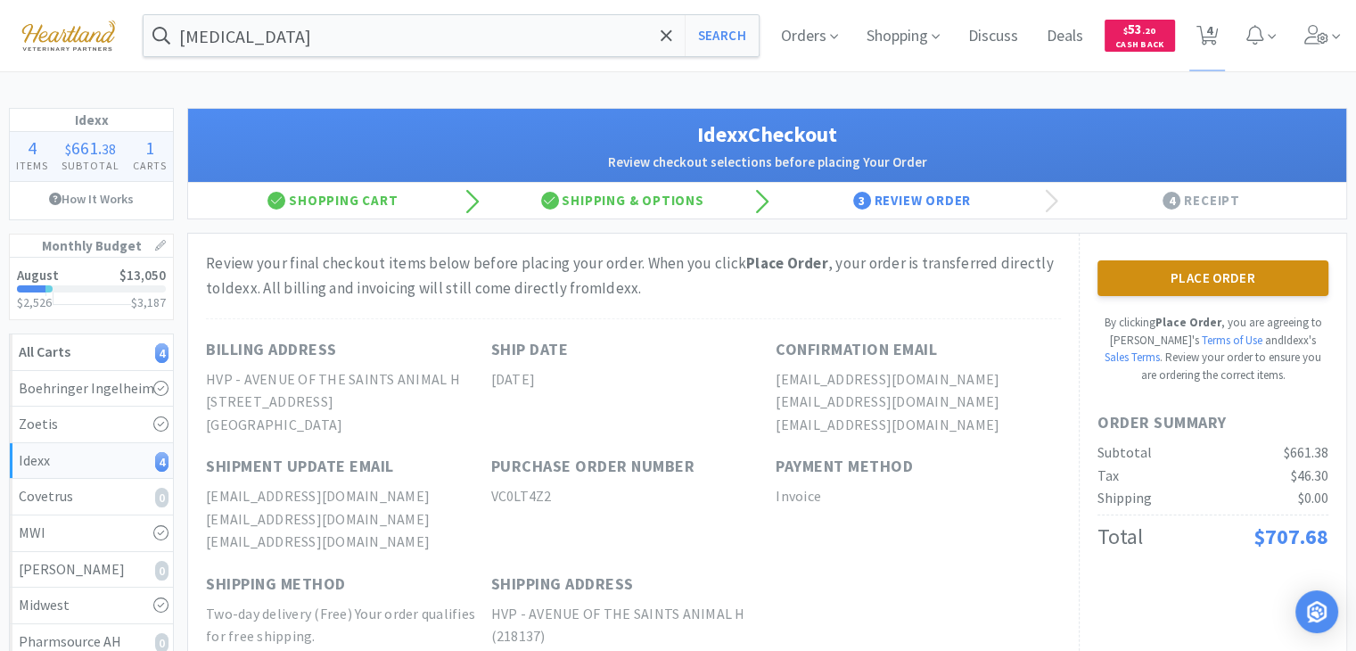
click at [1266, 274] on button "Place Order" at bounding box center [1212, 278] width 231 height 36
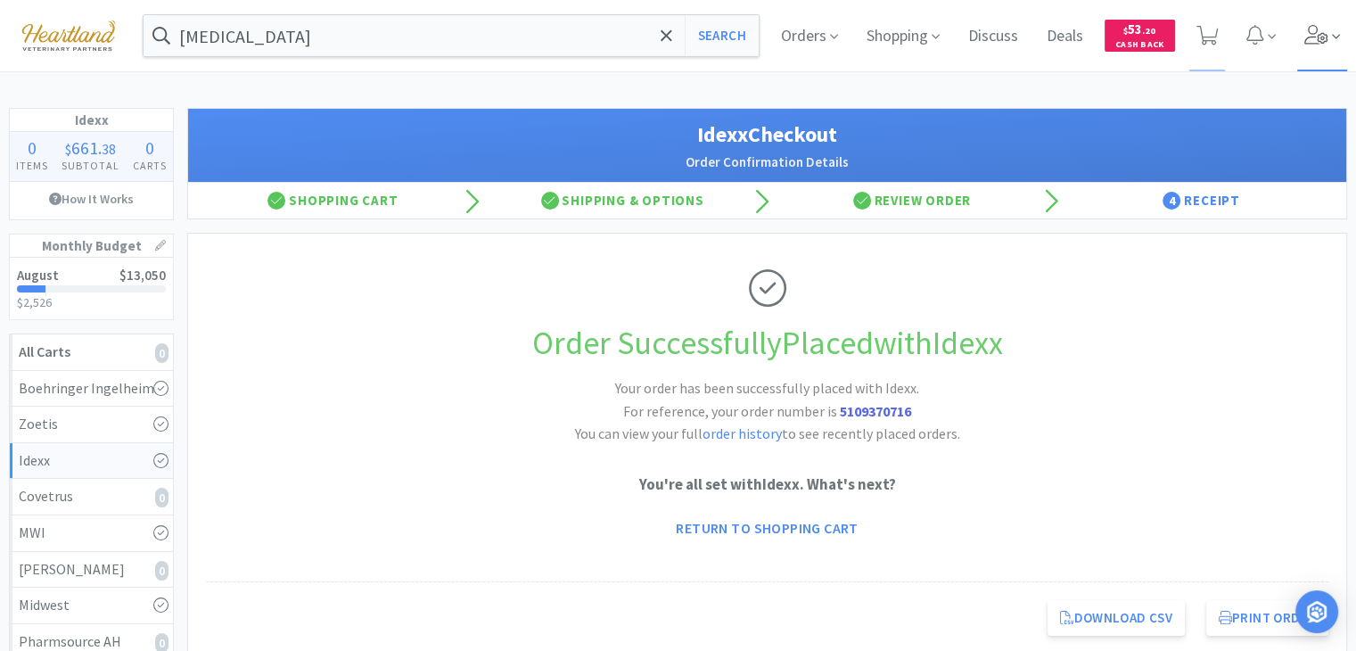
click at [1310, 37] on icon at bounding box center [1316, 35] width 25 height 20
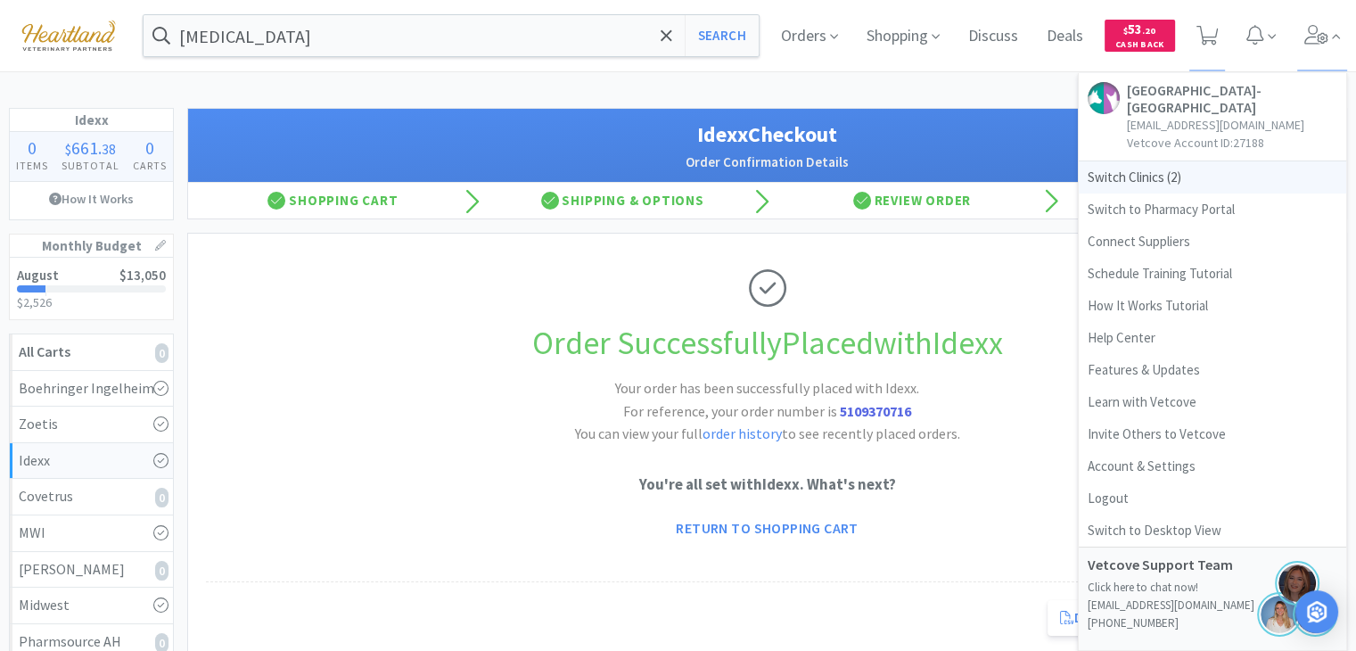
click at [1148, 176] on span "Switch Clinics ( 2 )" at bounding box center [1212, 177] width 267 height 32
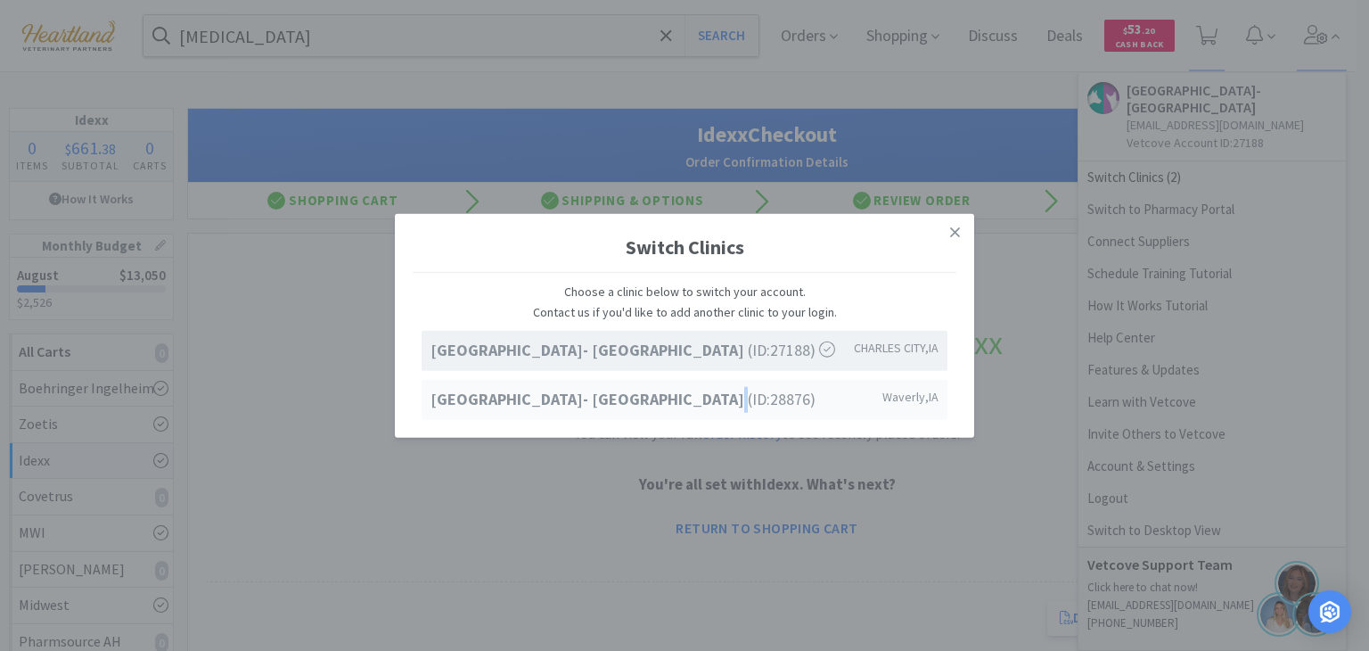
click at [731, 411] on span "[GEOGRAPHIC_DATA]- [GEOGRAPHIC_DATA] (ID: 28876 )" at bounding box center [623, 399] width 385 height 26
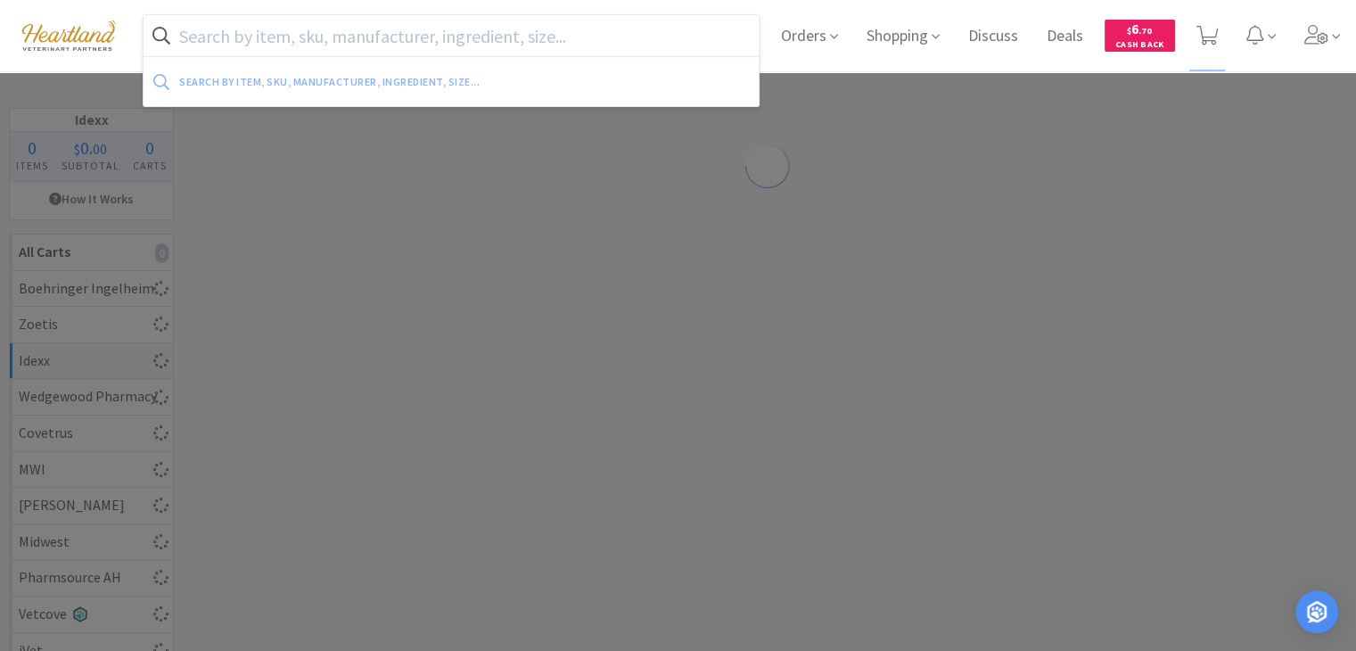
click at [521, 35] on input "text" at bounding box center [451, 35] width 615 height 41
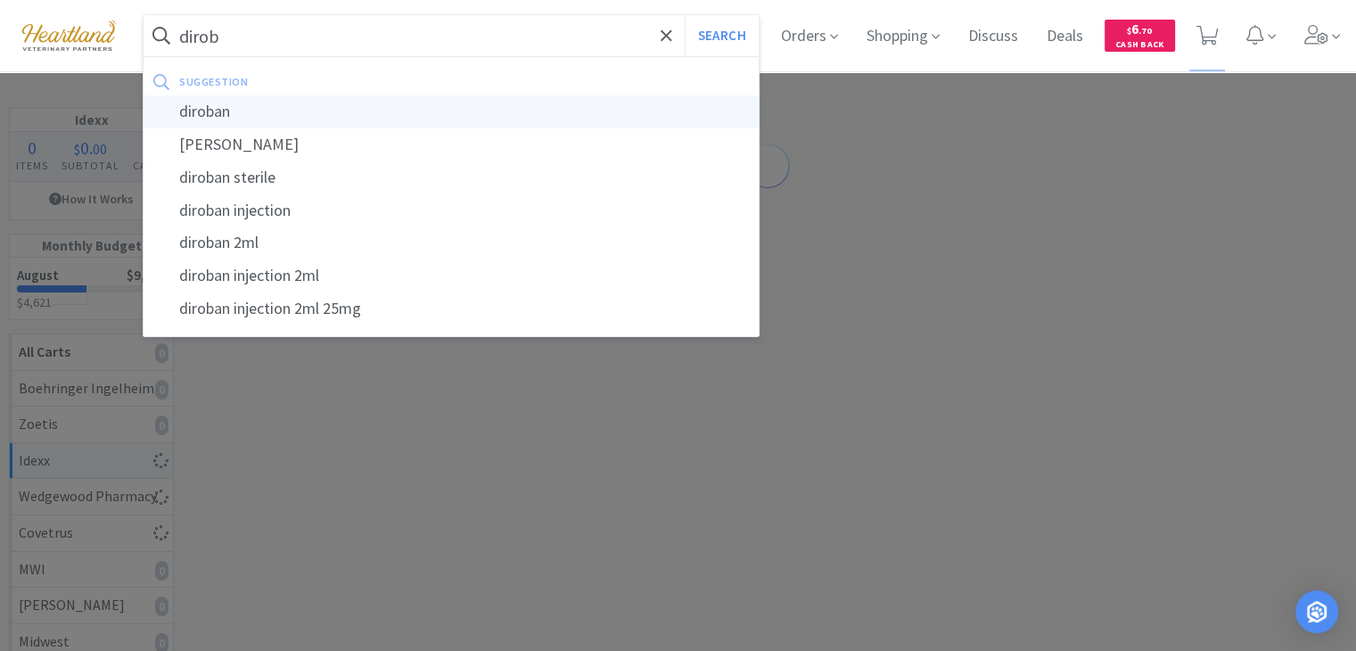
click at [238, 107] on div "diroban" at bounding box center [451, 111] width 615 height 33
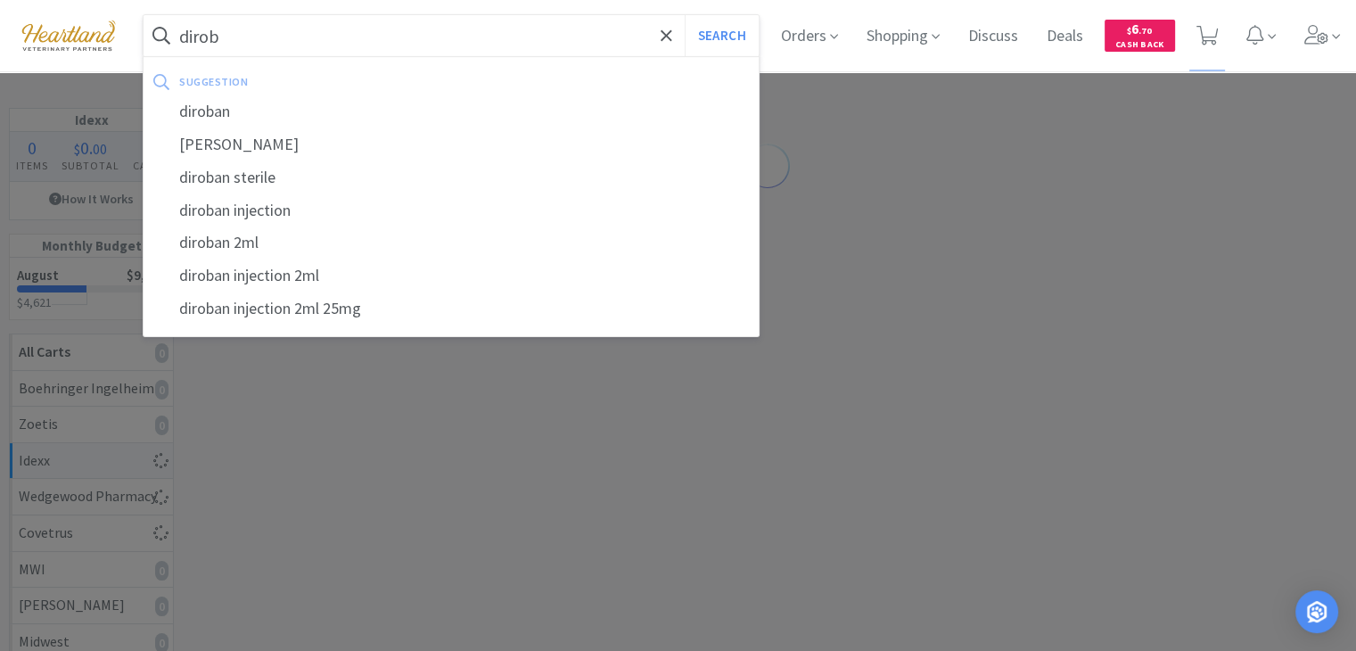
type input "diroban"
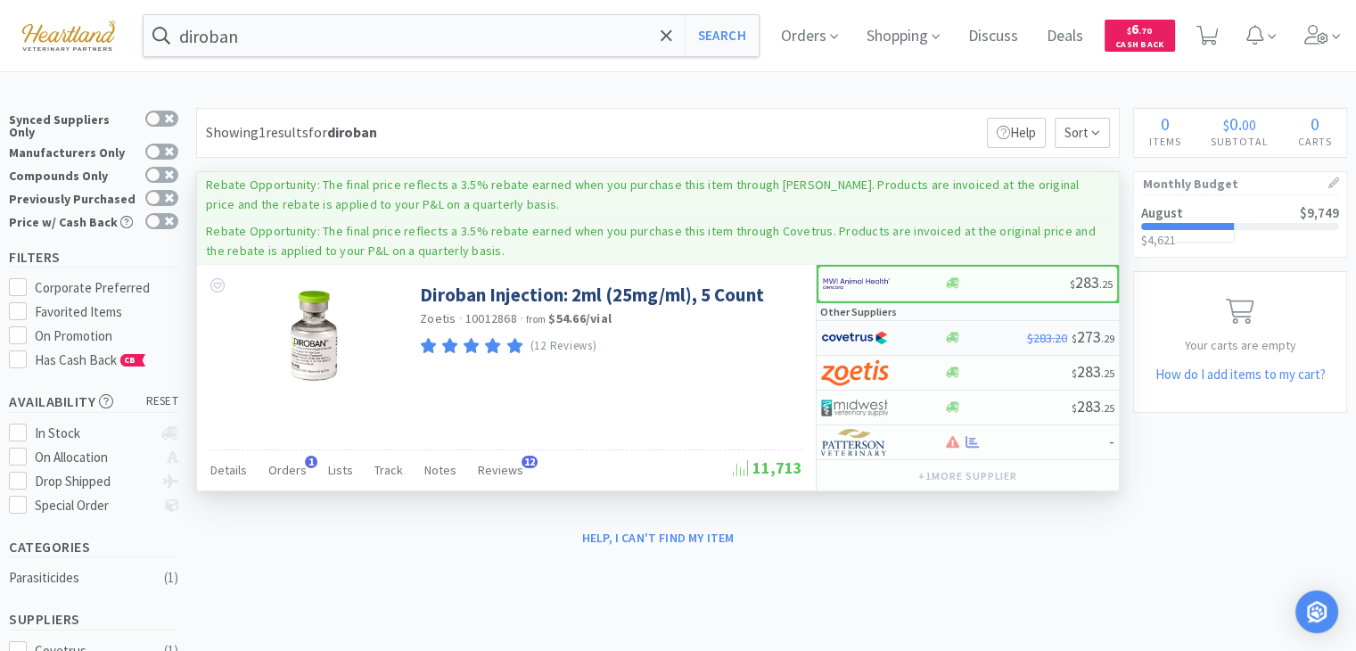
click at [833, 336] on img at bounding box center [854, 337] width 67 height 27
select select "1"
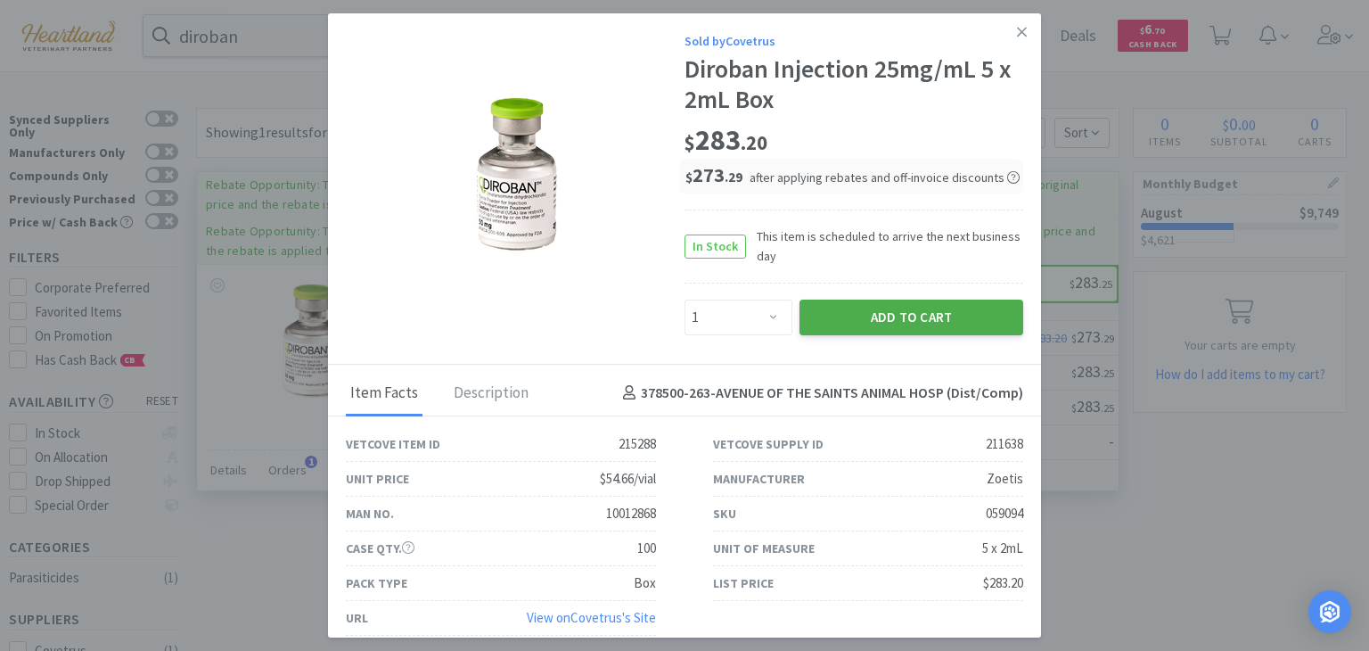
click at [932, 322] on button "Add to Cart" at bounding box center [912, 318] width 224 height 36
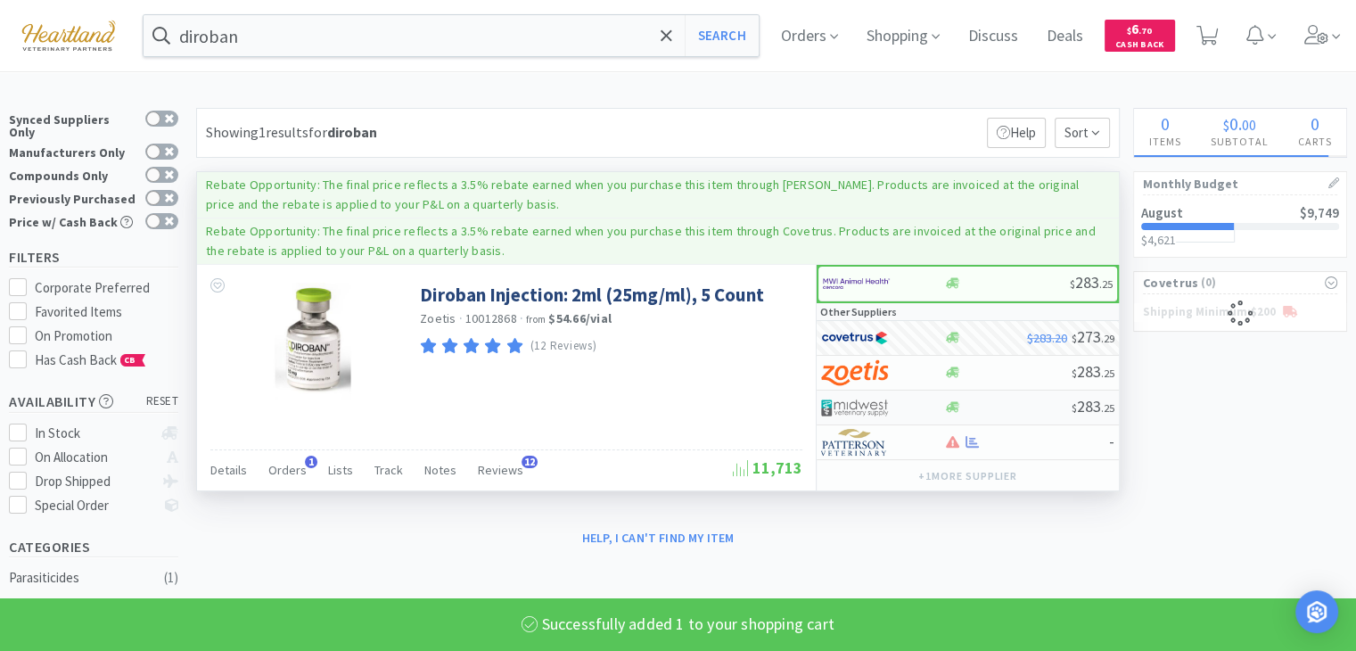
select select "1"
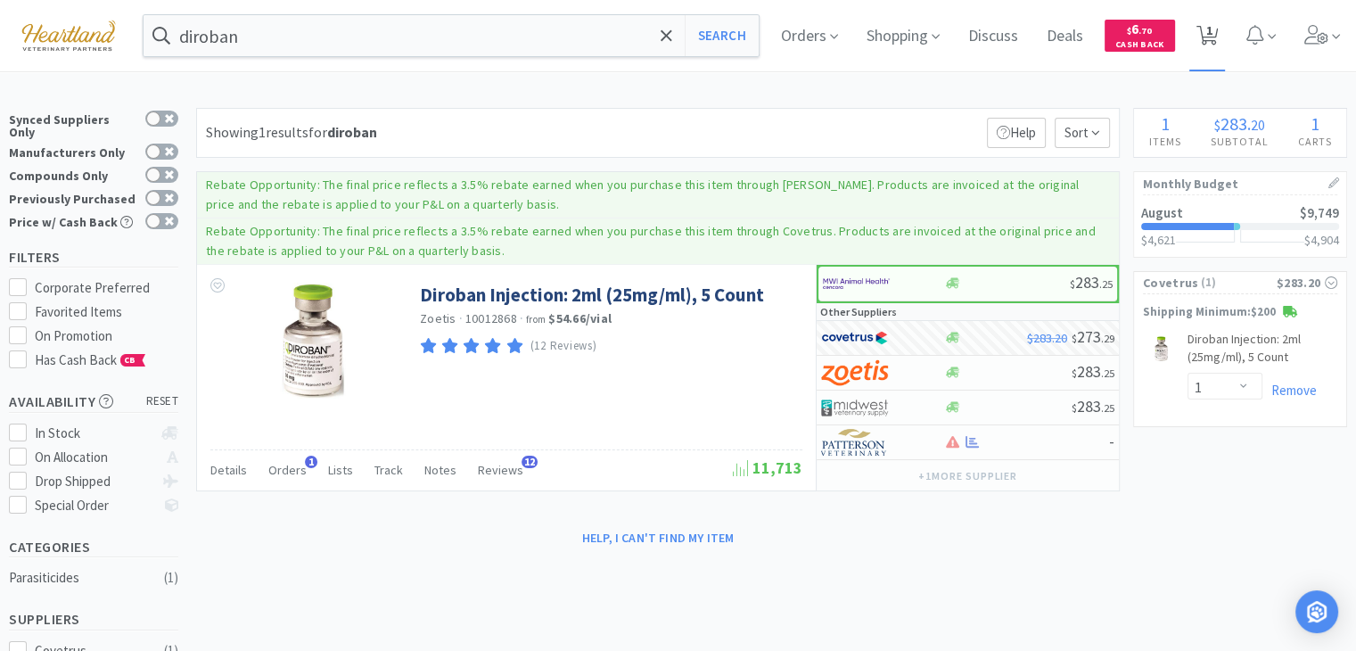
click at [1219, 38] on icon at bounding box center [1207, 36] width 22 height 20
select select "1"
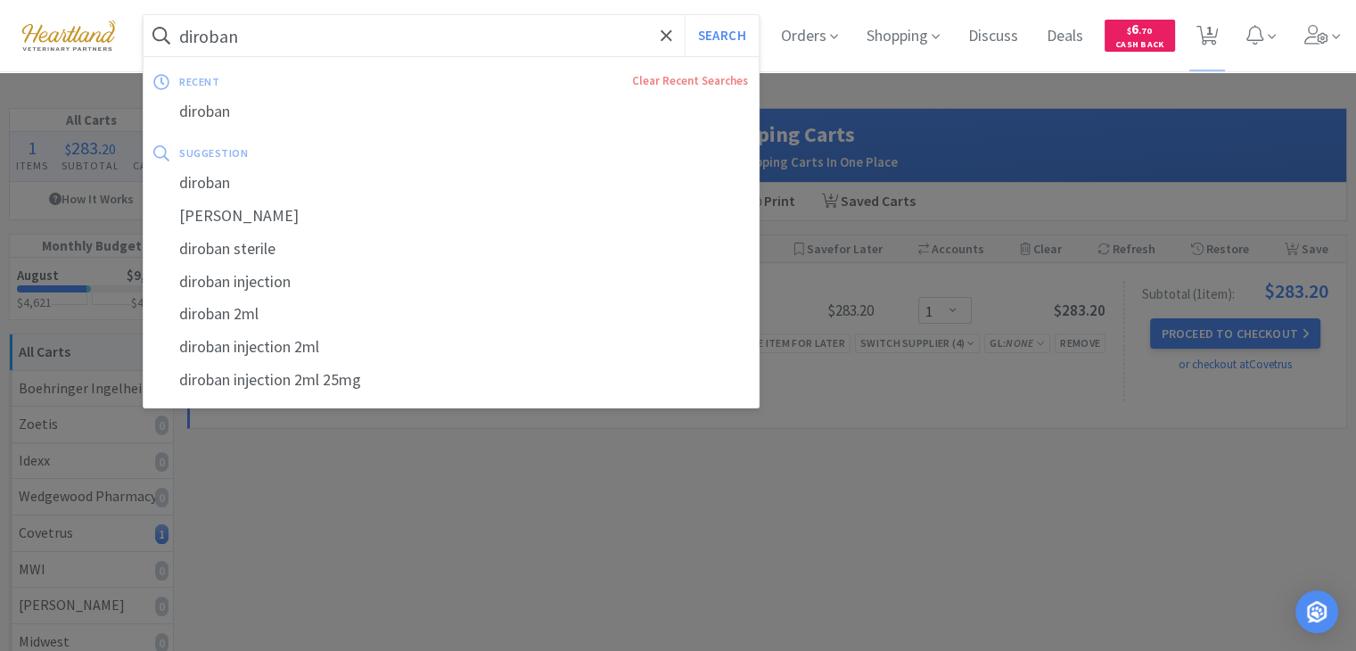
click at [330, 41] on input "diroban" at bounding box center [451, 35] width 615 height 41
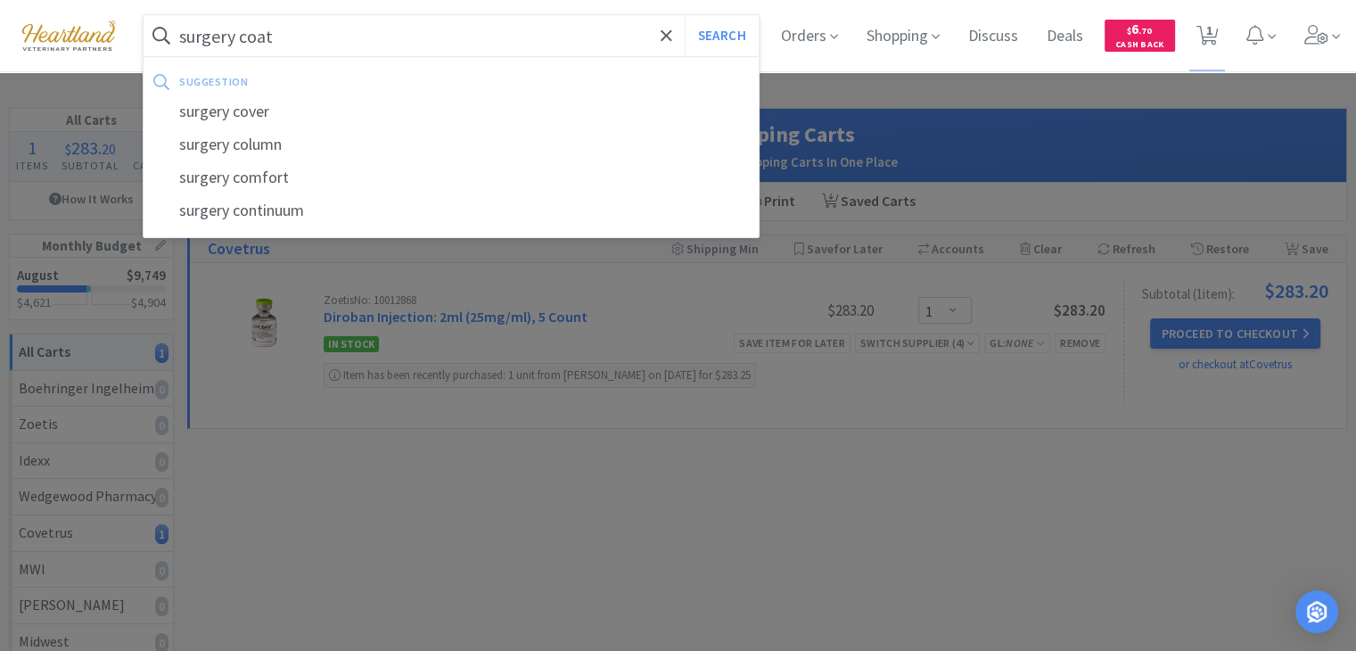
type input "surgery coat"
click at [685, 15] on button "Search" at bounding box center [722, 35] width 74 height 41
select select "1"
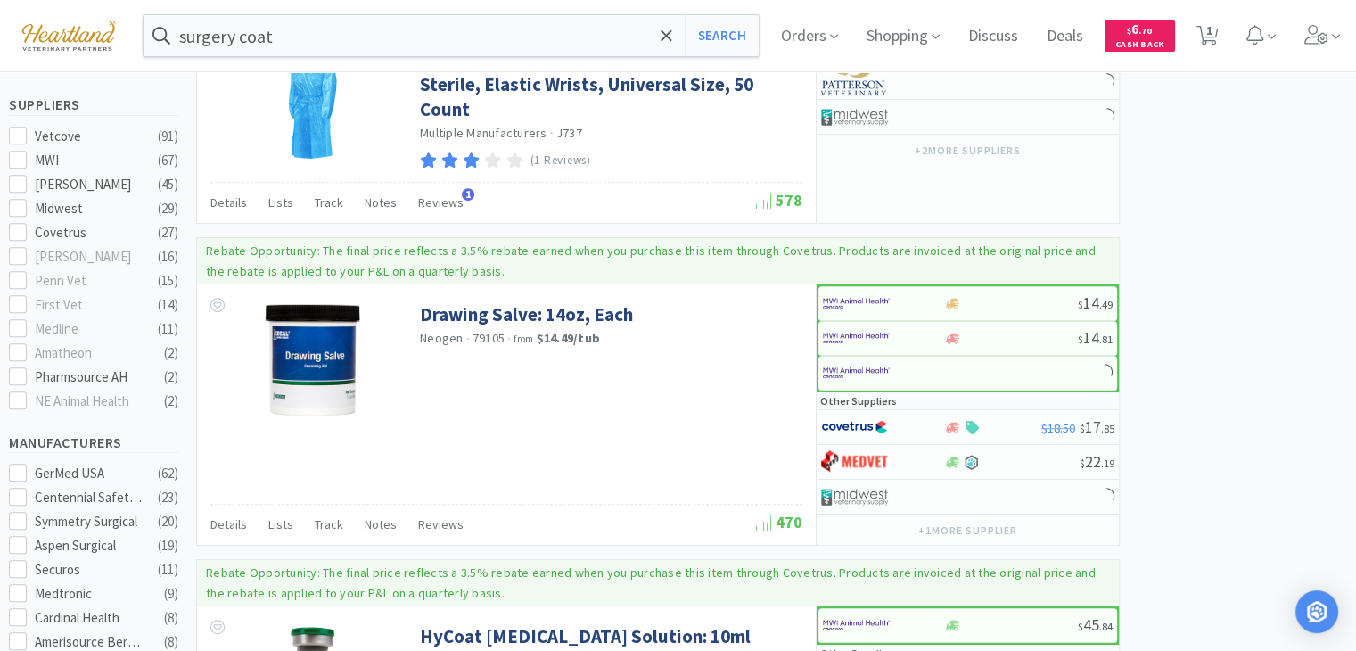
scroll to position [357, 0]
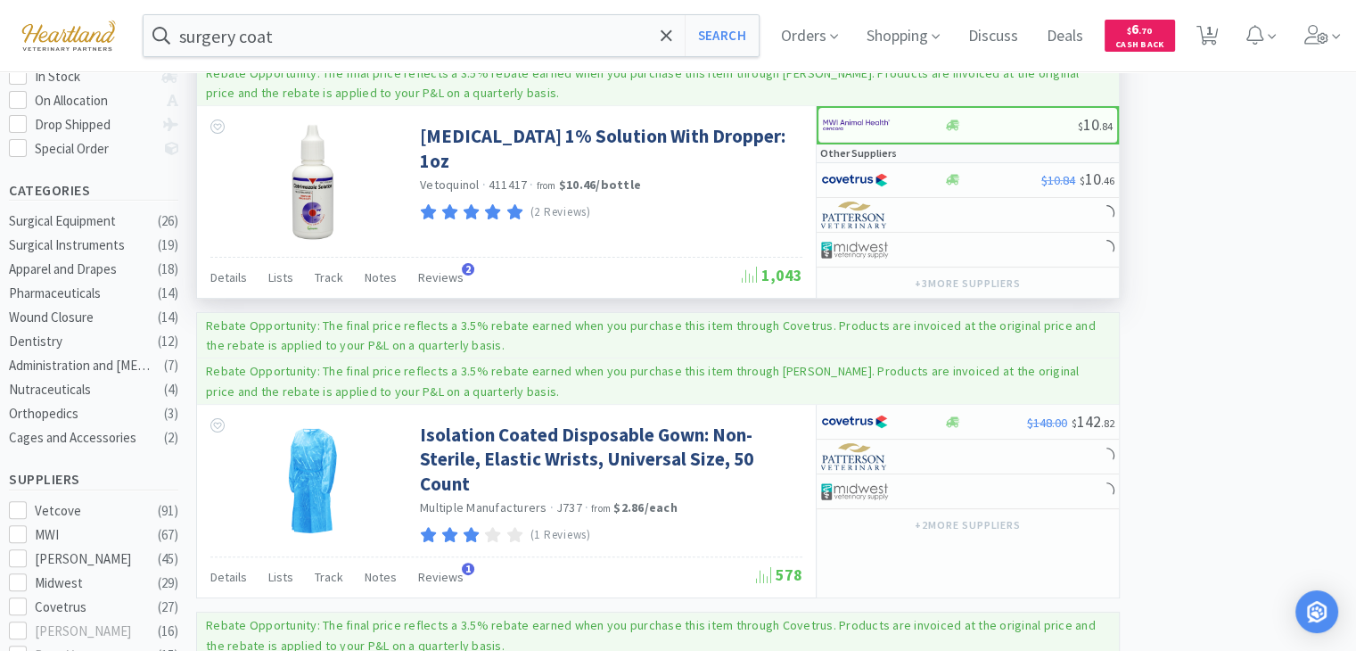
click at [382, 78] on p "Rebate Opportunity: The final price reflects a 3.5% rebate earned when you purc…" at bounding box center [643, 83] width 874 height 36
click at [393, 51] on input "surgery coat" at bounding box center [451, 35] width 615 height 41
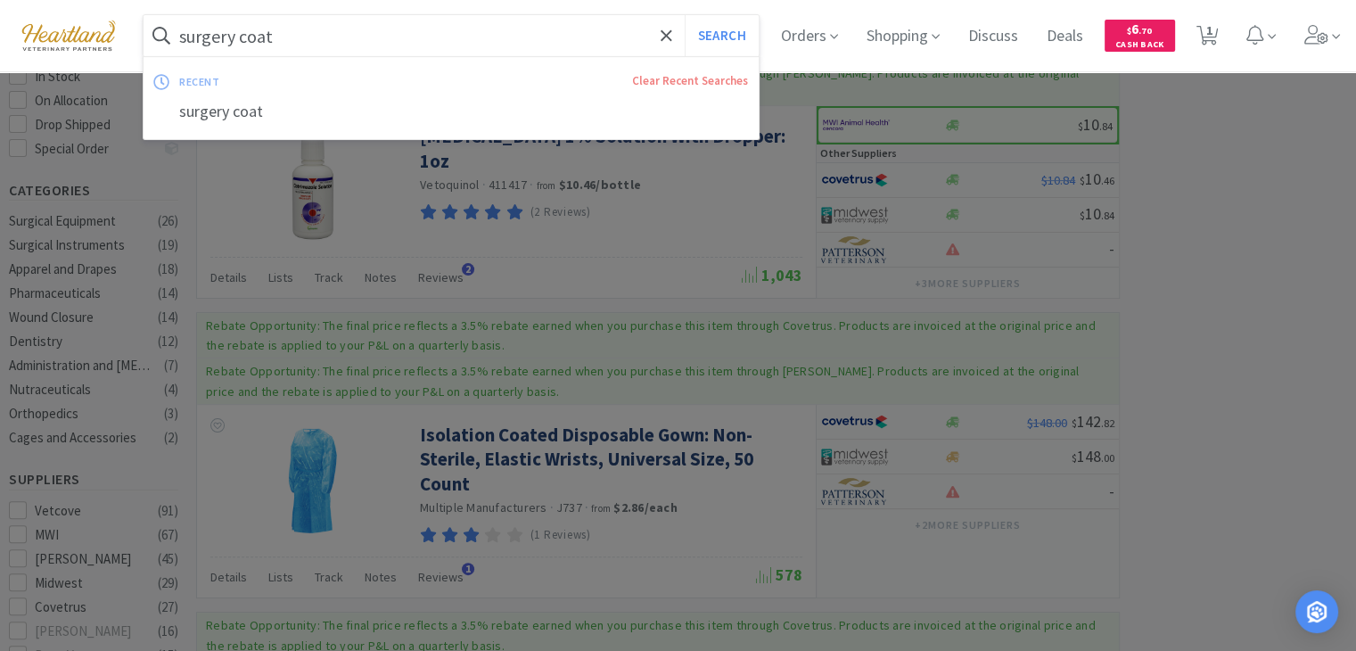
click at [685, 15] on button "Search" at bounding box center [722, 35] width 74 height 41
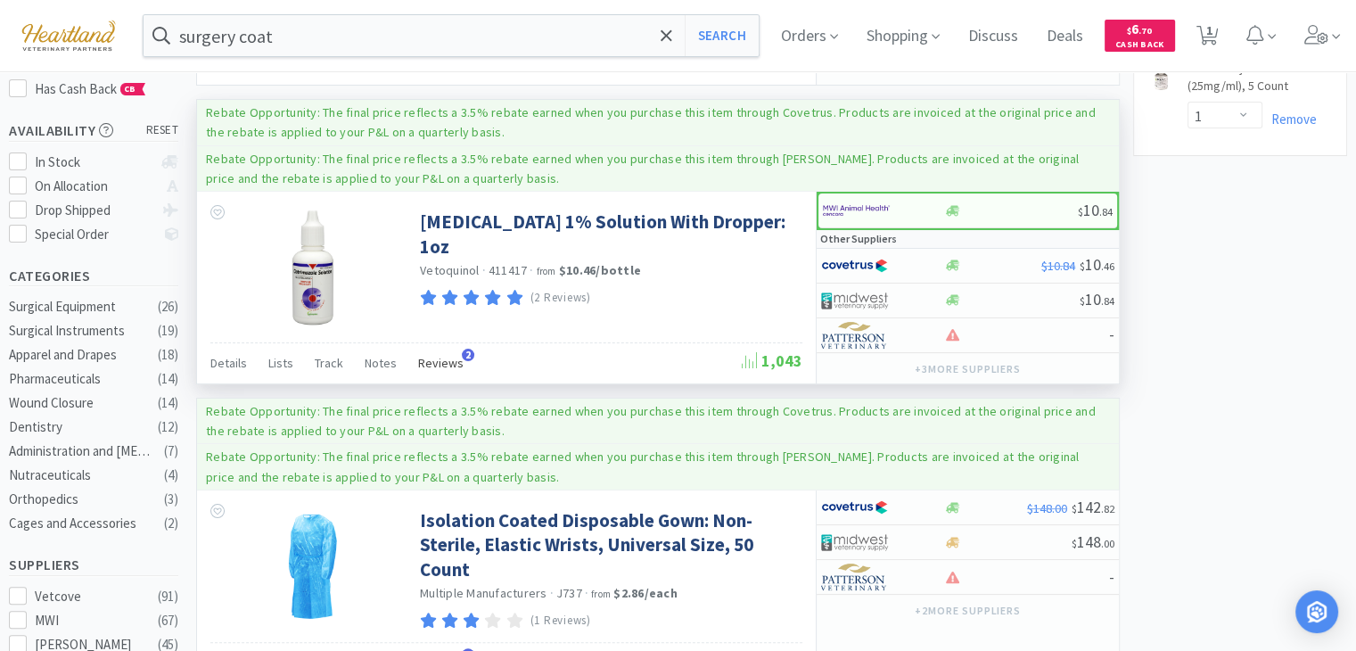
scroll to position [267, 0]
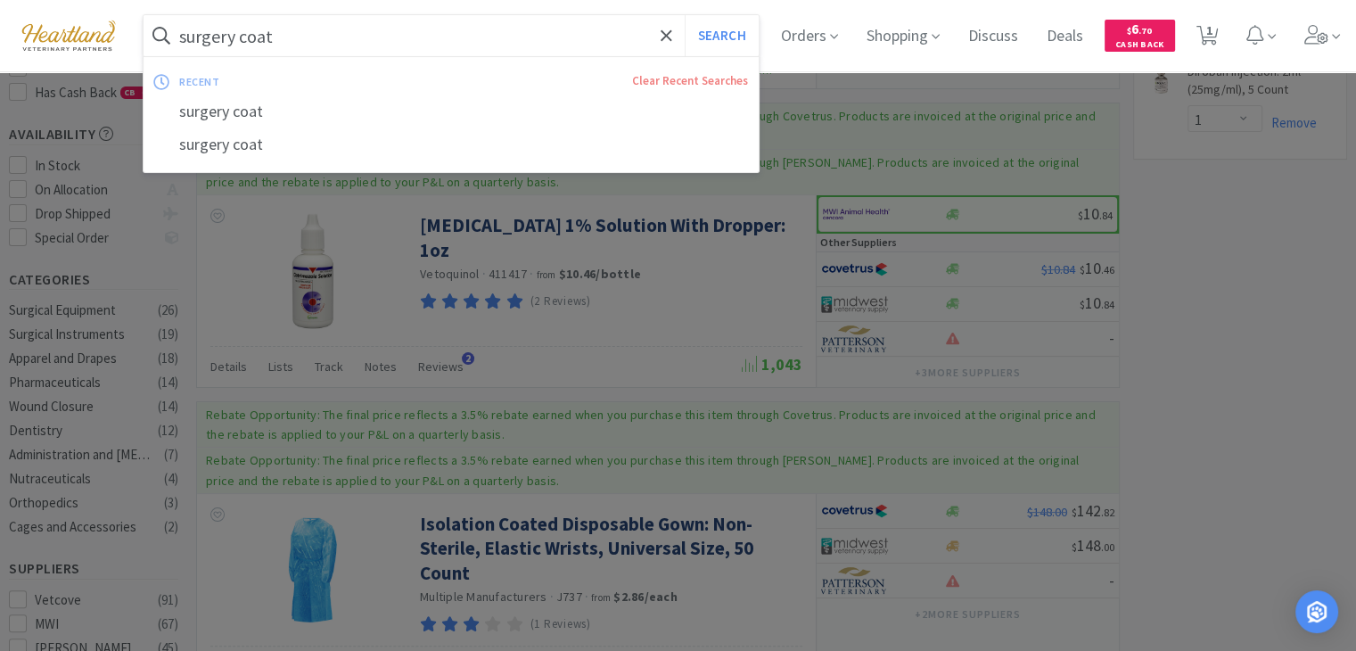
click at [453, 41] on input "surgery coat" at bounding box center [451, 35] width 615 height 41
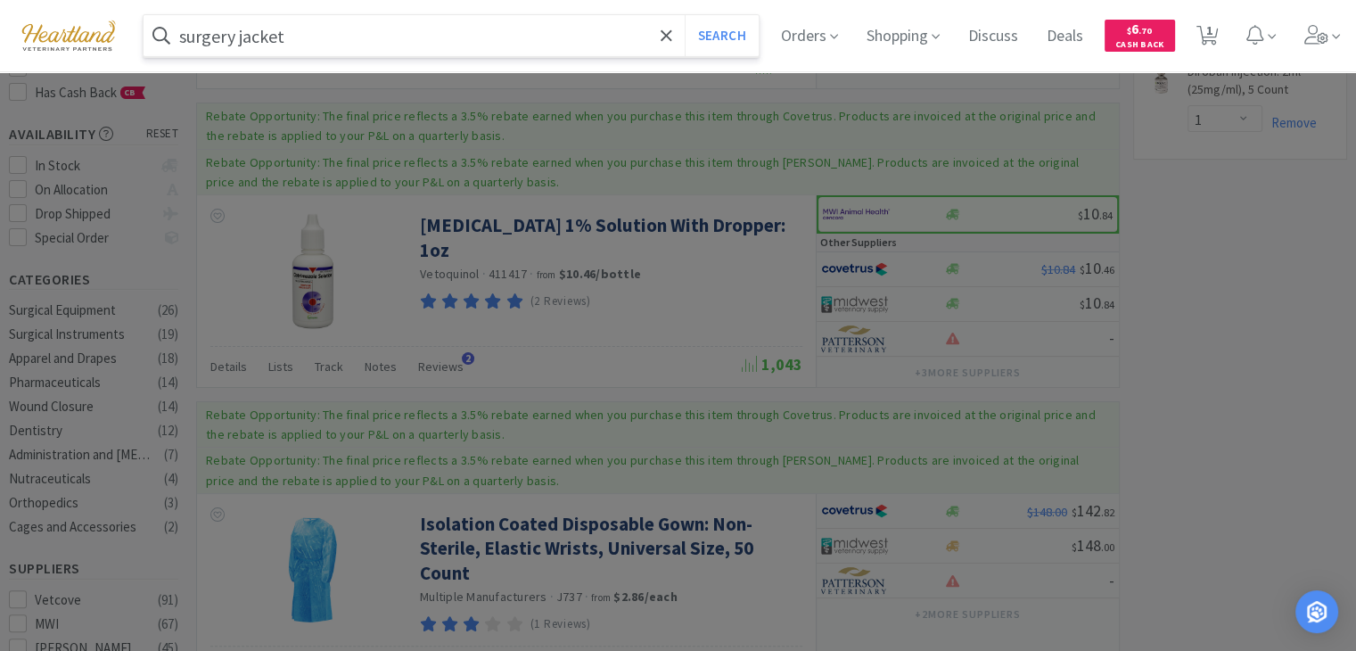
click at [685, 15] on button "Search" at bounding box center [722, 35] width 74 height 41
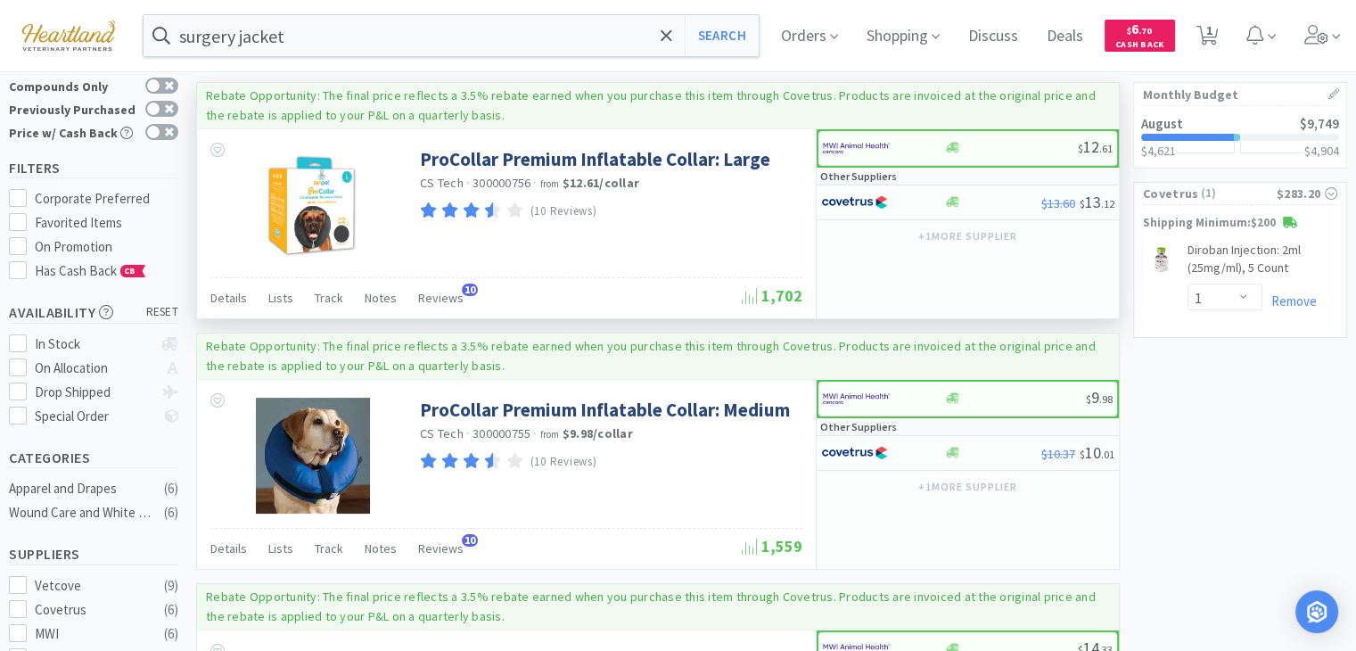
scroll to position [89, 0]
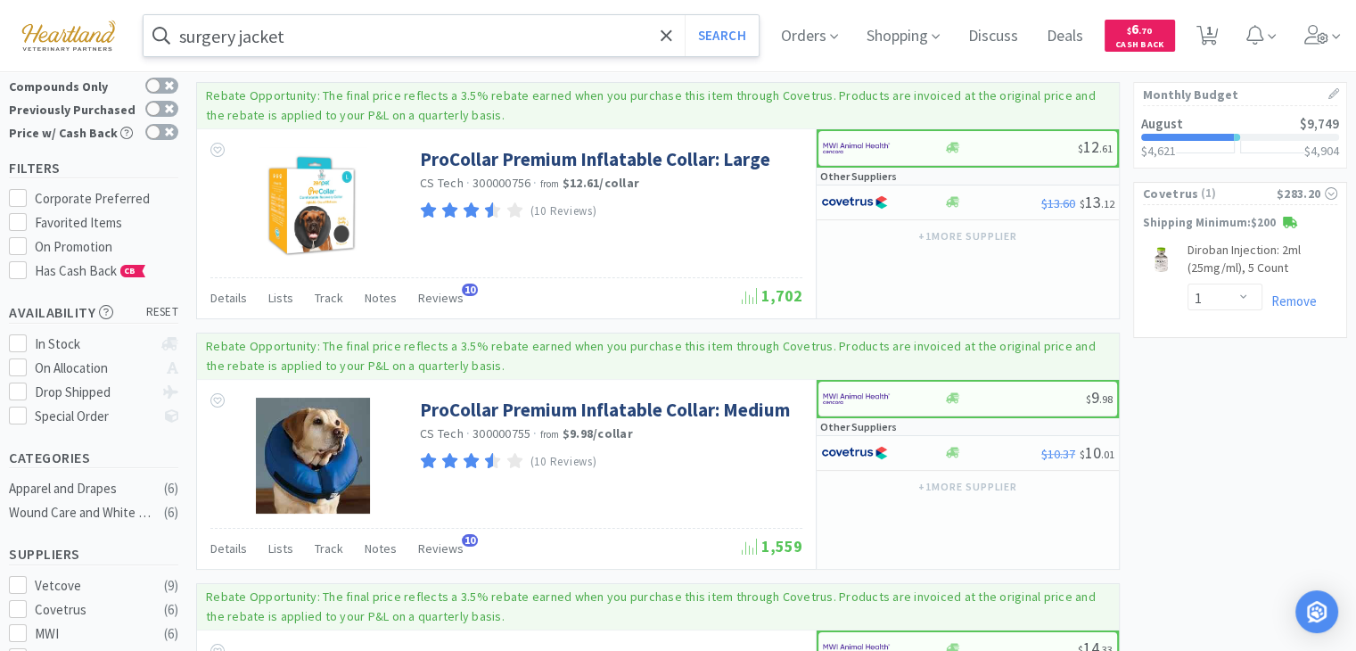
click at [345, 44] on input "surgery jacket" at bounding box center [451, 35] width 615 height 41
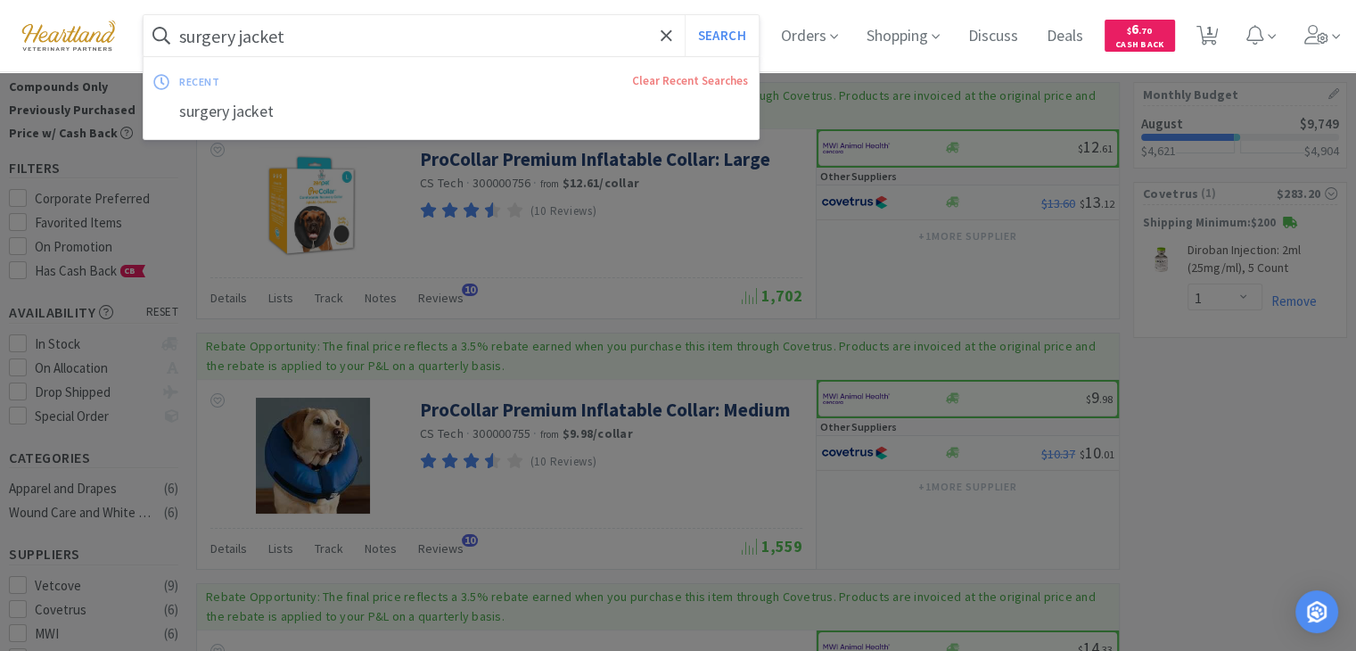
click at [332, 35] on input "surgery jacket" at bounding box center [451, 35] width 615 height 41
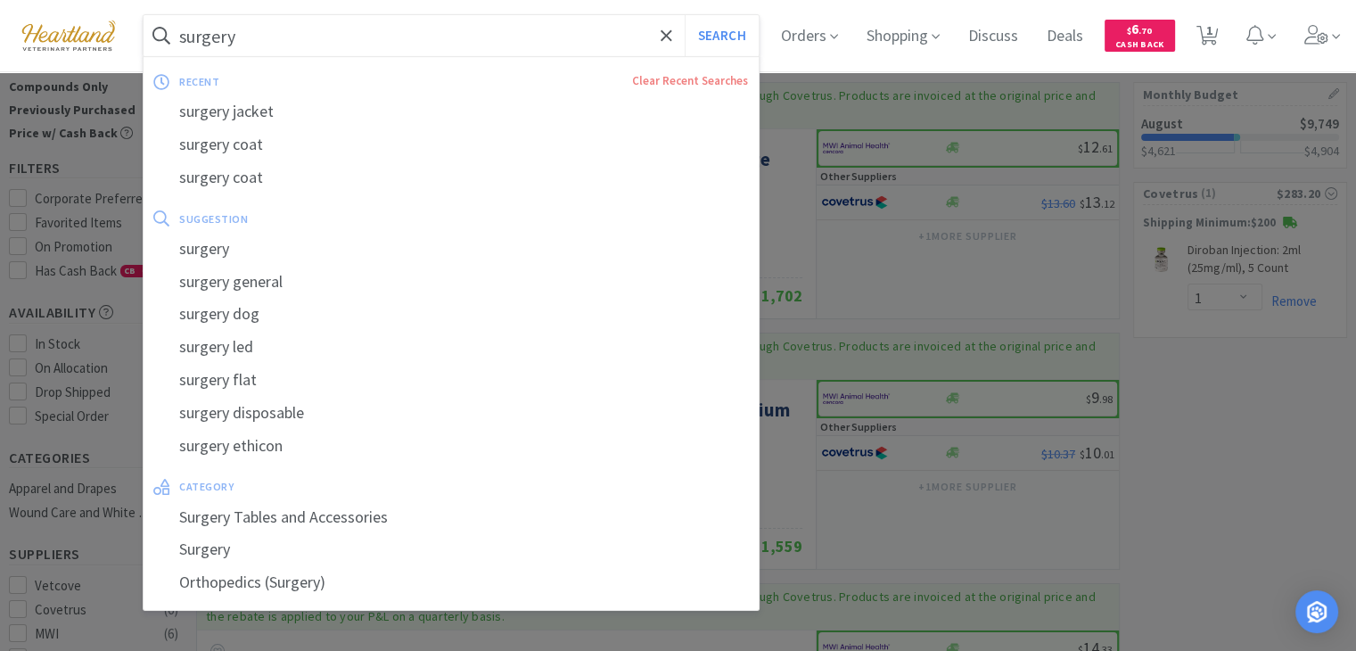
type input "surgery"
click at [685, 15] on button "Search" at bounding box center [722, 35] width 74 height 41
